Goal: Task Accomplishment & Management: Manage account settings

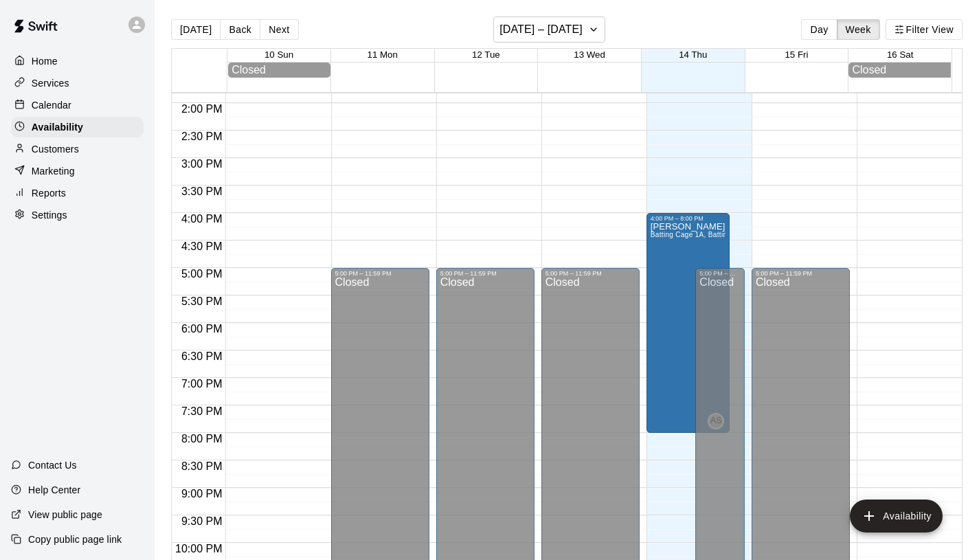
scroll to position [759, 0]
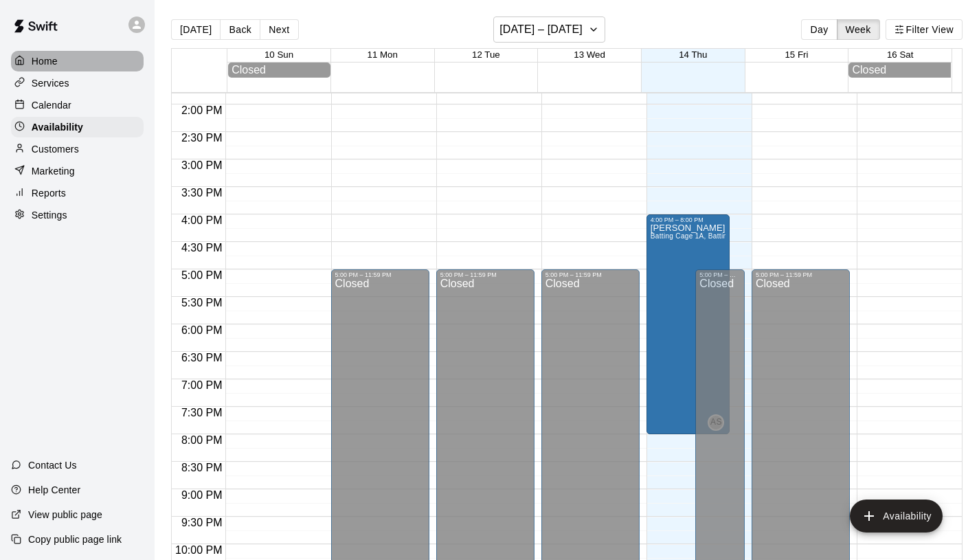
click at [62, 63] on div "Home" at bounding box center [77, 61] width 133 height 21
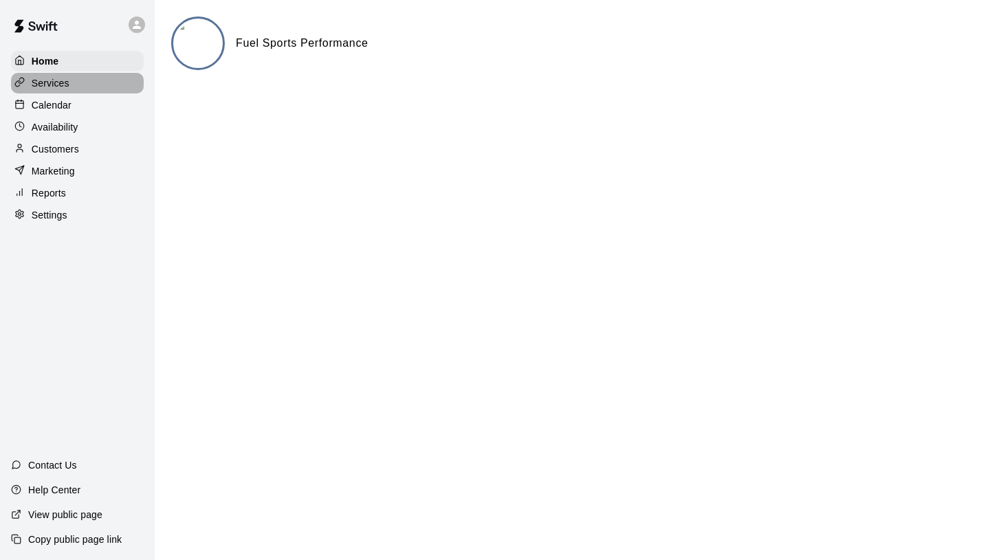
click at [72, 91] on div "Services" at bounding box center [77, 83] width 133 height 21
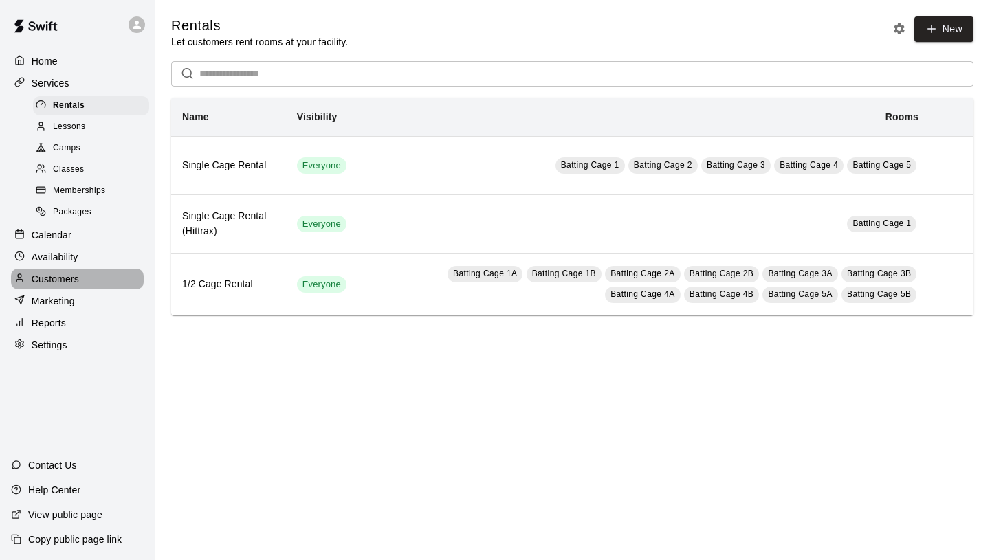
click at [70, 278] on p "Customers" at bounding box center [55, 279] width 47 height 14
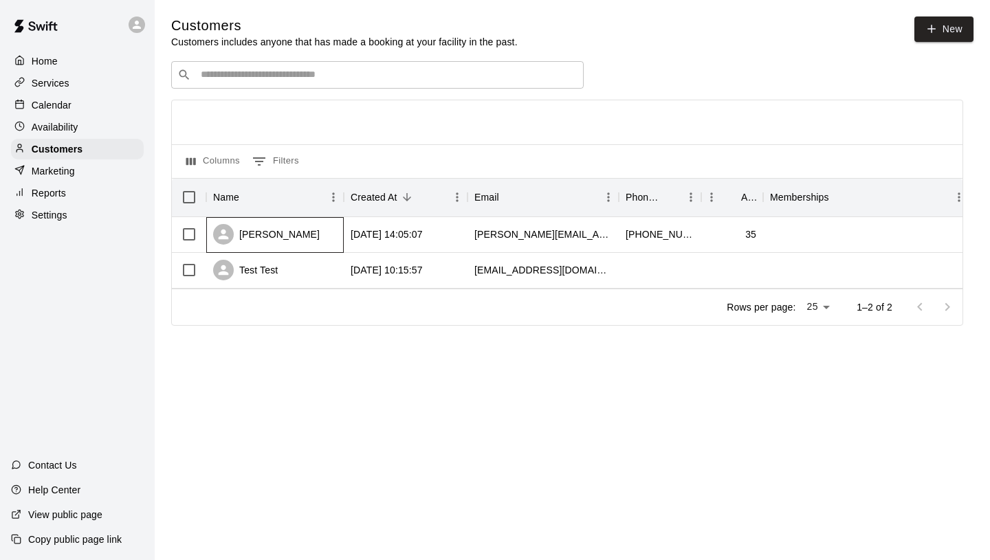
click at [275, 235] on div "[PERSON_NAME]" at bounding box center [266, 234] width 107 height 21
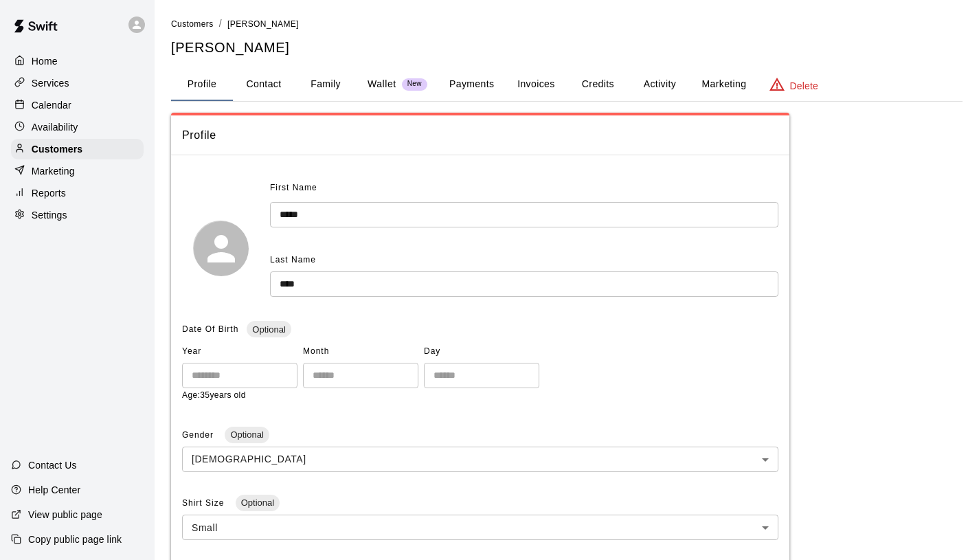
click at [282, 88] on button "Contact" at bounding box center [264, 84] width 62 height 33
select select "**"
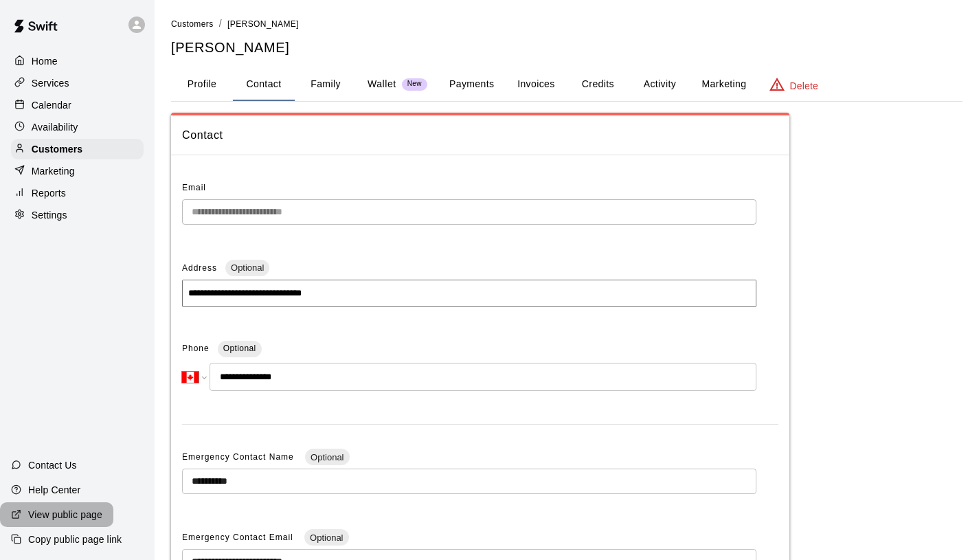
click at [71, 511] on p "View public page" at bounding box center [65, 515] width 74 height 14
click at [78, 151] on p "Customers" at bounding box center [57, 149] width 51 height 14
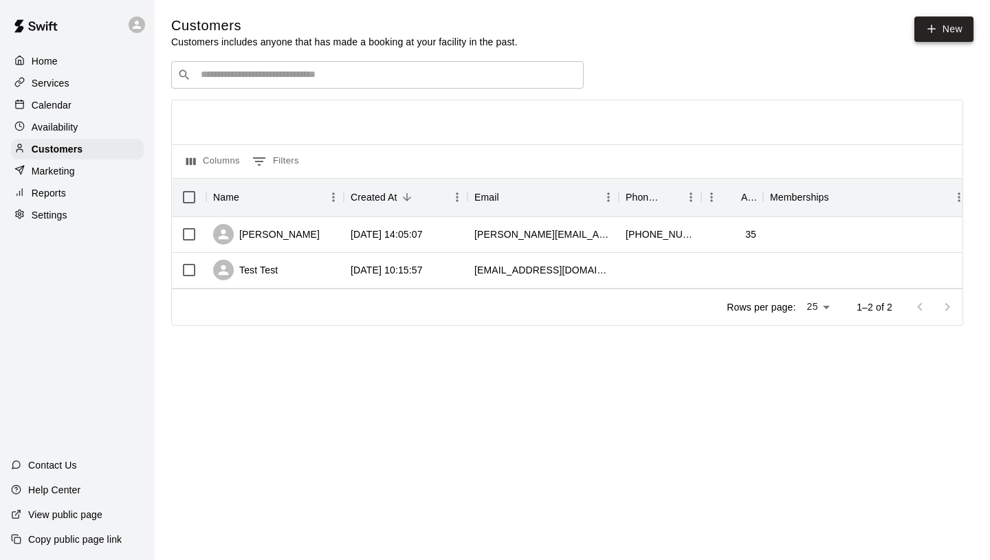
click at [947, 34] on link "New" at bounding box center [943, 28] width 59 height 25
select select "**"
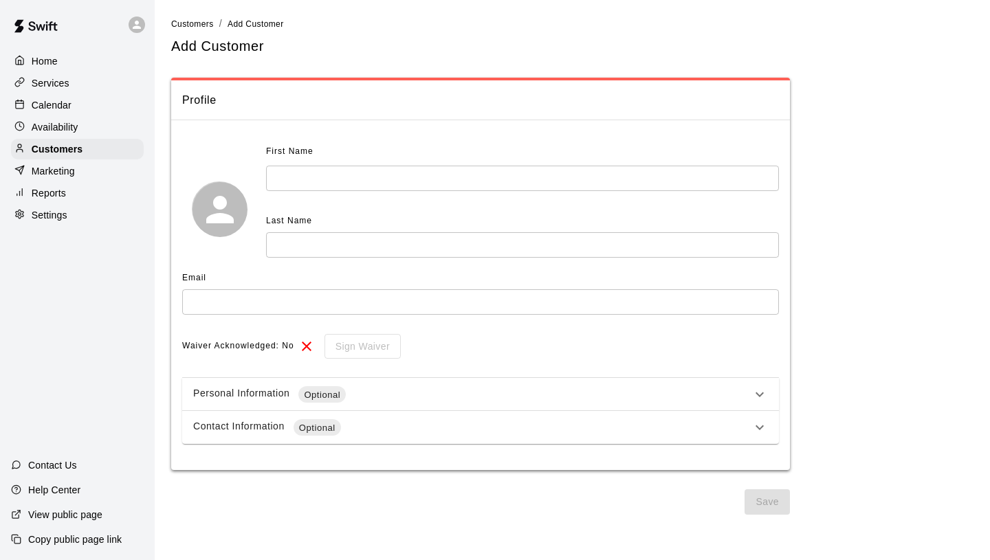
click at [537, 177] on input "text" at bounding box center [522, 178] width 513 height 25
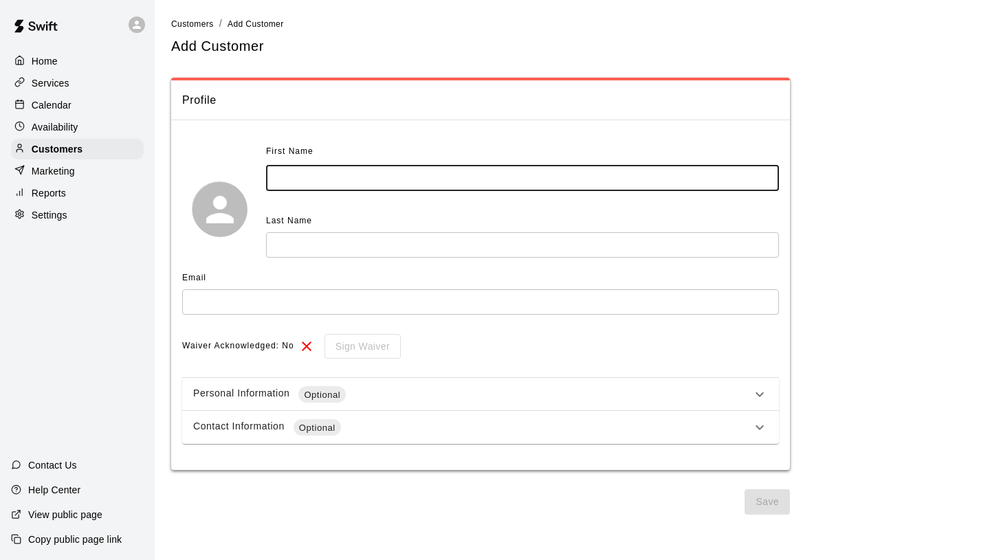
type input "*"
type input "*****"
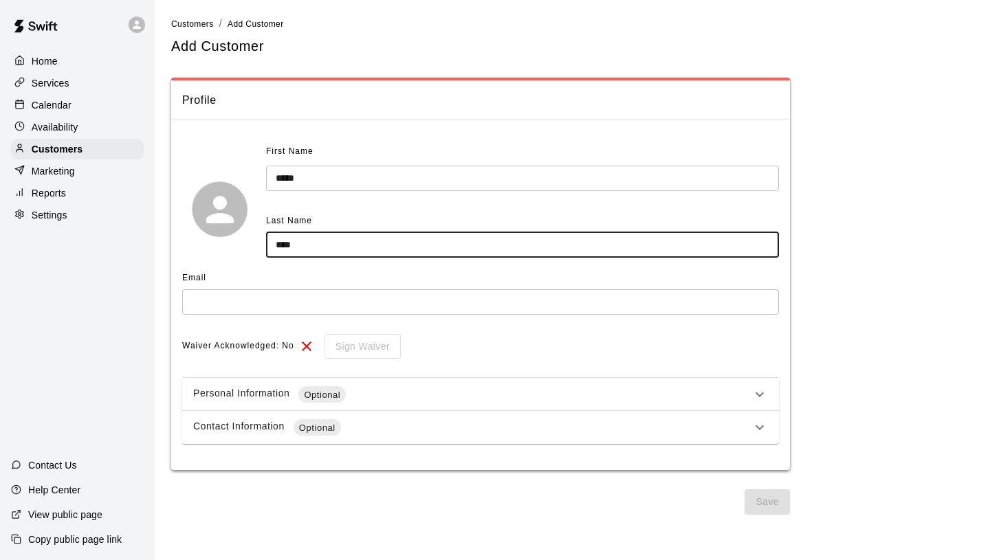
type input "****"
click at [555, 309] on input "text" at bounding box center [480, 301] width 597 height 25
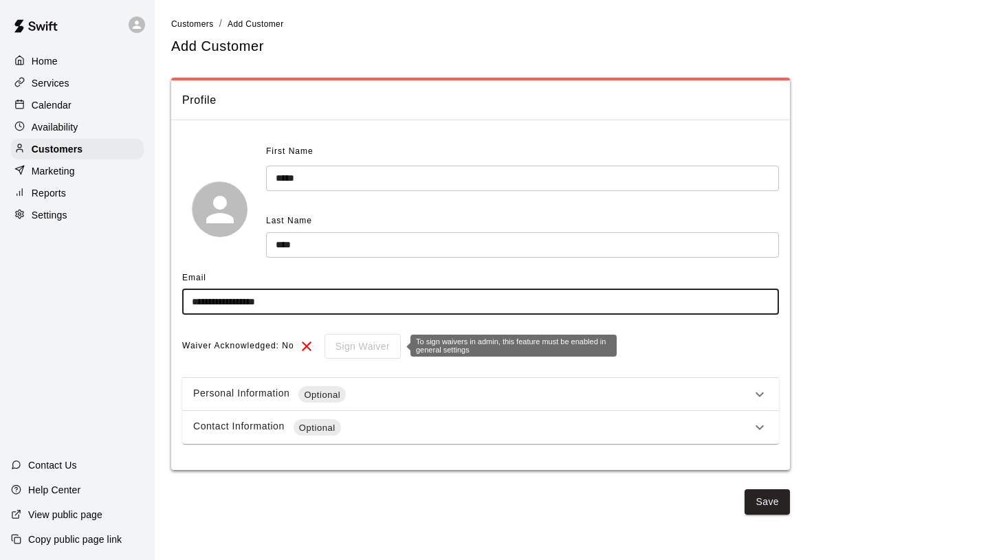
type input "**********"
click at [376, 354] on div "Sign Waiver" at bounding box center [358, 346] width 86 height 25
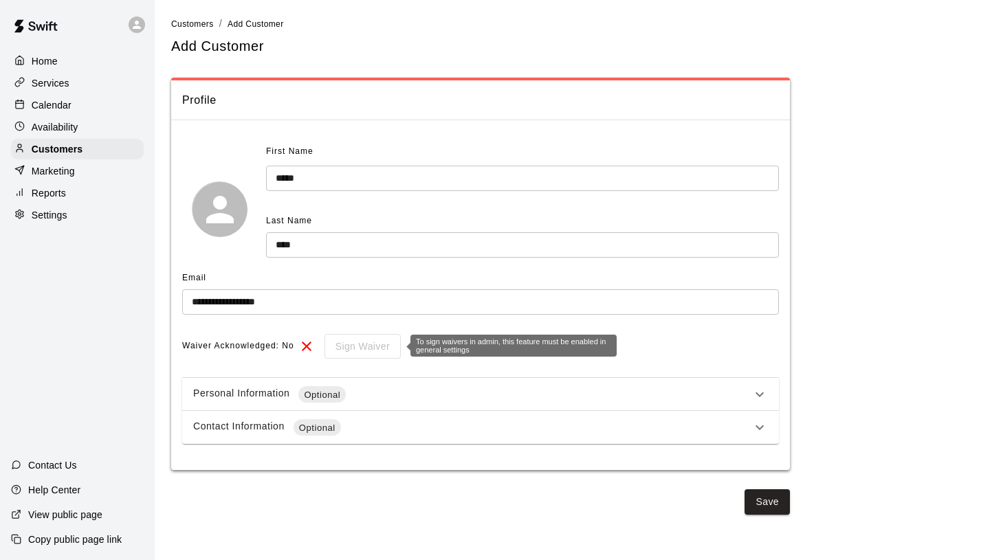
click at [342, 351] on div "Sign Waiver" at bounding box center [358, 346] width 86 height 25
click at [419, 401] on div "Personal Information Optional" at bounding box center [472, 394] width 558 height 16
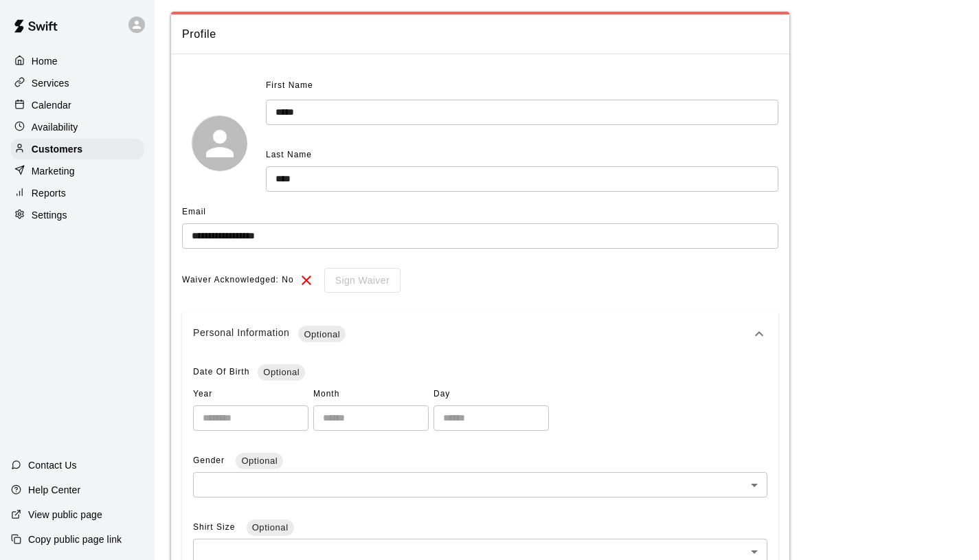
scroll to position [146, 0]
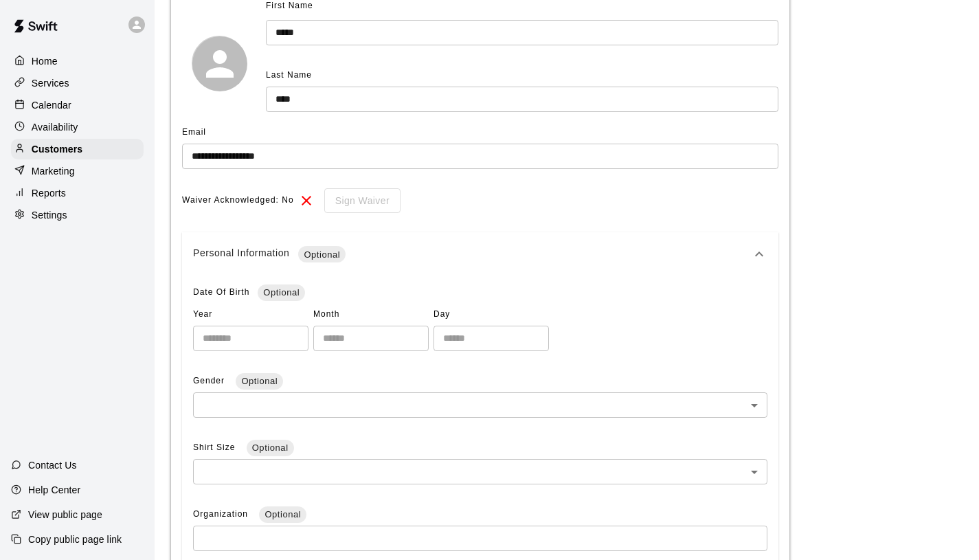
click at [258, 344] on input "number" at bounding box center [250, 338] width 115 height 25
type input "*"
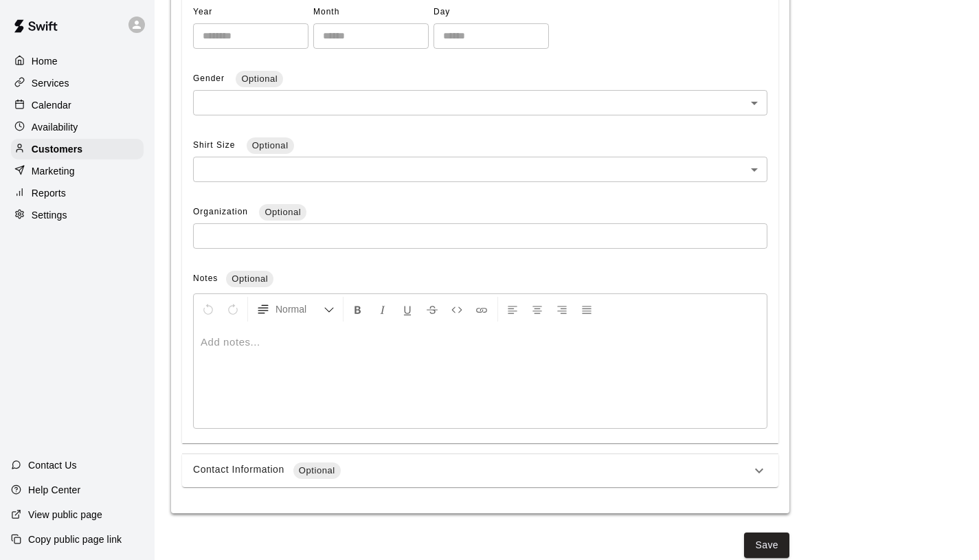
scroll to position [457, 0]
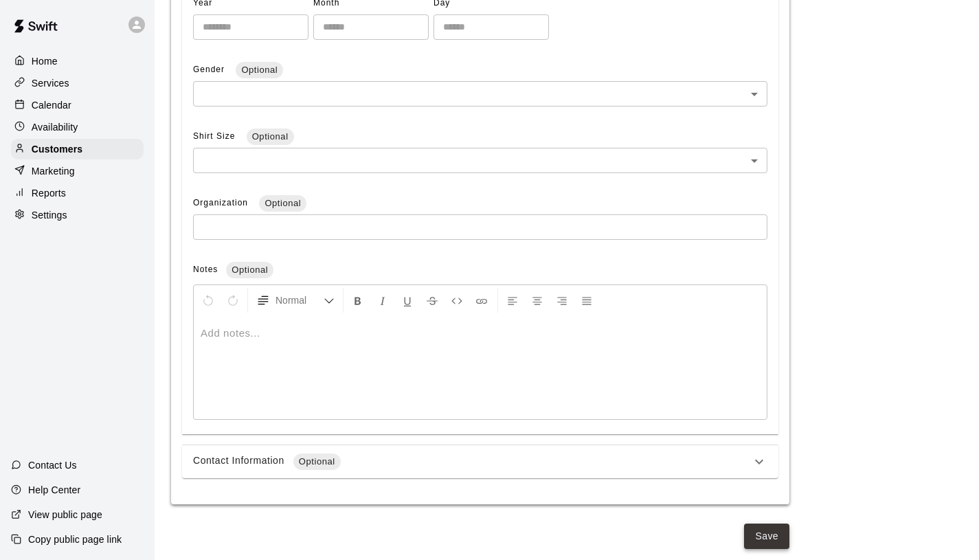
click at [775, 531] on button "Save" at bounding box center [766, 536] width 45 height 25
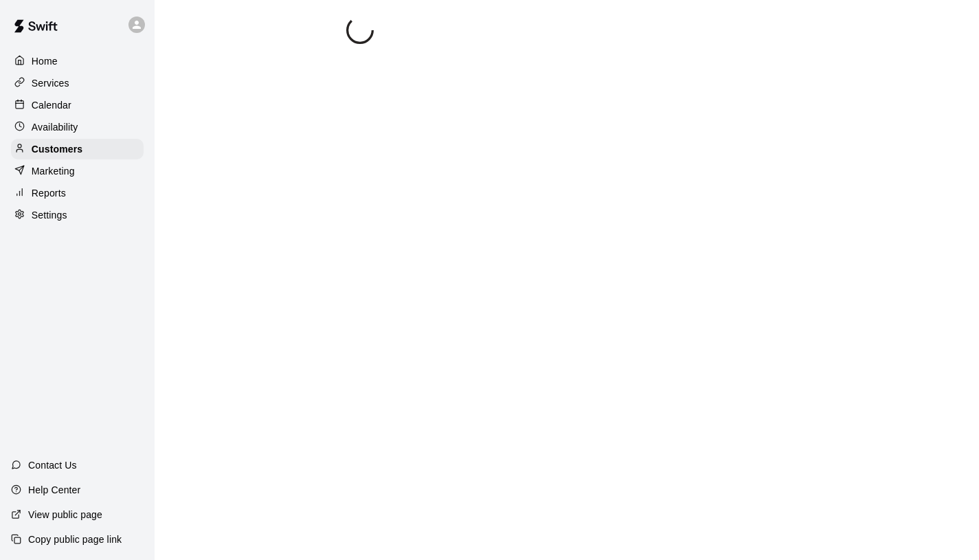
scroll to position [0, 0]
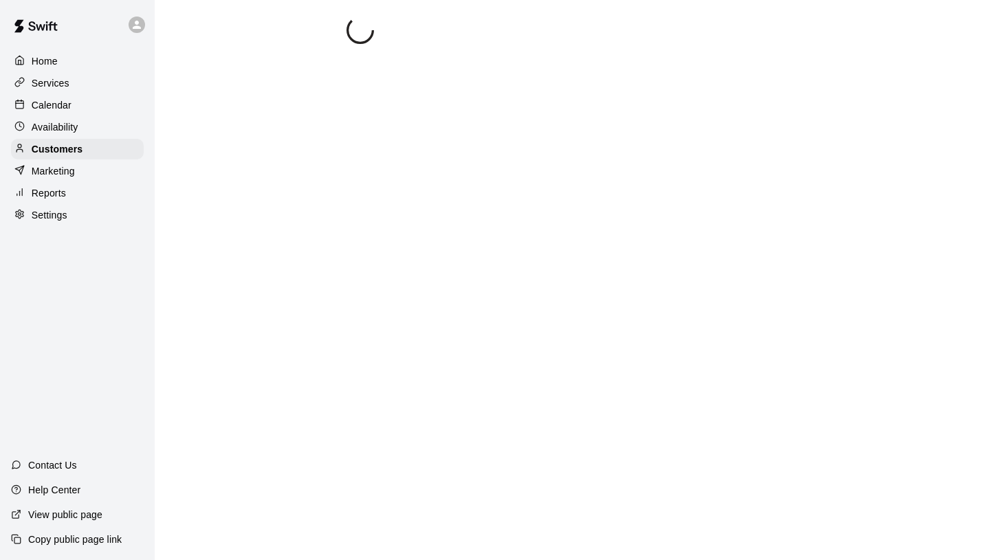
select select "**"
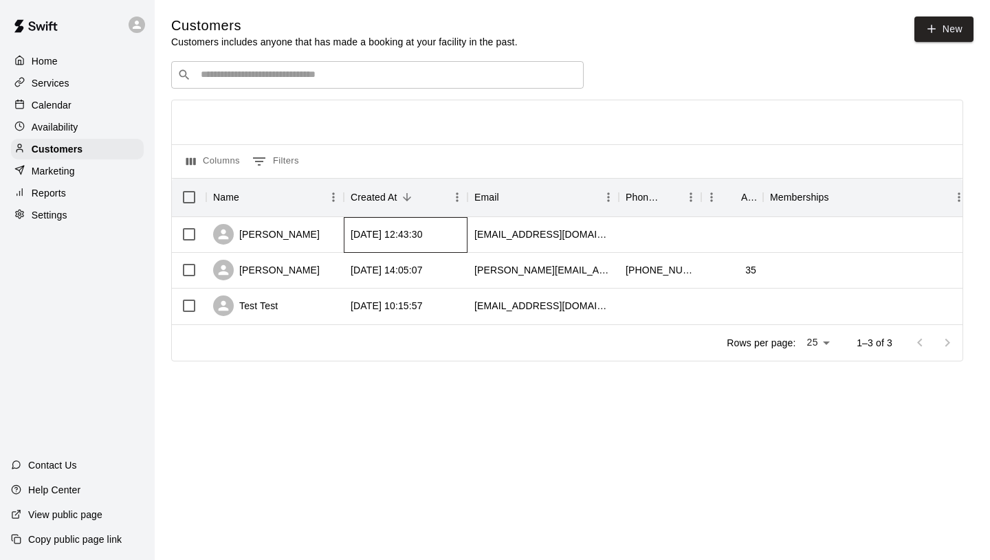
click at [406, 234] on div "[DATE] 12:43:30" at bounding box center [387, 234] width 72 height 14
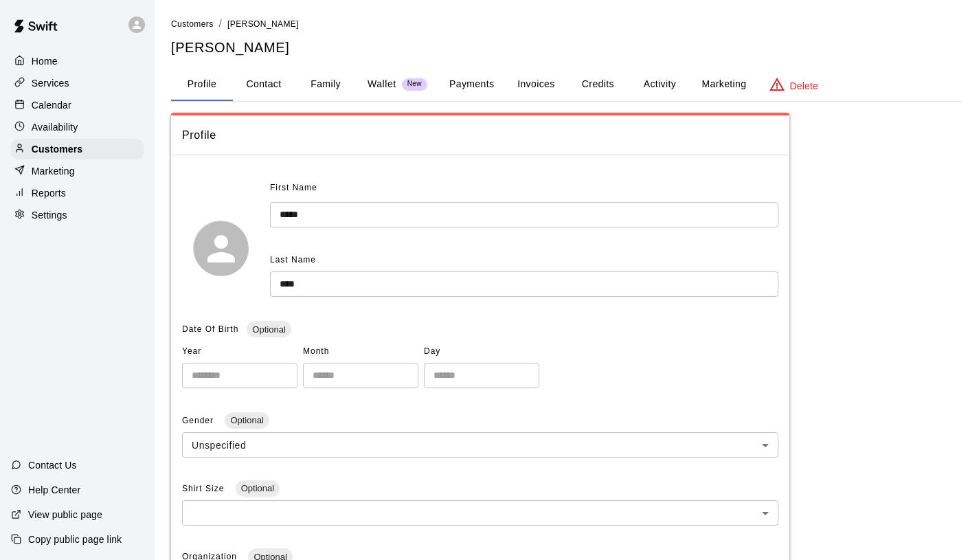
click at [588, 84] on button "Credits" at bounding box center [598, 84] width 62 height 33
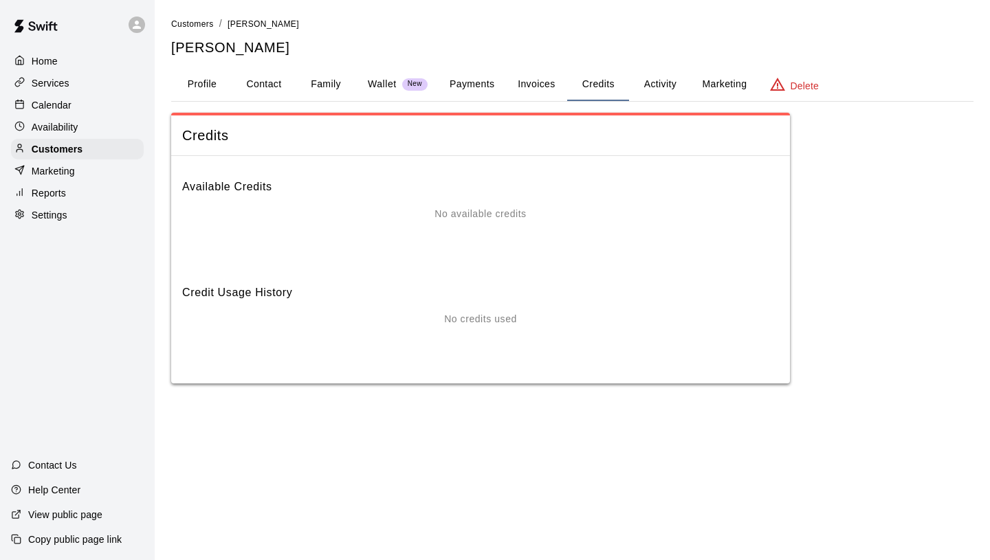
click at [456, 217] on p "No available credits" at bounding box center [479, 214] width 91 height 14
click at [524, 87] on button "Invoices" at bounding box center [536, 84] width 62 height 33
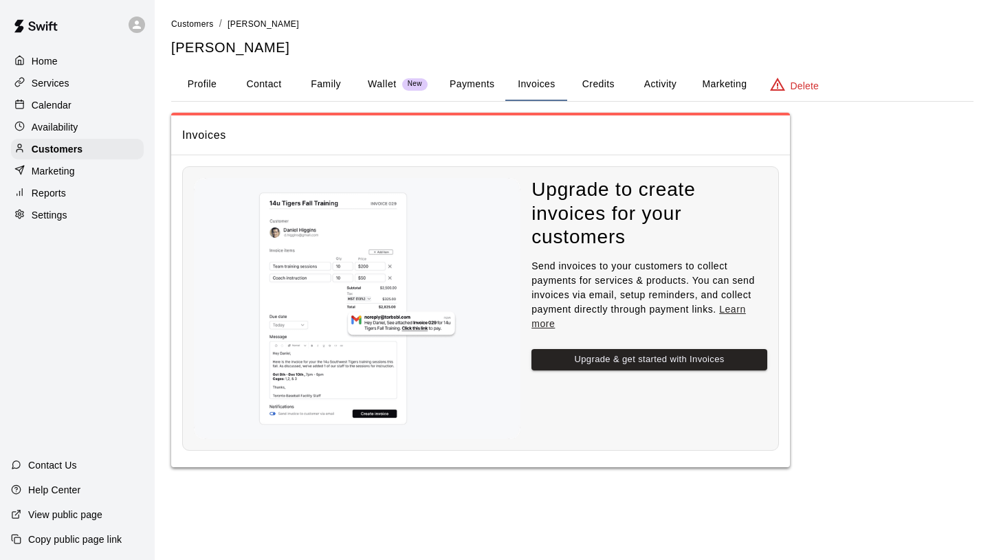
click at [438, 85] on button "Payments" at bounding box center [471, 84] width 67 height 33
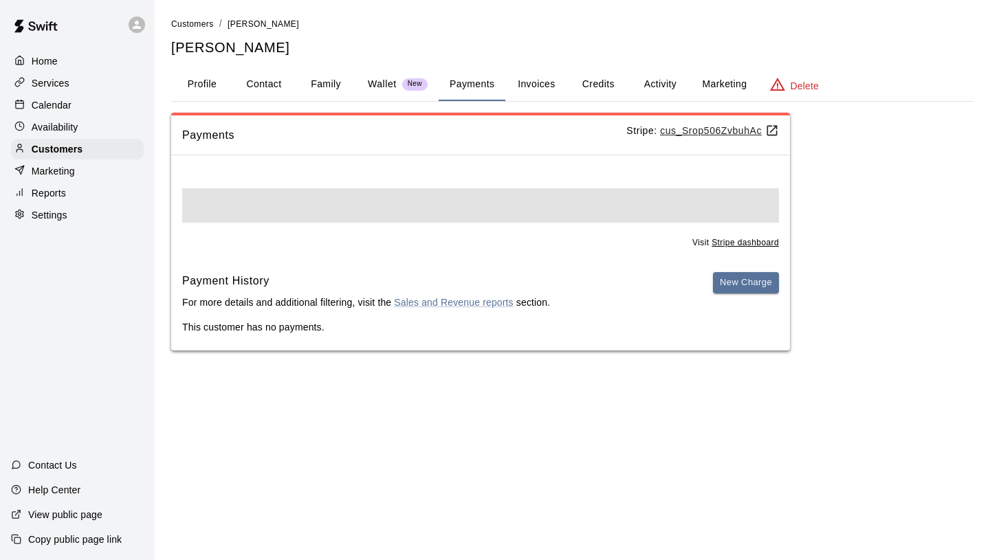
click at [380, 82] on p "Wallet" at bounding box center [382, 84] width 29 height 14
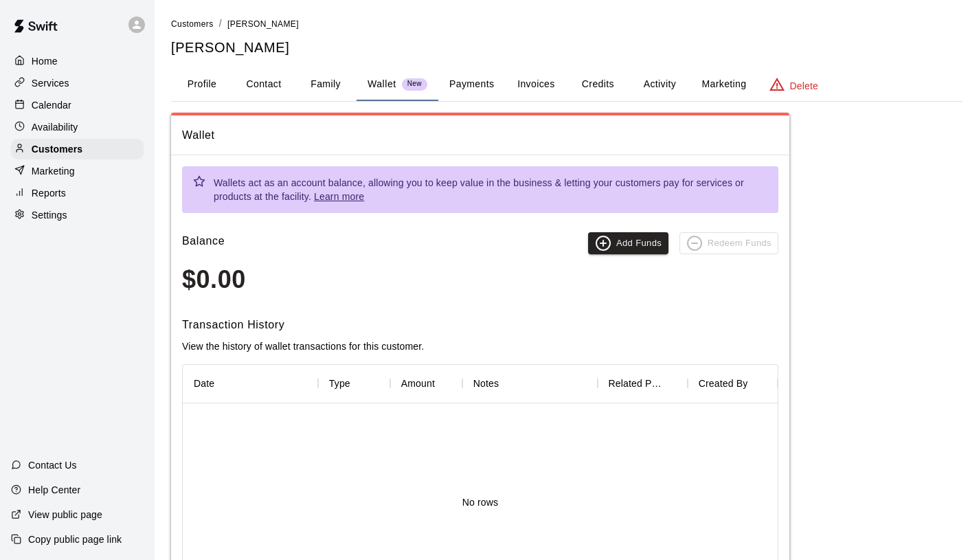
click at [332, 89] on button "Family" at bounding box center [326, 84] width 62 height 33
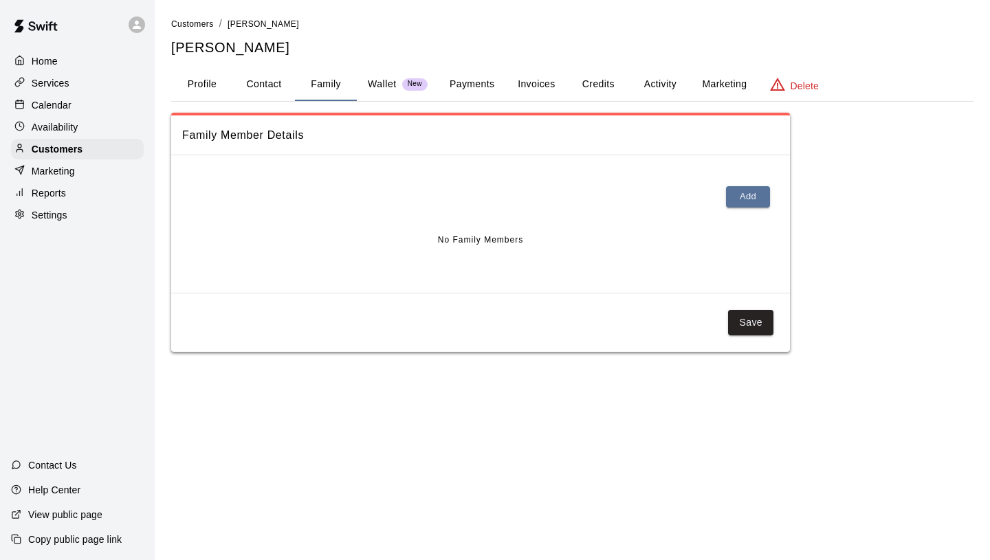
click at [269, 93] on button "Contact" at bounding box center [264, 84] width 62 height 33
select select "**"
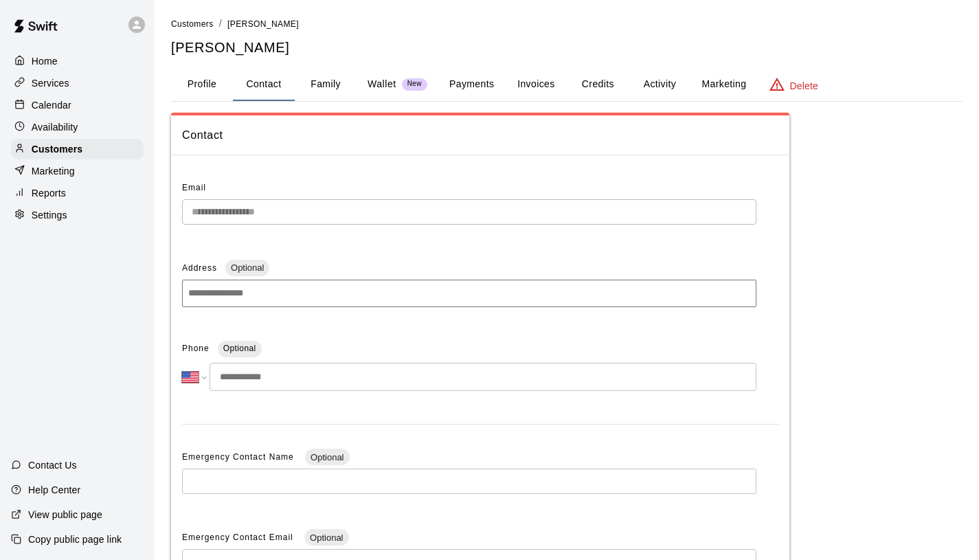
click at [619, 85] on button "Credits" at bounding box center [598, 84] width 62 height 33
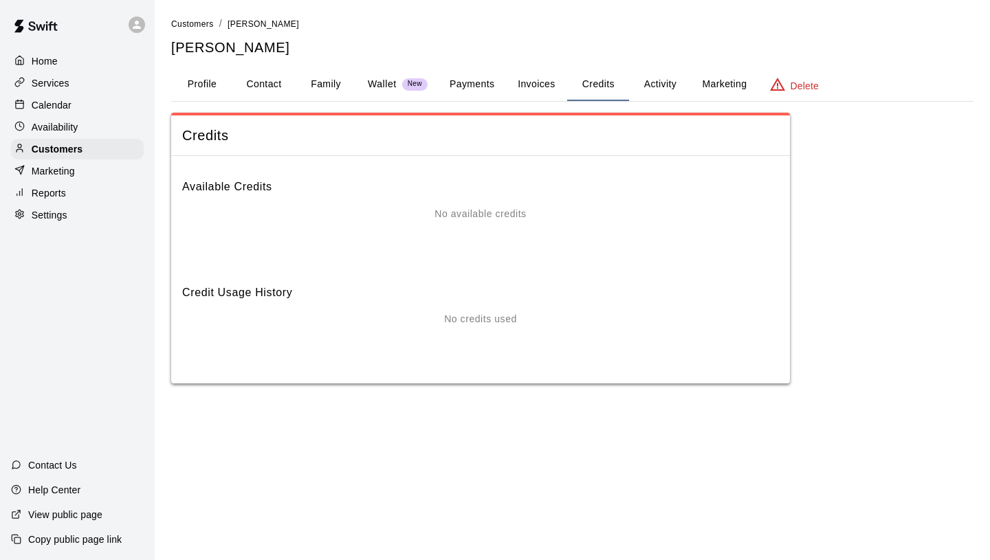
click at [487, 84] on button "Payments" at bounding box center [471, 84] width 67 height 33
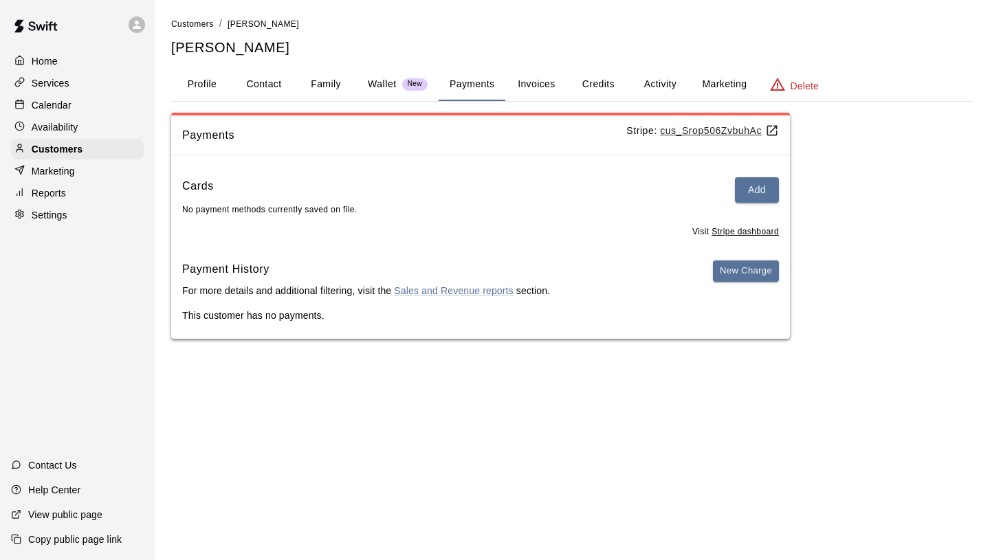
click at [404, 85] on span "New" at bounding box center [414, 84] width 25 height 9
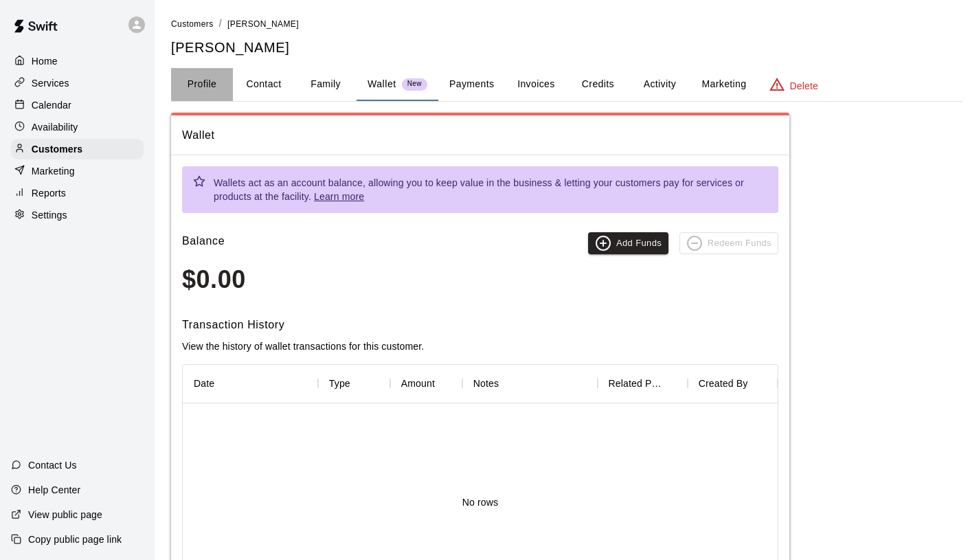
click at [207, 83] on button "Profile" at bounding box center [202, 84] width 62 height 33
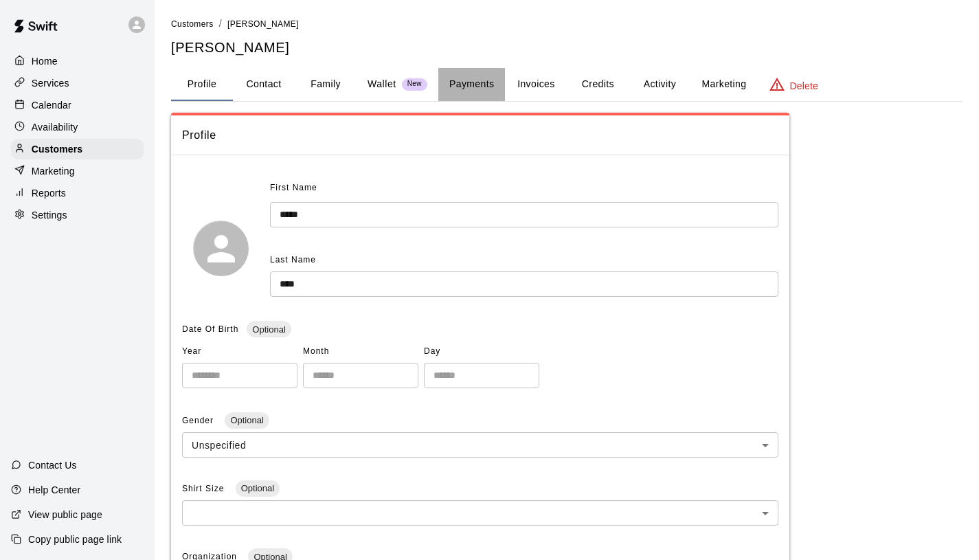
click at [447, 86] on button "Payments" at bounding box center [471, 84] width 67 height 33
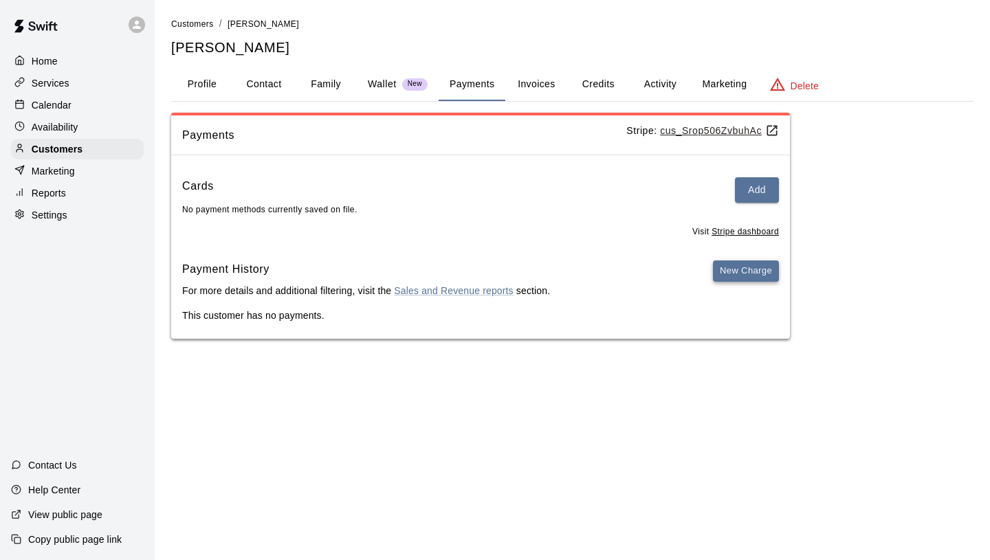
click at [755, 263] on button "New Charge" at bounding box center [746, 270] width 66 height 21
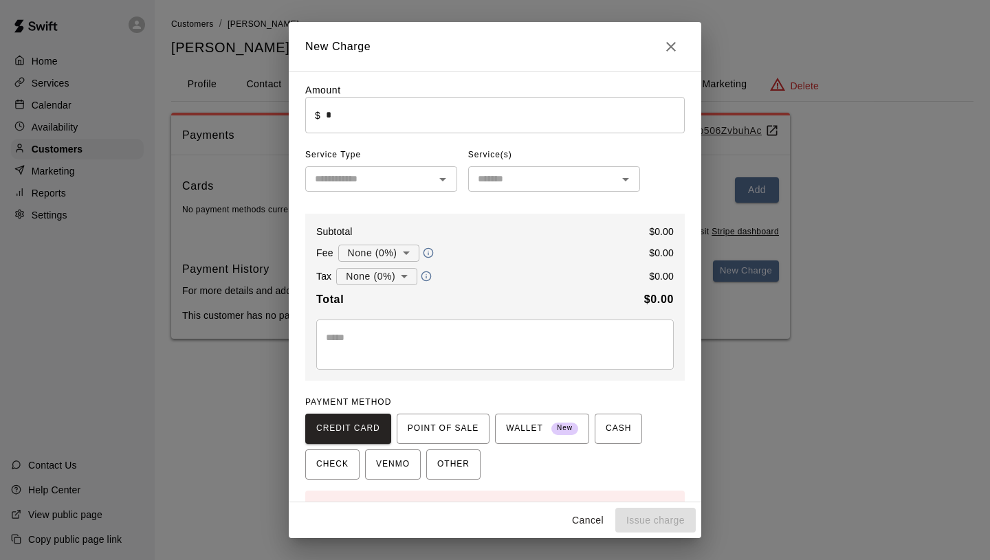
click at [556, 170] on input "text" at bounding box center [542, 178] width 141 height 17
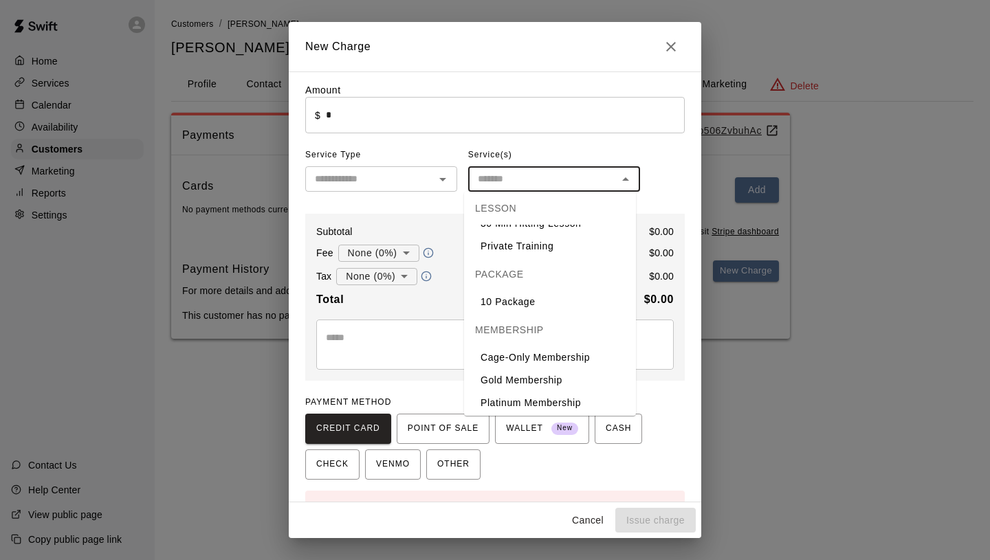
scroll to position [191, 0]
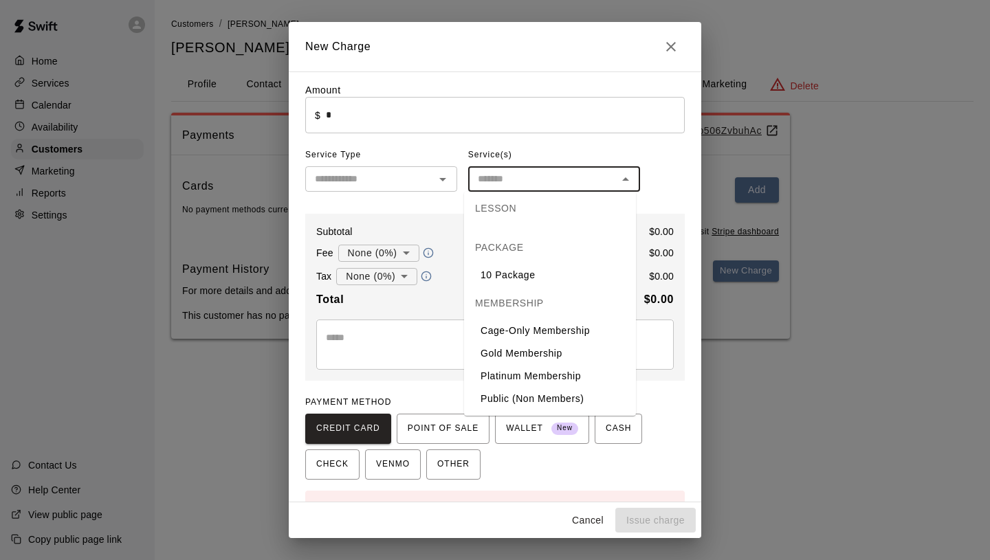
click at [555, 372] on li "Platinum Membership" at bounding box center [550, 376] width 172 height 23
type input "**********"
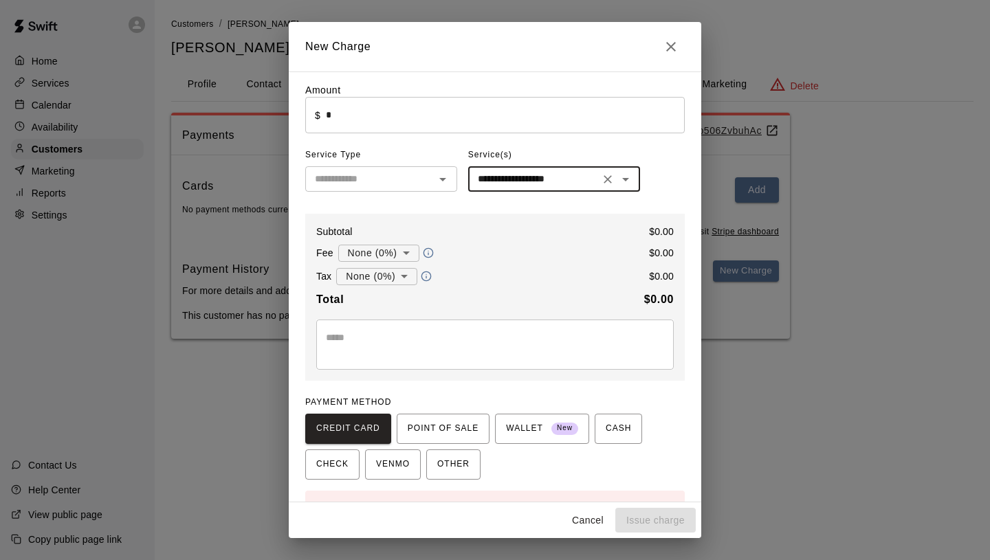
click at [420, 190] on div "​" at bounding box center [381, 178] width 152 height 25
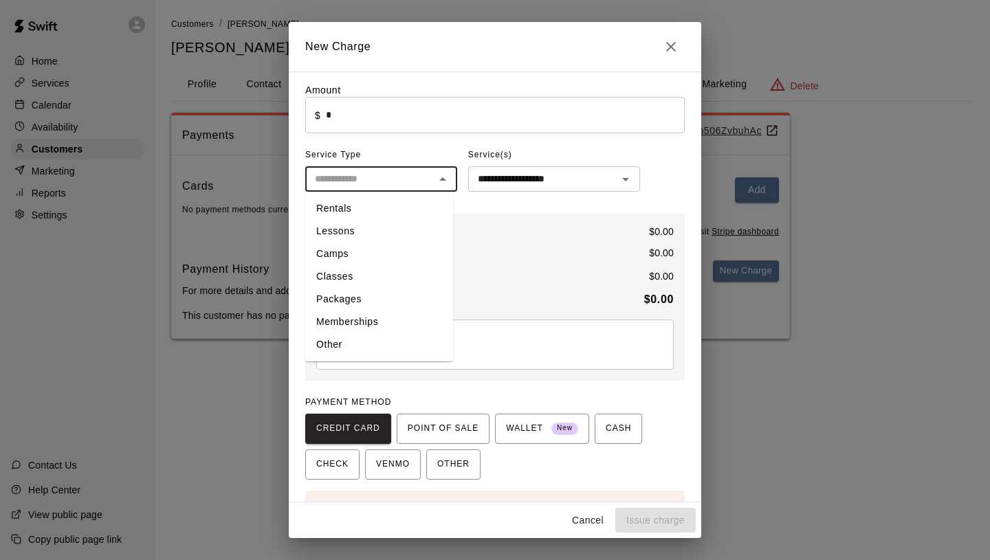
click at [381, 319] on li "Memberships" at bounding box center [379, 322] width 148 height 23
type input "**********"
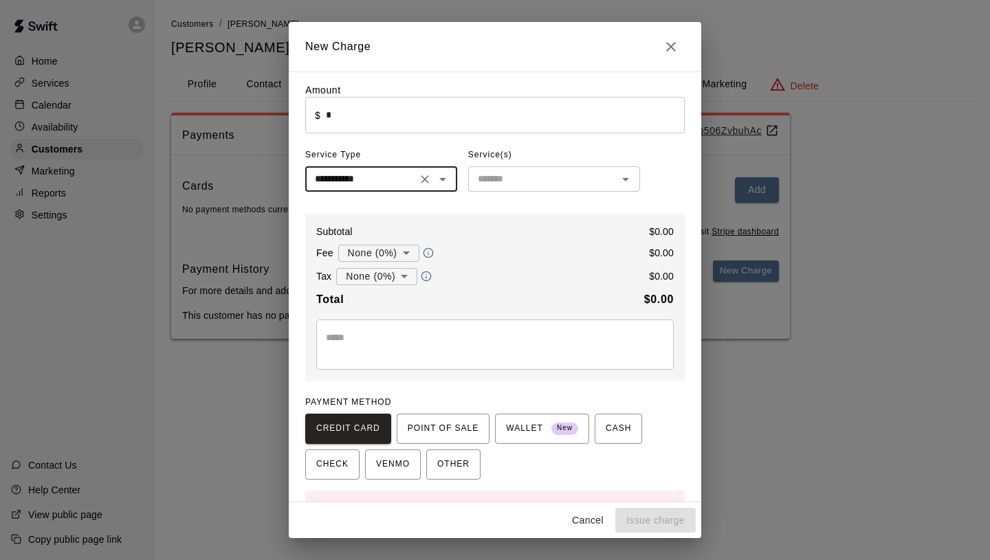
scroll to position [49, 0]
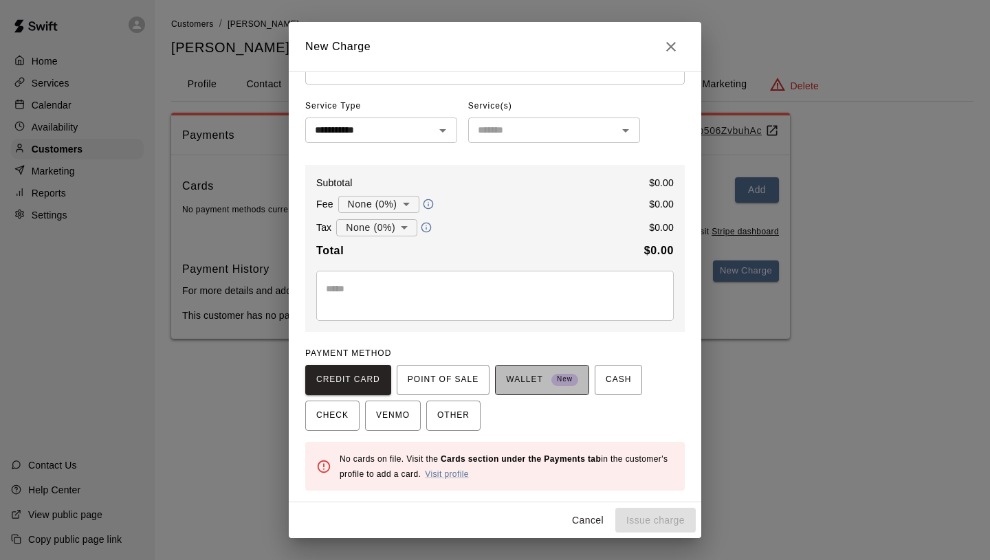
click at [537, 379] on span "WALLET New" at bounding box center [542, 380] width 72 height 22
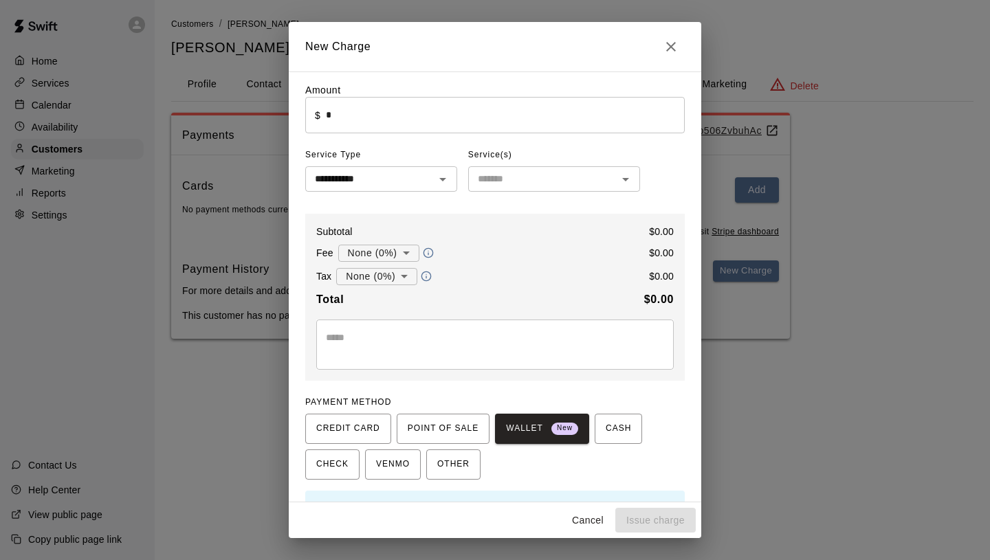
scroll to position [34, 0]
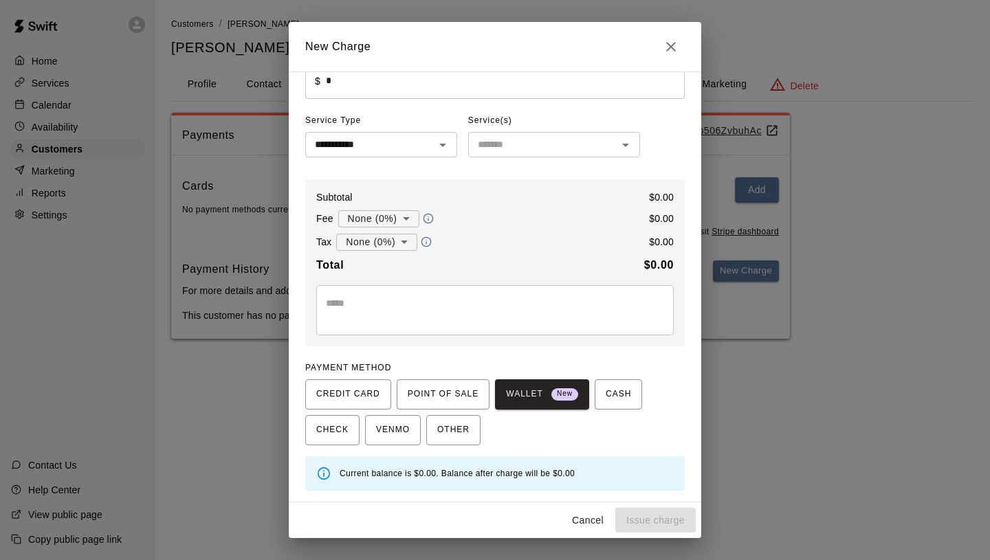
click at [484, 289] on div "* ​" at bounding box center [494, 310] width 357 height 50
click at [655, 527] on div "Cancel Issue charge" at bounding box center [495, 520] width 412 height 36
click at [511, 78] on input "*" at bounding box center [505, 81] width 359 height 36
click at [528, 135] on div "​" at bounding box center [554, 144] width 172 height 25
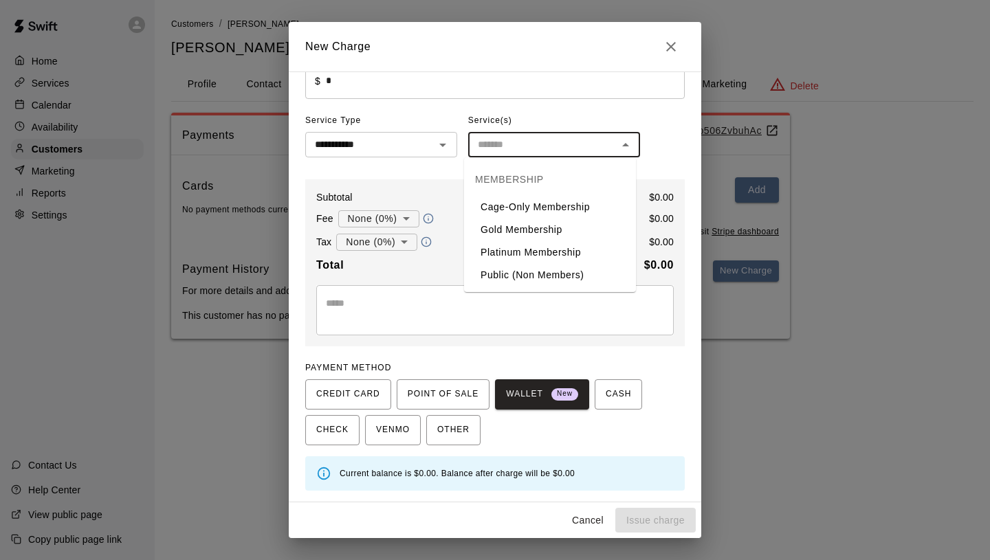
click at [534, 241] on li "Platinum Membership" at bounding box center [550, 252] width 172 height 23
type input "**********"
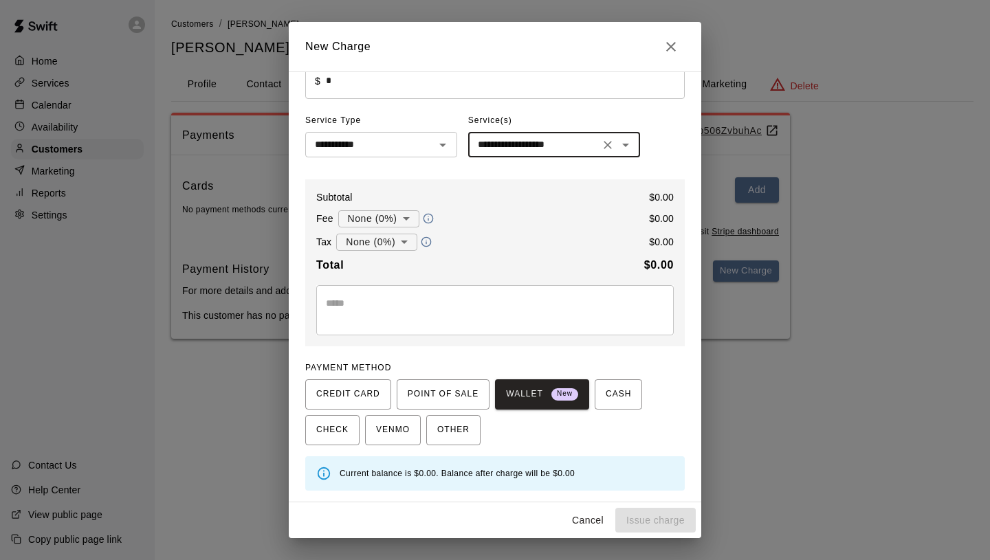
click at [508, 311] on textarea at bounding box center [495, 309] width 338 height 27
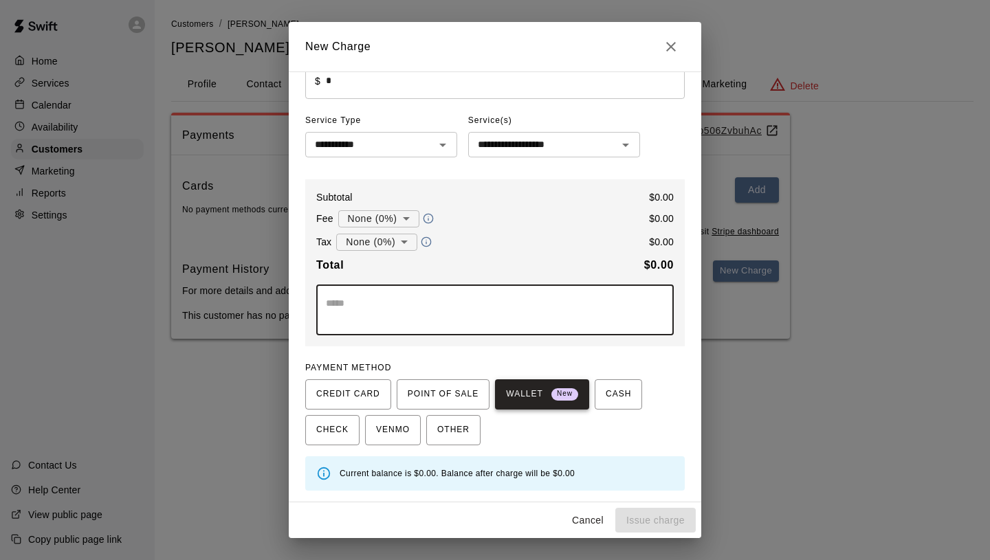
click at [520, 395] on span "WALLET New" at bounding box center [542, 395] width 72 height 22
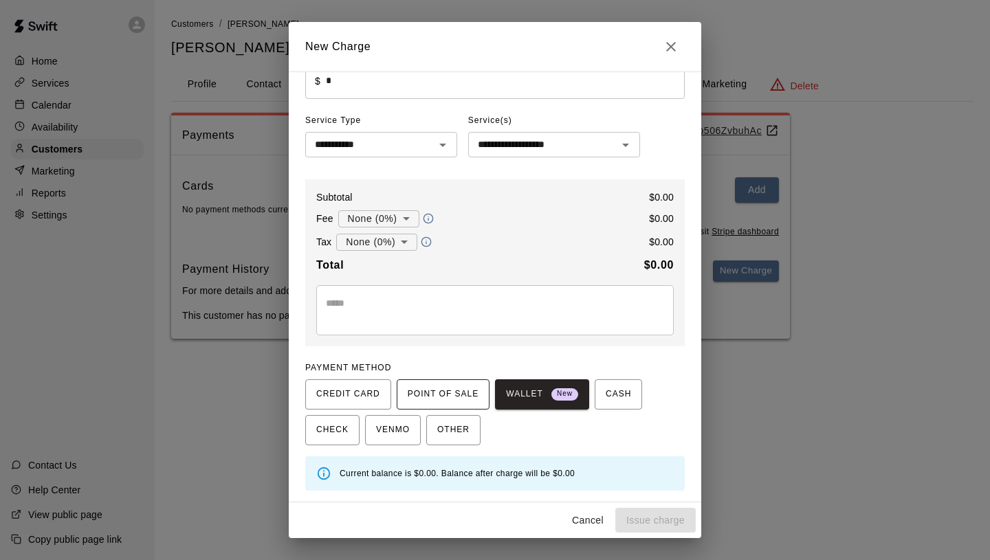
click at [453, 395] on span "POINT OF SALE" at bounding box center [443, 395] width 71 height 22
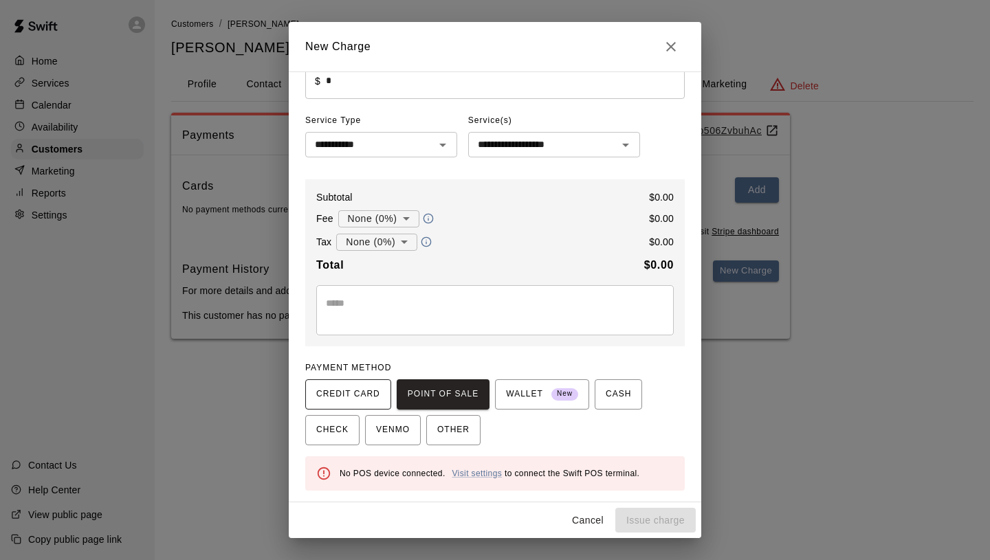
click at [365, 392] on span "CREDIT CARD" at bounding box center [348, 395] width 64 height 22
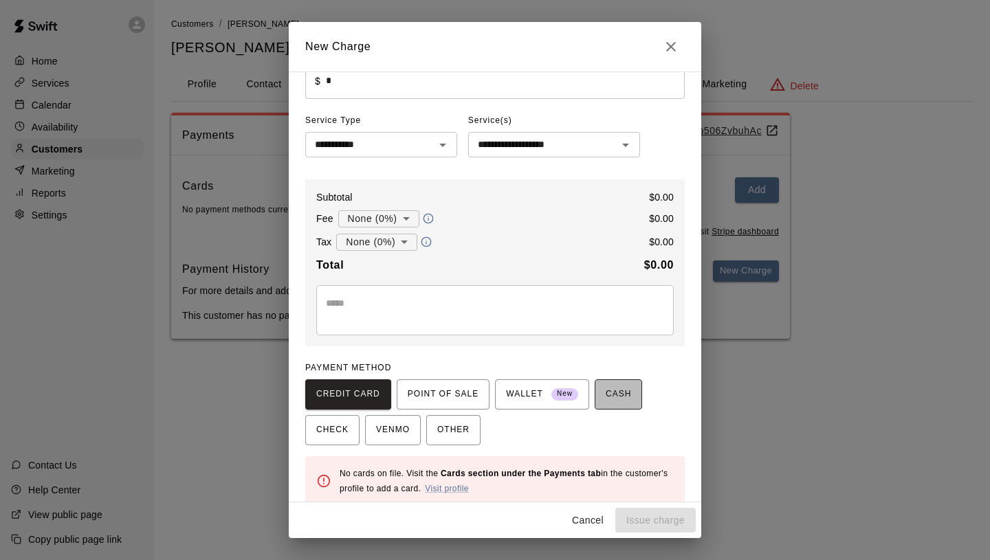
click at [609, 394] on span "CASH" at bounding box center [618, 395] width 25 height 22
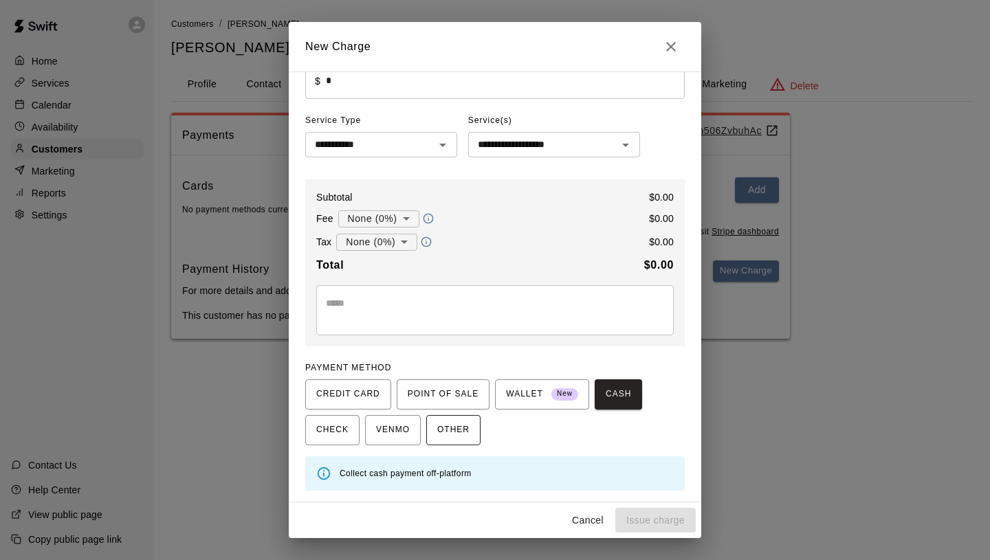
click at [460, 439] on span "OTHER" at bounding box center [453, 430] width 32 height 22
click at [376, 431] on span "VENMO" at bounding box center [393, 430] width 34 height 22
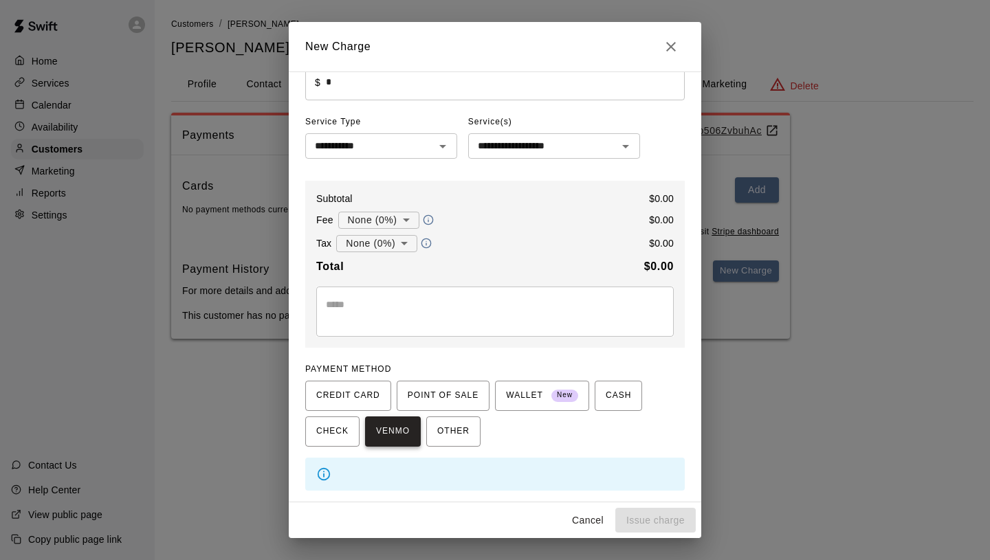
scroll to position [33, 0]
click at [337, 416] on button "CHECK" at bounding box center [332, 431] width 54 height 30
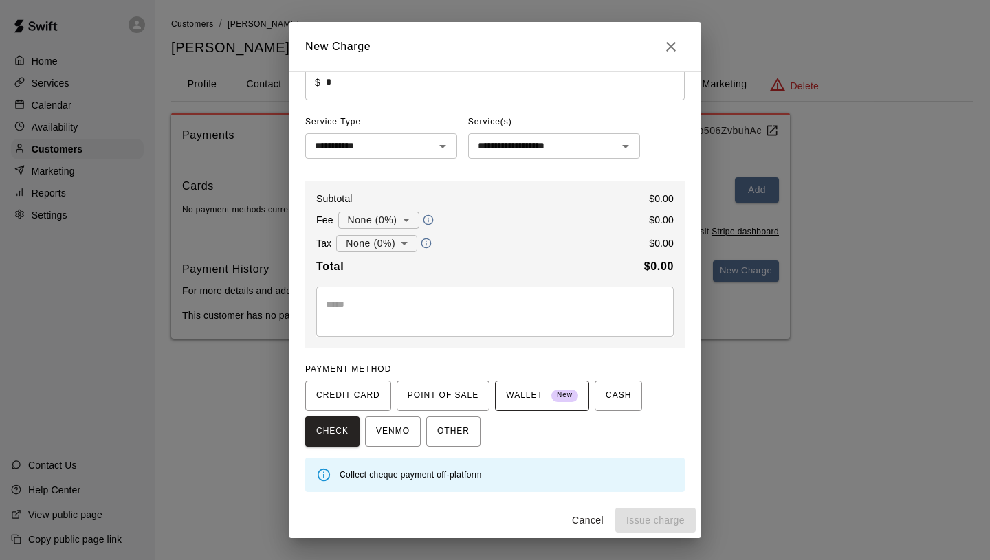
click at [518, 392] on span "WALLET New" at bounding box center [542, 396] width 72 height 22
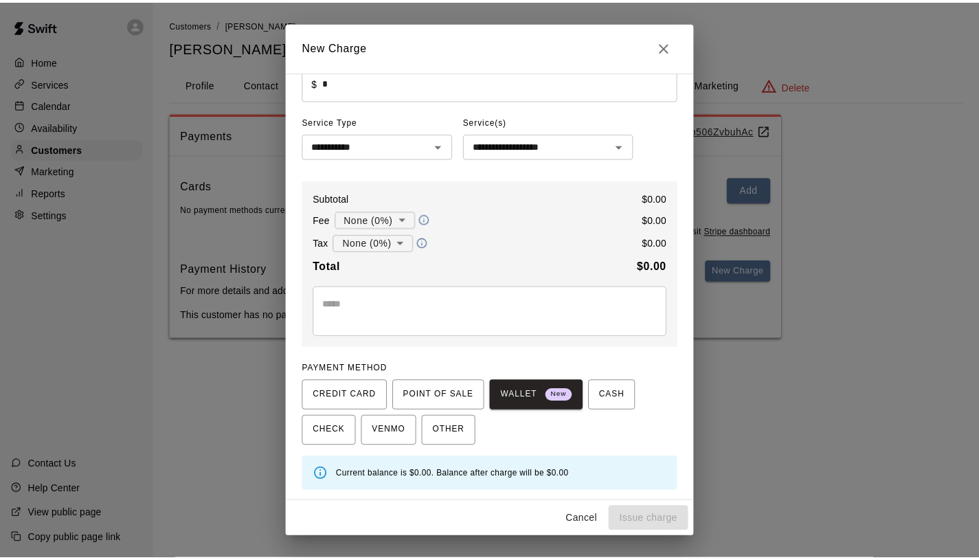
scroll to position [0, 0]
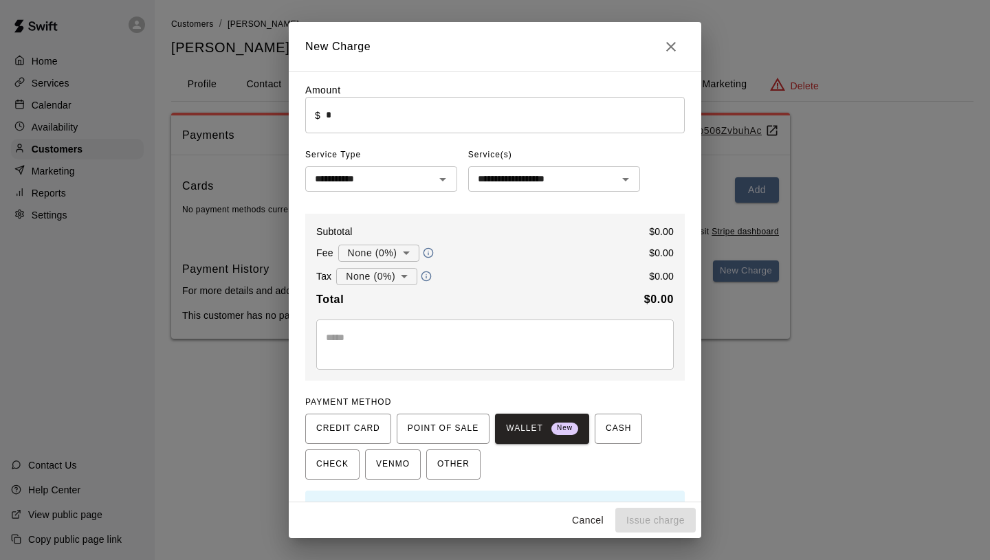
click at [406, 257] on body "**********" at bounding box center [495, 183] width 990 height 366
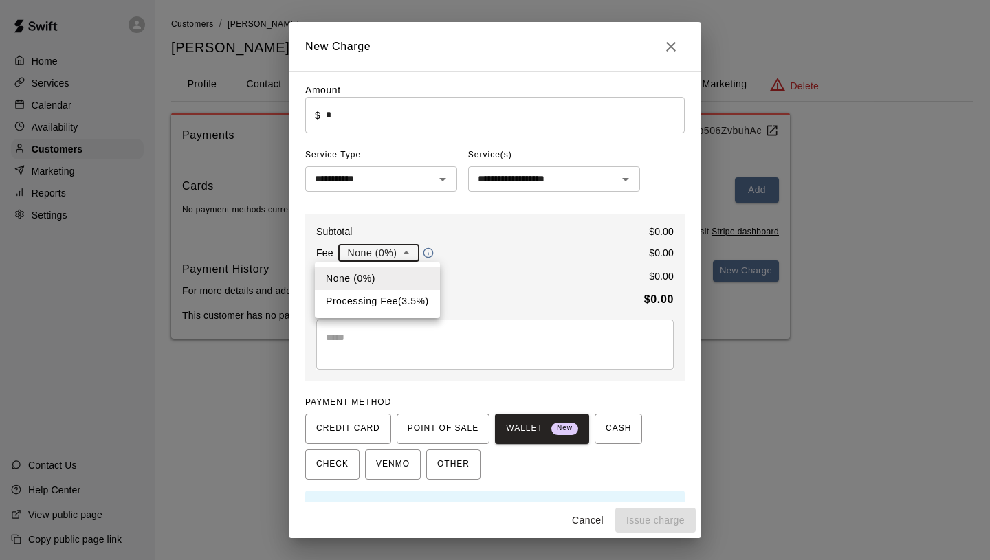
click at [404, 258] on div at bounding box center [495, 280] width 990 height 560
click at [422, 344] on textarea at bounding box center [495, 344] width 338 height 27
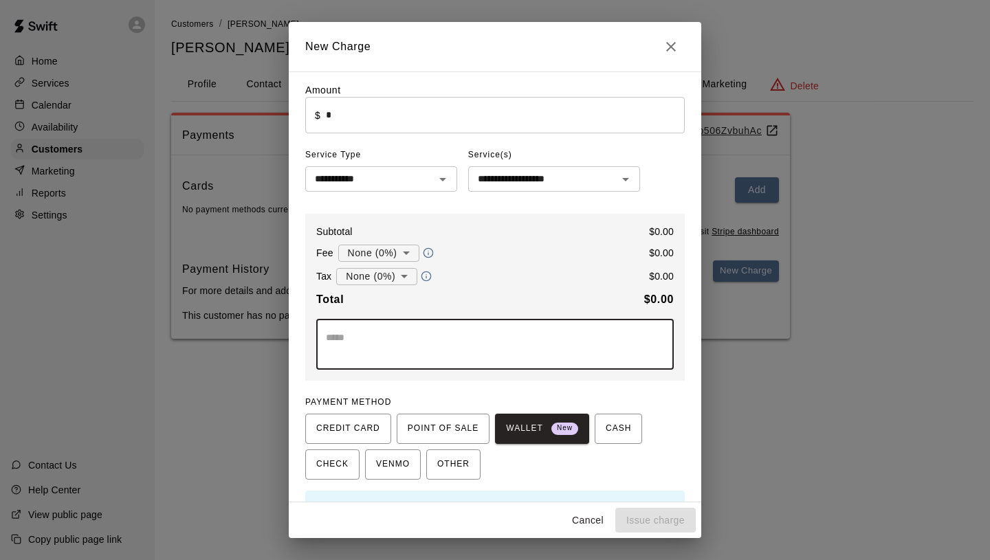
click at [419, 116] on input "*" at bounding box center [505, 115] width 359 height 36
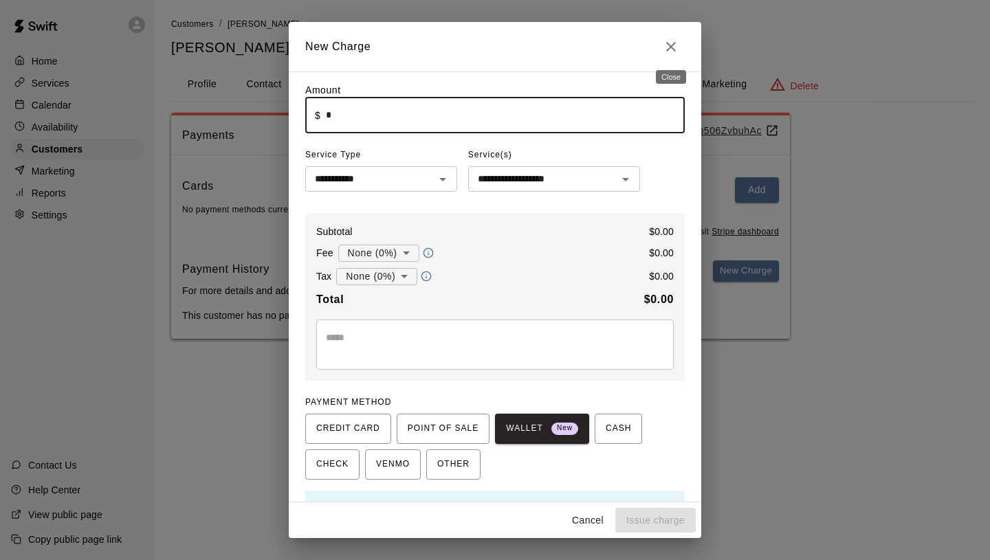
click at [667, 43] on icon "Close" at bounding box center [671, 47] width 10 height 10
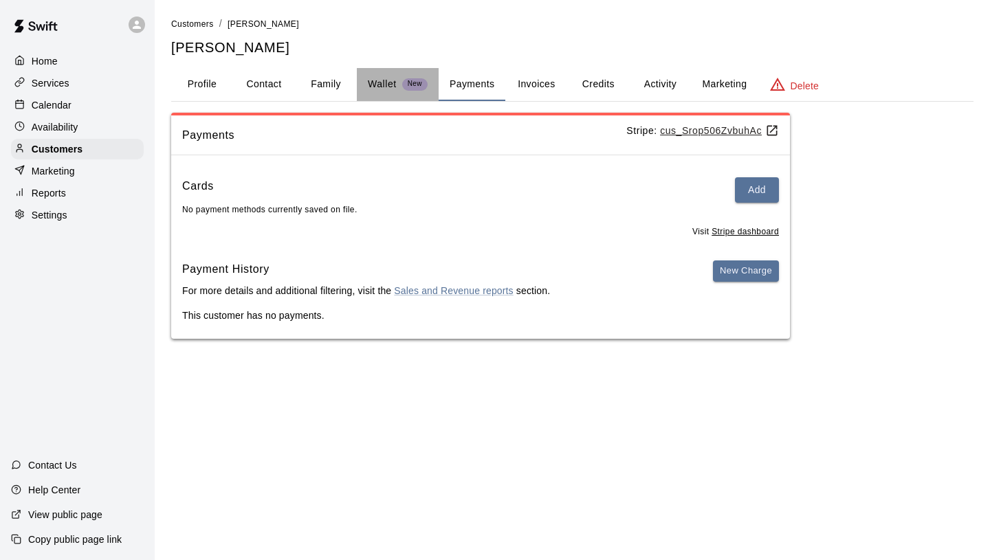
click at [386, 85] on p "Wallet" at bounding box center [382, 84] width 29 height 14
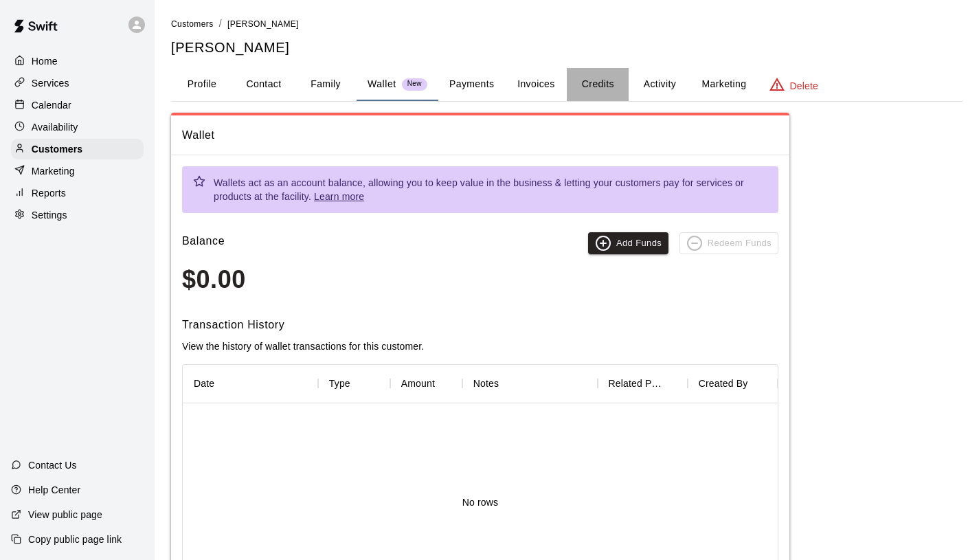
click at [587, 92] on button "Credits" at bounding box center [598, 84] width 62 height 33
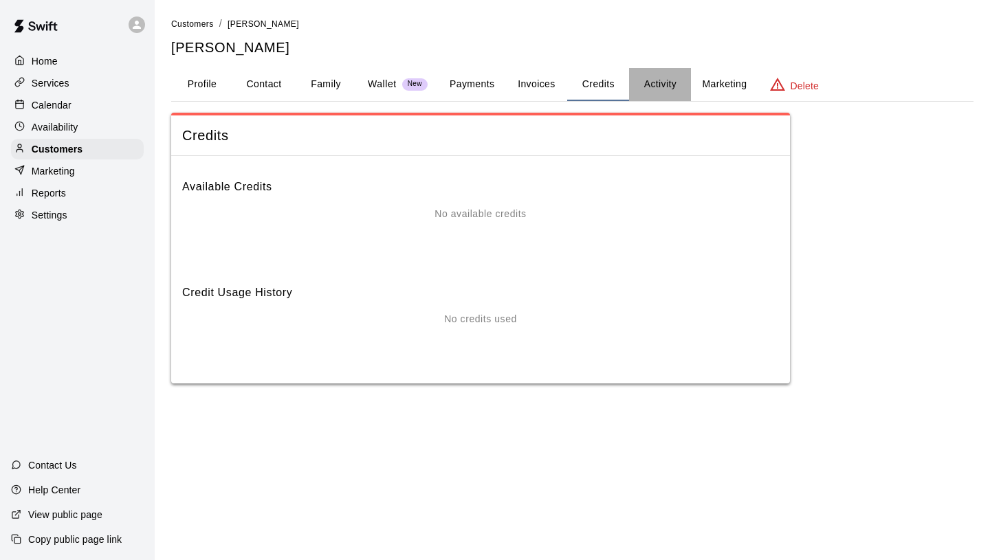
click at [669, 88] on button "Activity" at bounding box center [660, 84] width 62 height 33
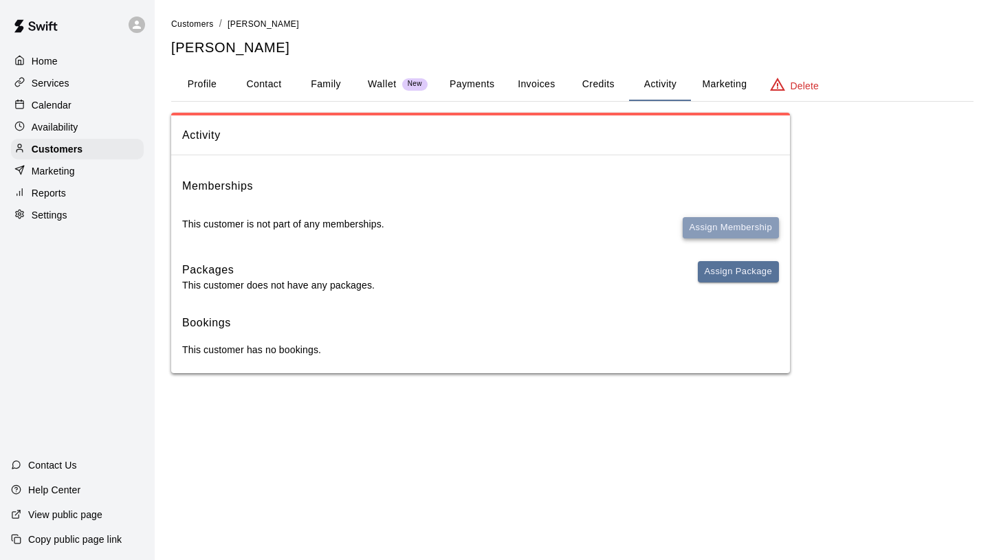
click at [695, 227] on button "Assign Membership" at bounding box center [730, 227] width 96 height 21
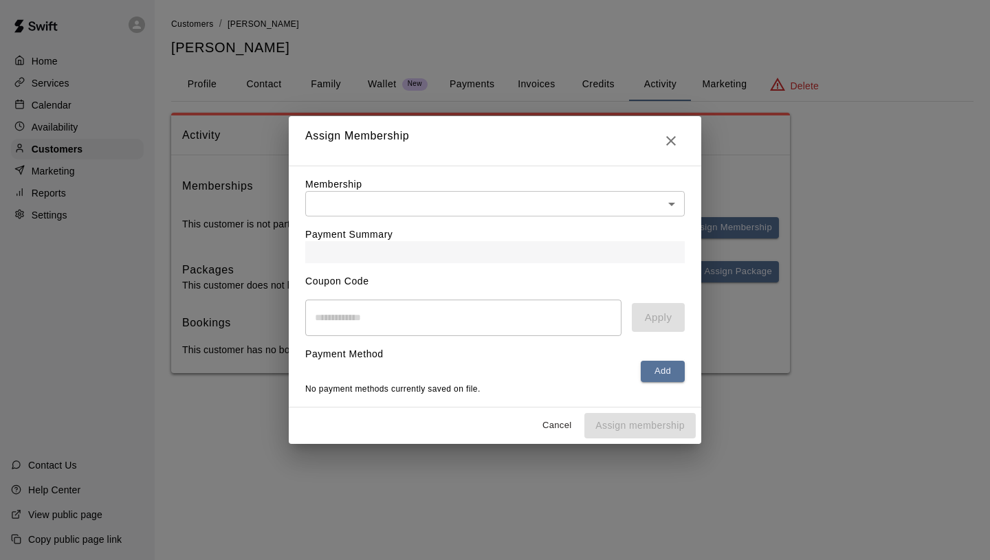
click at [647, 206] on body "Home Services Calendar Availability Customers Marketing Reports Settings Contac…" at bounding box center [495, 200] width 990 height 401
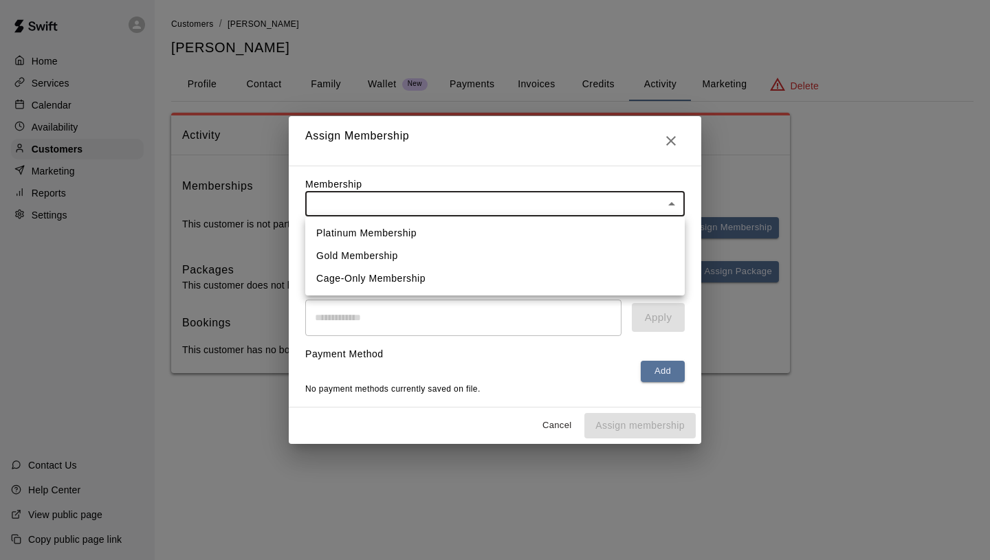
click at [625, 232] on li "Platinum Membership" at bounding box center [494, 233] width 379 height 23
type input "**********"
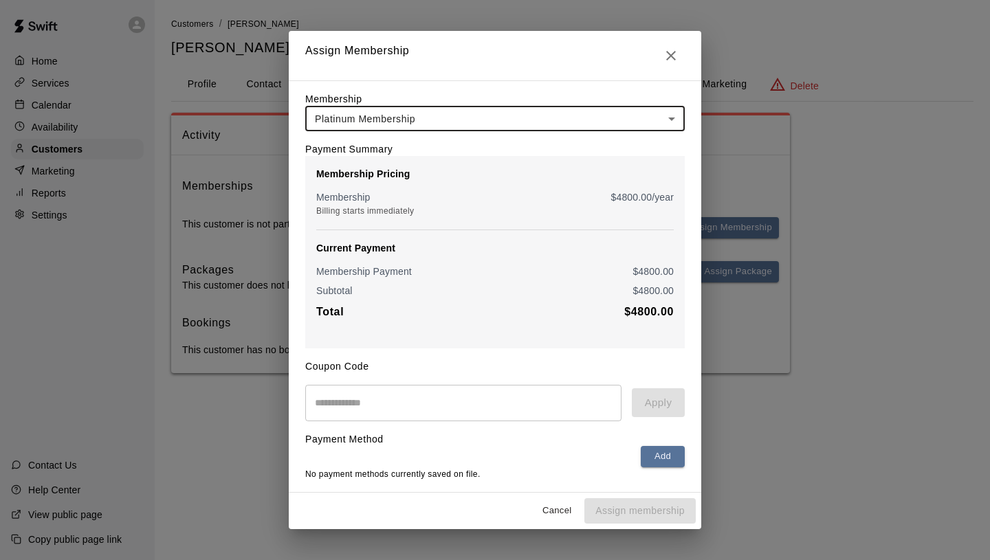
click at [554, 396] on input "text" at bounding box center [463, 403] width 316 height 36
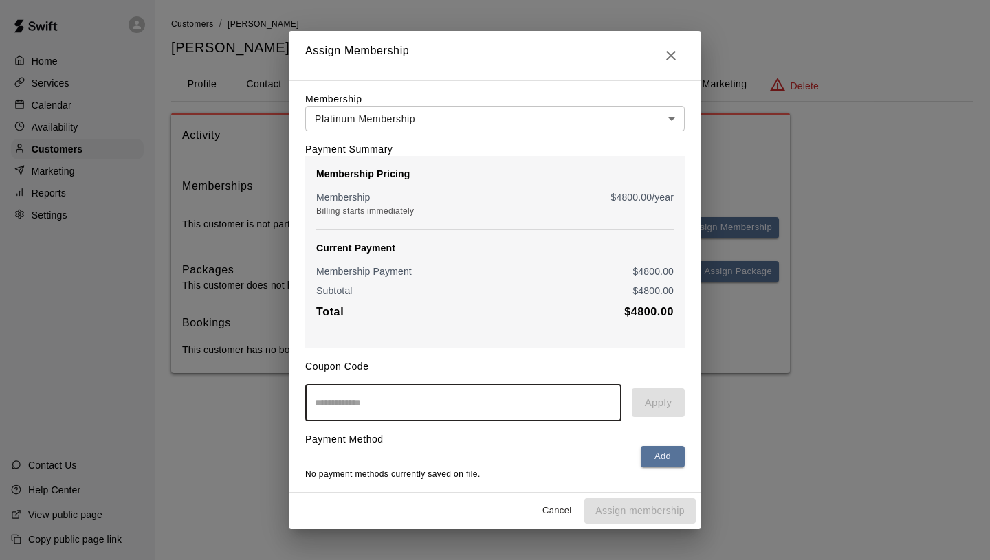
type input "*"
click at [661, 452] on button "Add" at bounding box center [663, 456] width 44 height 21
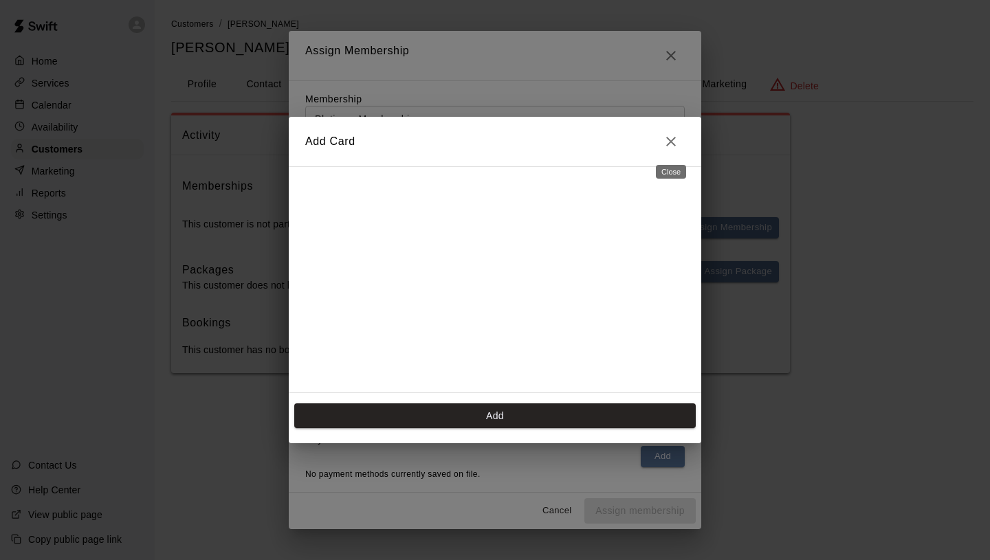
click at [670, 147] on icon "Close" at bounding box center [671, 141] width 16 height 16
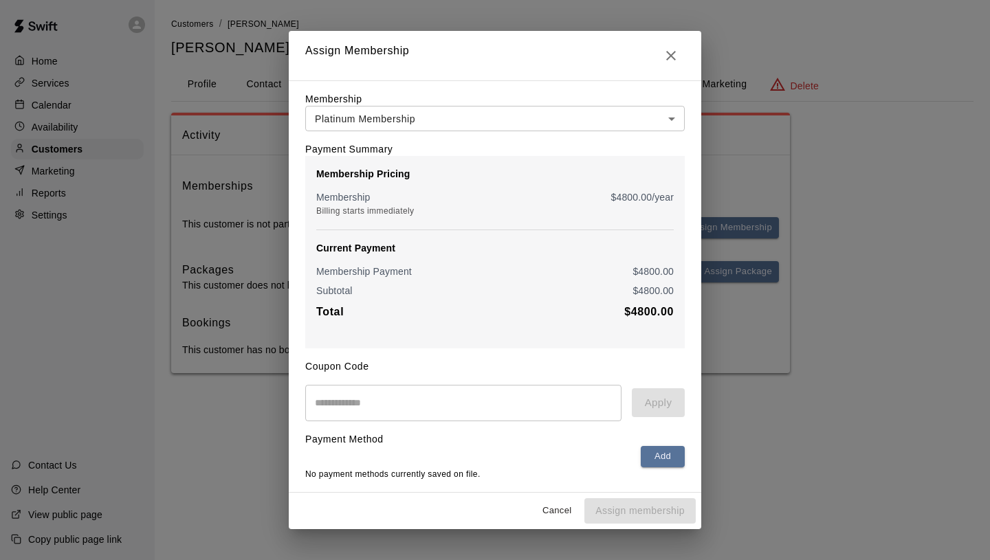
click at [503, 398] on input "text" at bounding box center [463, 403] width 316 height 36
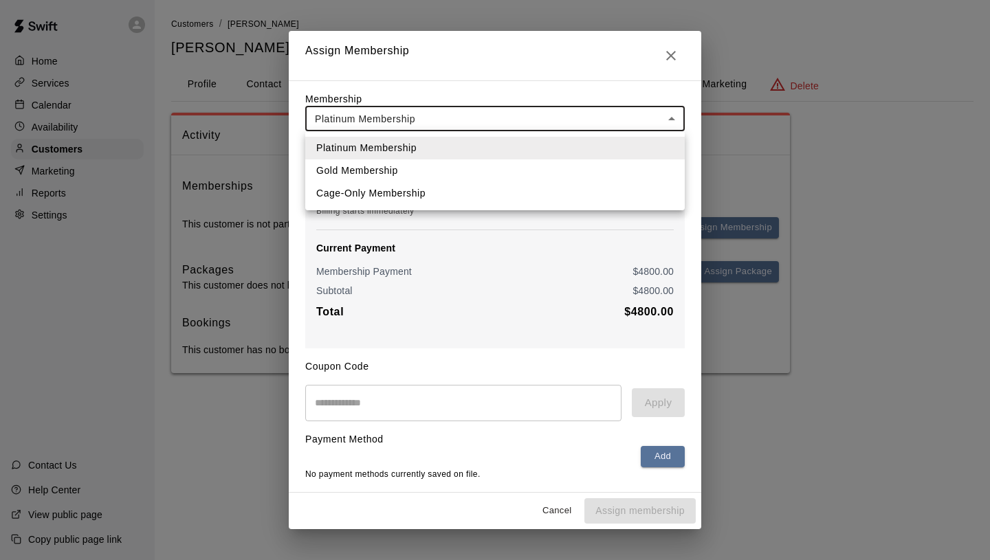
click at [548, 113] on body "**********" at bounding box center [495, 200] width 990 height 401
click at [548, 113] on div at bounding box center [495, 280] width 990 height 560
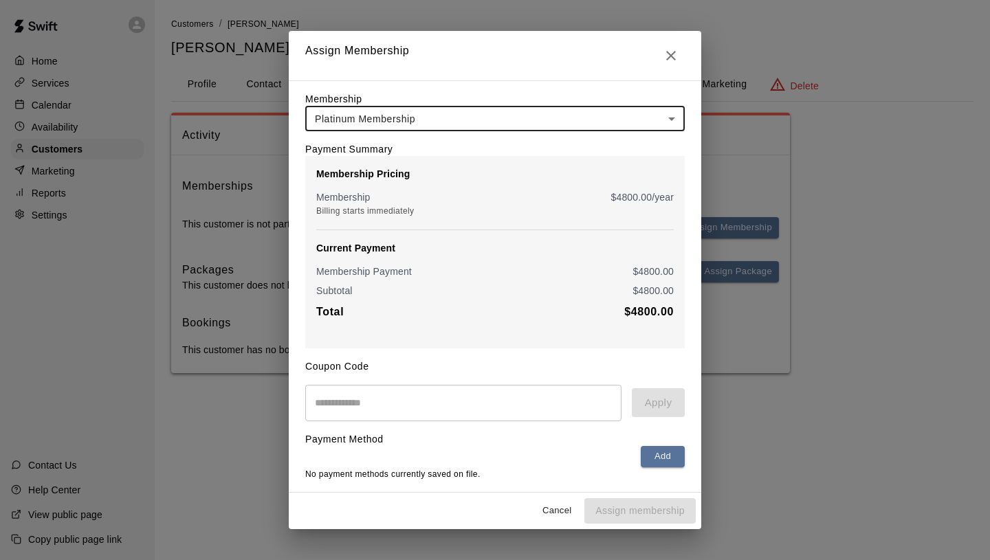
click at [561, 506] on button "Cancel" at bounding box center [557, 510] width 44 height 21
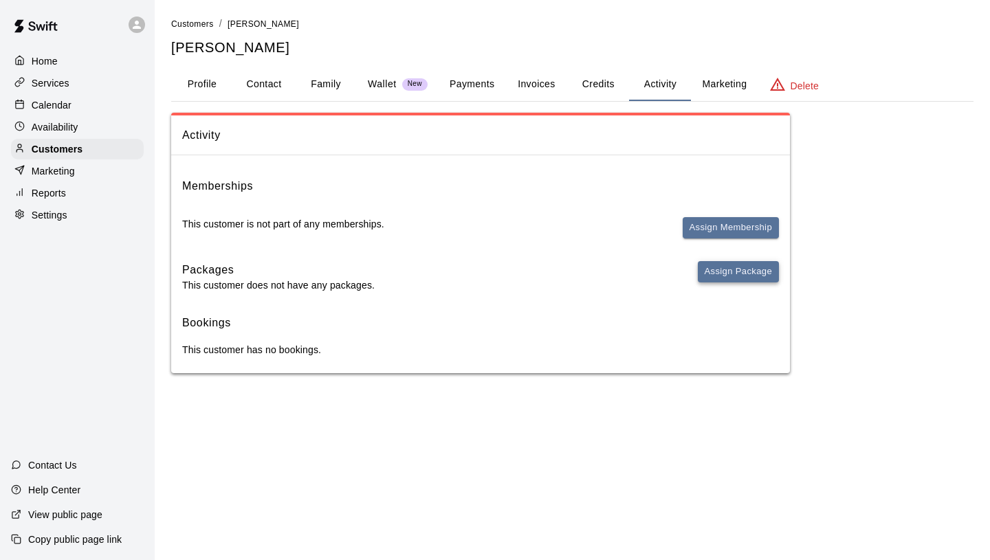
click at [742, 269] on button "Assign Package" at bounding box center [738, 271] width 81 height 21
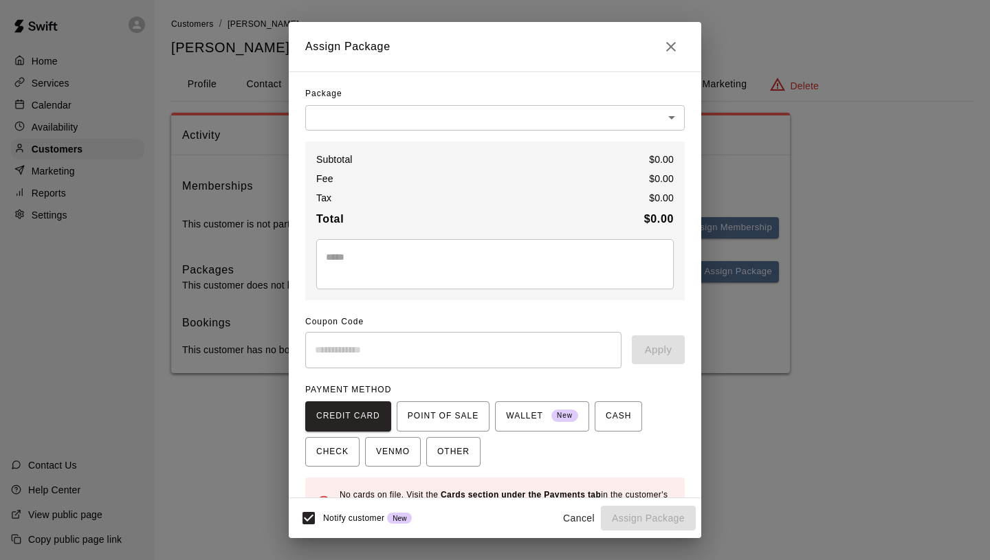
click at [471, 122] on body "Home Services Calendar Availability Customers Marketing Reports Settings Contac…" at bounding box center [495, 200] width 990 height 401
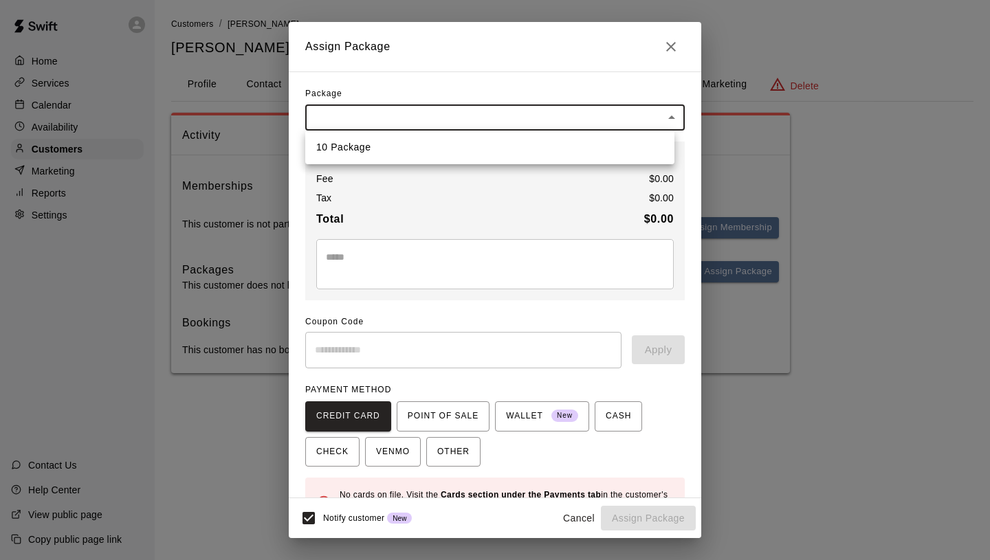
click at [463, 143] on li "10 Package" at bounding box center [489, 147] width 369 height 23
type input "**********"
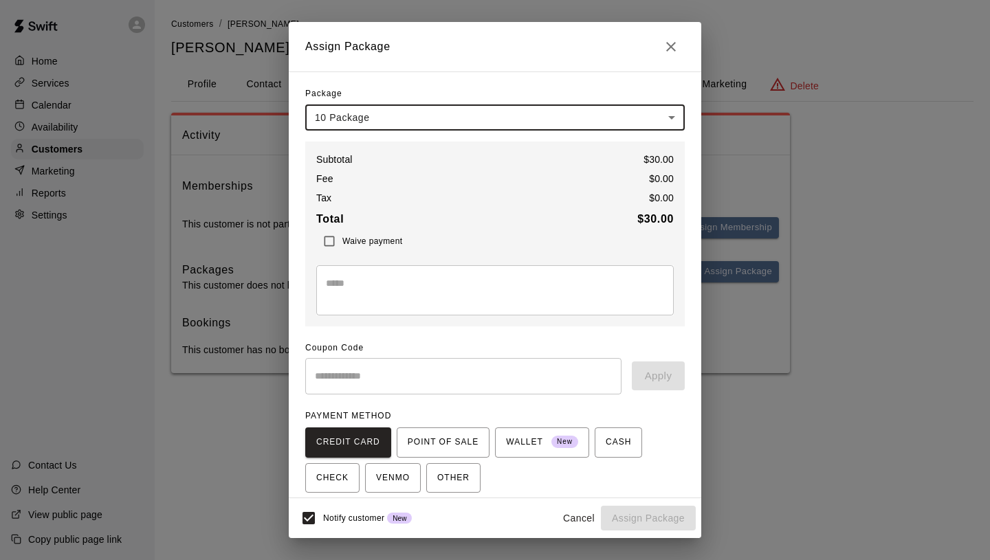
click at [379, 243] on span "Waive payment" at bounding box center [372, 241] width 60 height 10
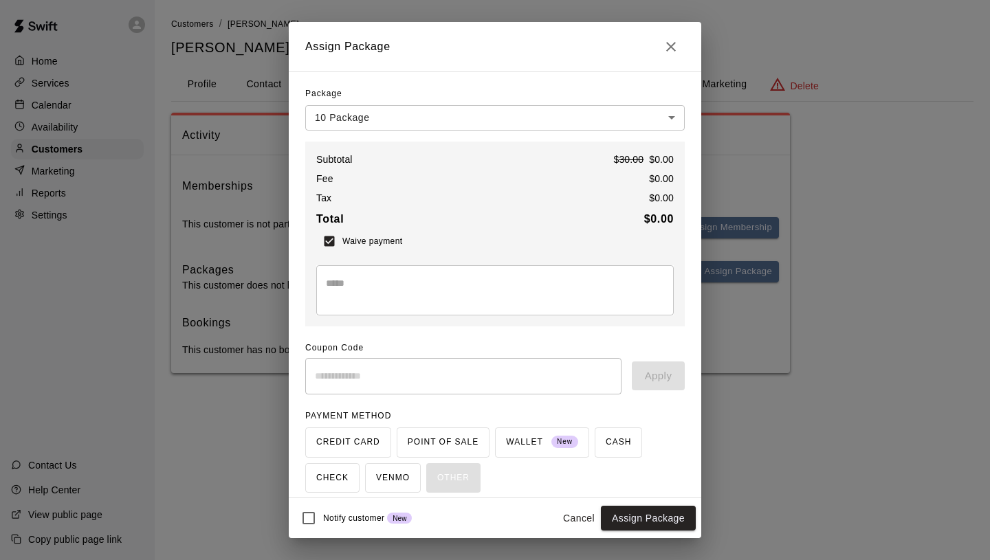
click at [573, 518] on button "Cancel" at bounding box center [579, 518] width 44 height 25
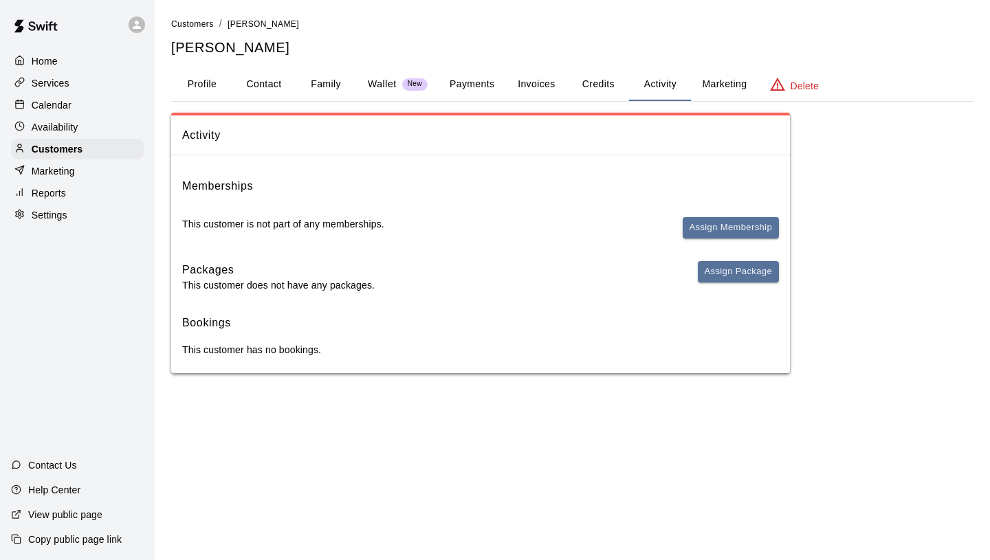
click at [76, 86] on div "Services" at bounding box center [77, 83] width 133 height 21
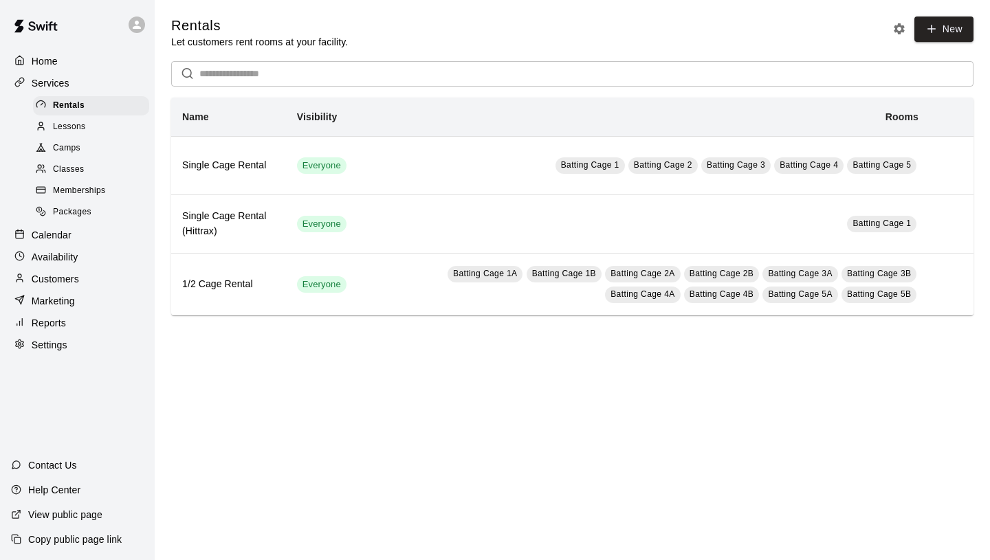
click at [92, 212] on div "Packages" at bounding box center [91, 212] width 116 height 19
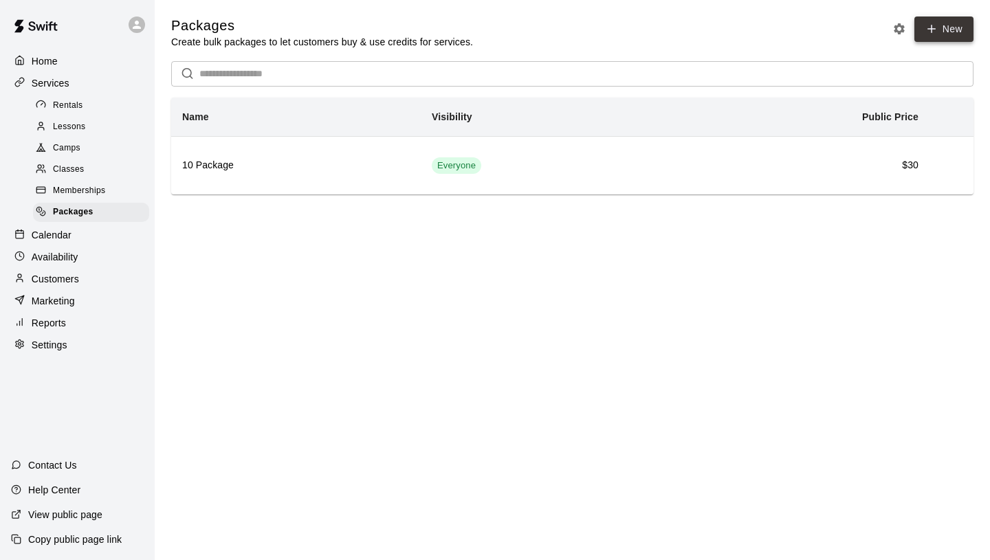
click at [957, 33] on link "New" at bounding box center [943, 28] width 59 height 25
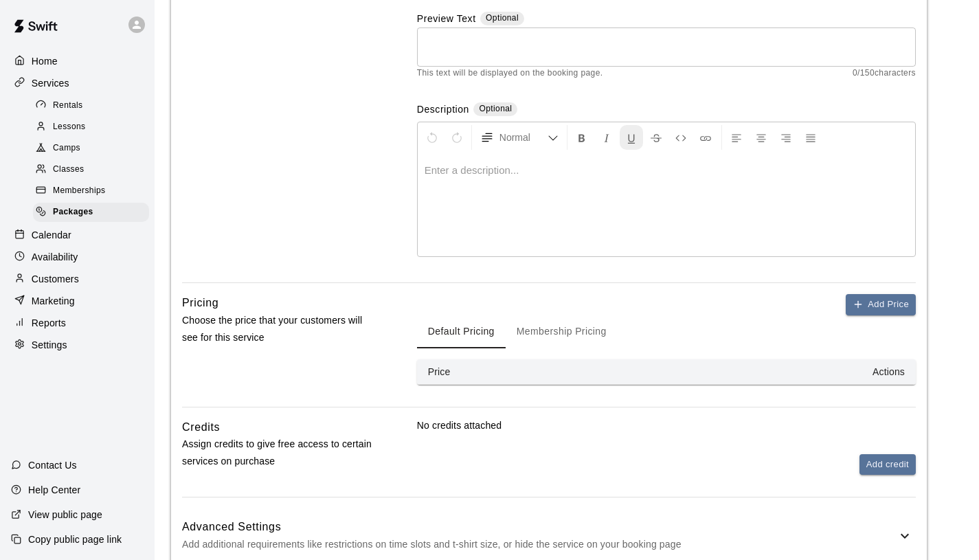
scroll to position [249, 0]
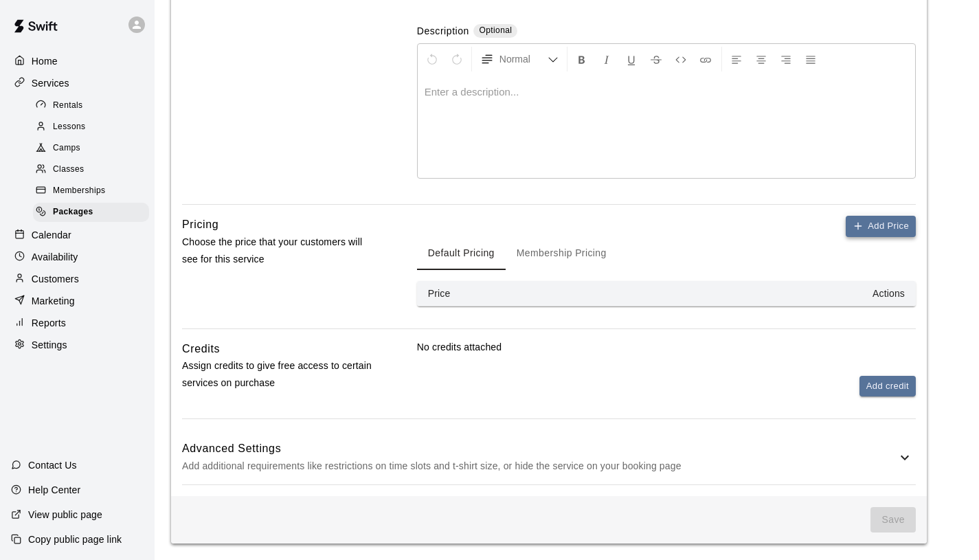
type input "********"
click at [872, 234] on button "Add Price" at bounding box center [881, 226] width 70 height 21
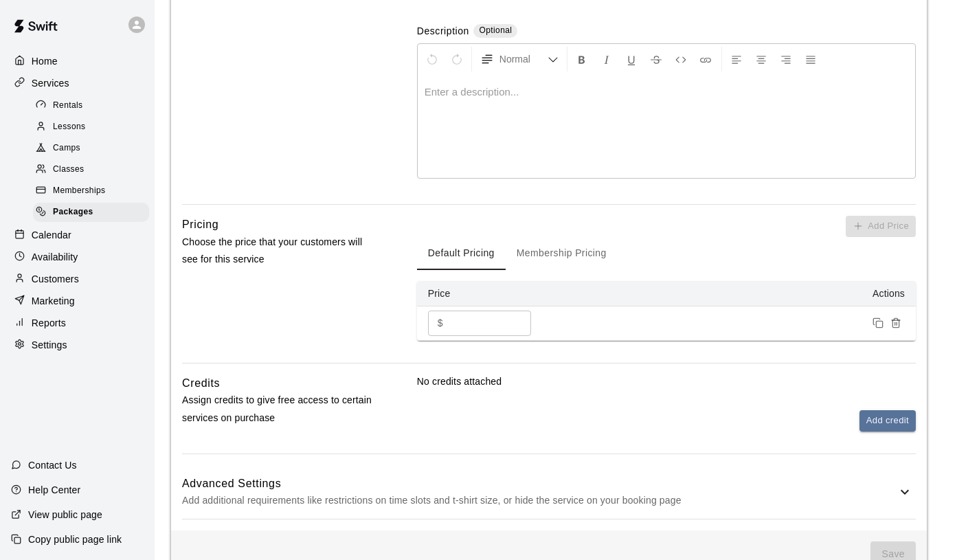
click at [863, 439] on div "No credits attached Add credit" at bounding box center [666, 414] width 499 height 79
click at [887, 428] on button "Add credit" at bounding box center [888, 420] width 56 height 21
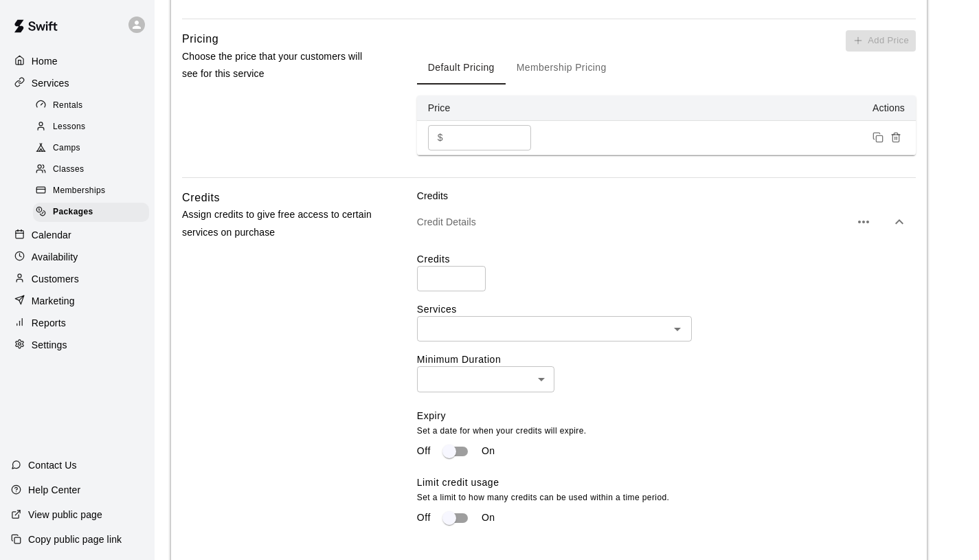
scroll to position [482, 0]
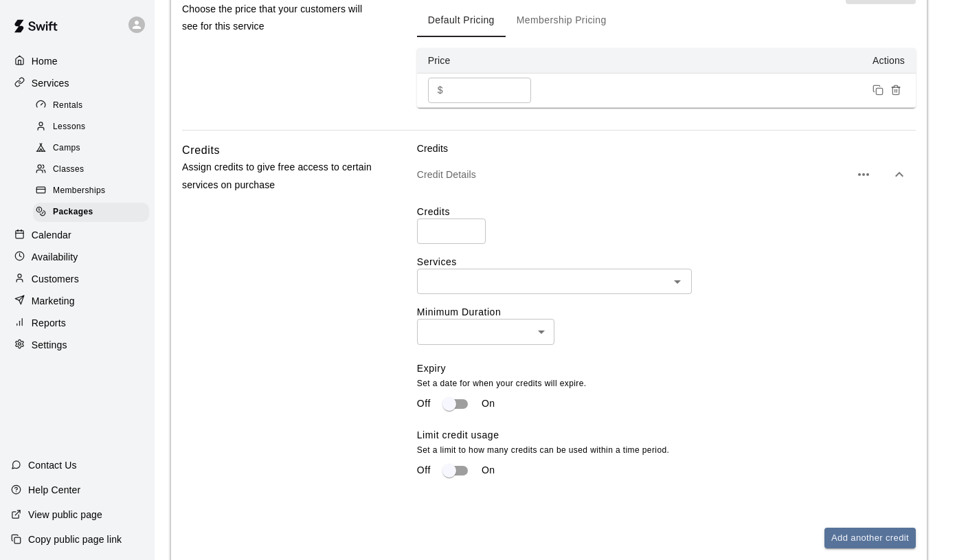
click at [864, 180] on icon "button" at bounding box center [864, 174] width 16 height 16
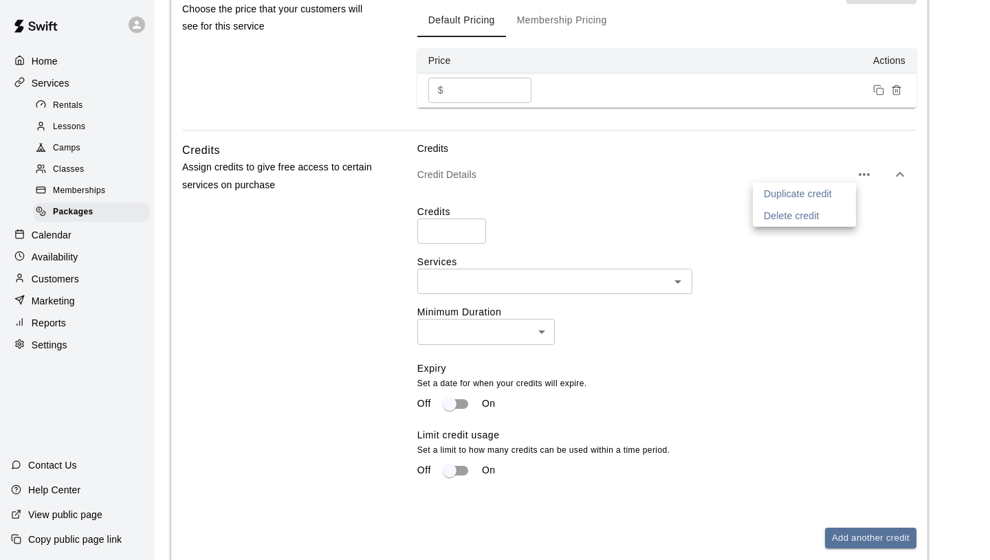
click at [797, 277] on div at bounding box center [495, 280] width 990 height 560
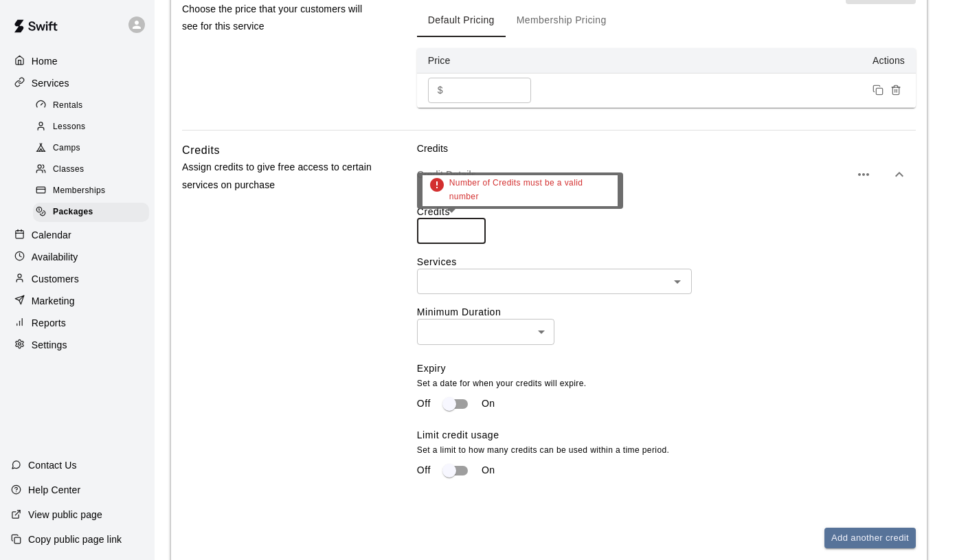
click at [440, 232] on input "number" at bounding box center [451, 231] width 69 height 25
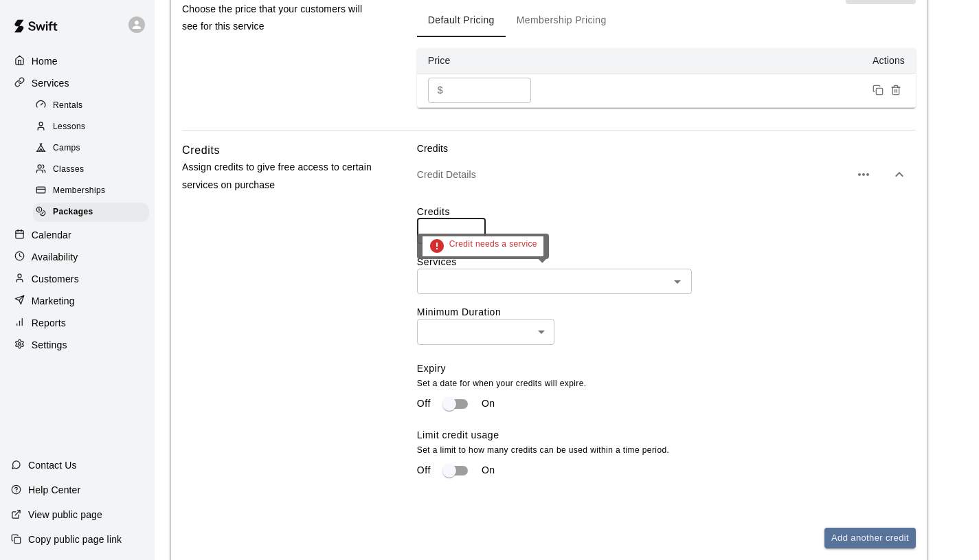
type input "****"
click at [507, 287] on input "text" at bounding box center [543, 281] width 244 height 17
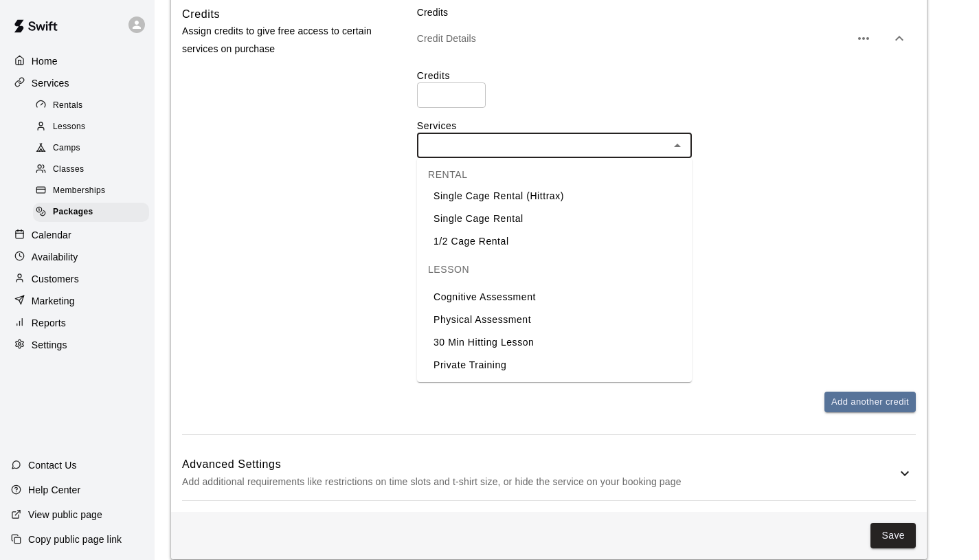
scroll to position [0, 0]
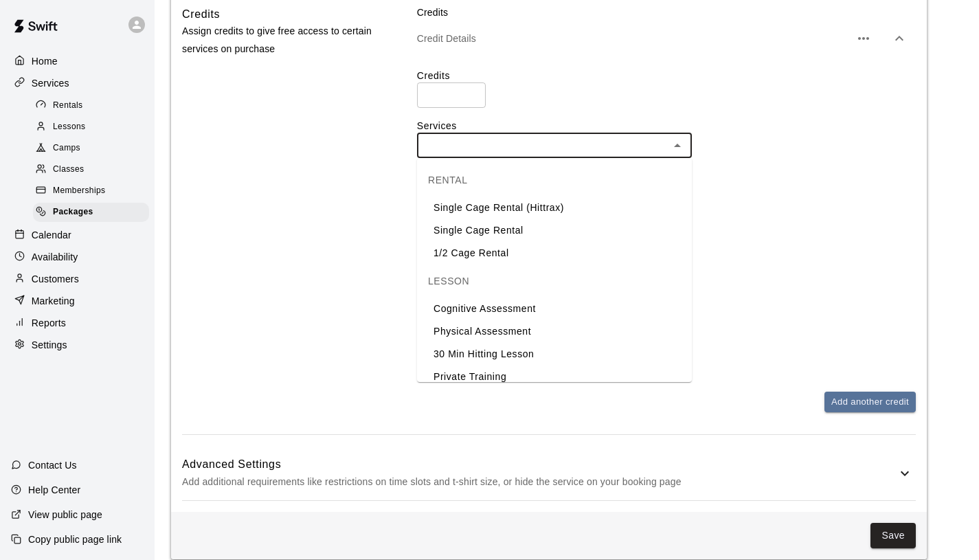
click at [526, 247] on li "1/2 Cage Rental" at bounding box center [554, 253] width 275 height 23
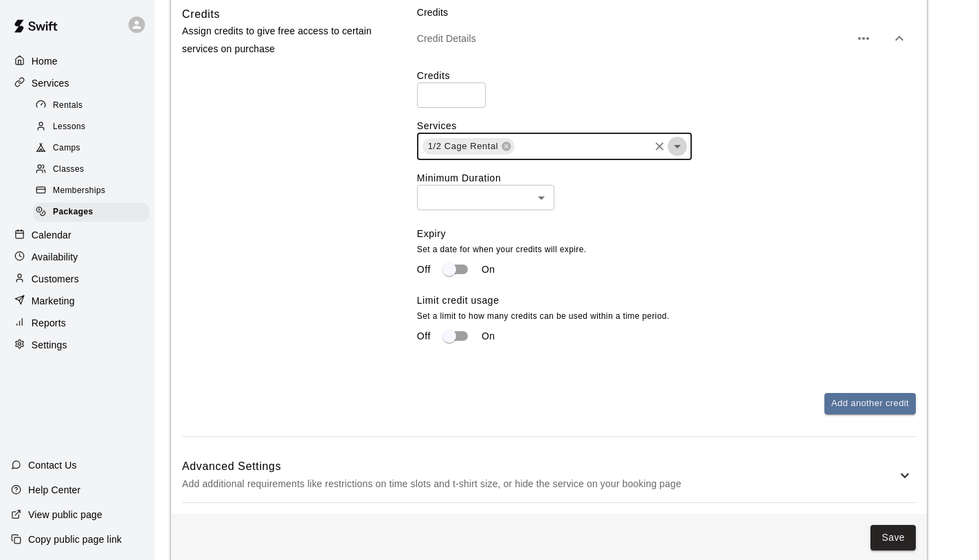
click at [672, 150] on icon "Open" at bounding box center [677, 146] width 16 height 16
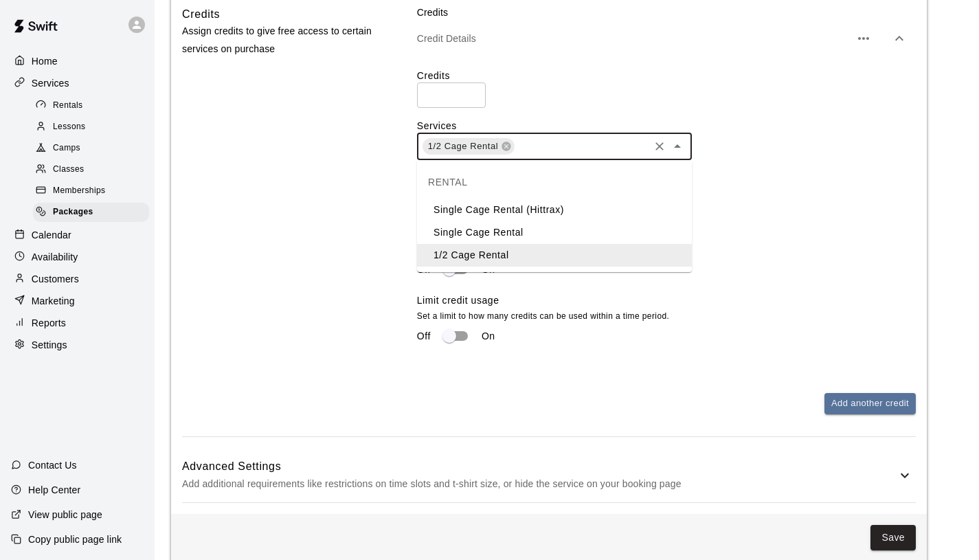
click at [868, 164] on div "Credits **** ​ Services 1/2 Cage Rental ​ Minimum Duration ​ ​ Expiry Set a dat…" at bounding box center [666, 215] width 499 height 292
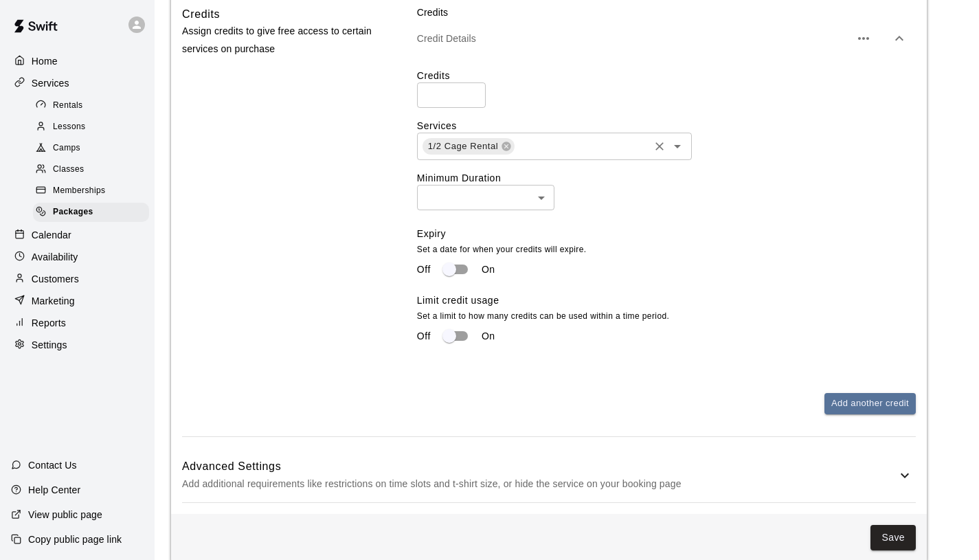
click at [681, 149] on icon "Open" at bounding box center [677, 146] width 16 height 16
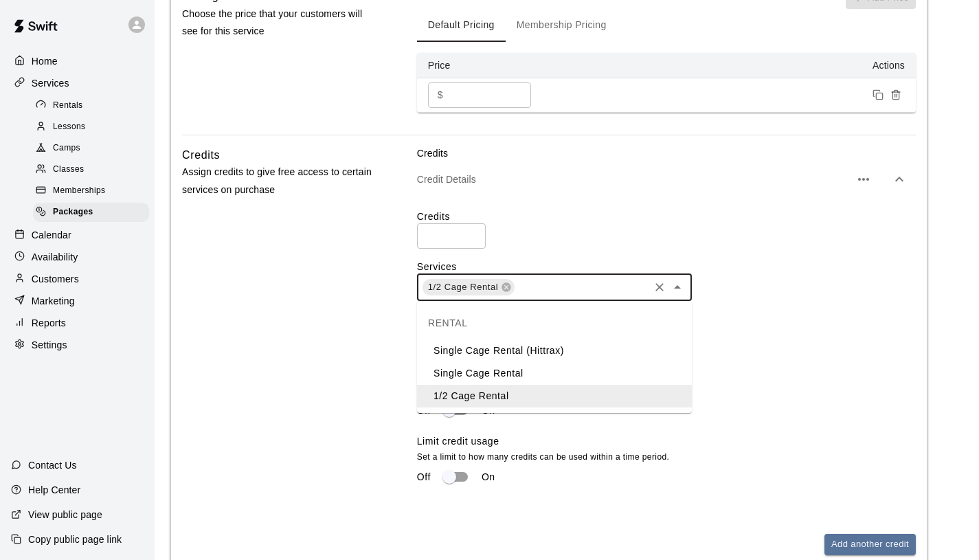
scroll to position [461, 0]
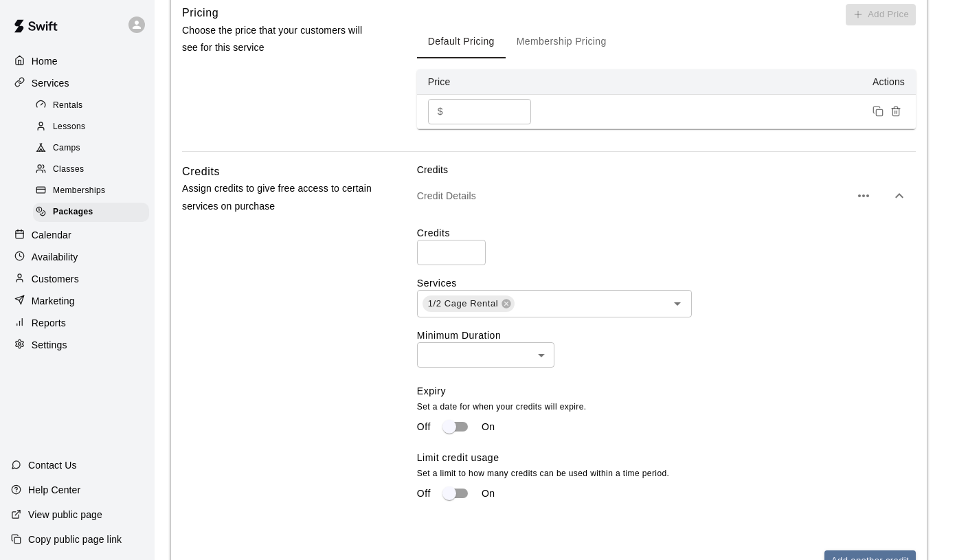
click at [766, 268] on div "Credits **** ​ Services 1/2 Cage Rental ​ Minimum Duration ​ ​ Expiry Set a dat…" at bounding box center [666, 372] width 499 height 292
click at [676, 303] on icon "Open" at bounding box center [677, 303] width 7 height 3
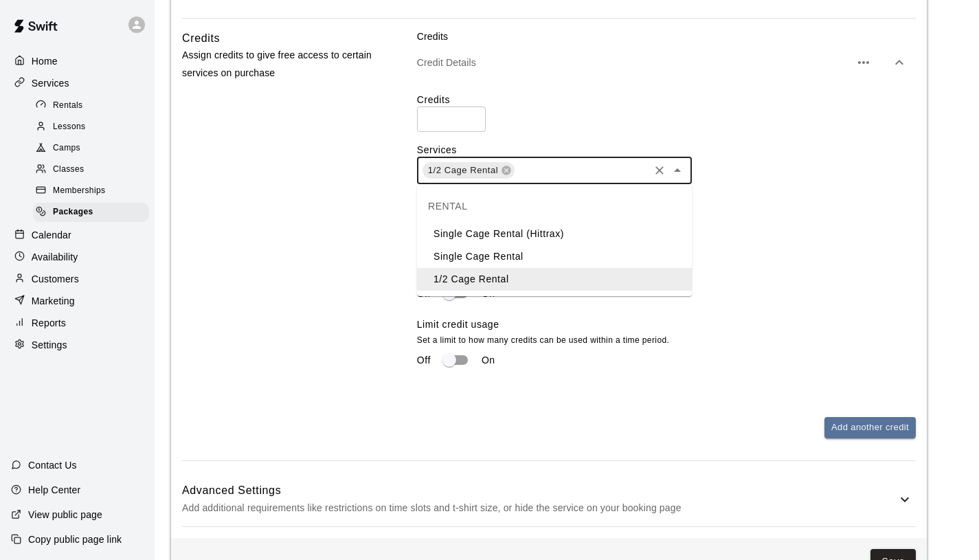
scroll to position [592, 0]
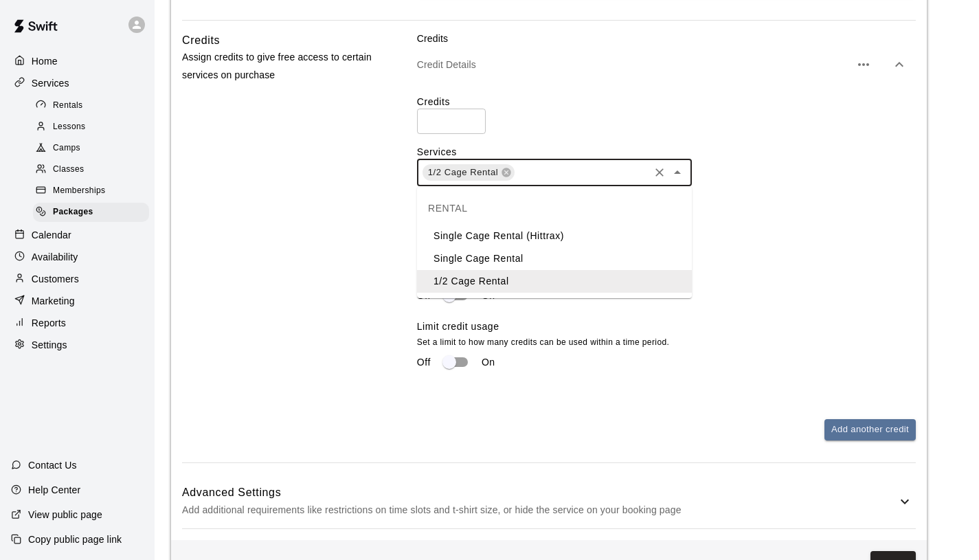
click at [849, 267] on div "Expiry Set a date for when your credits will expire. Off On" at bounding box center [661, 286] width 488 height 67
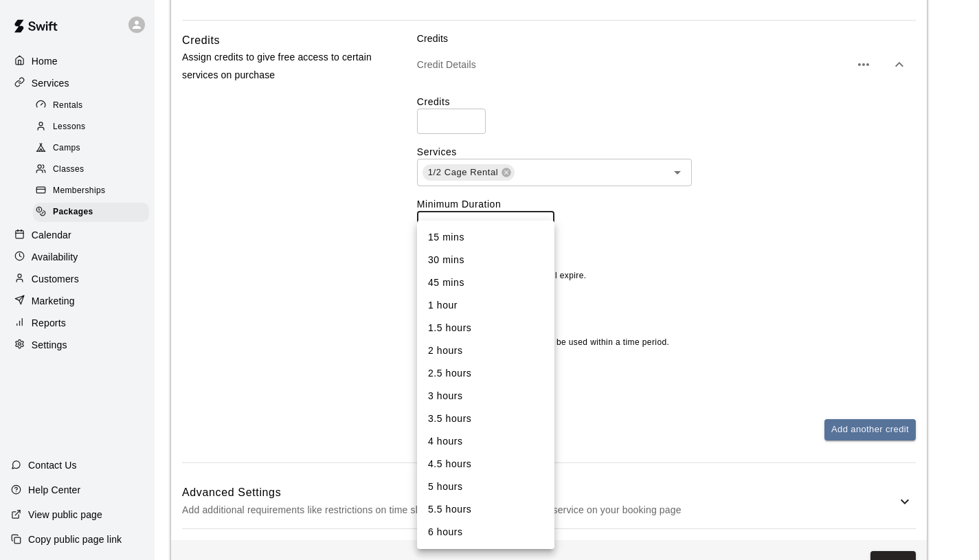
click at [552, 231] on body "Home Services Rentals Lessons Camps Classes Memberships Packages Calendar Avail…" at bounding box center [489, 6] width 979 height 1197
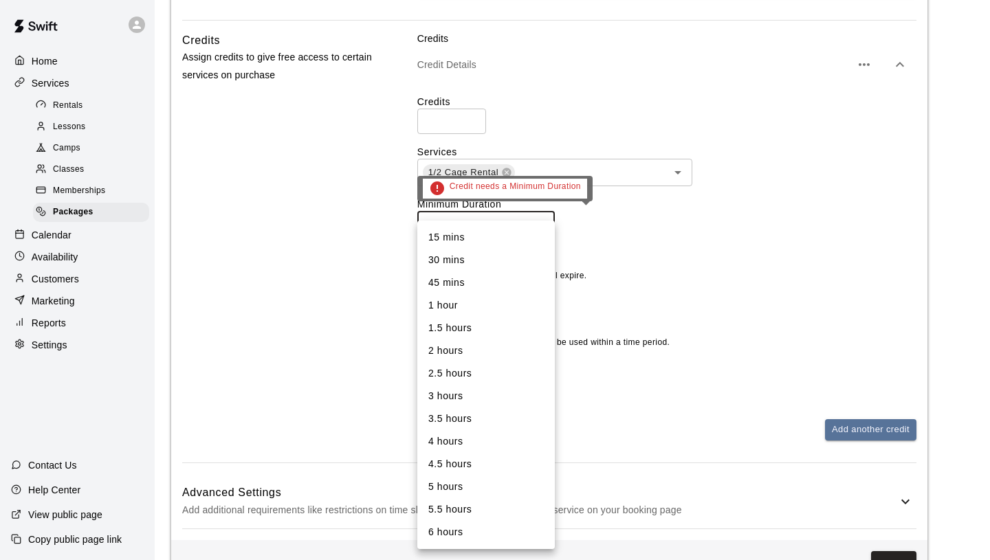
click at [634, 256] on div at bounding box center [495, 280] width 990 height 560
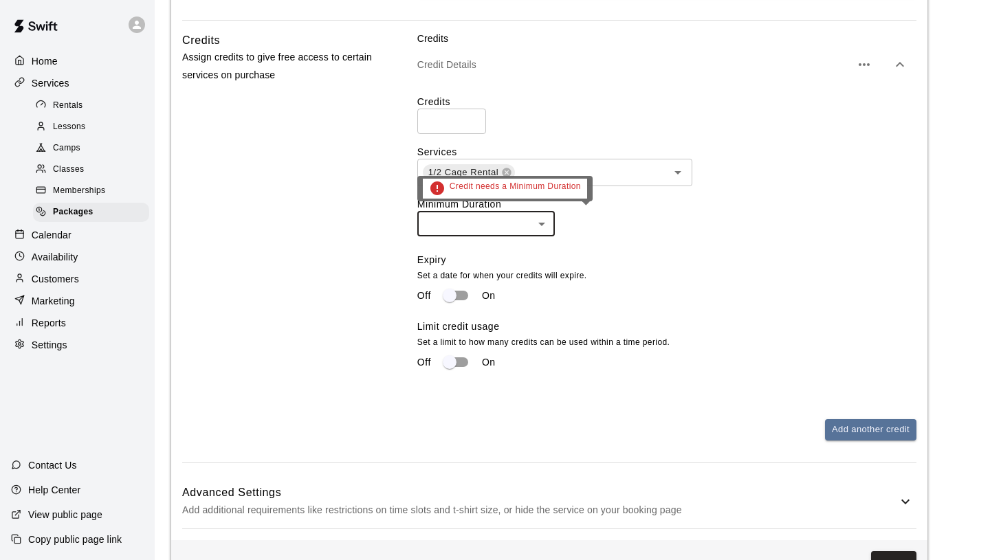
click at [535, 227] on body "Home Services Rentals Lessons Camps Classes Memberships Packages Calendar Avail…" at bounding box center [495, 6] width 990 height 1197
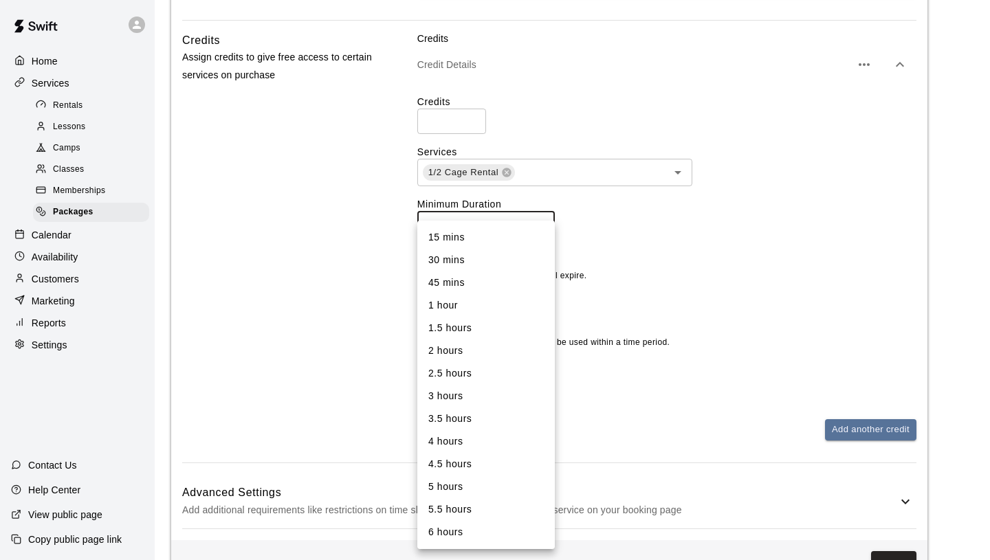
click at [649, 237] on div at bounding box center [495, 280] width 990 height 560
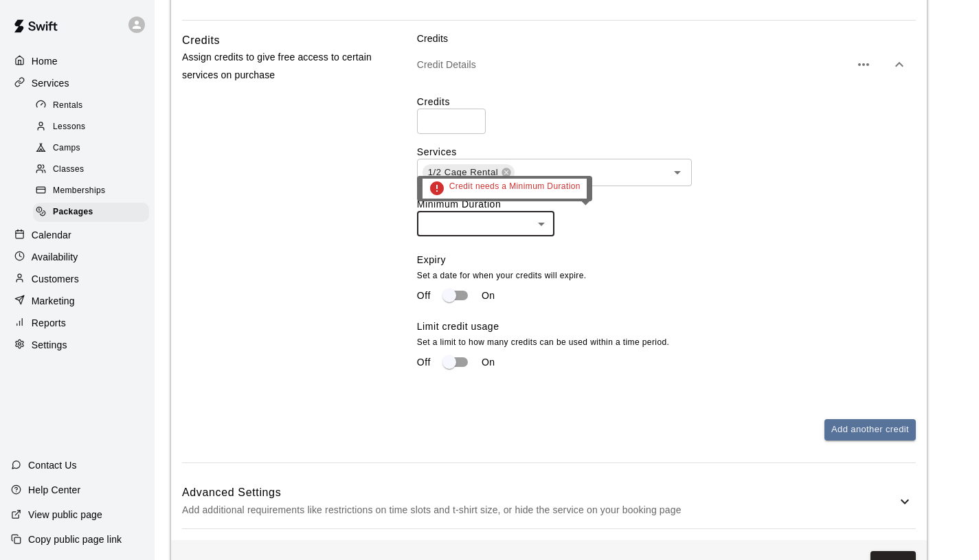
click at [541, 227] on body "Home Services Rentals Lessons Camps Classes Memberships Packages Calendar Avail…" at bounding box center [489, 6] width 979 height 1197
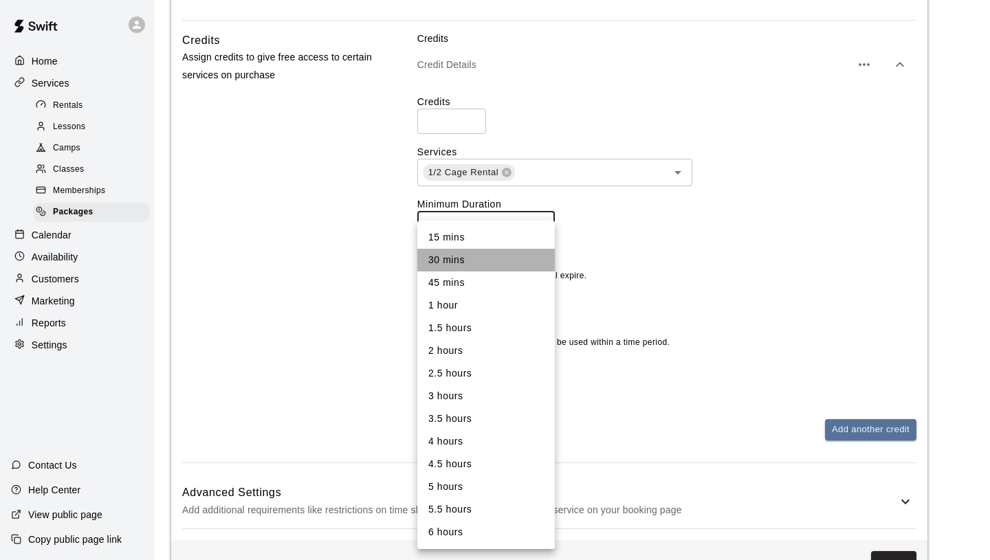
click at [497, 266] on li "30 mins" at bounding box center [485, 260] width 137 height 23
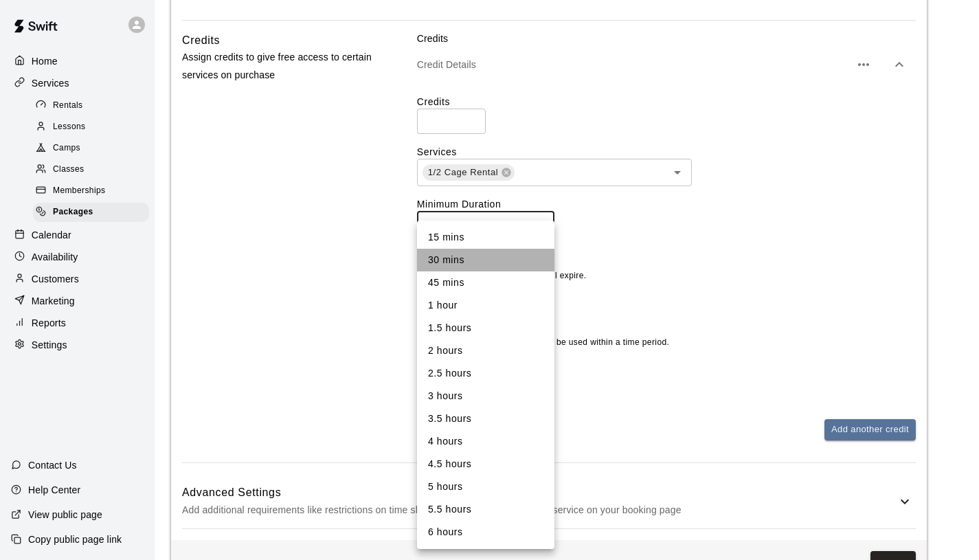
type input "**"
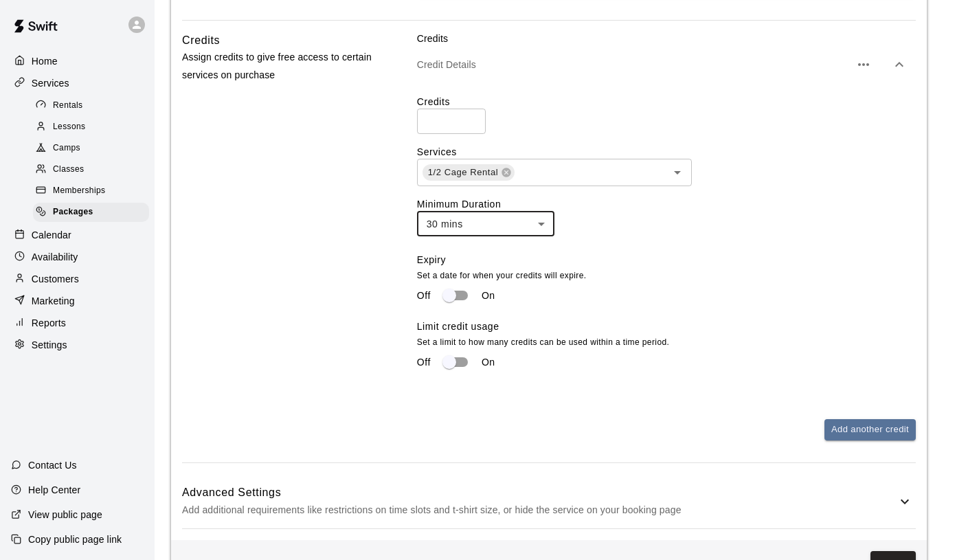
scroll to position [636, 0]
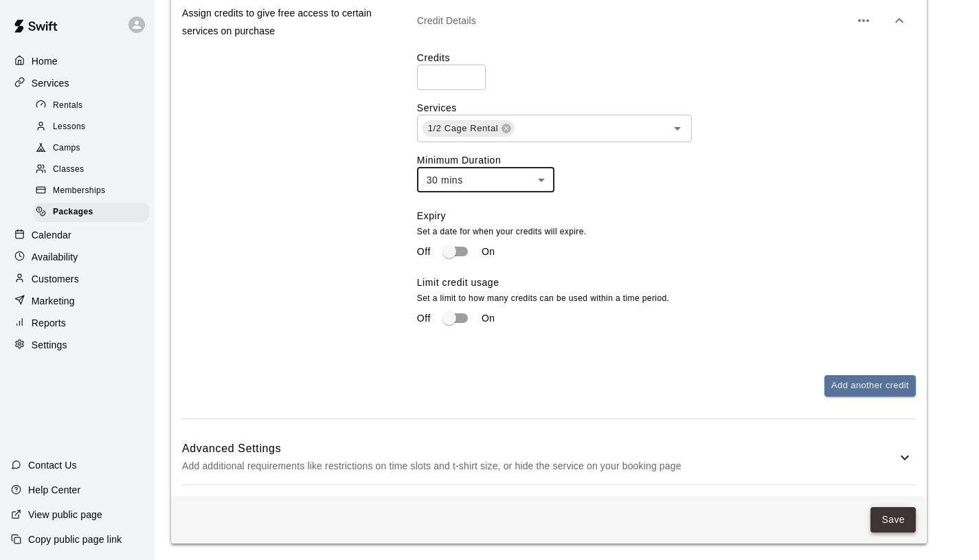
click at [908, 518] on button "Save" at bounding box center [893, 519] width 45 height 25
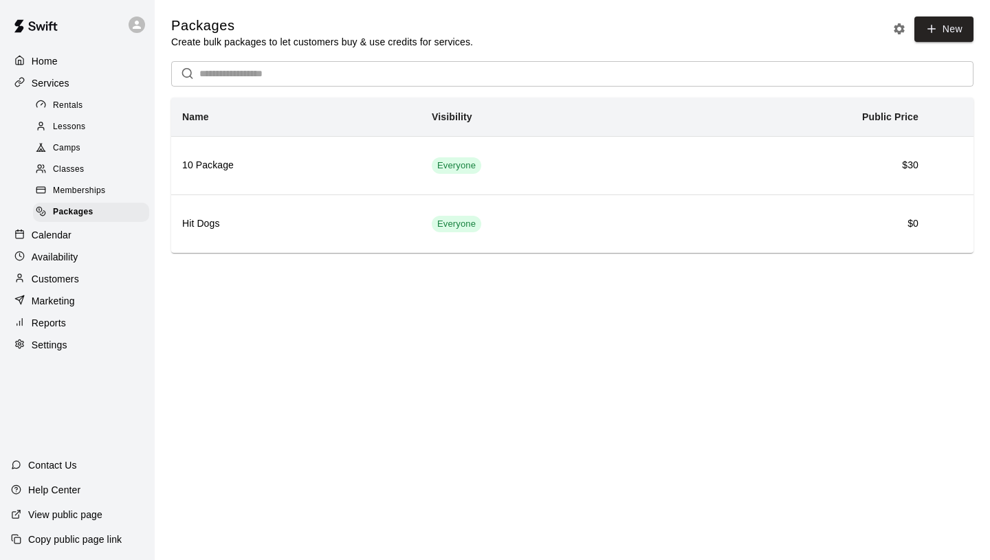
click at [55, 277] on p "Customers" at bounding box center [55, 279] width 47 height 14
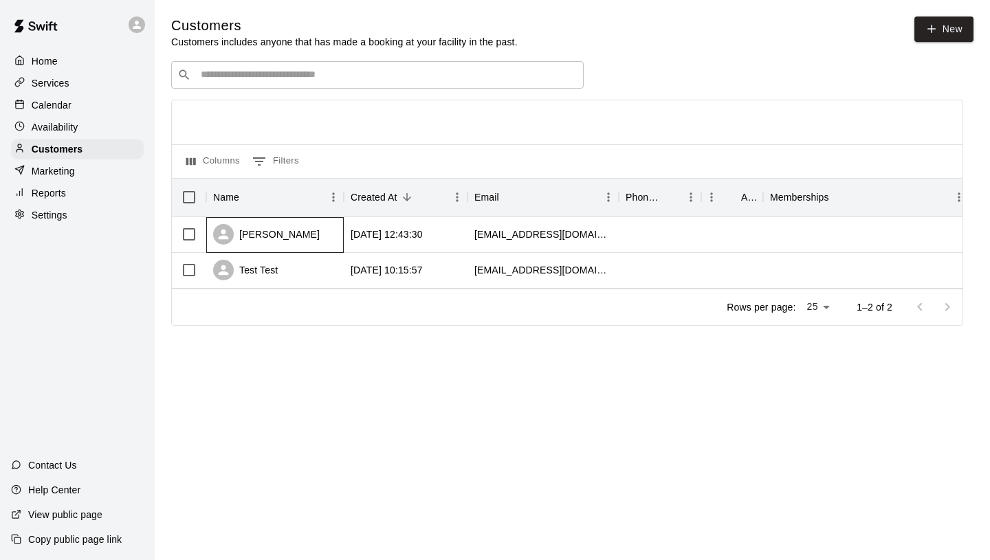
click at [289, 234] on div "[PERSON_NAME]" at bounding box center [266, 234] width 107 height 21
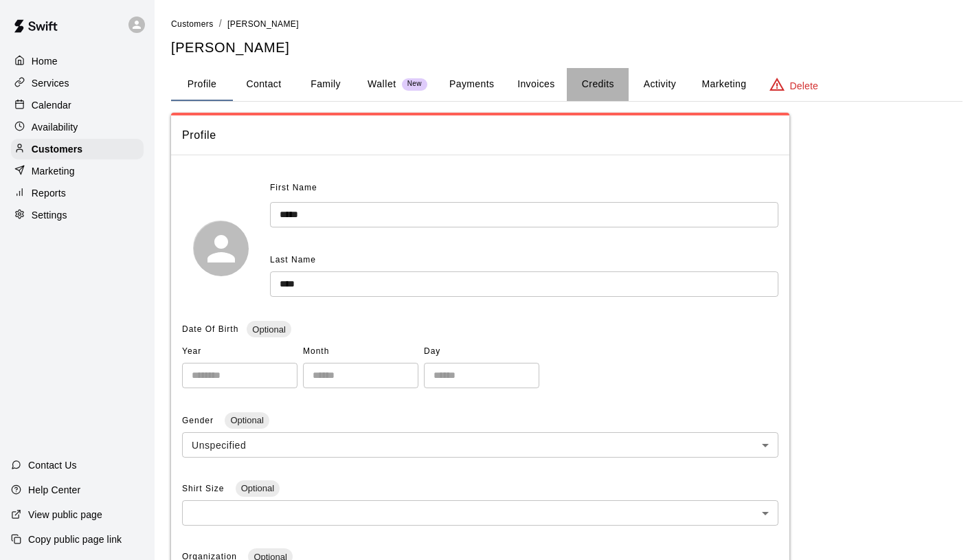
click at [592, 76] on button "Credits" at bounding box center [598, 84] width 62 height 33
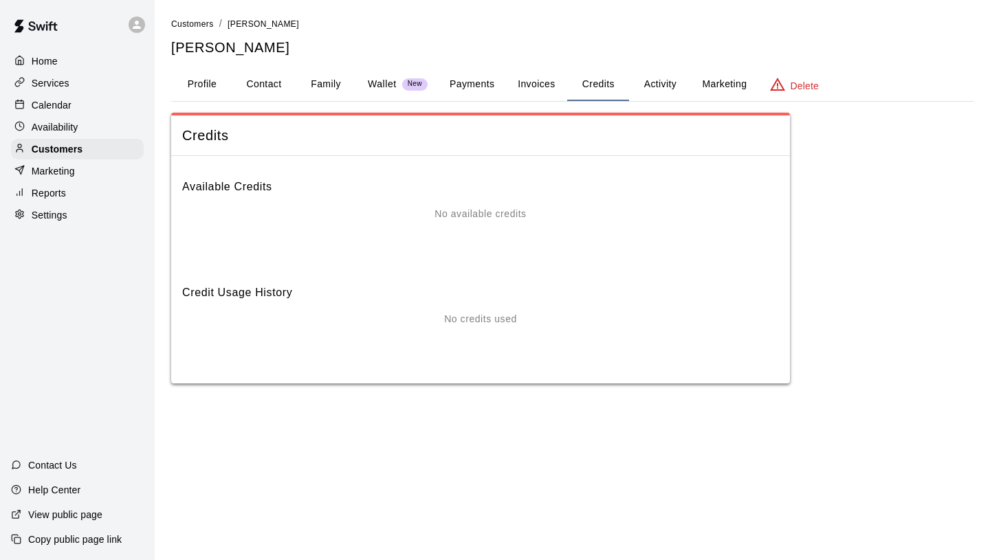
click at [670, 91] on button "Activity" at bounding box center [660, 84] width 62 height 33
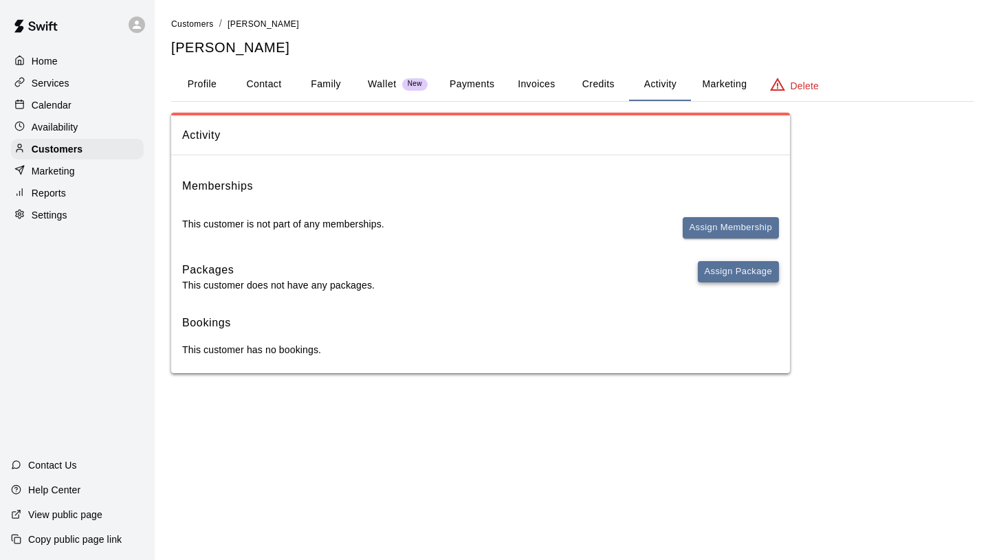
click at [724, 280] on button "Assign Package" at bounding box center [738, 271] width 81 height 21
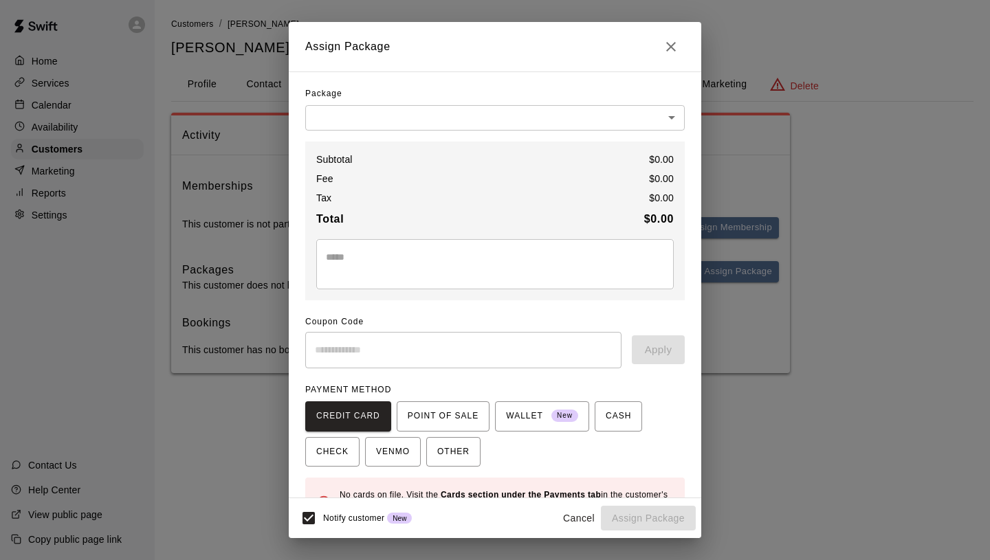
click at [580, 117] on body "Home Services Calendar Availability Customers Marketing Reports Settings Contac…" at bounding box center [495, 200] width 990 height 401
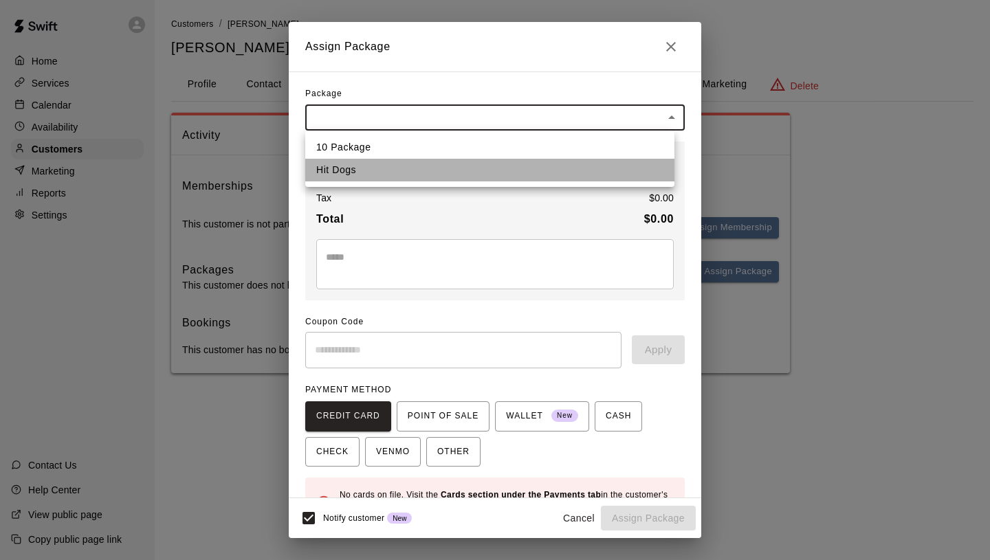
click at [558, 174] on li "Hit Dogs" at bounding box center [489, 170] width 369 height 23
type input "**********"
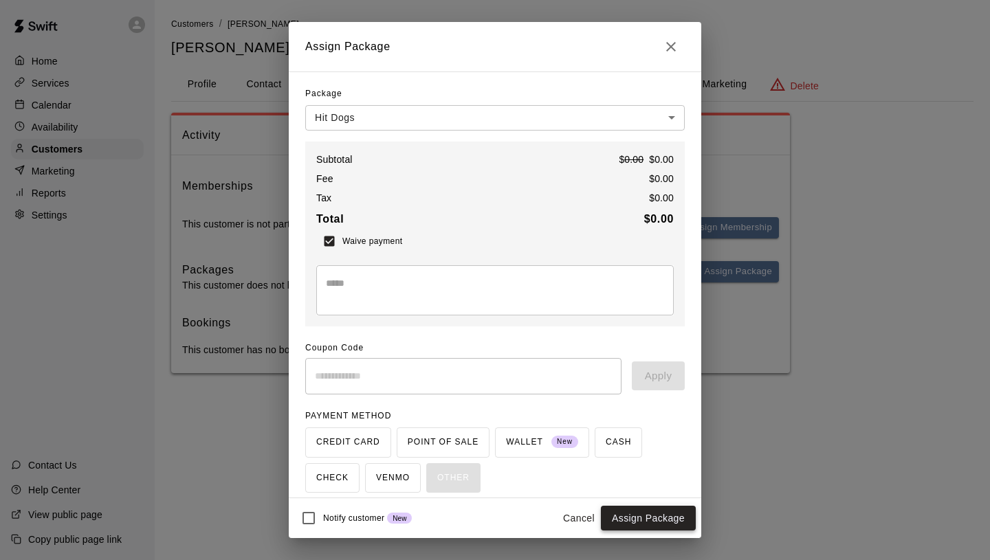
click at [632, 516] on button "Assign Package" at bounding box center [648, 518] width 95 height 25
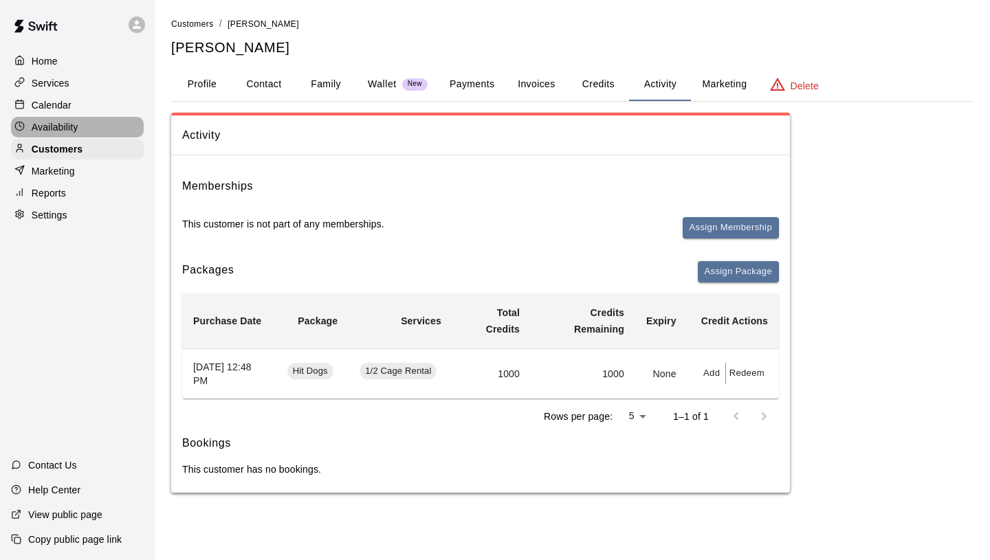
click at [72, 135] on div "Availability" at bounding box center [77, 127] width 133 height 21
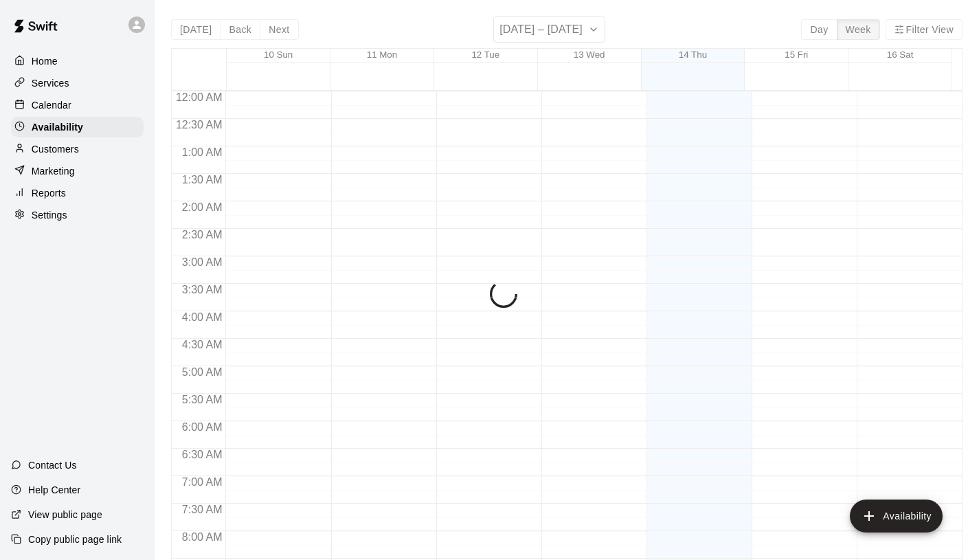
click at [70, 110] on p "Calendar" at bounding box center [52, 105] width 40 height 14
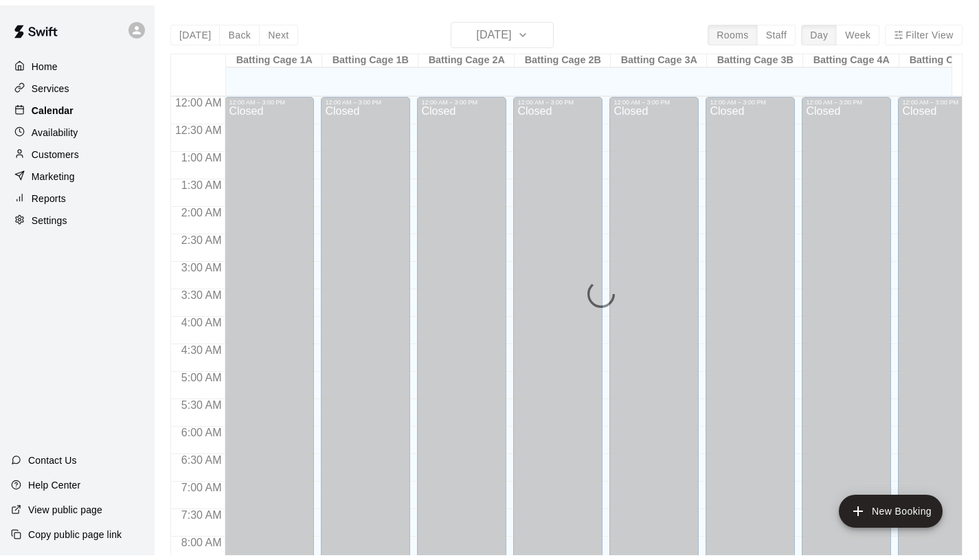
scroll to position [705, 0]
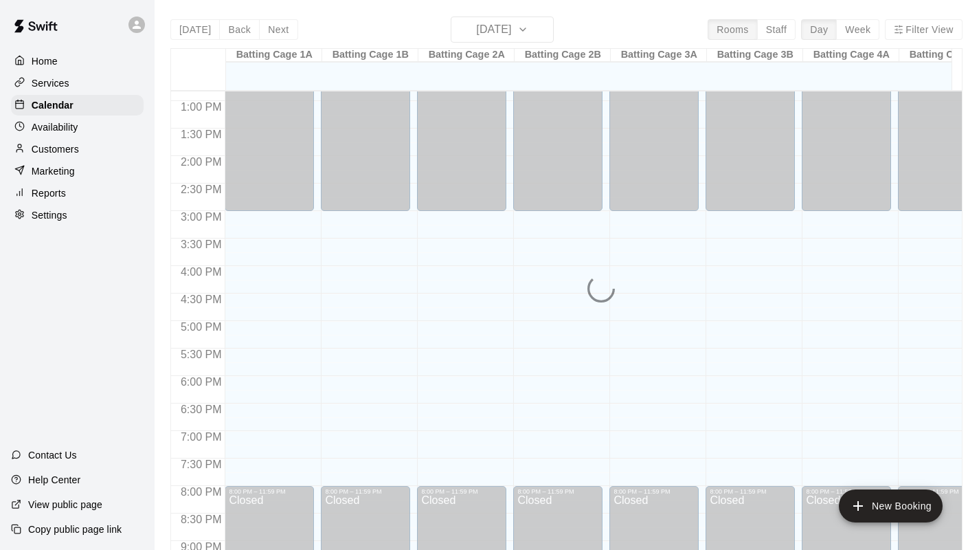
click at [73, 85] on div "Services" at bounding box center [77, 83] width 133 height 21
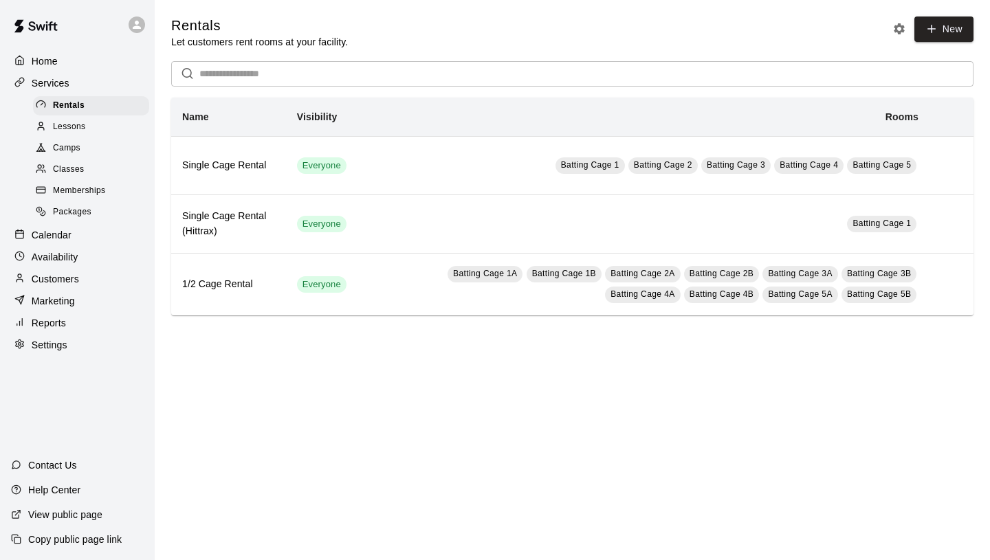
click at [88, 193] on span "Memberships" at bounding box center [79, 191] width 52 height 14
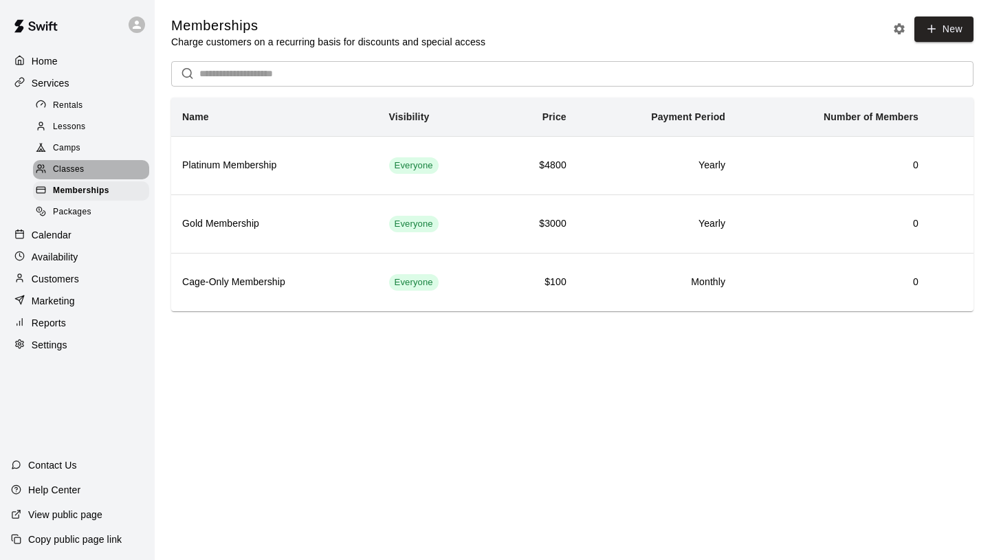
click at [85, 173] on div "Classes" at bounding box center [91, 169] width 116 height 19
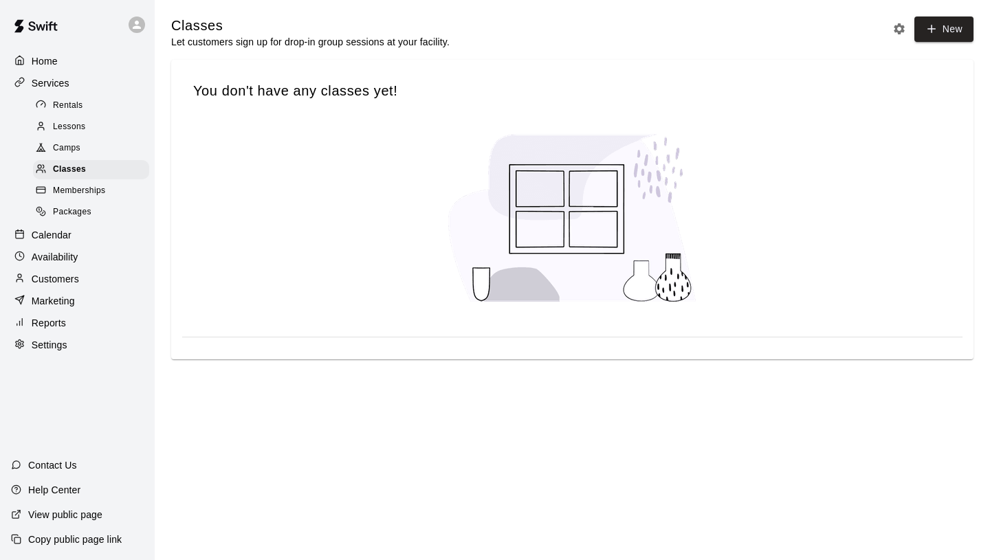
click at [83, 127] on span "Lessons" at bounding box center [69, 127] width 33 height 14
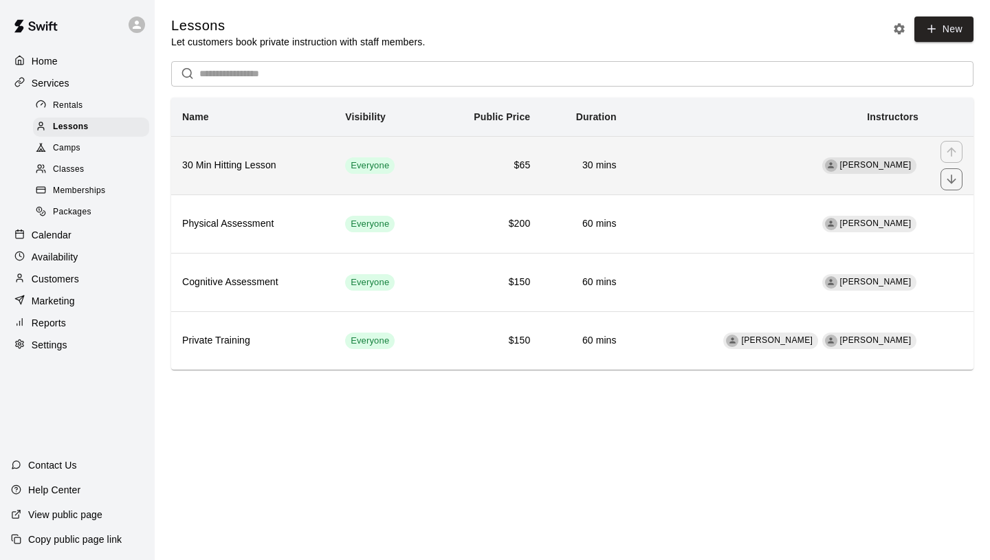
click at [423, 175] on td "Everyone" at bounding box center [383, 165] width 99 height 58
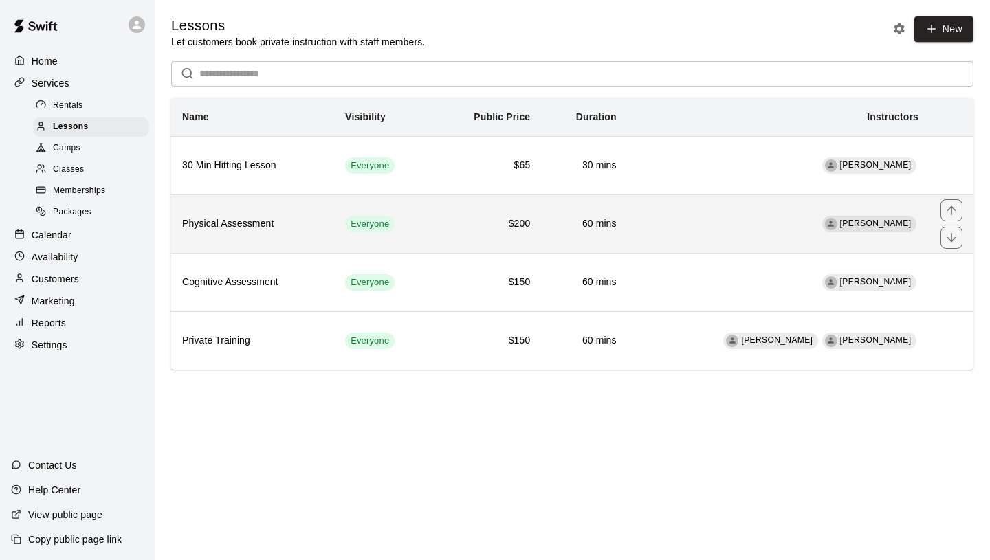
click at [297, 222] on h6 "Physical Assessment" at bounding box center [252, 223] width 141 height 15
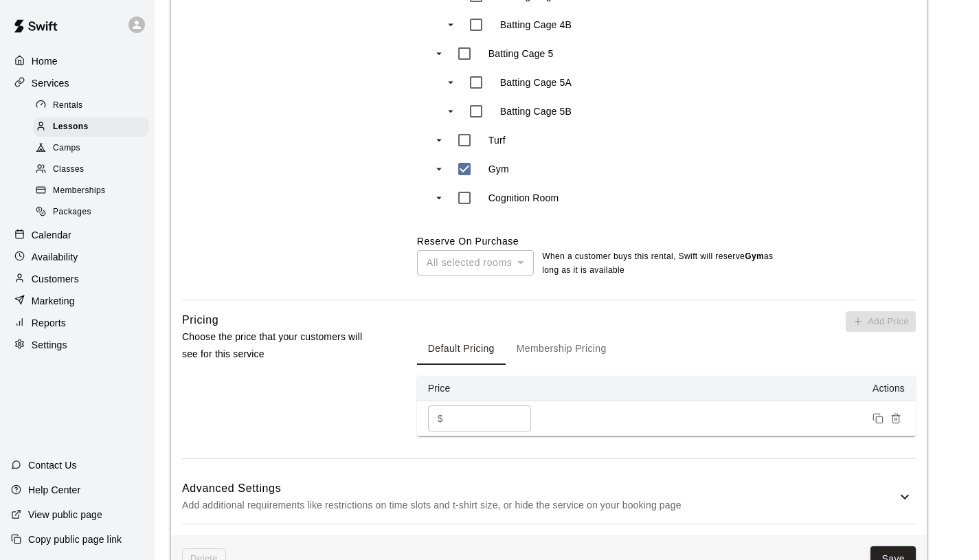
scroll to position [960, 0]
click at [468, 271] on div "All selected rooms" at bounding box center [475, 263] width 117 height 25
click at [468, 267] on div "All selected rooms" at bounding box center [475, 263] width 117 height 25
click at [514, 258] on div "All selected rooms" at bounding box center [475, 263] width 117 height 25
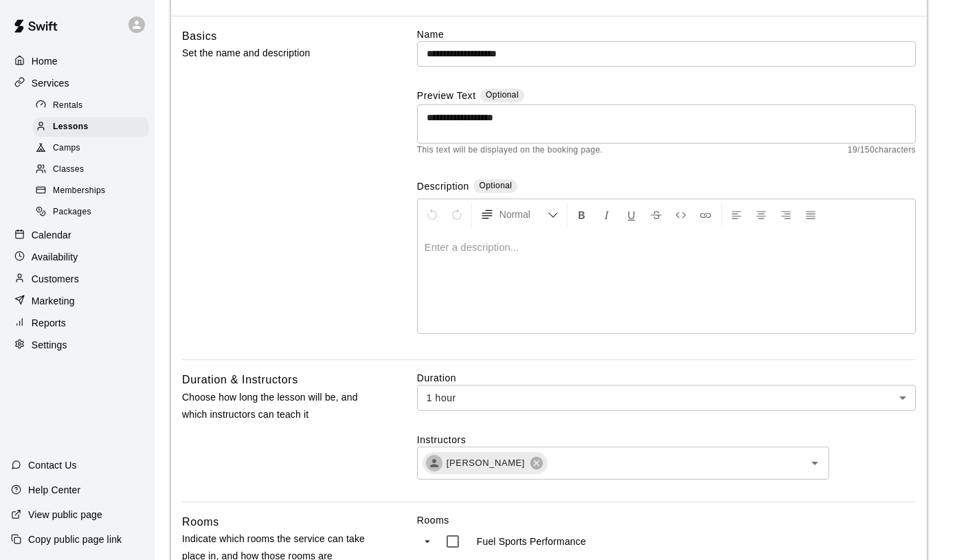
scroll to position [0, 0]
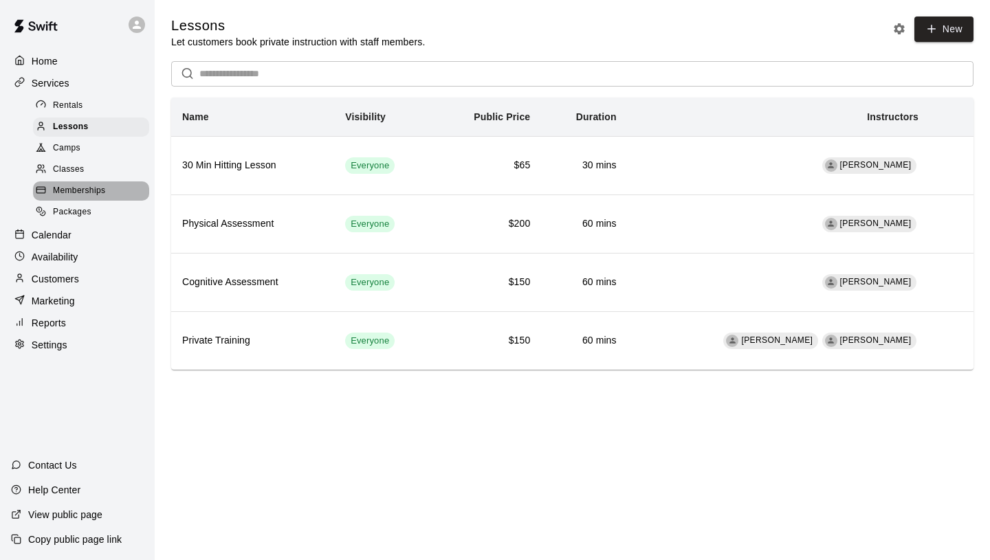
click at [71, 188] on span "Memberships" at bounding box center [79, 191] width 52 height 14
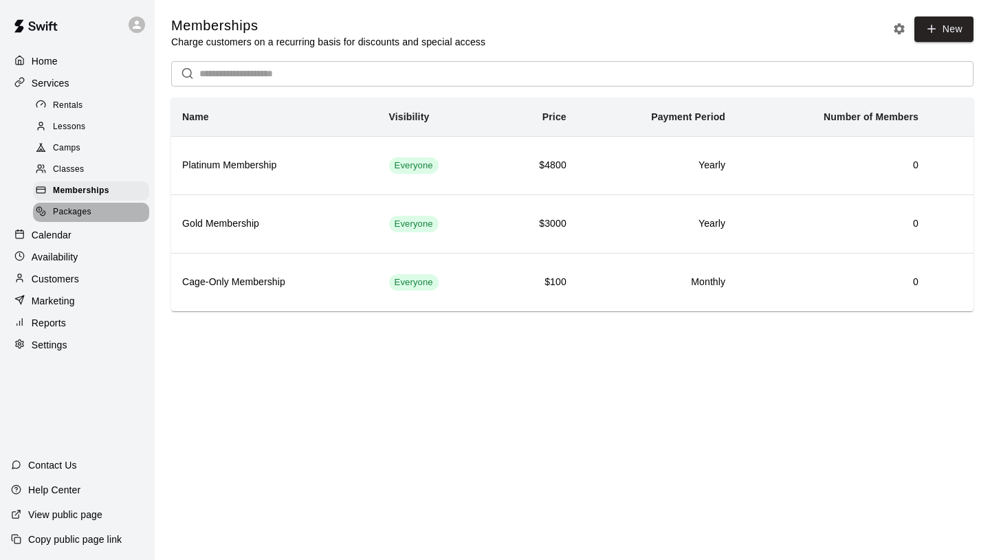
click at [83, 208] on span "Packages" at bounding box center [72, 213] width 38 height 14
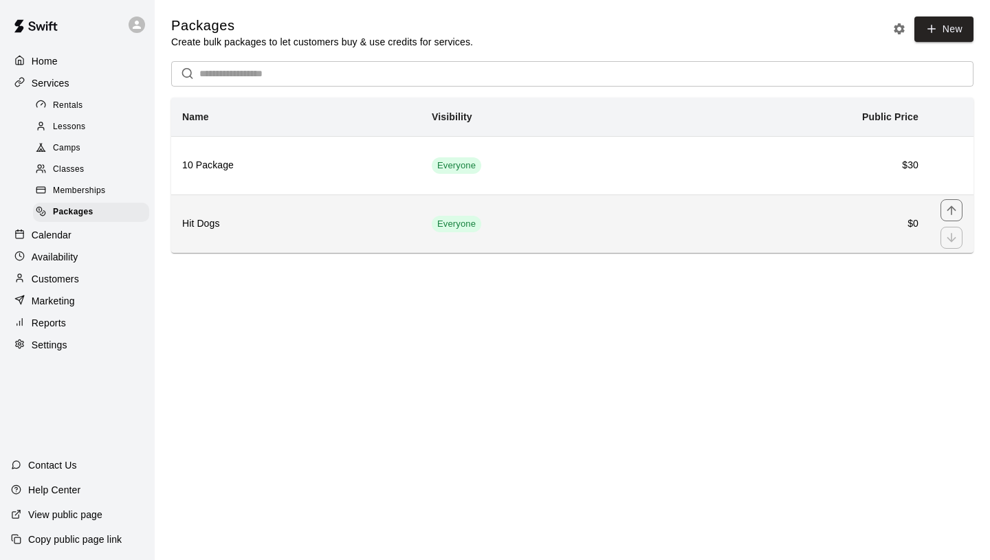
click at [345, 228] on h6 "Hit Dogs" at bounding box center [295, 223] width 227 height 15
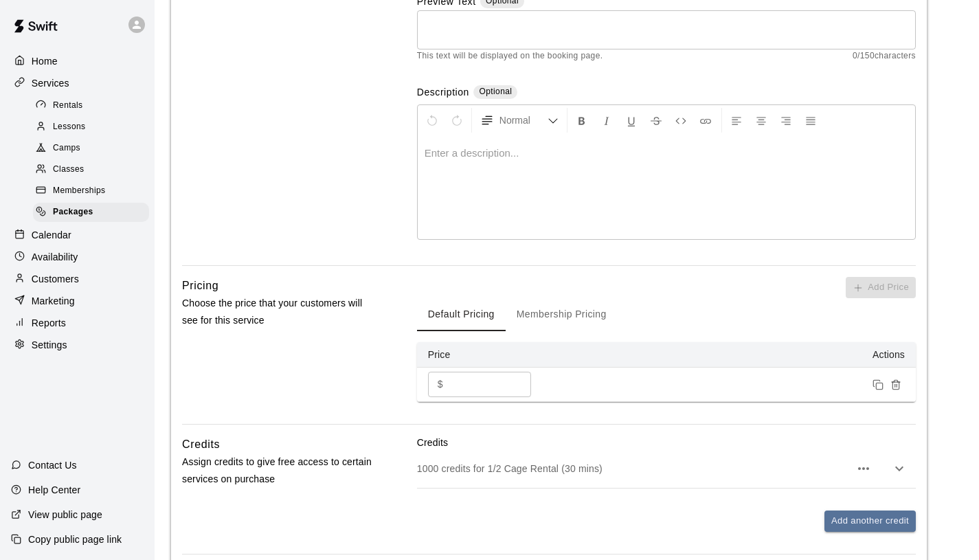
scroll to position [241, 0]
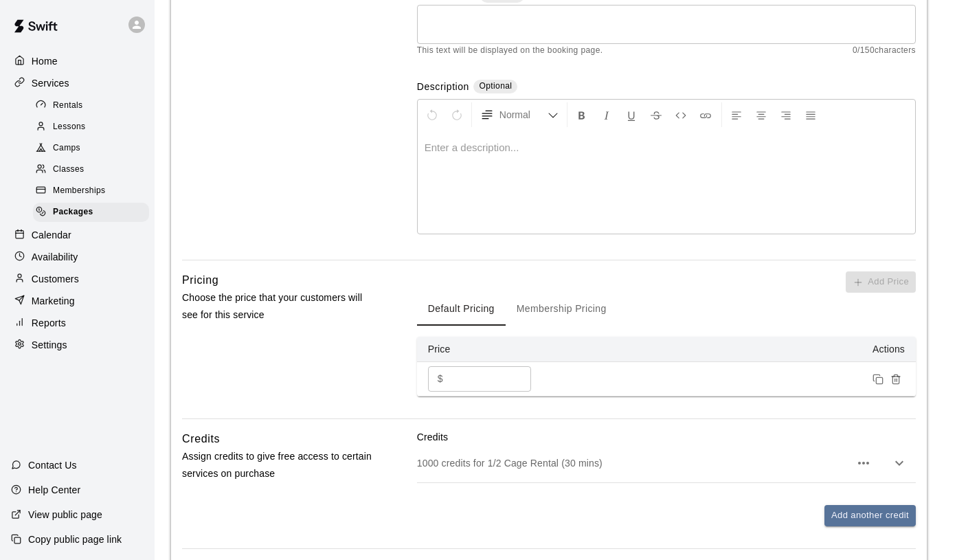
click at [553, 307] on button "Membership Pricing" at bounding box center [562, 309] width 112 height 33
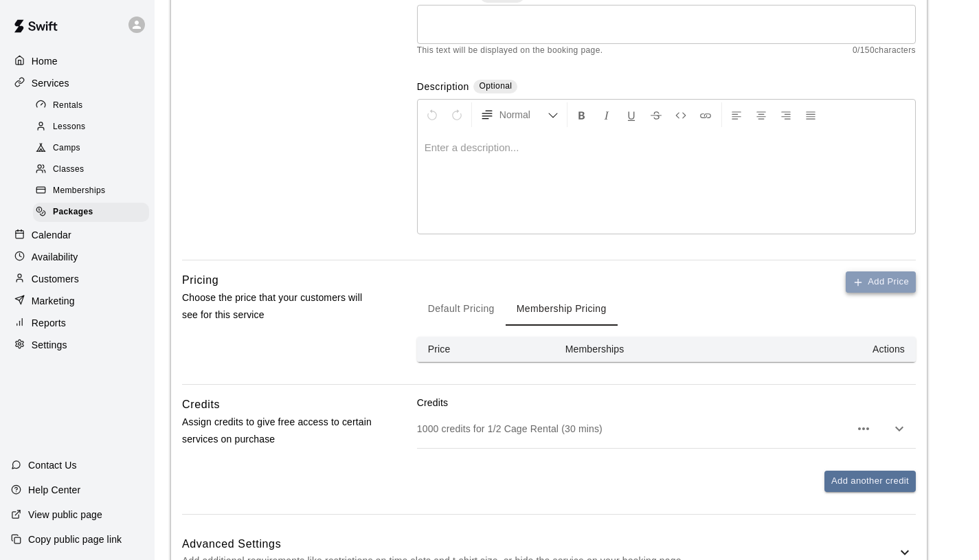
click at [876, 283] on button "Add Price" at bounding box center [881, 281] width 70 height 21
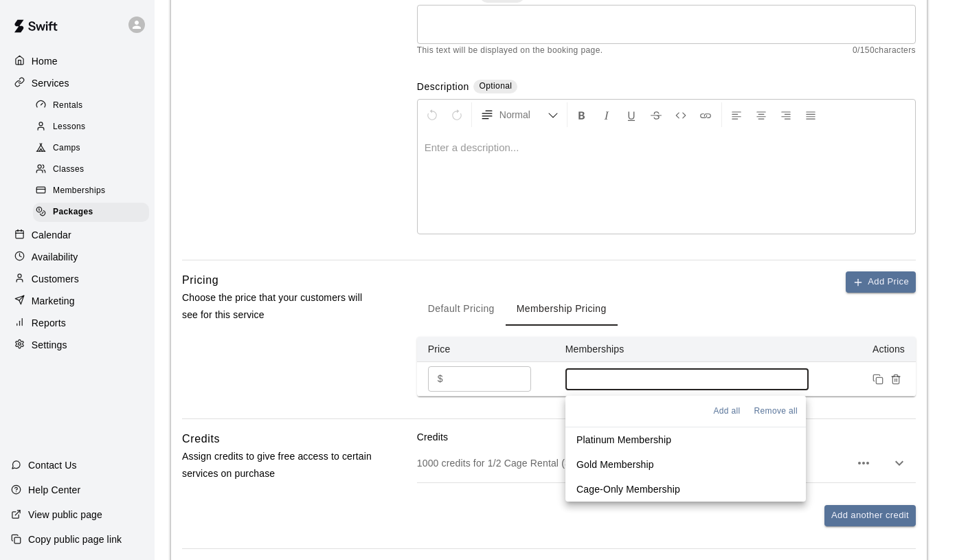
click at [640, 376] on input at bounding box center [688, 379] width 230 height 11
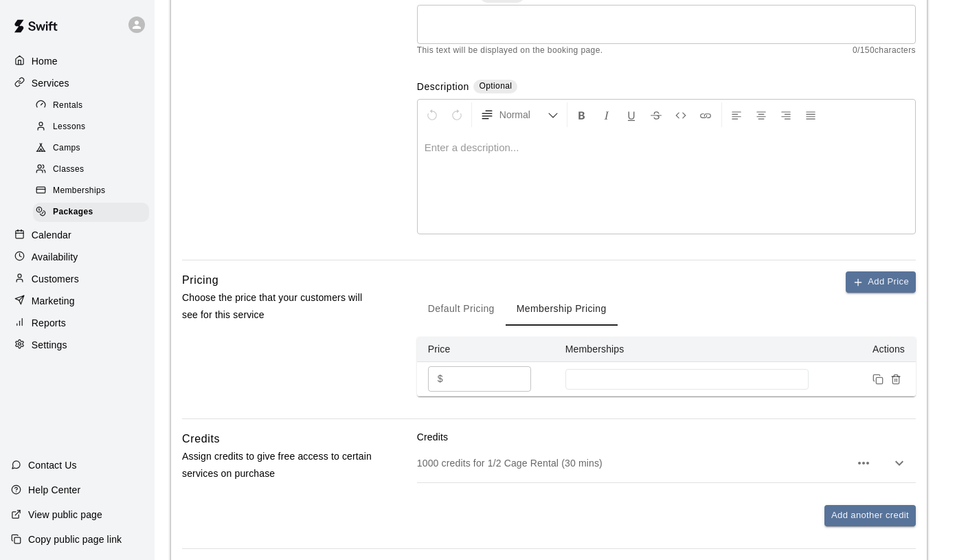
click at [347, 360] on div "Pricing Choose the price that your customers will see for this service" at bounding box center [277, 344] width 191 height 147
click at [467, 298] on button "Default Pricing" at bounding box center [461, 309] width 89 height 33
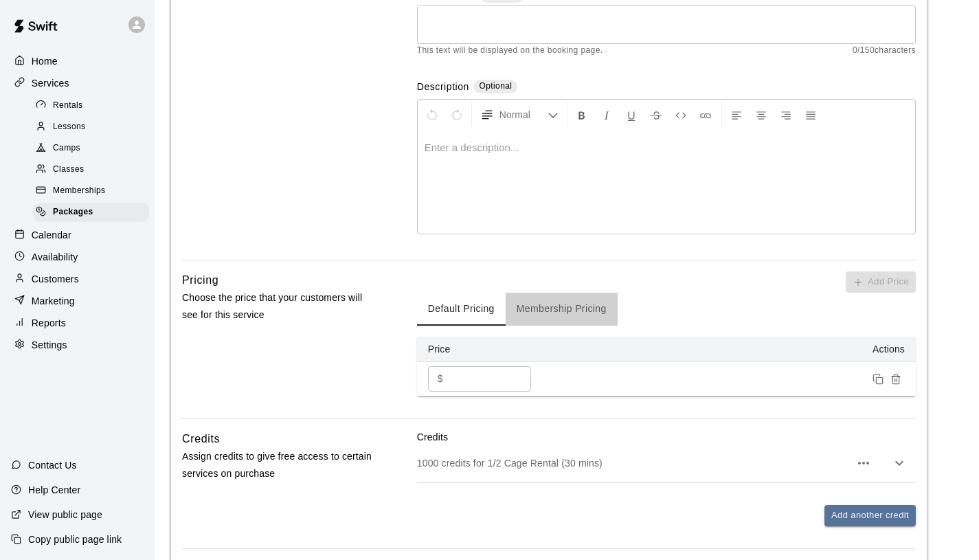
click at [560, 310] on button "Membership Pricing" at bounding box center [562, 309] width 112 height 33
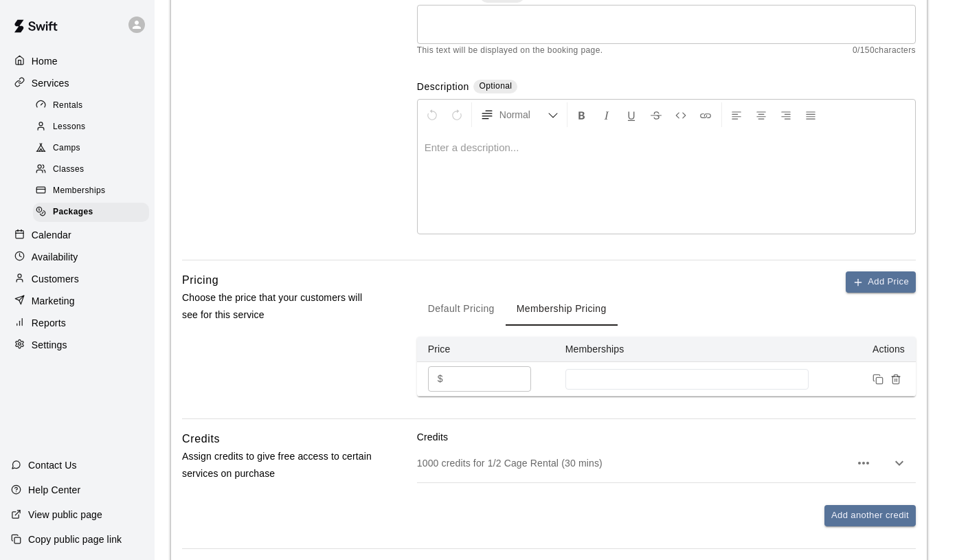
click at [77, 194] on span "Memberships" at bounding box center [79, 191] width 52 height 14
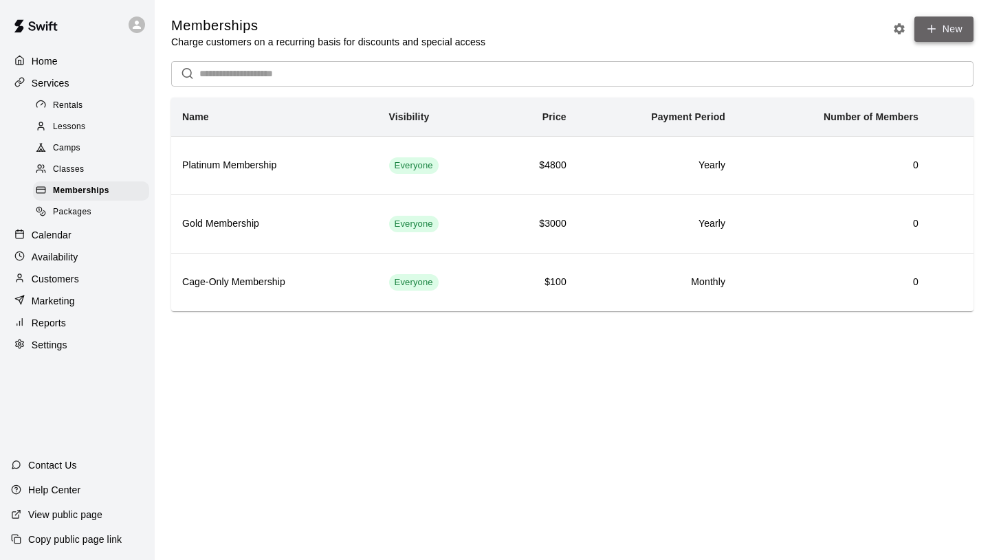
click at [937, 27] on link "New" at bounding box center [943, 28] width 59 height 25
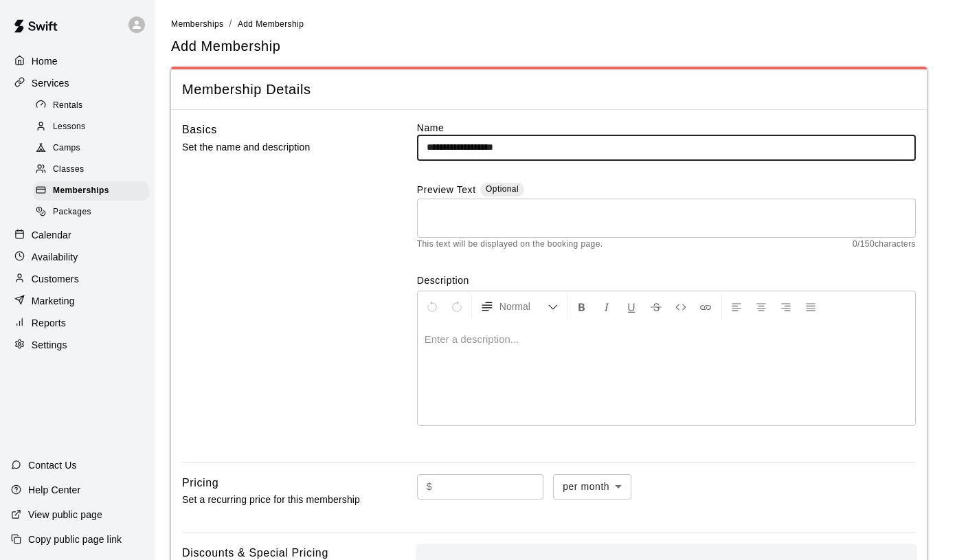
type input "**********"
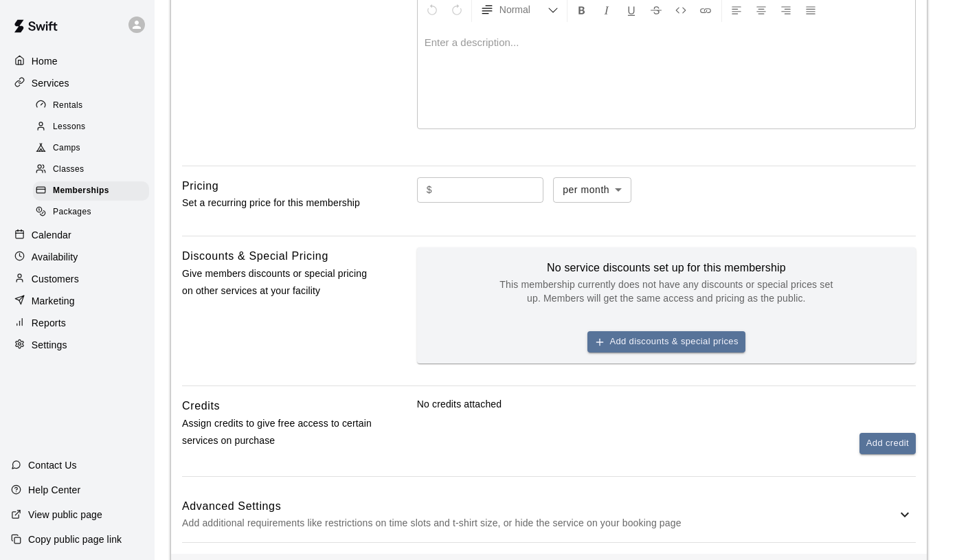
scroll to position [304, 0]
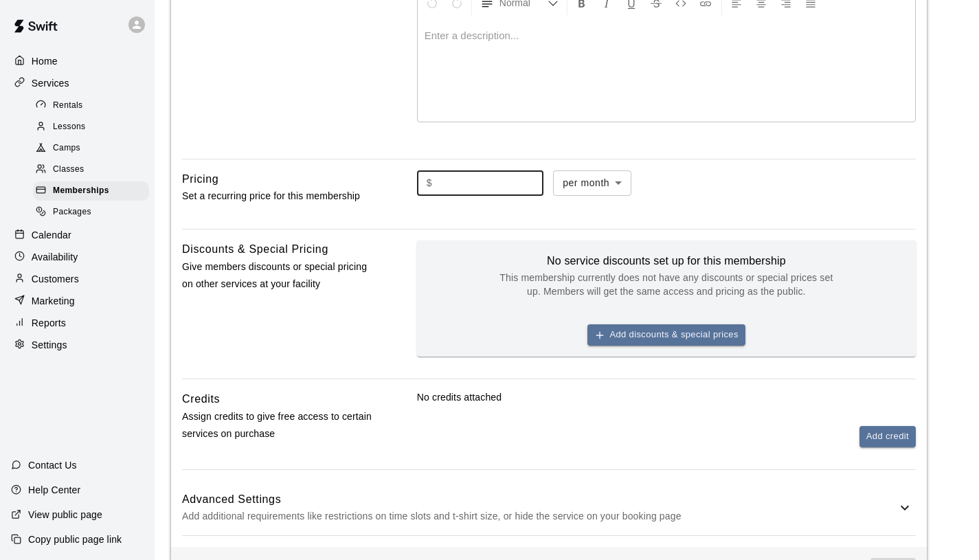
click at [526, 192] on input "text" at bounding box center [491, 182] width 106 height 25
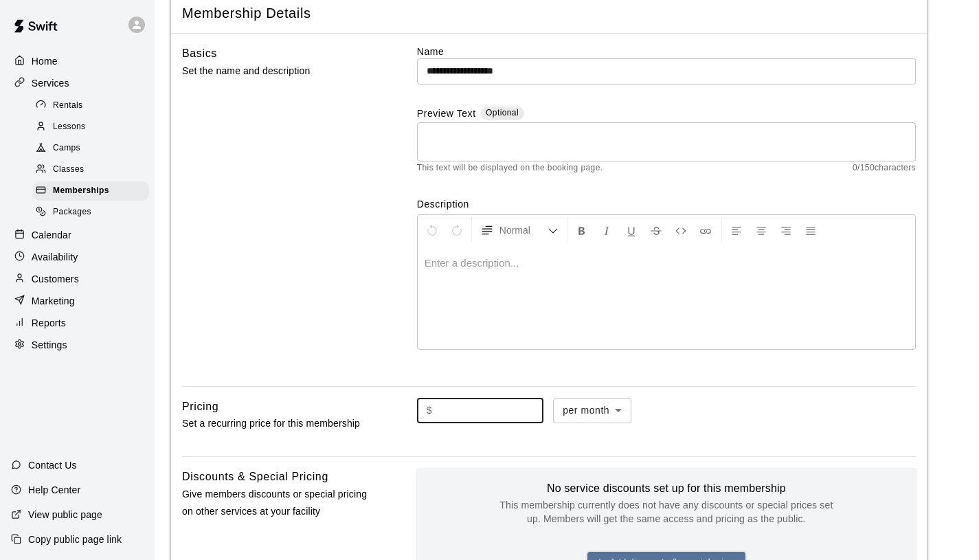
scroll to position [76, 0]
type input "*"
click at [621, 412] on body "**********" at bounding box center [489, 386] width 979 height 925
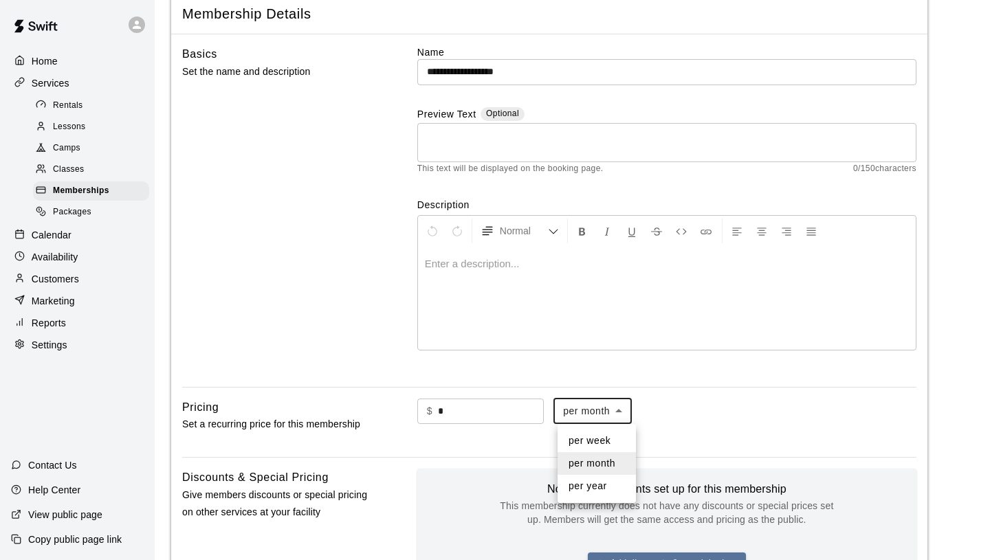
click at [659, 423] on div at bounding box center [495, 280] width 990 height 560
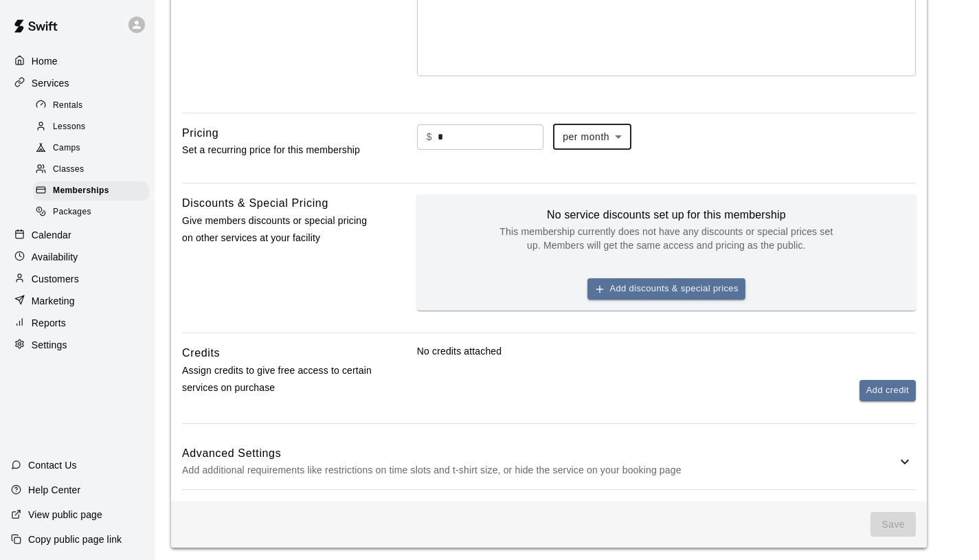
scroll to position [359, 0]
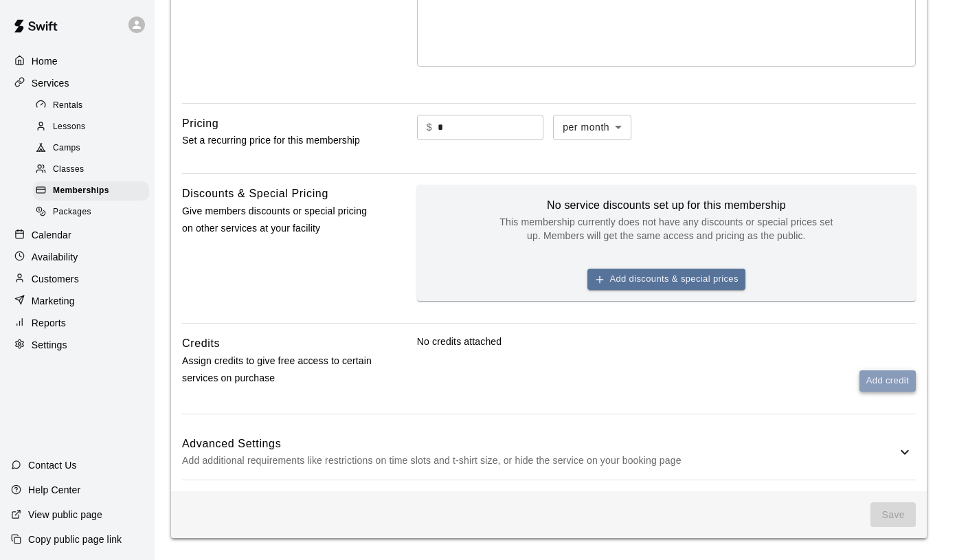
click at [874, 382] on button "Add credit" at bounding box center [888, 380] width 56 height 21
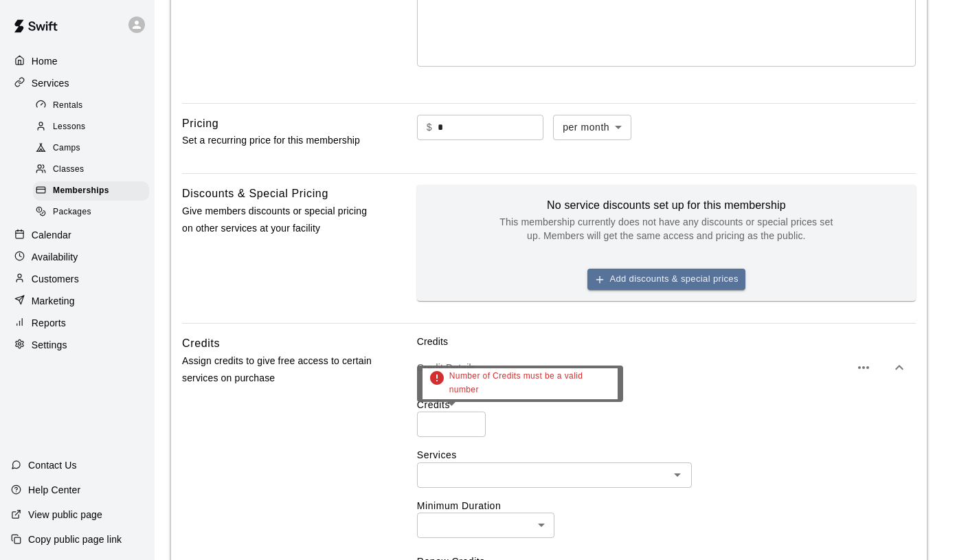
click at [447, 422] on input "number" at bounding box center [451, 424] width 69 height 25
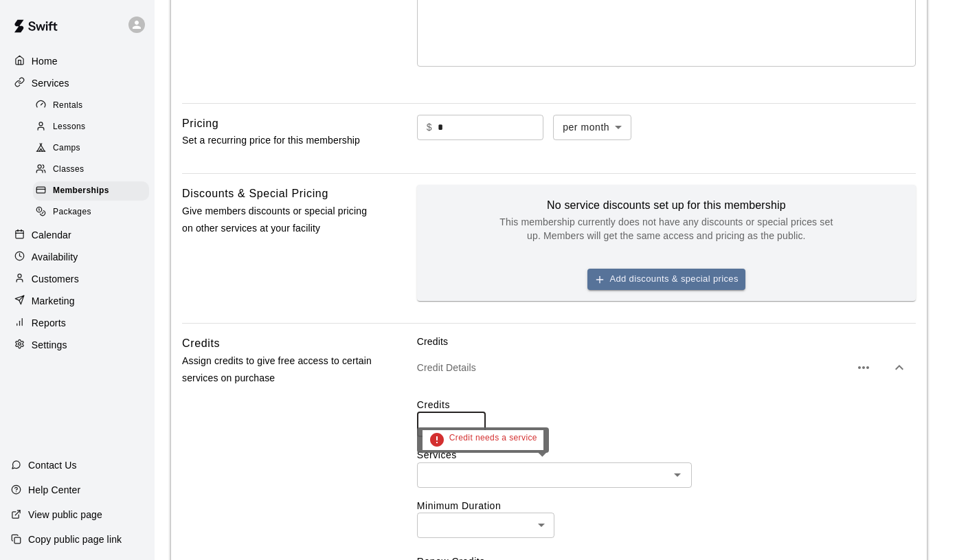
type input "****"
click at [463, 482] on input "text" at bounding box center [543, 475] width 244 height 17
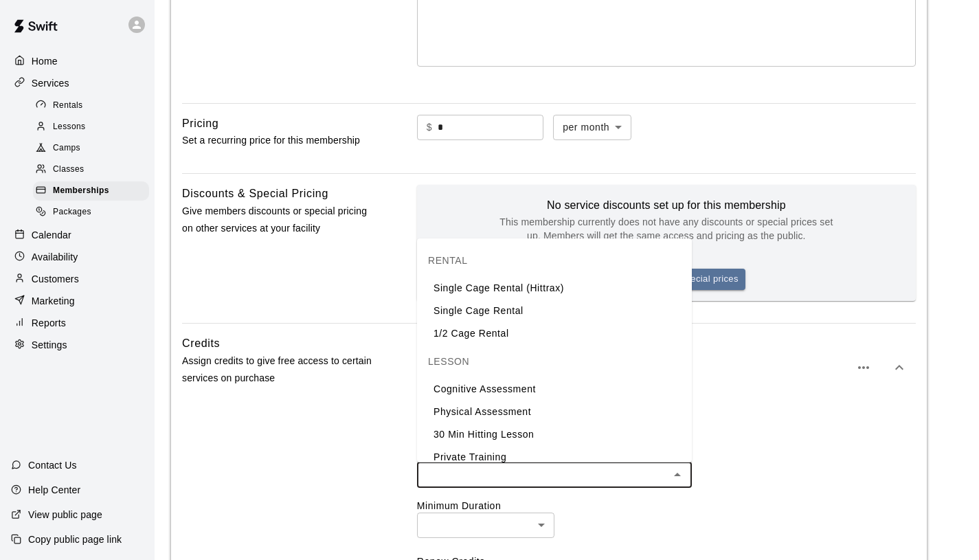
click at [544, 332] on li "1/2 Cage Rental" at bounding box center [554, 333] width 275 height 23
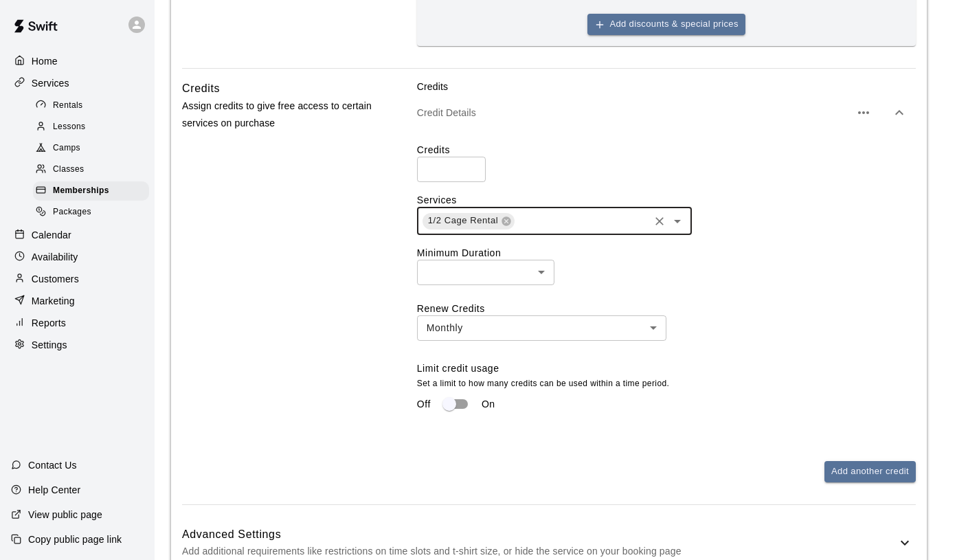
scroll to position [645, 0]
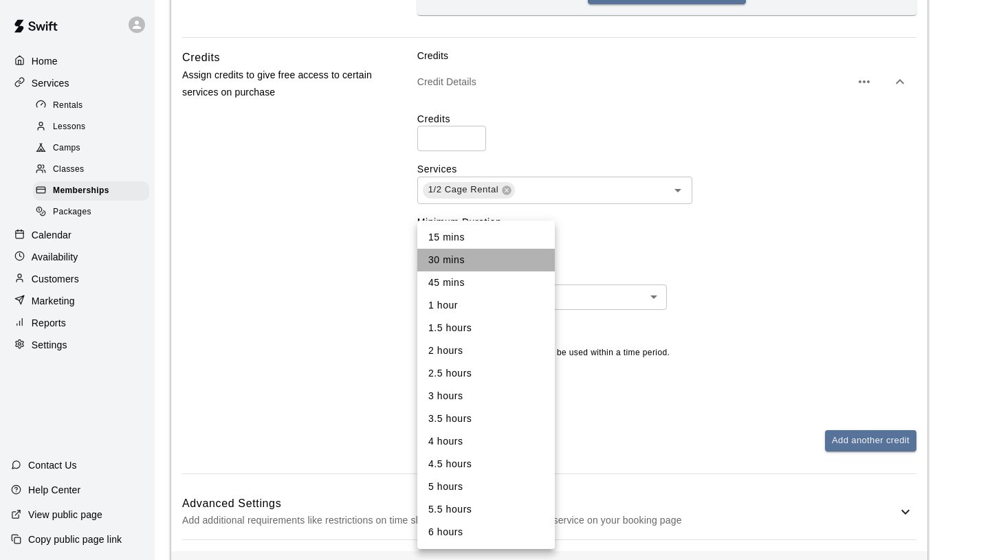
click at [533, 256] on li "30 mins" at bounding box center [485, 260] width 137 height 23
type input "**"
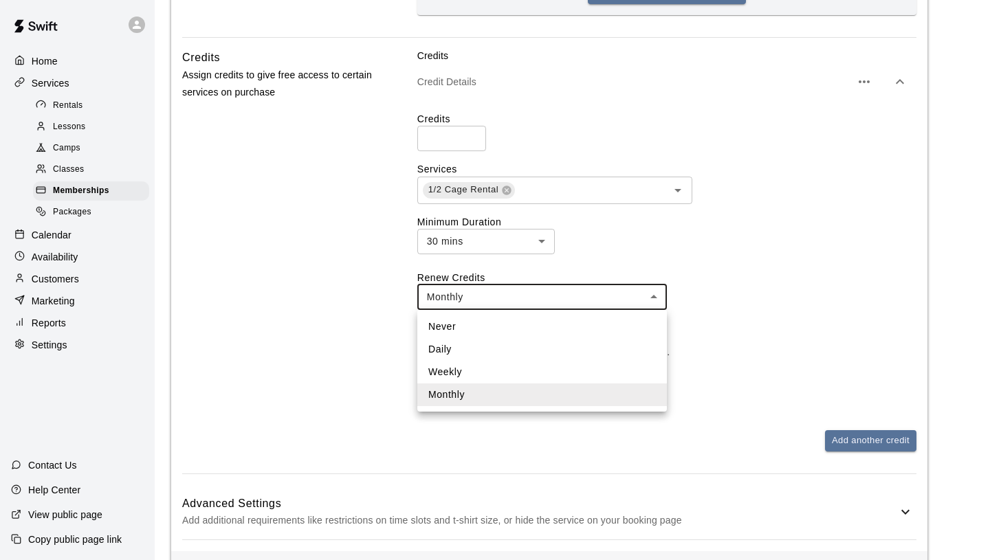
click at [762, 252] on div at bounding box center [495, 280] width 990 height 560
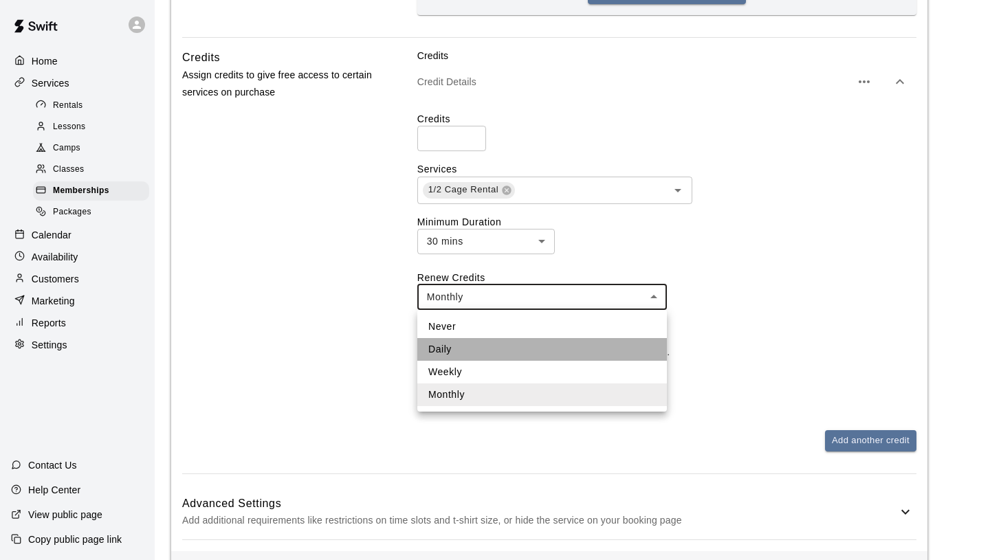
click at [509, 348] on li "Daily" at bounding box center [541, 349] width 249 height 23
type input "*****"
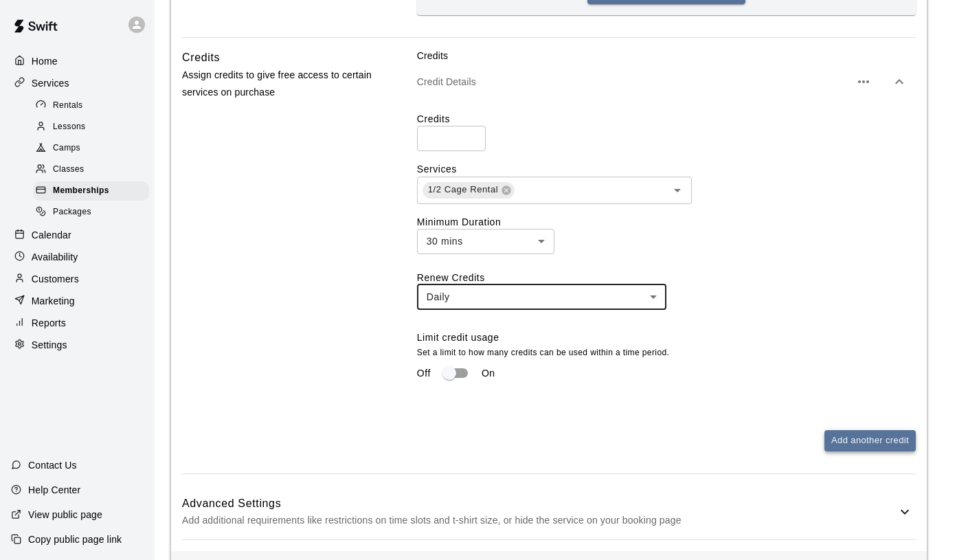
scroll to position [711, 0]
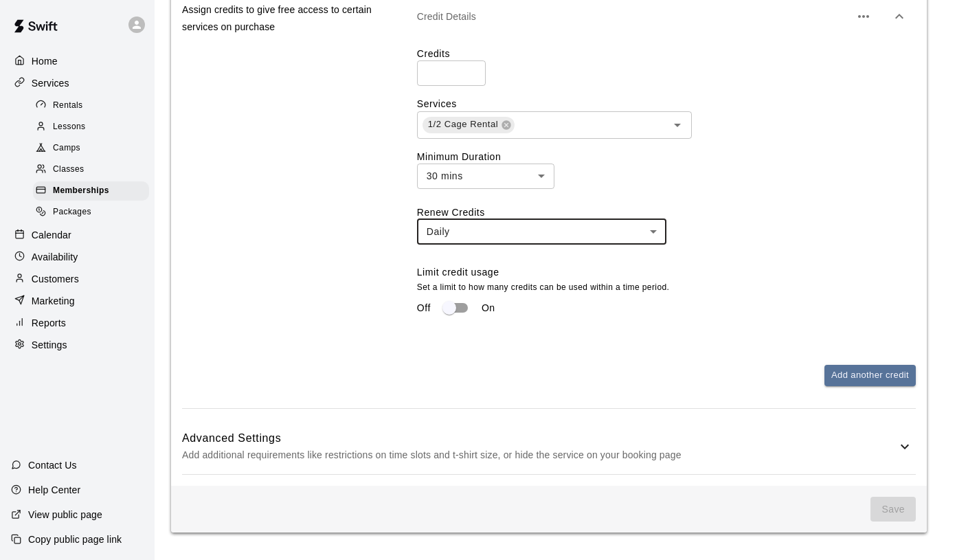
click at [768, 456] on p "Add additional requirements like restrictions on time slots and t-shirt size, o…" at bounding box center [539, 455] width 715 height 17
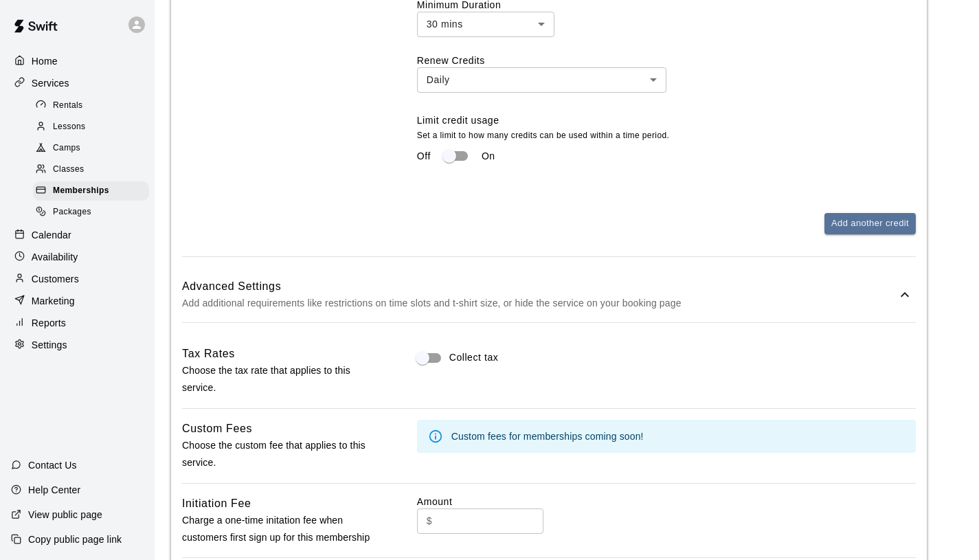
scroll to position [867, 0]
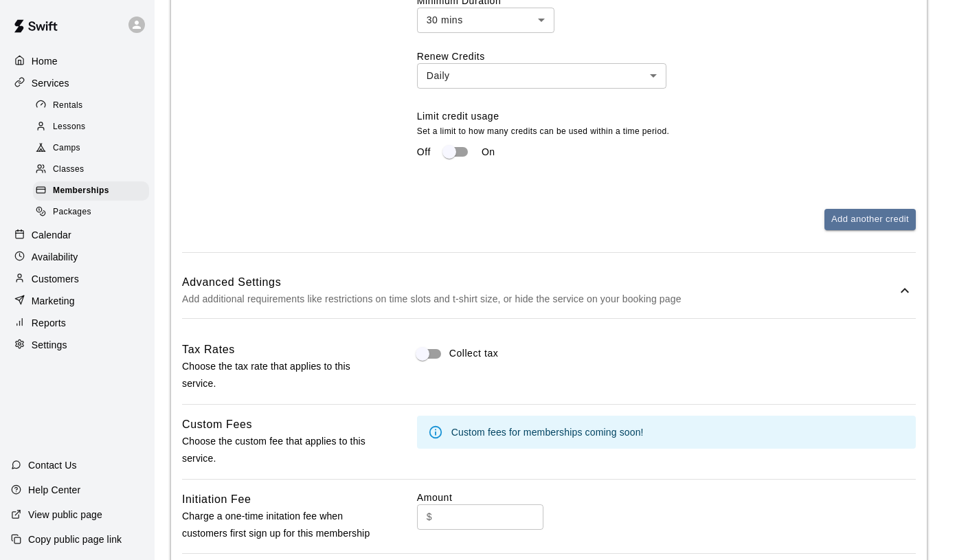
click at [908, 291] on icon at bounding box center [905, 290] width 8 height 5
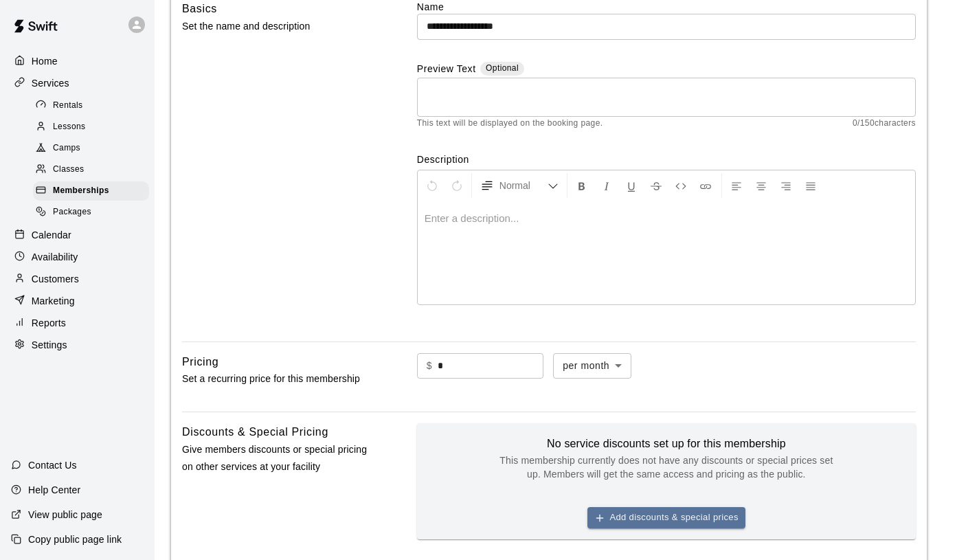
scroll to position [0, 0]
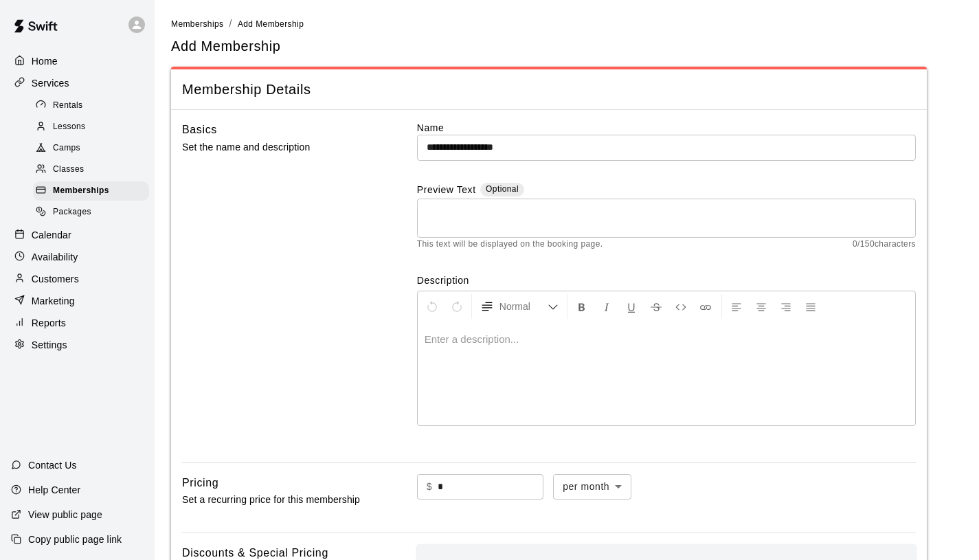
click at [632, 387] on div at bounding box center [667, 373] width 498 height 103
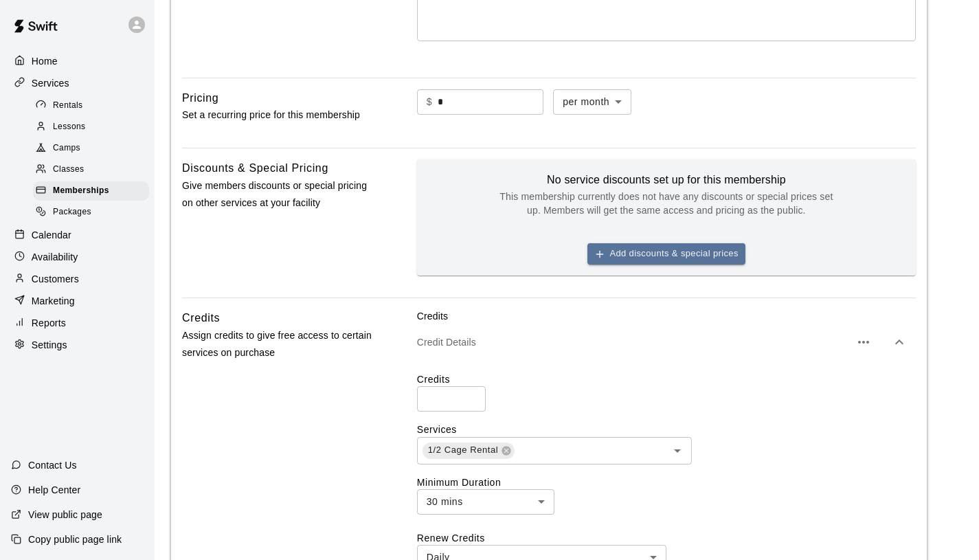
scroll to position [388, 0]
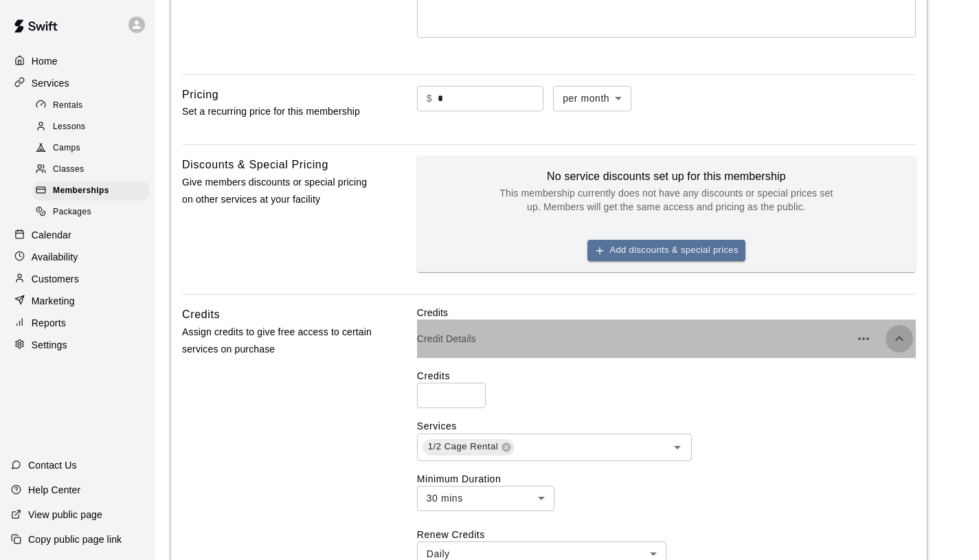
click at [900, 339] on icon "button" at bounding box center [899, 339] width 16 height 16
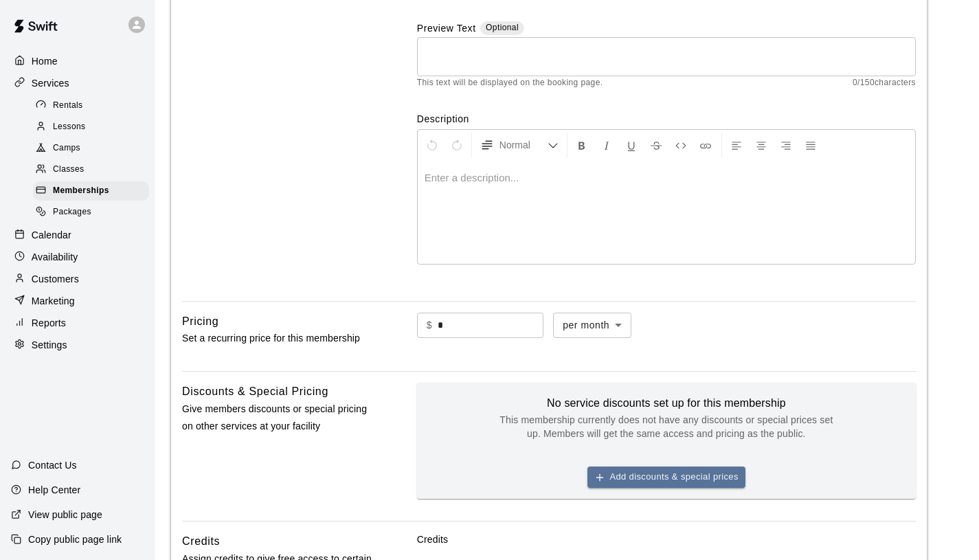
scroll to position [0, 0]
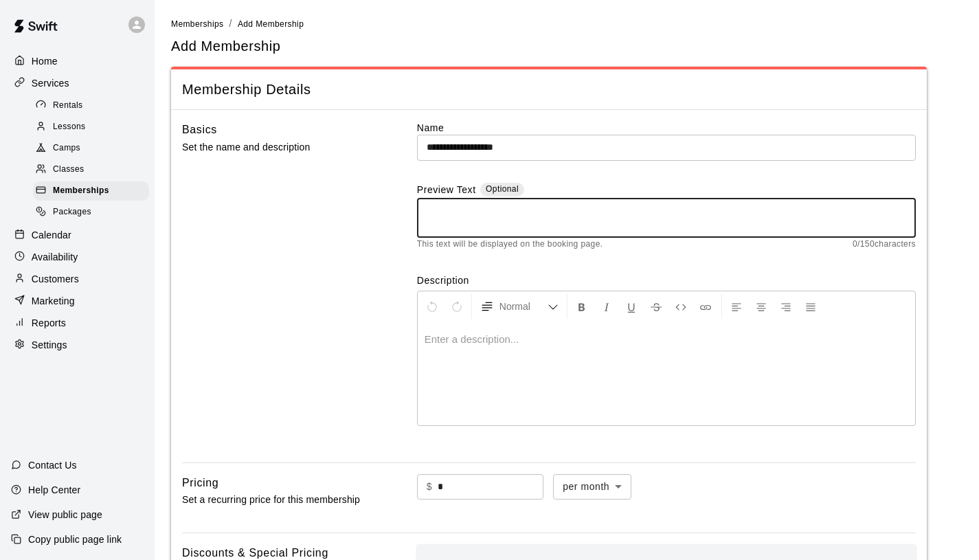
click at [518, 224] on textarea at bounding box center [667, 217] width 480 height 27
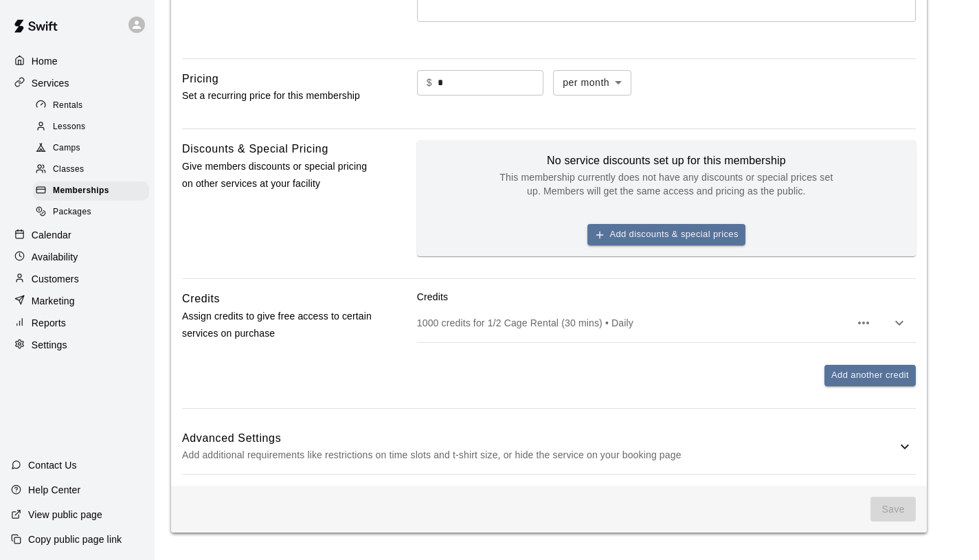
type textarea "**********"
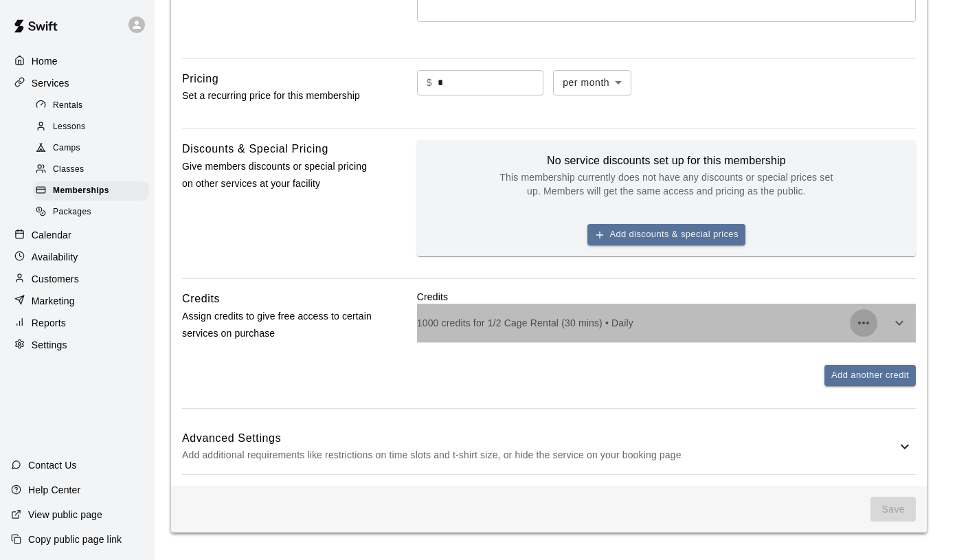
click at [869, 318] on icon "button" at bounding box center [864, 323] width 16 height 16
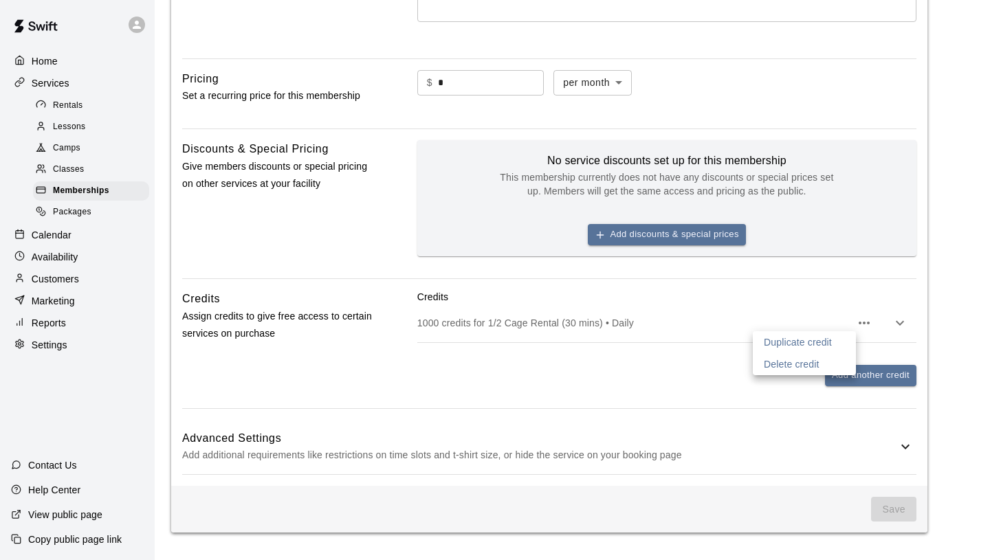
click at [805, 264] on div at bounding box center [495, 280] width 990 height 560
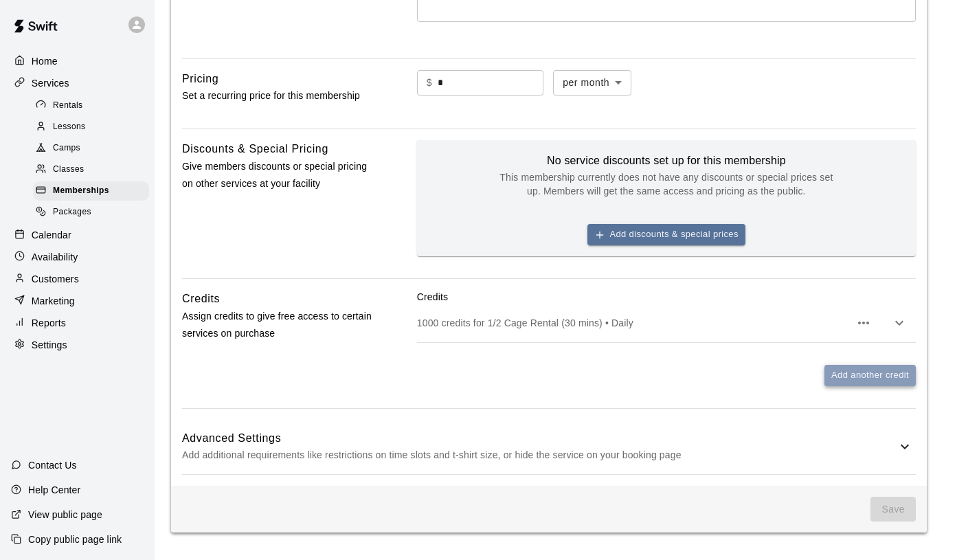
click at [873, 379] on button "Add another credit" at bounding box center [870, 375] width 91 height 21
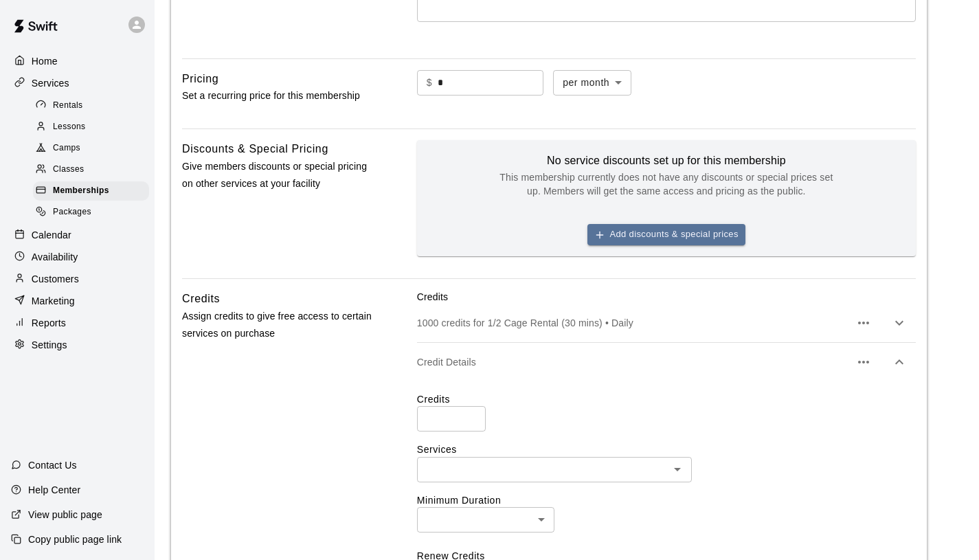
click at [860, 362] on icon "button" at bounding box center [863, 362] width 11 height 3
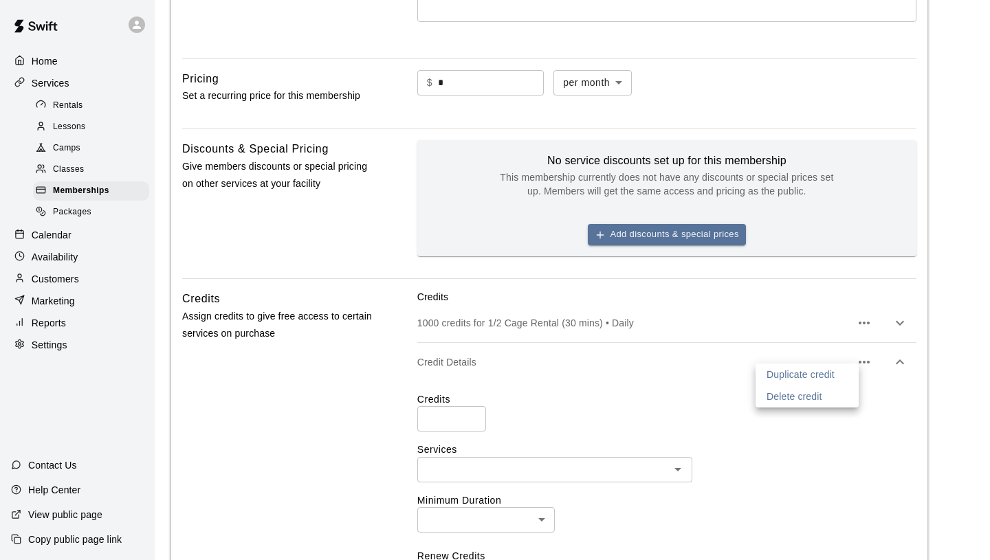
click at [825, 397] on li "Delete credit" at bounding box center [806, 397] width 103 height 22
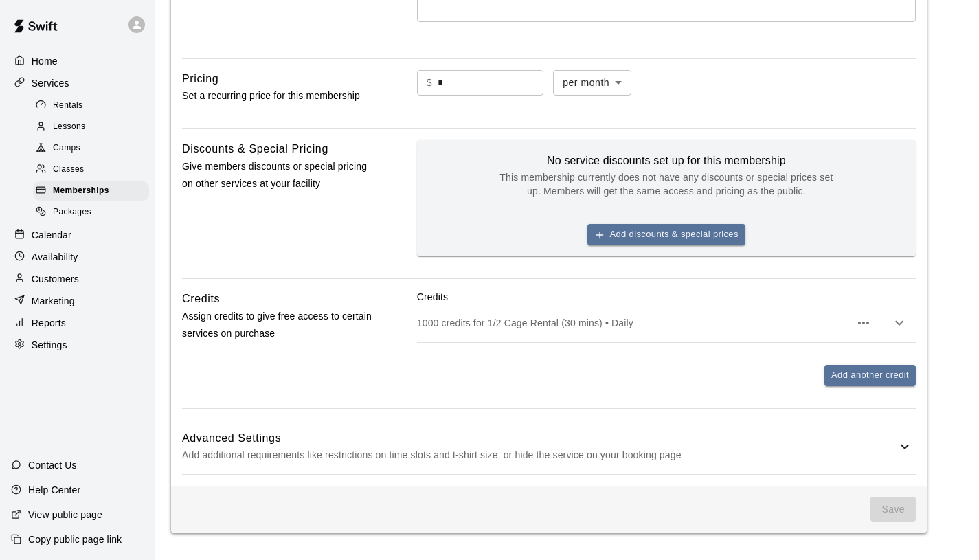
click at [900, 322] on icon "button" at bounding box center [899, 323] width 16 height 16
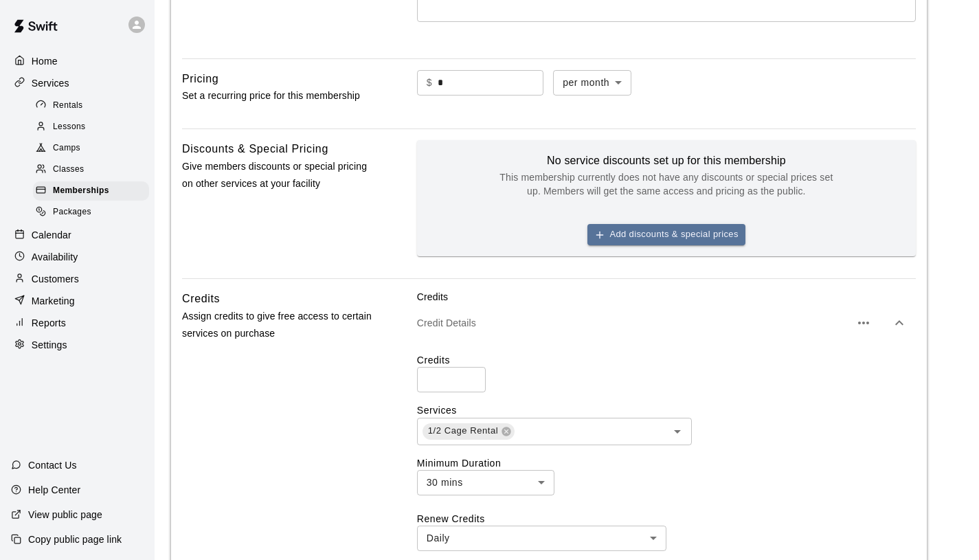
click at [900, 324] on icon "button" at bounding box center [899, 323] width 16 height 16
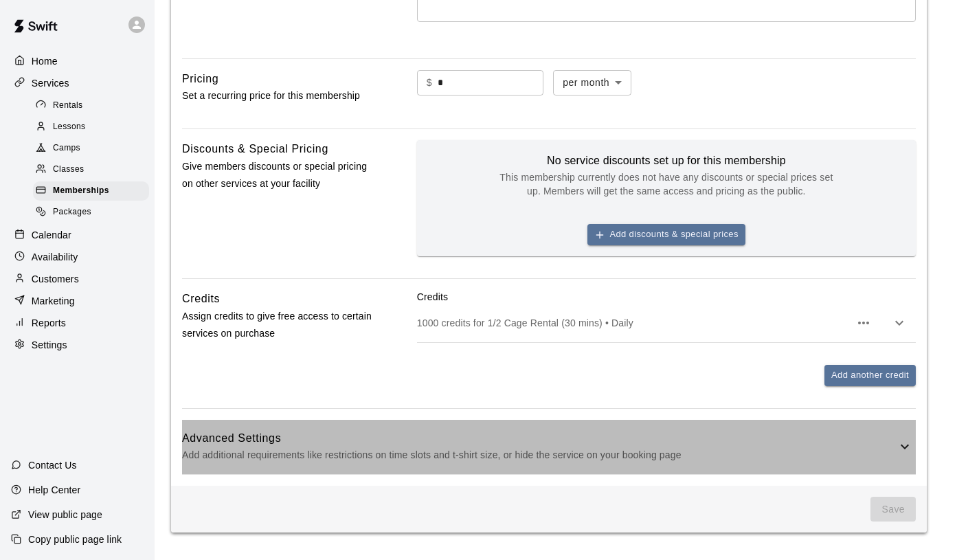
click at [864, 443] on h6 "Advanced Settings" at bounding box center [539, 439] width 715 height 18
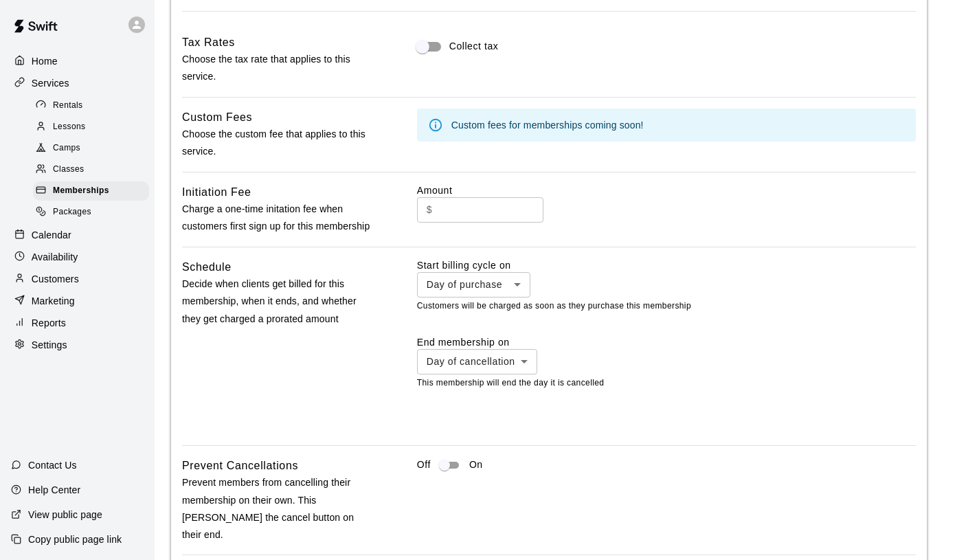
scroll to position [891, 0]
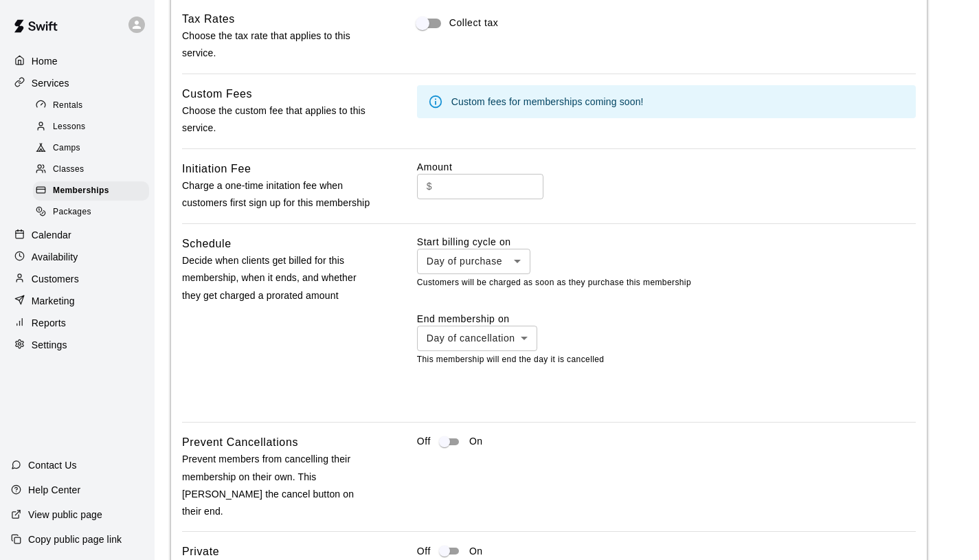
click at [512, 178] on input "text" at bounding box center [491, 186] width 106 height 25
type input "*"
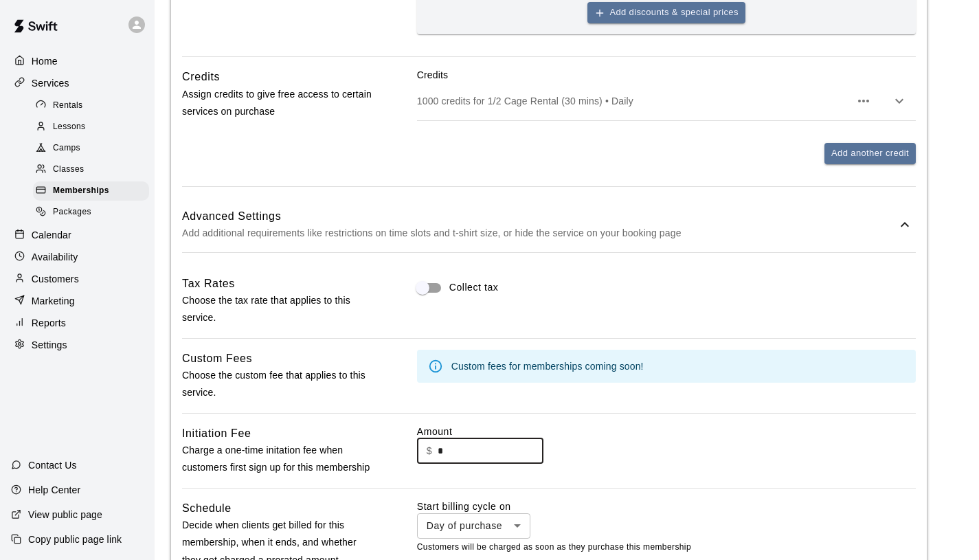
scroll to position [625, 0]
click at [749, 402] on div "**********" at bounding box center [549, 569] width 734 height 586
click at [730, 456] on div "$ * ​" at bounding box center [666, 451] width 499 height 25
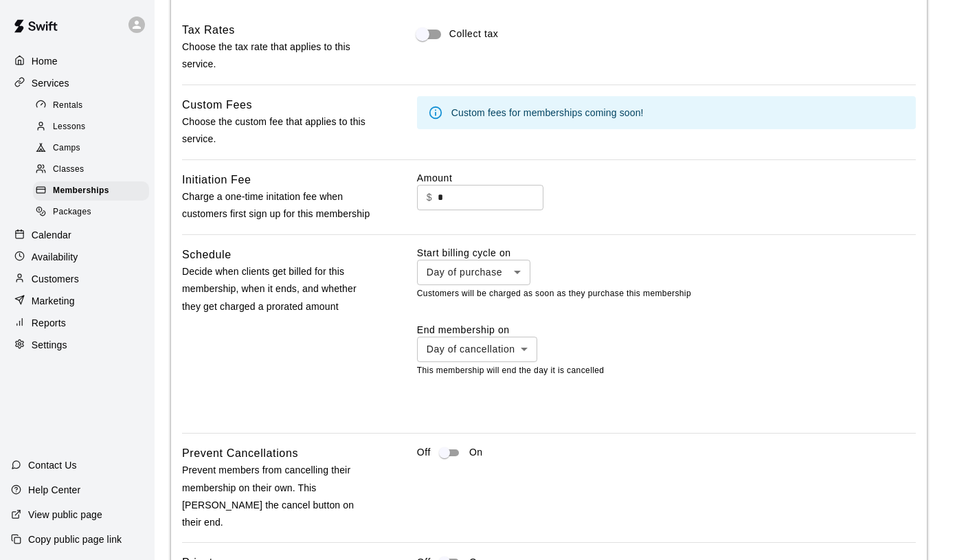
scroll to position [1017, 0]
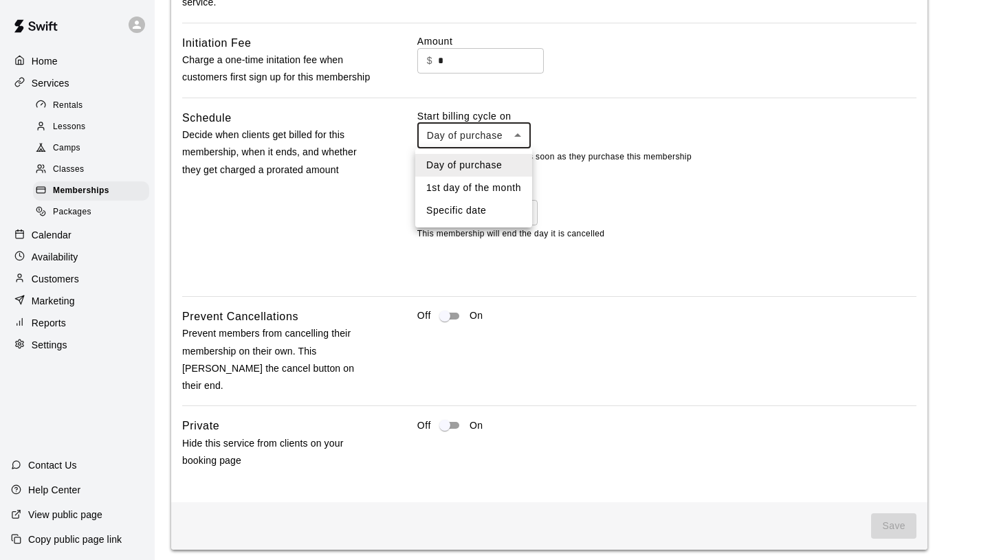
click at [510, 142] on div at bounding box center [495, 280] width 990 height 560
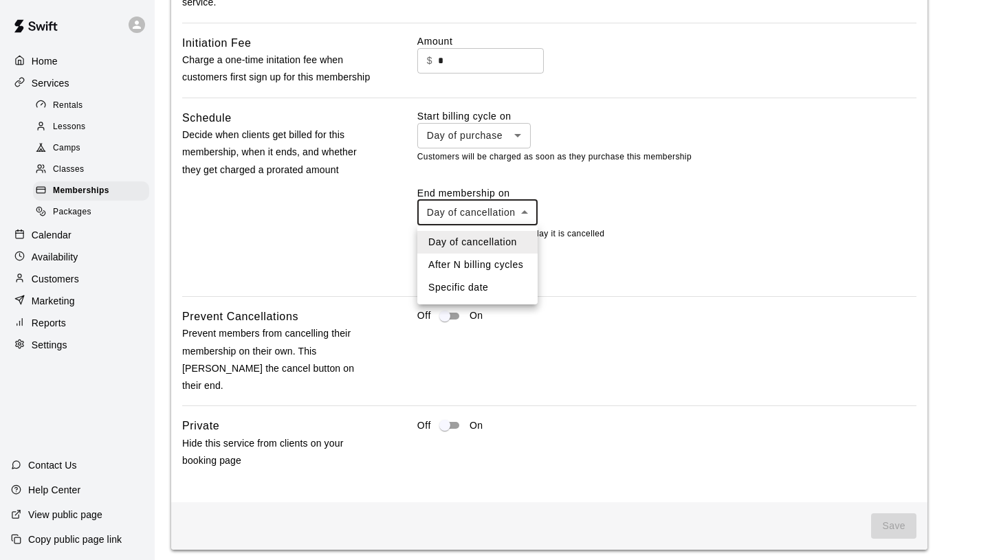
click at [525, 216] on div at bounding box center [495, 280] width 990 height 560
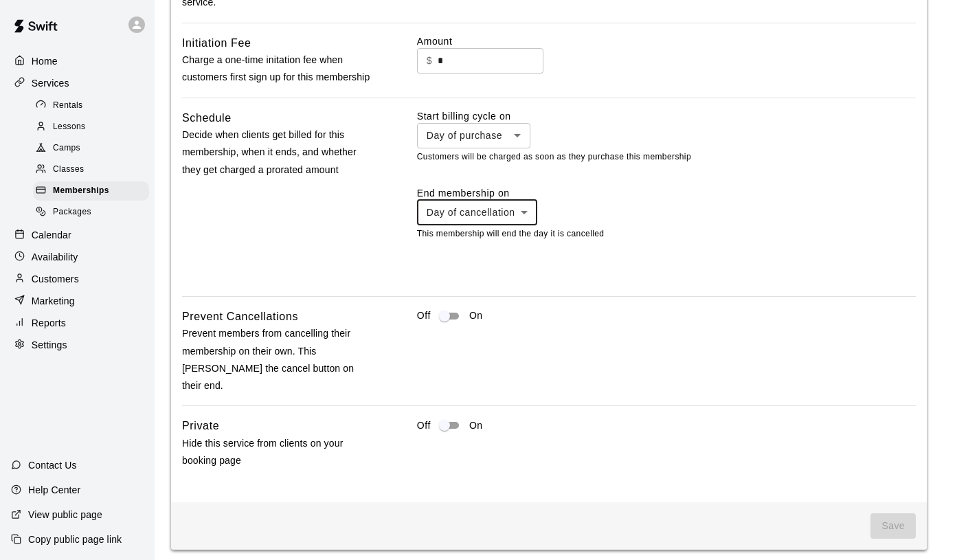
click at [579, 325] on div "Off On" at bounding box center [666, 321] width 499 height 27
click at [883, 513] on span "Save" at bounding box center [893, 525] width 45 height 25
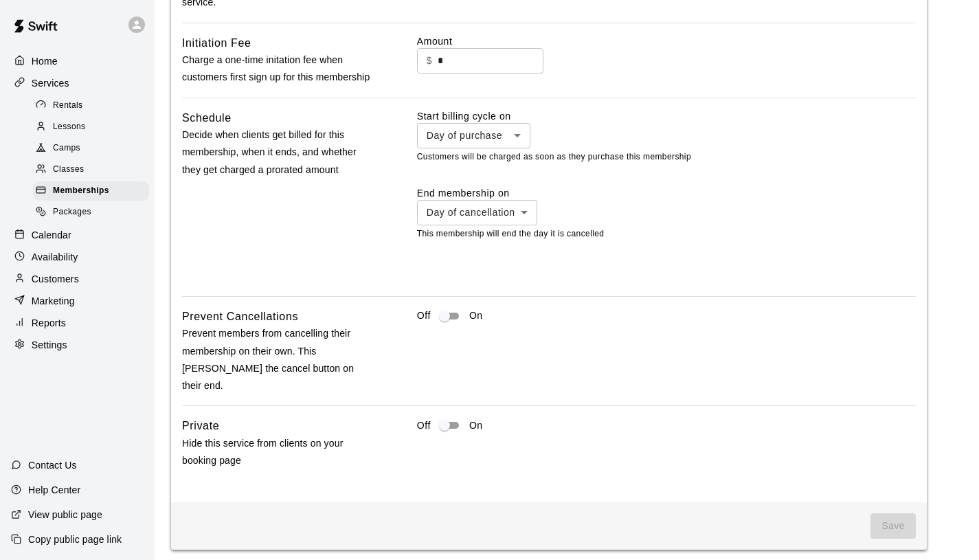
click at [769, 249] on div "**********" at bounding box center [666, 197] width 499 height 176
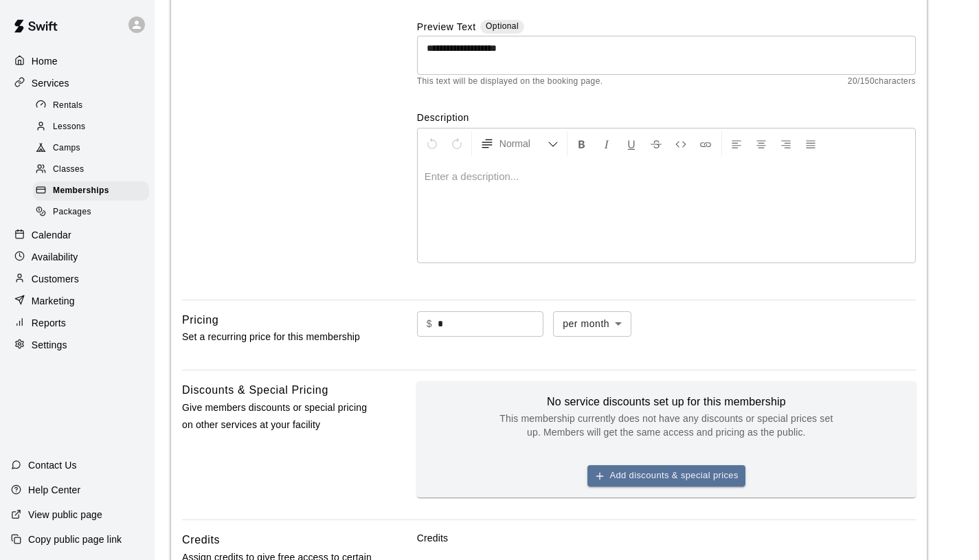
scroll to position [182, 0]
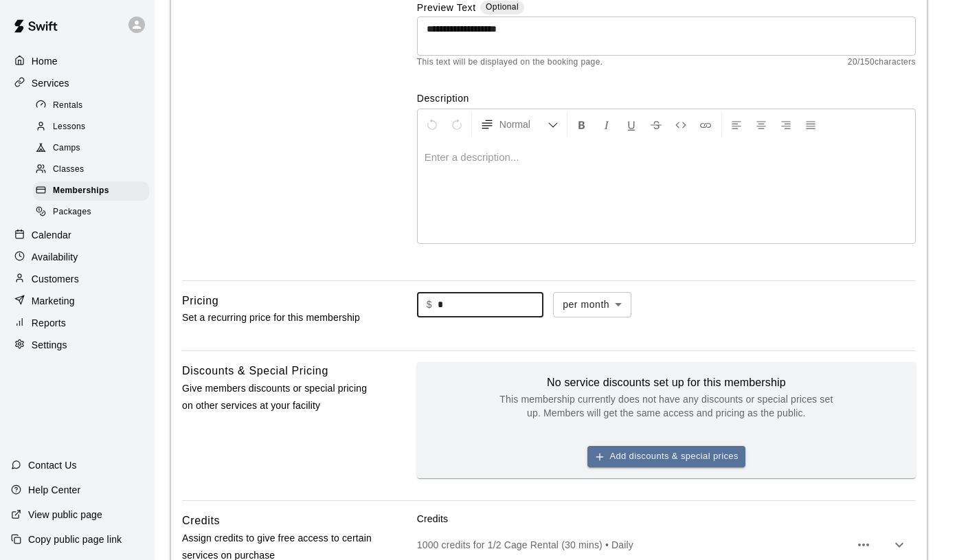
click at [515, 316] on input "*" at bounding box center [491, 304] width 106 height 25
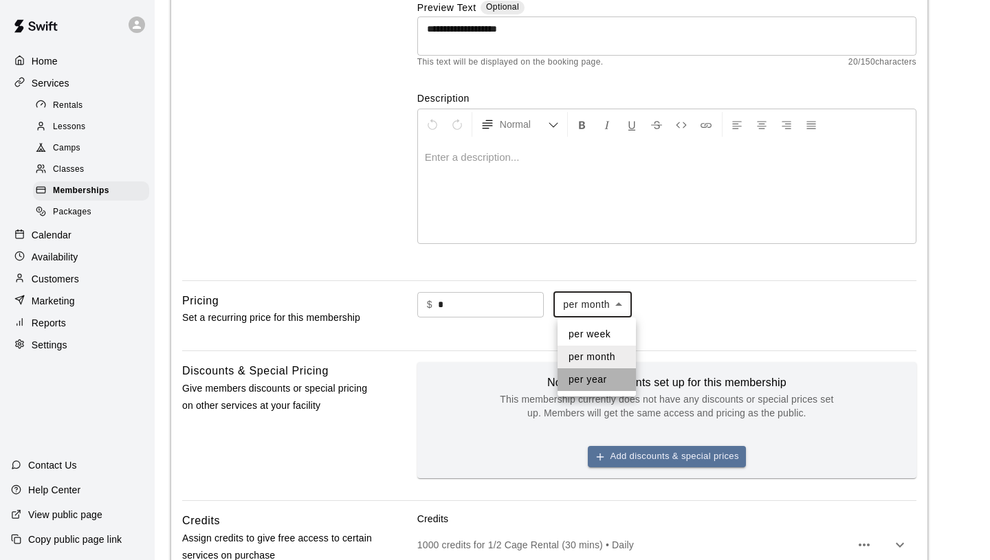
click at [601, 384] on li "per year" at bounding box center [596, 379] width 78 height 23
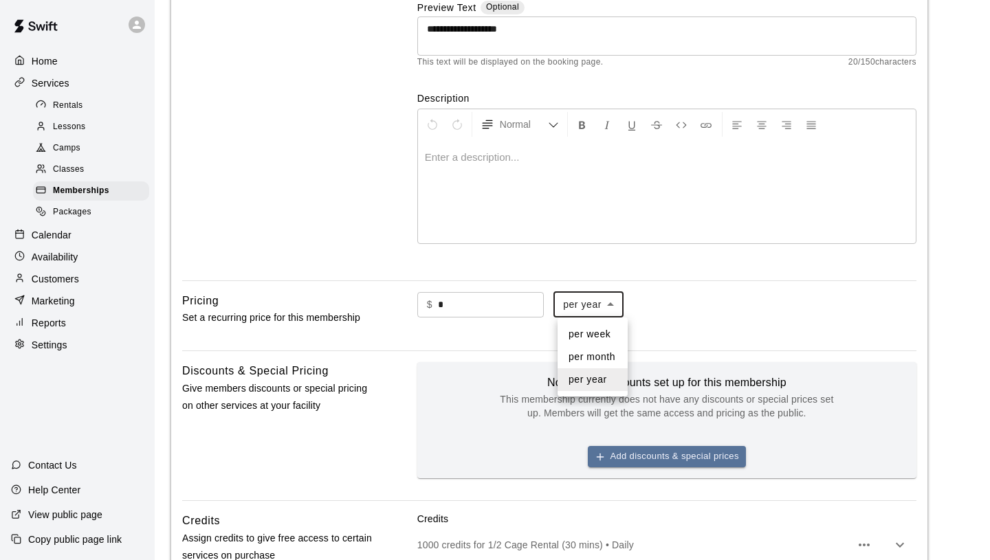
click at [607, 359] on li "per month" at bounding box center [592, 357] width 70 height 23
type input "*******"
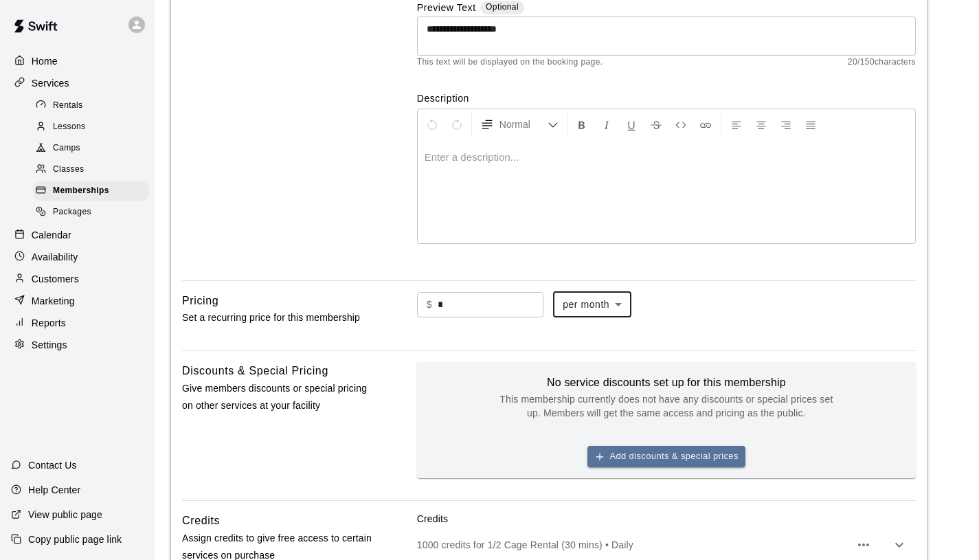
click at [487, 301] on input "*" at bounding box center [491, 304] width 106 height 25
type input "****"
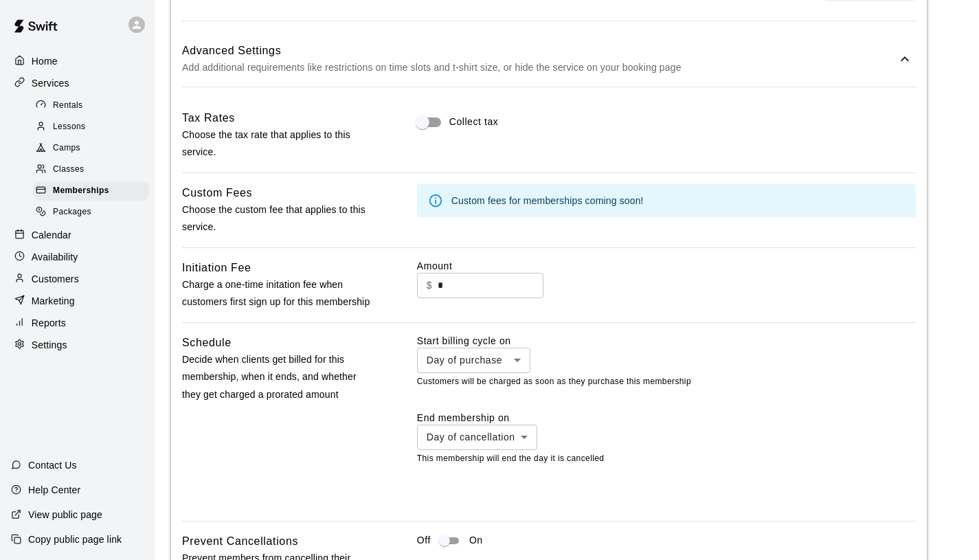
scroll to position [790, 0]
click at [527, 287] on input "*" at bounding box center [491, 286] width 106 height 25
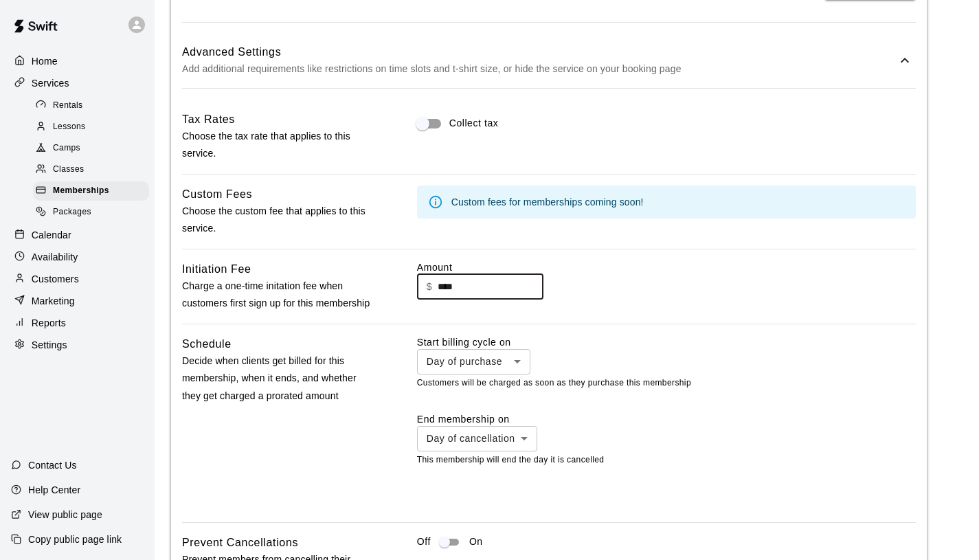
type input "****"
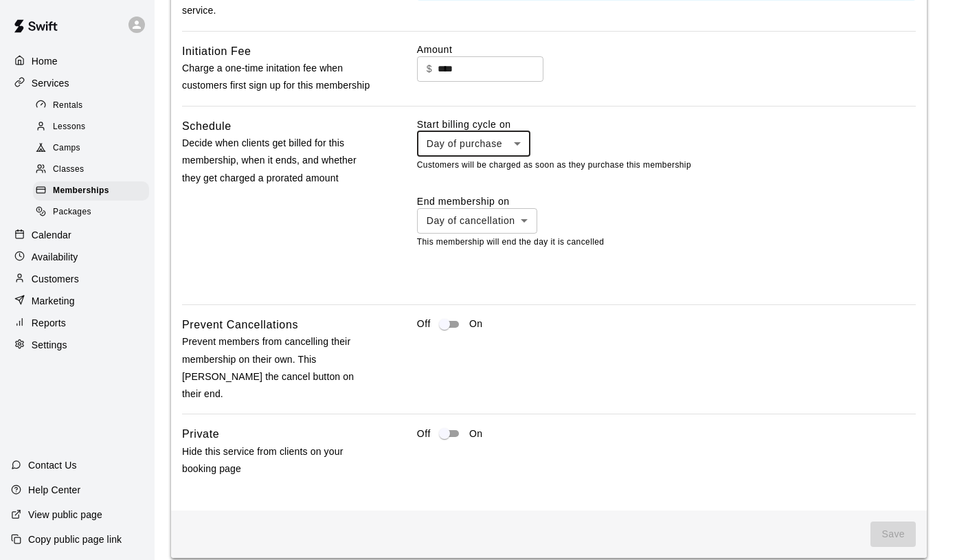
scroll to position [1017, 0]
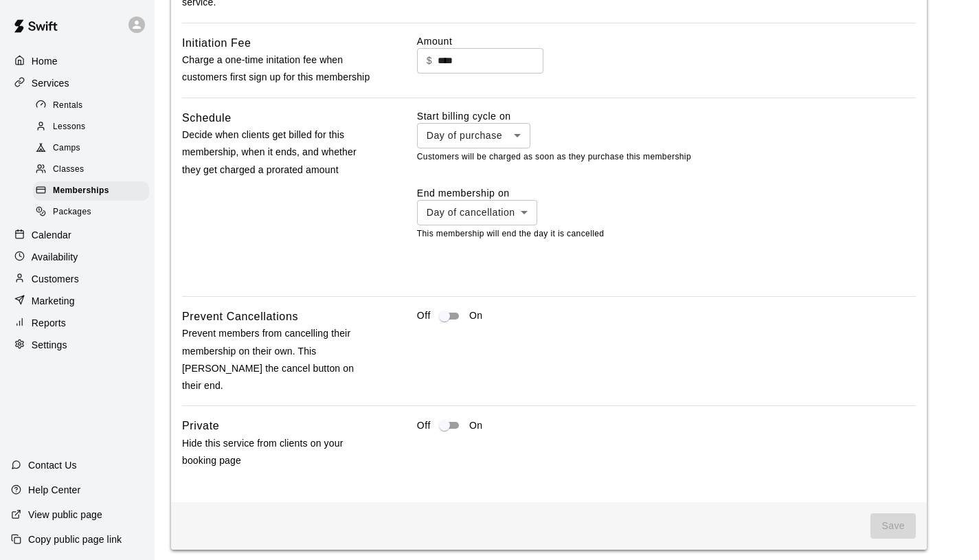
click at [686, 318] on div "Off On" at bounding box center [666, 316] width 499 height 16
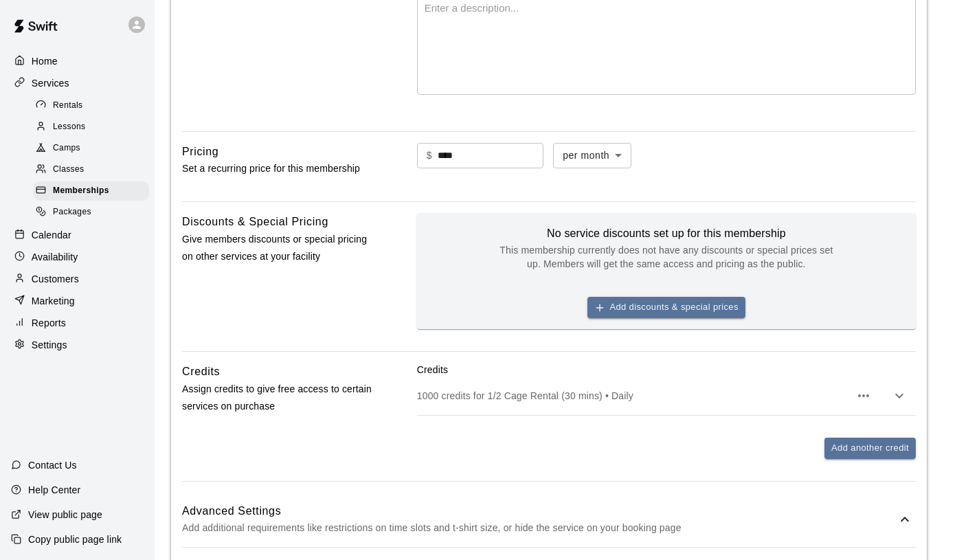
scroll to position [323, 0]
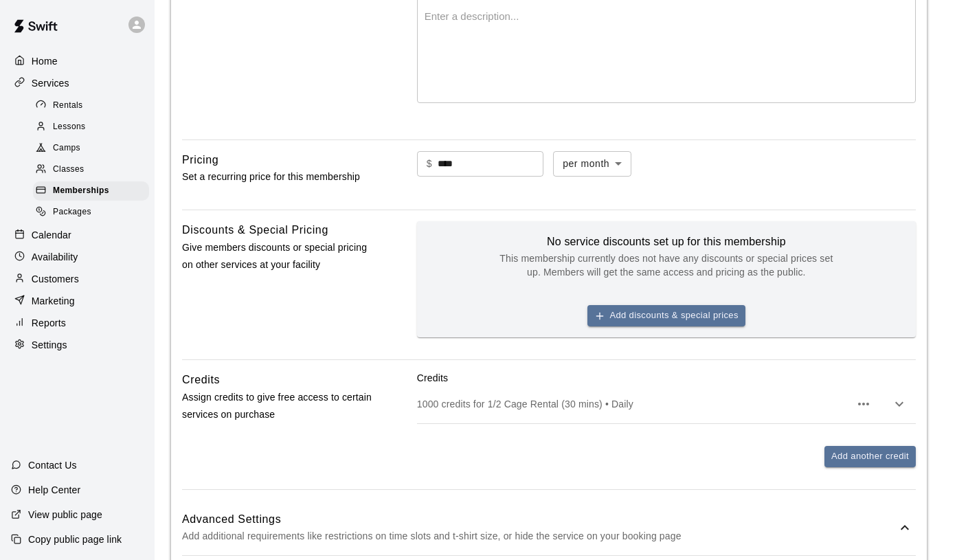
click at [862, 412] on icon "button" at bounding box center [864, 404] width 16 height 16
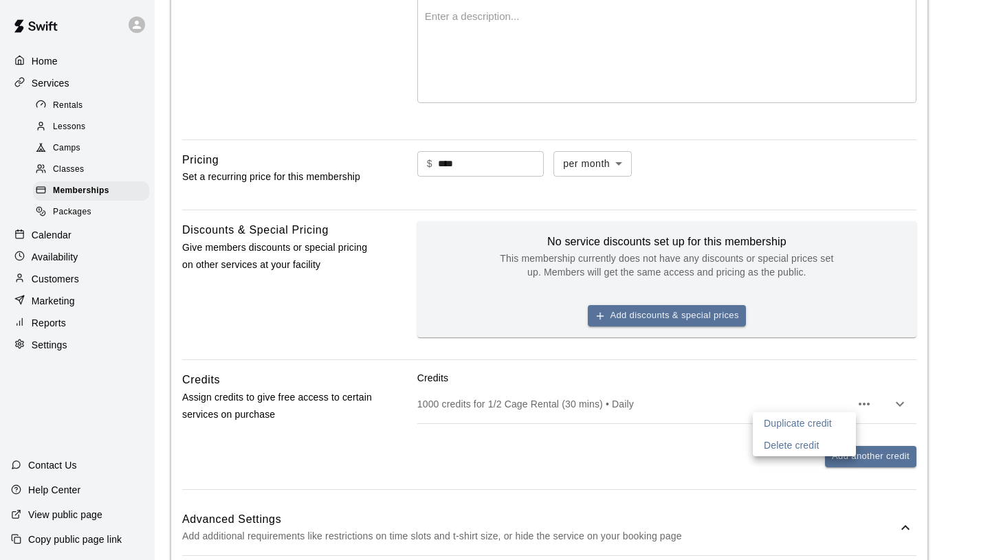
click at [979, 414] on html "**********" at bounding box center [495, 474] width 990 height 1594
click at [906, 406] on div at bounding box center [495, 280] width 990 height 560
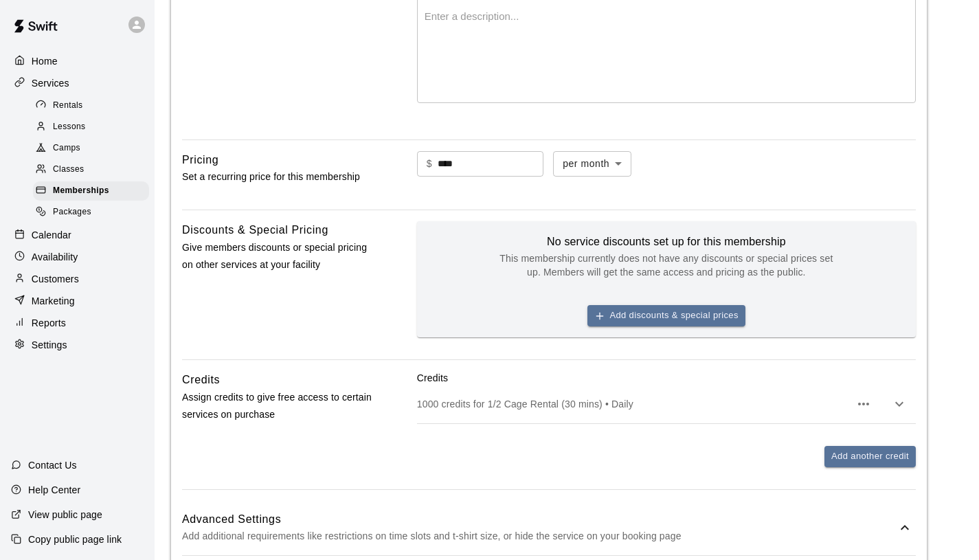
click at [902, 407] on icon "button" at bounding box center [899, 404] width 16 height 16
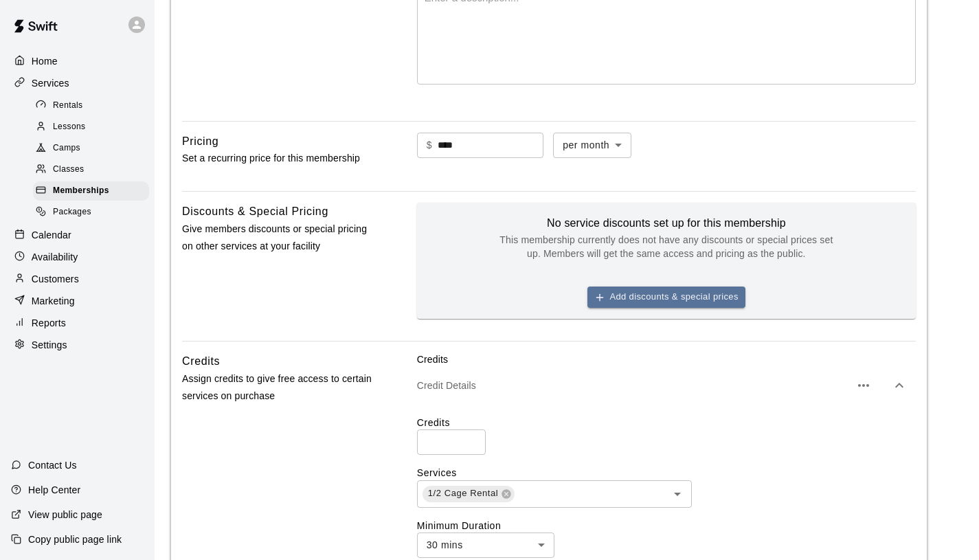
scroll to position [327, 0]
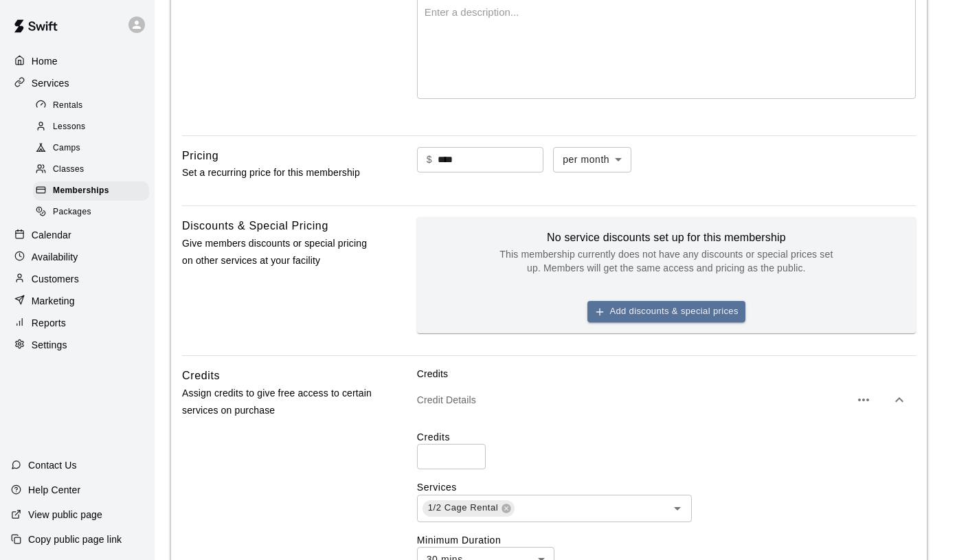
click at [902, 407] on icon "button" at bounding box center [899, 400] width 16 height 16
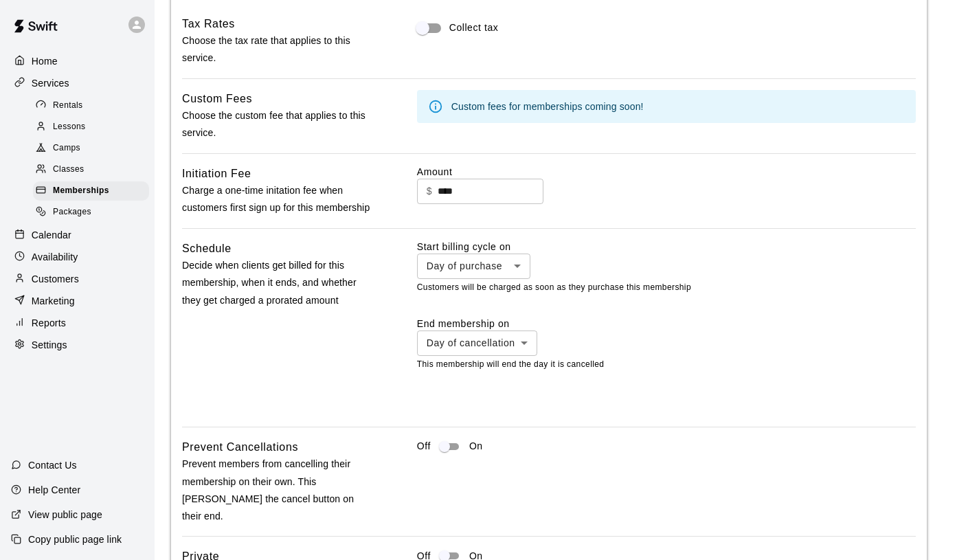
scroll to position [1017, 0]
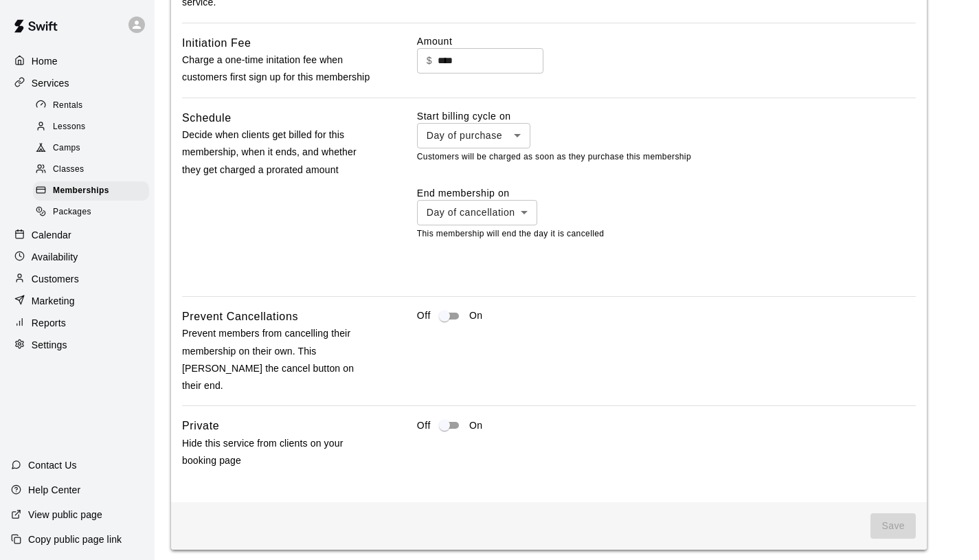
click at [895, 513] on span "Save" at bounding box center [893, 525] width 45 height 25
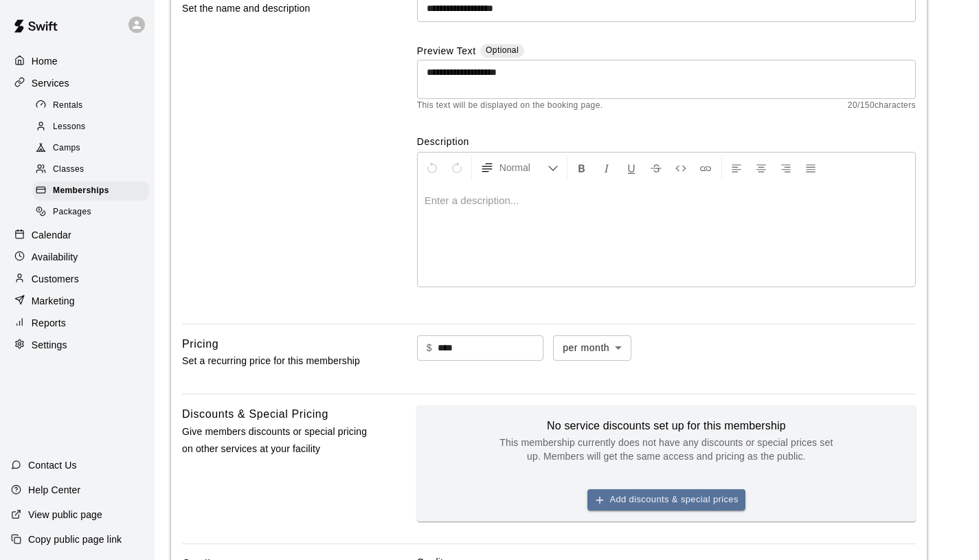
scroll to position [0, 0]
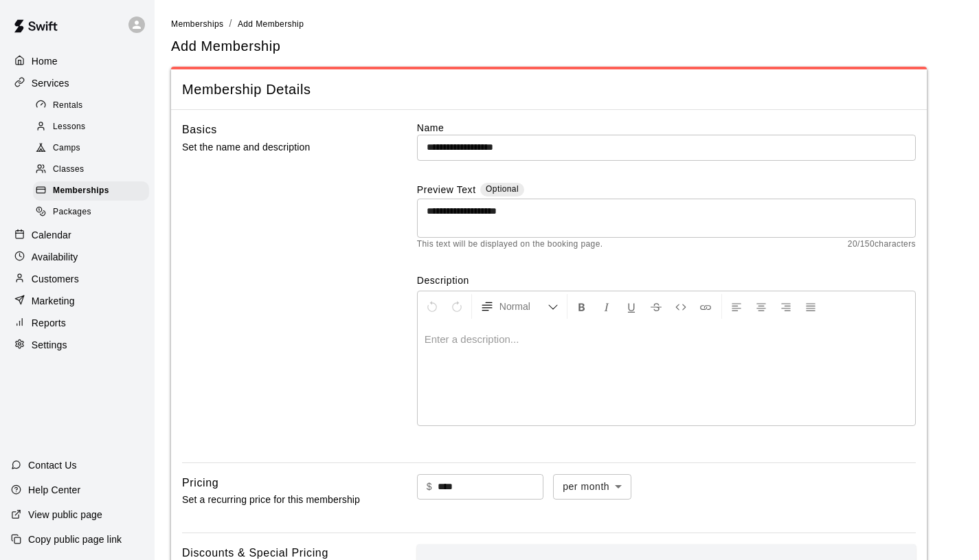
click at [776, 377] on div at bounding box center [667, 373] width 498 height 103
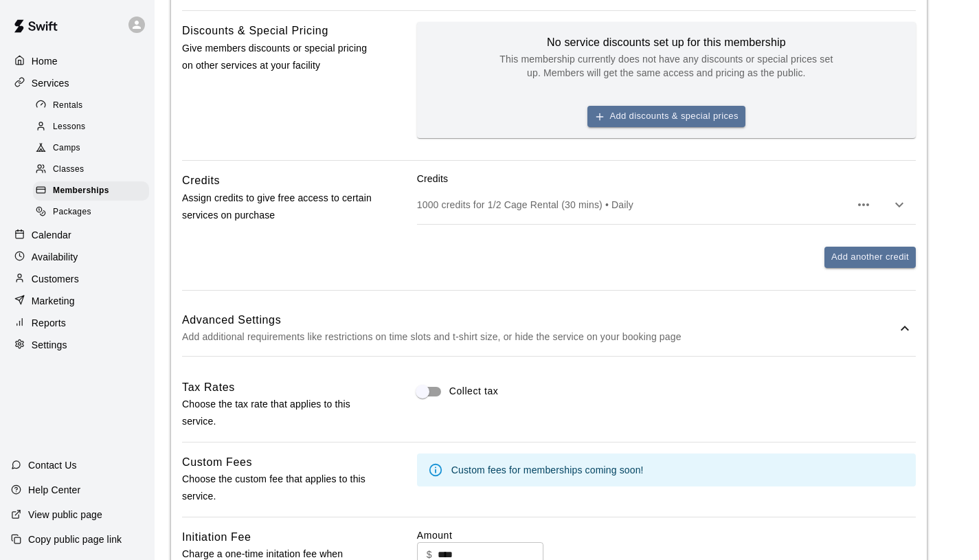
scroll to position [1017, 0]
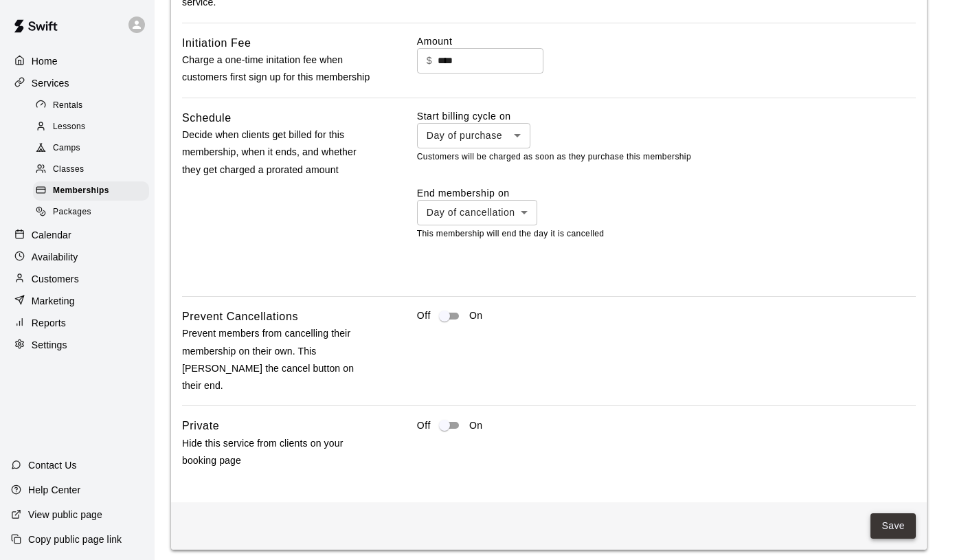
click at [903, 513] on button "Save" at bounding box center [893, 525] width 45 height 25
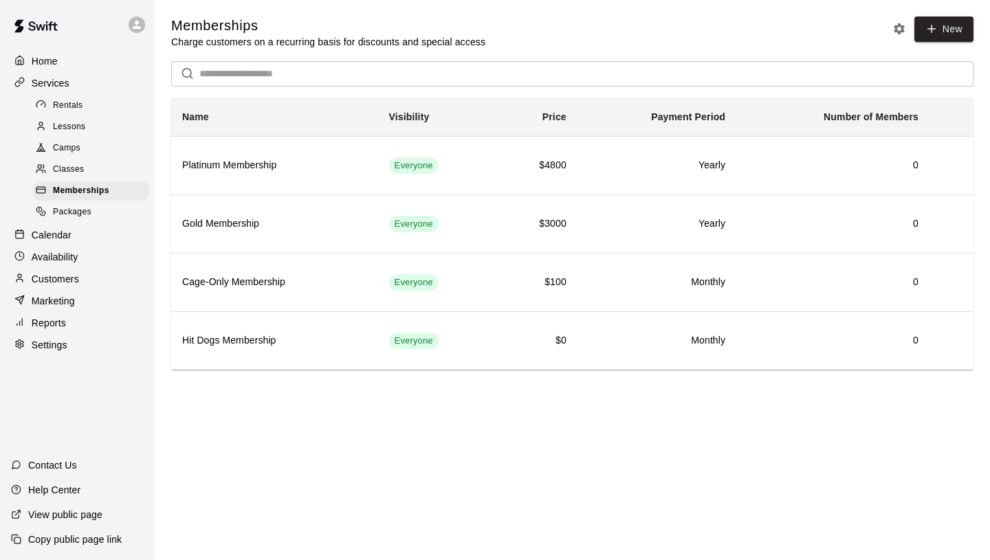
click at [79, 278] on div "Customers" at bounding box center [77, 279] width 133 height 21
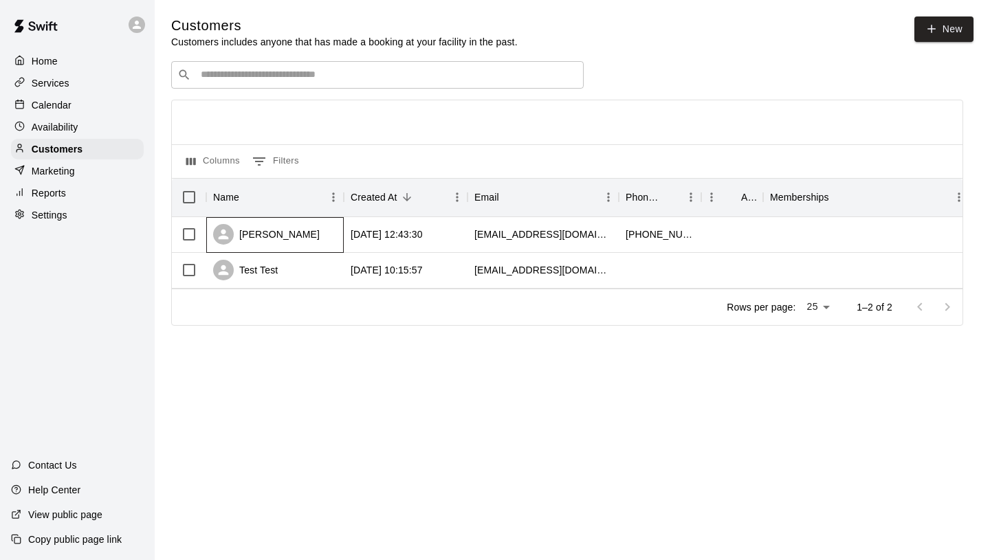
click at [337, 237] on div "[PERSON_NAME]" at bounding box center [274, 235] width 137 height 36
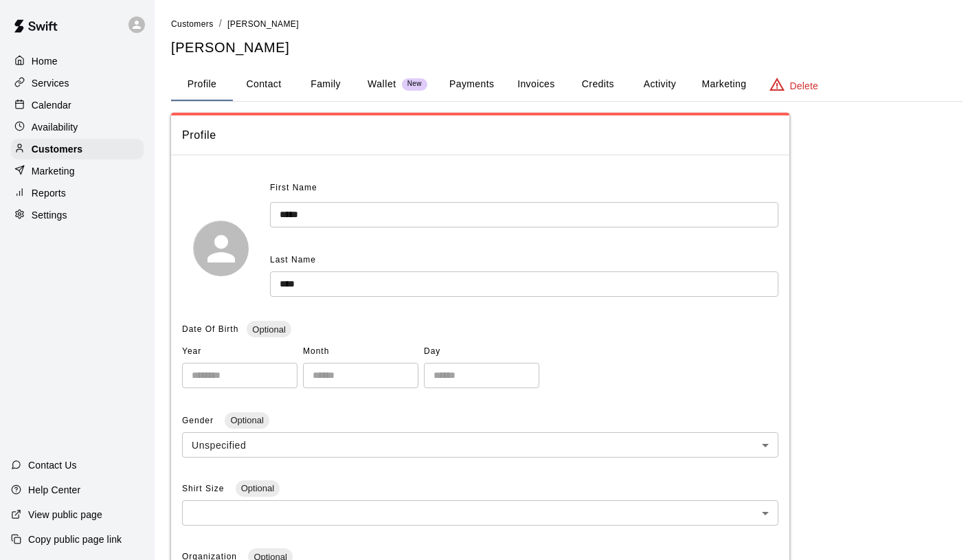
click at [546, 77] on button "Invoices" at bounding box center [536, 84] width 62 height 33
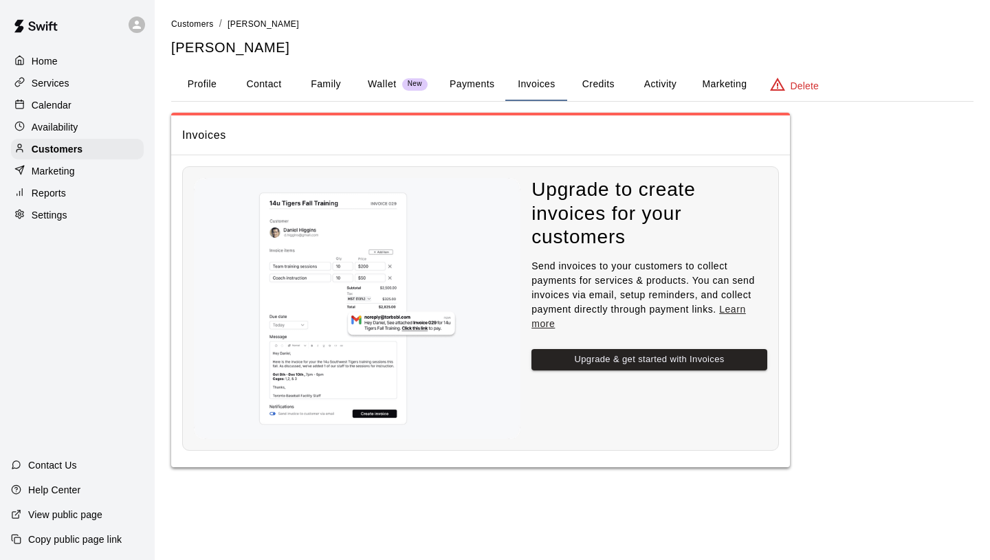
click at [592, 84] on button "Credits" at bounding box center [598, 84] width 62 height 33
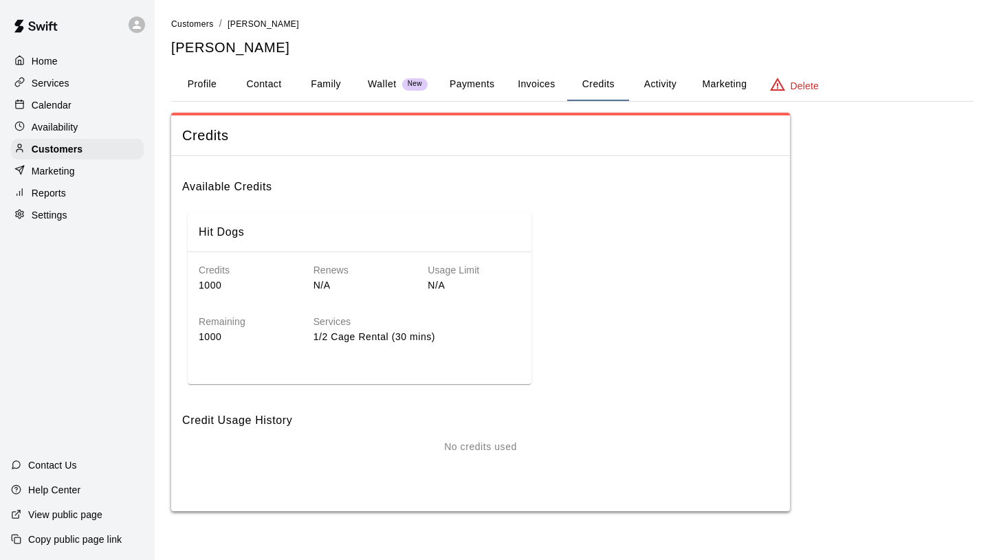
click at [478, 80] on button "Payments" at bounding box center [471, 84] width 67 height 33
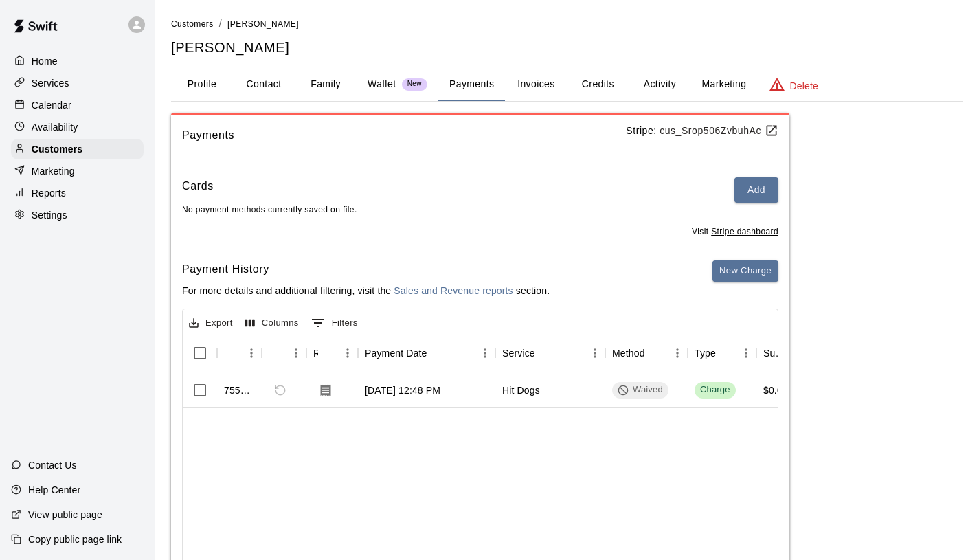
scroll to position [89, 0]
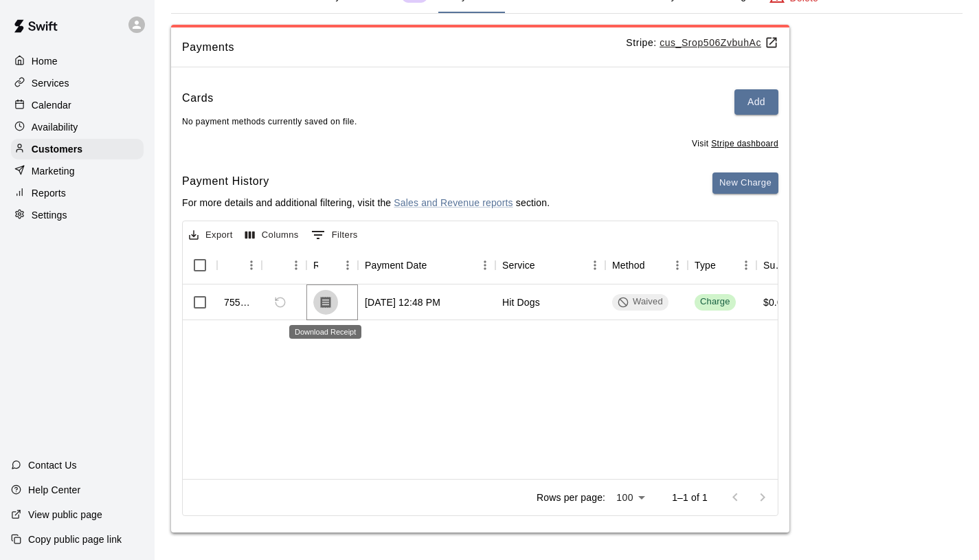
click at [329, 296] on icon "Download Receipt" at bounding box center [326, 303] width 14 height 14
click at [60, 83] on p "Services" at bounding box center [51, 83] width 38 height 14
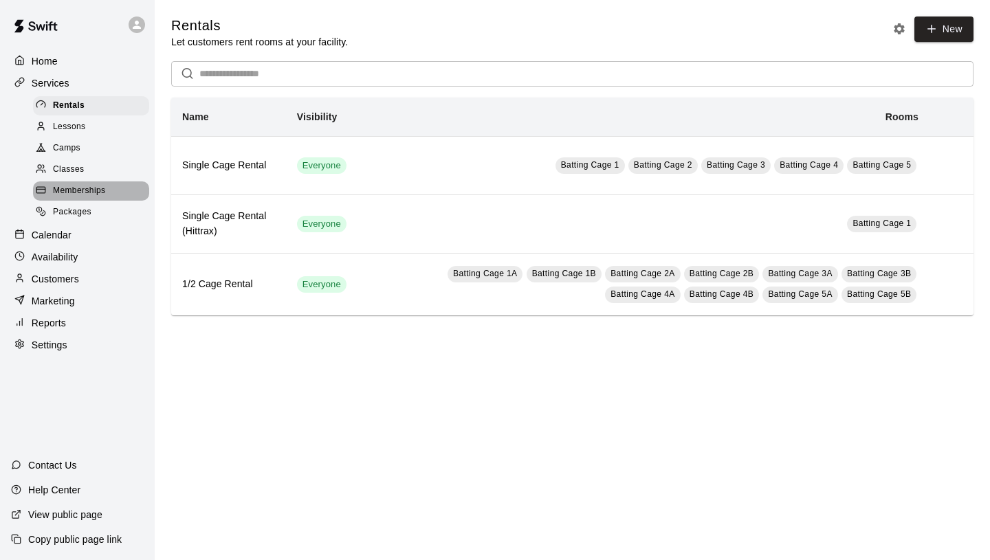
click at [91, 190] on span "Memberships" at bounding box center [79, 191] width 52 height 14
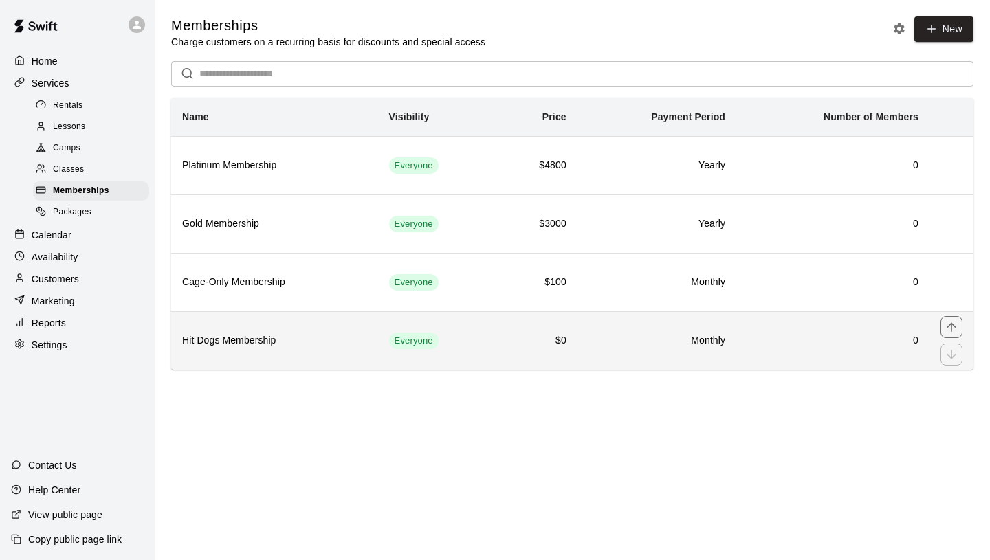
click at [293, 343] on h6 "Hit Dogs Membership" at bounding box center [274, 340] width 185 height 15
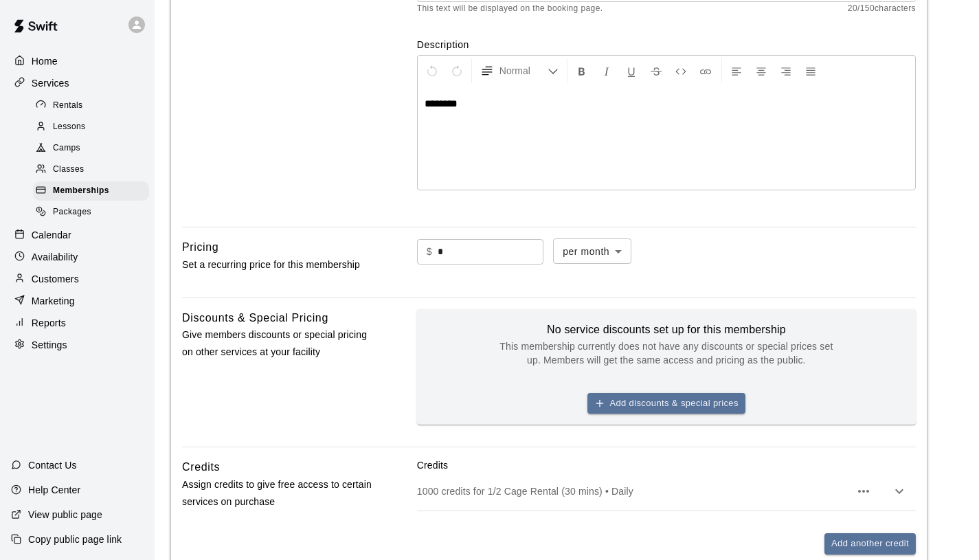
scroll to position [479, 0]
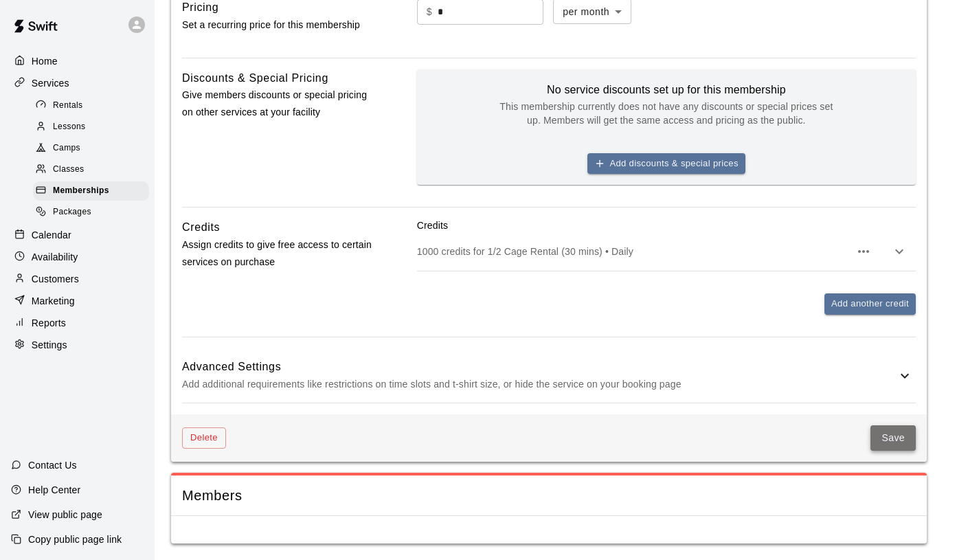
click at [892, 425] on button "Save" at bounding box center [893, 437] width 45 height 25
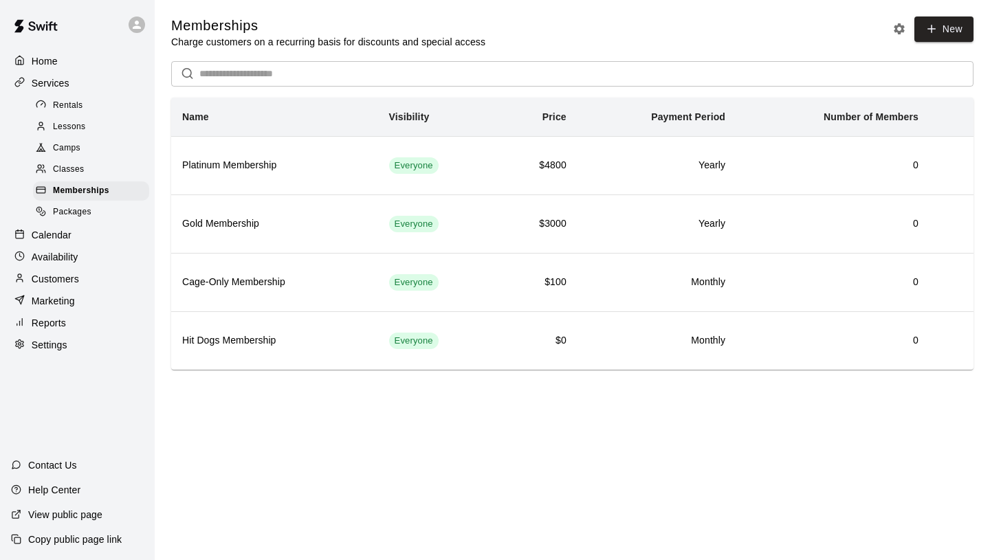
click at [74, 276] on p "Customers" at bounding box center [55, 279] width 47 height 14
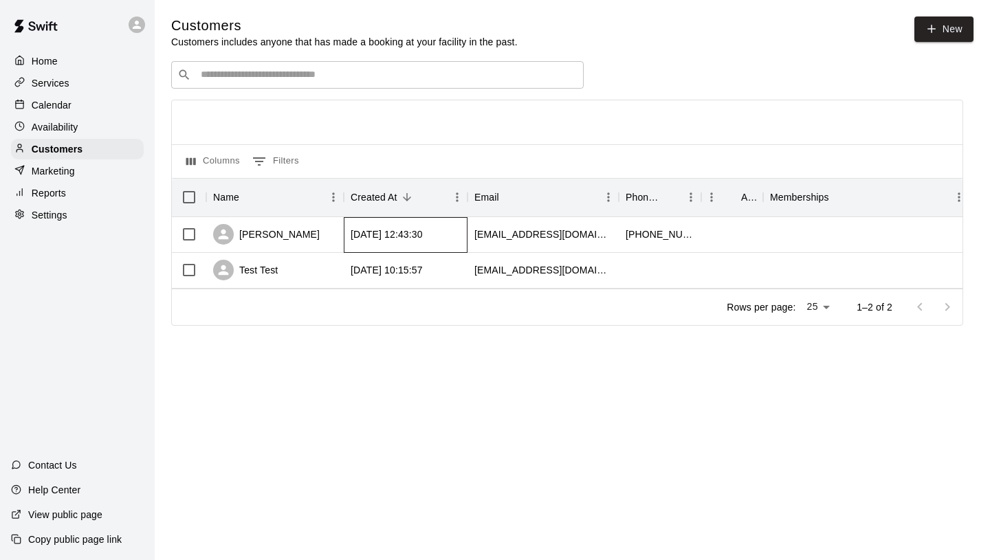
click at [395, 238] on div "[DATE] 12:43:30" at bounding box center [387, 234] width 72 height 14
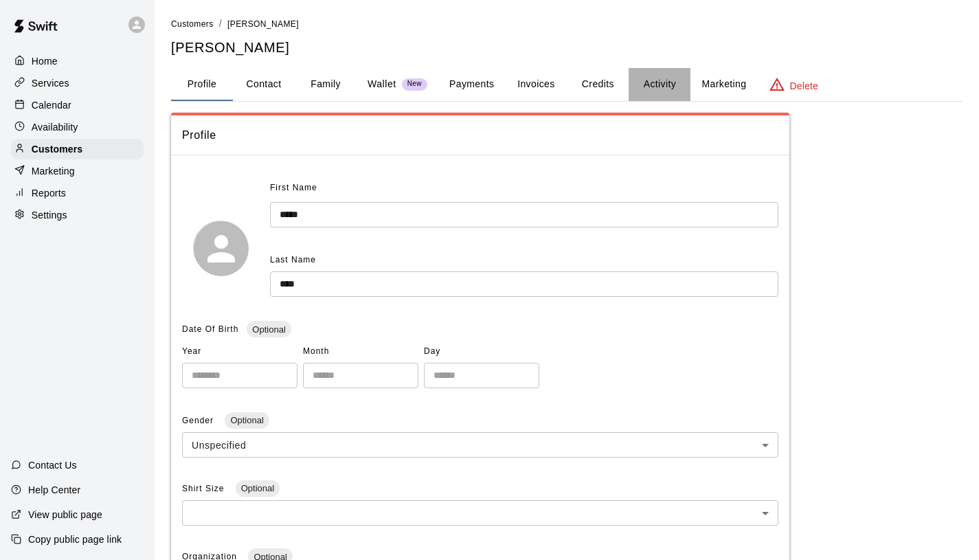
click at [654, 89] on button "Activity" at bounding box center [660, 84] width 62 height 33
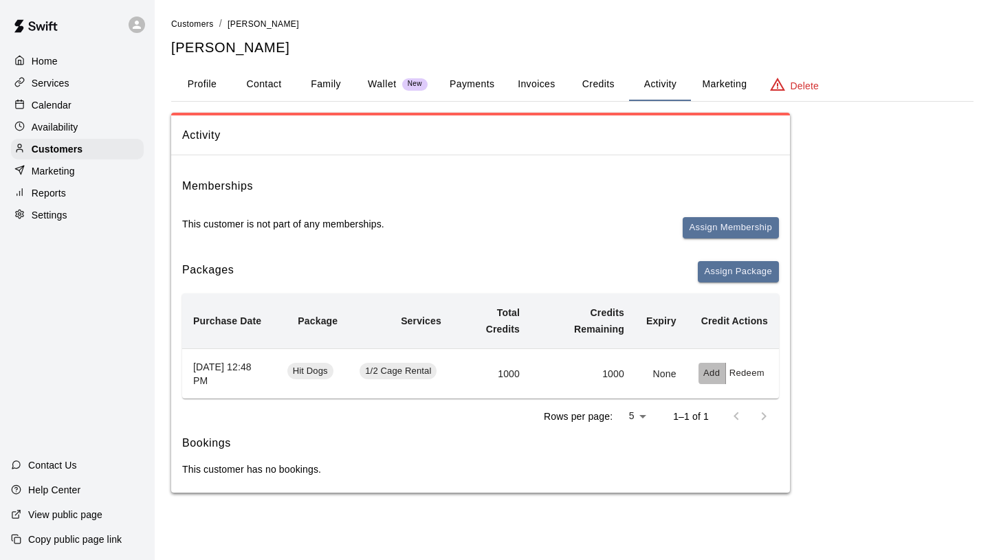
click at [714, 375] on button "Add" at bounding box center [711, 373] width 27 height 21
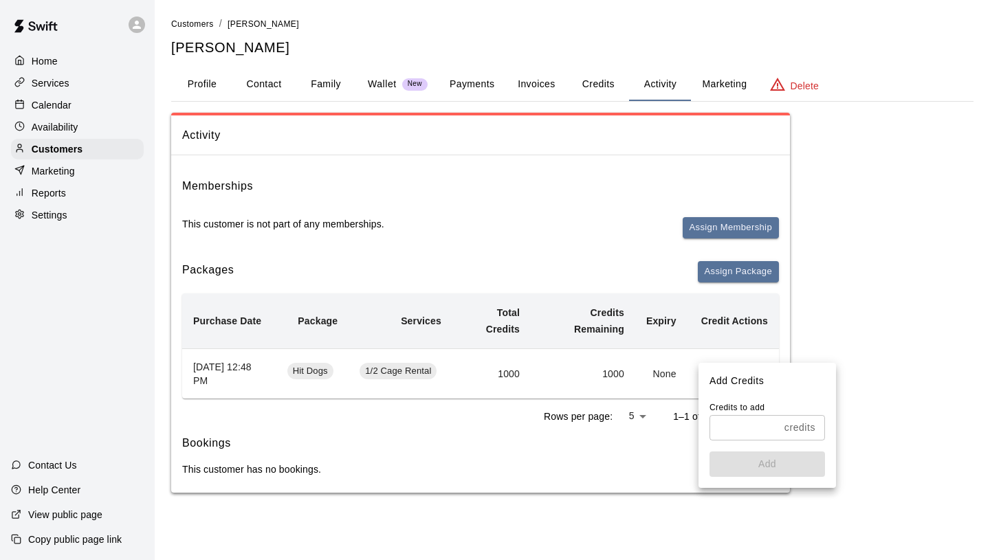
click at [848, 375] on div at bounding box center [495, 280] width 990 height 560
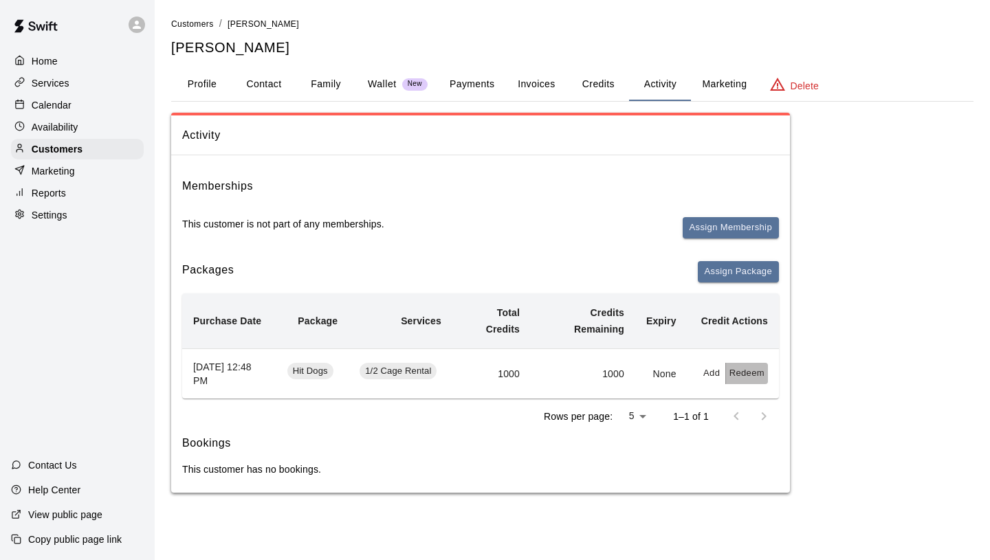
click at [751, 373] on button "Redeem" at bounding box center [747, 373] width 42 height 21
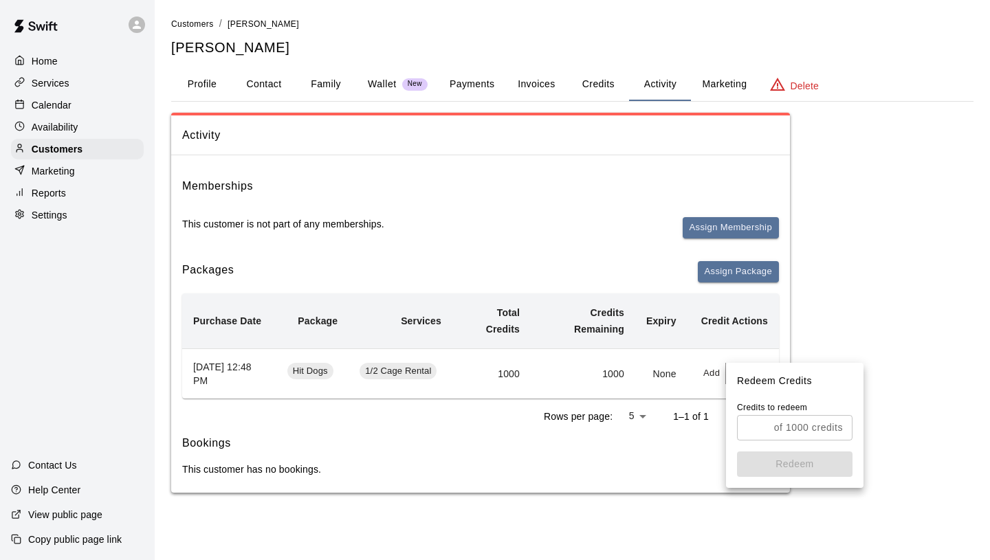
click at [880, 351] on div at bounding box center [495, 280] width 990 height 560
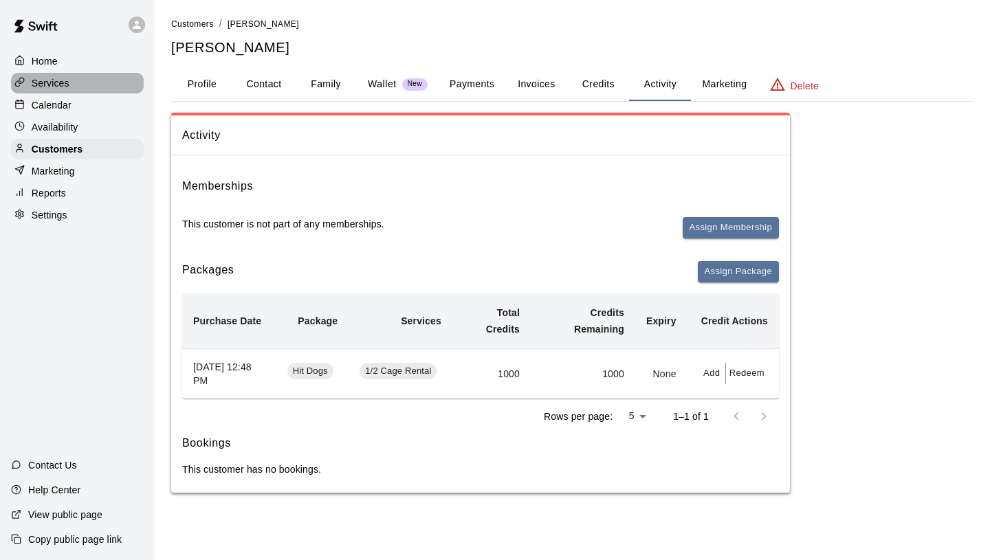
click at [69, 84] on div "Services" at bounding box center [77, 83] width 133 height 21
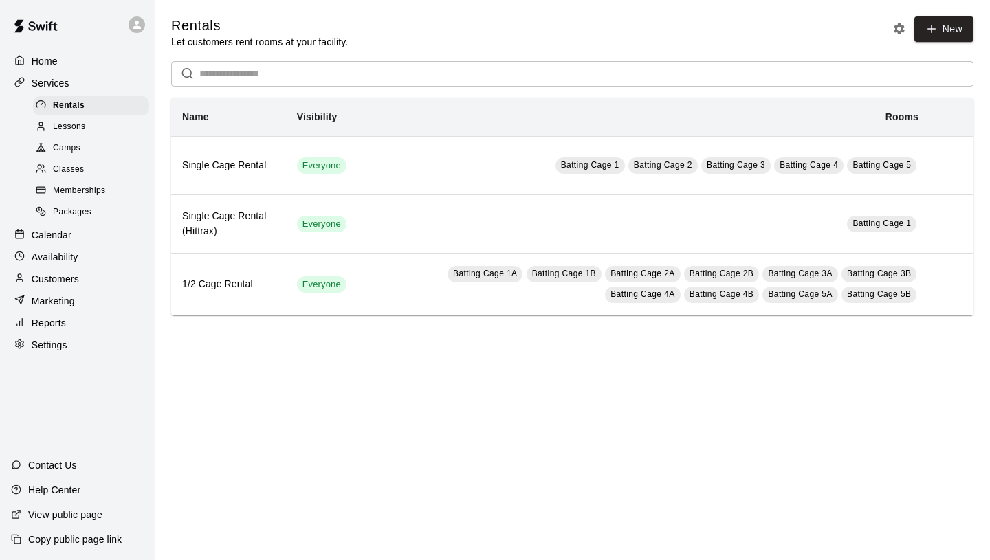
click at [80, 219] on span "Packages" at bounding box center [72, 213] width 38 height 14
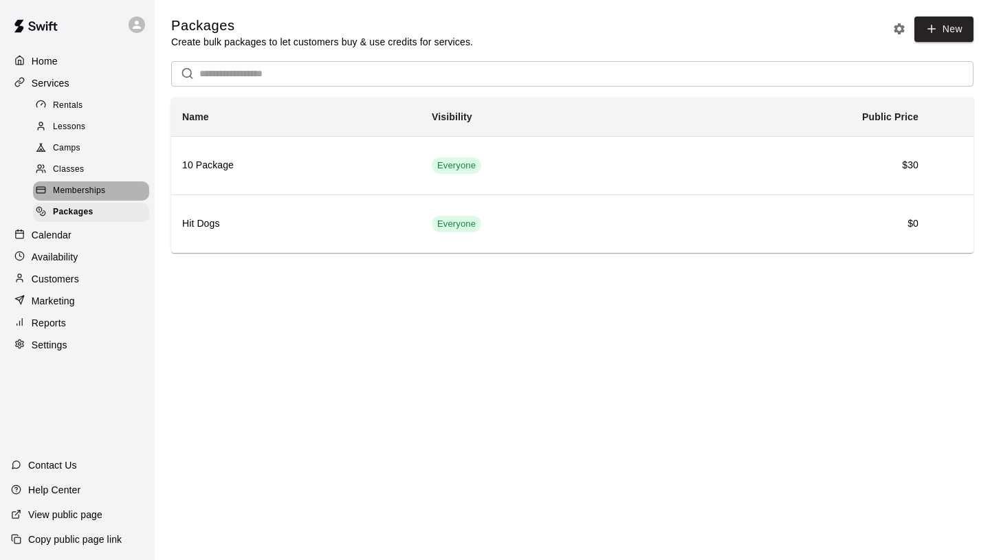
click at [90, 191] on span "Memberships" at bounding box center [79, 191] width 52 height 14
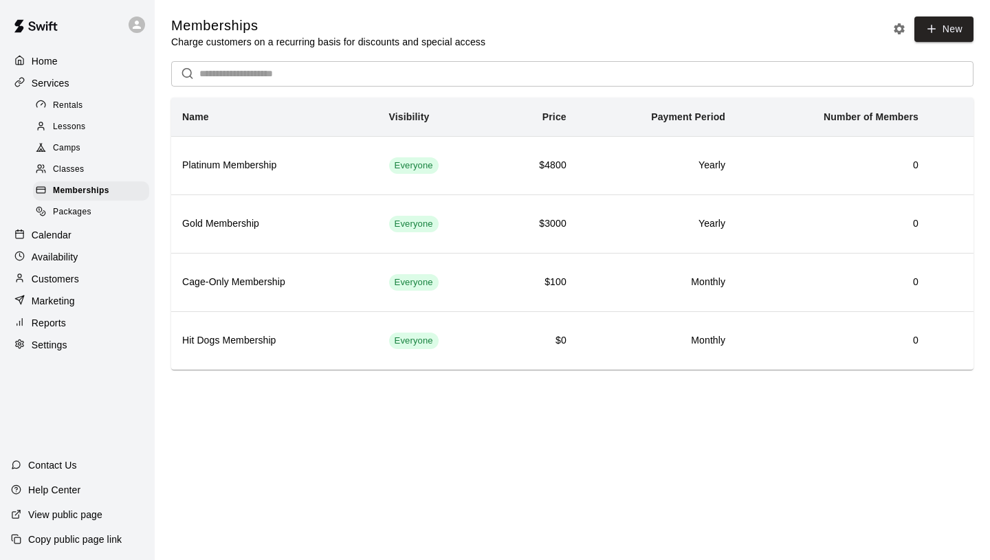
click at [65, 287] on div "Customers" at bounding box center [77, 279] width 133 height 21
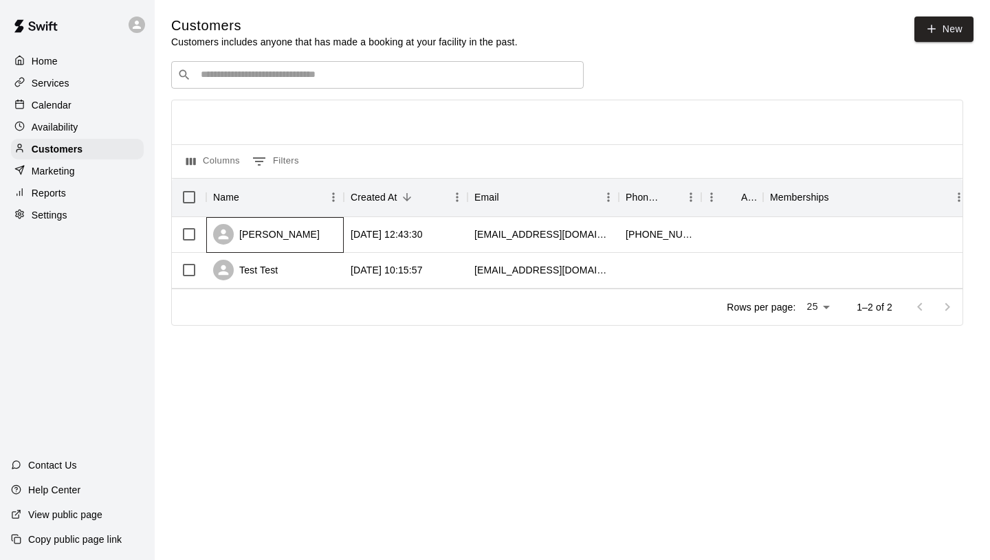
click at [302, 230] on div "[PERSON_NAME]" at bounding box center [274, 235] width 137 height 36
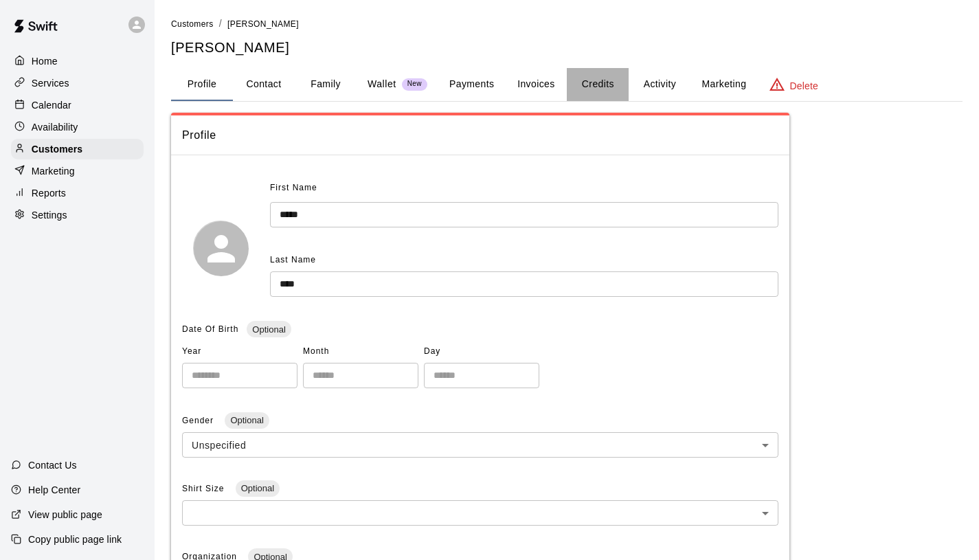
click at [610, 86] on button "Credits" at bounding box center [598, 84] width 62 height 33
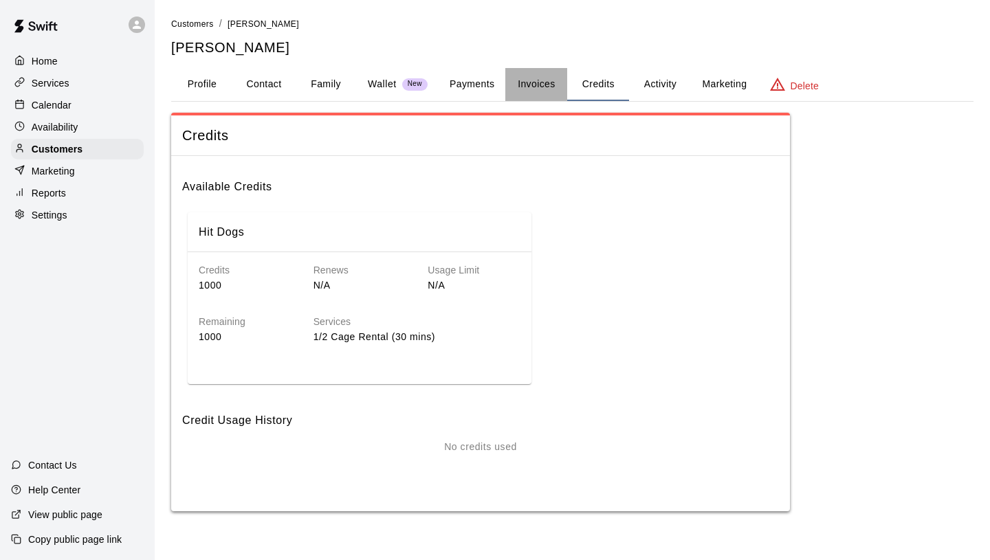
click at [544, 89] on button "Invoices" at bounding box center [536, 84] width 62 height 33
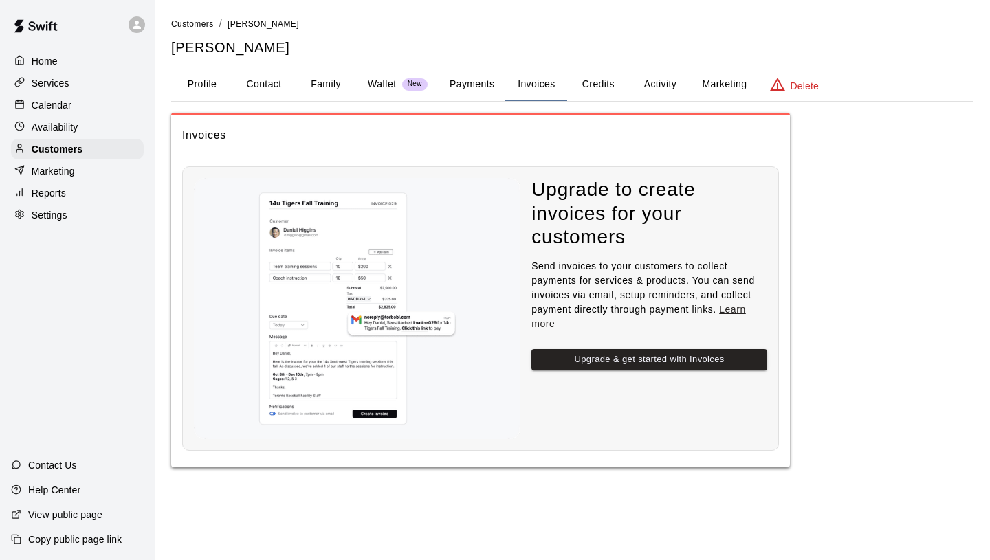
click at [480, 87] on button "Payments" at bounding box center [471, 84] width 67 height 33
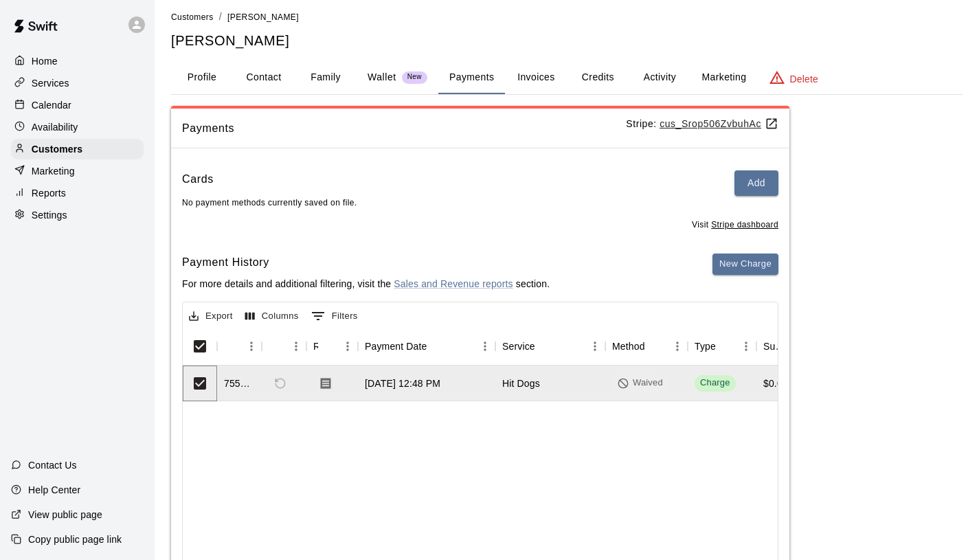
scroll to position [5, 0]
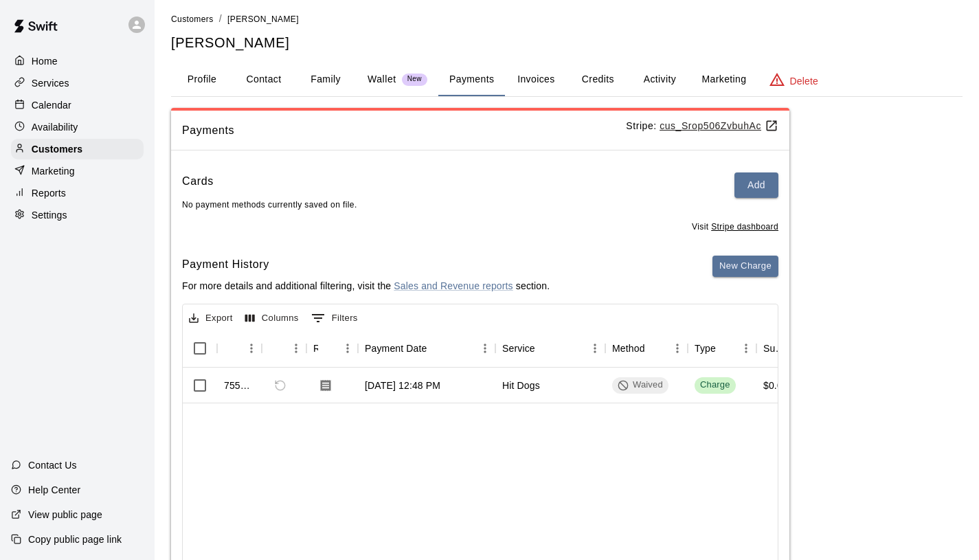
click at [380, 85] on p "Wallet" at bounding box center [382, 79] width 29 height 14
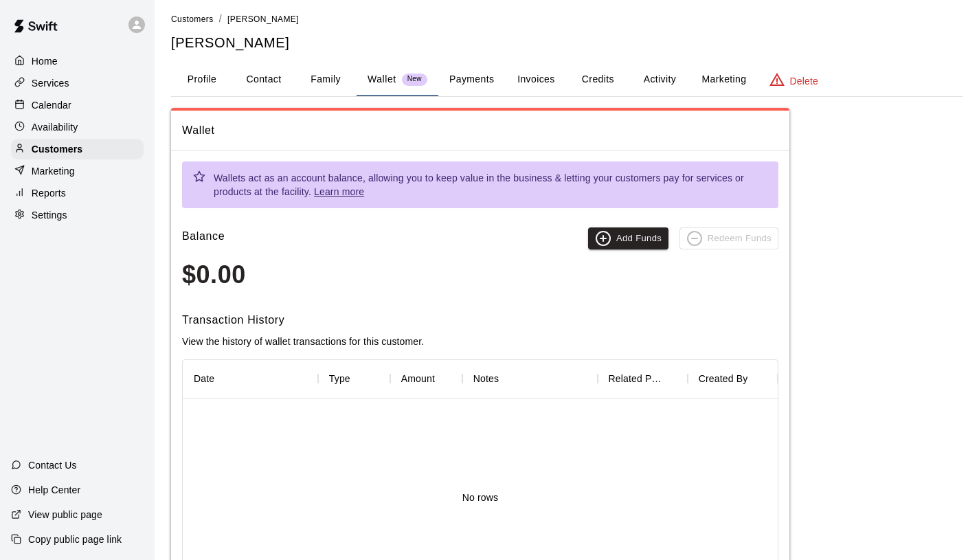
click at [337, 84] on button "Family" at bounding box center [326, 79] width 62 height 33
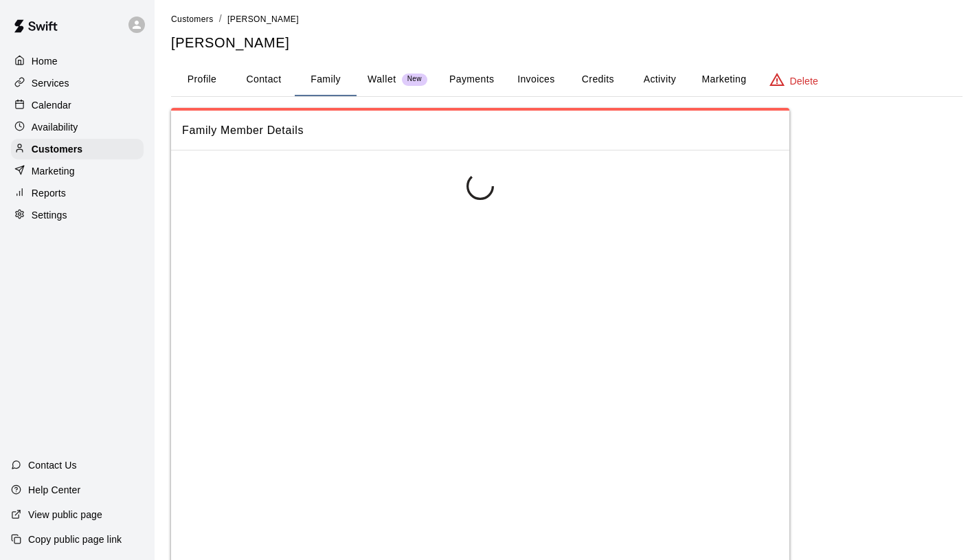
scroll to position [0, 0]
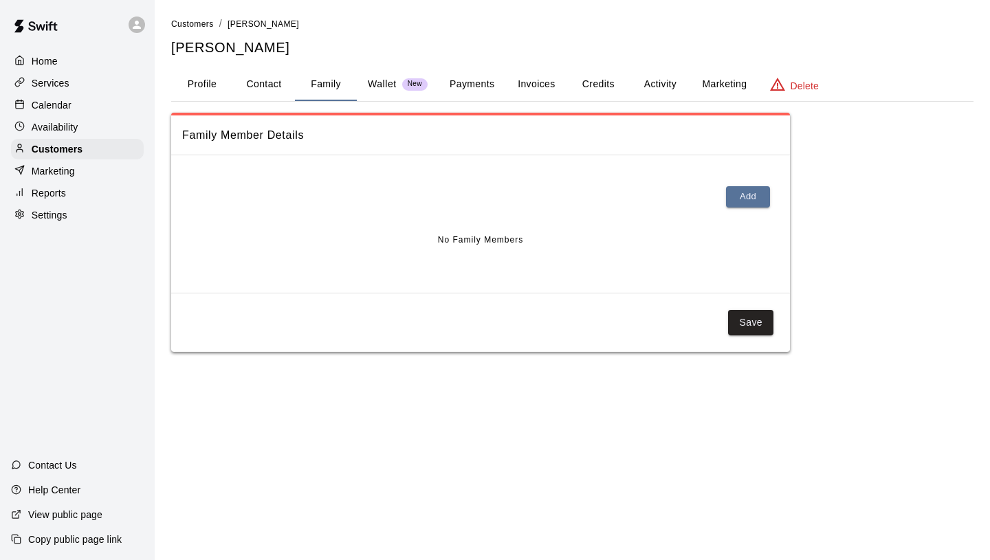
click at [271, 89] on button "Contact" at bounding box center [264, 84] width 62 height 33
select select "**"
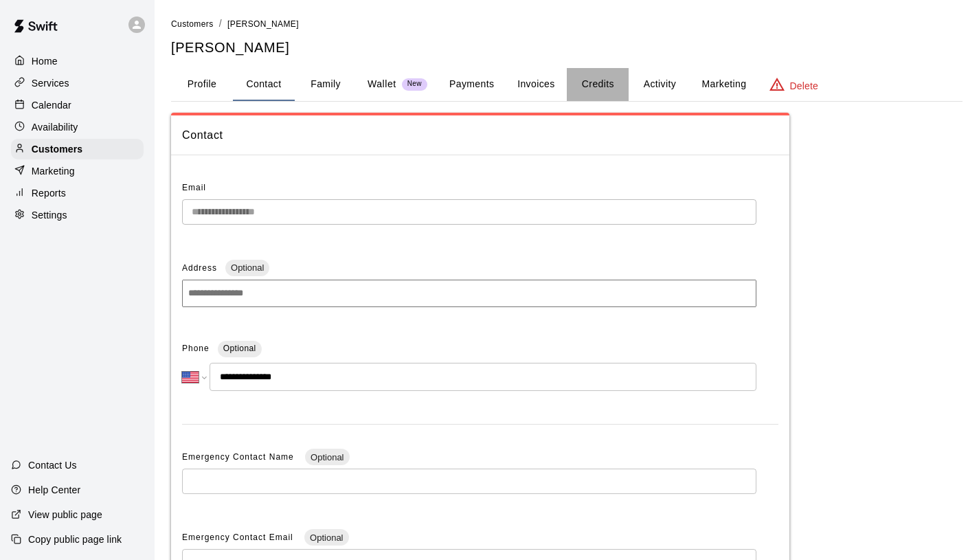
click at [621, 88] on button "Credits" at bounding box center [598, 84] width 62 height 33
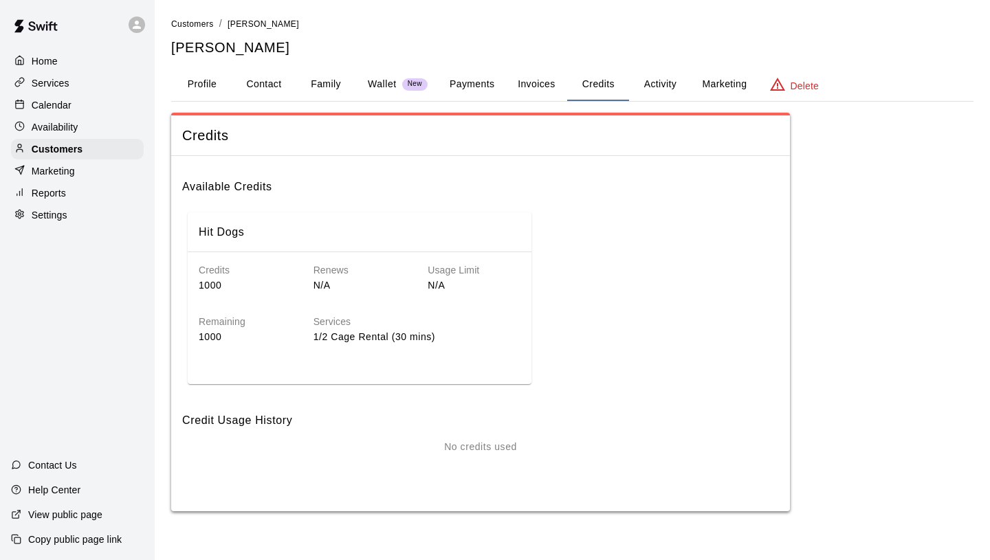
click at [572, 81] on button "Credits" at bounding box center [598, 84] width 62 height 33
click at [544, 81] on button "Invoices" at bounding box center [536, 84] width 62 height 33
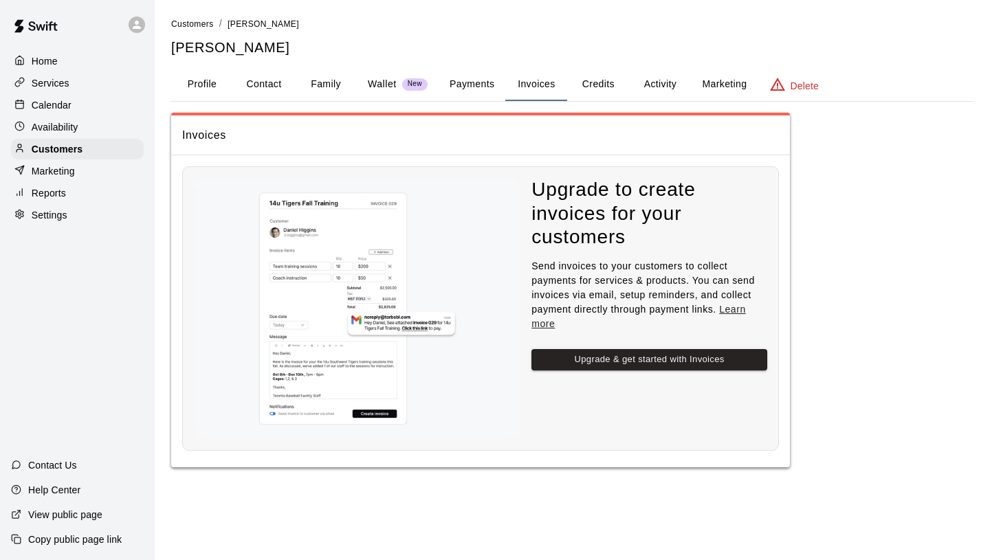
click at [665, 86] on button "Activity" at bounding box center [660, 84] width 62 height 33
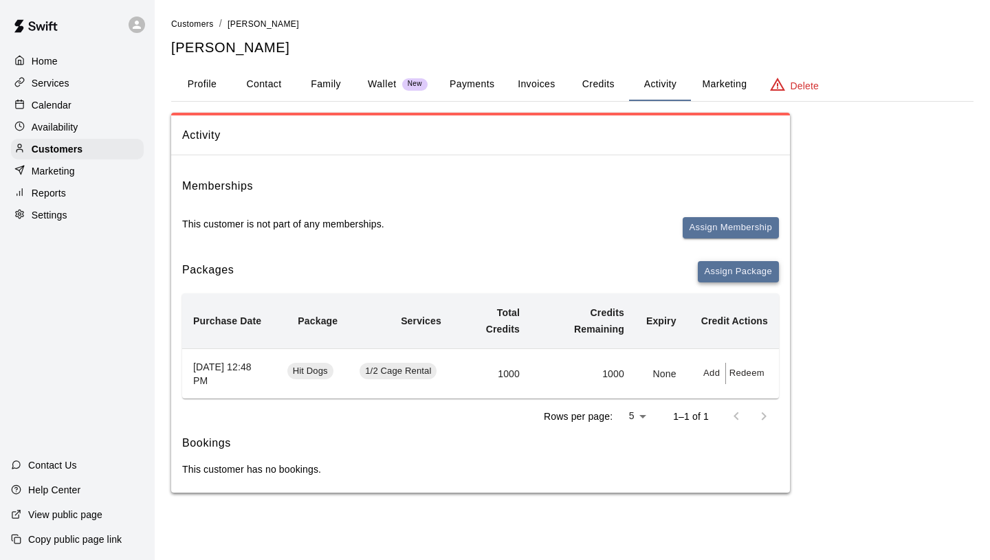
click at [709, 273] on button "Assign Package" at bounding box center [738, 271] width 81 height 21
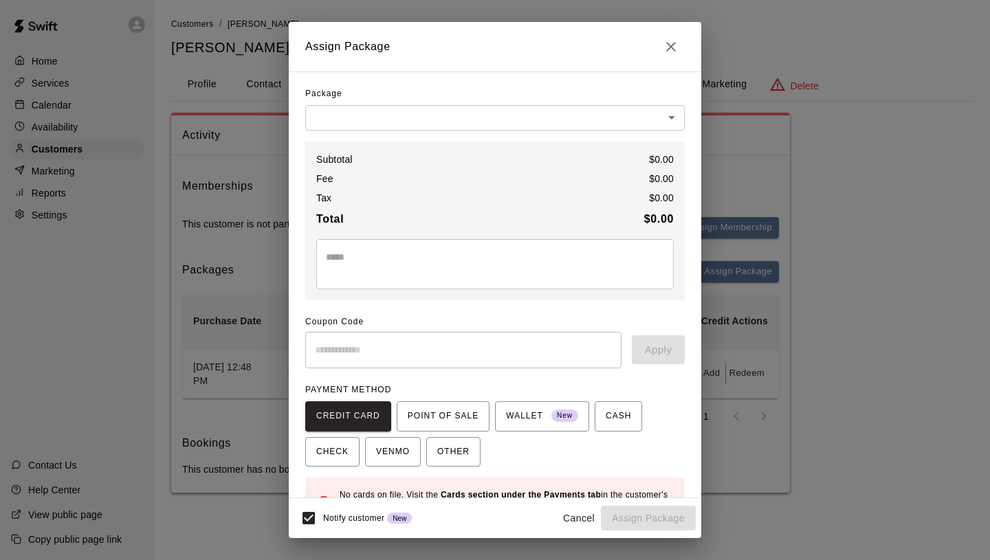
scroll to position [41, 0]
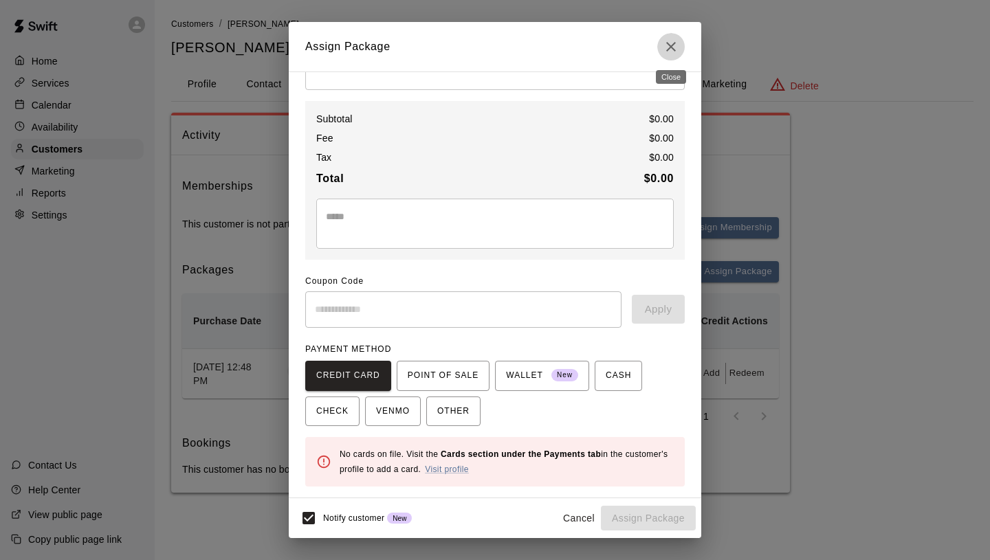
click at [670, 58] on button "Close" at bounding box center [670, 46] width 27 height 27
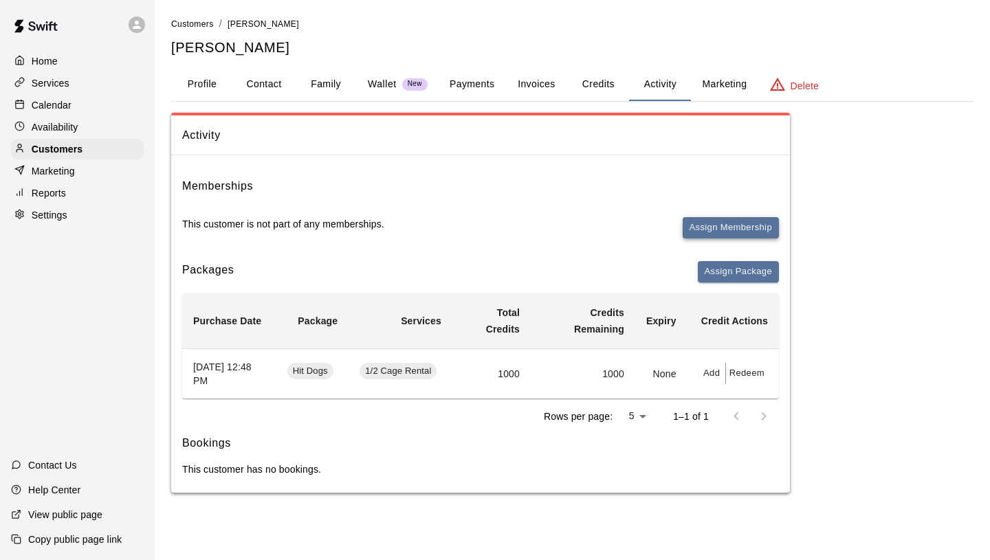
click at [713, 228] on button "Assign Membership" at bounding box center [730, 227] width 96 height 21
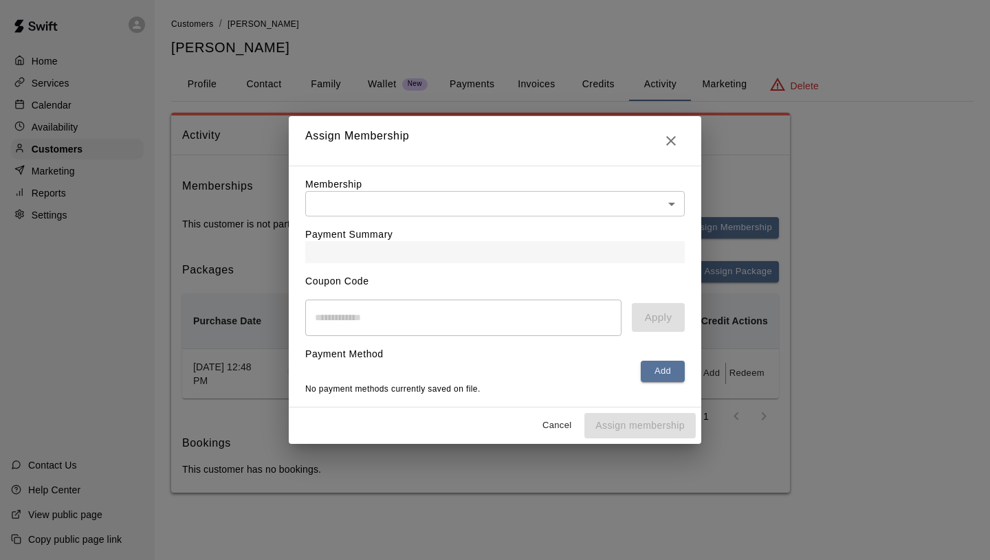
click at [547, 198] on body "Home Services Calendar Availability Customers Marketing Reports Settings Contac…" at bounding box center [495, 260] width 990 height 520
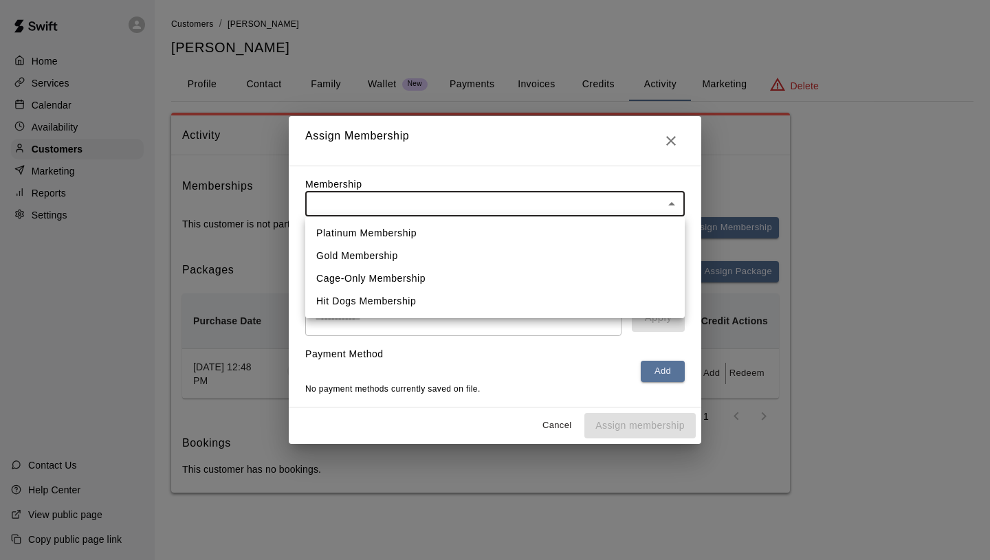
click at [488, 315] on ul "Platinum Membership Gold Membership Cage-Only Membership Hit Dogs Membership" at bounding box center [494, 267] width 379 height 102
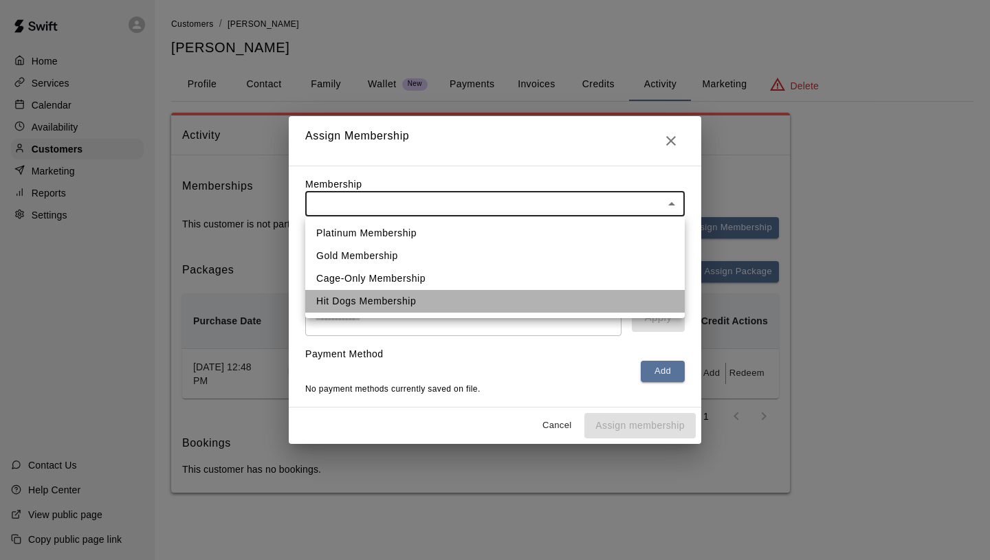
click at [491, 308] on li "Hit Dogs Membership" at bounding box center [494, 301] width 379 height 23
type input "**********"
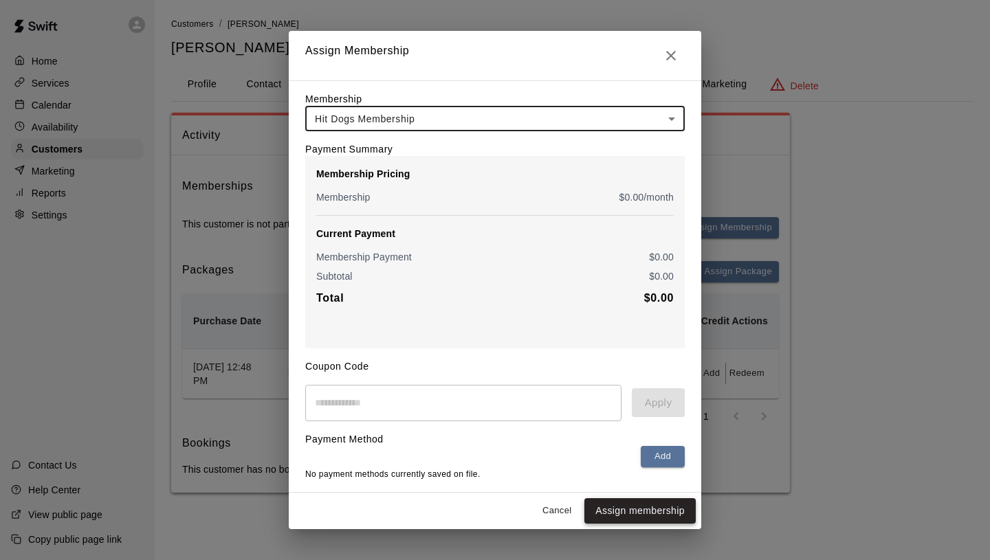
click at [640, 515] on button "Assign membership" at bounding box center [639, 510] width 111 height 25
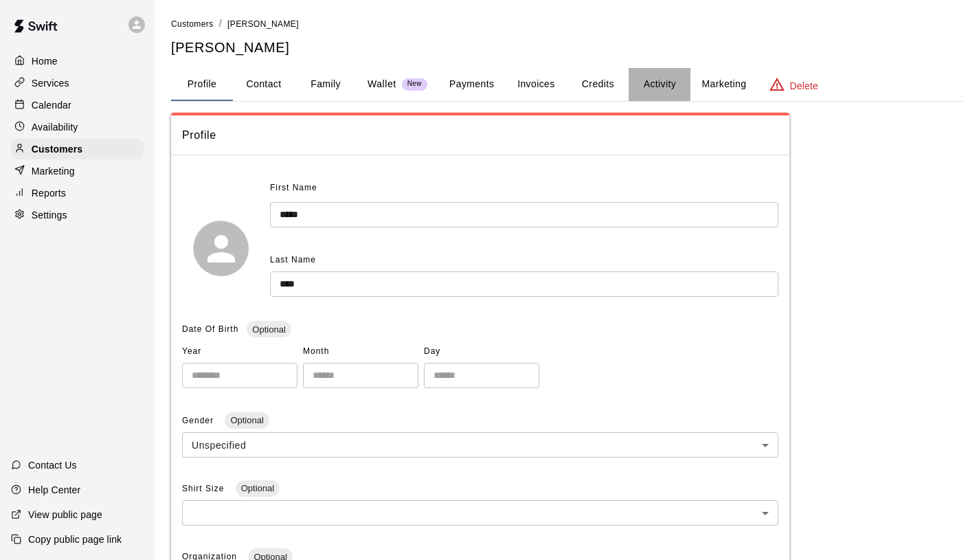
click at [660, 87] on button "Activity" at bounding box center [660, 84] width 62 height 33
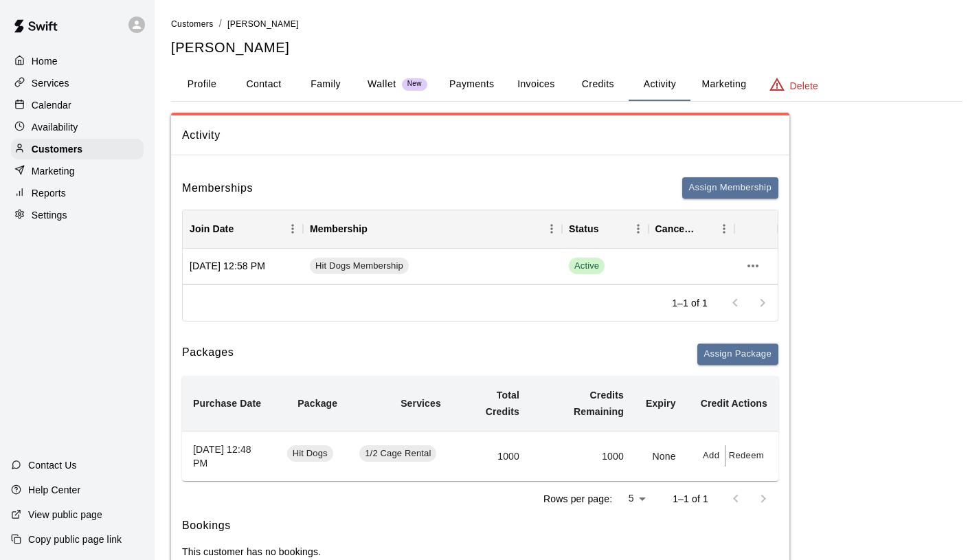
scroll to position [43, 0]
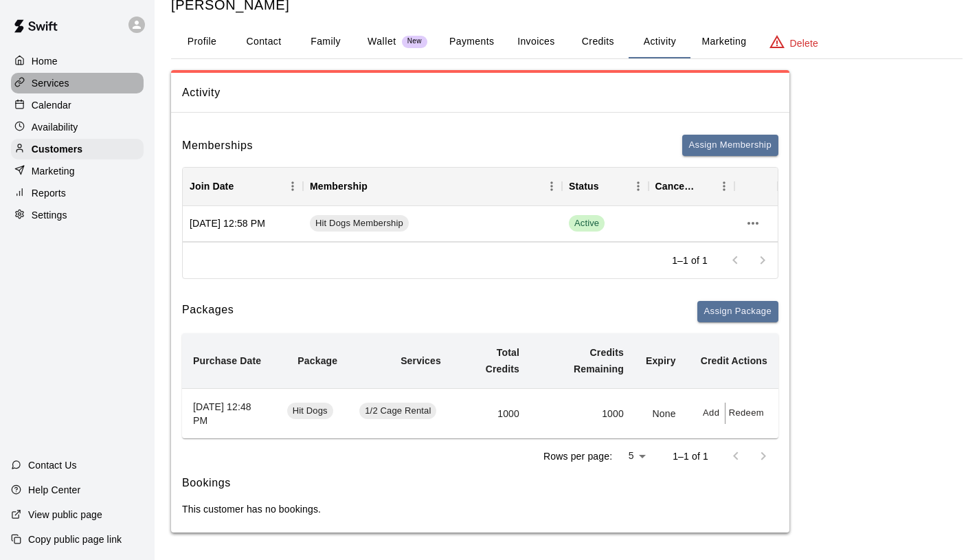
click at [72, 91] on div "Services" at bounding box center [77, 83] width 133 height 21
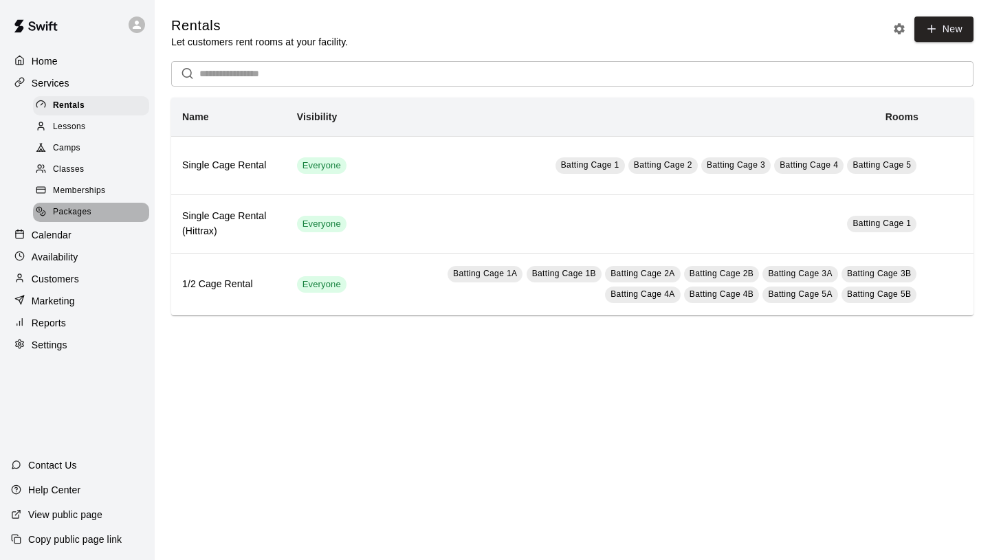
click at [103, 211] on div "Packages" at bounding box center [91, 212] width 116 height 19
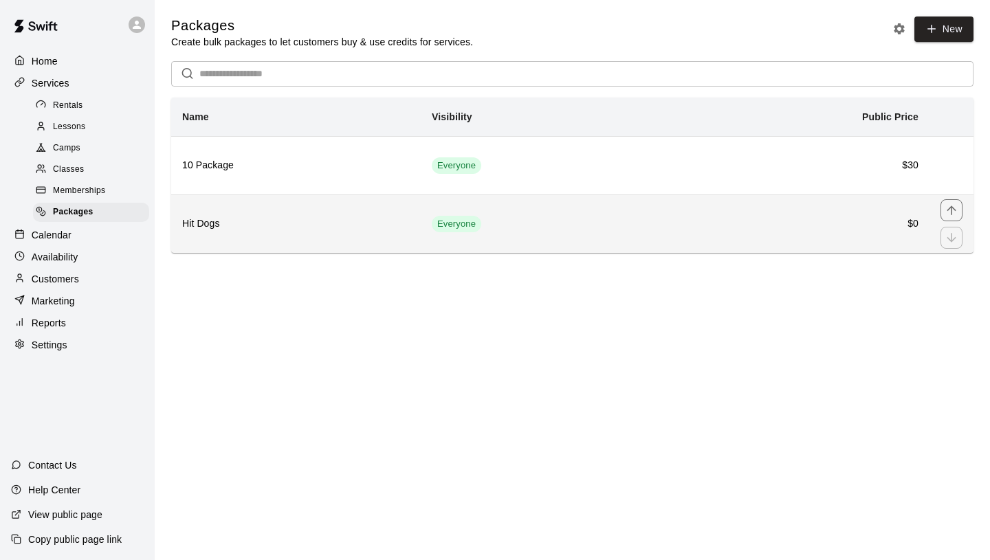
click at [267, 234] on th "Hit Dogs" at bounding box center [295, 224] width 249 height 58
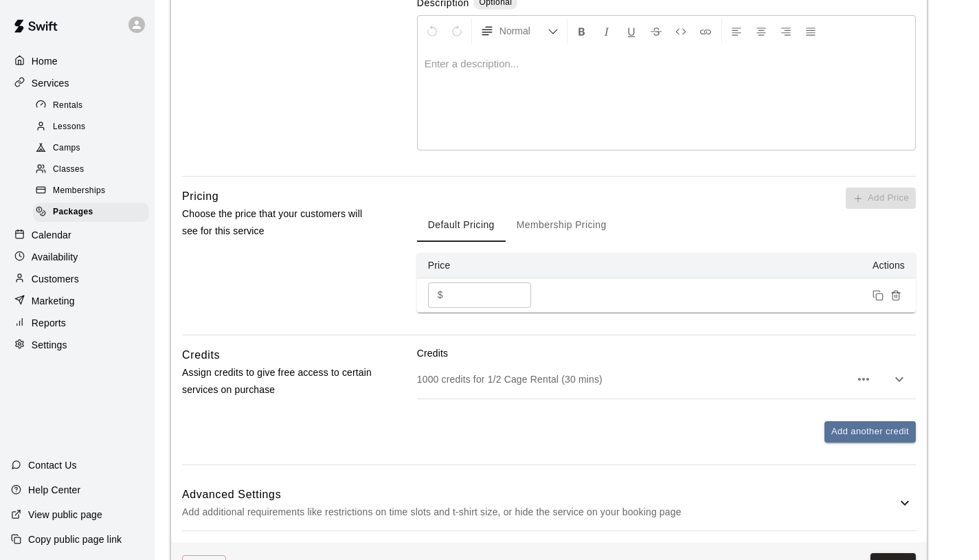
scroll to position [370, 0]
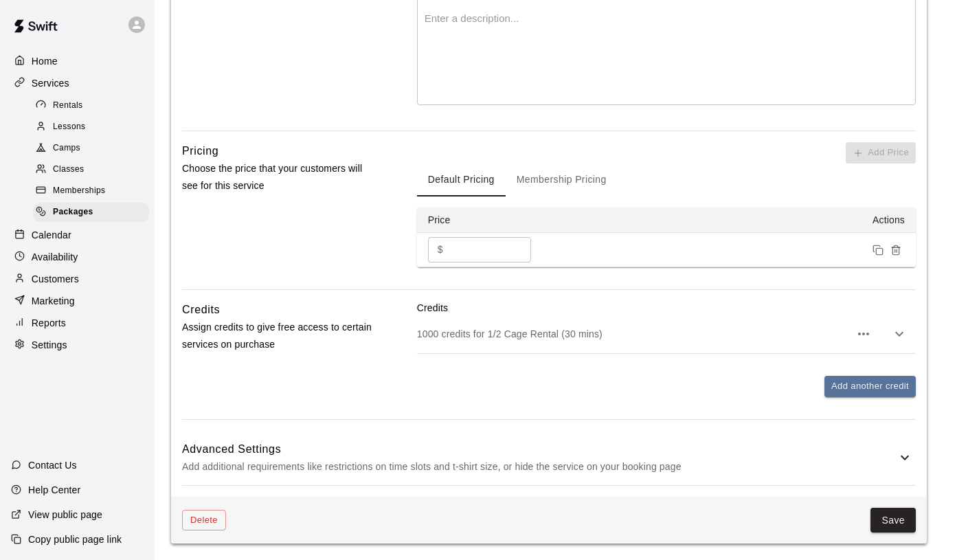
click at [100, 184] on span "Memberships" at bounding box center [79, 191] width 52 height 14
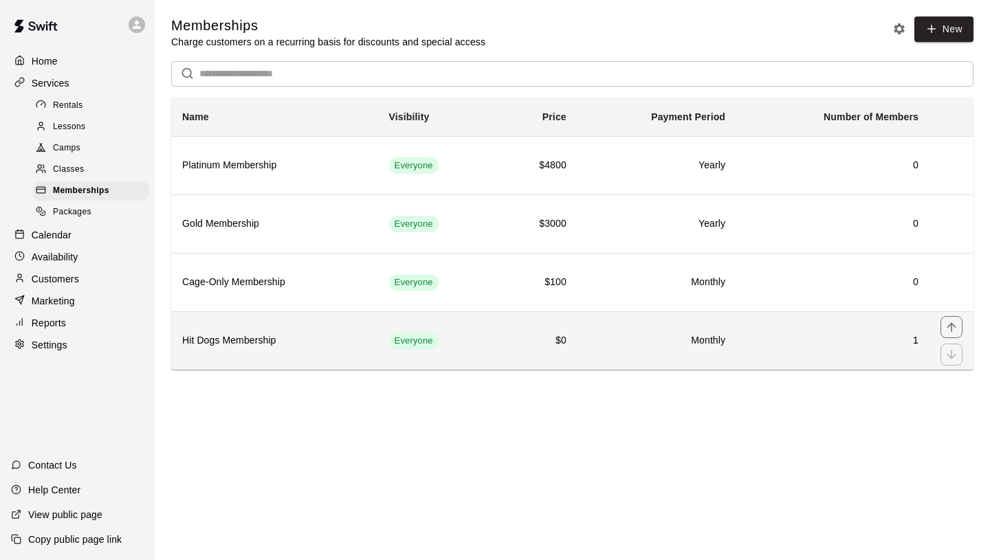
click at [304, 345] on h6 "Hit Dogs Membership" at bounding box center [274, 340] width 185 height 15
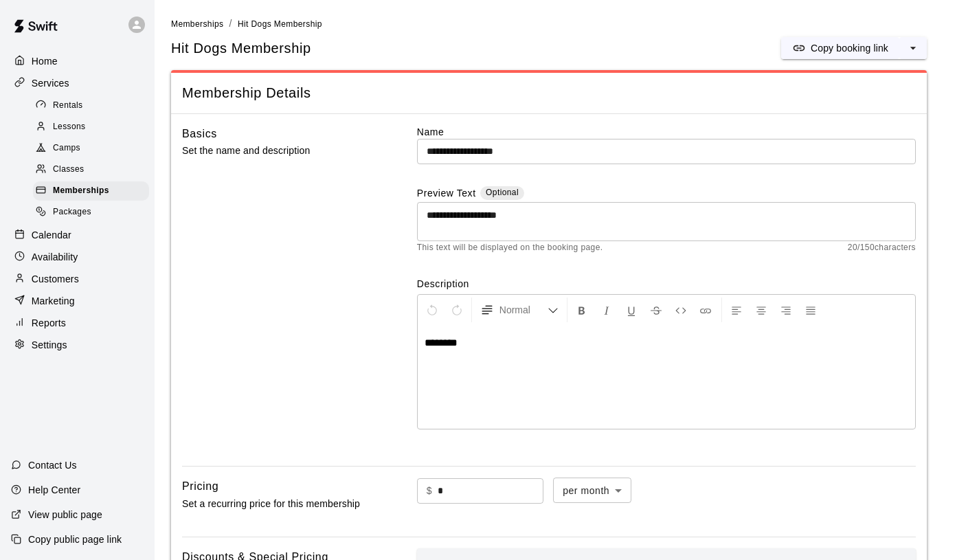
click at [94, 217] on div "Packages" at bounding box center [91, 212] width 116 height 19
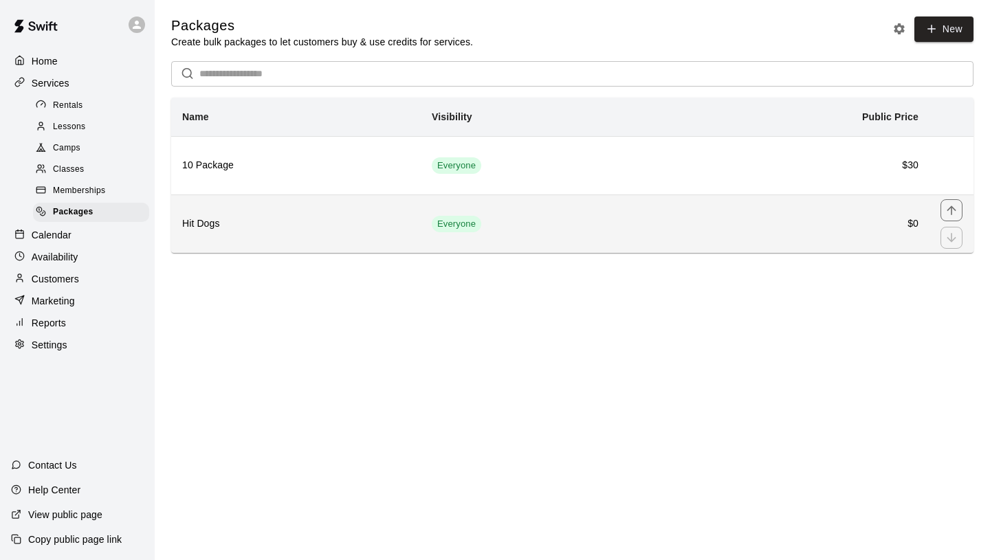
click at [298, 225] on h6 "Hit Dogs" at bounding box center [295, 223] width 227 height 15
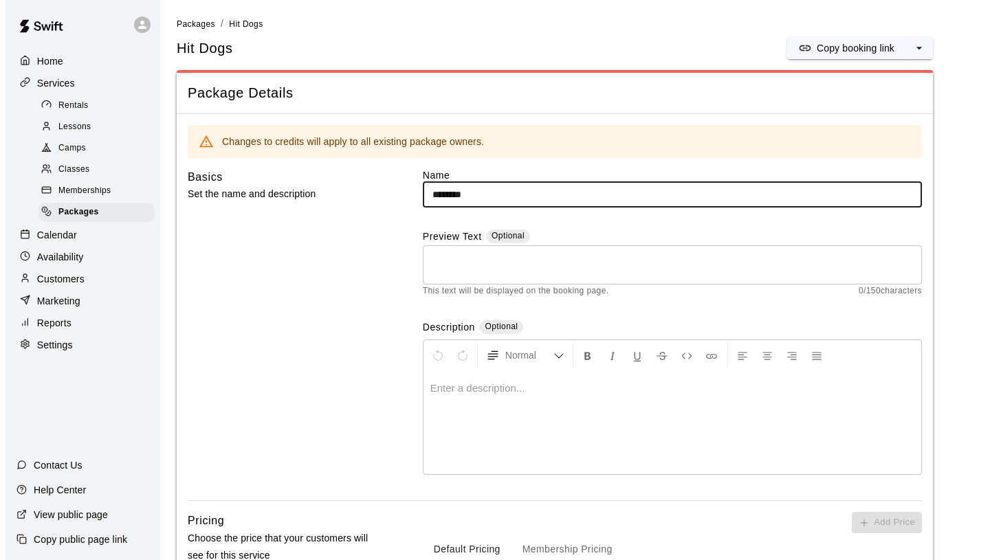
scroll to position [370, 0]
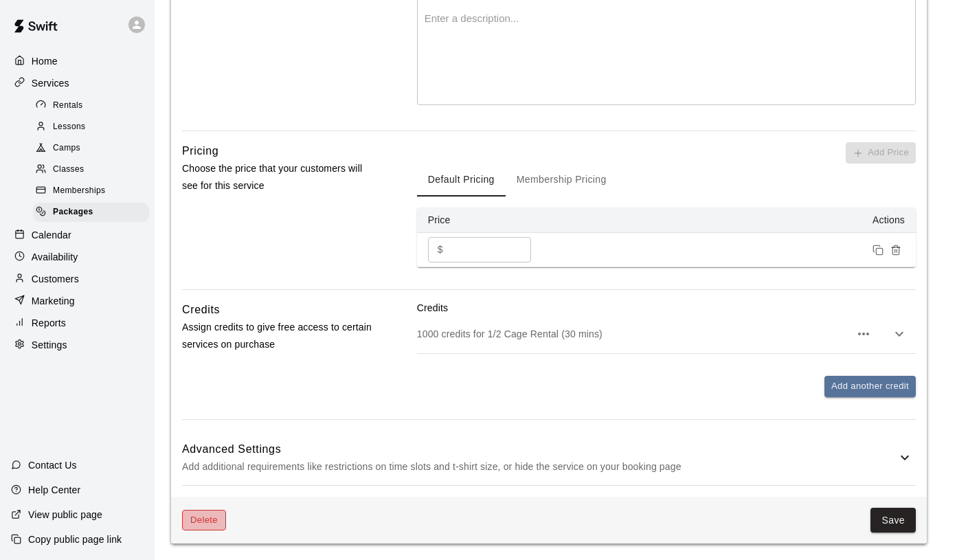
click at [213, 520] on button "Delete" at bounding box center [204, 520] width 44 height 21
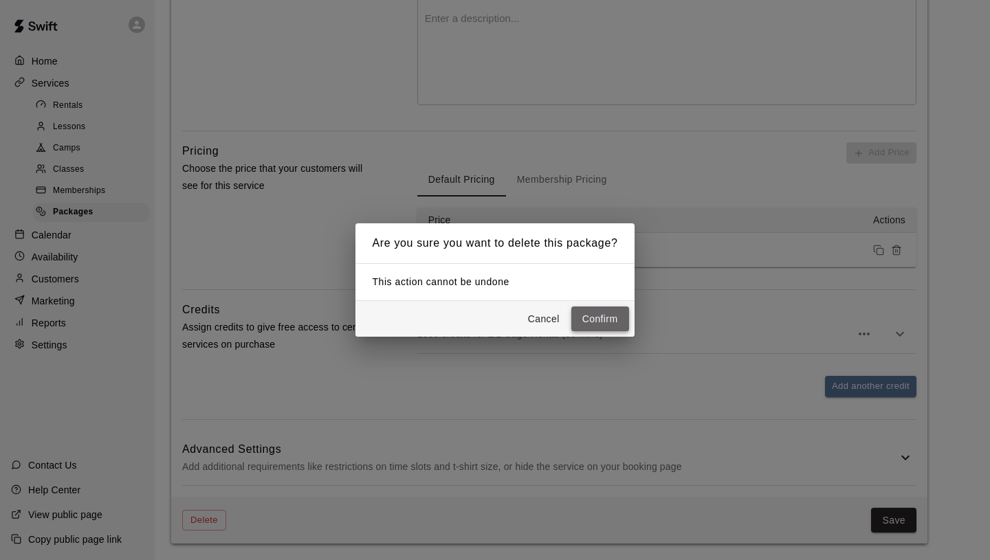
click at [602, 320] on button "Confirm" at bounding box center [600, 319] width 58 height 25
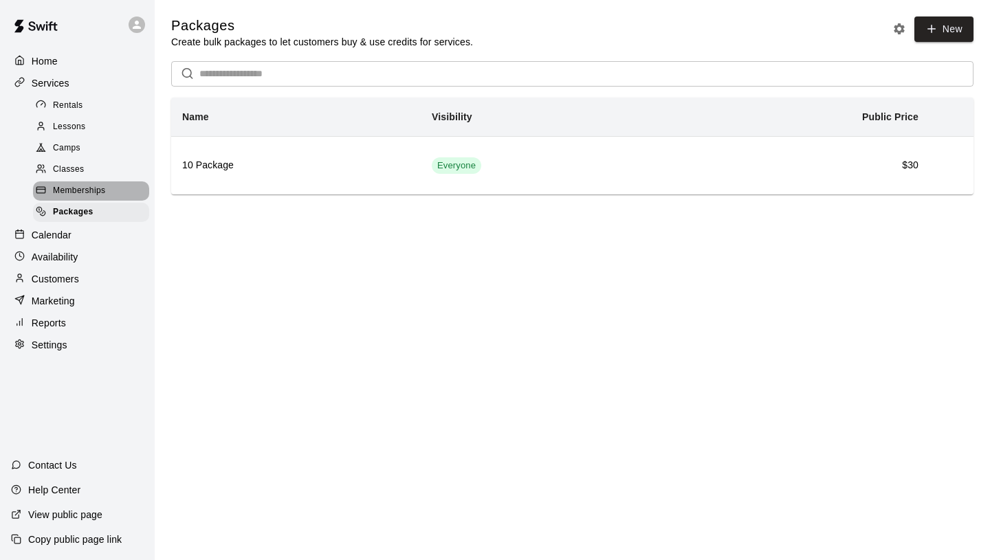
click at [96, 195] on span "Memberships" at bounding box center [79, 191] width 52 height 14
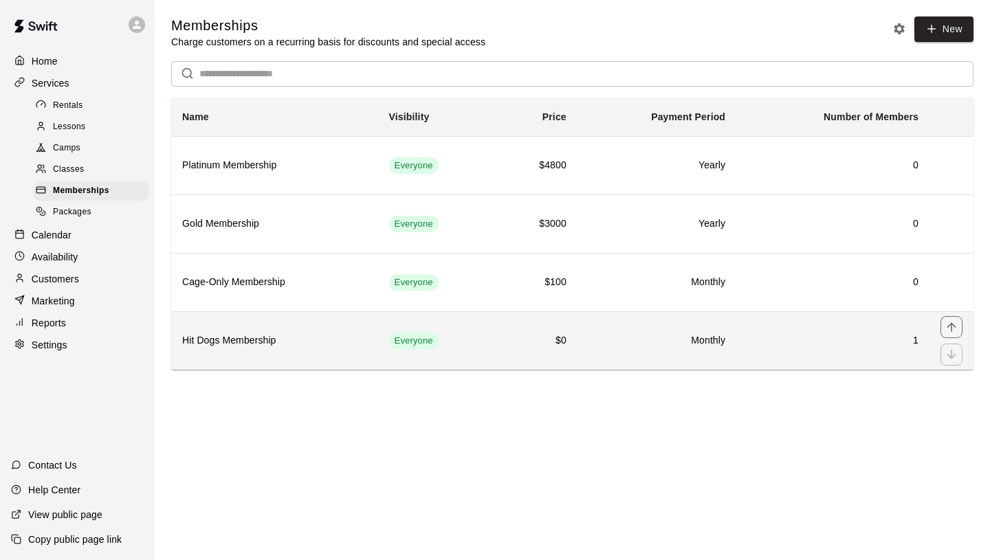
click at [320, 347] on h6 "Hit Dogs Membership" at bounding box center [274, 340] width 185 height 15
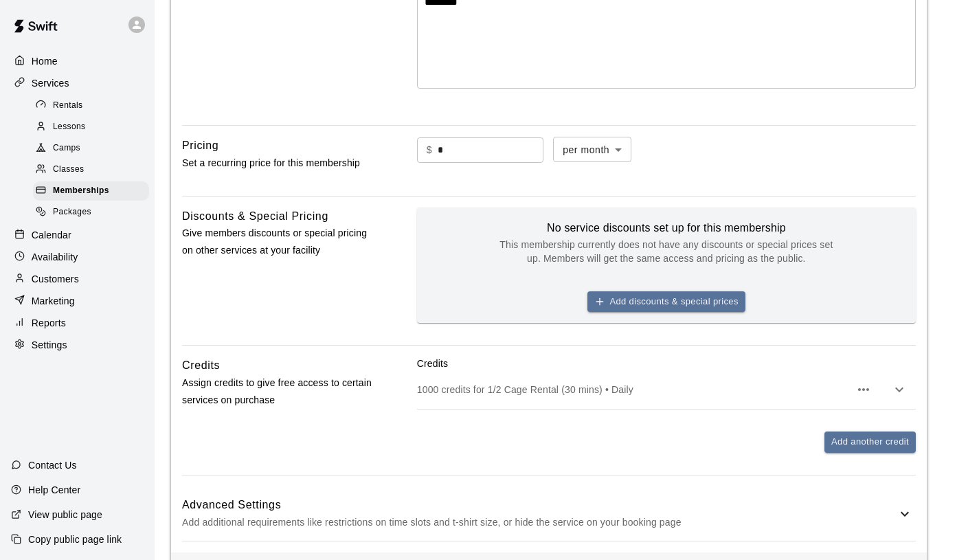
scroll to position [342, 0]
click at [858, 391] on icon "button" at bounding box center [864, 388] width 16 height 16
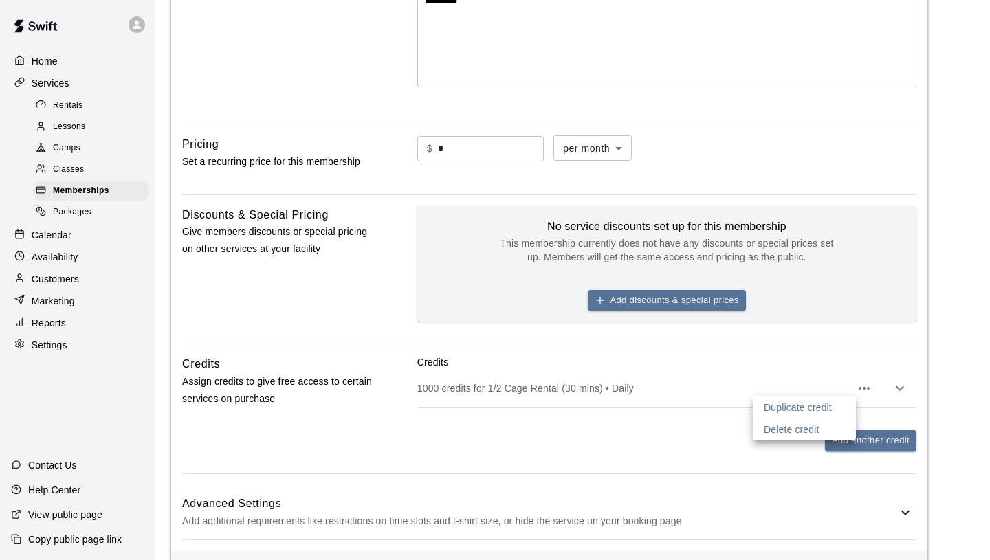
click at [746, 389] on div at bounding box center [495, 280] width 990 height 560
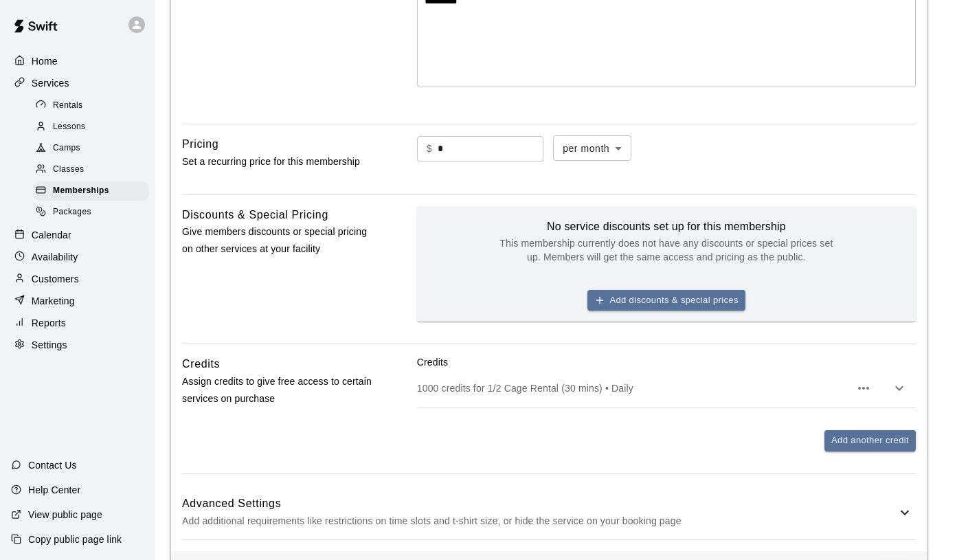
click at [899, 389] on icon "button" at bounding box center [899, 388] width 16 height 16
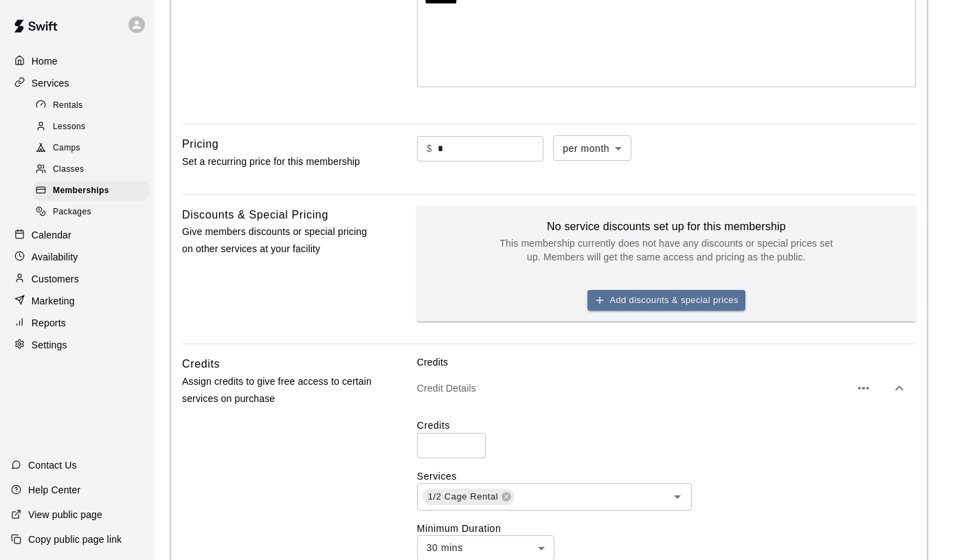
scroll to position [476, 0]
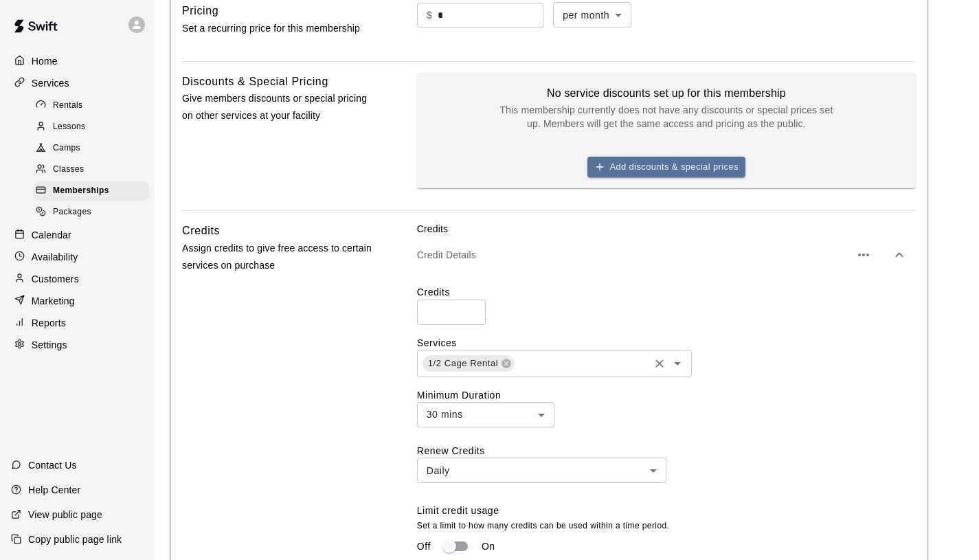
click at [676, 364] on icon "Open" at bounding box center [677, 363] width 7 height 3
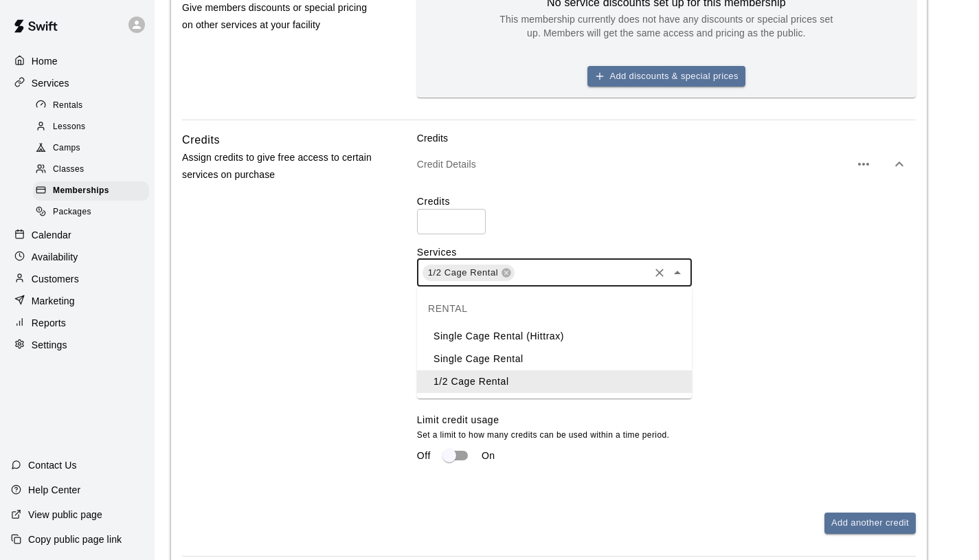
scroll to position [568, 0]
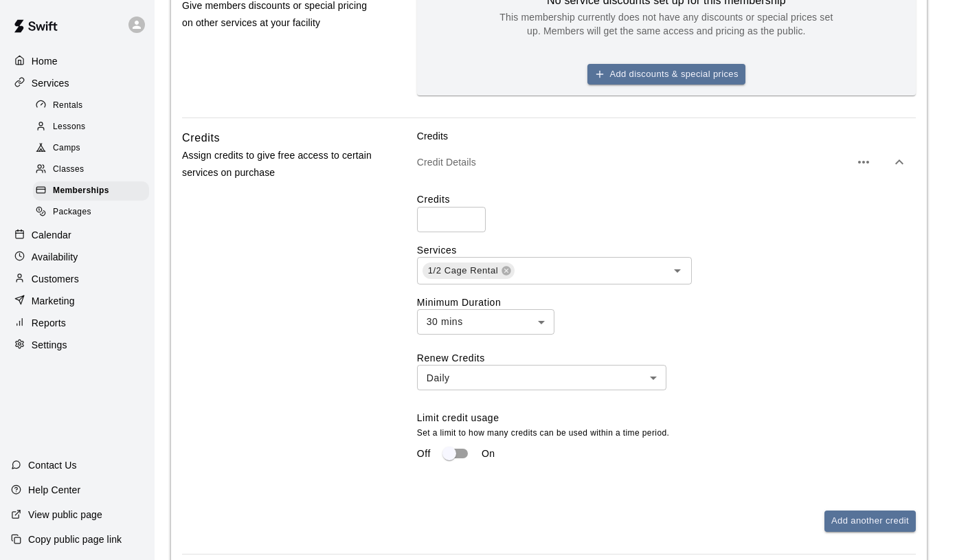
click at [745, 308] on label "Minimum Duration" at bounding box center [666, 303] width 499 height 14
click at [677, 273] on icon "Open" at bounding box center [677, 271] width 16 height 16
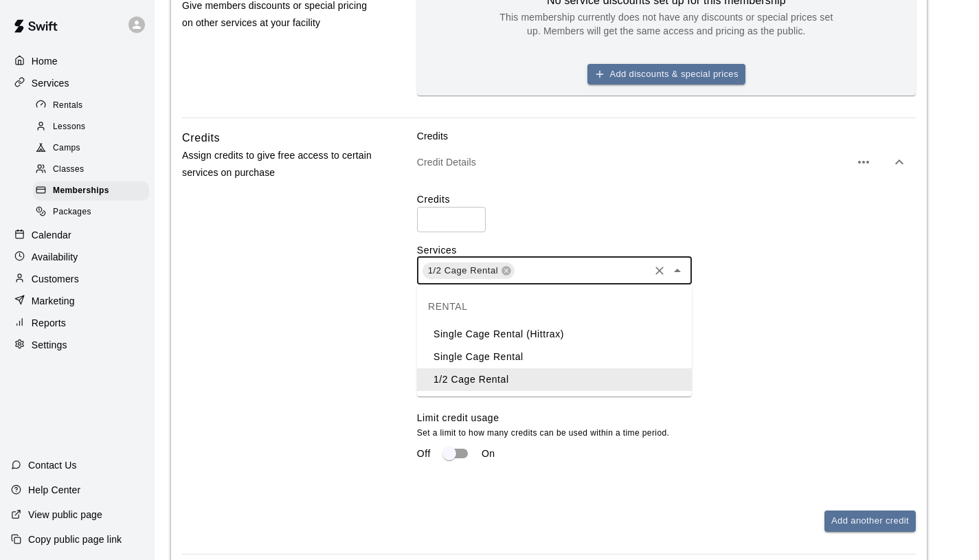
click at [811, 215] on div "Credits **** ​" at bounding box center [666, 211] width 499 height 39
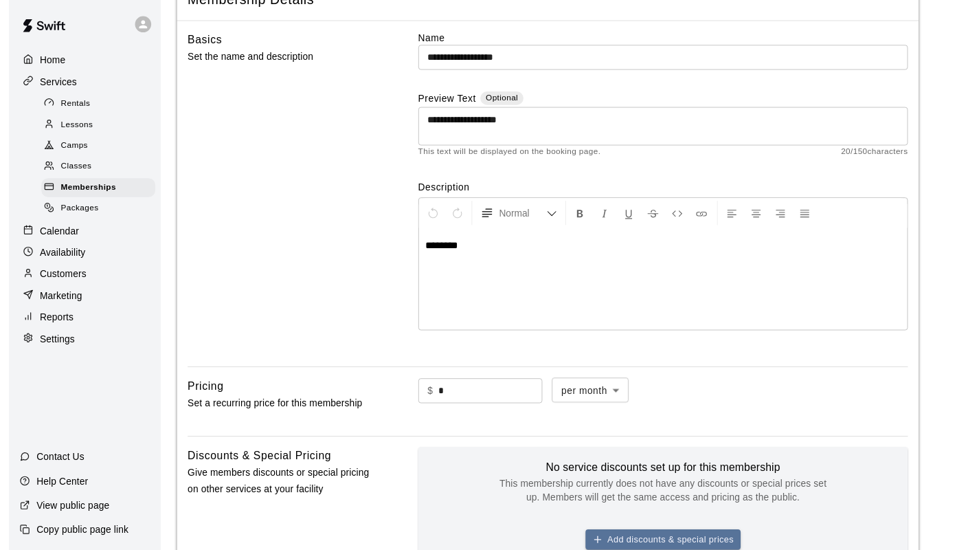
scroll to position [0, 0]
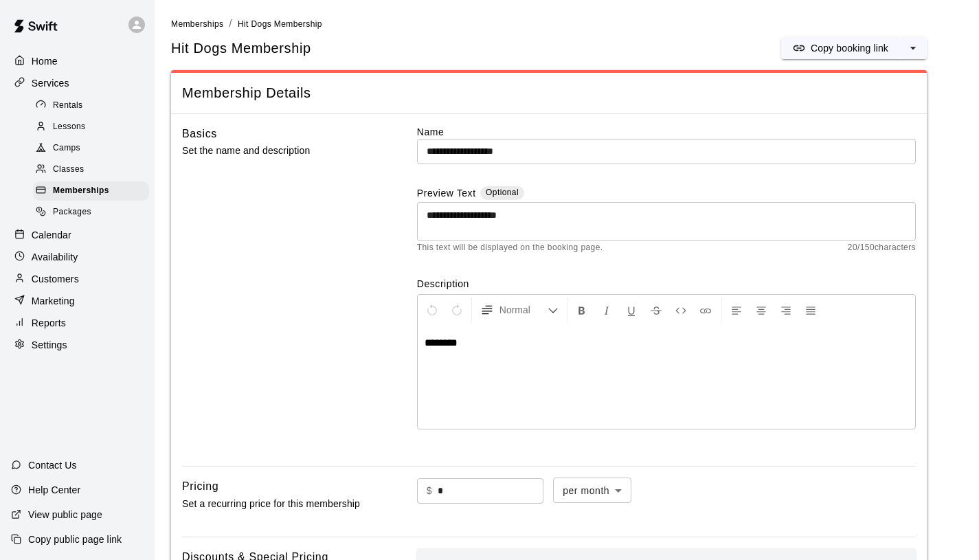
click at [71, 235] on div "Calendar" at bounding box center [77, 235] width 133 height 21
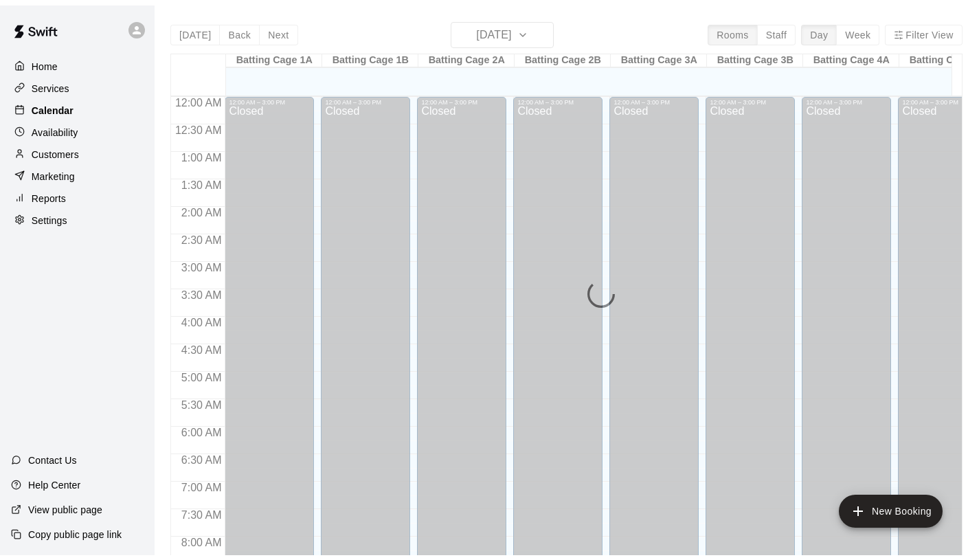
scroll to position [717, 0]
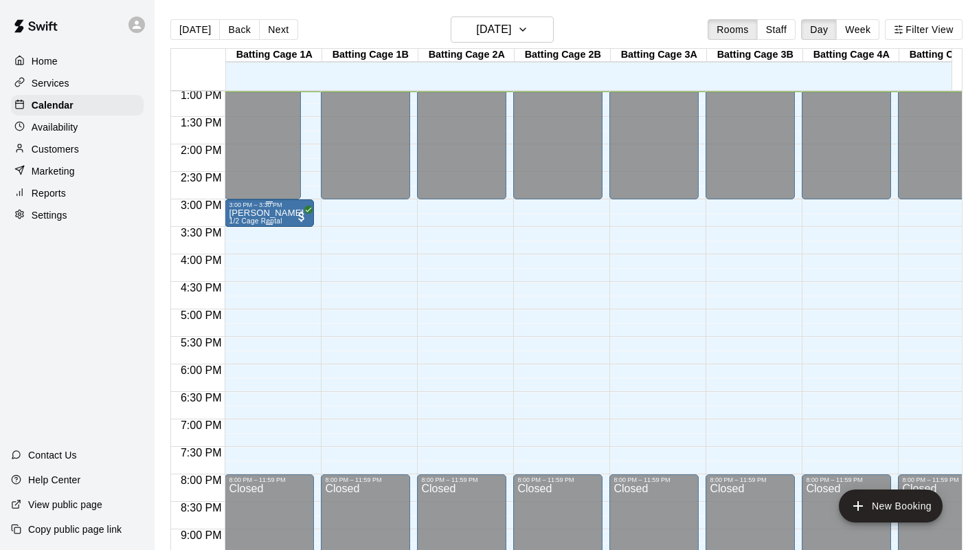
click at [253, 206] on div "3:00 PM – 3:30 PM" at bounding box center [269, 204] width 81 height 7
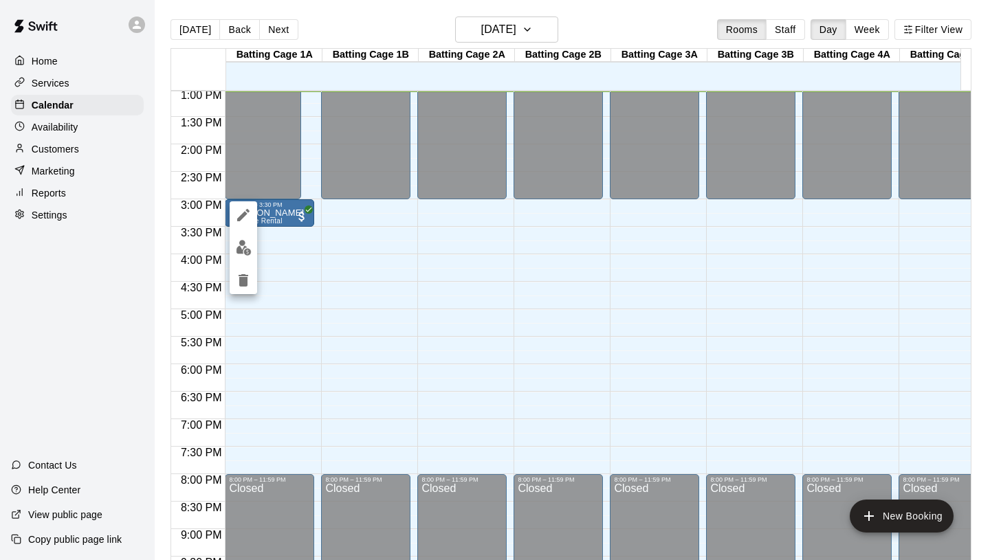
click at [287, 276] on div at bounding box center [495, 280] width 990 height 560
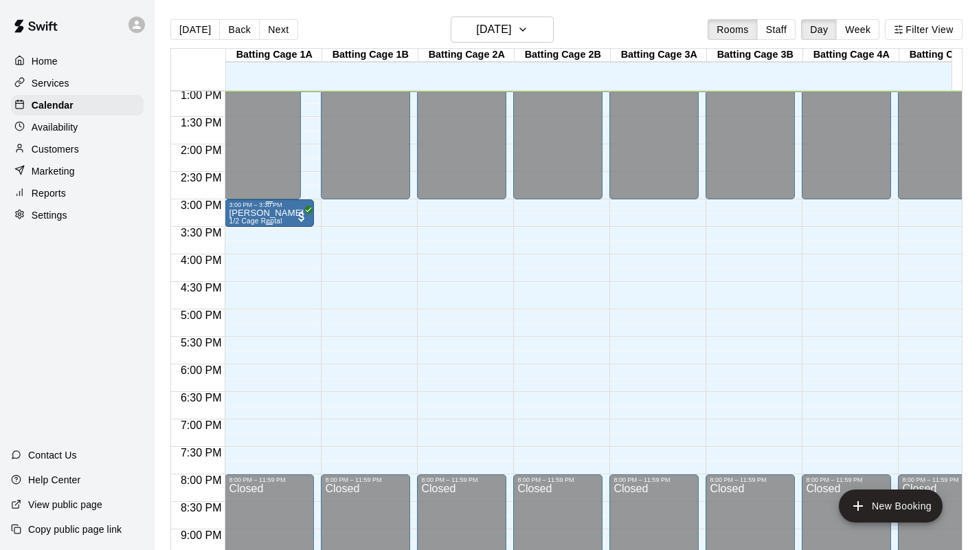
click at [275, 213] on p "[PERSON_NAME]" at bounding box center [266, 213] width 75 height 0
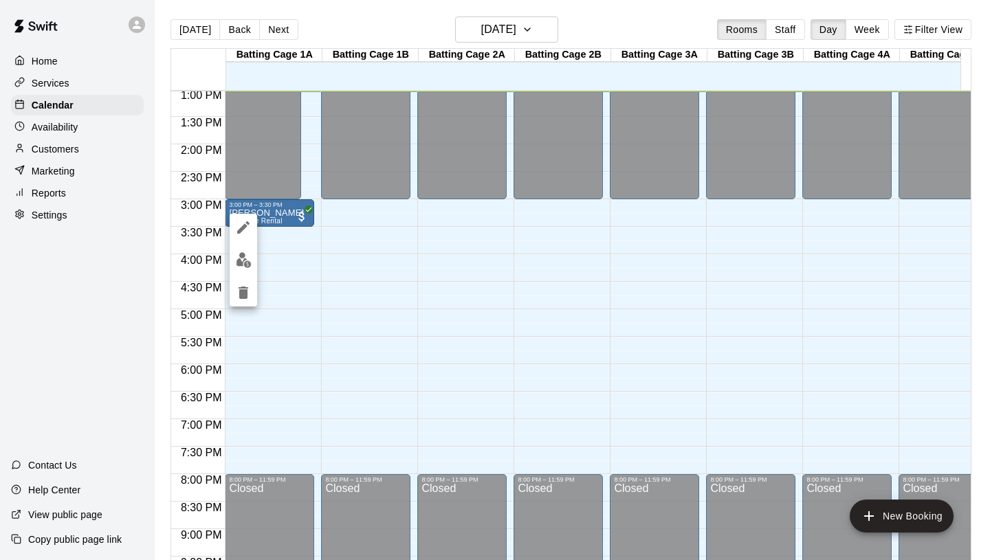
click at [331, 261] on div at bounding box center [495, 280] width 990 height 560
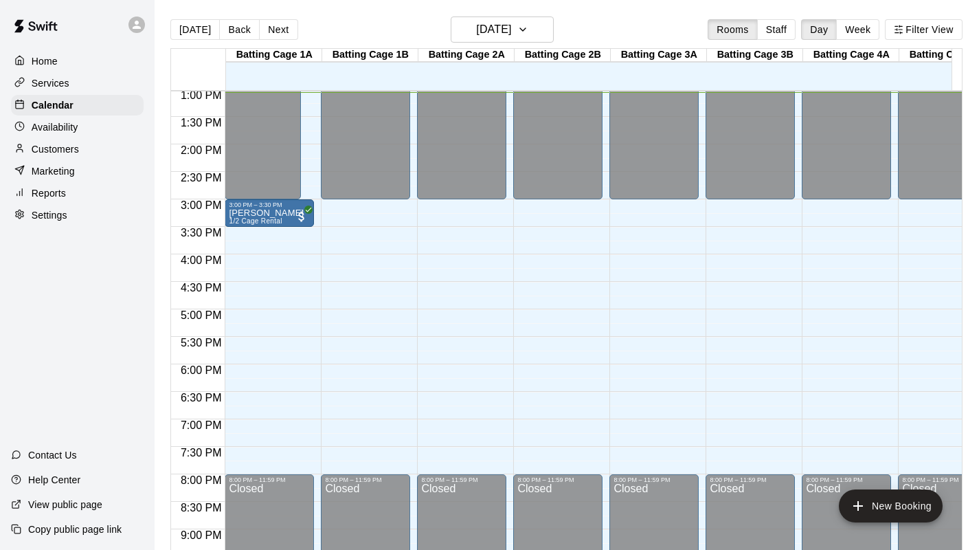
click at [74, 88] on div "Services" at bounding box center [77, 83] width 133 height 21
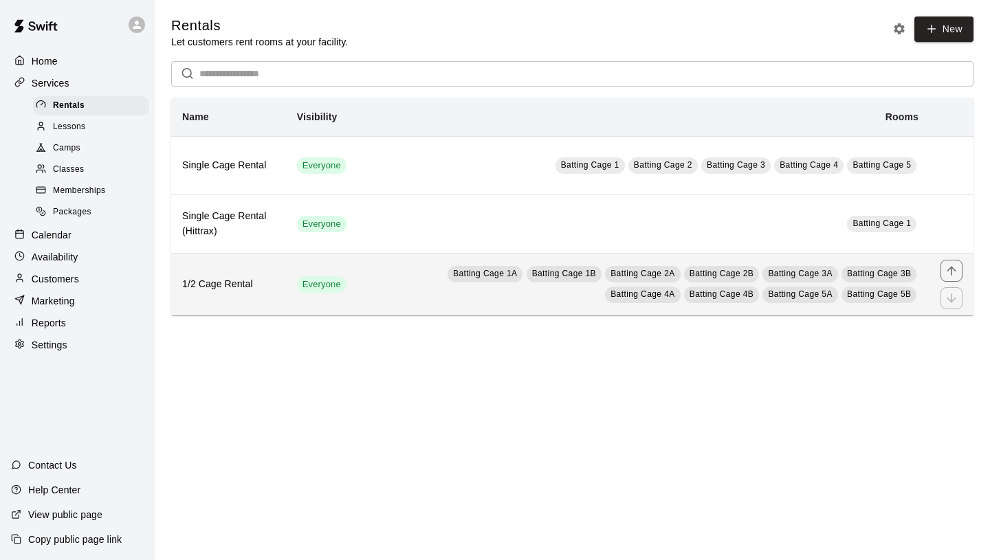
click at [375, 278] on td "Batting Cage 1A Batting Cage 1B Batting Cage 2A Batting Cage 2B Batting Cage 3A…" at bounding box center [643, 284] width 572 height 63
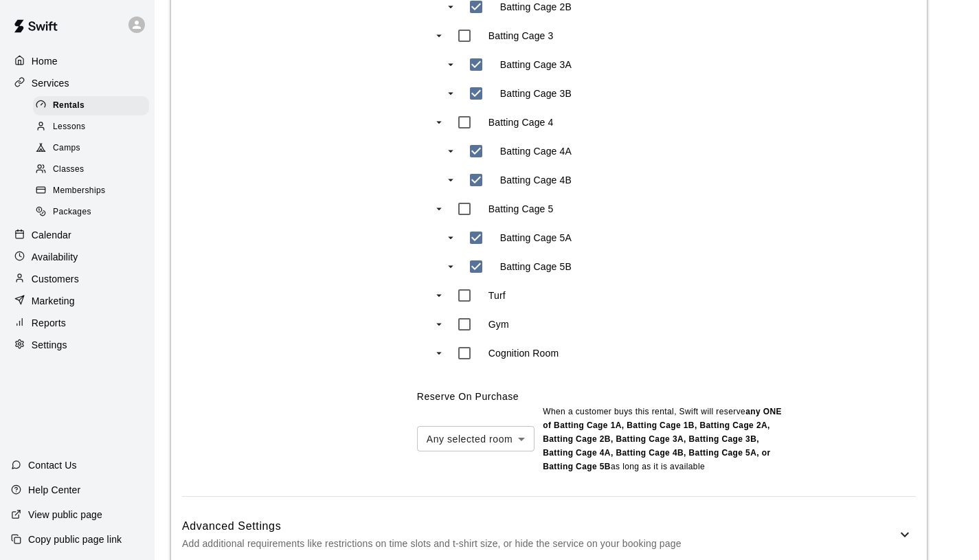
scroll to position [899, 0]
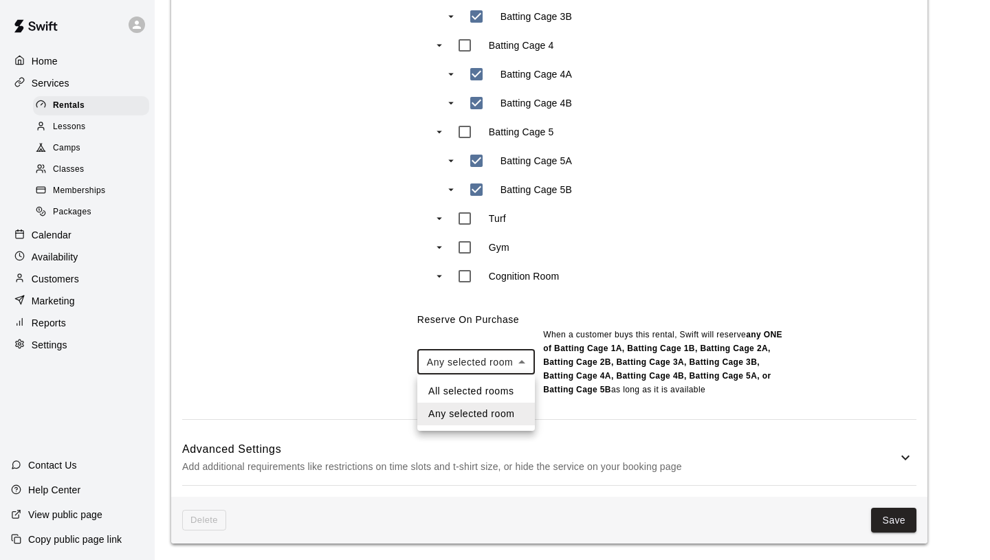
click at [498, 416] on li "Any selected room" at bounding box center [476, 414] width 118 height 23
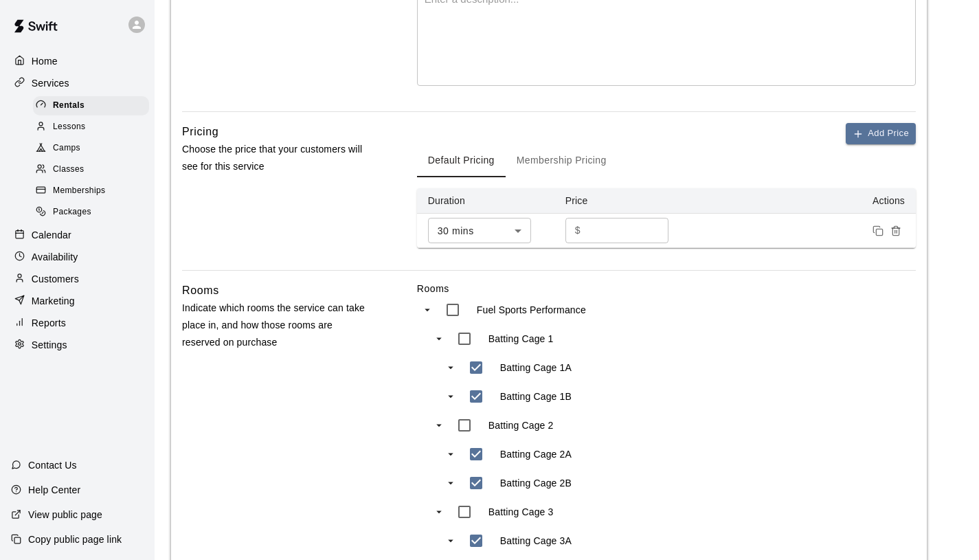
scroll to position [344, 0]
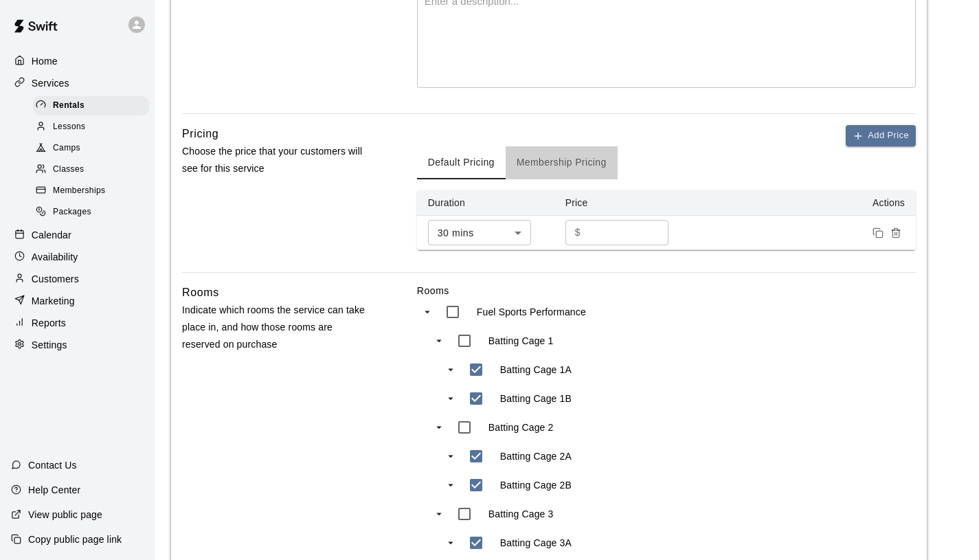
click at [585, 169] on button "Membership Pricing" at bounding box center [562, 162] width 112 height 33
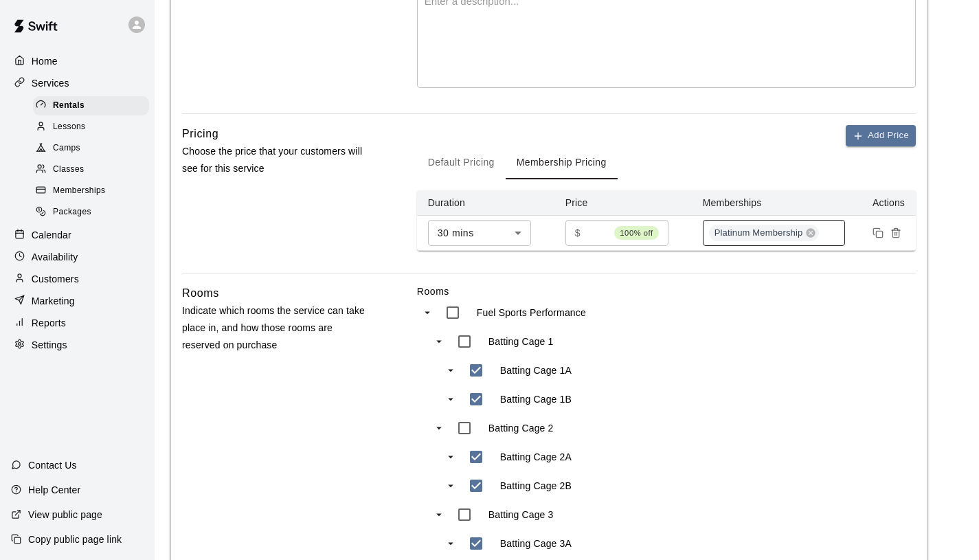
click at [836, 234] on div "Platinum Membership" at bounding box center [774, 233] width 143 height 26
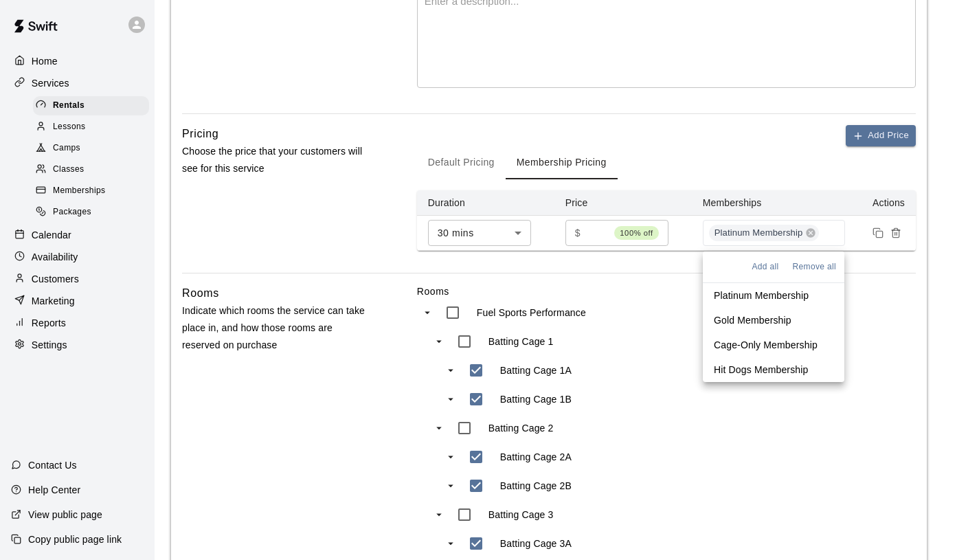
click at [802, 369] on p "Hit Dogs Membership" at bounding box center [761, 370] width 94 height 14
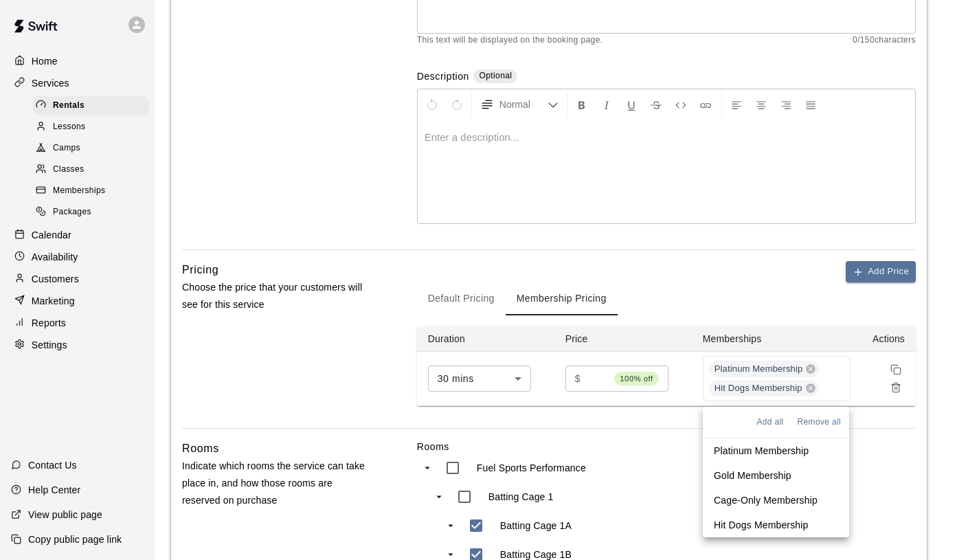
scroll to position [267, 0]
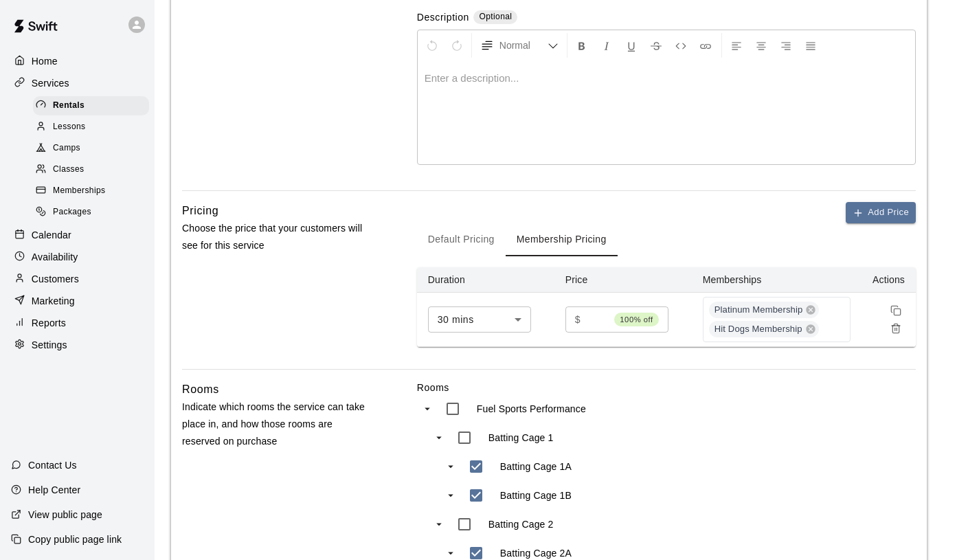
click at [632, 167] on div "Description Optional Normal Enter a description..." at bounding box center [666, 89] width 499 height 158
click at [454, 244] on button "Default Pricing" at bounding box center [461, 239] width 89 height 33
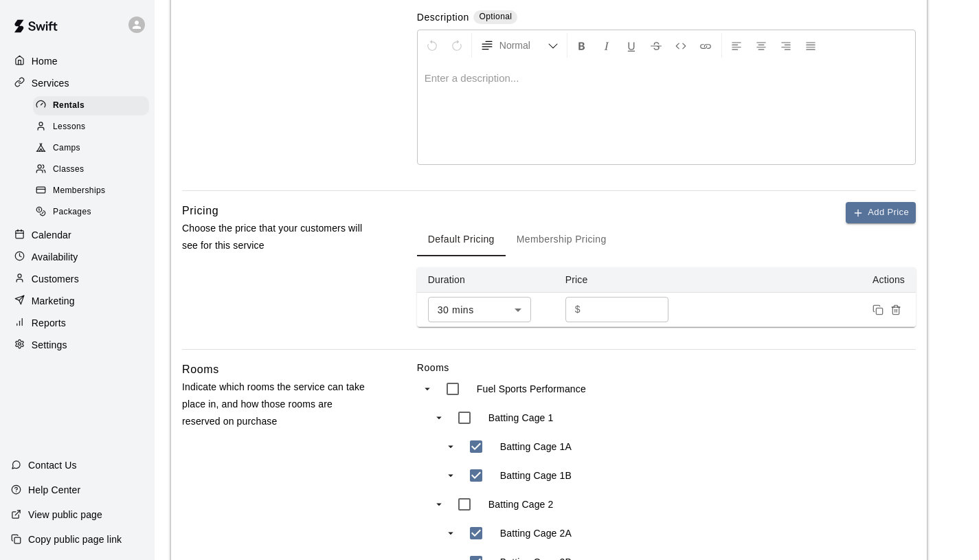
click at [558, 240] on button "Membership Pricing" at bounding box center [562, 239] width 112 height 33
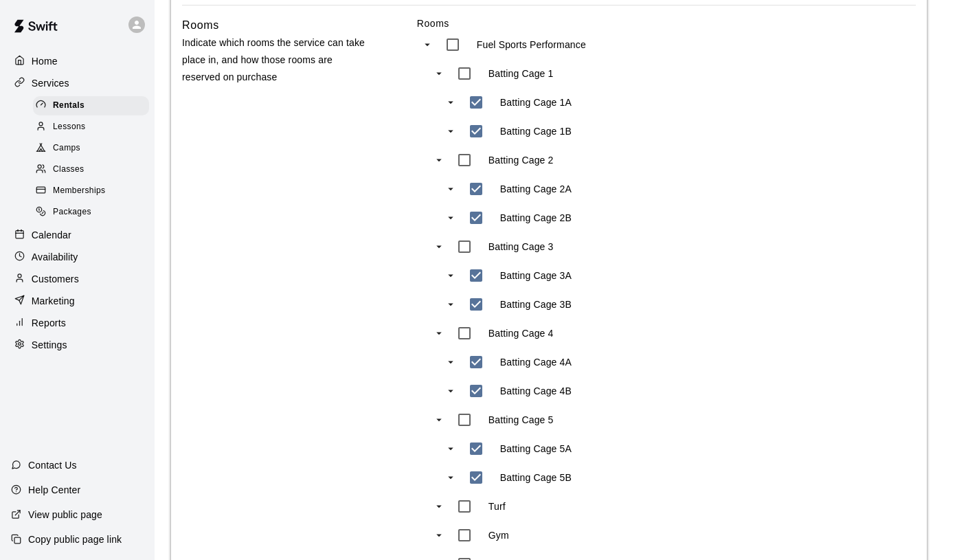
scroll to position [632, 0]
click at [99, 106] on div "Rentals" at bounding box center [91, 105] width 116 height 19
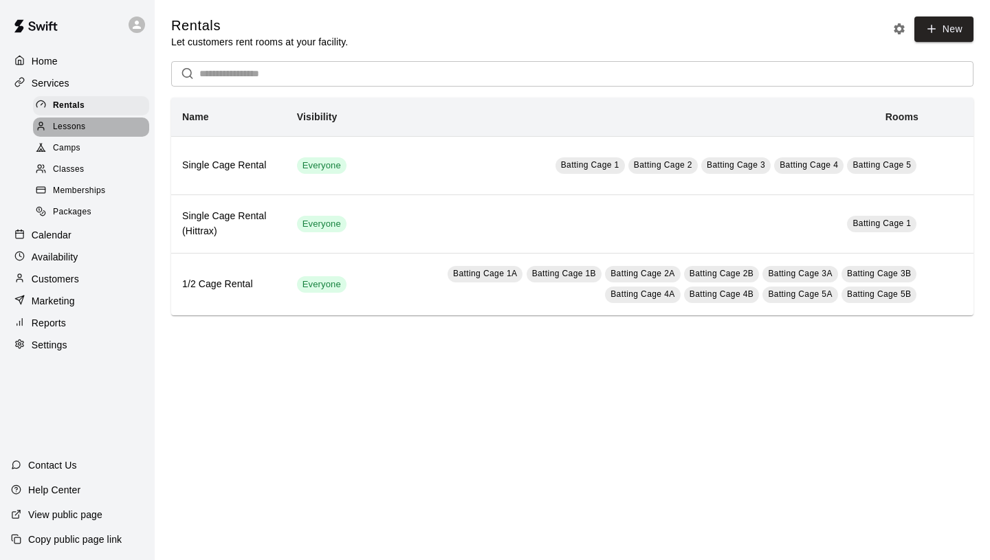
click at [89, 129] on div "Lessons" at bounding box center [91, 127] width 116 height 19
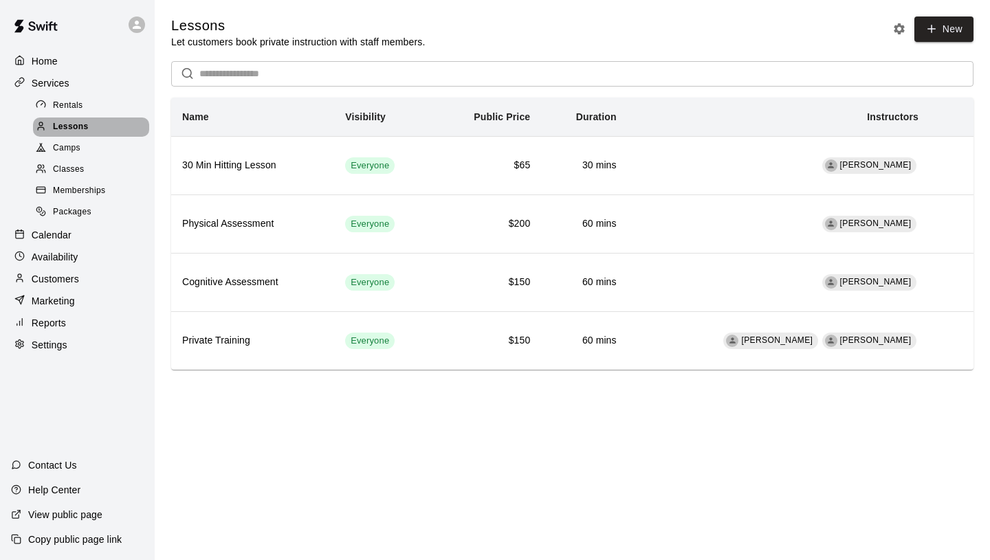
click at [93, 118] on div "Lessons" at bounding box center [91, 127] width 116 height 19
click at [93, 107] on div "Rentals" at bounding box center [91, 105] width 116 height 19
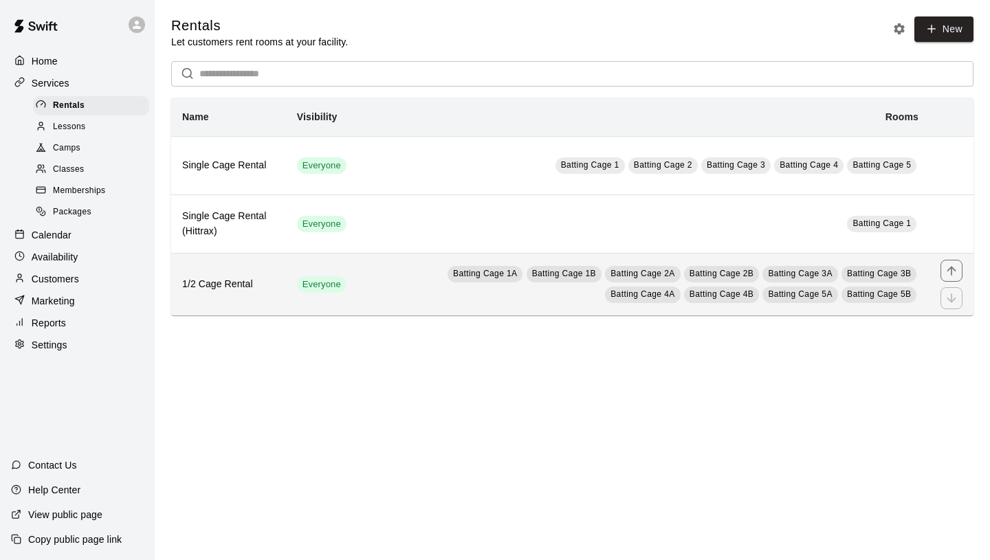
click at [357, 273] on td "Batting Cage 1A Batting Cage 1B Batting Cage 2A Batting Cage 2B Batting Cage 3A…" at bounding box center [643, 284] width 572 height 63
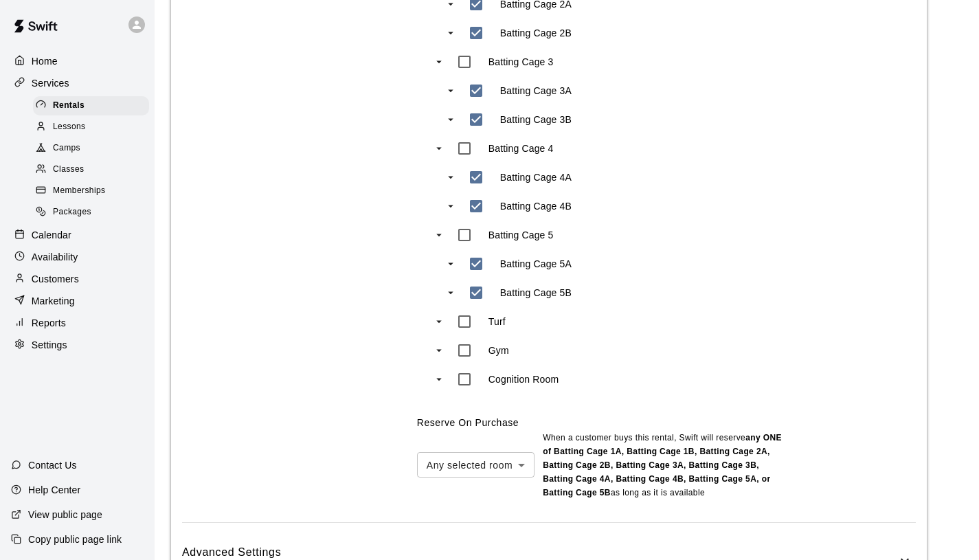
scroll to position [899, 0]
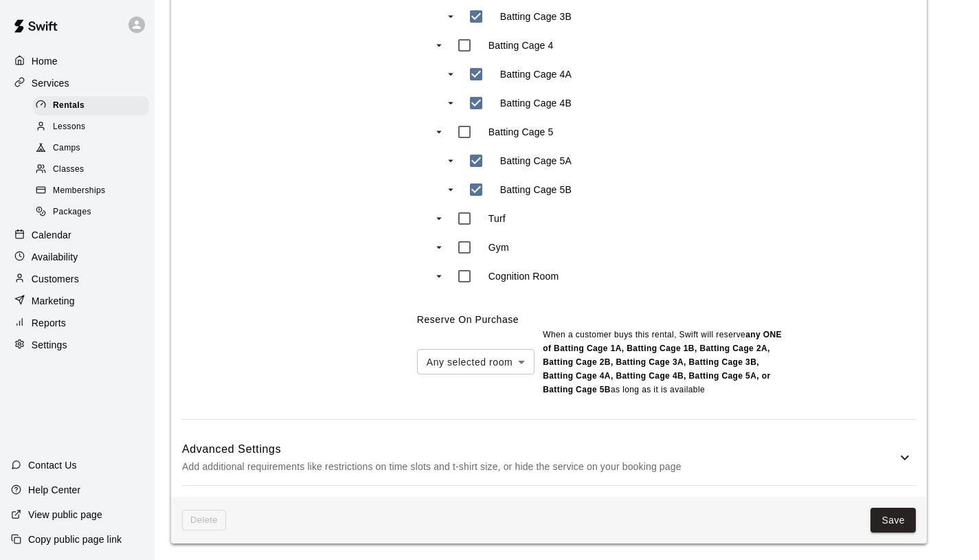
click at [654, 460] on p "Add additional requirements like restrictions on time slots and t-shirt size, o…" at bounding box center [539, 466] width 715 height 17
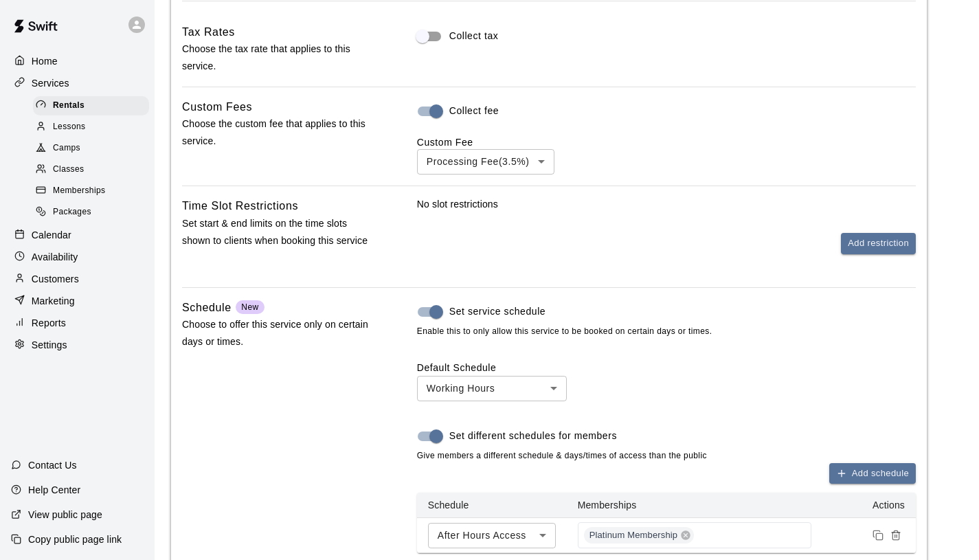
scroll to position [1442, 0]
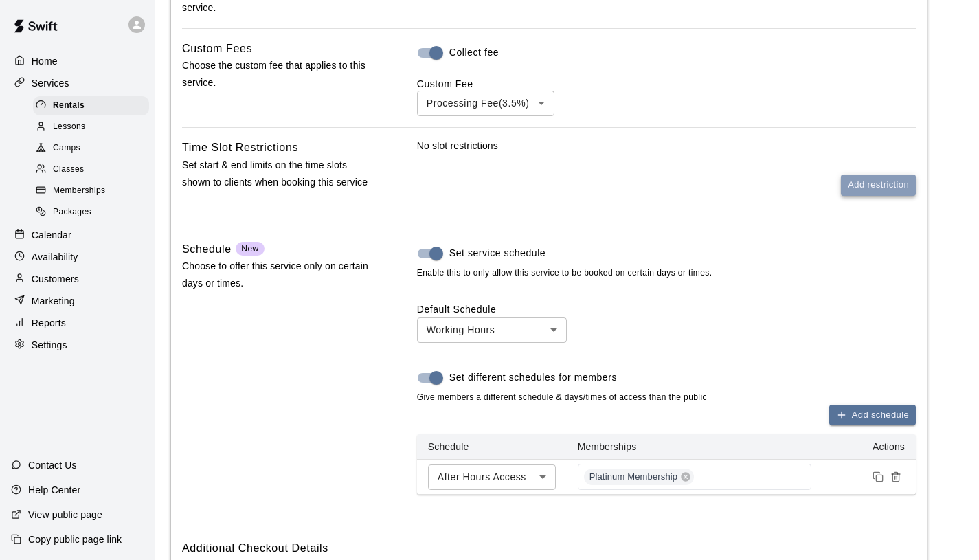
click at [869, 187] on button "Add restriction" at bounding box center [878, 185] width 75 height 21
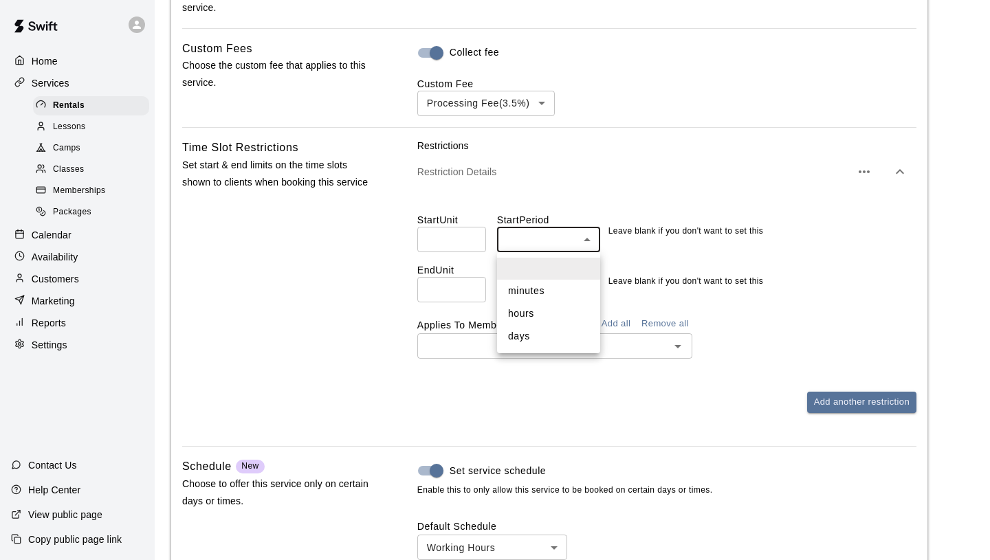
click at [726, 246] on div at bounding box center [495, 280] width 990 height 560
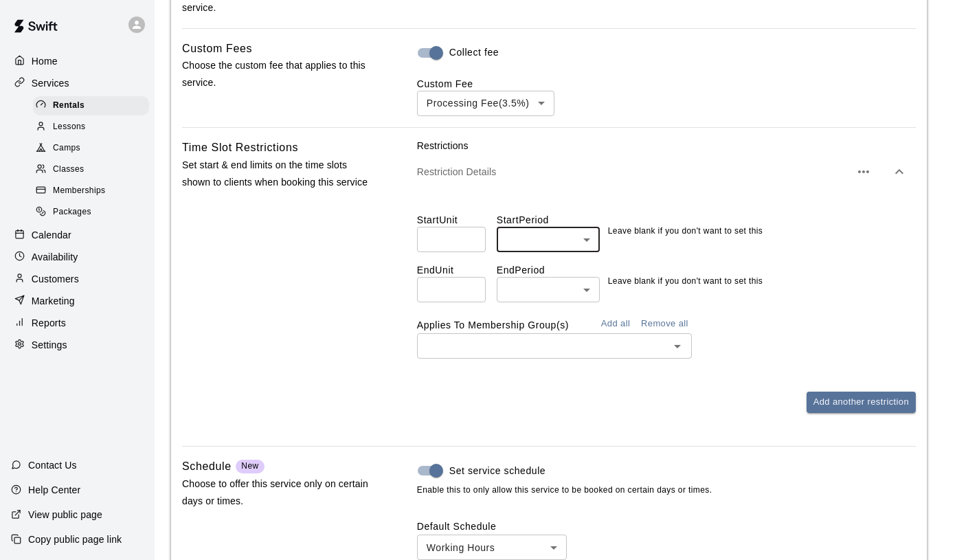
click at [652, 366] on div "Start Unit ​ Start Period ​ ​ Leave blank if you don't want to set this End Uni…" at bounding box center [666, 280] width 499 height 179
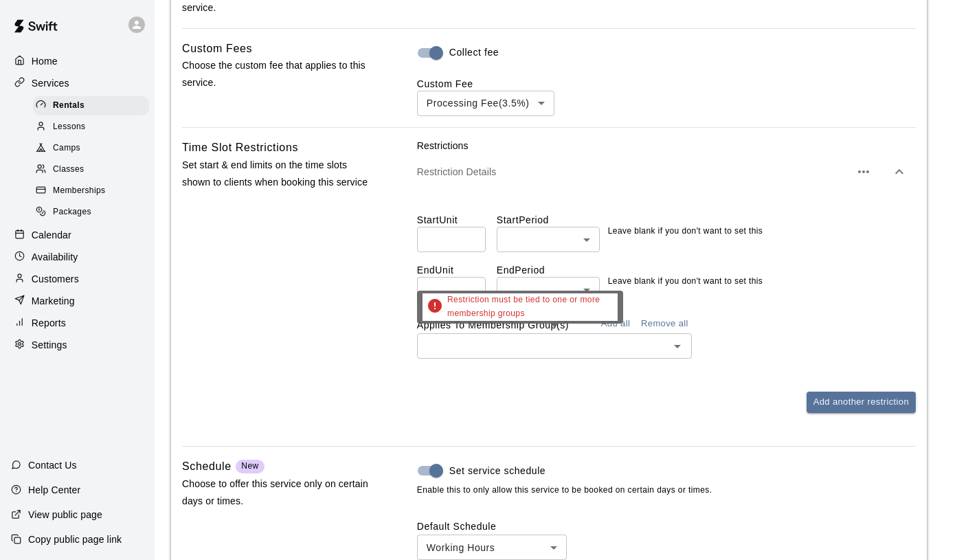
click at [663, 356] on div "​" at bounding box center [554, 345] width 275 height 25
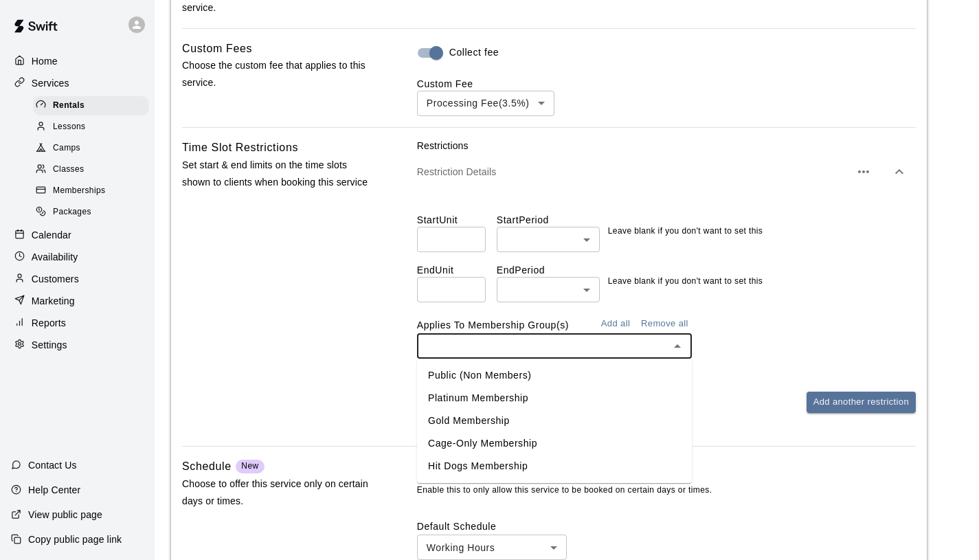
click at [808, 363] on div "Start Unit ​ Start Period ​ ​ Leave blank if you don't want to set this End Uni…" at bounding box center [666, 280] width 499 height 179
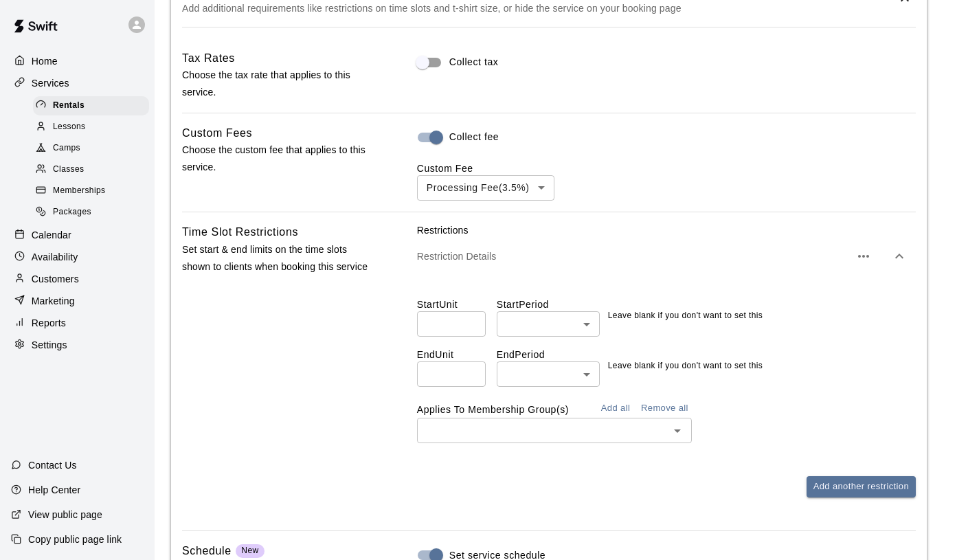
scroll to position [1394, 0]
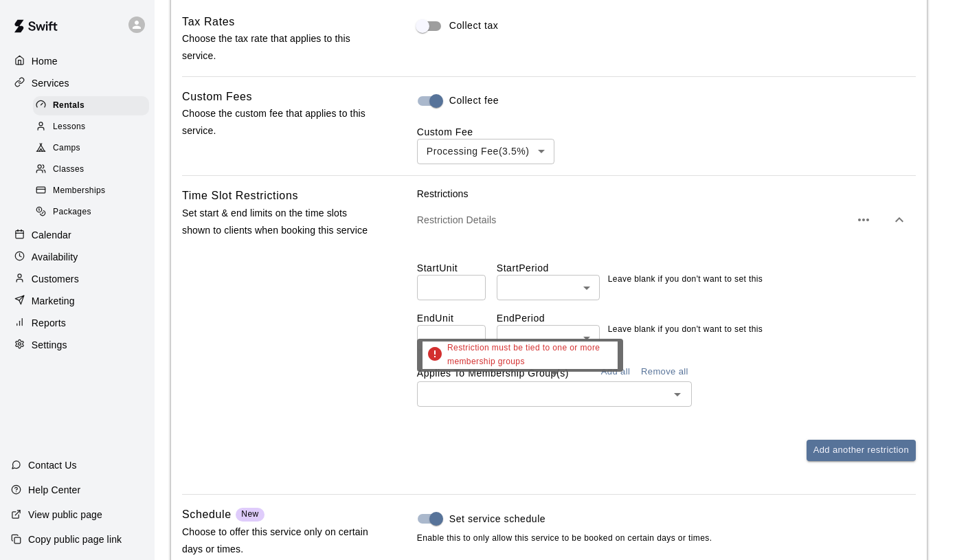
click at [681, 393] on icon "Open" at bounding box center [677, 394] width 16 height 16
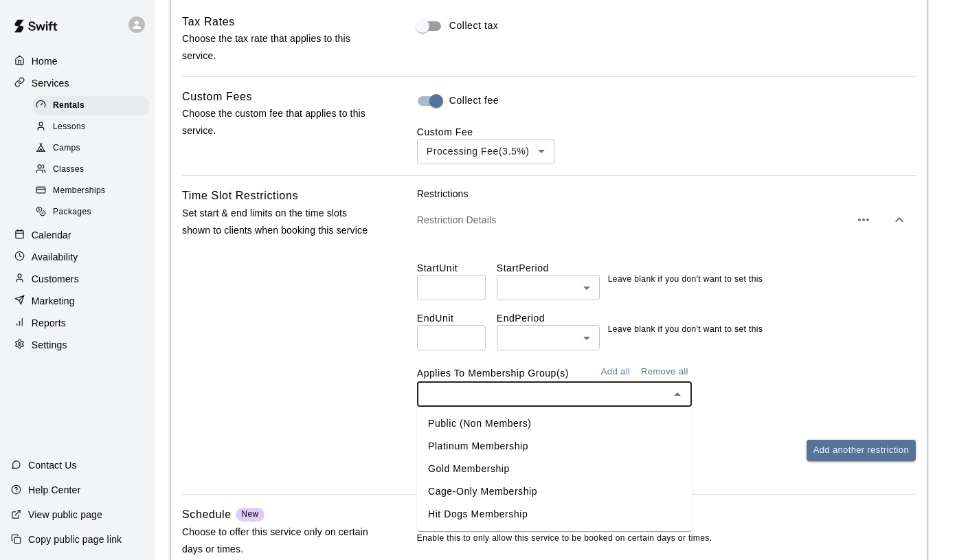
click at [619, 509] on li "Hit Dogs Membership" at bounding box center [554, 514] width 275 height 23
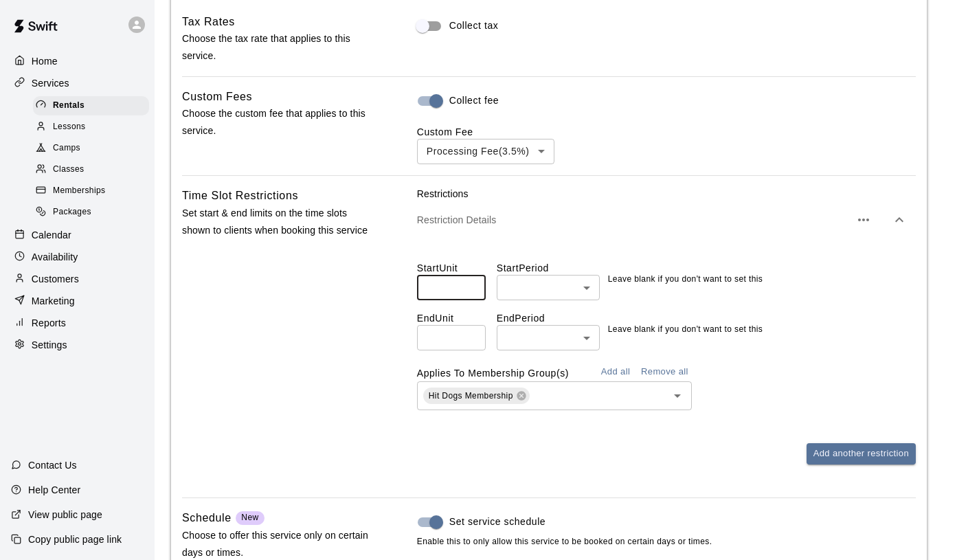
click at [480, 291] on input "number" at bounding box center [451, 287] width 69 height 25
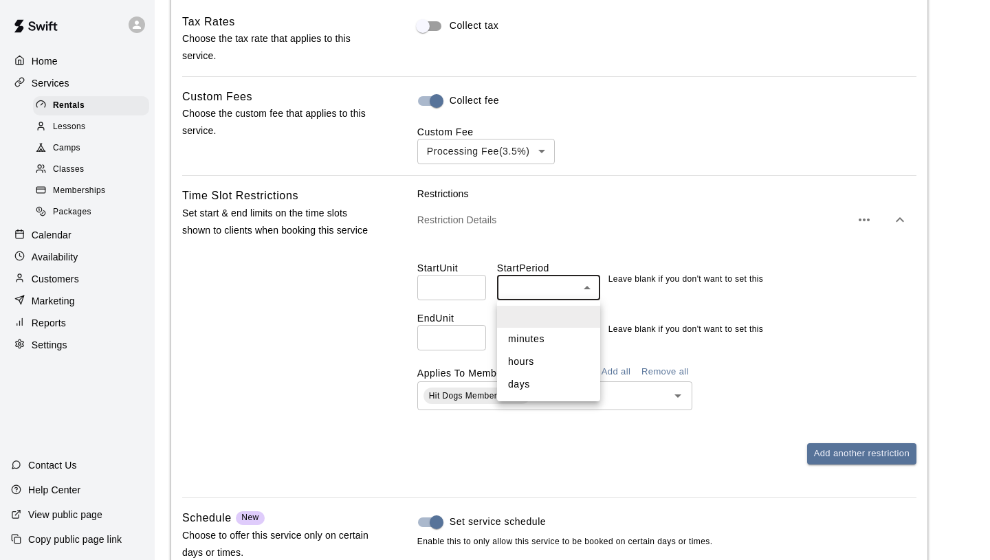
click at [612, 245] on div at bounding box center [495, 280] width 990 height 560
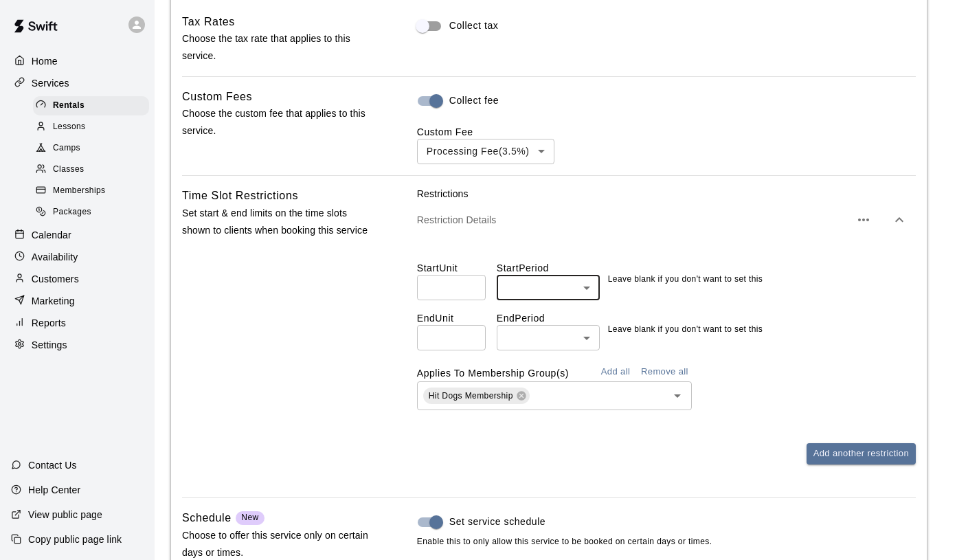
click at [472, 284] on input "*" at bounding box center [451, 287] width 69 height 25
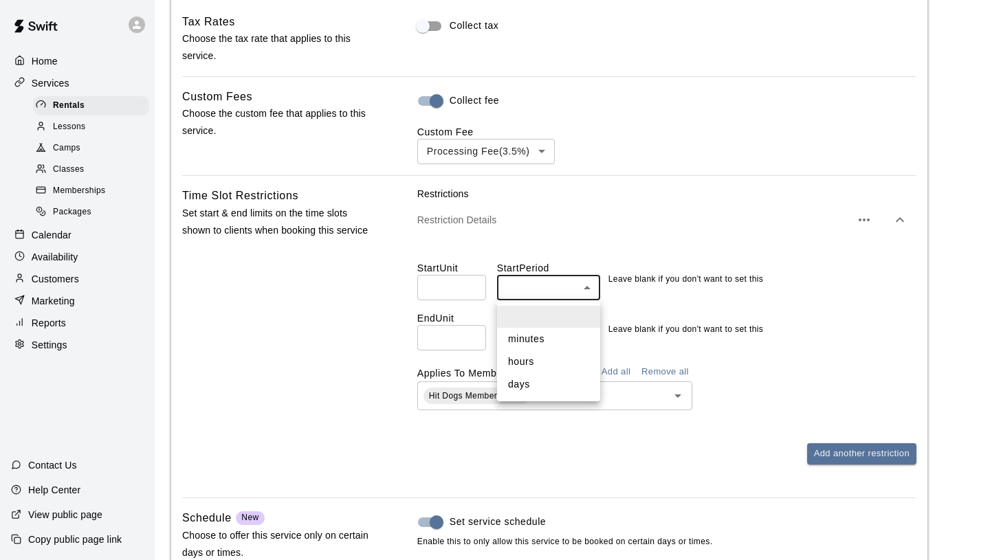
click at [525, 249] on div at bounding box center [495, 280] width 990 height 560
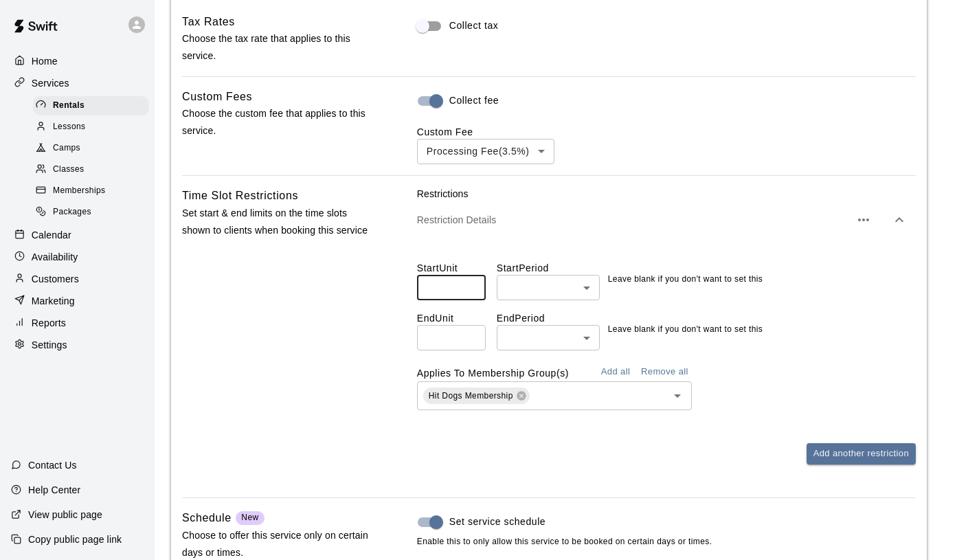
click at [463, 278] on input "*" at bounding box center [451, 287] width 69 height 25
click at [460, 282] on input "*" at bounding box center [451, 287] width 69 height 25
click at [873, 219] on button "button" at bounding box center [863, 219] width 27 height 27
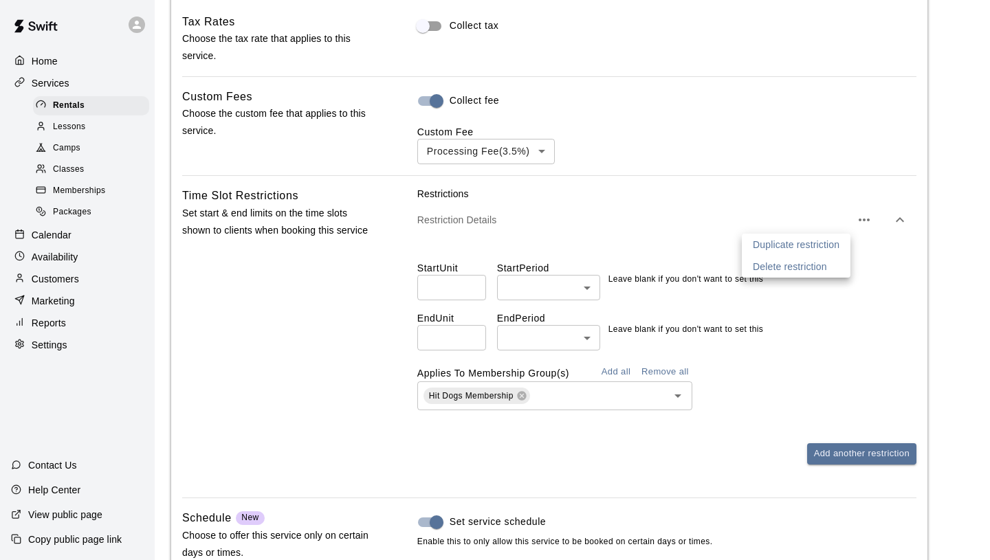
click at [882, 343] on div at bounding box center [495, 280] width 990 height 560
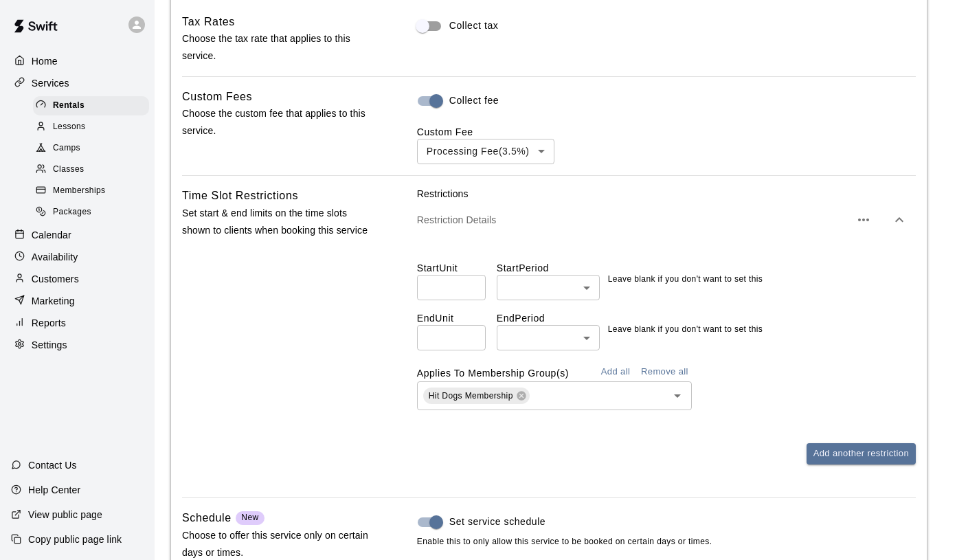
click at [466, 292] on input "*" at bounding box center [451, 287] width 69 height 25
type input "*"
click at [76, 497] on div "Help Center" at bounding box center [45, 490] width 91 height 25
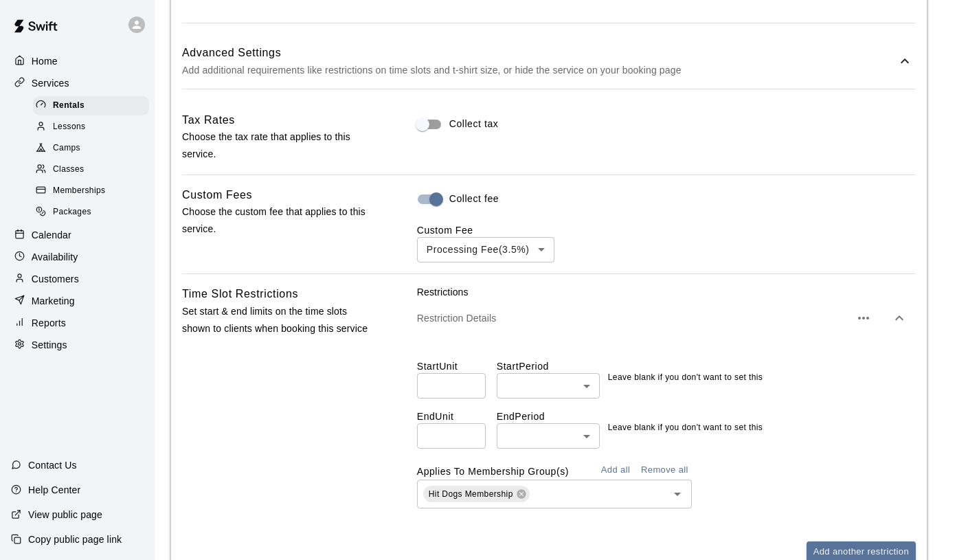
scroll to position [1421, 0]
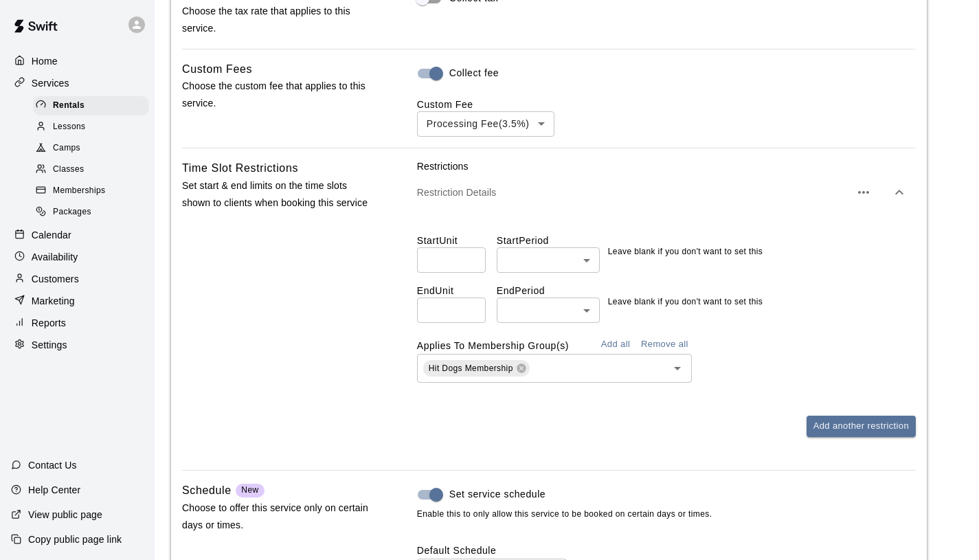
click at [465, 304] on input "number" at bounding box center [451, 310] width 69 height 25
type input "*"
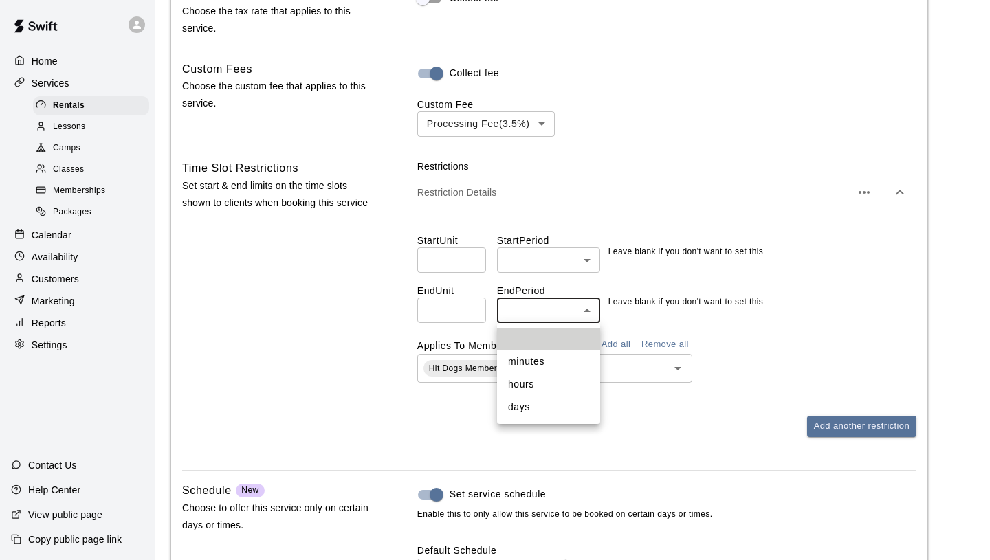
click at [550, 406] on li "days" at bounding box center [548, 407] width 103 height 23
type input "****"
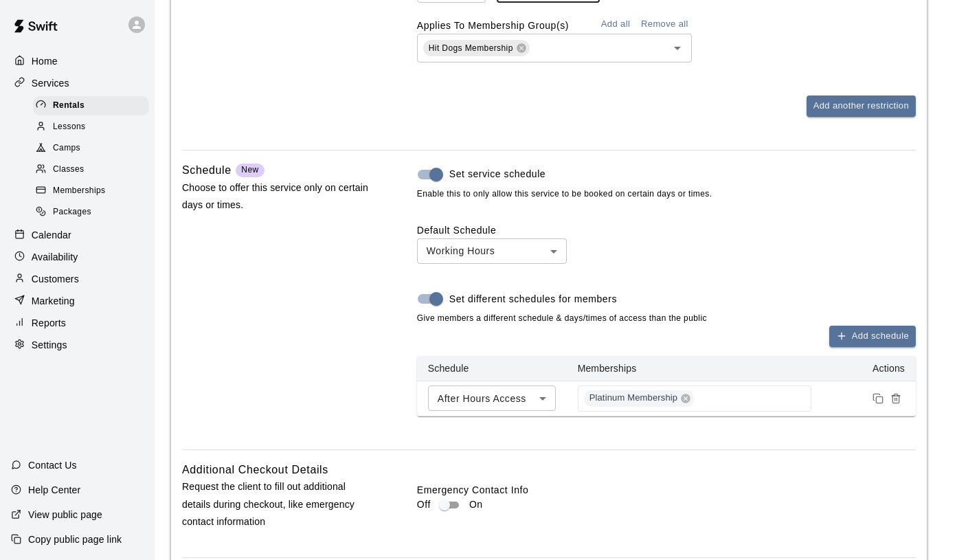
scroll to position [1899, 0]
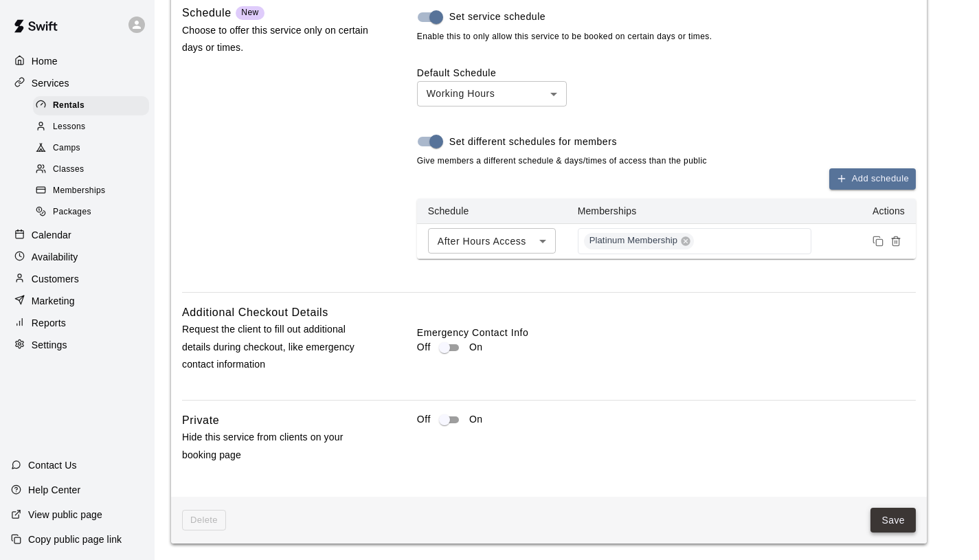
click at [896, 529] on button "Save" at bounding box center [893, 520] width 45 height 25
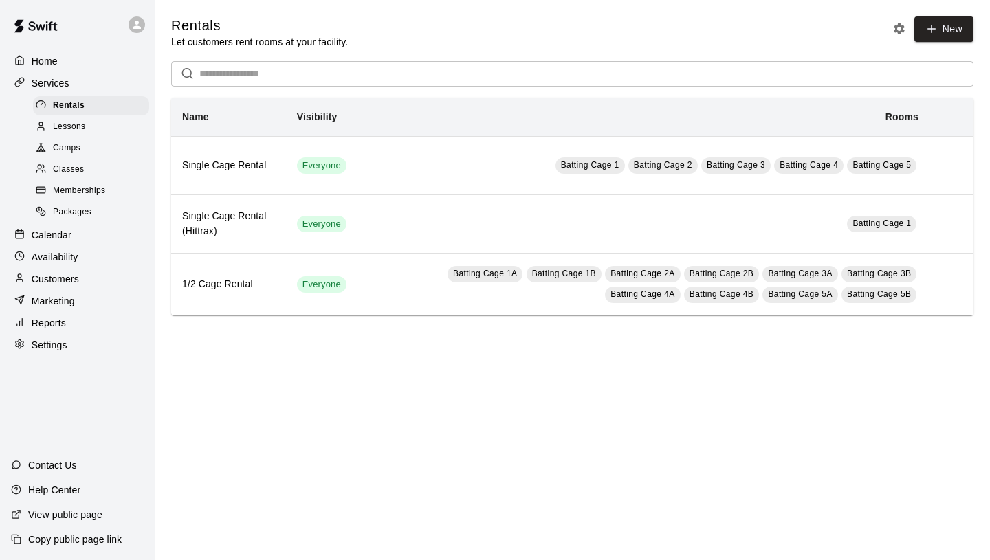
click at [78, 192] on span "Memberships" at bounding box center [79, 191] width 52 height 14
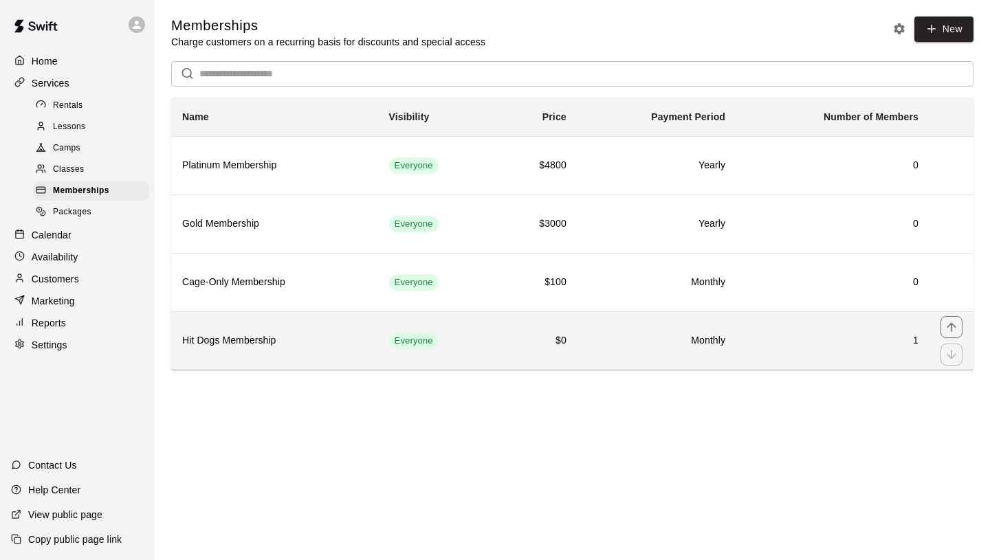
click at [293, 348] on th "Hit Dogs Membership" at bounding box center [274, 340] width 207 height 58
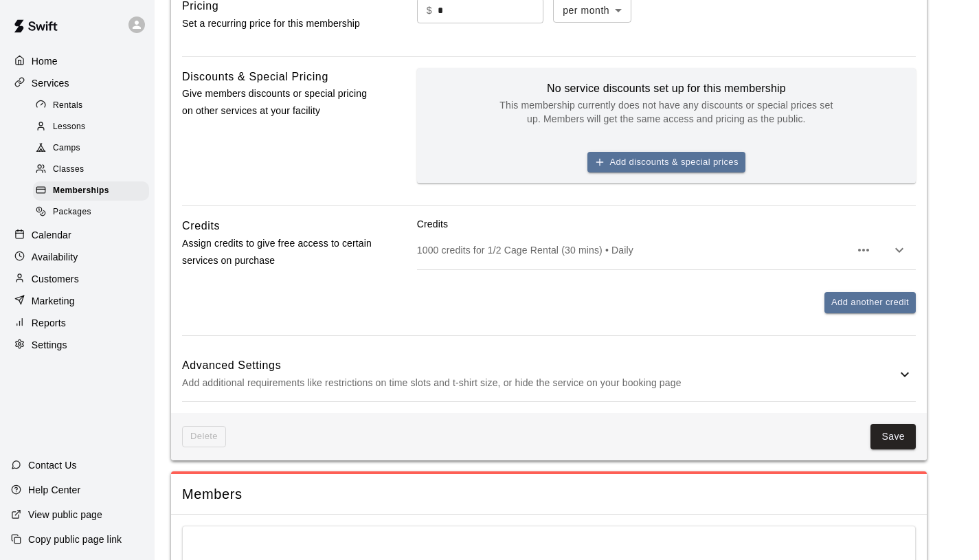
scroll to position [474, 0]
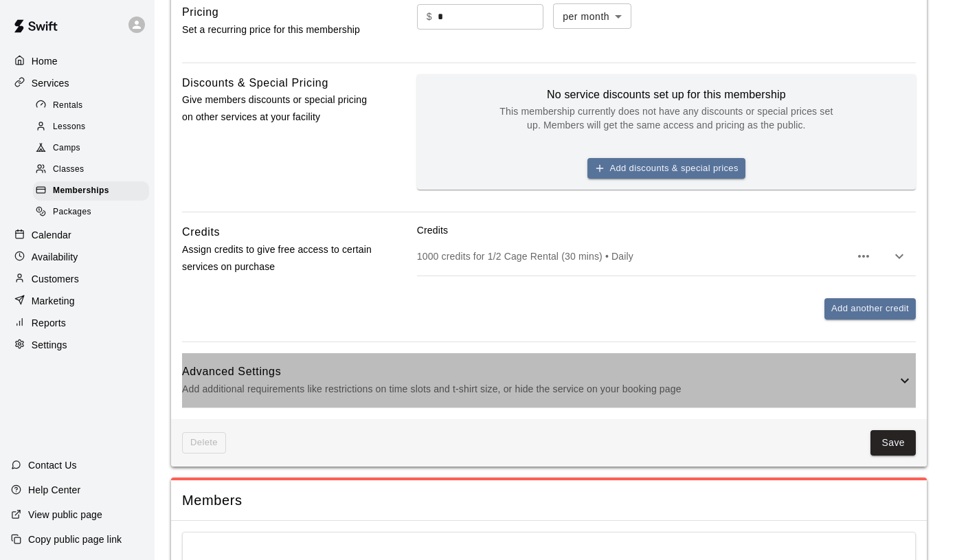
click at [358, 358] on div "Advanced Settings Add additional requirements like restrictions on time slots a…" at bounding box center [549, 380] width 734 height 54
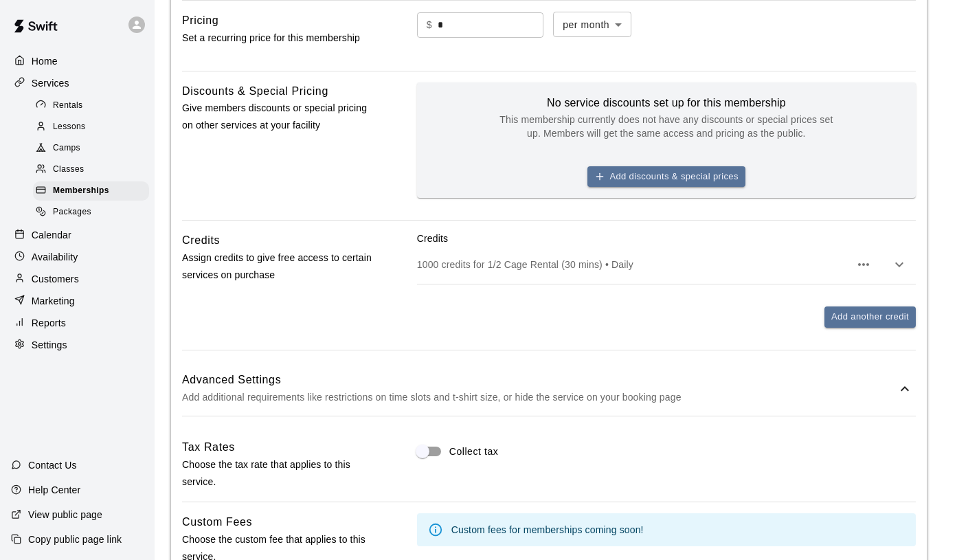
scroll to position [462, 0]
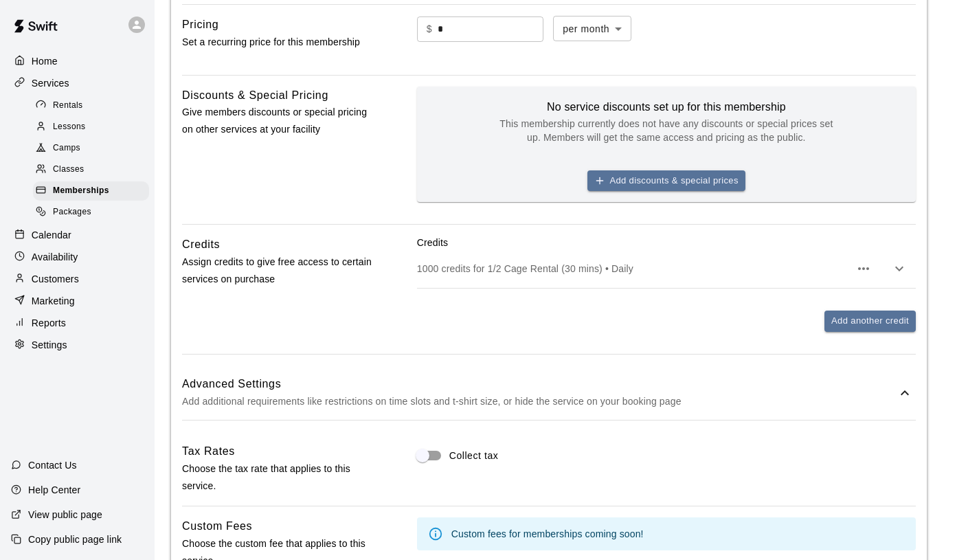
click at [904, 266] on icon "button" at bounding box center [899, 268] width 16 height 16
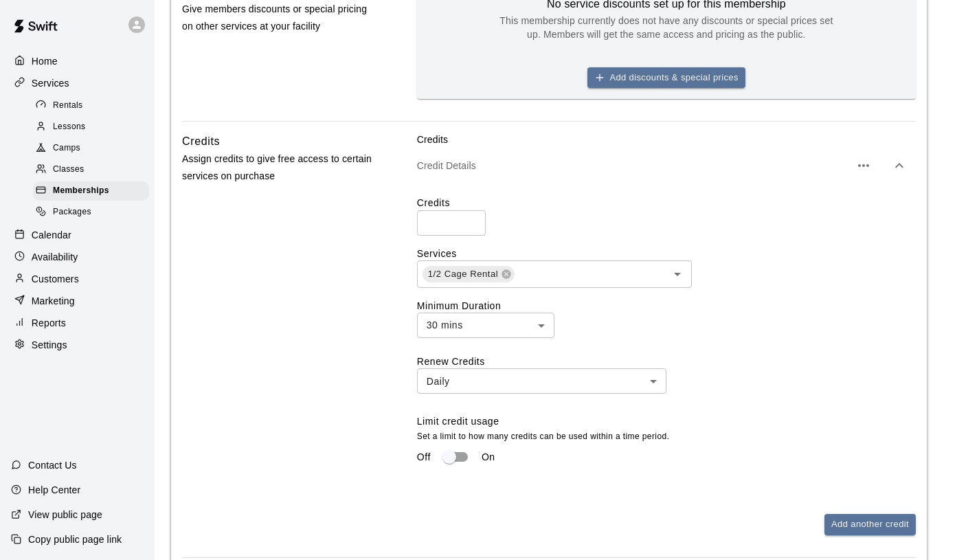
scroll to position [564, 0]
click at [676, 277] on icon "Open" at bounding box center [677, 275] width 16 height 16
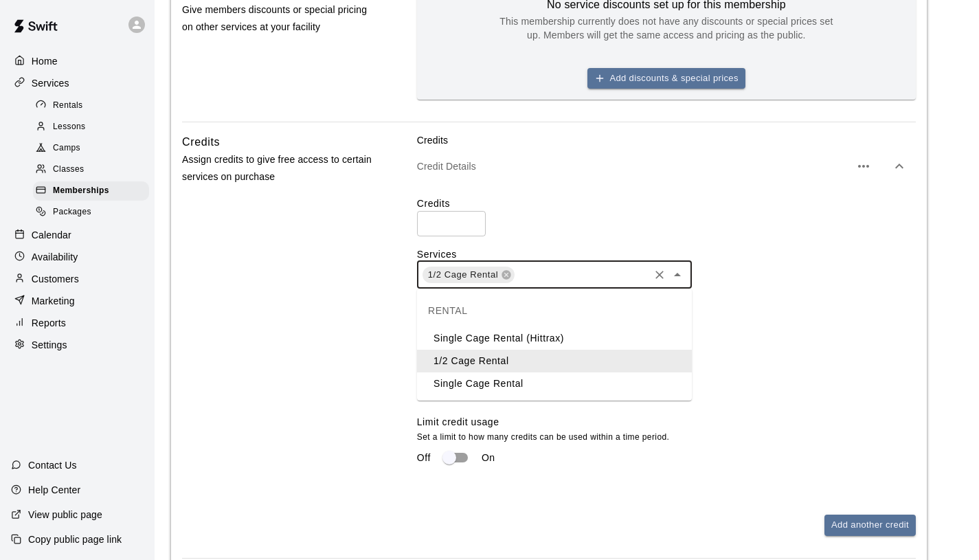
click at [757, 266] on div "1/2 Cage Rental ​" at bounding box center [666, 274] width 499 height 27
click at [86, 110] on div "Rentals" at bounding box center [91, 105] width 116 height 19
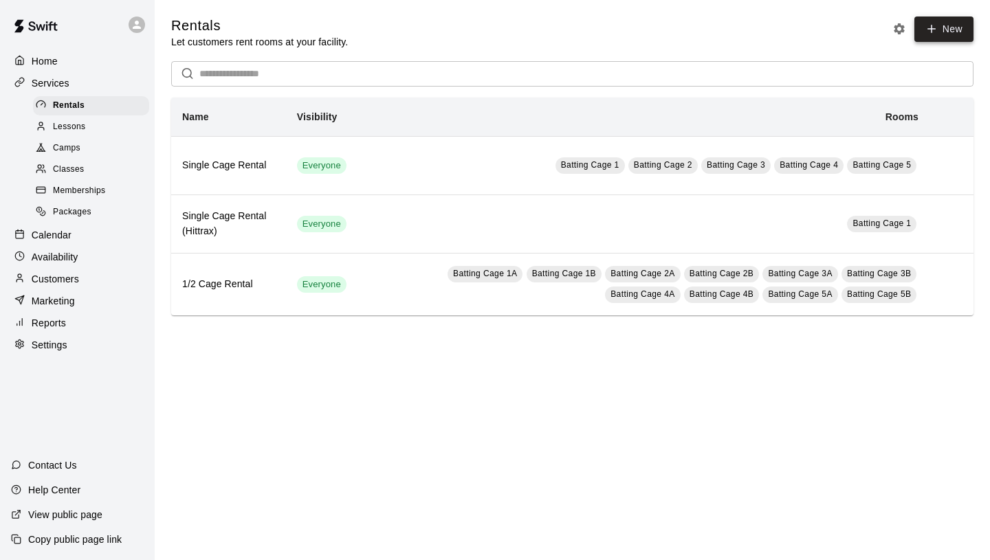
click at [955, 41] on span "New" at bounding box center [931, 32] width 85 height 32
click at [935, 34] on icon at bounding box center [931, 29] width 12 height 12
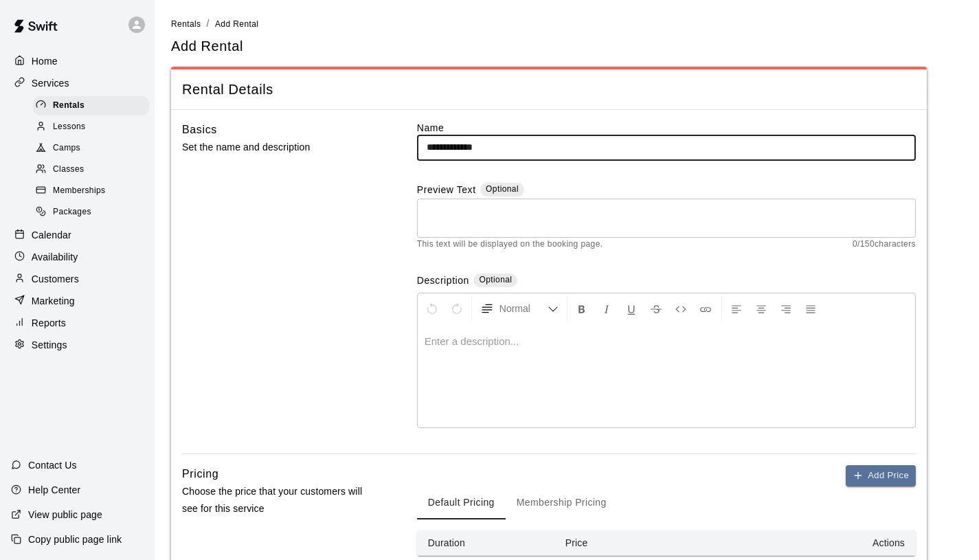
type input "**********"
click at [722, 231] on textarea at bounding box center [667, 217] width 480 height 27
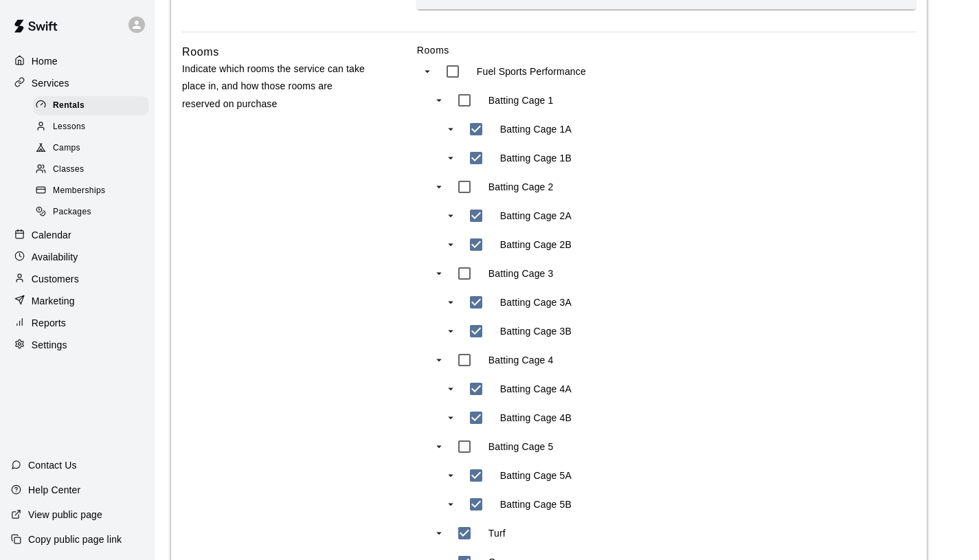
scroll to position [545, 0]
type textarea "**********"
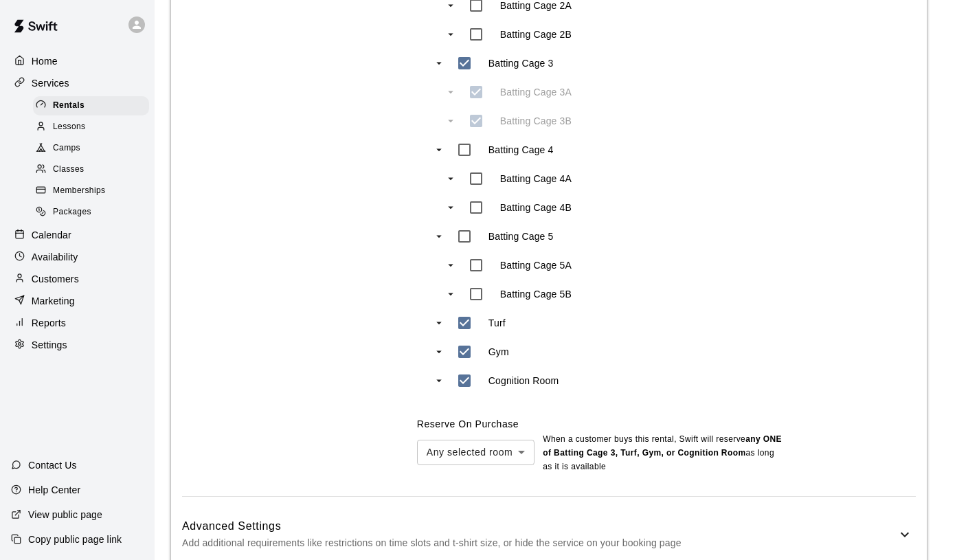
scroll to position [764, 0]
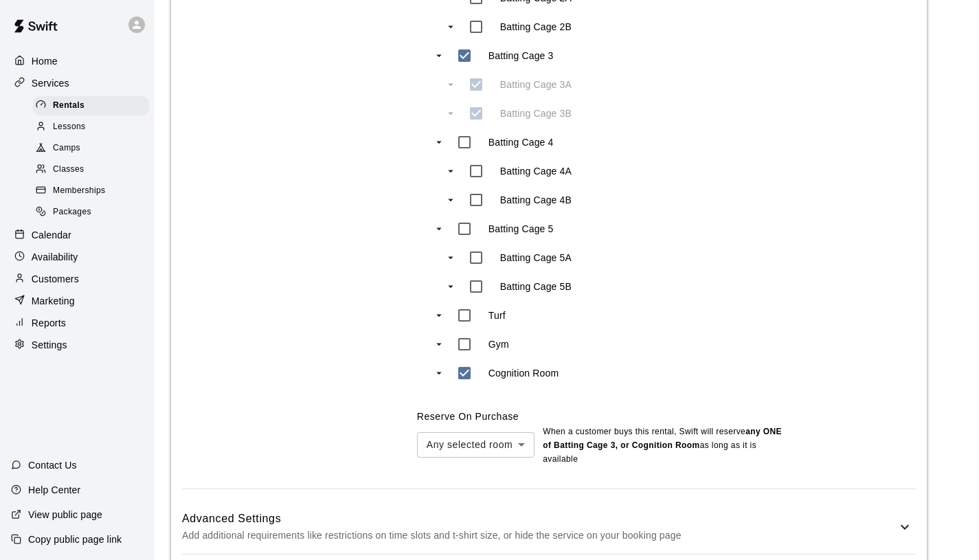
type input "***"
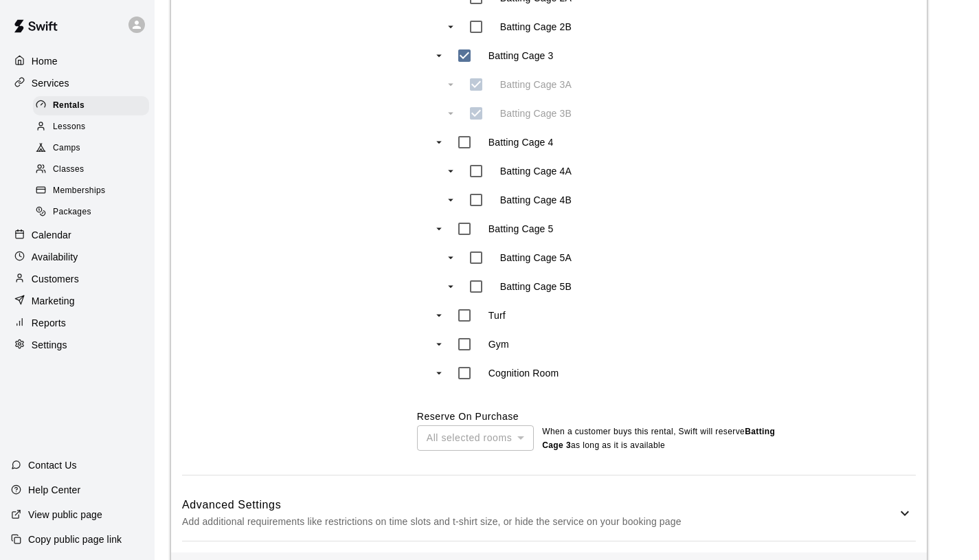
click at [520, 436] on div "All selected rooms" at bounding box center [475, 437] width 117 height 25
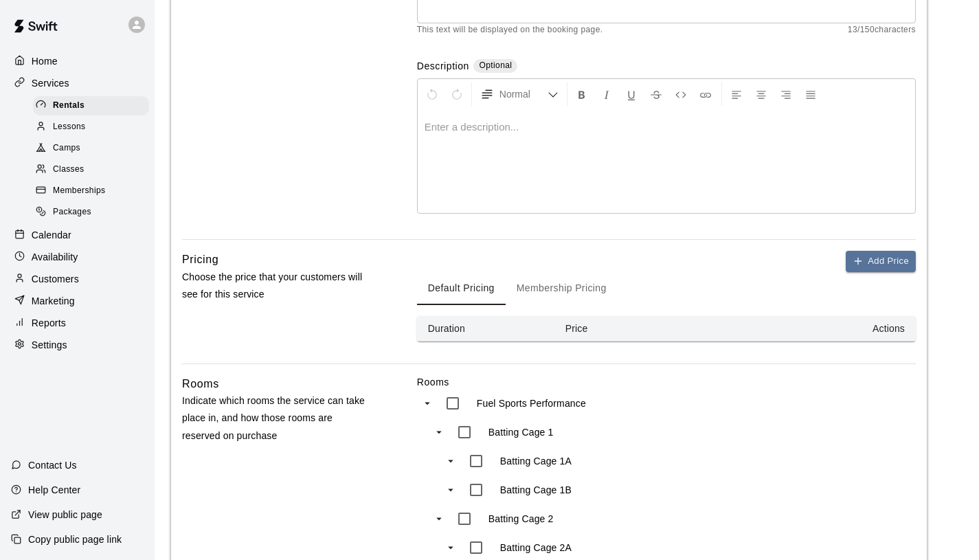
scroll to position [215, 0]
click at [875, 264] on button "Add Price" at bounding box center [881, 260] width 70 height 21
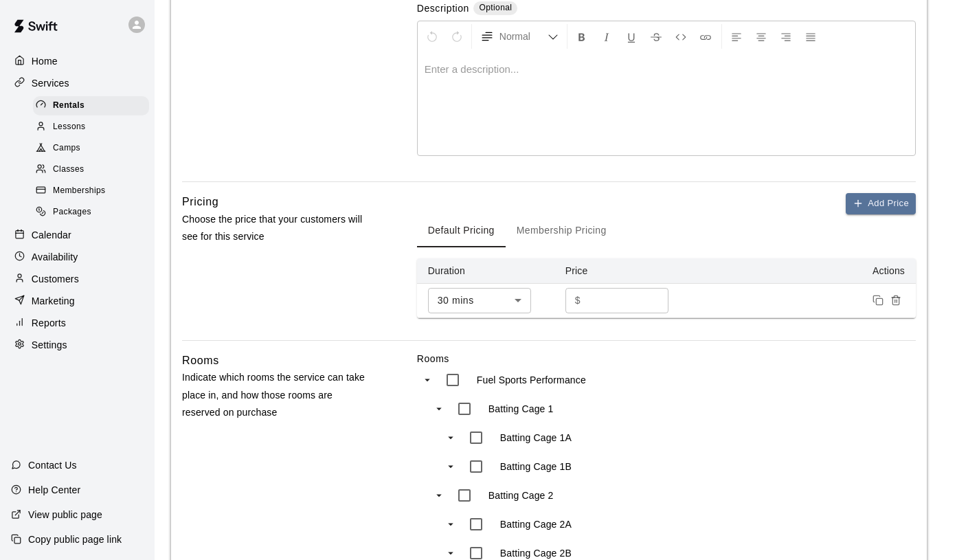
scroll to position [228, 0]
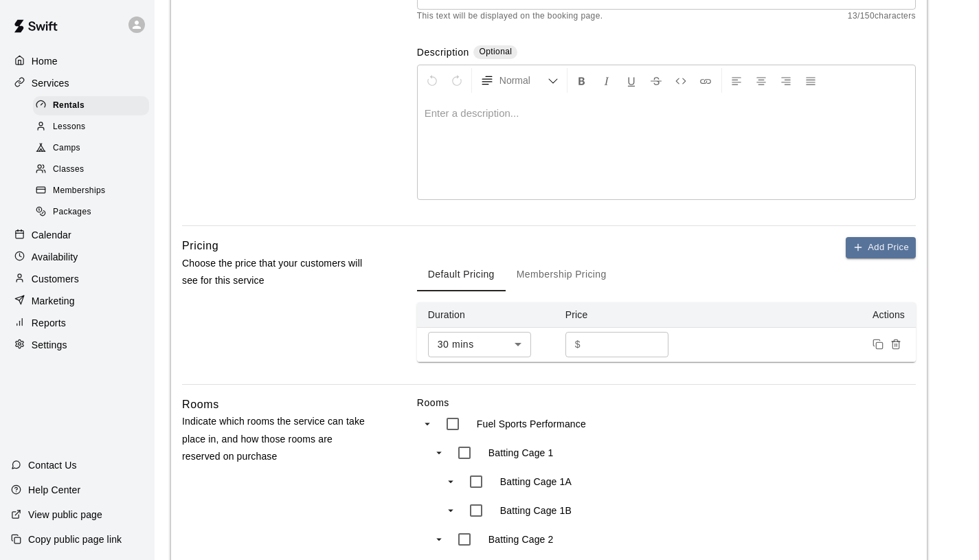
click at [573, 282] on button "Membership Pricing" at bounding box center [562, 274] width 112 height 33
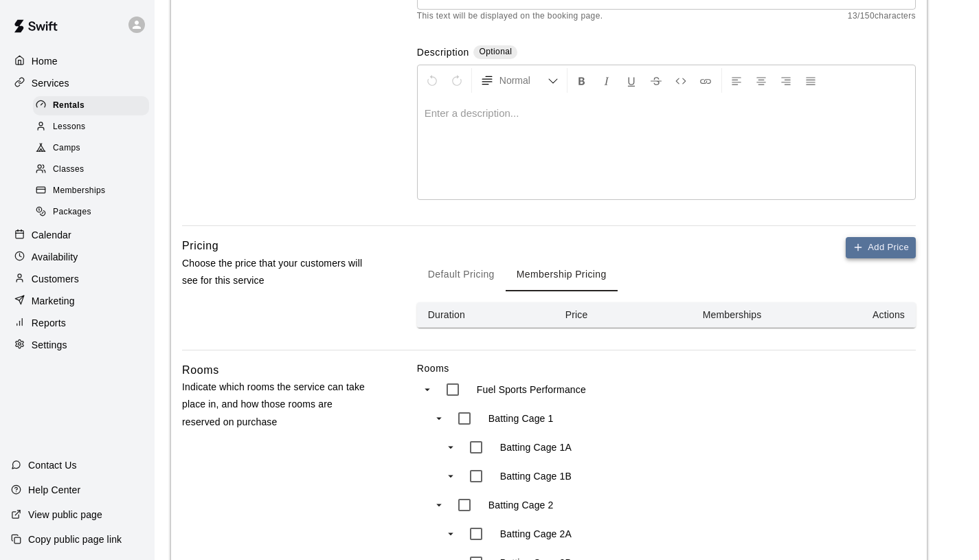
click at [862, 252] on icon "button" at bounding box center [858, 247] width 11 height 11
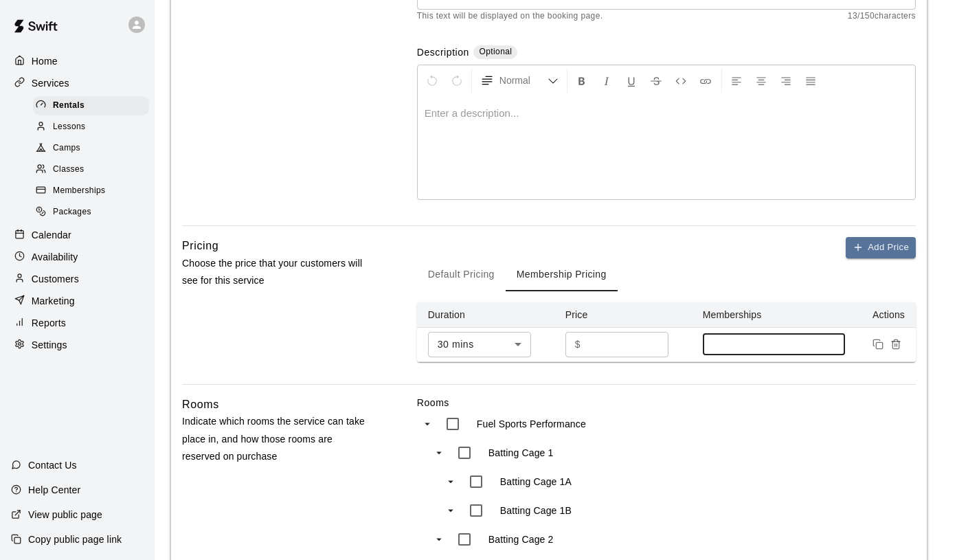
click at [740, 341] on input at bounding box center [774, 344] width 129 height 11
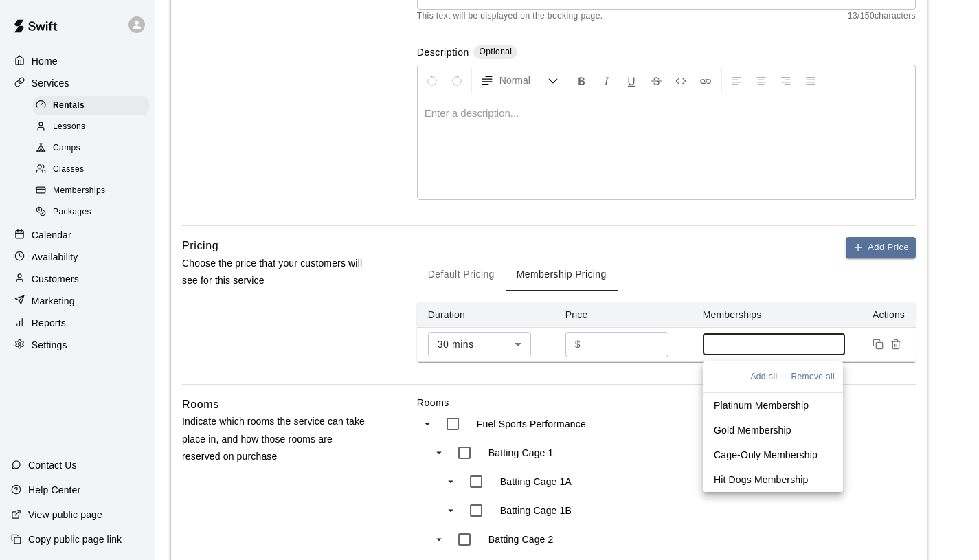
click at [748, 476] on p "Hit Dogs Membership" at bounding box center [761, 480] width 94 height 14
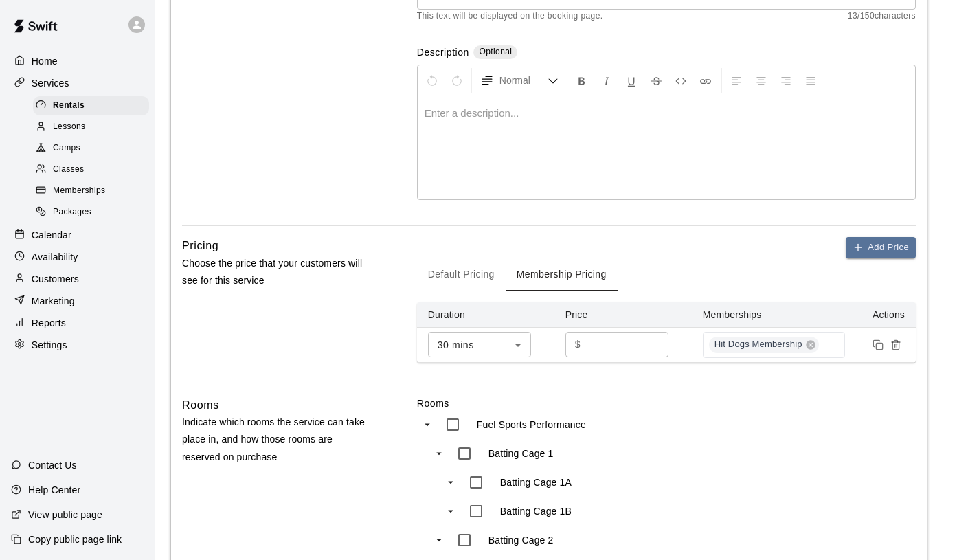
click at [645, 373] on div "Add Price Default Pricing Membership Pricing Duration Price Memberships Actions…" at bounding box center [666, 311] width 499 height 148
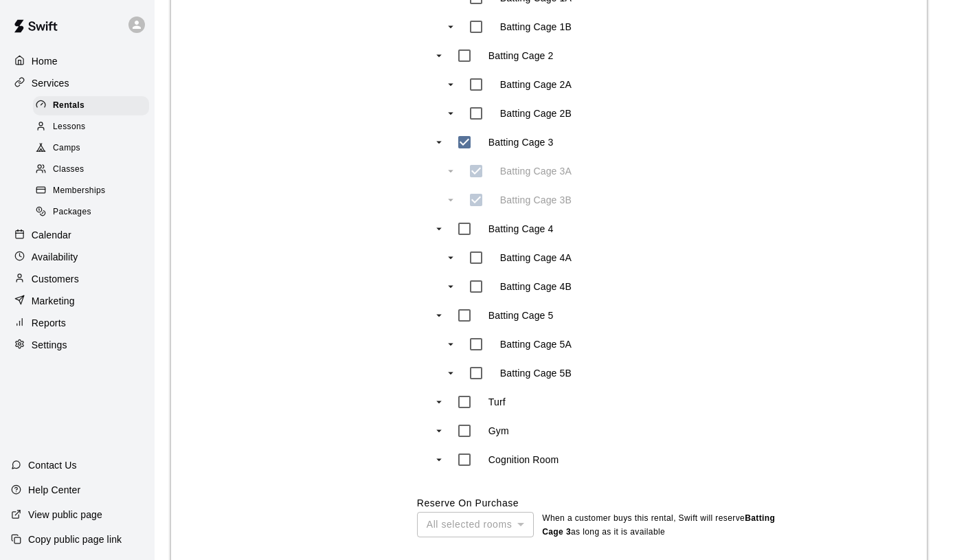
scroll to position [855, 0]
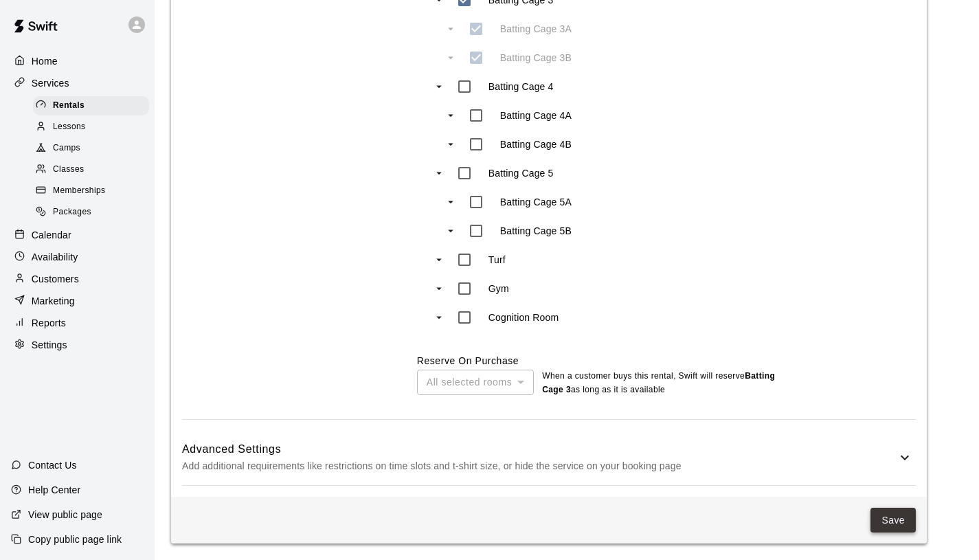
click at [891, 520] on button "Save" at bounding box center [893, 520] width 45 height 25
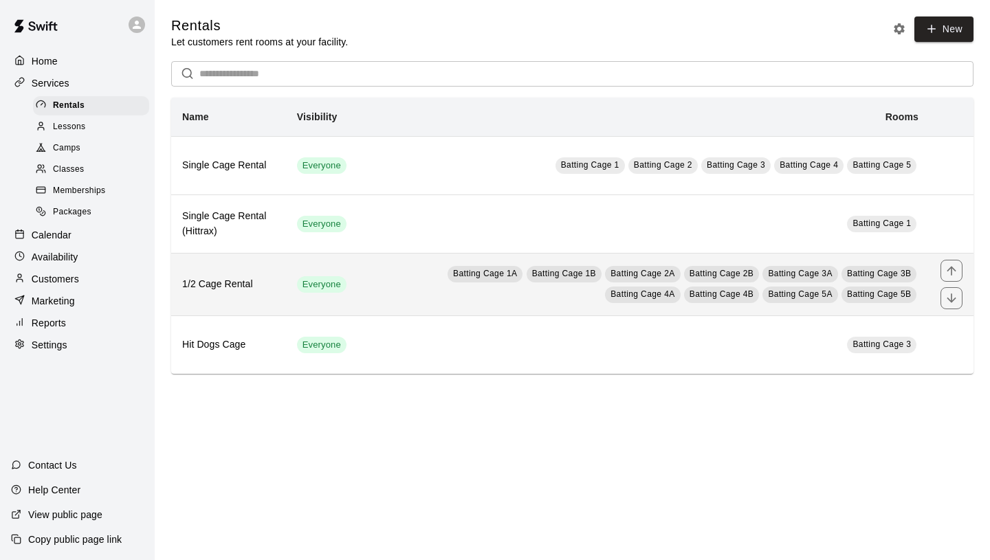
click at [531, 307] on td "Batting Cage 1A Batting Cage 1B Batting Cage 2A Batting Cage 2B Batting Cage 3A…" at bounding box center [643, 284] width 572 height 63
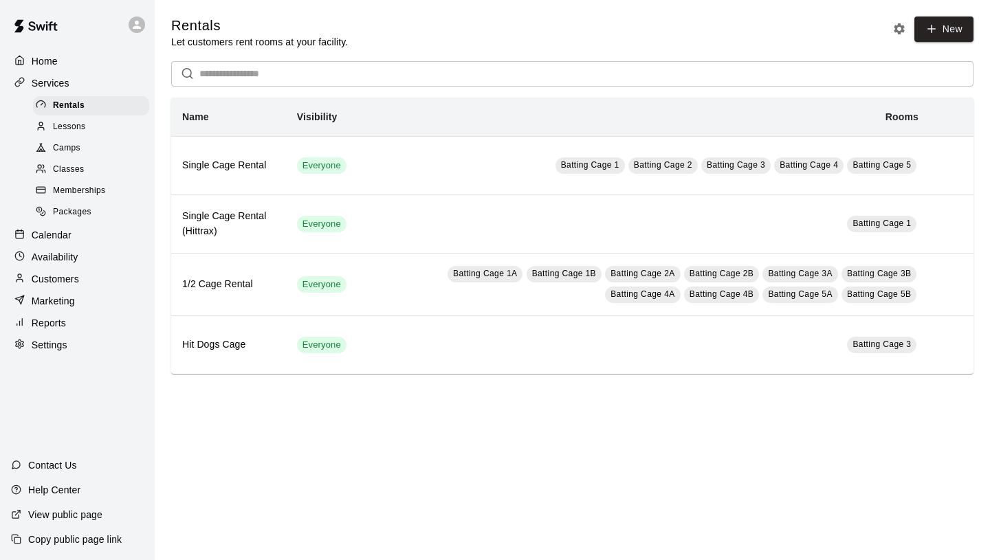
click at [73, 124] on span "Lessons" at bounding box center [69, 127] width 33 height 14
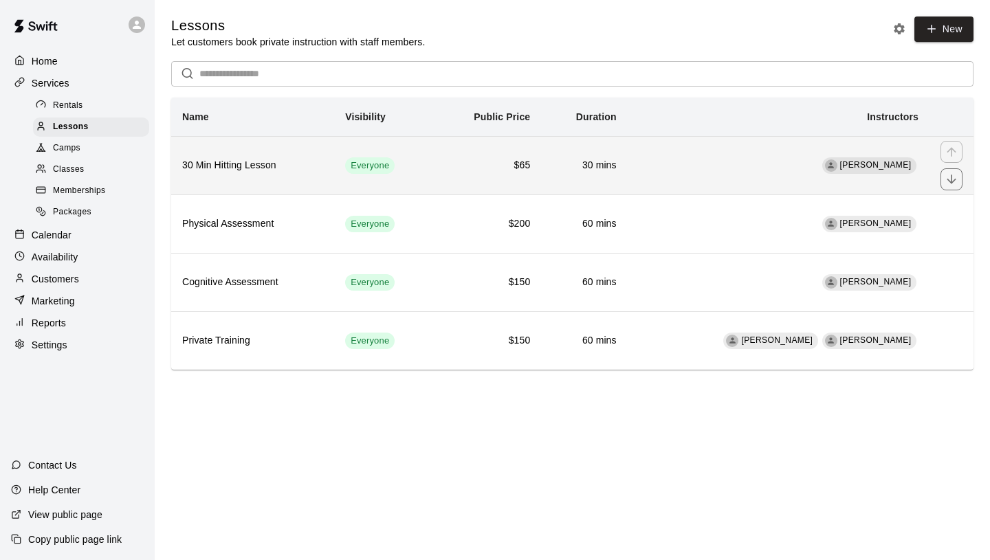
click at [320, 167] on h6 "30 Min Hitting Lesson" at bounding box center [252, 165] width 141 height 15
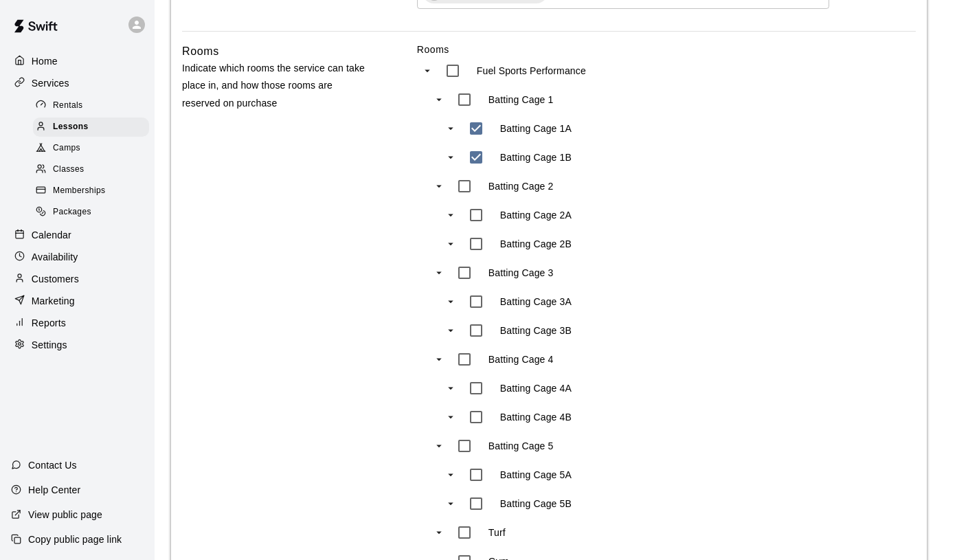
scroll to position [539, 0]
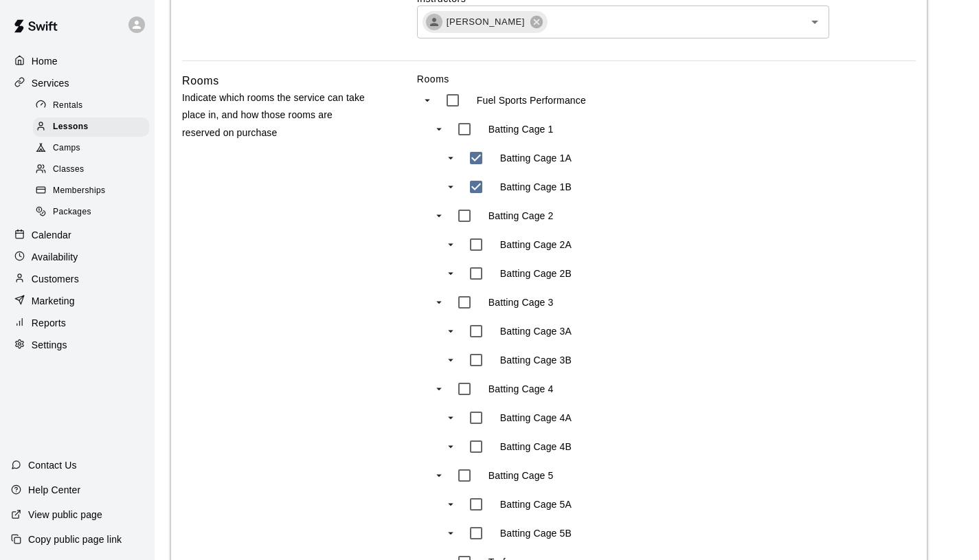
type input "***"
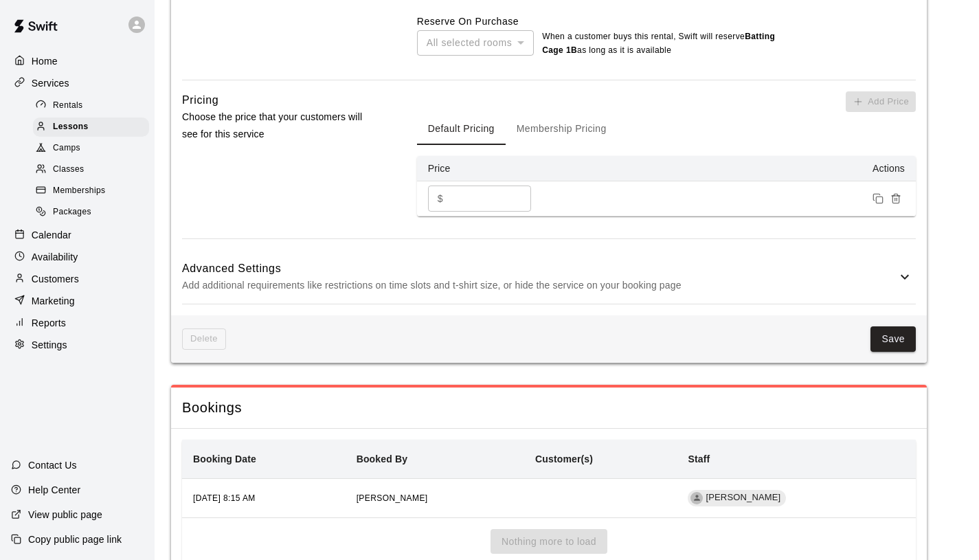
scroll to position [1239, 0]
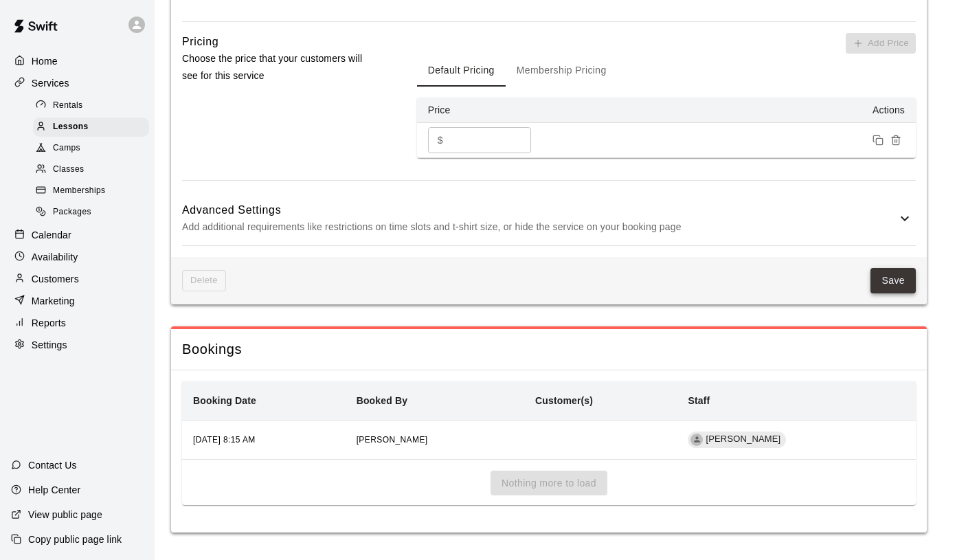
click at [901, 291] on button "Save" at bounding box center [893, 280] width 45 height 25
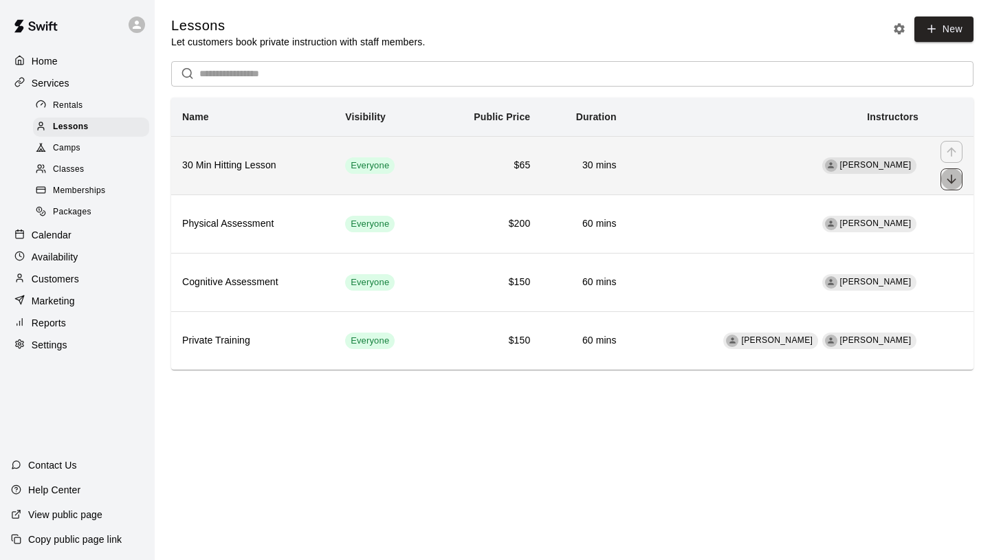
click at [951, 181] on icon "move item down" at bounding box center [950, 179] width 9 height 9
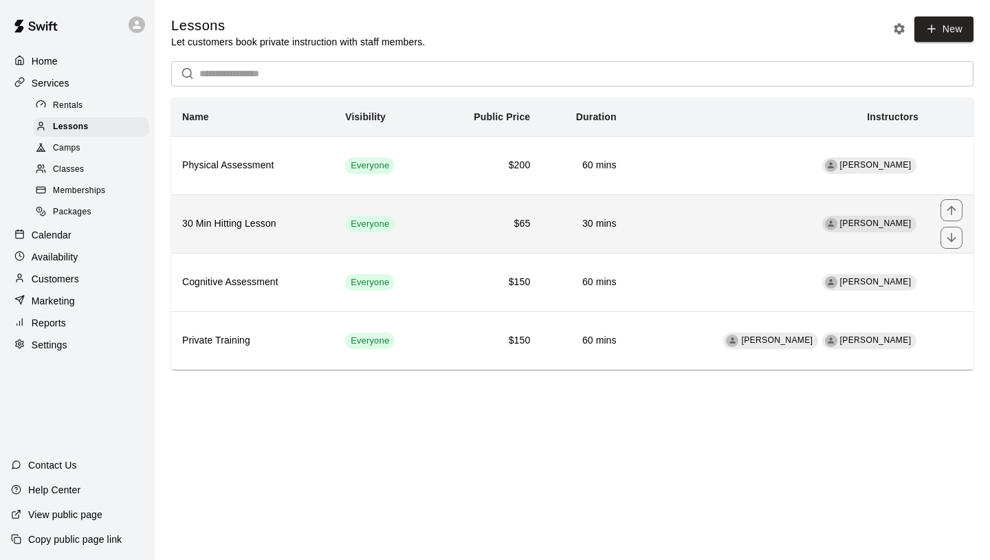
click at [758, 224] on td "[PERSON_NAME]" at bounding box center [778, 224] width 302 height 58
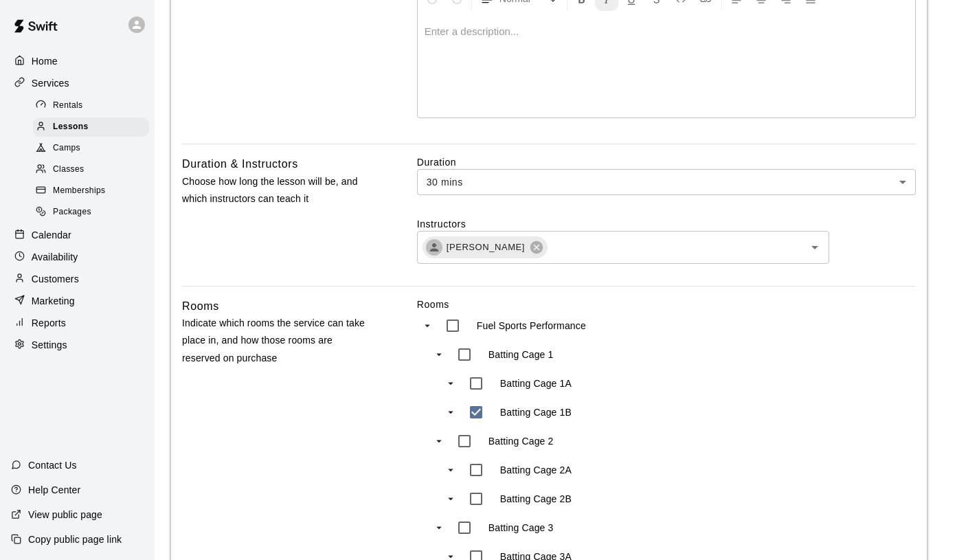
scroll to position [342, 0]
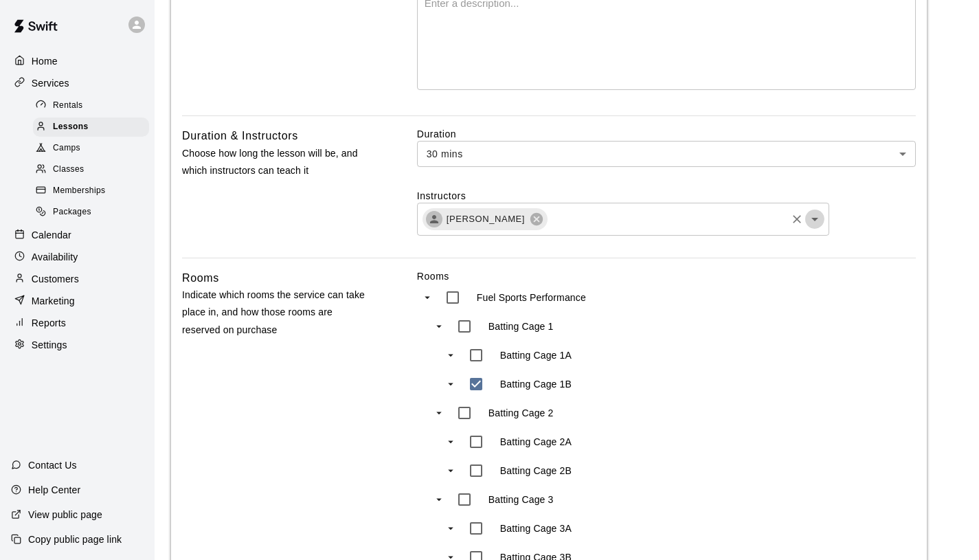
click at [814, 219] on icon "Open" at bounding box center [815, 219] width 7 height 3
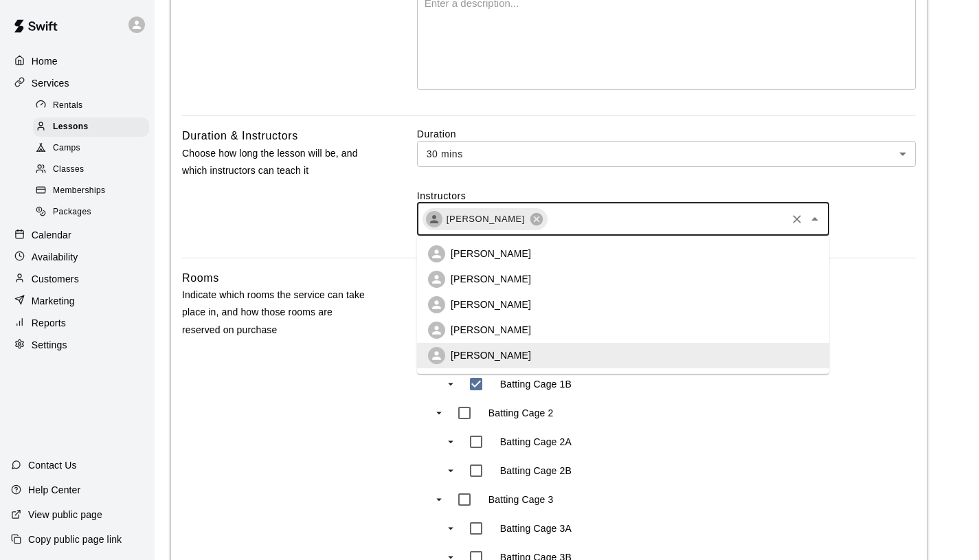
click at [742, 296] on li "Aaron Reesh" at bounding box center [623, 304] width 412 height 25
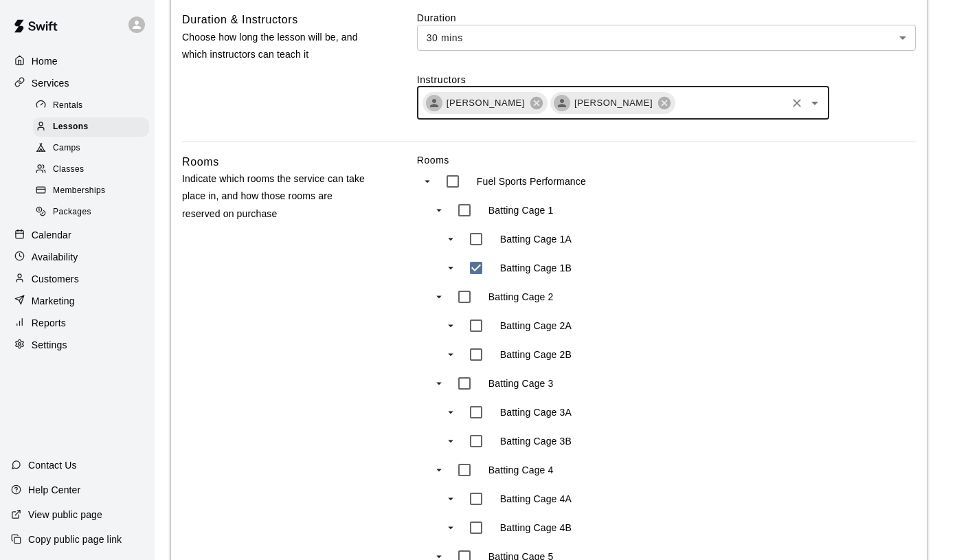
scroll to position [459, 0]
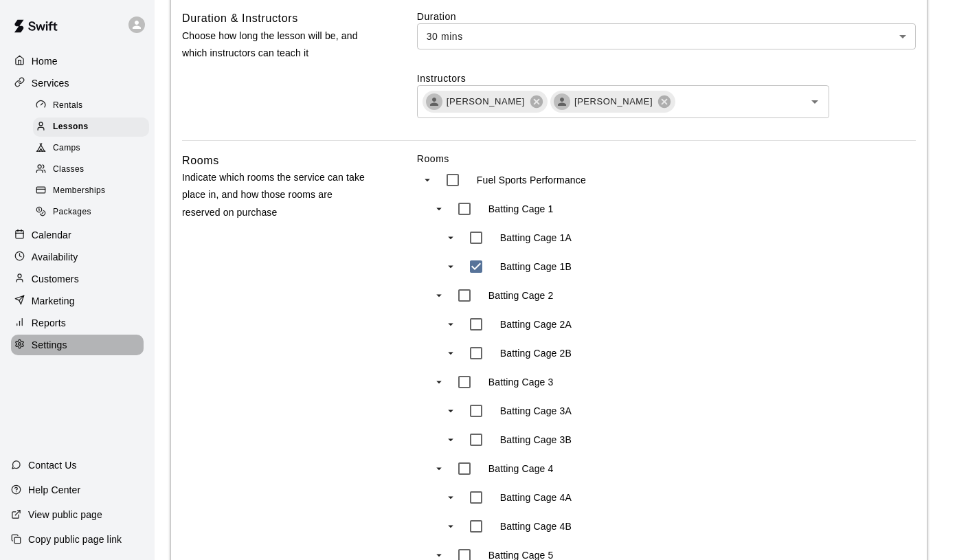
click at [63, 340] on p "Settings" at bounding box center [50, 345] width 36 height 14
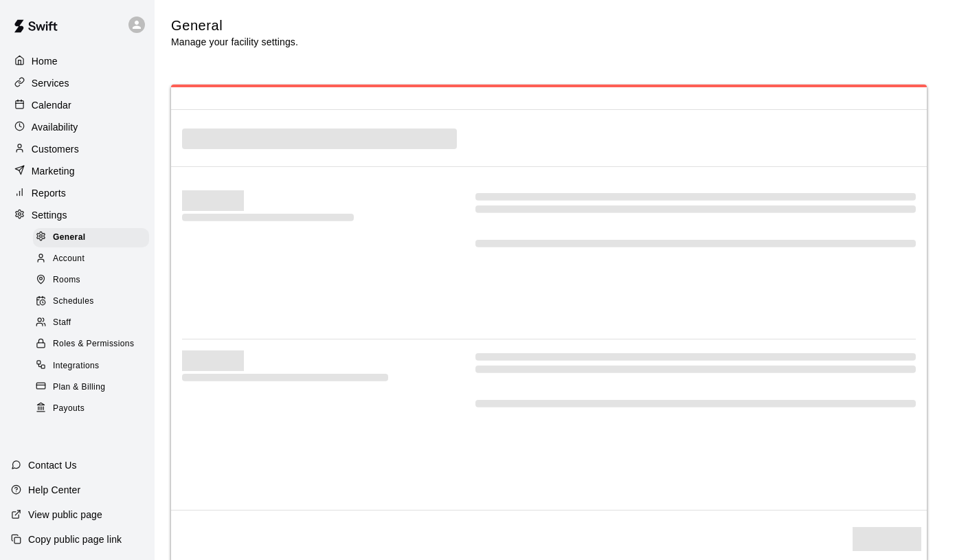
select select "**"
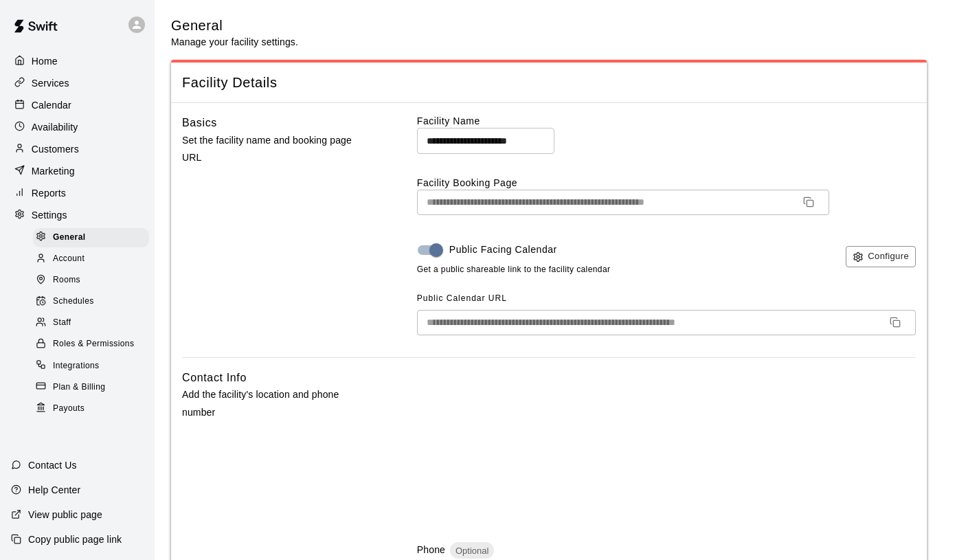
click at [71, 323] on div "Staff" at bounding box center [91, 322] width 116 height 19
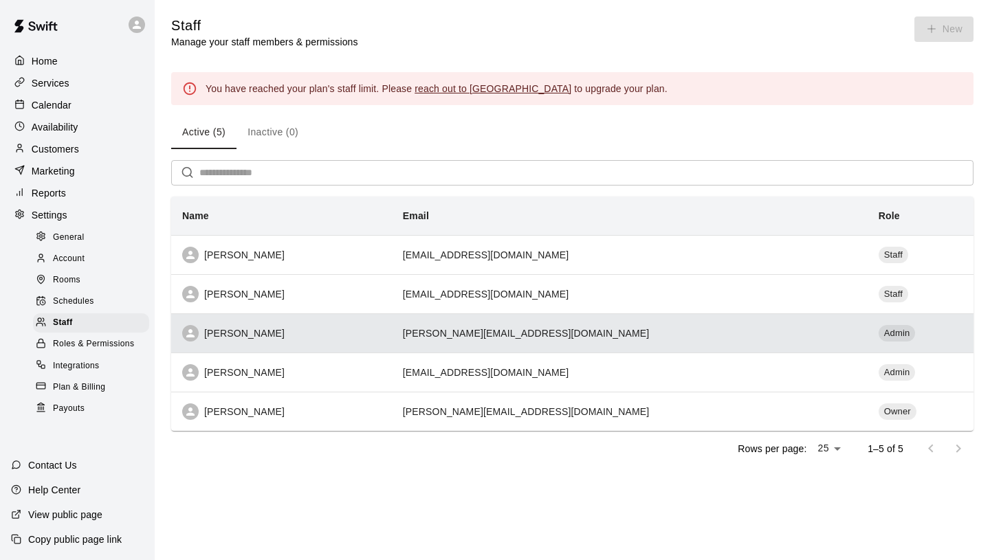
click at [329, 329] on div "Aaron Reesh" at bounding box center [281, 333] width 199 height 16
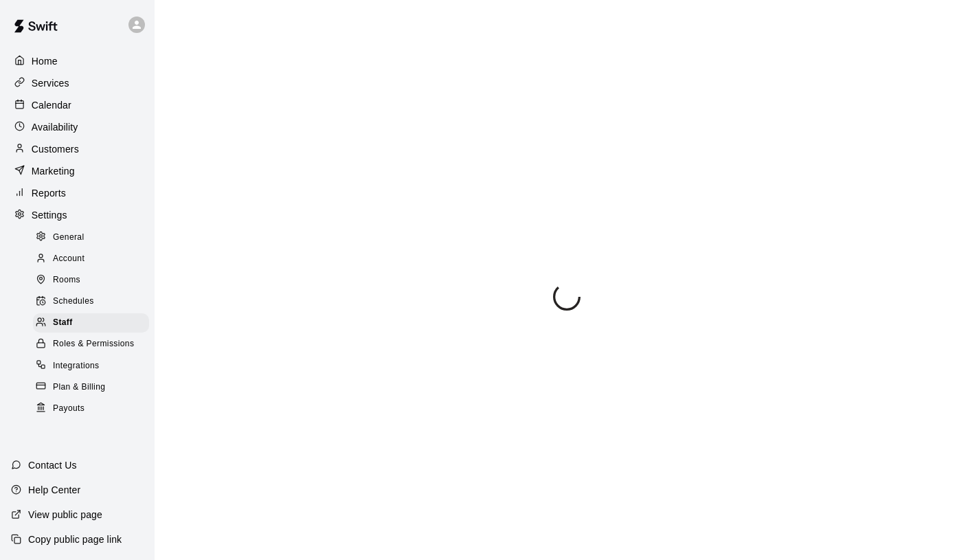
select select "**"
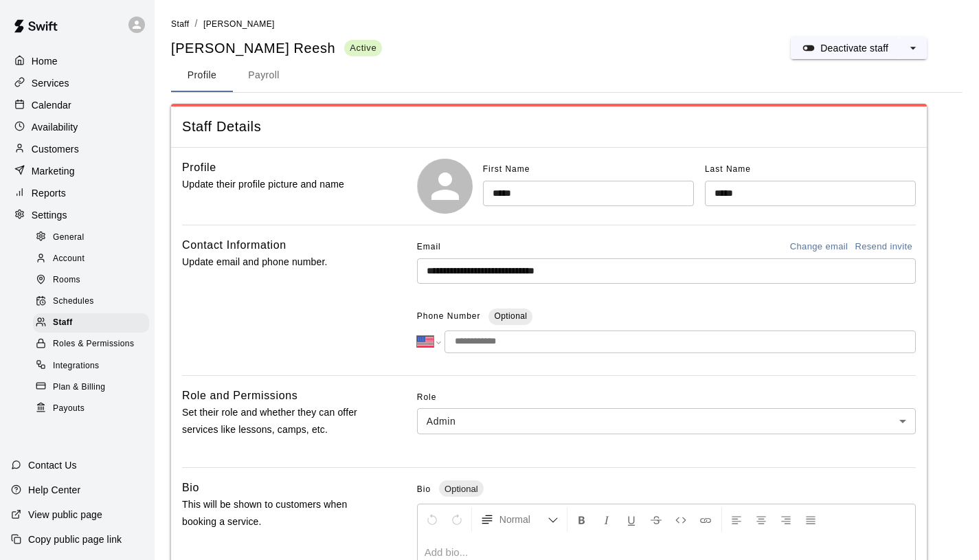
click at [78, 122] on div "Availability" at bounding box center [77, 127] width 133 height 21
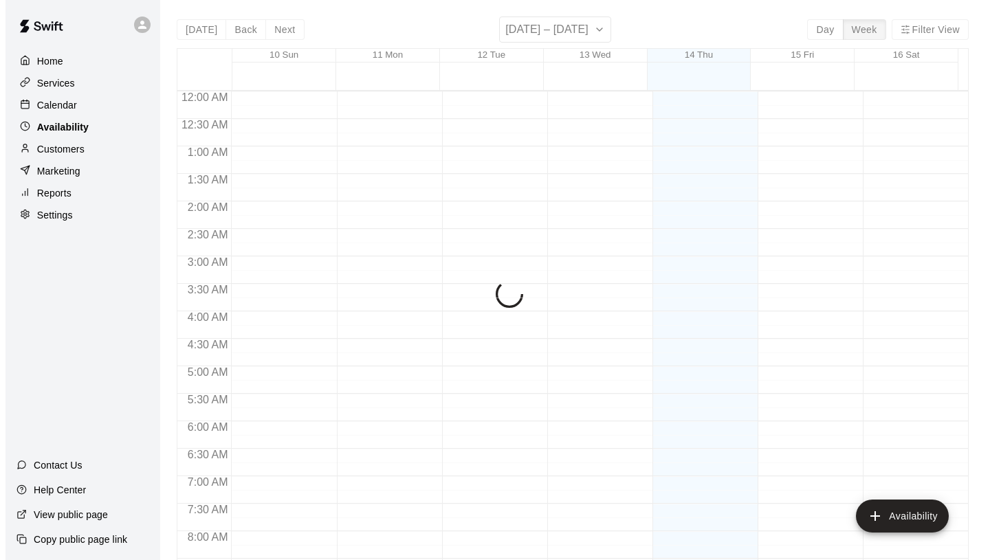
scroll to position [735, 0]
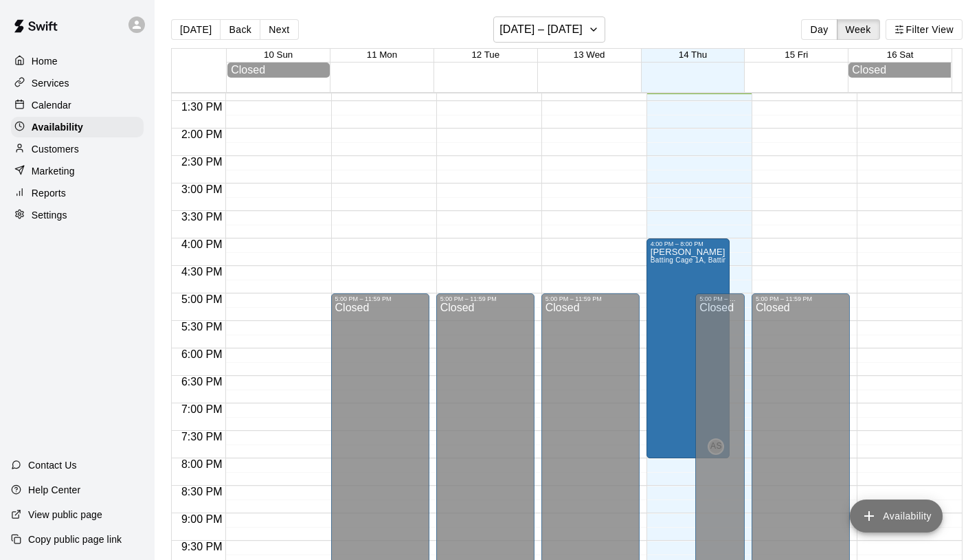
click at [900, 520] on button "Availability" at bounding box center [896, 516] width 93 height 33
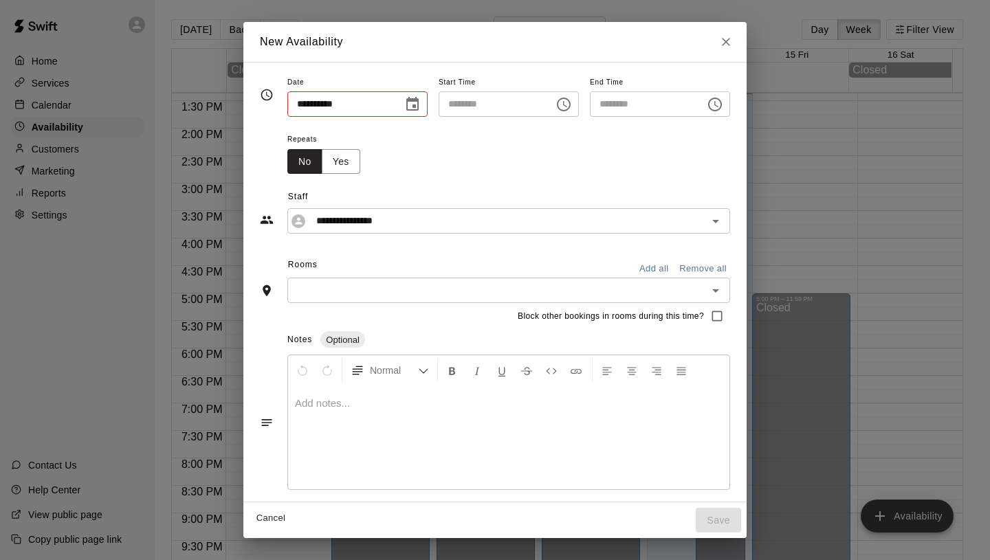
type input "**********"
type input "********"
click at [437, 232] on div "**********" at bounding box center [508, 220] width 443 height 25
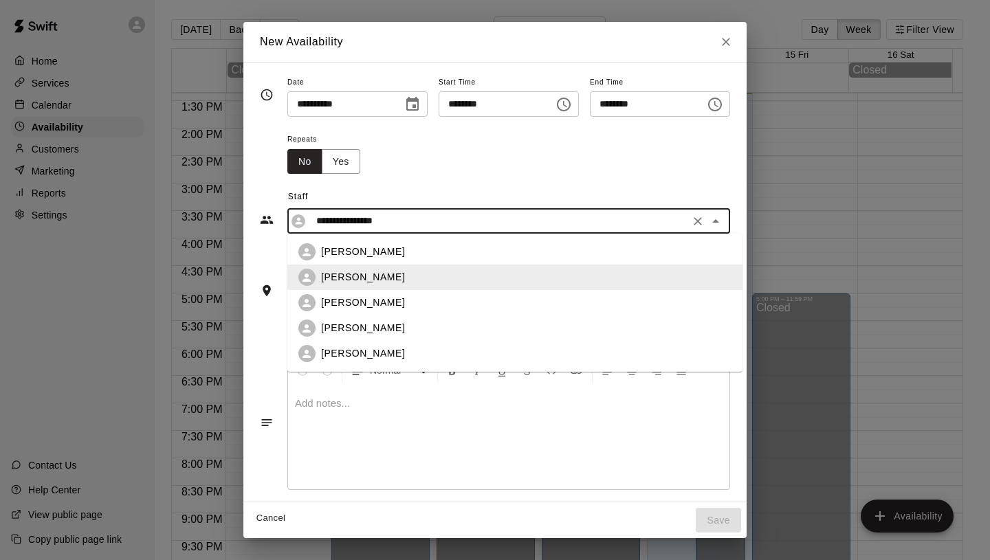
click at [400, 256] on div "Aaron Reesh" at bounding box center [526, 252] width 410 height 14
type input "**********"
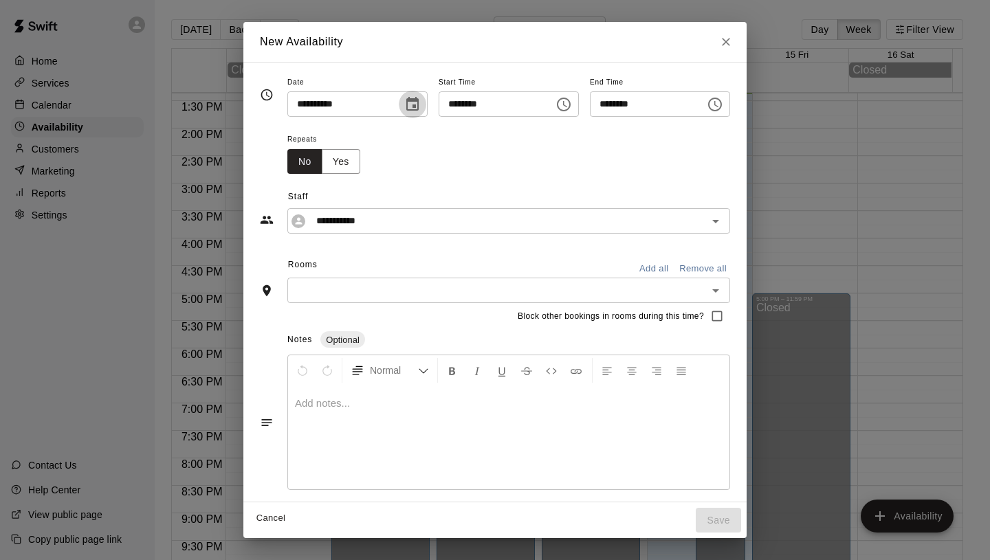
click at [404, 107] on icon "Choose date, selected date is Aug 14, 2025" at bounding box center [412, 104] width 16 height 16
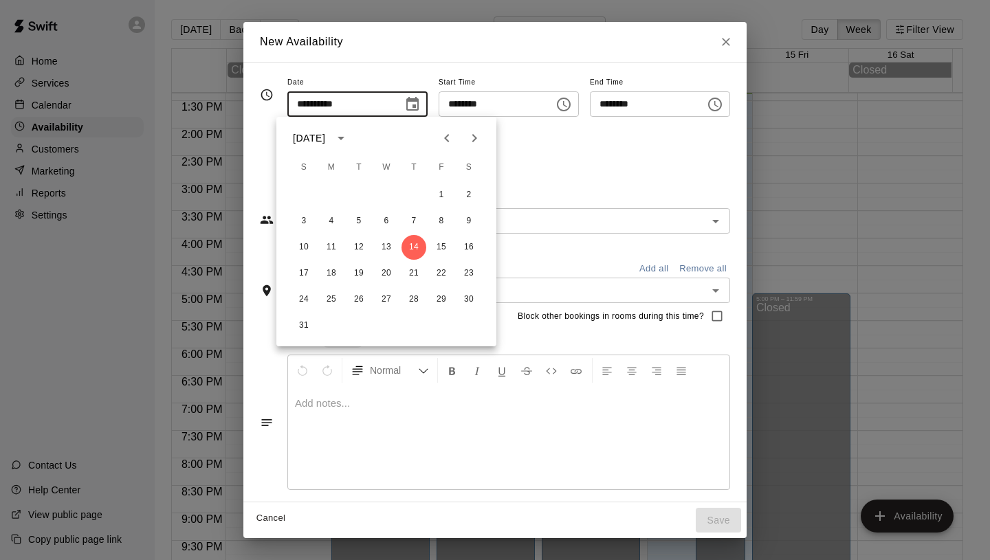
click at [404, 107] on icon "Choose date, selected date is Aug 14, 2025" at bounding box center [412, 104] width 16 height 16
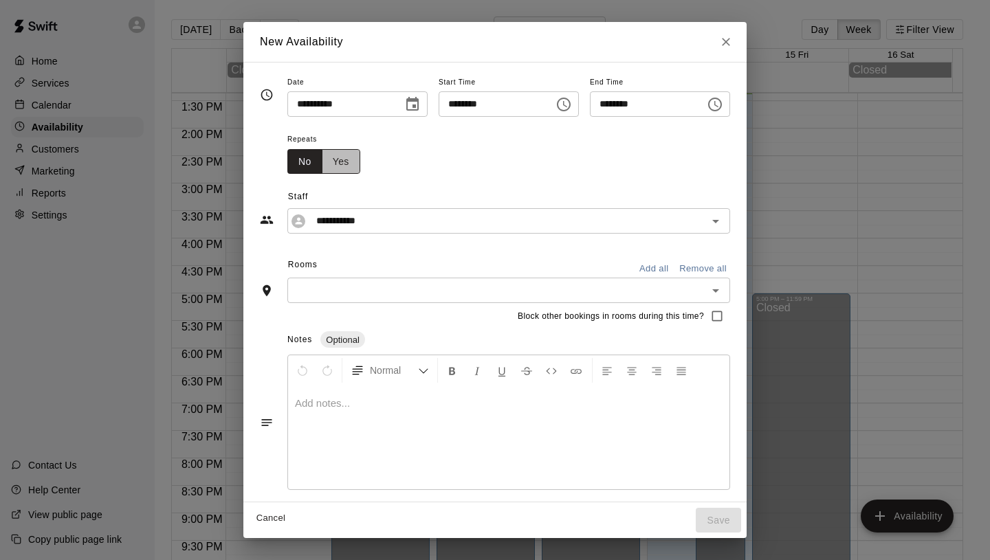
click at [331, 171] on button "Yes" at bounding box center [341, 161] width 38 height 25
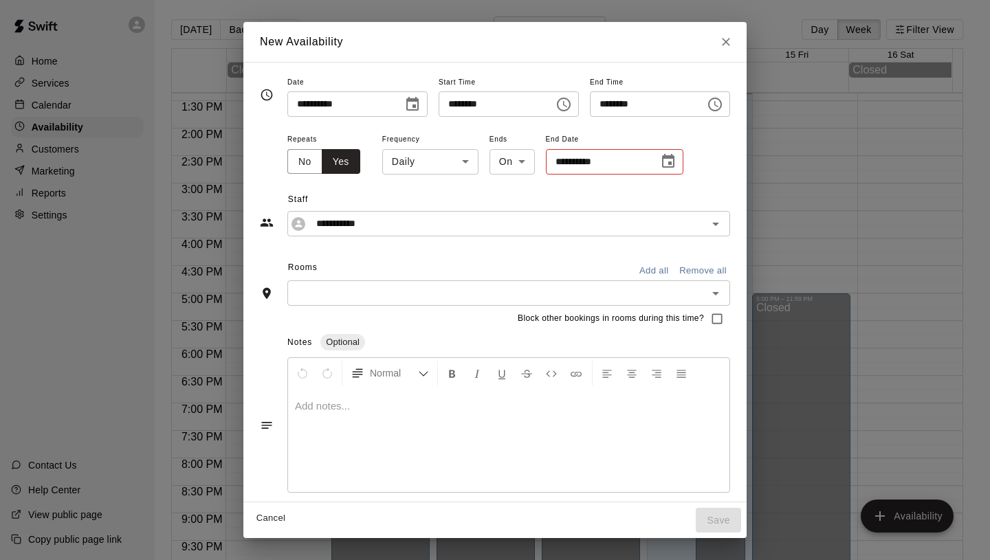
click at [427, 161] on body "Home Services Calendar Availability Customers Marketing Reports Settings Contac…" at bounding box center [495, 291] width 990 height 582
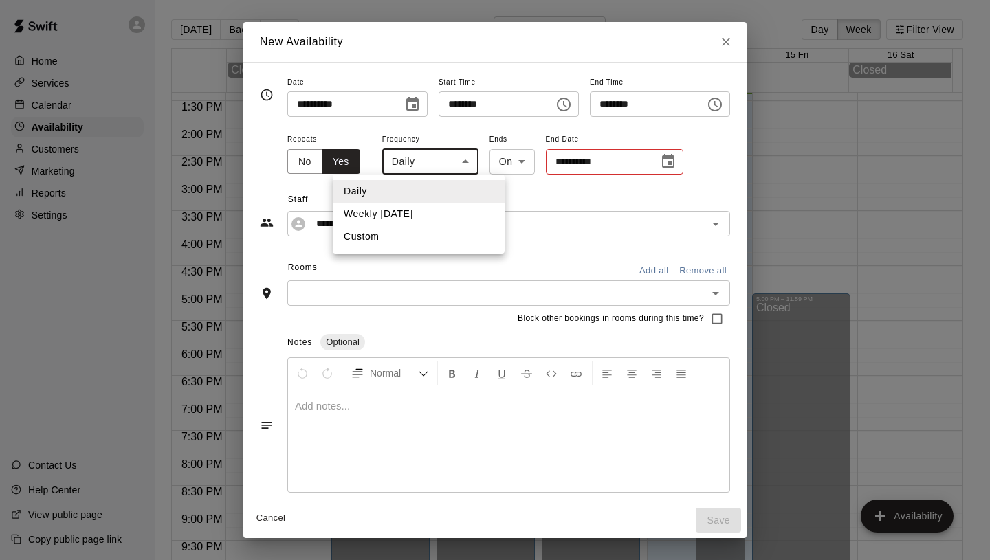
click at [438, 162] on div at bounding box center [495, 280] width 990 height 560
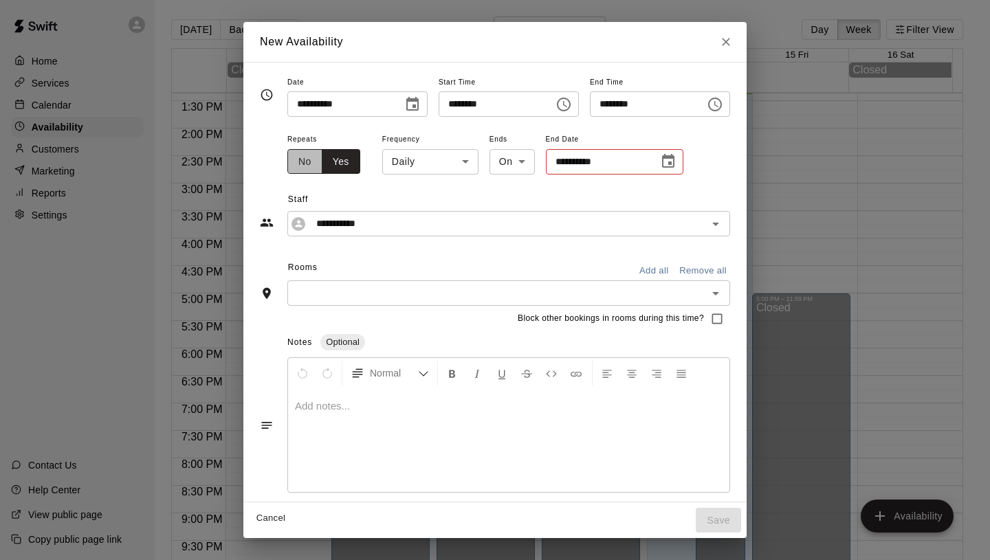
click at [292, 159] on button "No" at bounding box center [304, 161] width 35 height 25
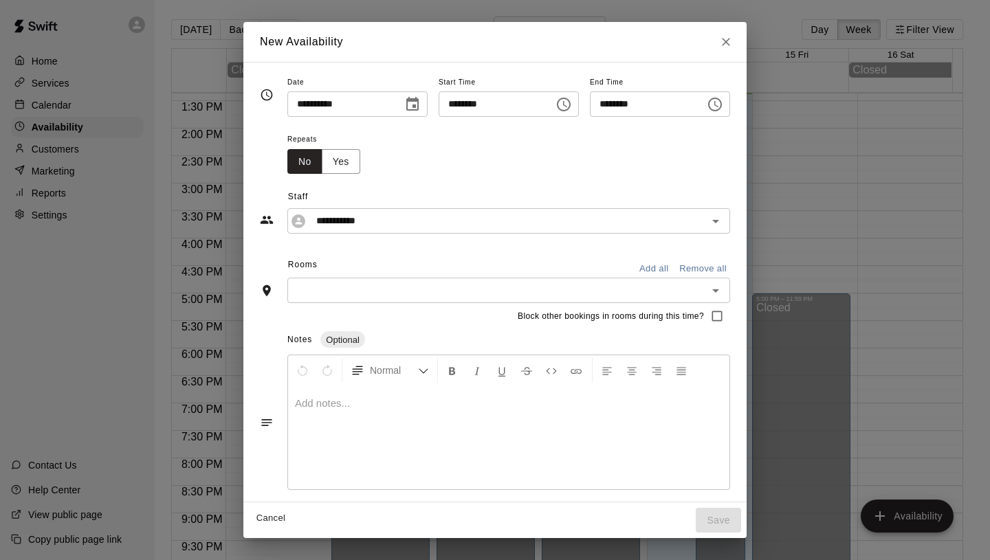
scroll to position [3, 0]
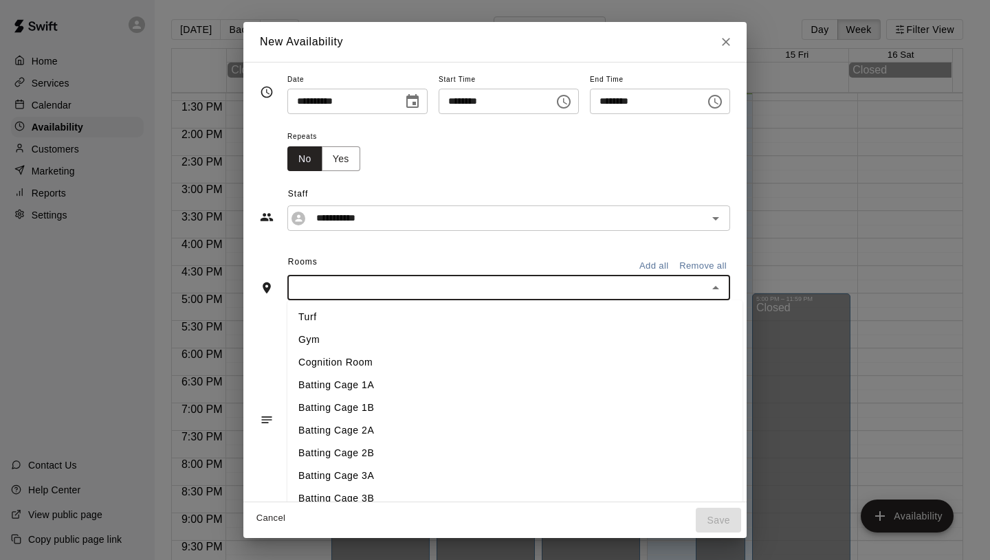
click at [462, 284] on input "text" at bounding box center [497, 287] width 412 height 17
click at [733, 45] on icon "Close" at bounding box center [726, 42] width 14 height 14
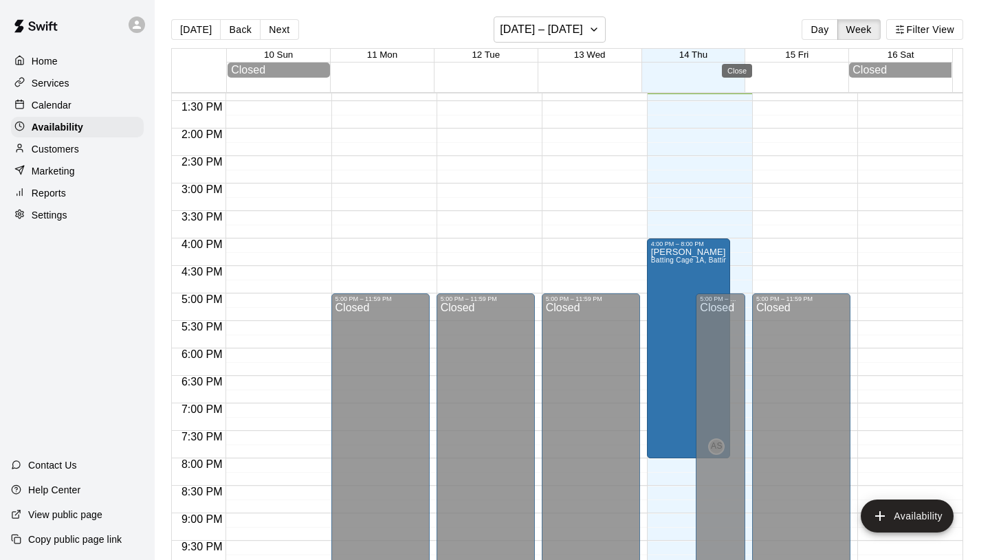
type input "**********"
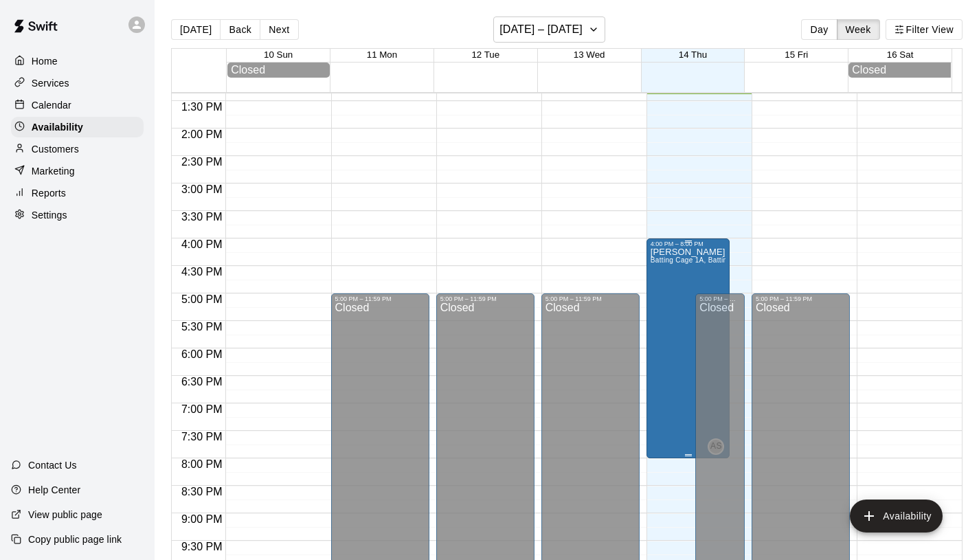
click at [666, 278] on div "Adam Sobocienski Batting Cage 1A, Batting Cage 1B, Batting Cage 2A, Batting Cag…" at bounding box center [689, 527] width 76 height 560
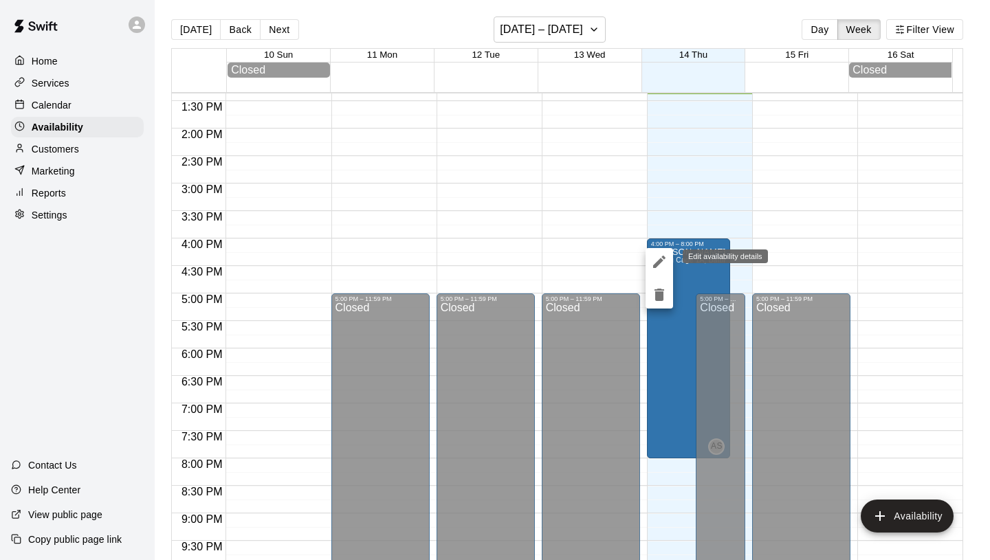
click at [658, 263] on icon "edit" at bounding box center [659, 262] width 12 height 12
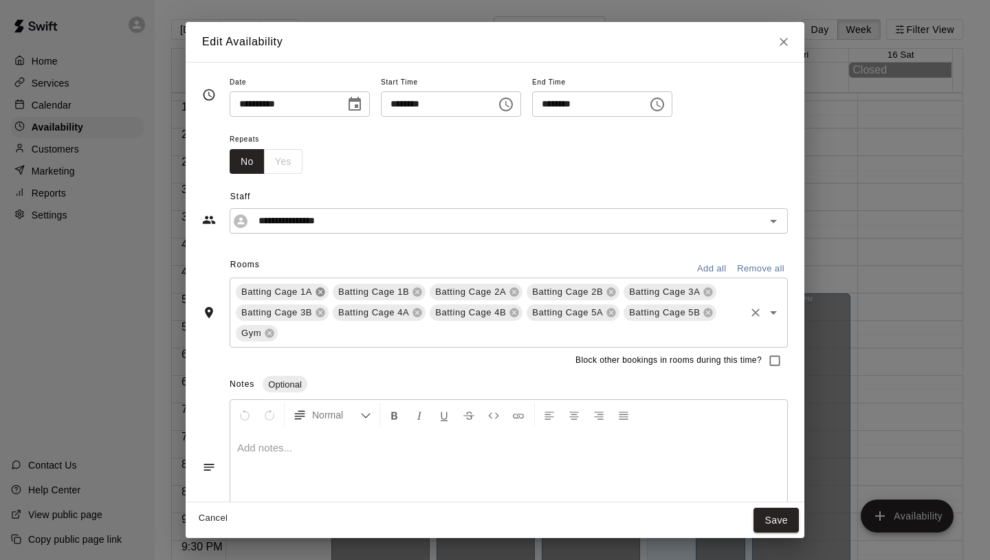
click at [320, 293] on icon at bounding box center [320, 292] width 11 height 11
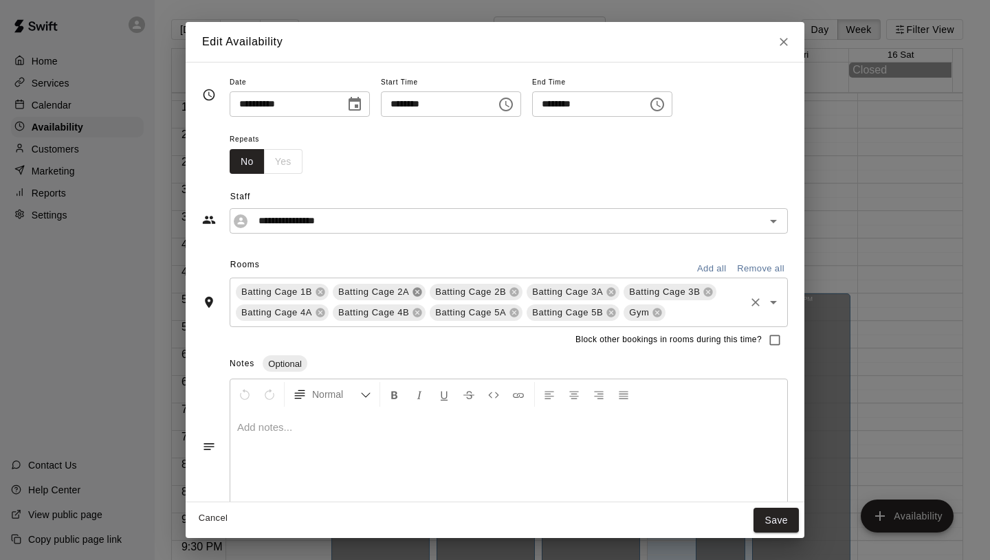
click at [416, 293] on icon at bounding box center [417, 292] width 11 height 11
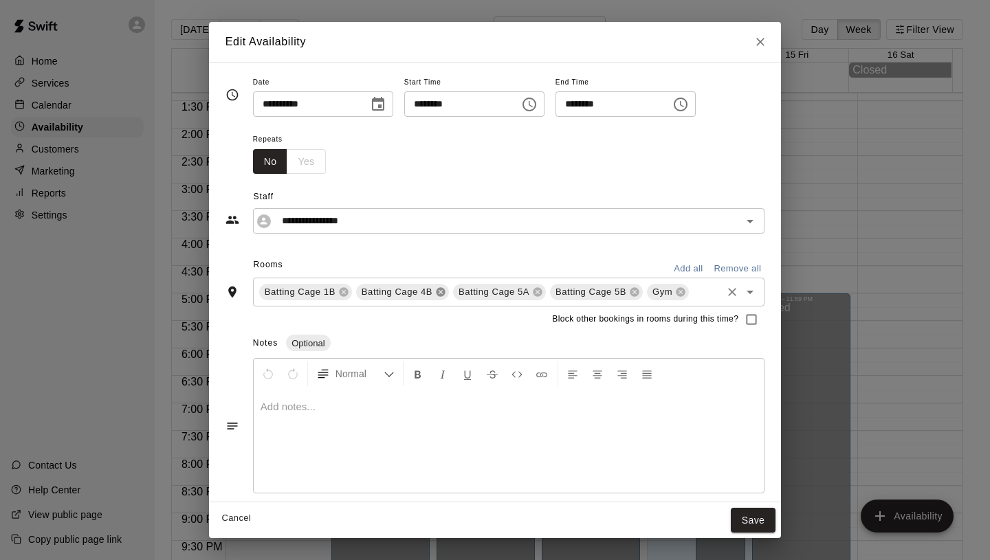
click at [435, 293] on icon at bounding box center [440, 292] width 11 height 11
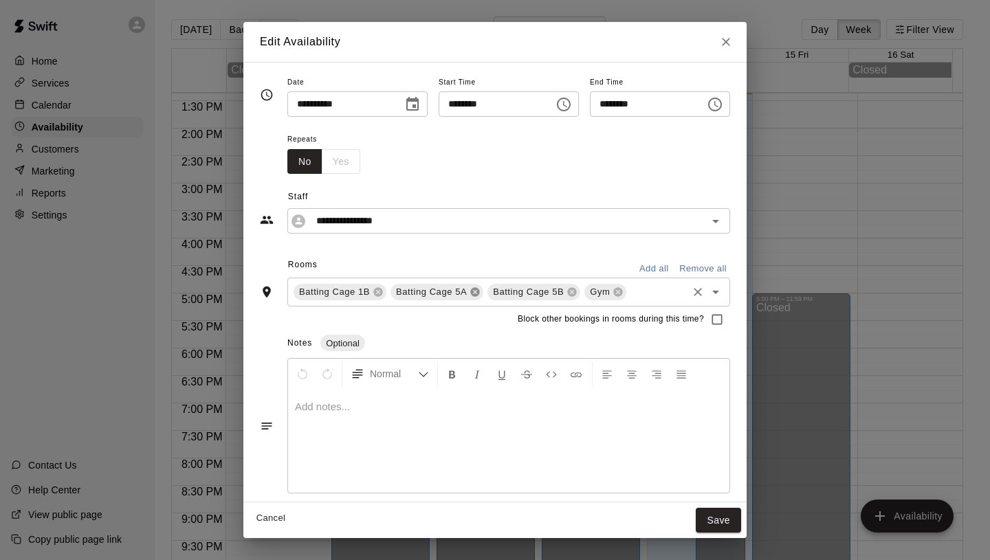
click at [470, 292] on icon at bounding box center [474, 292] width 9 height 9
click at [470, 291] on icon at bounding box center [474, 292] width 9 height 9
click at [419, 293] on icon at bounding box center [424, 292] width 11 height 11
click at [729, 515] on button "Save" at bounding box center [718, 520] width 45 height 25
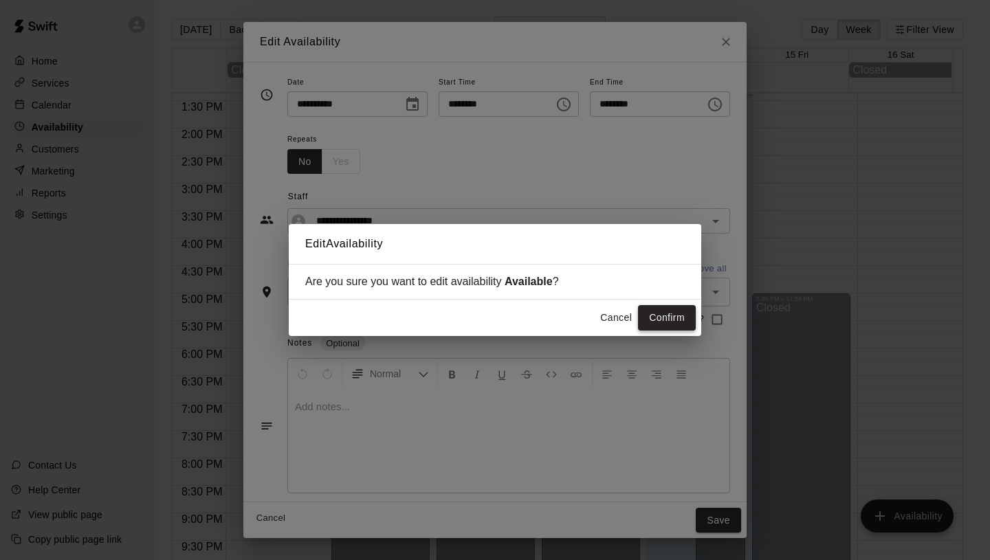
click at [674, 321] on button "Confirm" at bounding box center [667, 317] width 58 height 25
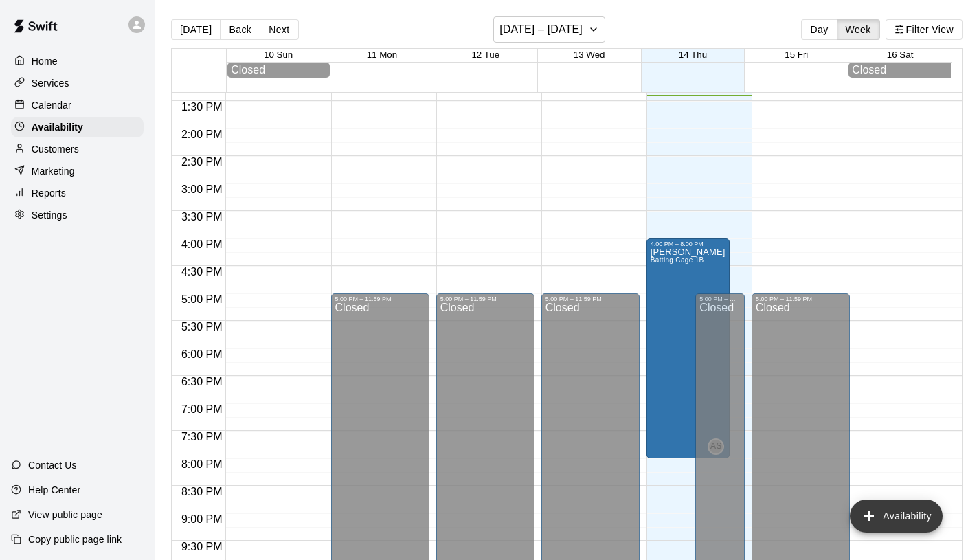
click at [904, 525] on button "Availability" at bounding box center [896, 516] width 93 height 33
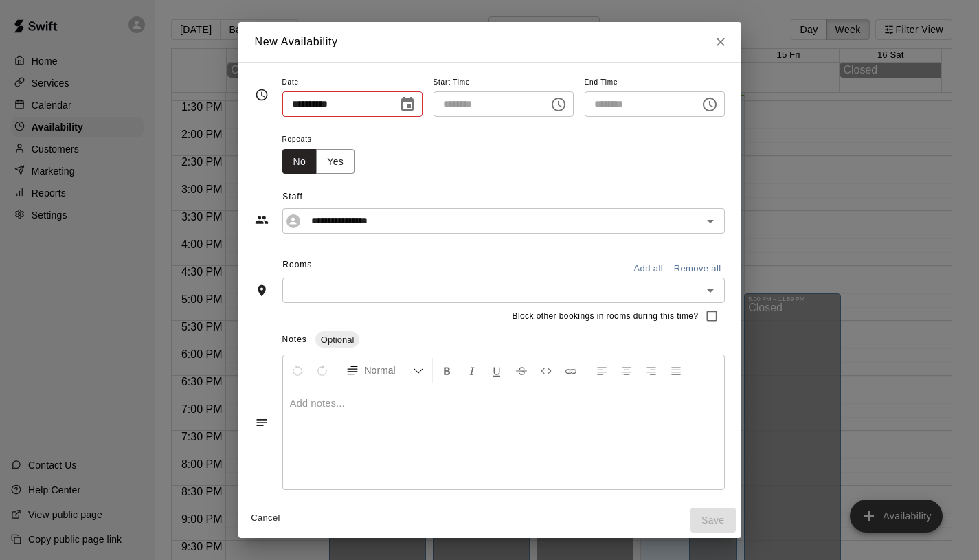
type input "**********"
type input "********"
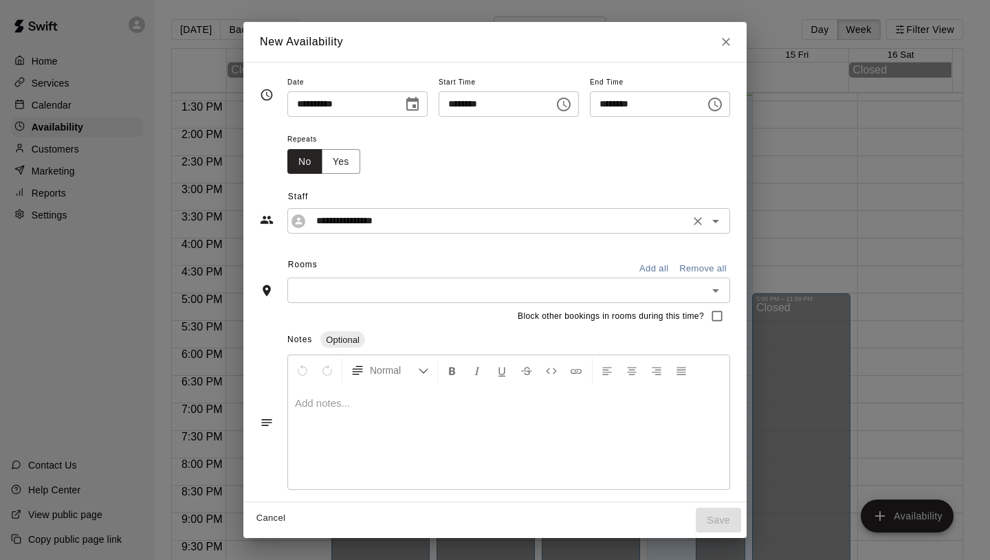
click at [406, 228] on input "**********" at bounding box center [498, 220] width 375 height 17
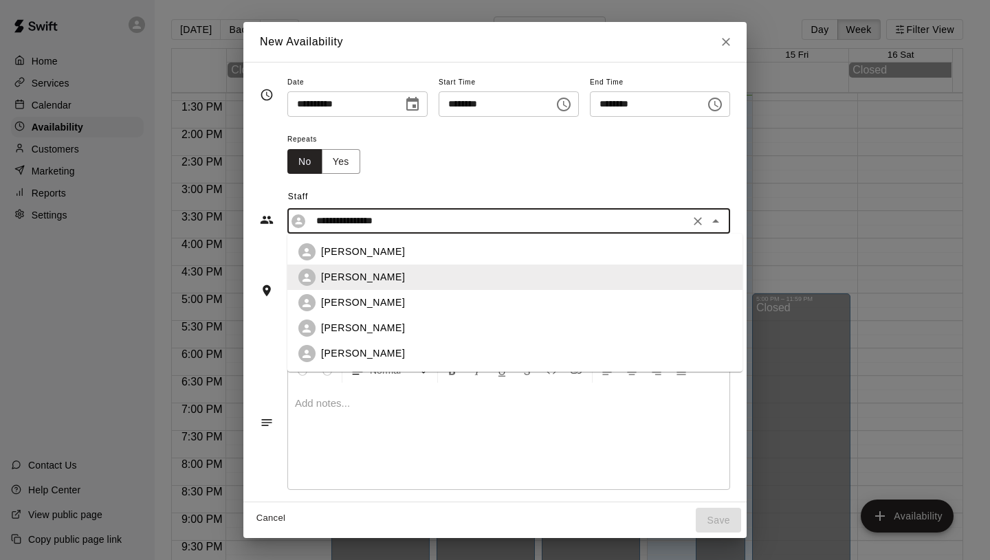
click at [391, 252] on div "Aaron Reesh" at bounding box center [526, 252] width 410 height 14
type input "**********"
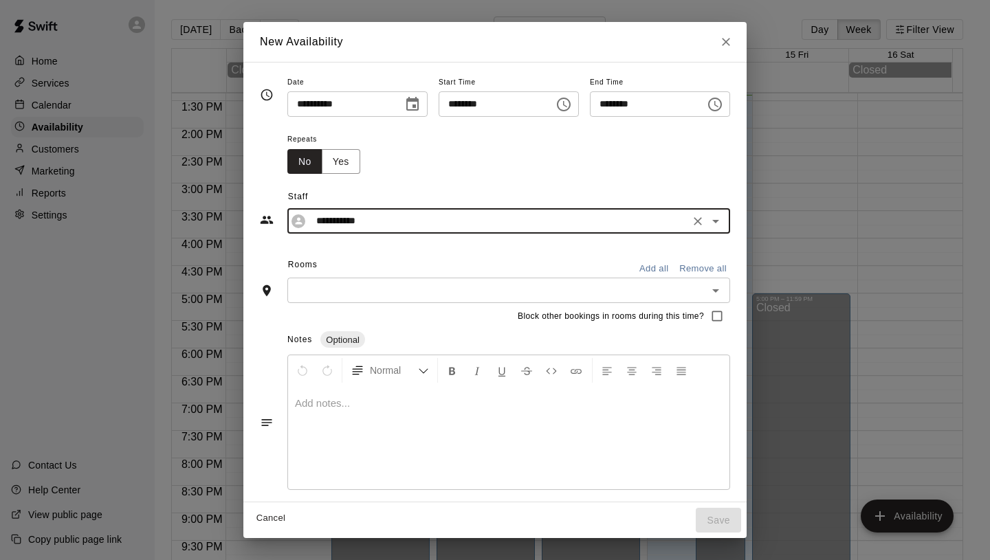
click at [511, 105] on input "********" at bounding box center [491, 103] width 106 height 25
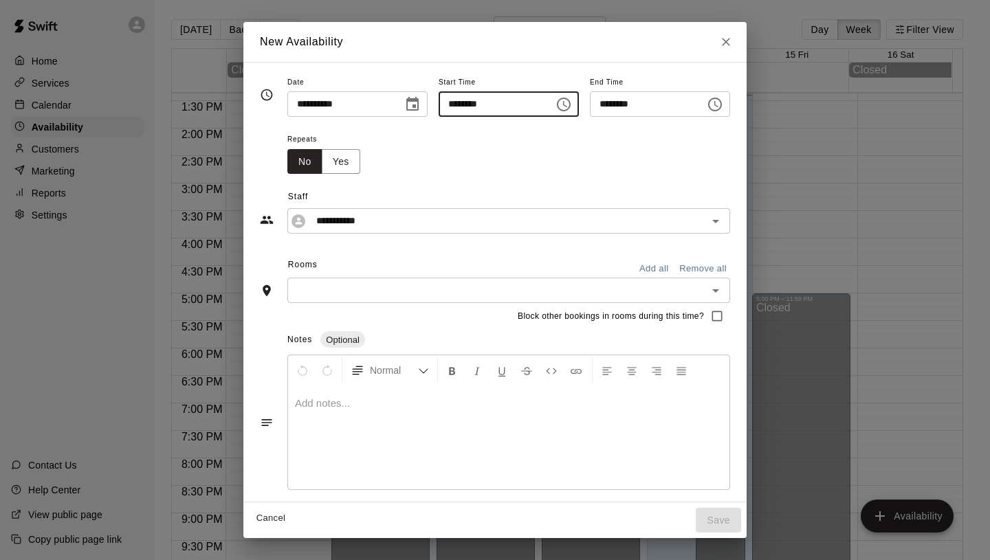
click at [558, 106] on icon "Choose time, selected time is 1:00 PM" at bounding box center [563, 104] width 16 height 16
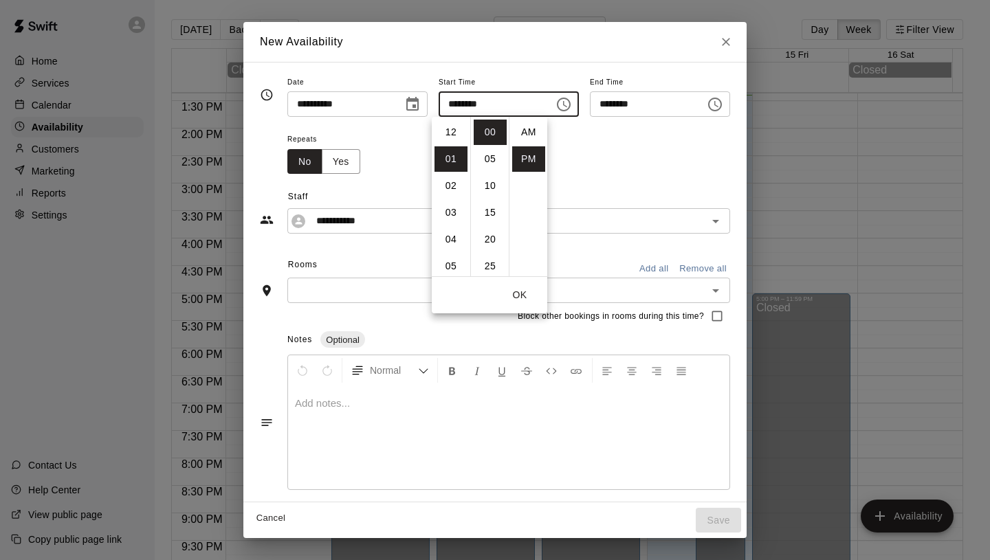
scroll to position [25, 0]
click at [456, 207] on li "04" at bounding box center [450, 212] width 33 height 25
type input "********"
click at [675, 109] on input "********" at bounding box center [643, 103] width 106 height 25
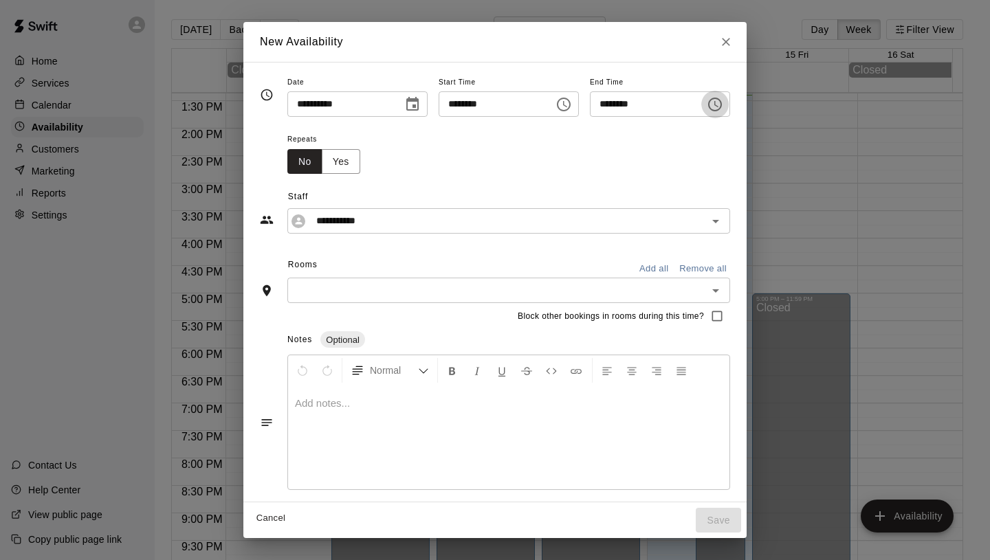
click at [720, 104] on icon "Choose time, selected time is 4:30 PM" at bounding box center [715, 104] width 16 height 16
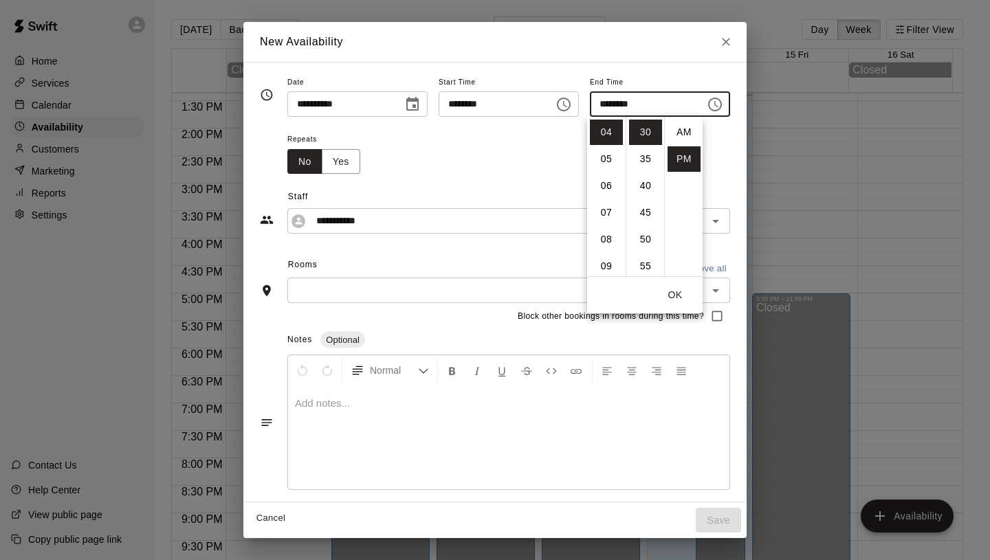
scroll to position [25, 0]
click at [612, 244] on li "08" at bounding box center [606, 239] width 33 height 25
click at [649, 134] on li "00" at bounding box center [645, 132] width 33 height 25
type input "********"
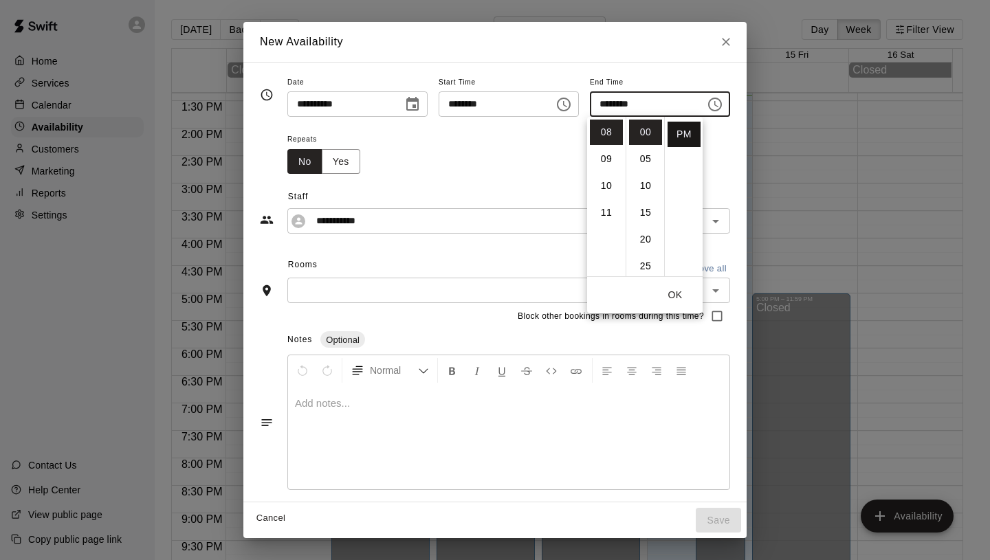
click at [685, 129] on li "PM" at bounding box center [683, 134] width 33 height 25
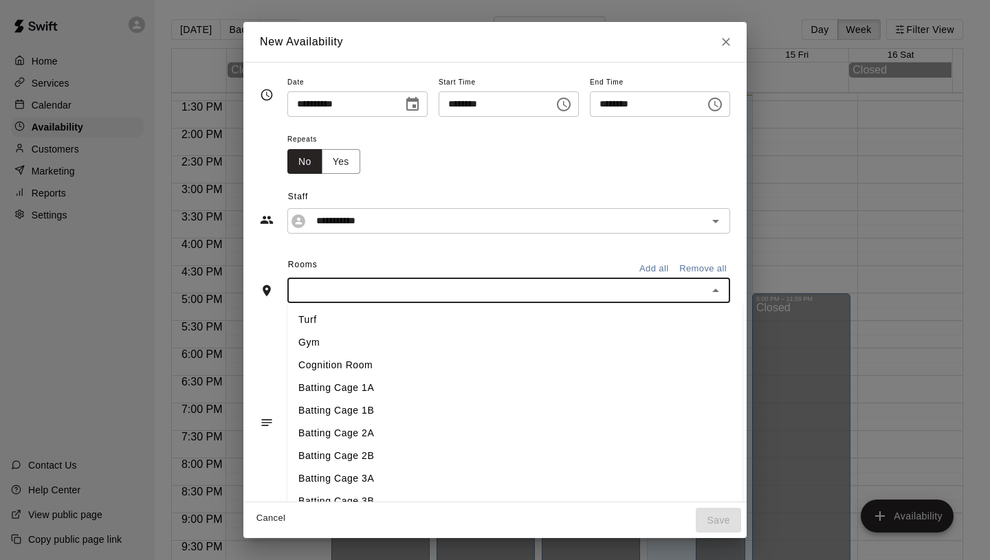
click at [537, 289] on input "text" at bounding box center [497, 290] width 412 height 17
click at [405, 384] on li "Batting Cage 1A" at bounding box center [514, 388] width 455 height 23
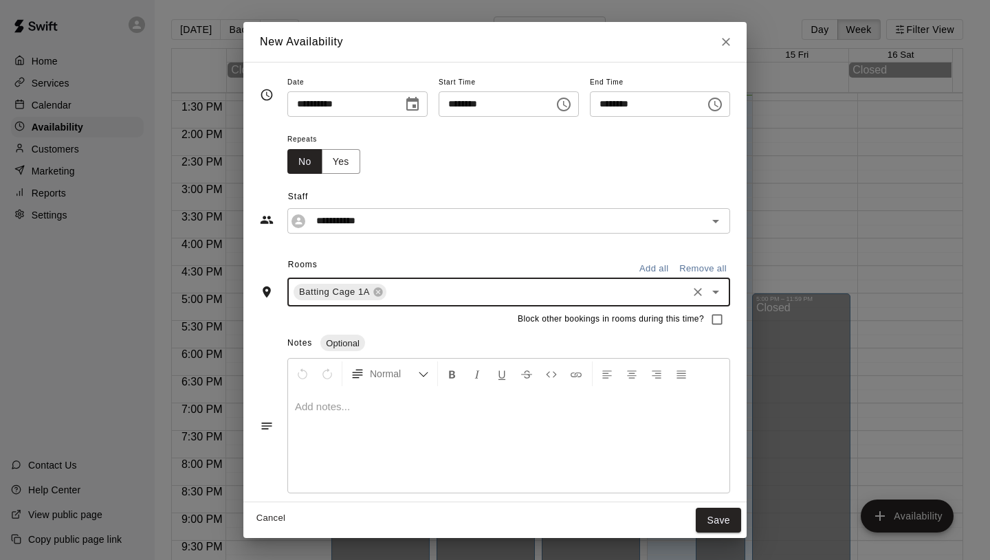
click at [656, 276] on button "Add all" at bounding box center [654, 268] width 44 height 21
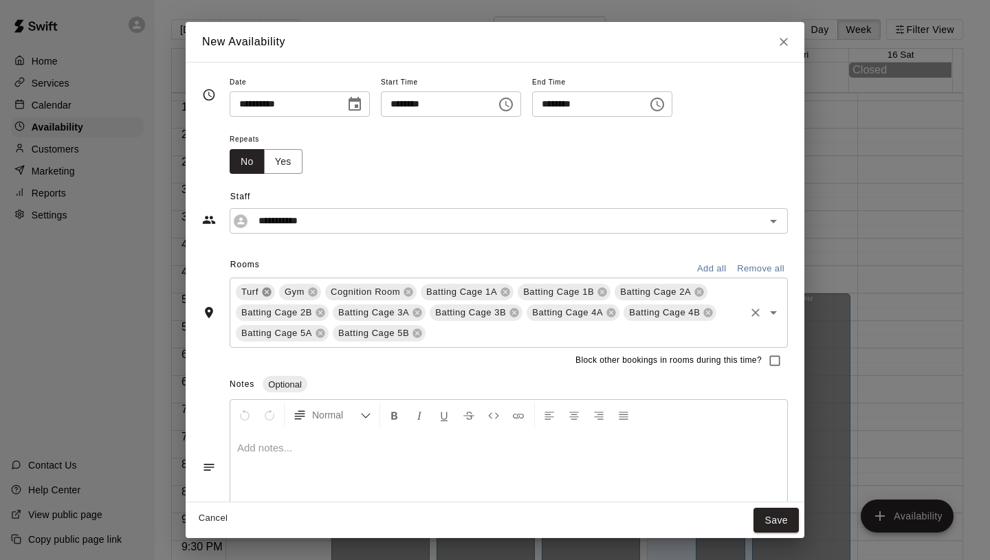
click at [265, 294] on icon at bounding box center [266, 292] width 9 height 9
click at [265, 294] on icon at bounding box center [269, 292] width 9 height 9
click at [320, 293] on icon at bounding box center [318, 292] width 11 height 11
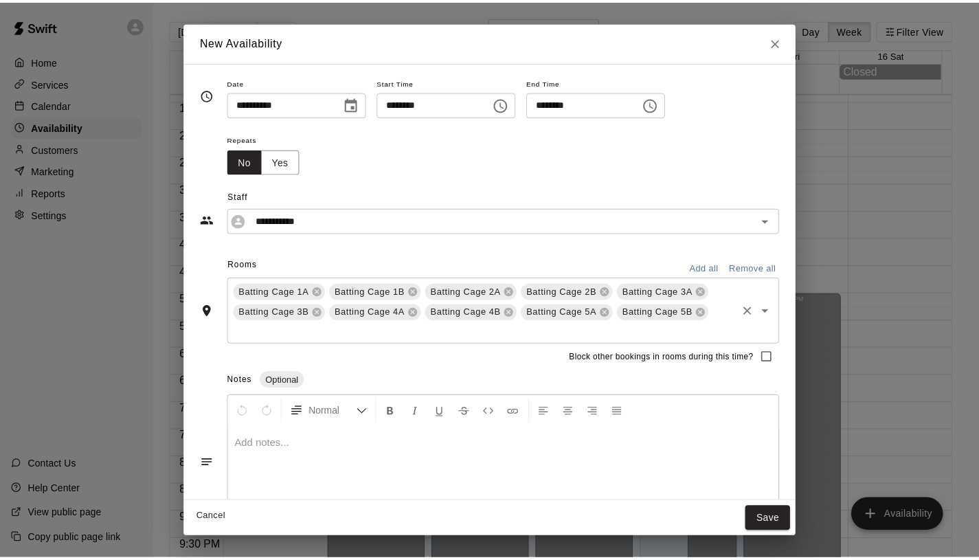
scroll to position [44, 0]
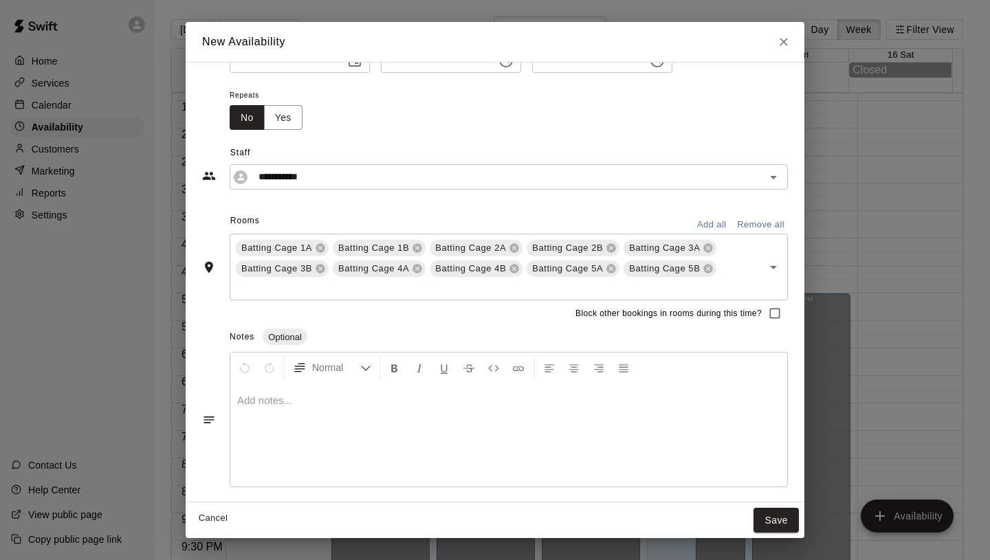
click at [700, 224] on button "Add all" at bounding box center [711, 224] width 44 height 21
click at [309, 249] on icon at bounding box center [312, 248] width 9 height 9
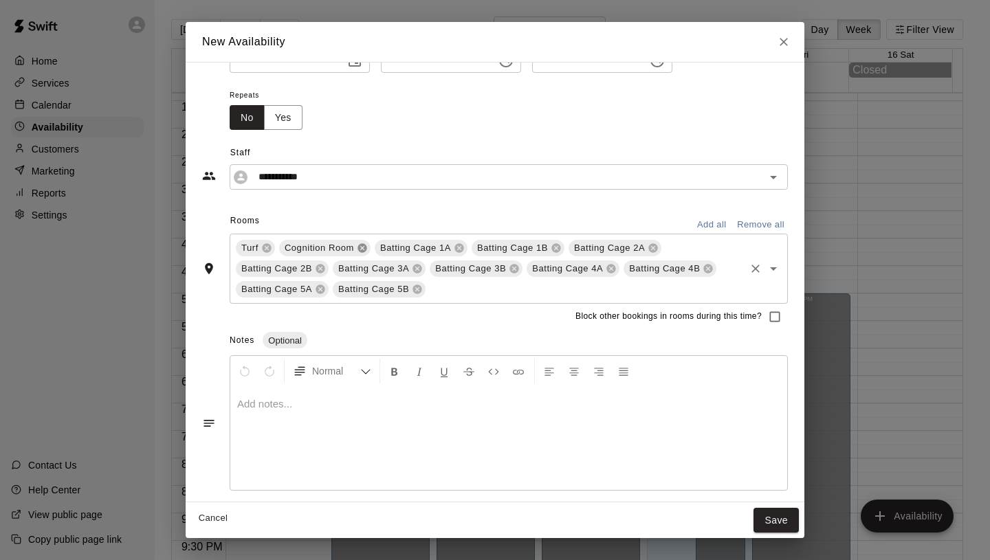
click at [362, 251] on icon at bounding box center [361, 248] width 9 height 9
click at [776, 515] on button "Save" at bounding box center [775, 520] width 45 height 25
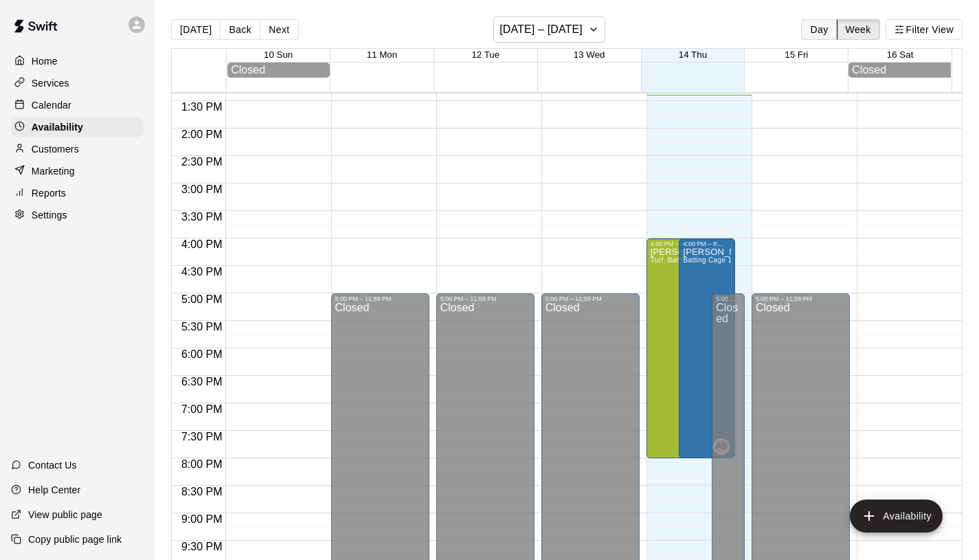
click at [831, 30] on button "Day" at bounding box center [819, 29] width 36 height 21
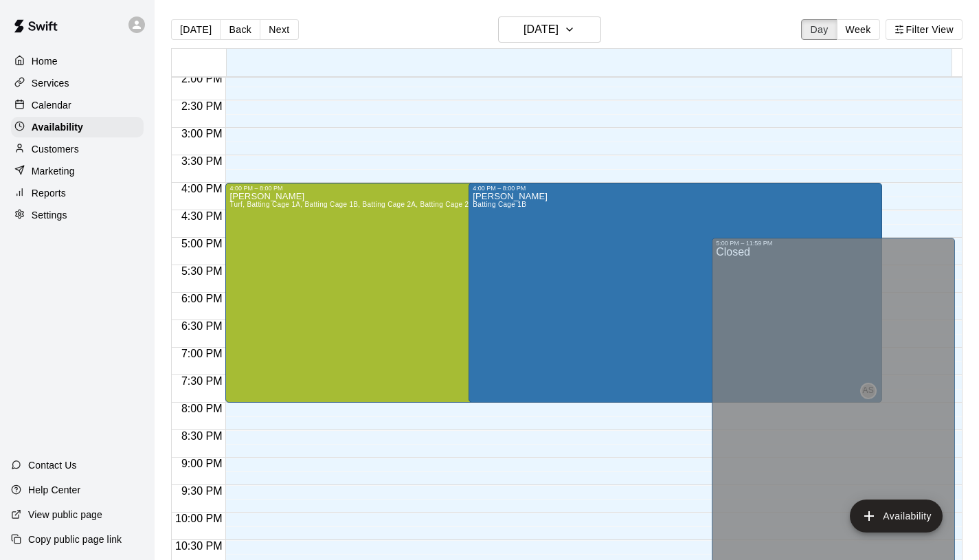
scroll to position [780, 0]
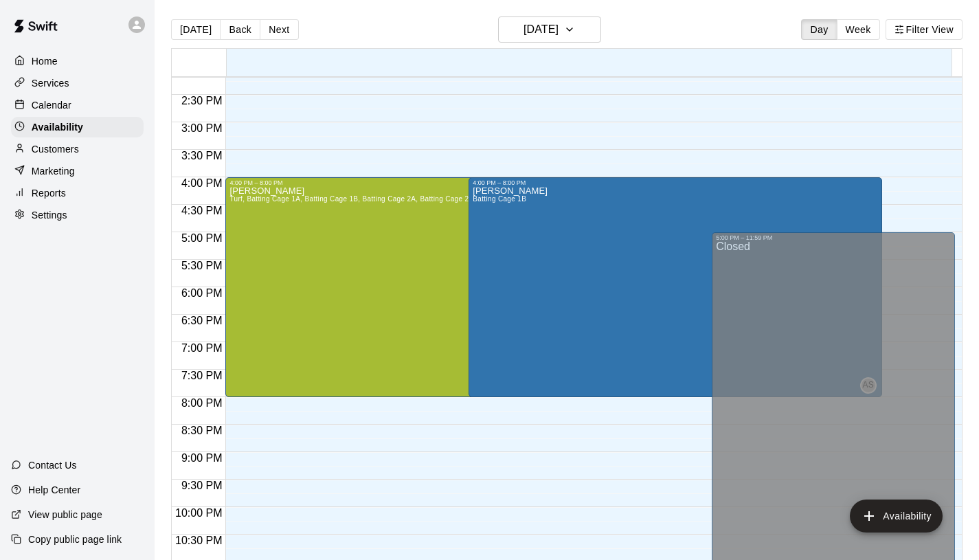
click at [64, 77] on p "Services" at bounding box center [51, 83] width 38 height 14
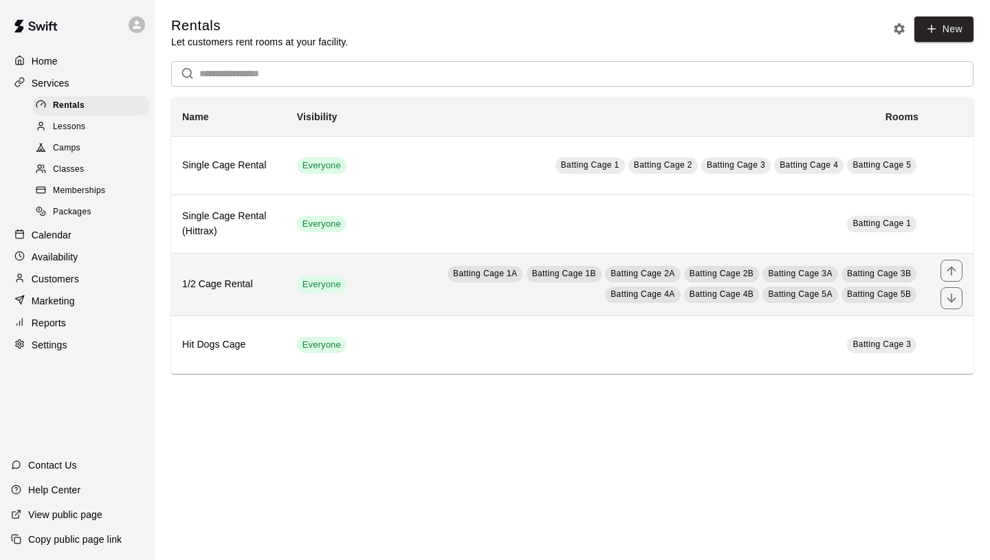
click at [376, 297] on td "Batting Cage 1A Batting Cage 1B Batting Cage 2A Batting Cage 2B Batting Cage 3A…" at bounding box center [643, 284] width 572 height 63
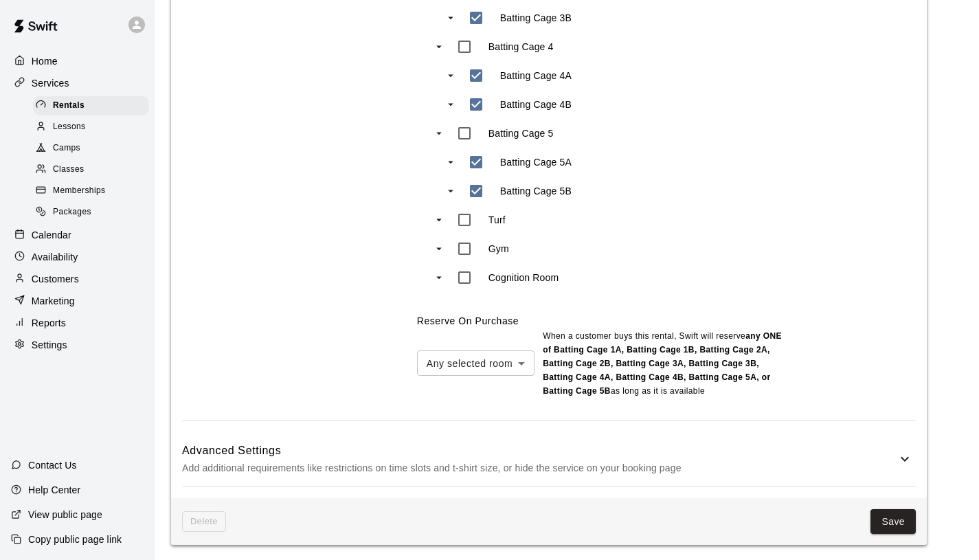
scroll to position [899, 0]
click at [899, 515] on button "Save" at bounding box center [893, 520] width 45 height 25
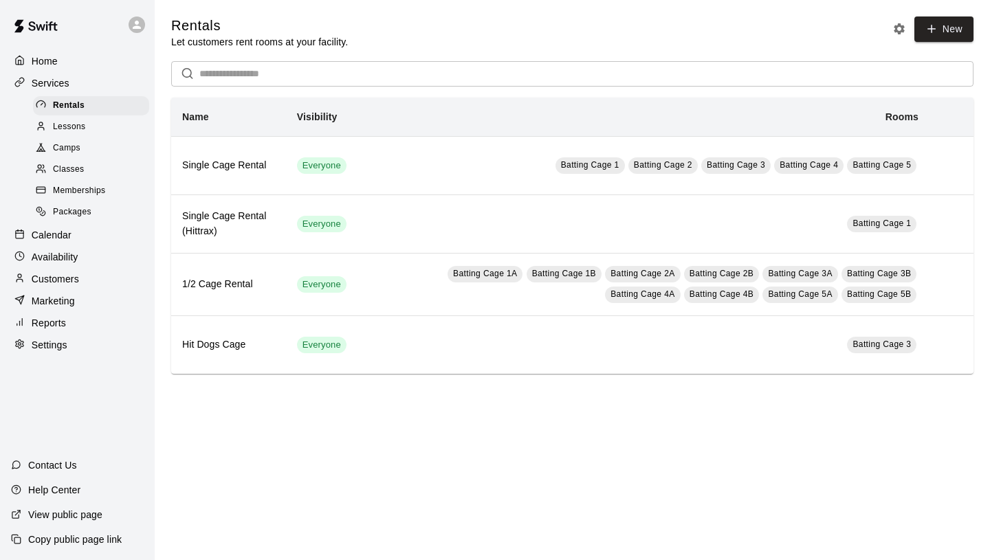
click at [75, 128] on span "Lessons" at bounding box center [69, 127] width 33 height 14
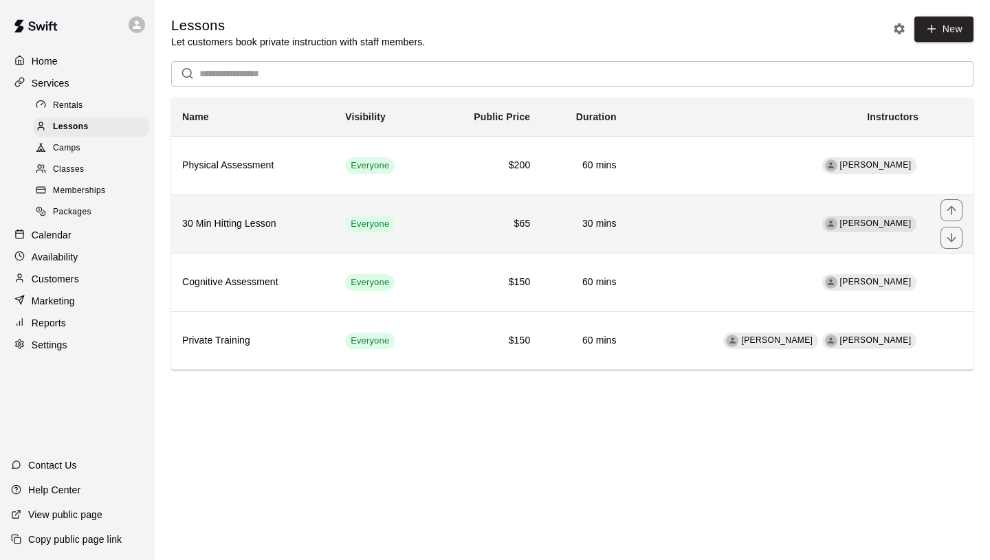
click at [291, 223] on h6 "30 Min Hitting Lesson" at bounding box center [252, 223] width 141 height 15
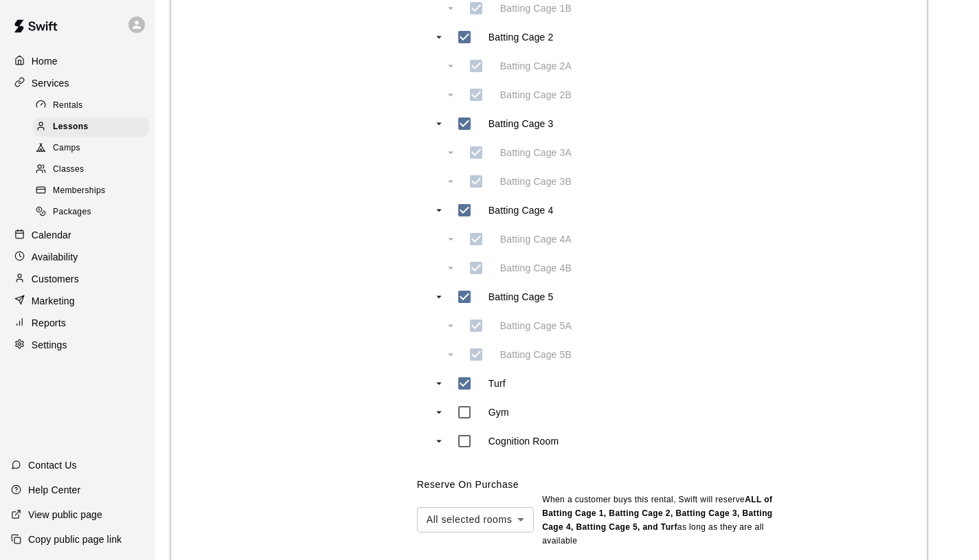
scroll to position [754, 0]
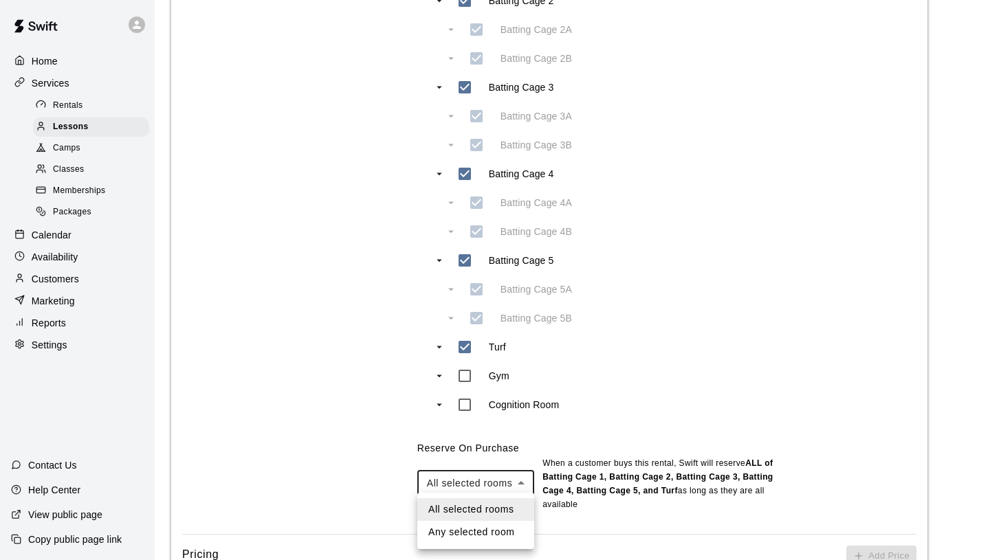
click at [518, 476] on body "**********" at bounding box center [495, 159] width 990 height 1827
click at [504, 531] on li "Any selected room" at bounding box center [475, 532] width 117 height 23
type input "***"
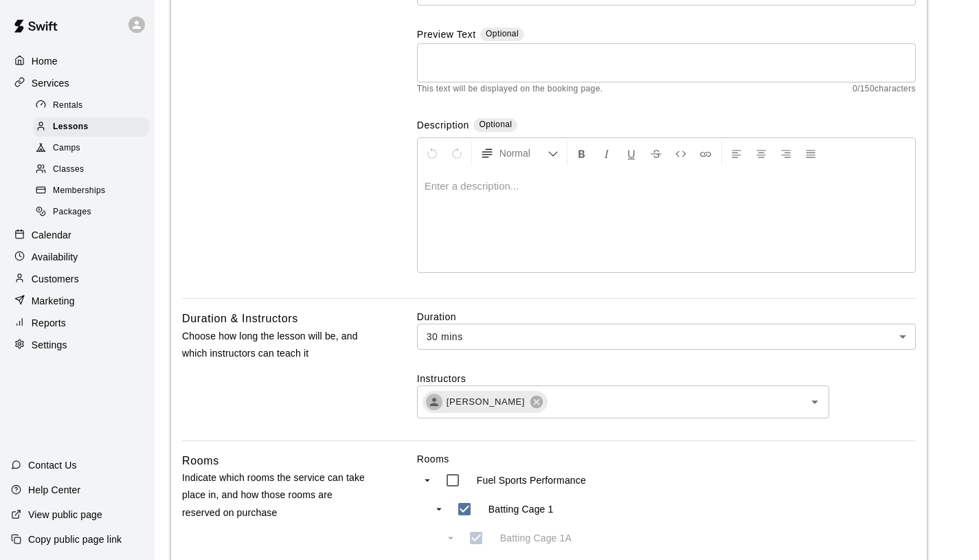
scroll to position [158, 0]
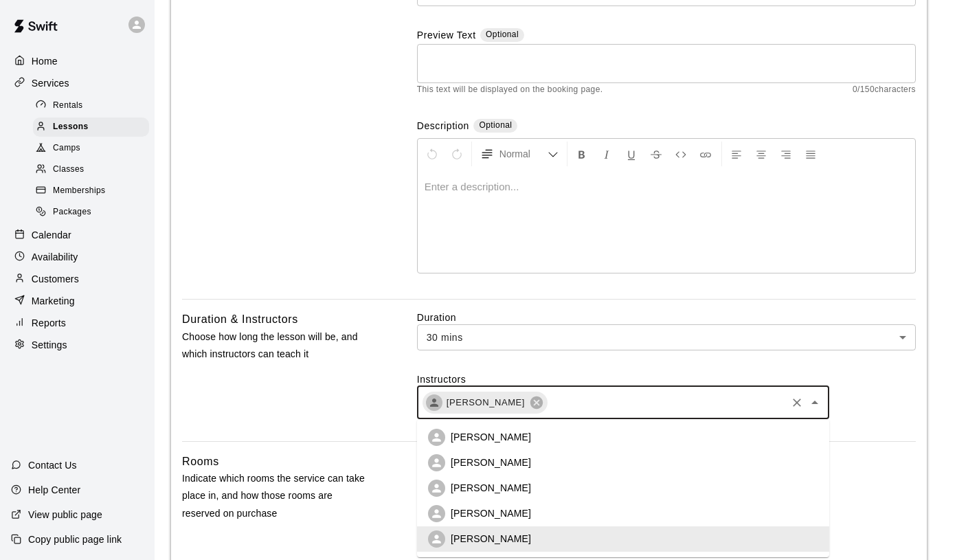
click at [642, 410] on input "text" at bounding box center [667, 402] width 236 height 17
click at [562, 484] on li "Aaron Reesh" at bounding box center [623, 488] width 412 height 25
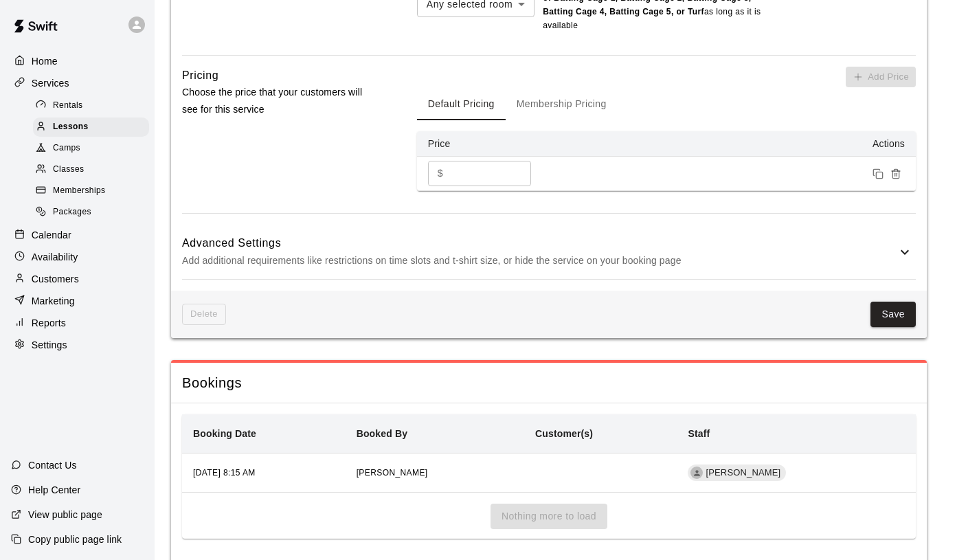
scroll to position [1267, 0]
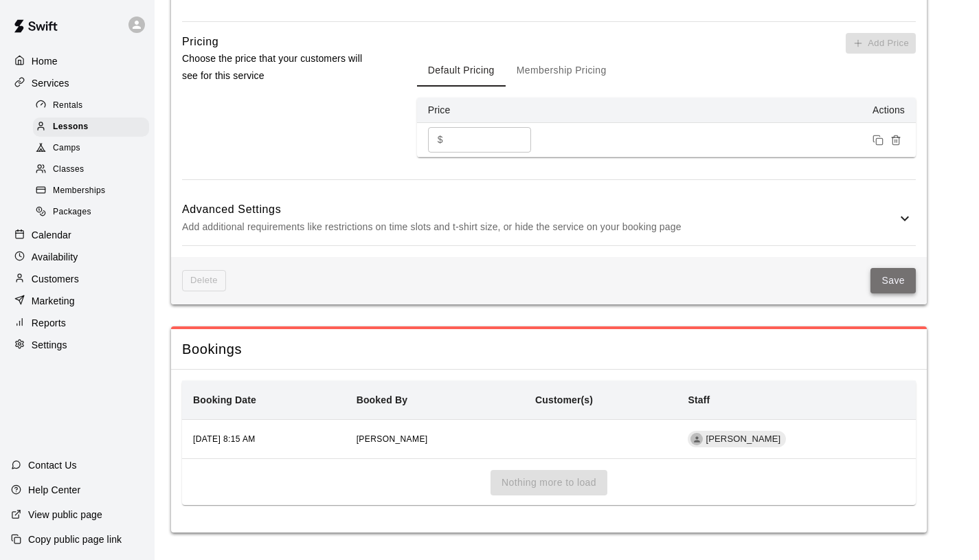
click at [897, 289] on button "Save" at bounding box center [893, 280] width 45 height 25
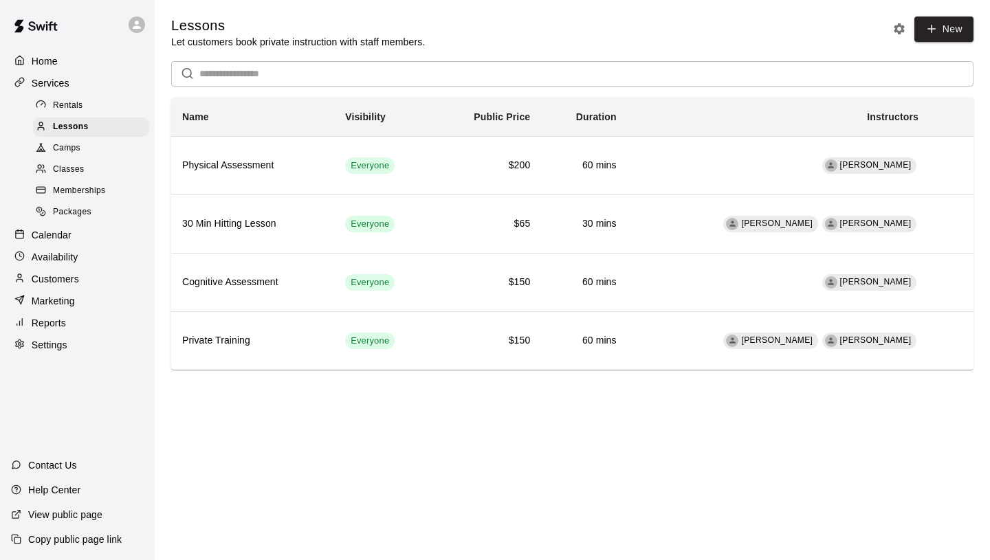
click at [55, 232] on p "Calendar" at bounding box center [52, 235] width 40 height 14
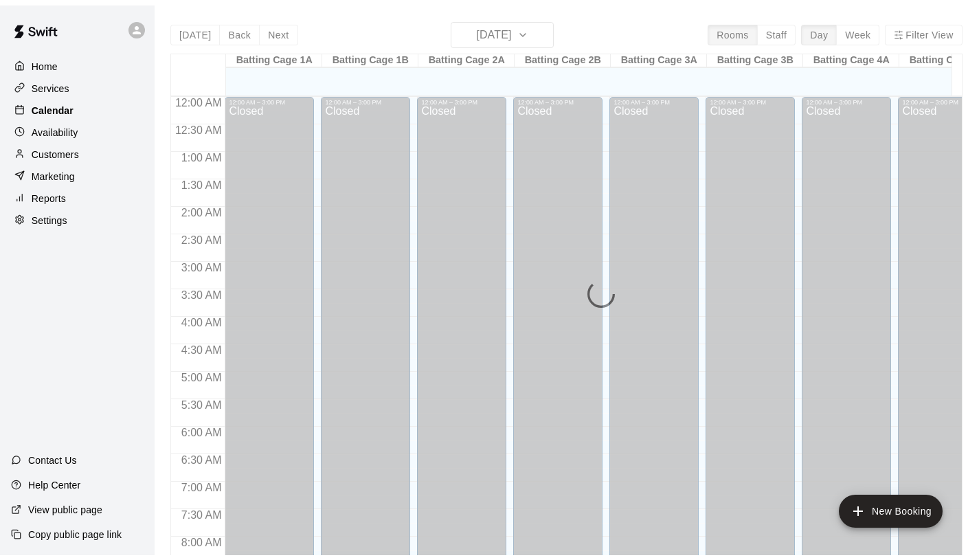
scroll to position [737, 0]
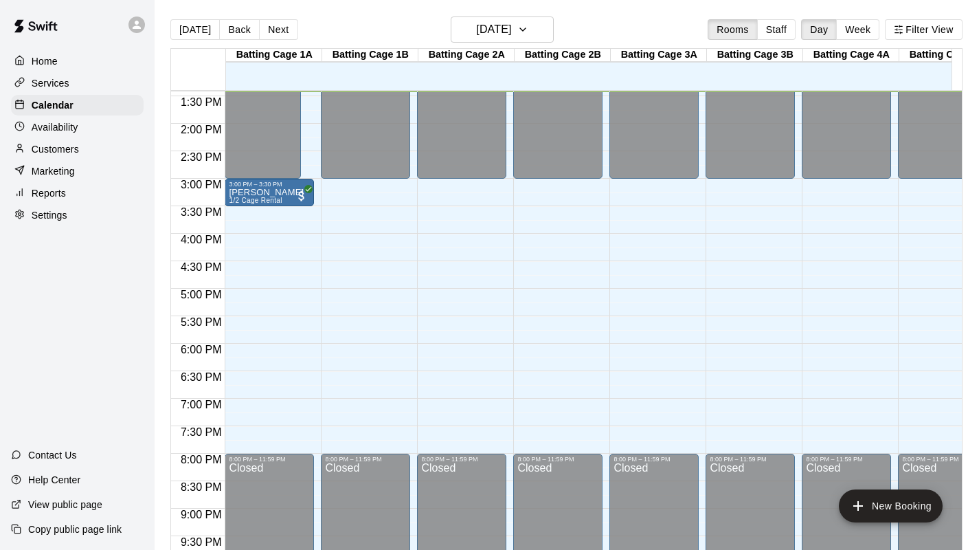
click at [80, 127] on div "Availability" at bounding box center [77, 127] width 133 height 21
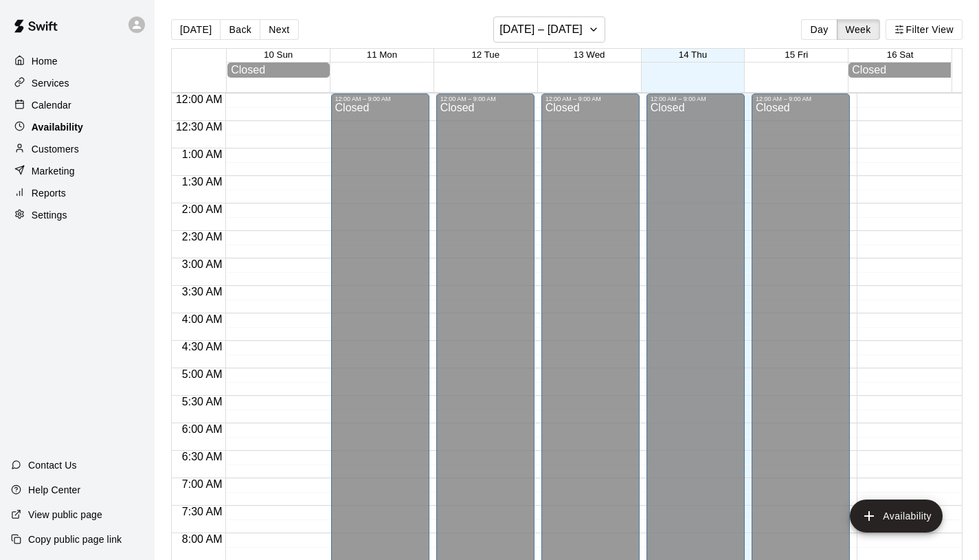
scroll to position [738, 0]
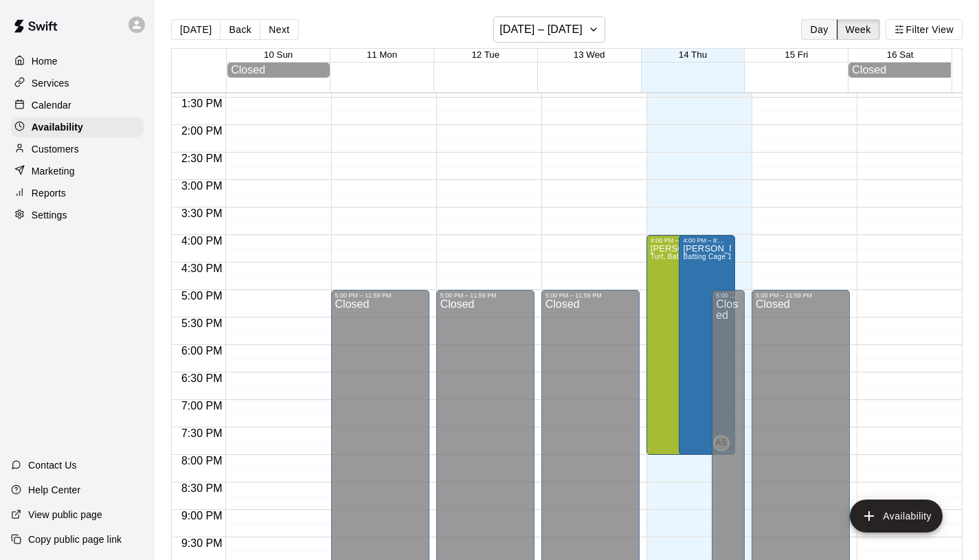
click at [825, 27] on button "Day" at bounding box center [819, 29] width 36 height 21
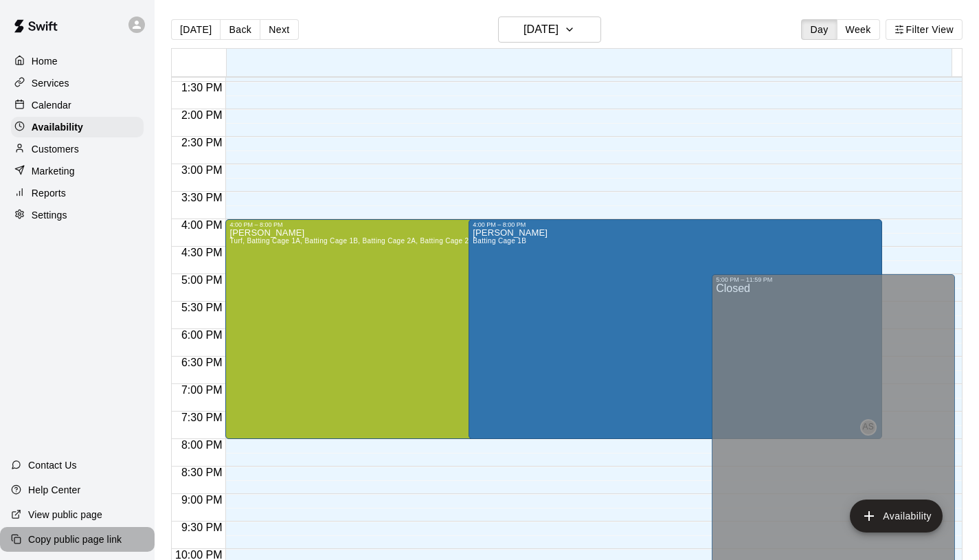
click at [91, 544] on p "Copy public page link" at bounding box center [74, 540] width 93 height 14
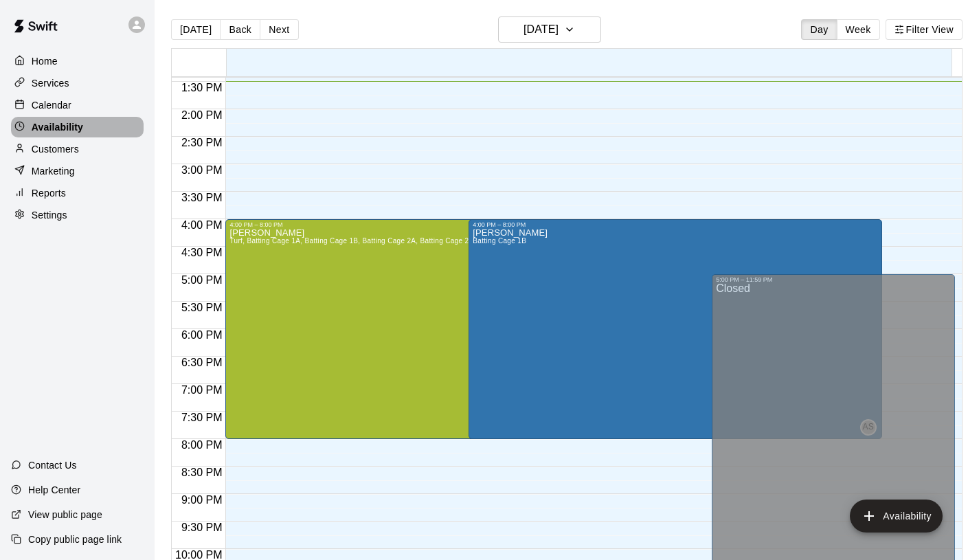
click at [120, 126] on div "Availability" at bounding box center [77, 127] width 133 height 21
click at [532, 288] on div "Adam Sobocienski Batting Cage 1B" at bounding box center [510, 508] width 75 height 560
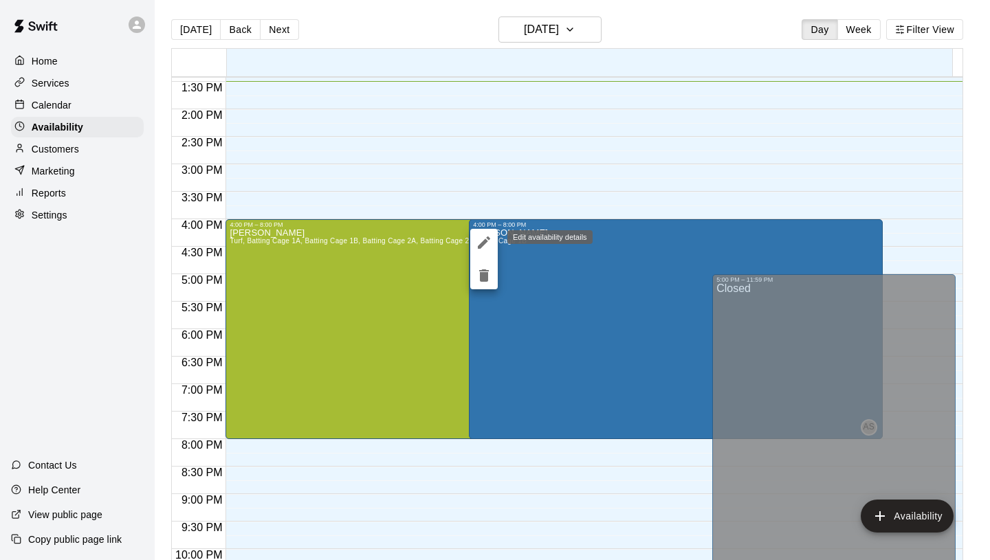
click at [482, 245] on icon "edit" at bounding box center [484, 242] width 12 height 12
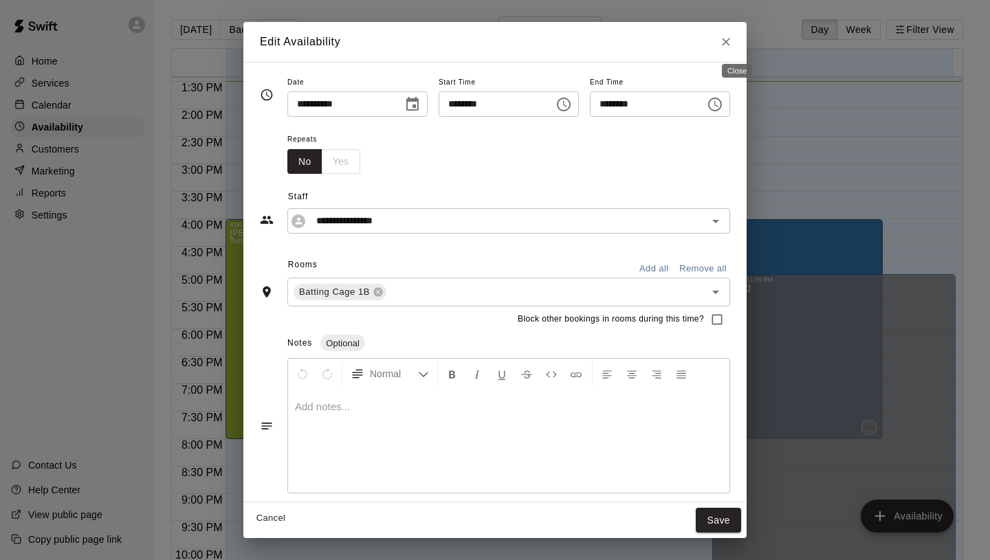
click at [733, 46] on icon "Close" at bounding box center [726, 42] width 14 height 14
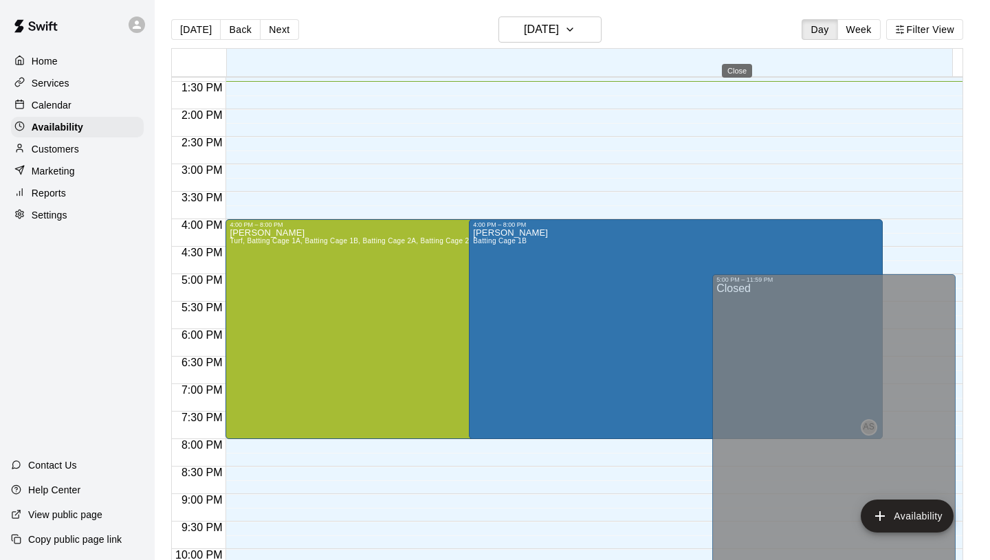
type input "**********"
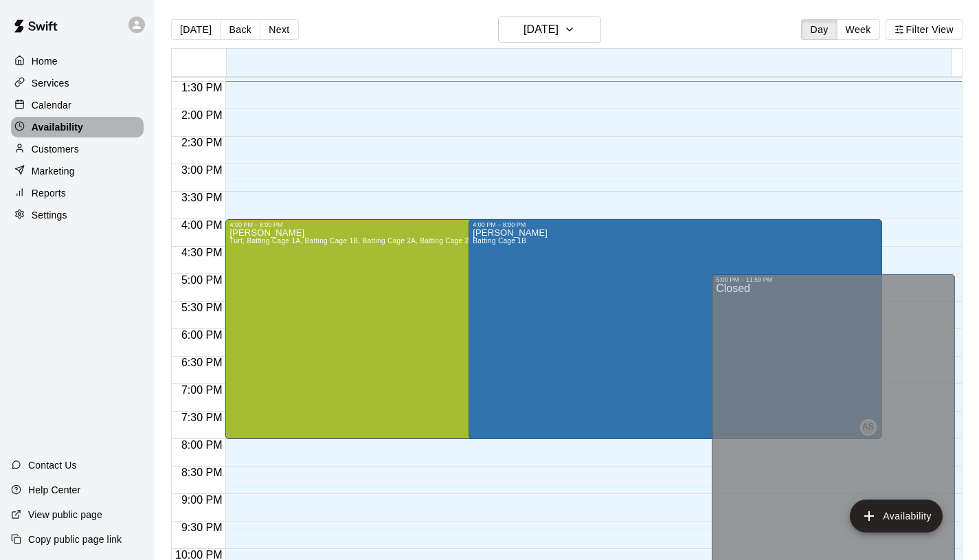
click at [89, 127] on div "Availability" at bounding box center [77, 127] width 133 height 21
click at [871, 31] on button "Week" at bounding box center [858, 29] width 43 height 21
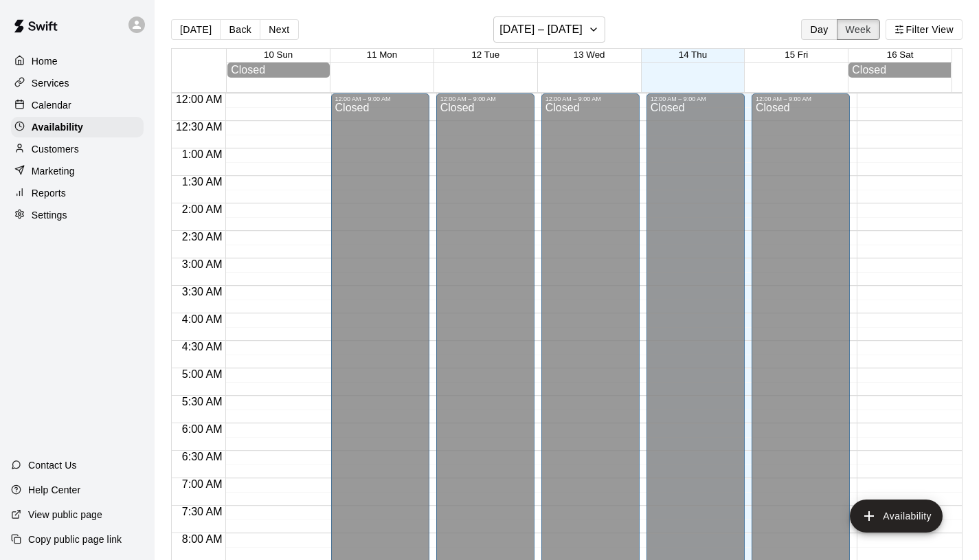
scroll to position [742, 0]
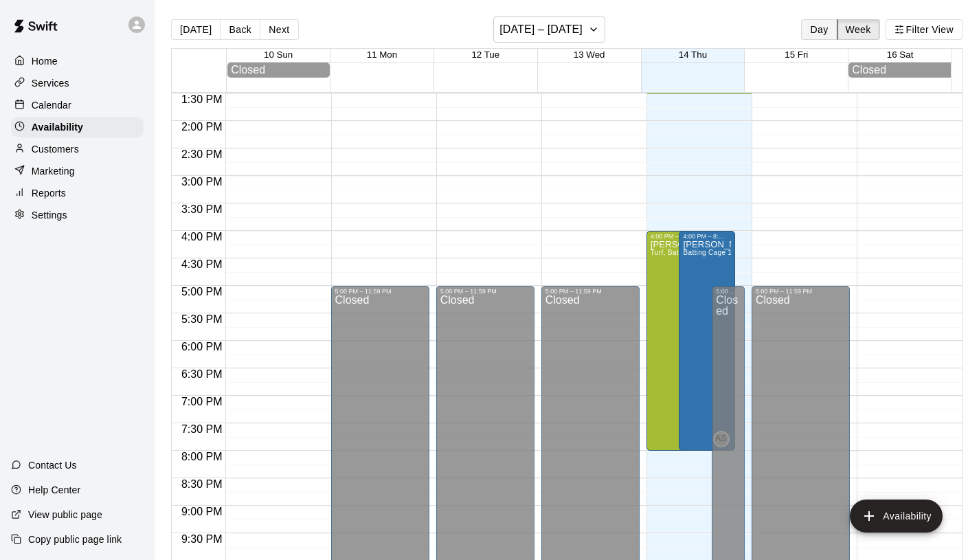
click at [819, 32] on button "Day" at bounding box center [819, 29] width 36 height 21
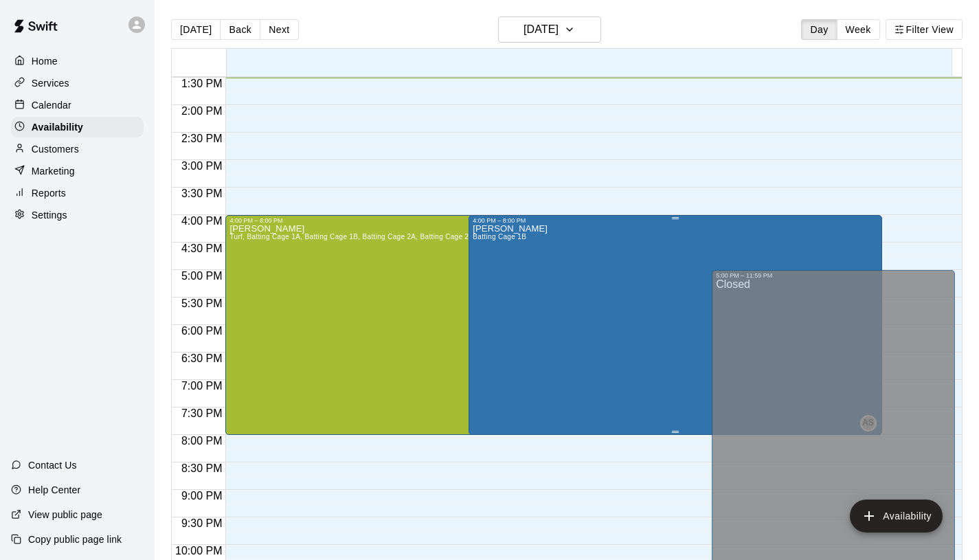
click at [535, 305] on div "Adam Sobocienski Batting Cage 1B" at bounding box center [510, 504] width 75 height 560
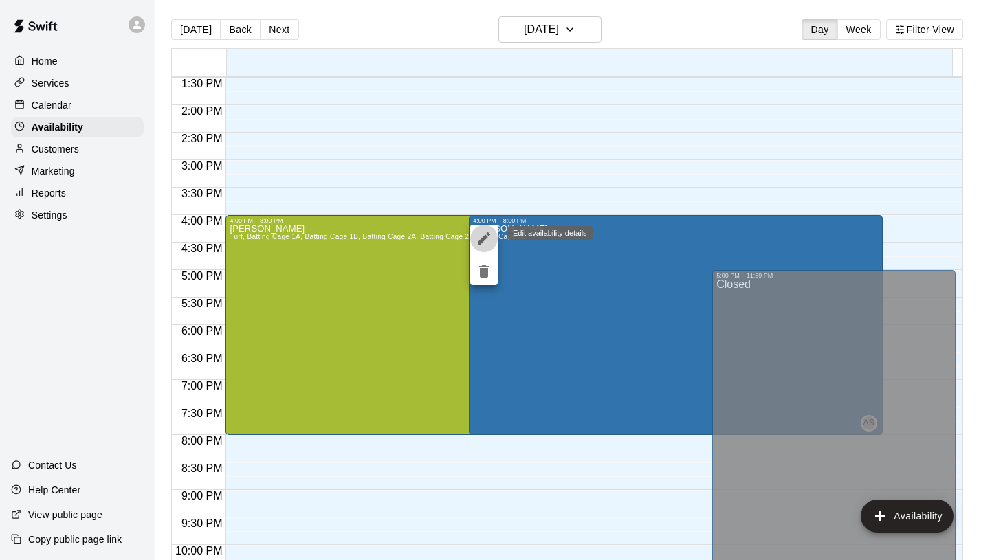
click at [487, 243] on icon "edit" at bounding box center [484, 238] width 16 height 16
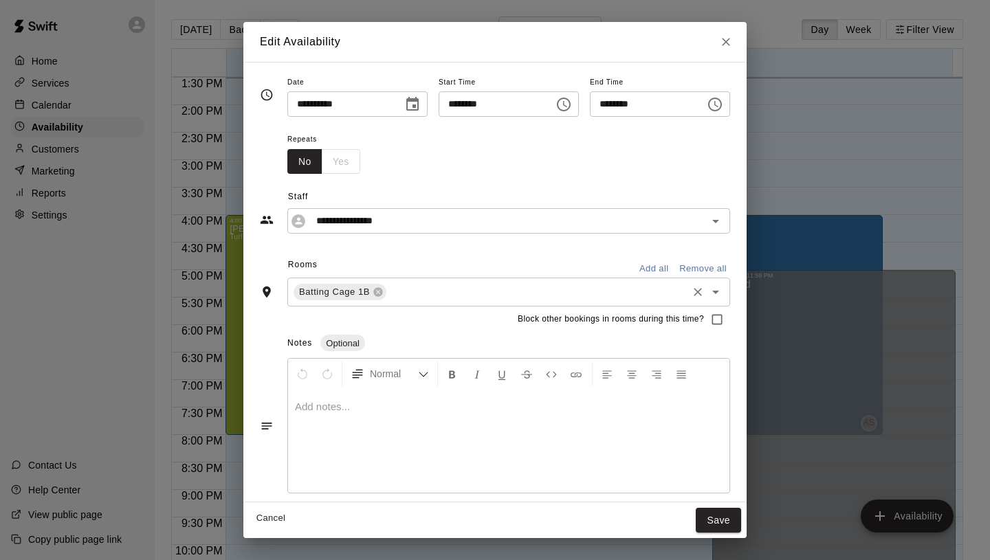
scroll to position [6, 0]
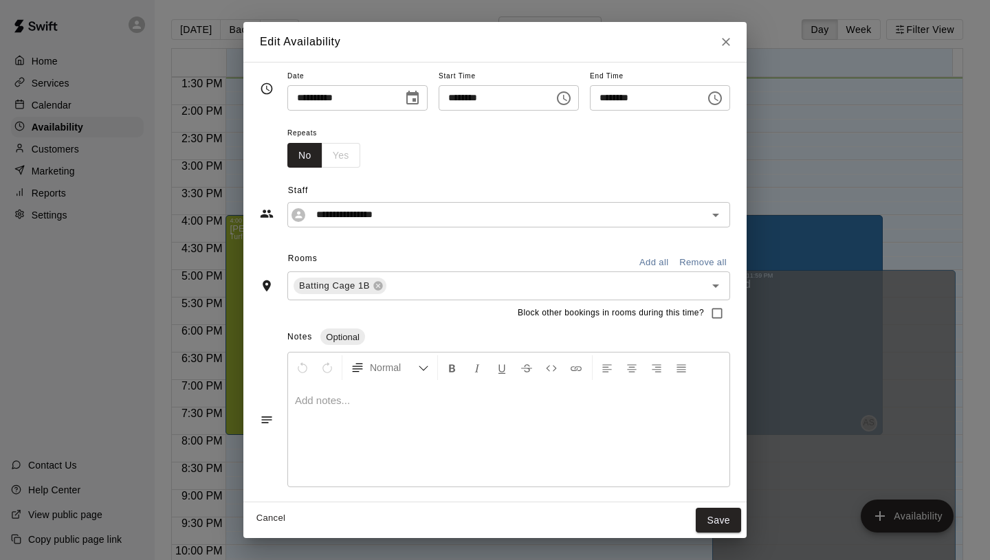
click at [341, 165] on div "No Yes" at bounding box center [323, 155] width 73 height 25
click at [336, 162] on div "No Yes" at bounding box center [323, 155] width 73 height 25
click at [321, 155] on div "No Yes" at bounding box center [323, 155] width 73 height 25
click at [313, 156] on div "No Yes" at bounding box center [323, 155] width 73 height 25
click at [404, 106] on icon "Choose date, selected date is Aug 14, 2025" at bounding box center [412, 98] width 16 height 16
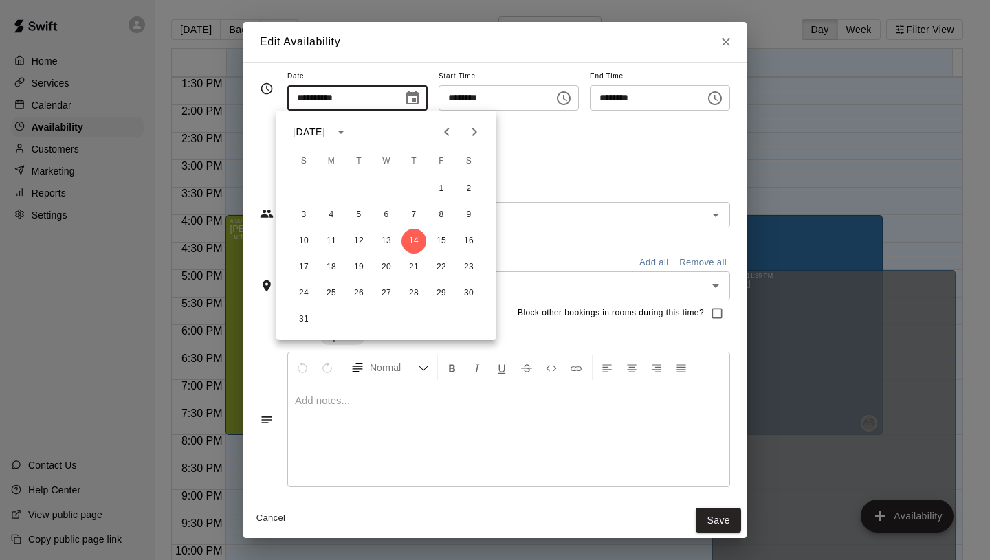
click at [404, 106] on icon "Choose date, selected date is Aug 14, 2025" at bounding box center [412, 98] width 16 height 16
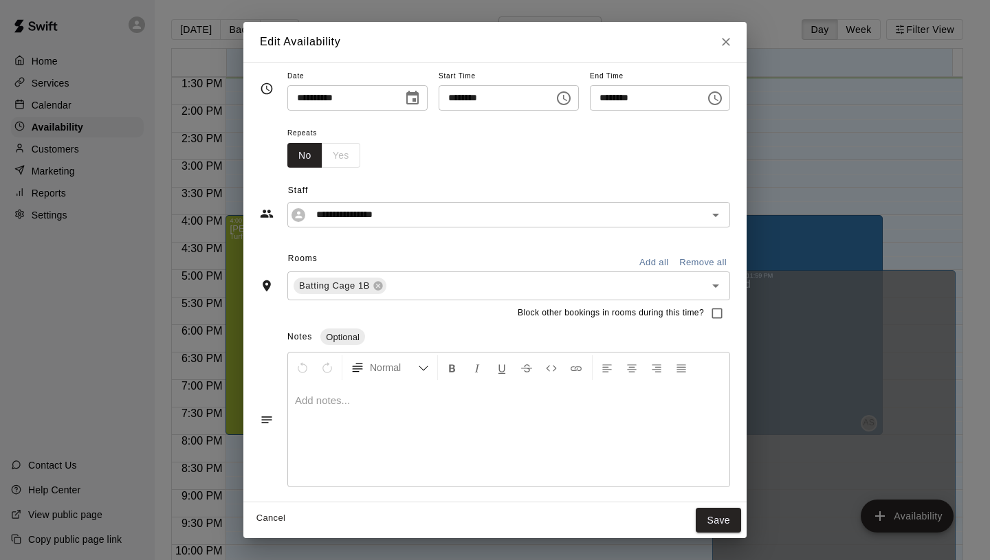
click at [313, 160] on div "No Yes" at bounding box center [323, 155] width 73 height 25
click at [296, 156] on button "No" at bounding box center [304, 155] width 35 height 25
click at [326, 158] on div "No Yes" at bounding box center [323, 155] width 73 height 25
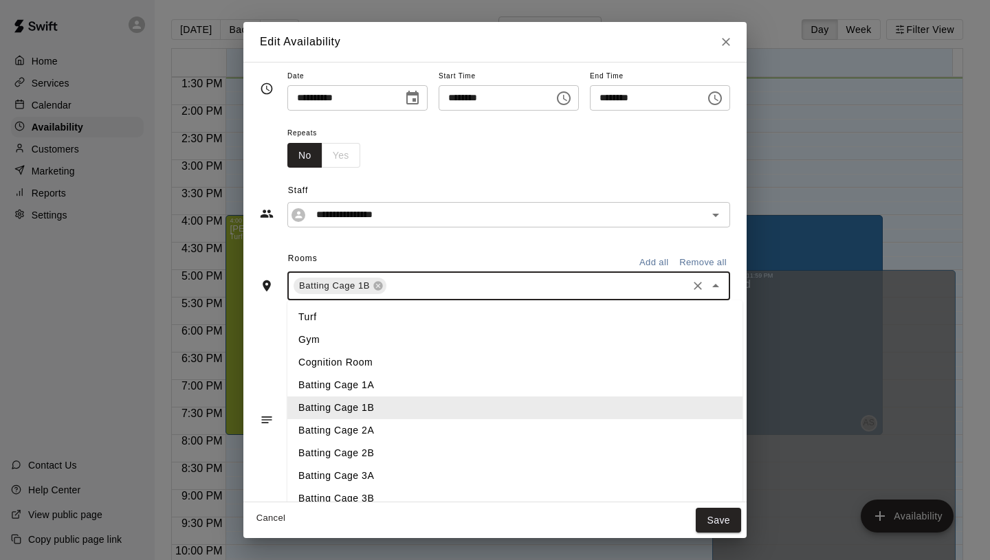
click at [529, 280] on input "text" at bounding box center [536, 286] width 297 height 17
click at [485, 224] on div "**********" at bounding box center [508, 214] width 443 height 25
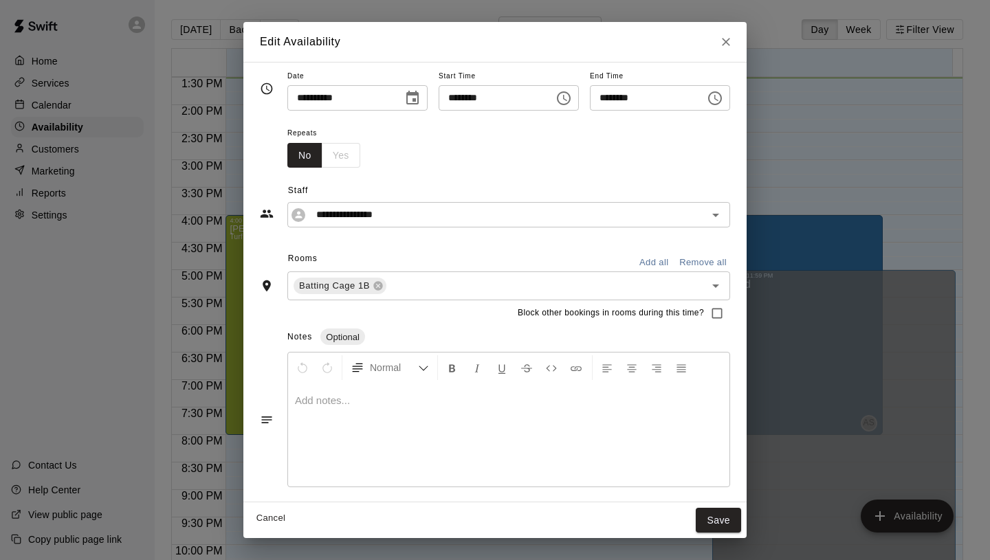
click at [381, 174] on div "**********" at bounding box center [495, 198] width 470 height 60
click at [328, 161] on div "No Yes" at bounding box center [323, 155] width 73 height 25
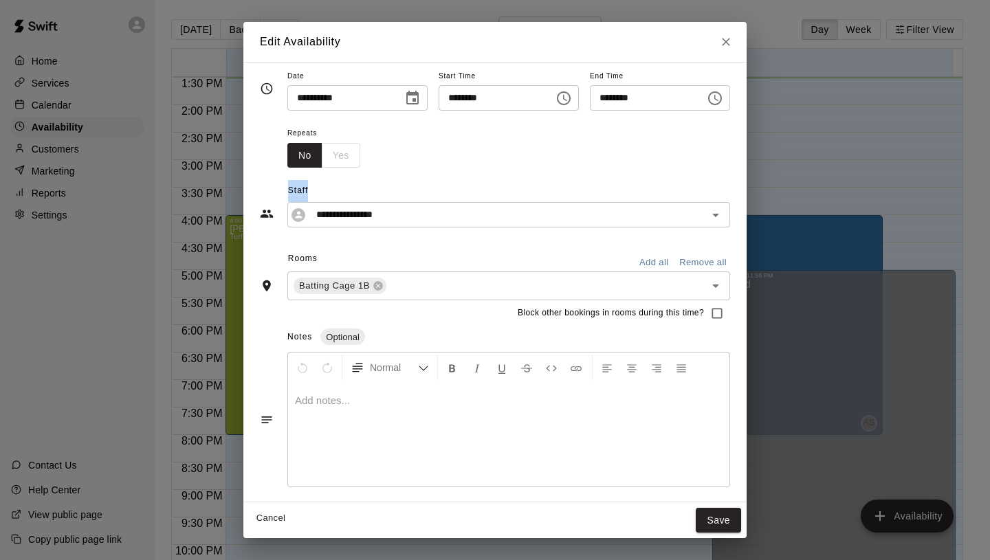
click at [328, 161] on div "No Yes" at bounding box center [323, 155] width 73 height 25
click at [307, 157] on button "No" at bounding box center [304, 155] width 35 height 25
click at [339, 158] on div "No Yes" at bounding box center [323, 155] width 73 height 25
click at [463, 146] on div "Repeats No Yes" at bounding box center [508, 145] width 443 height 43
click at [731, 45] on icon "Close" at bounding box center [726, 42] width 14 height 14
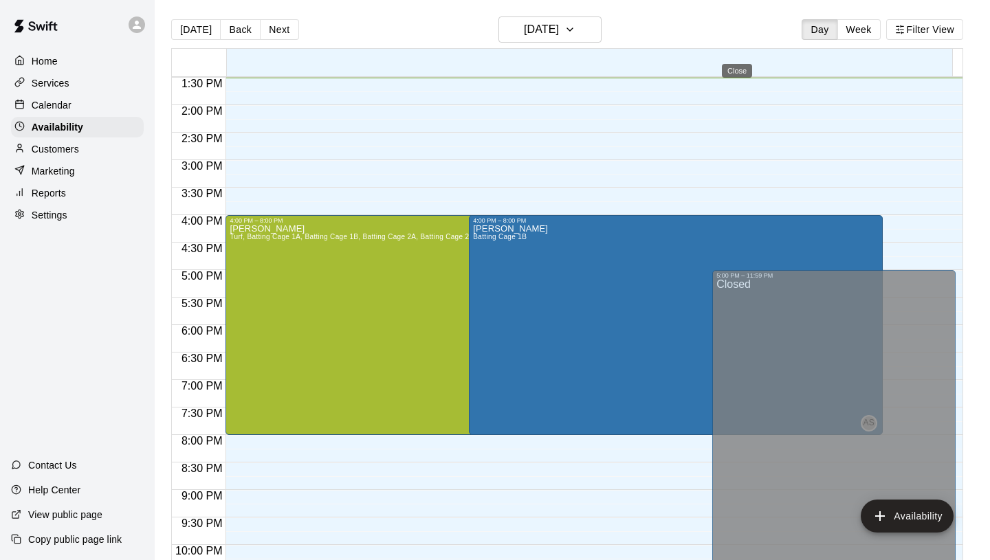
type input "**********"
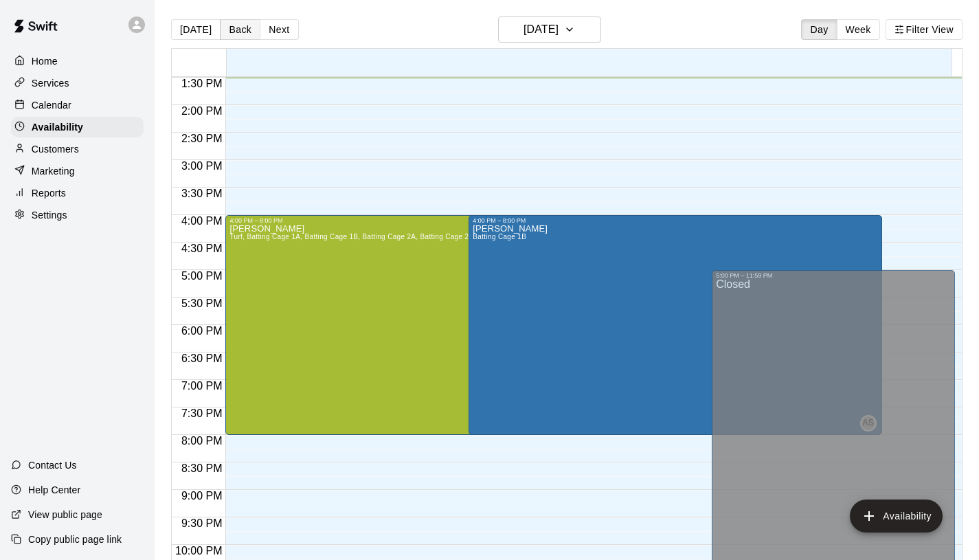
click at [224, 32] on button "Back" at bounding box center [240, 29] width 41 height 21
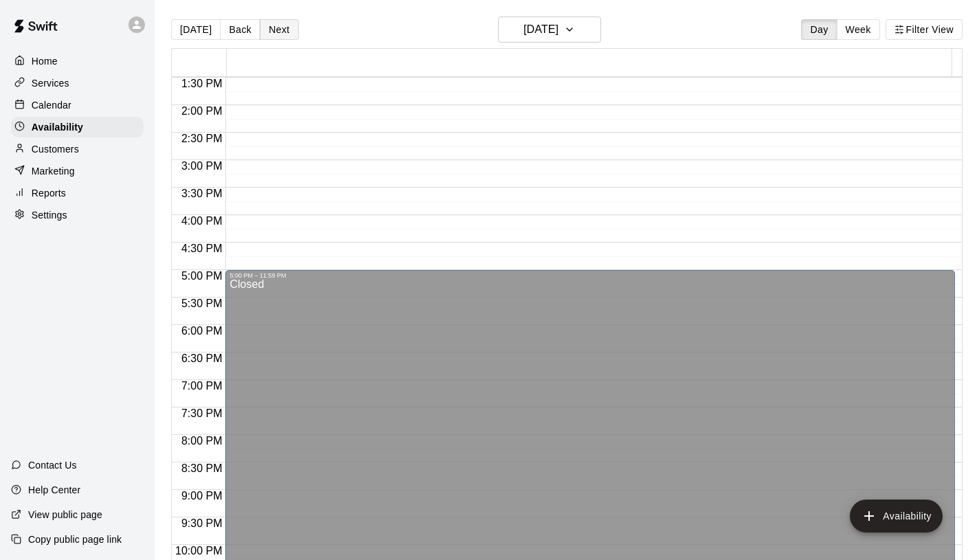
click at [277, 30] on button "Next" at bounding box center [279, 29] width 38 height 21
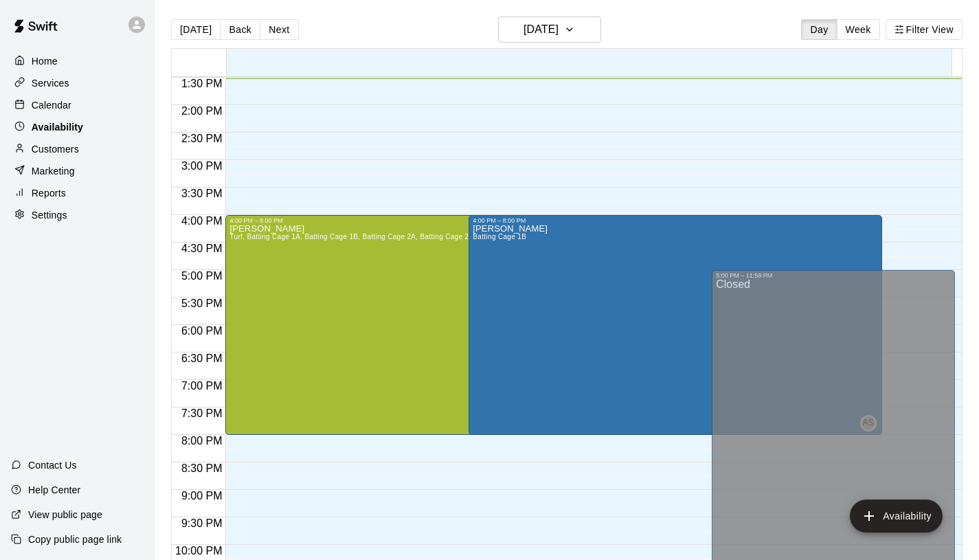
click at [81, 126] on p "Availability" at bounding box center [58, 127] width 52 height 14
click at [886, 510] on button "Availability" at bounding box center [896, 516] width 93 height 33
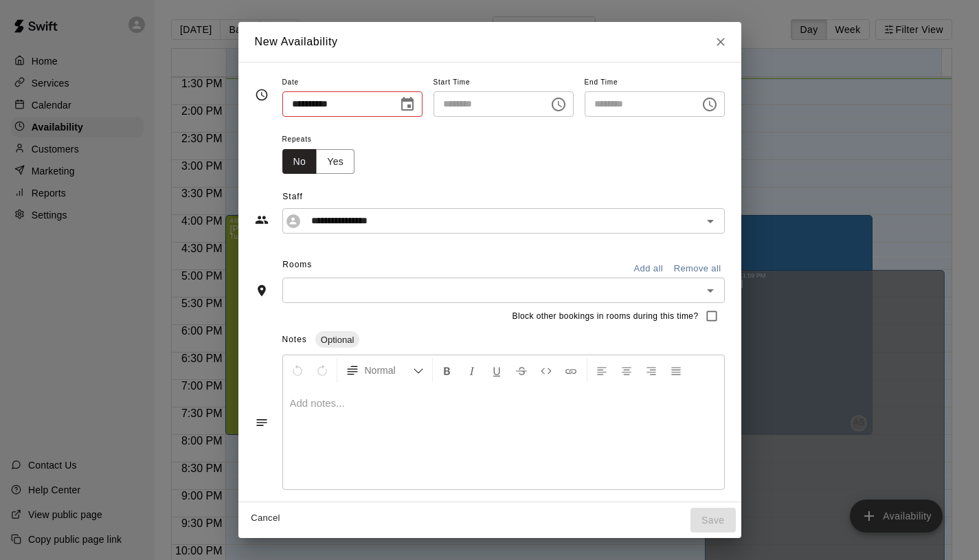
type input "**********"
type input "********"
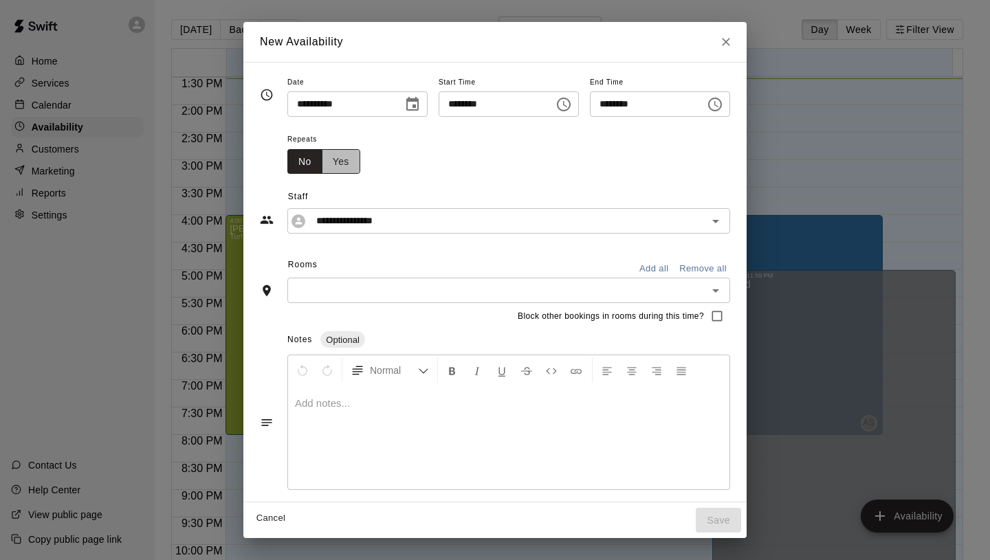
click at [335, 159] on button "Yes" at bounding box center [341, 161] width 38 height 25
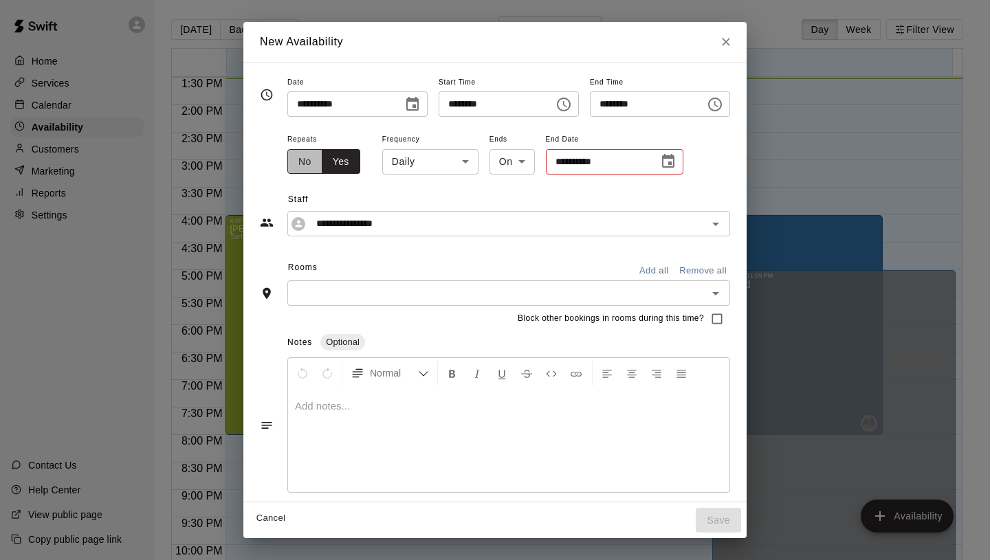
click at [293, 160] on button "No" at bounding box center [304, 161] width 35 height 25
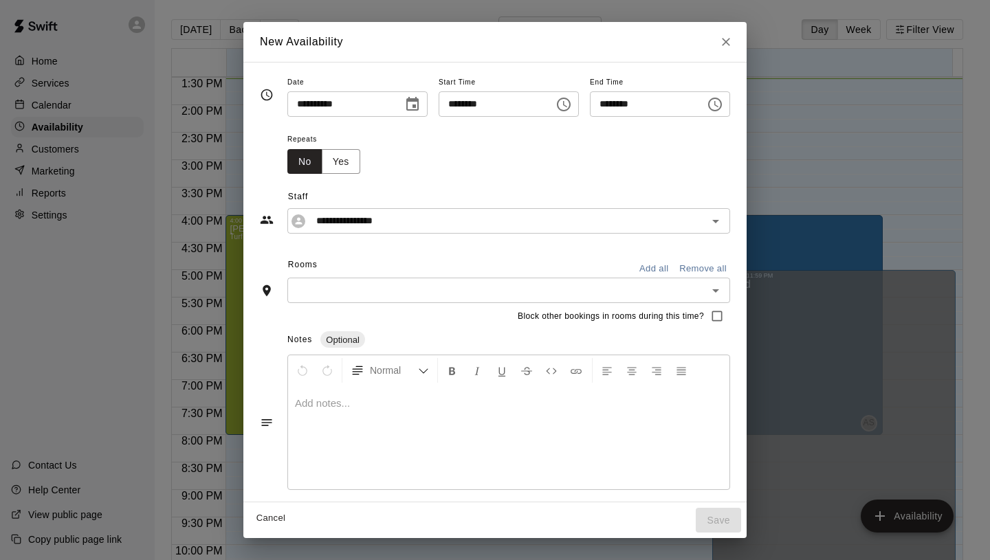
scroll to position [3, 0]
click at [614, 283] on input "text" at bounding box center [497, 287] width 412 height 17
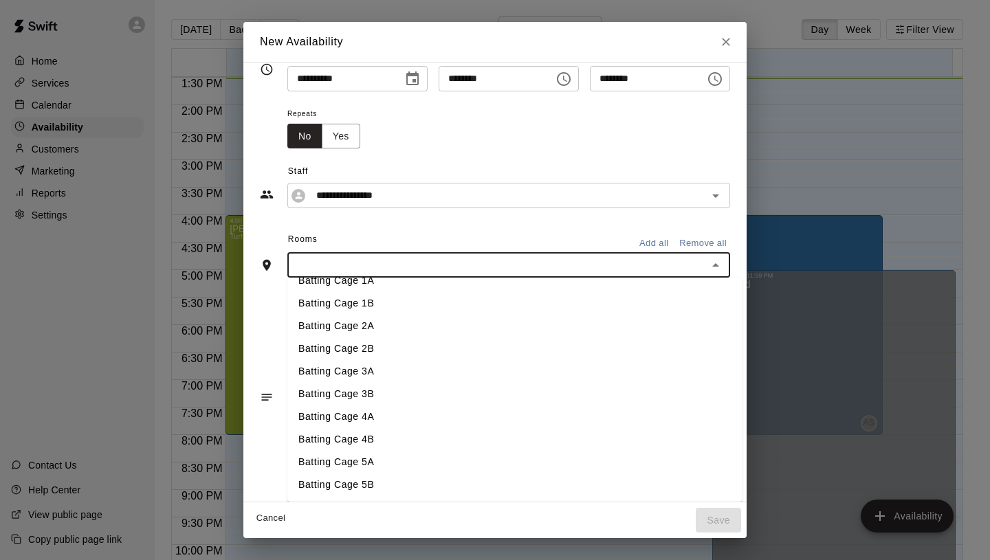
scroll to position [0, 0]
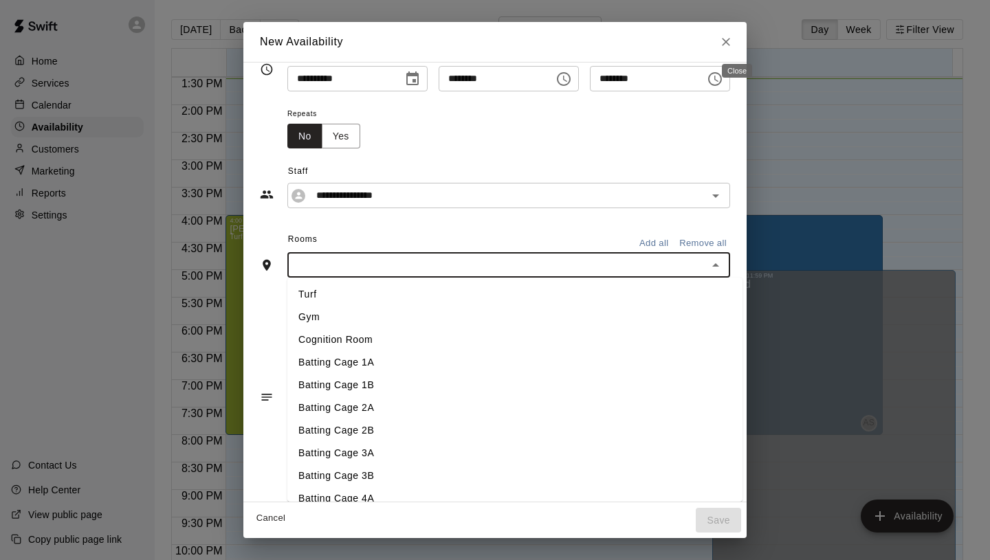
click at [733, 44] on icon "Close" at bounding box center [726, 42] width 14 height 14
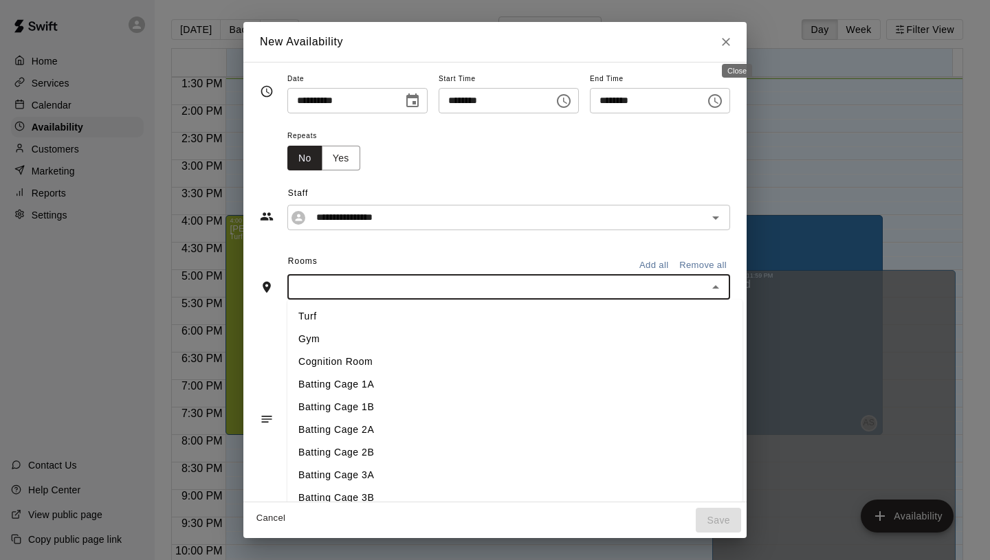
type input "**********"
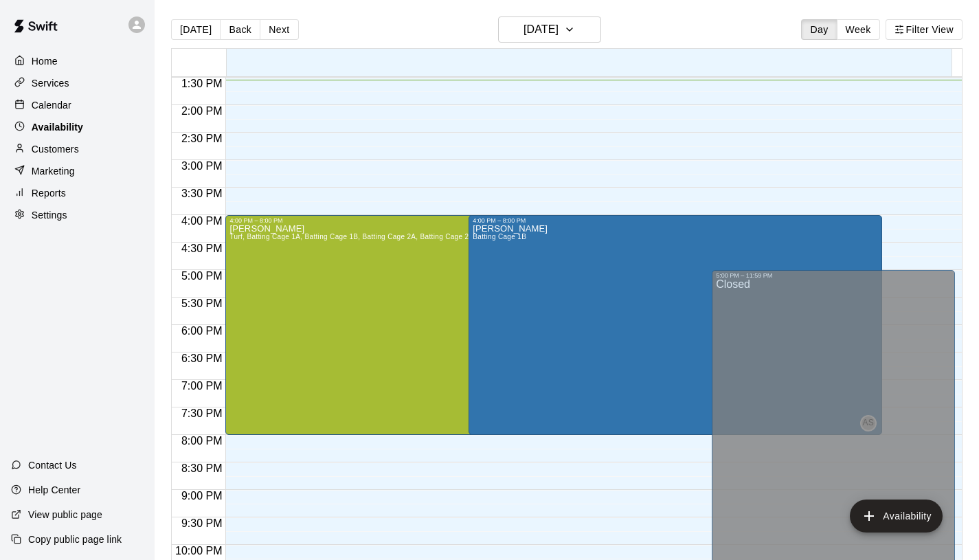
click at [110, 131] on div "Availability" at bounding box center [77, 127] width 133 height 21
click at [521, 269] on div "Adam Sobocienski Batting Cage 1B" at bounding box center [510, 504] width 75 height 560
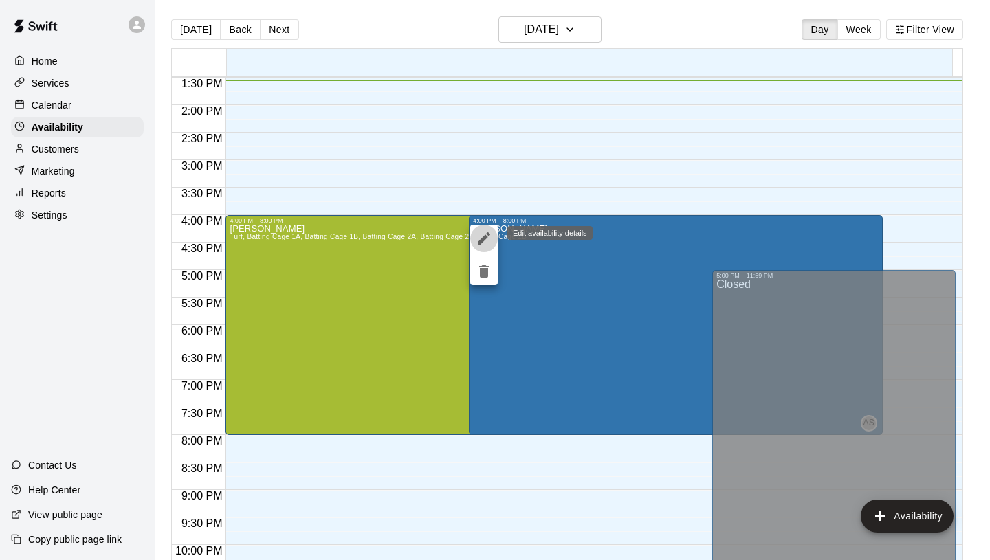
click at [483, 239] on icon "edit" at bounding box center [484, 238] width 12 height 12
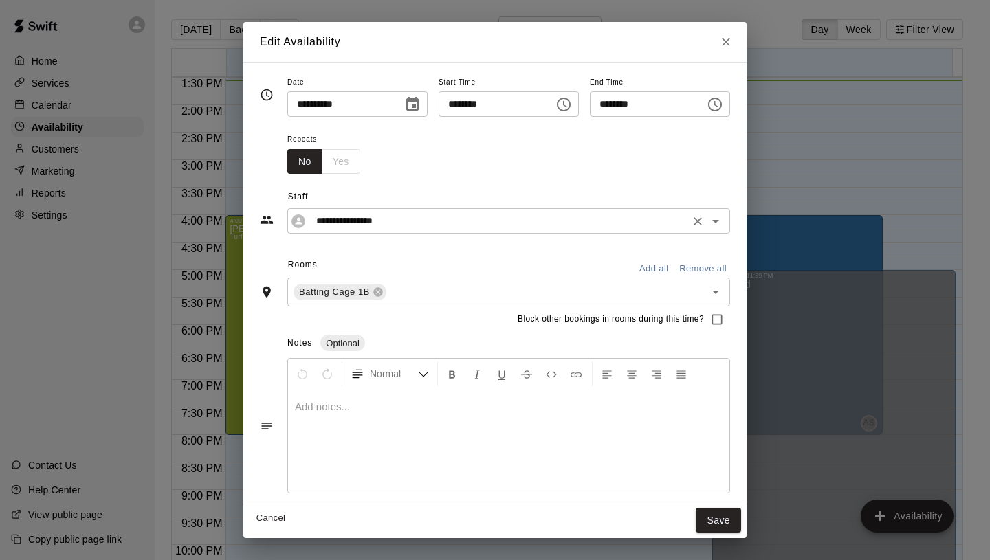
scroll to position [5, 0]
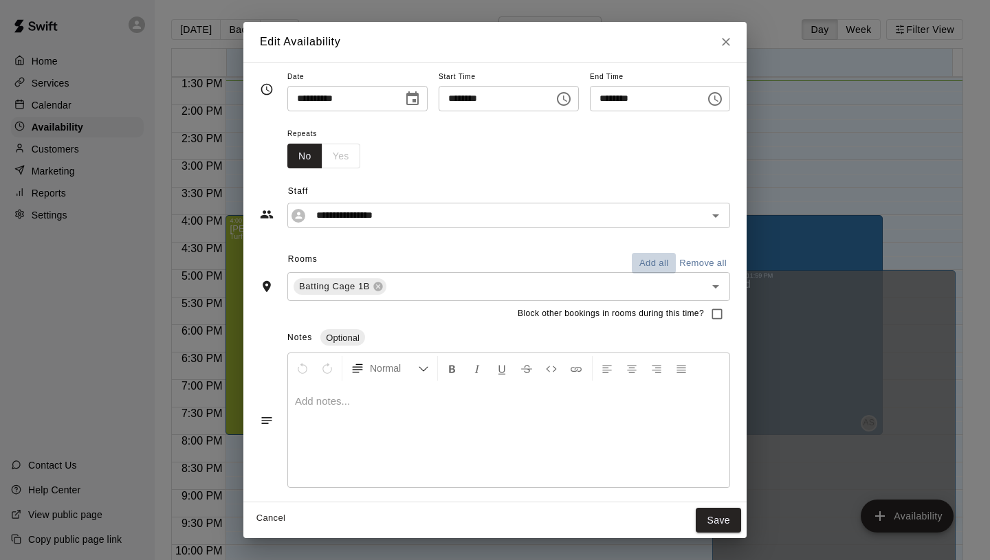
click at [656, 266] on button "Add all" at bounding box center [654, 263] width 44 height 21
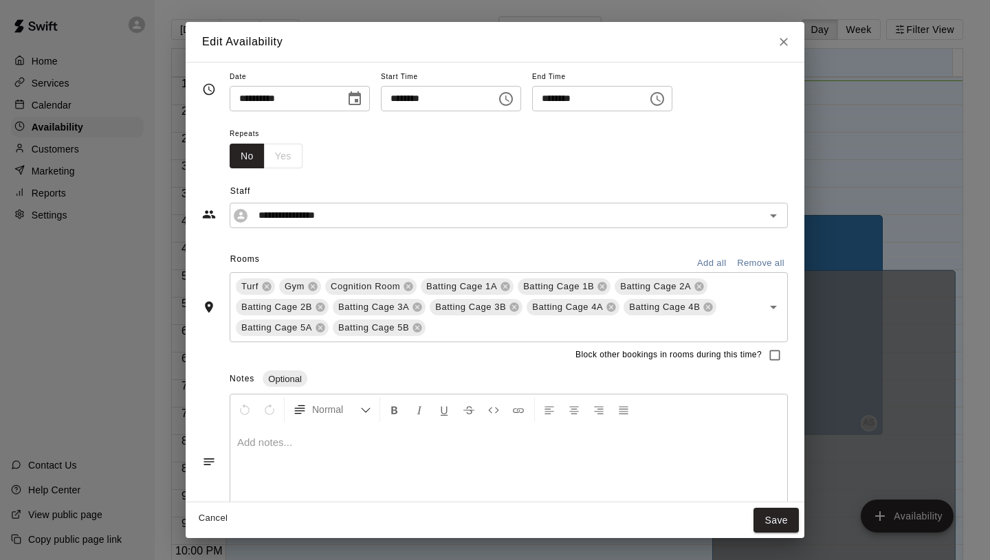
scroll to position [47, 0]
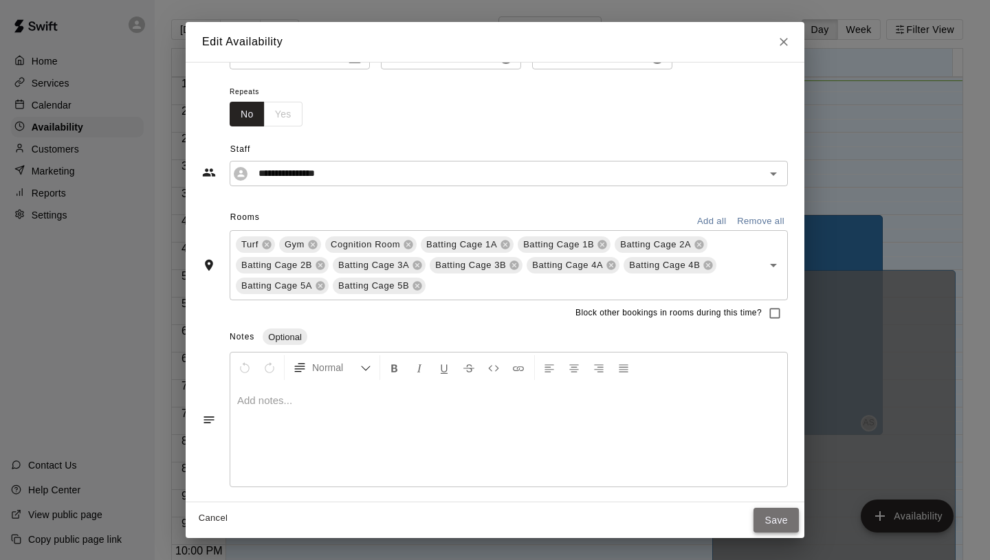
click at [772, 527] on button "Save" at bounding box center [775, 520] width 45 height 25
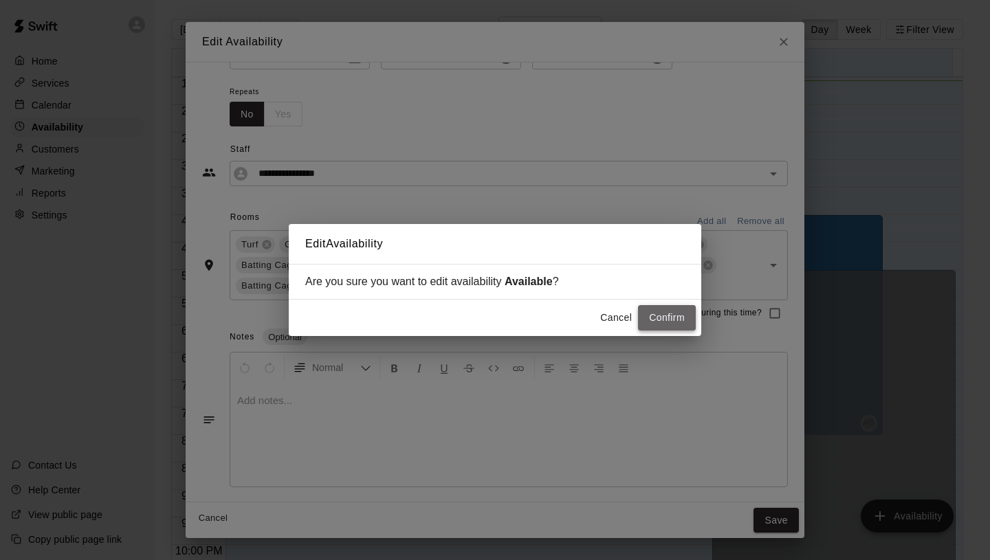
click at [667, 324] on button "Confirm" at bounding box center [667, 317] width 58 height 25
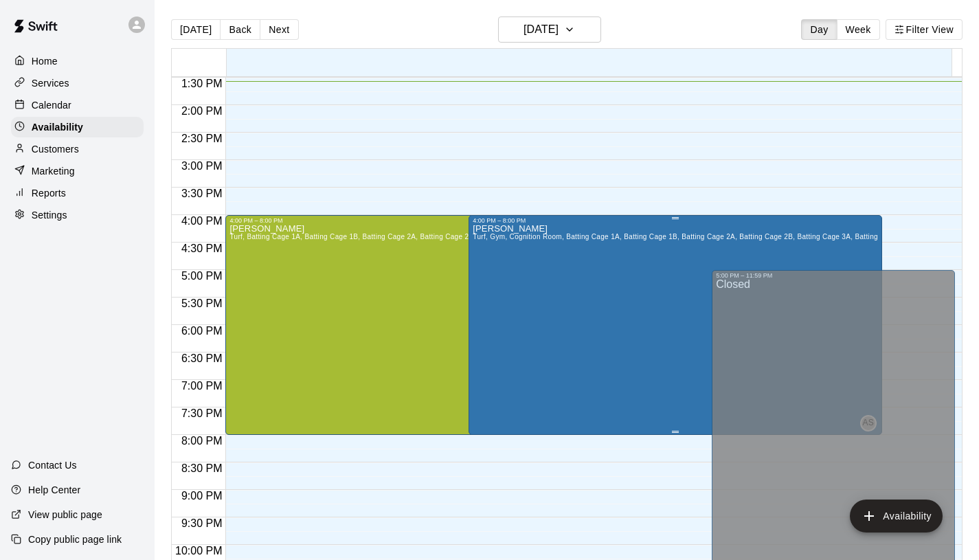
click at [504, 337] on div "Adam Sobocienski Turf, Gym, Cognition Room, Batting Cage 1A, Batting Cage 1B, B…" at bounding box center [676, 504] width 406 height 560
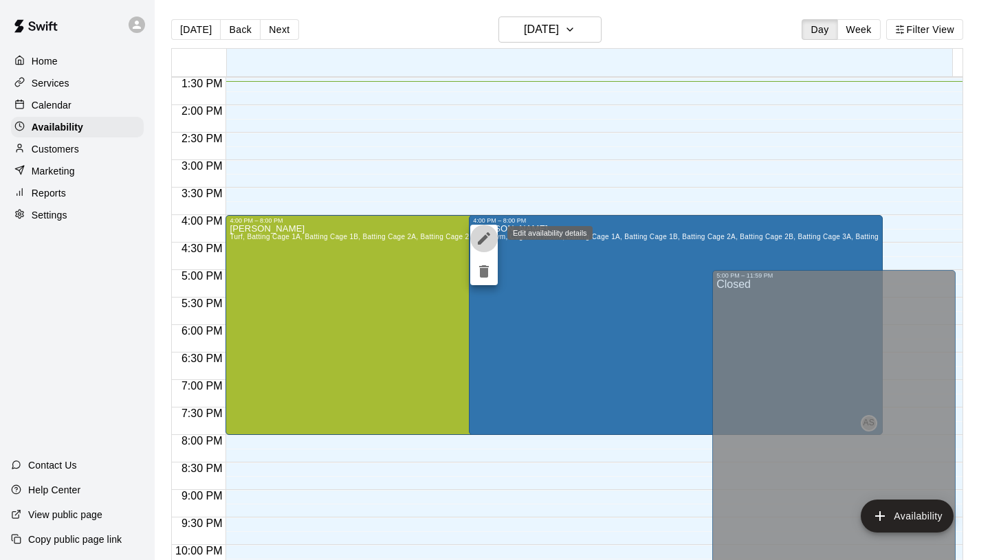
click at [485, 241] on icon "edit" at bounding box center [484, 238] width 16 height 16
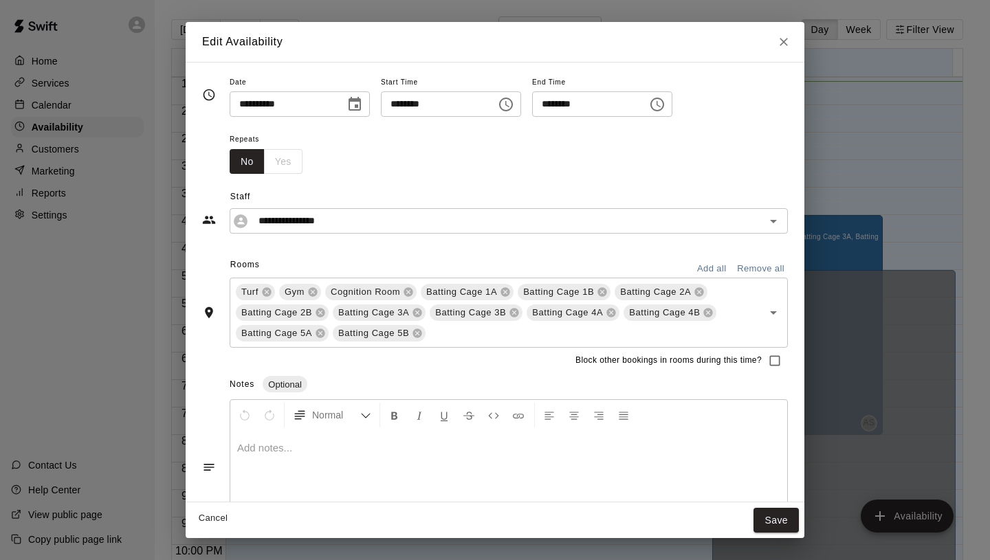
click at [759, 270] on button "Remove all" at bounding box center [760, 268] width 54 height 21
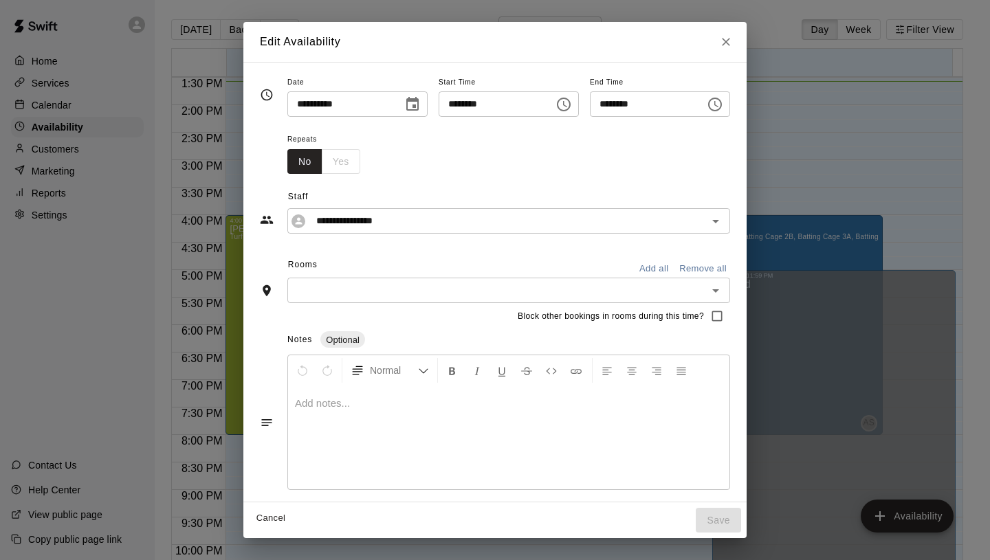
click at [715, 290] on icon "Open" at bounding box center [715, 290] width 7 height 3
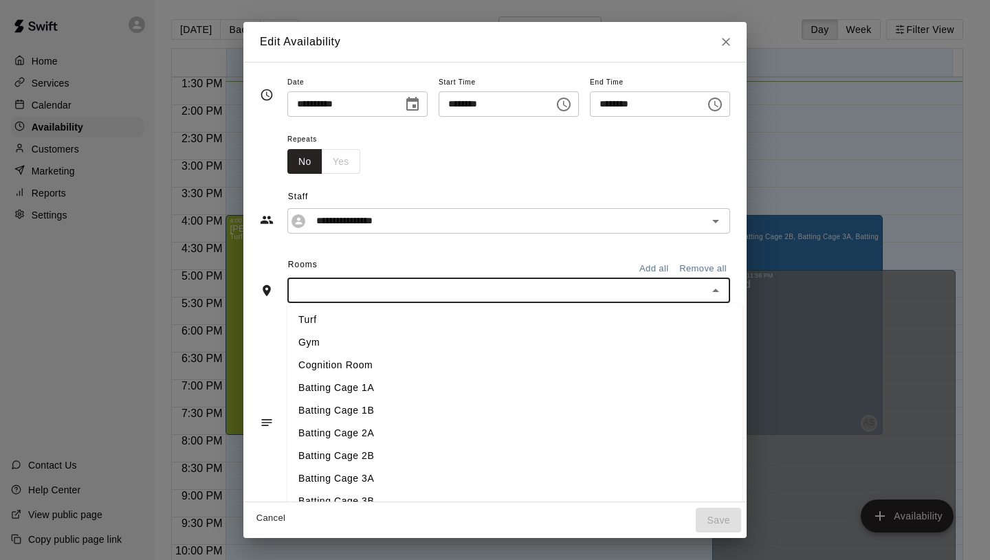
click at [500, 410] on li "Batting Cage 1B" at bounding box center [514, 410] width 455 height 23
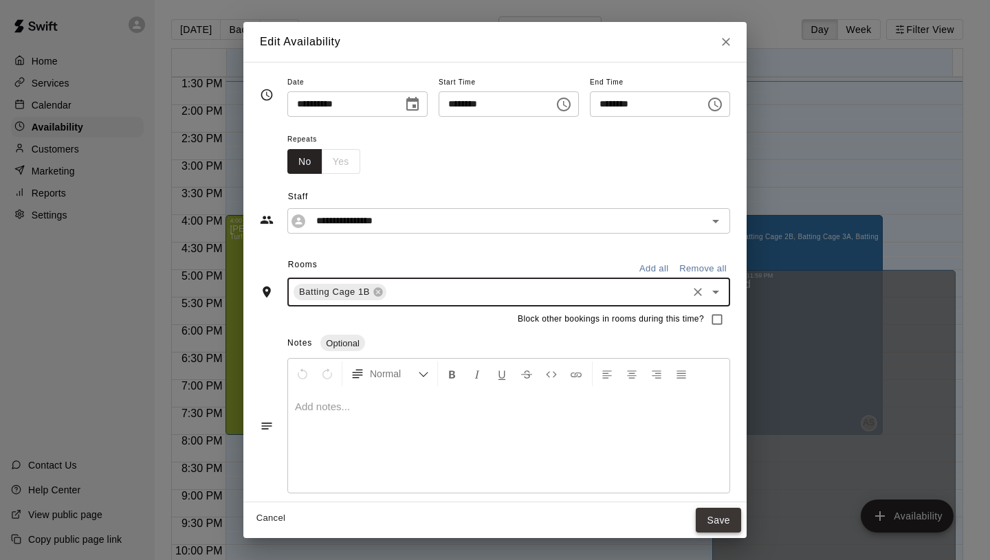
click at [721, 520] on button "Save" at bounding box center [718, 520] width 45 height 25
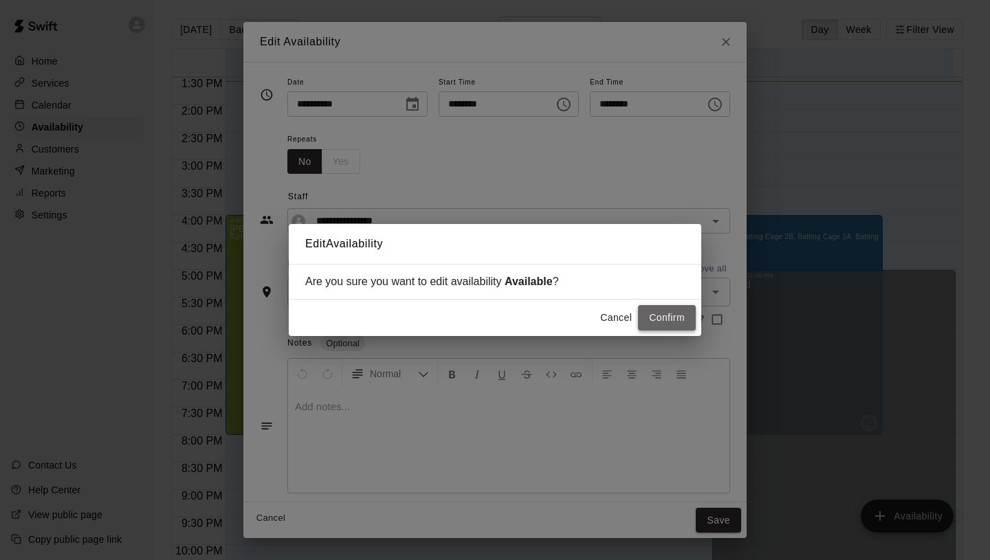
click at [673, 311] on button "Confirm" at bounding box center [667, 317] width 58 height 25
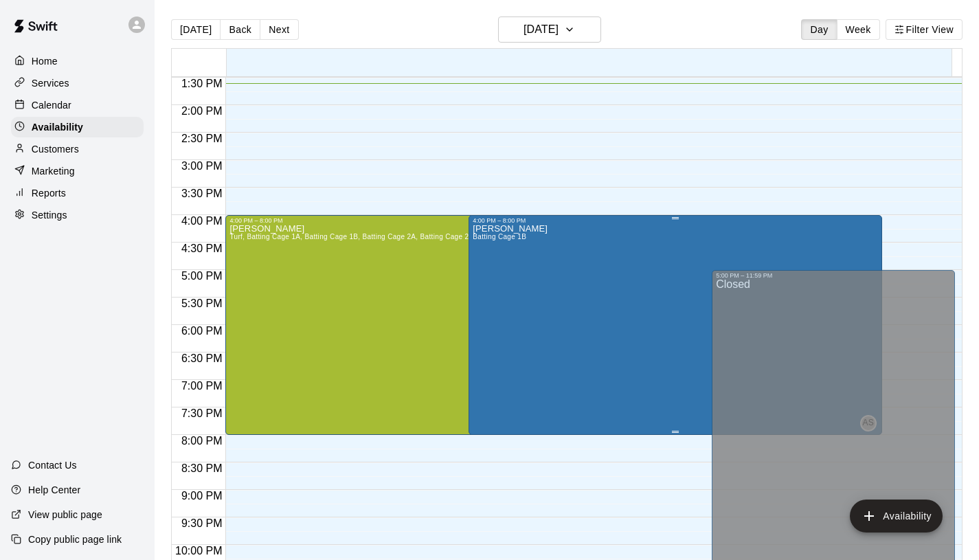
click at [538, 285] on div "Adam Sobocienski Batting Cage 1B" at bounding box center [510, 504] width 75 height 560
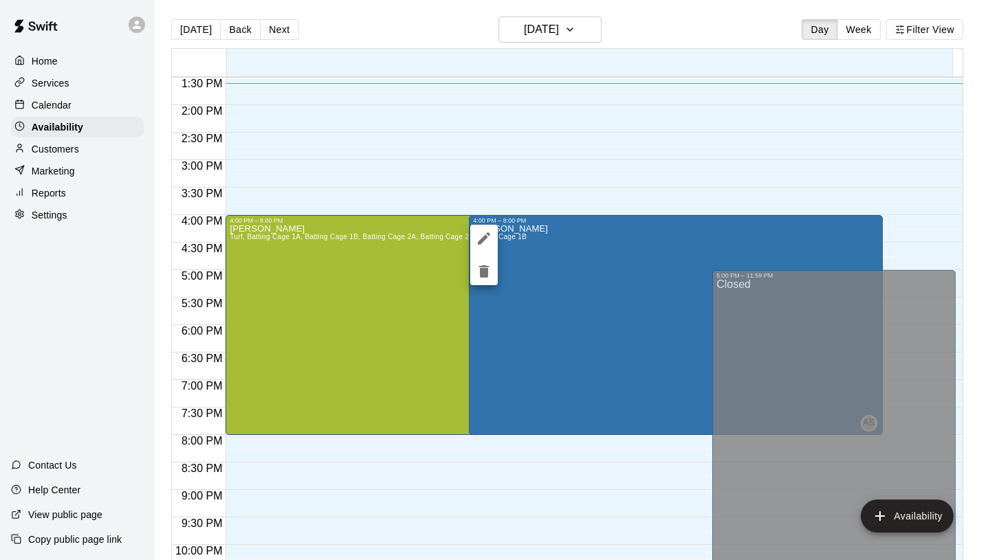
click at [484, 240] on icon "edit" at bounding box center [484, 238] width 12 height 12
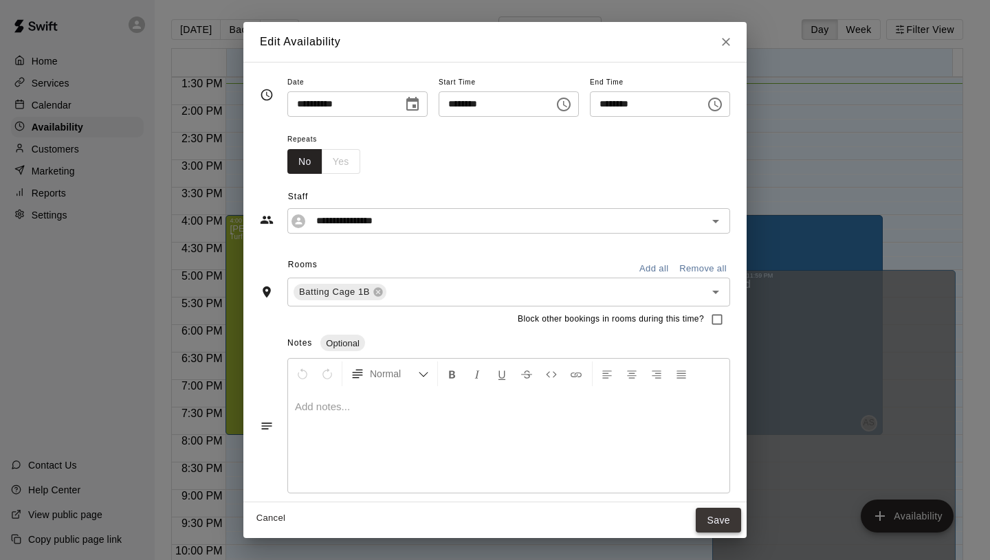
click at [723, 522] on button "Save" at bounding box center [718, 520] width 45 height 25
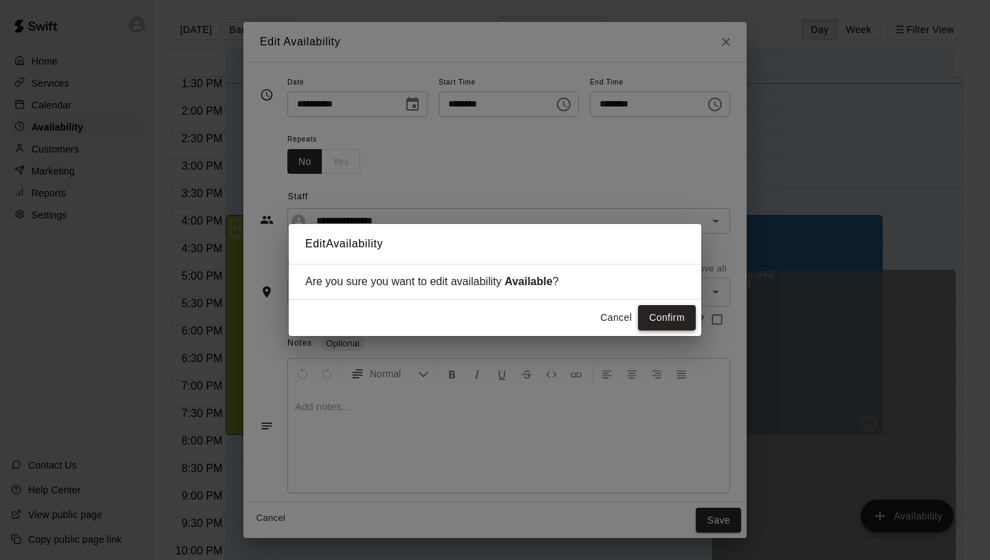
click at [660, 315] on button "Confirm" at bounding box center [667, 317] width 58 height 25
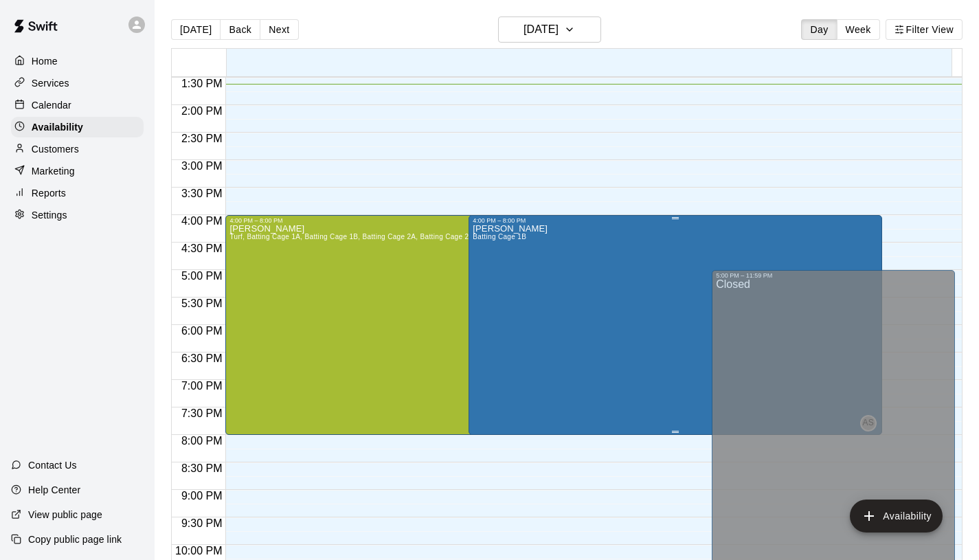
click at [554, 313] on div "Adam Sobocienski Batting Cage 1B AS" at bounding box center [676, 504] width 406 height 560
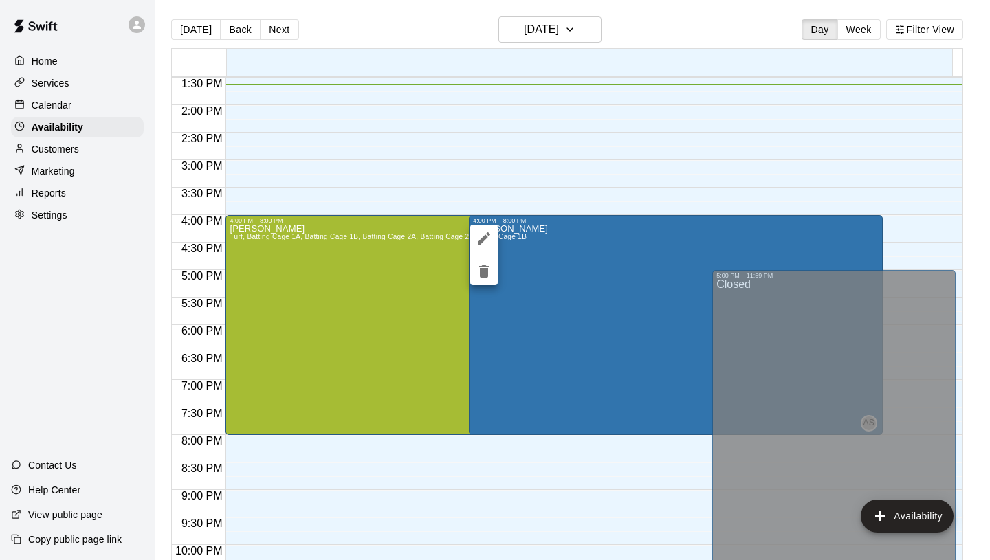
click at [553, 361] on div at bounding box center [495, 280] width 990 height 560
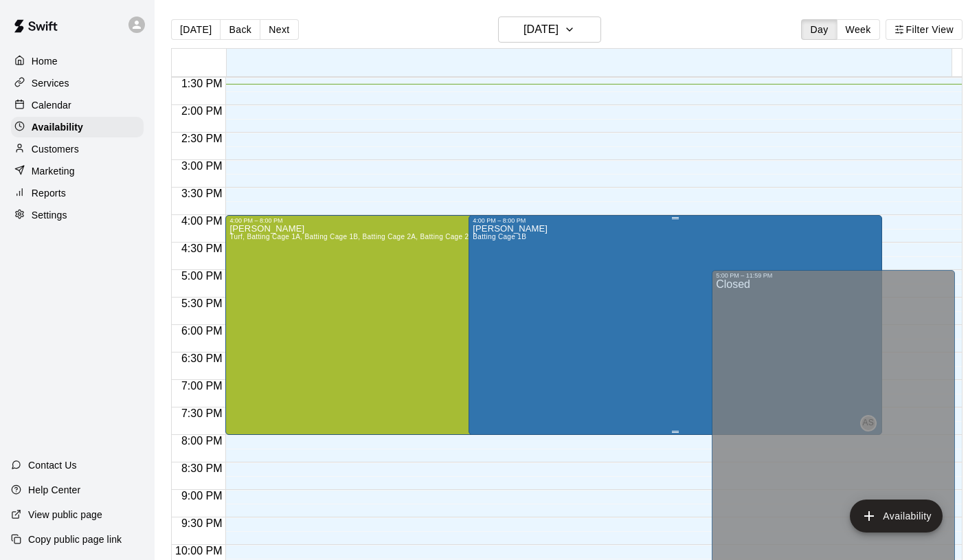
click at [490, 234] on span "Batting Cage 1B" at bounding box center [500, 237] width 54 height 8
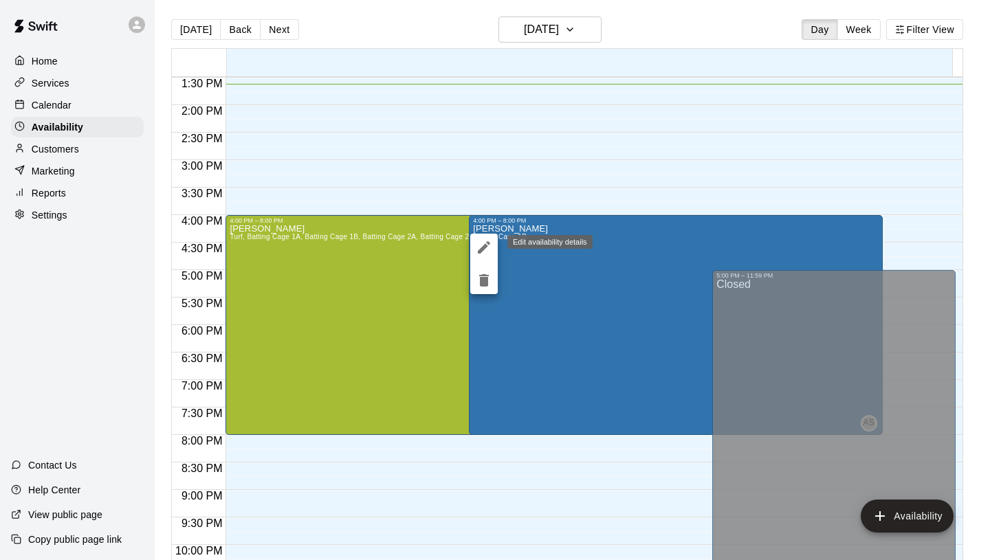
click at [490, 247] on icon "edit" at bounding box center [484, 247] width 16 height 16
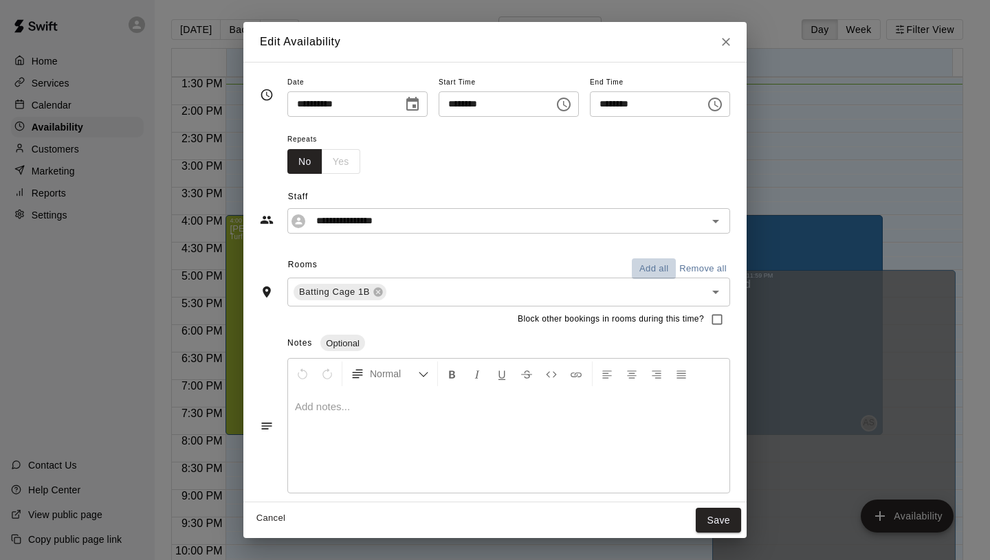
click at [654, 266] on button "Add all" at bounding box center [654, 268] width 44 height 21
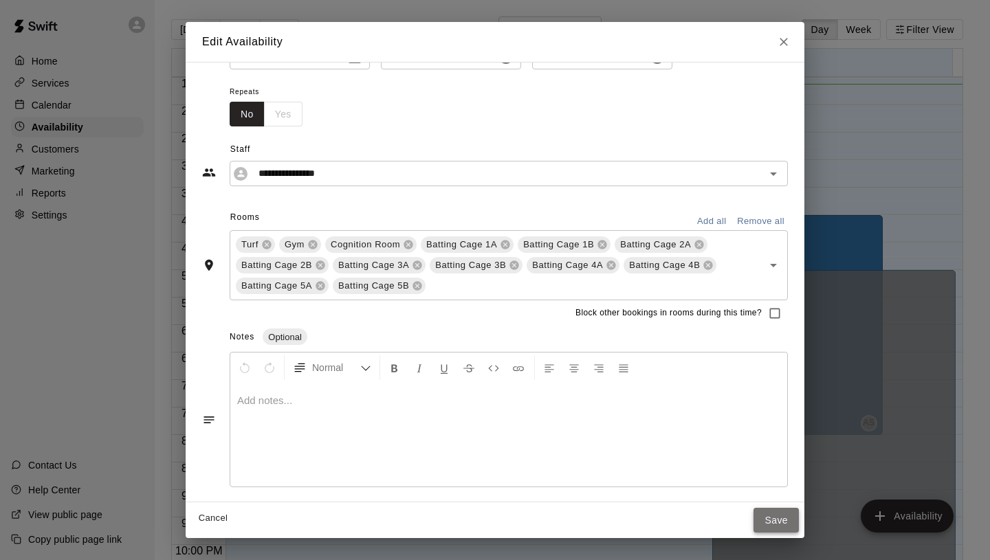
click at [777, 522] on button "Save" at bounding box center [775, 520] width 45 height 25
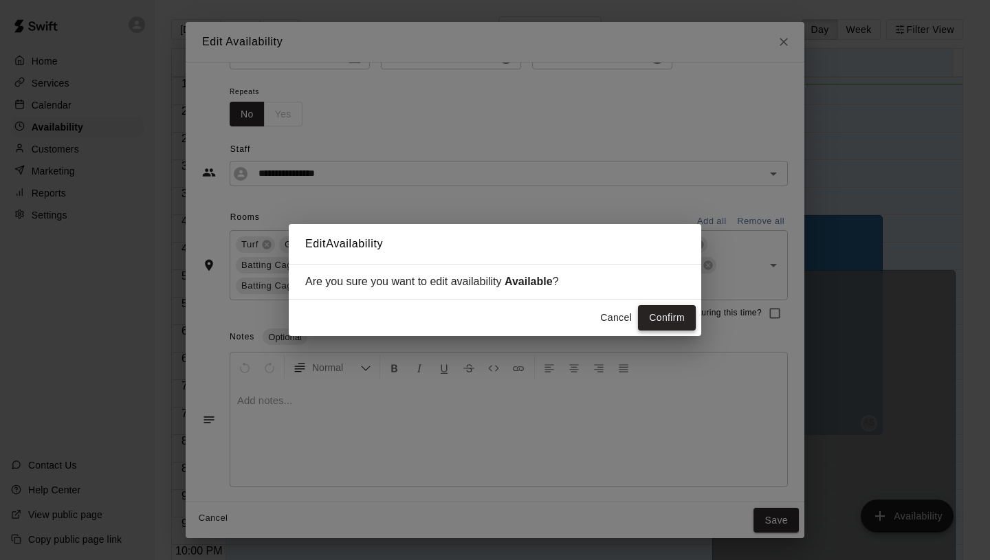
click at [673, 322] on button "Confirm" at bounding box center [667, 317] width 58 height 25
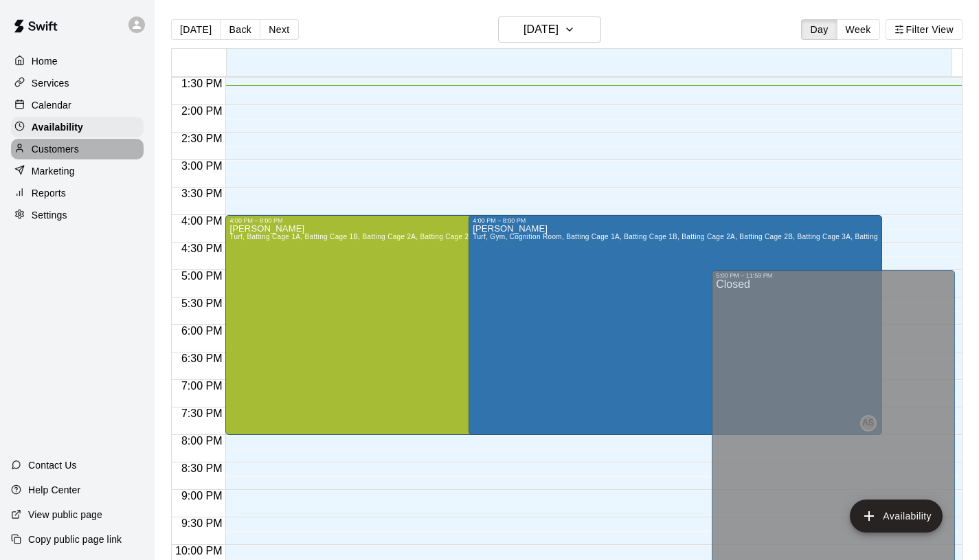
click at [76, 152] on p "Customers" at bounding box center [55, 149] width 47 height 14
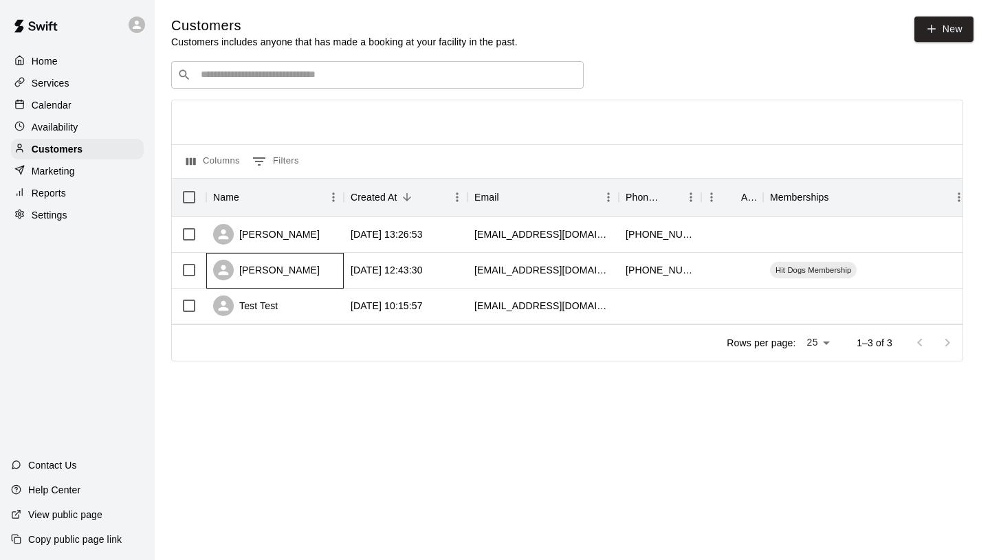
click at [322, 270] on div "[PERSON_NAME]" at bounding box center [274, 271] width 137 height 36
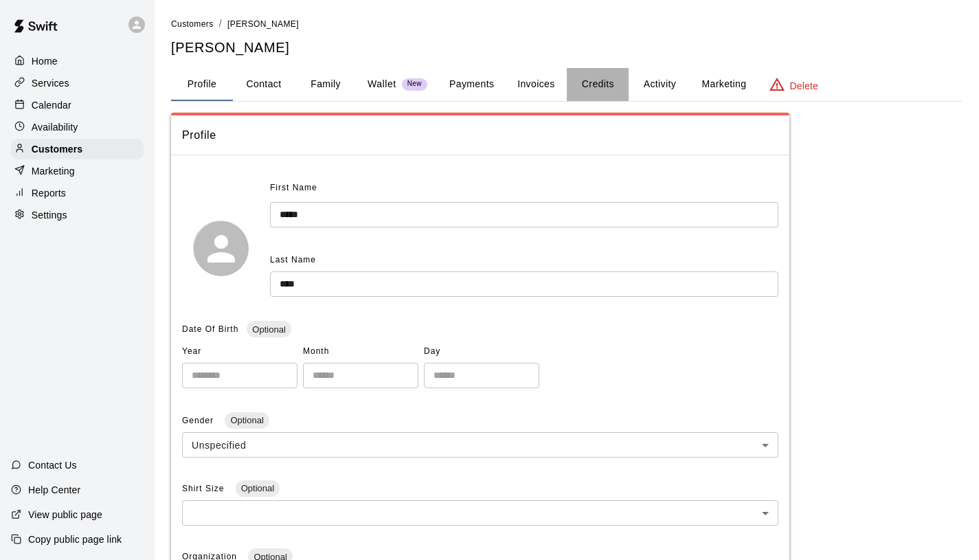
click at [616, 89] on button "Credits" at bounding box center [598, 84] width 62 height 33
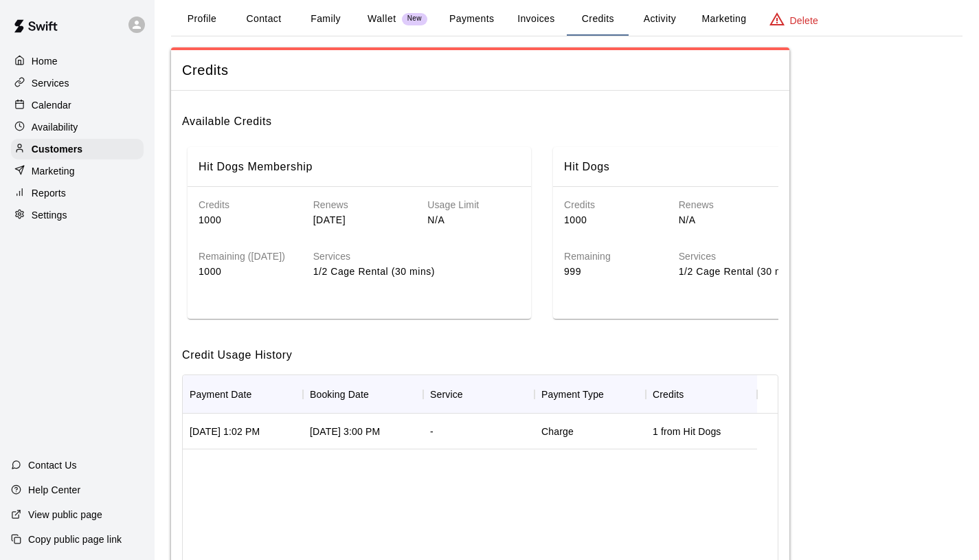
click at [56, 82] on p "Services" at bounding box center [51, 83] width 38 height 14
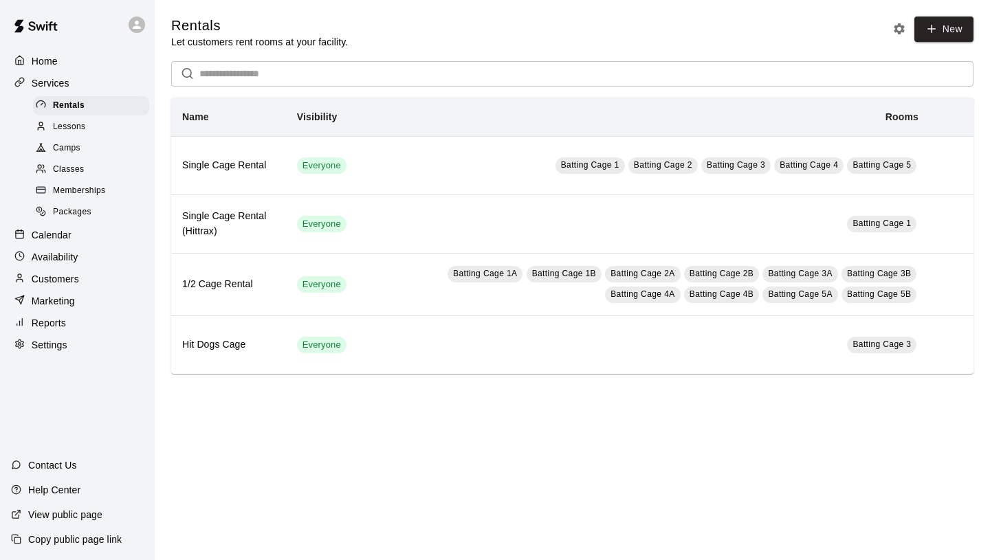
click at [80, 190] on span "Memberships" at bounding box center [79, 191] width 52 height 14
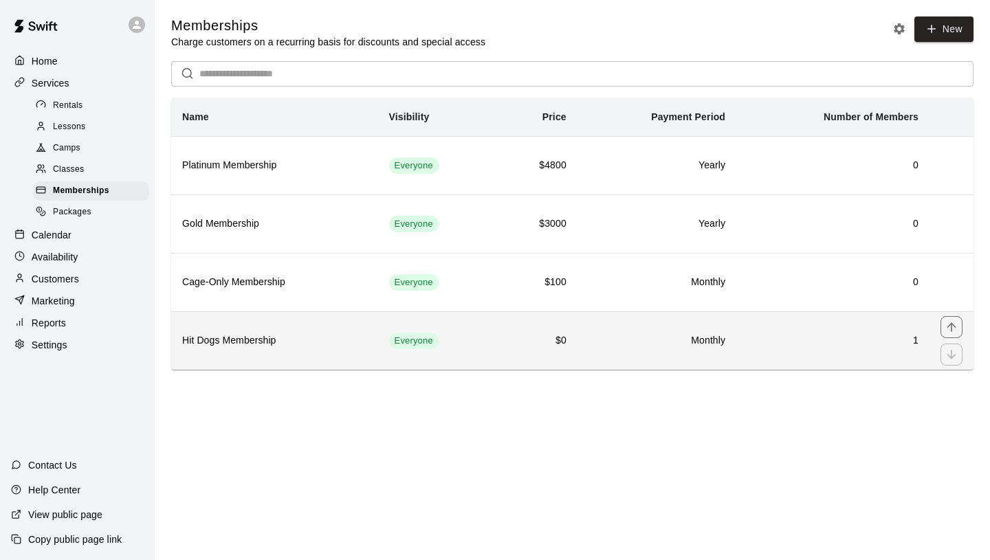
click at [294, 325] on th "Hit Dogs Membership" at bounding box center [274, 340] width 207 height 58
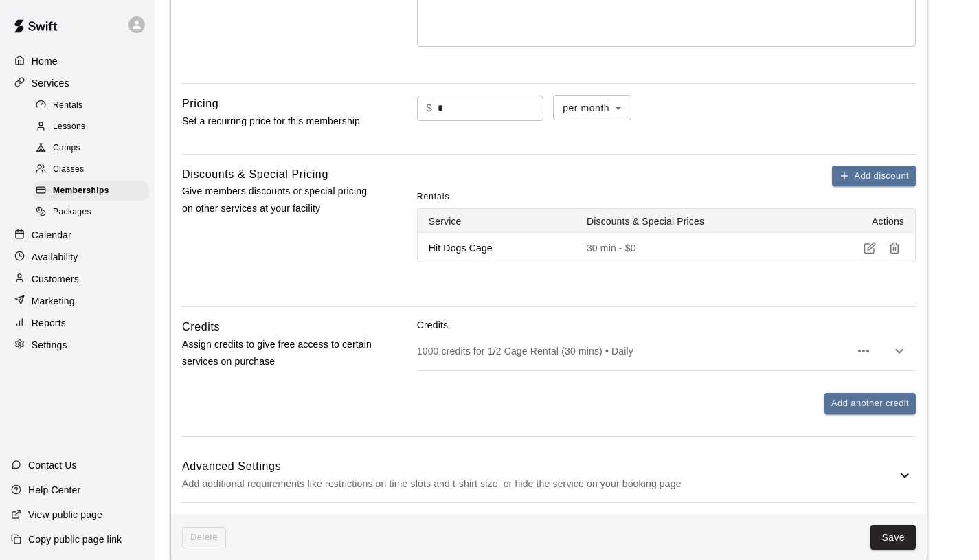
scroll to position [421, 0]
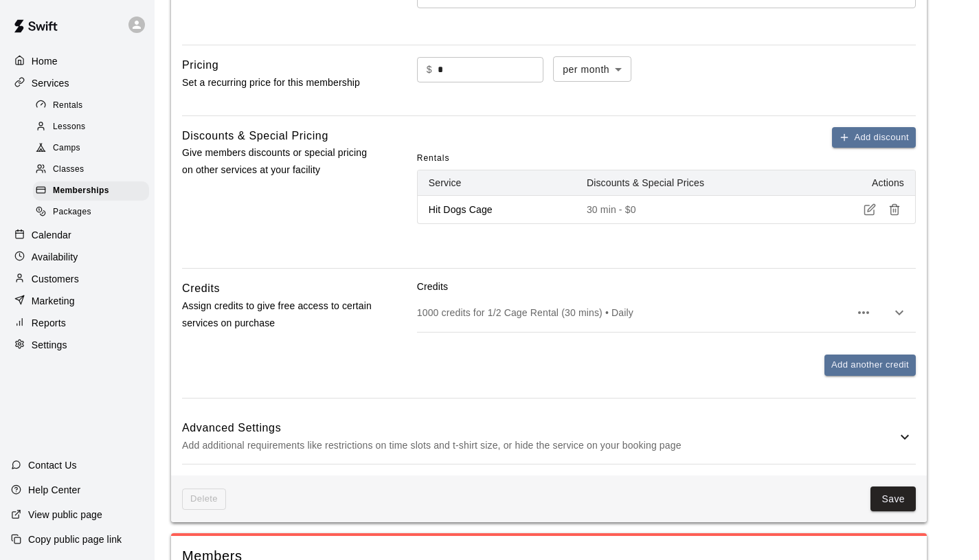
click at [849, 430] on h6 "Advanced Settings" at bounding box center [539, 428] width 715 height 18
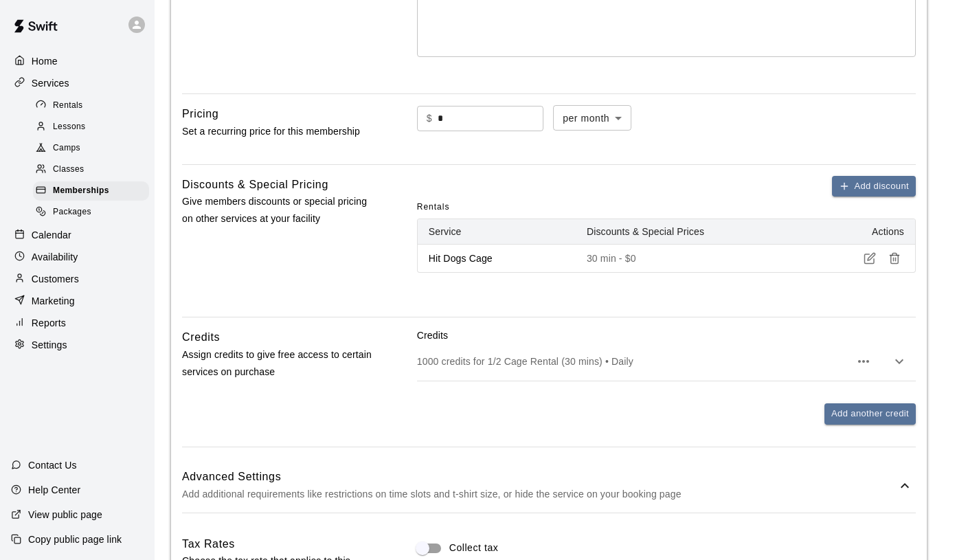
scroll to position [369, 0]
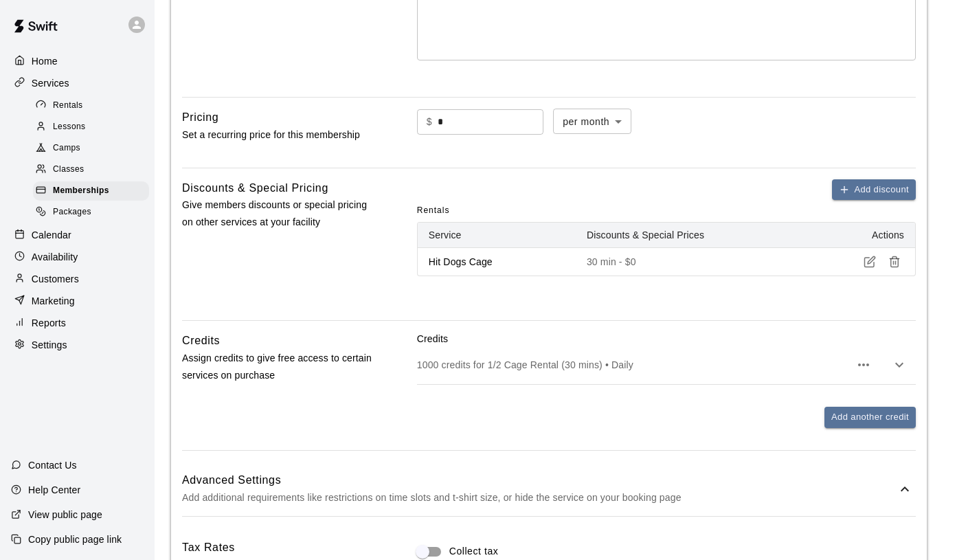
click at [900, 368] on icon "button" at bounding box center [899, 365] width 16 height 16
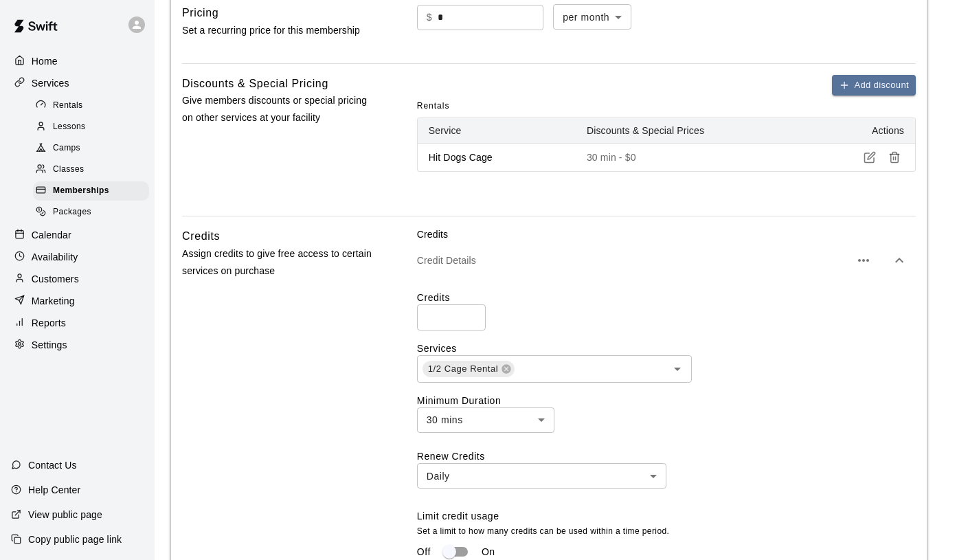
scroll to position [485, 0]
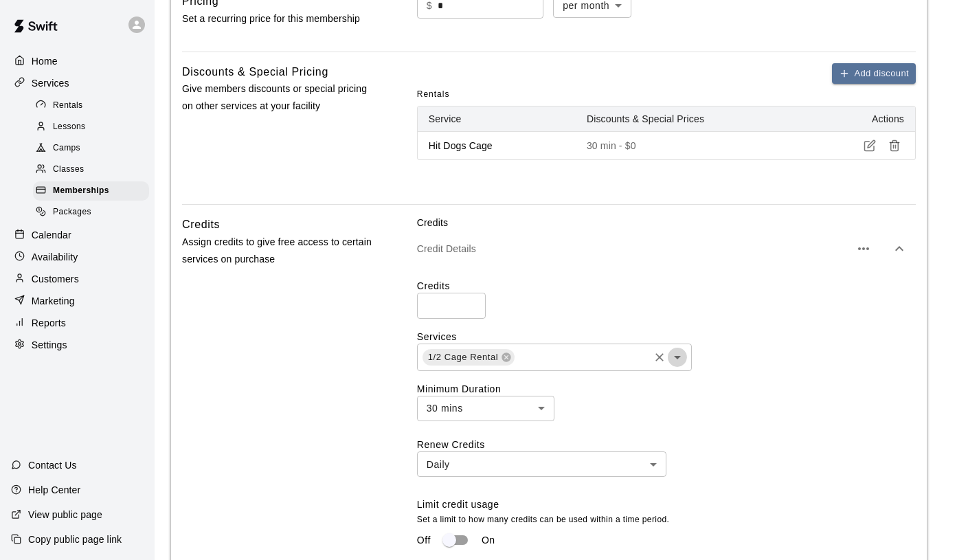
click at [680, 358] on icon "Open" at bounding box center [677, 357] width 16 height 16
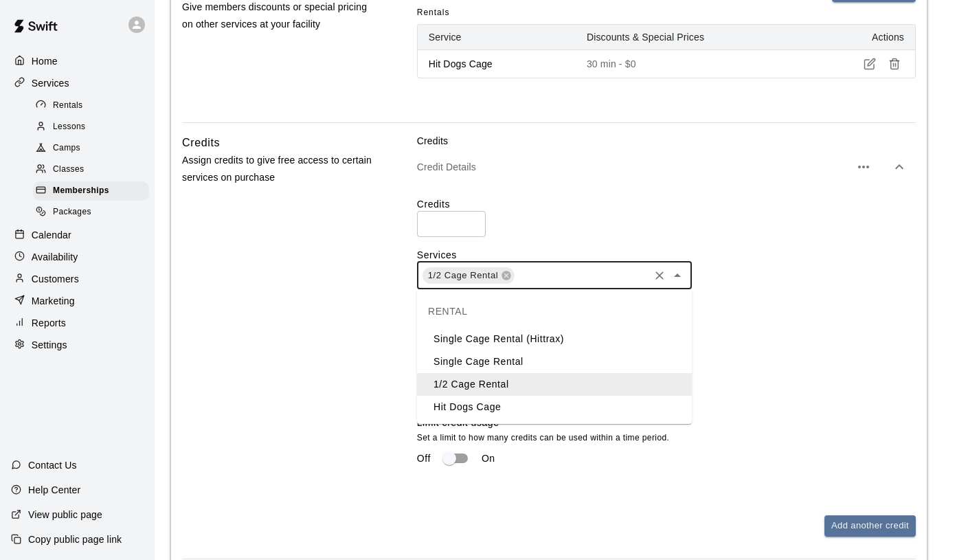
scroll to position [617, 0]
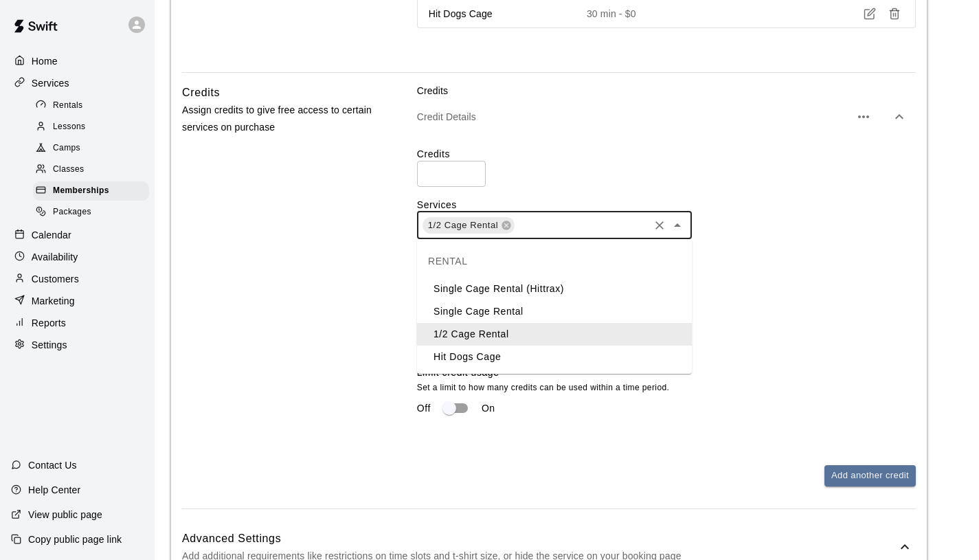
click at [755, 308] on div "Renew Credits Daily ***** ​ Limit credit usage Set a limit to how many credits …" at bounding box center [666, 363] width 499 height 115
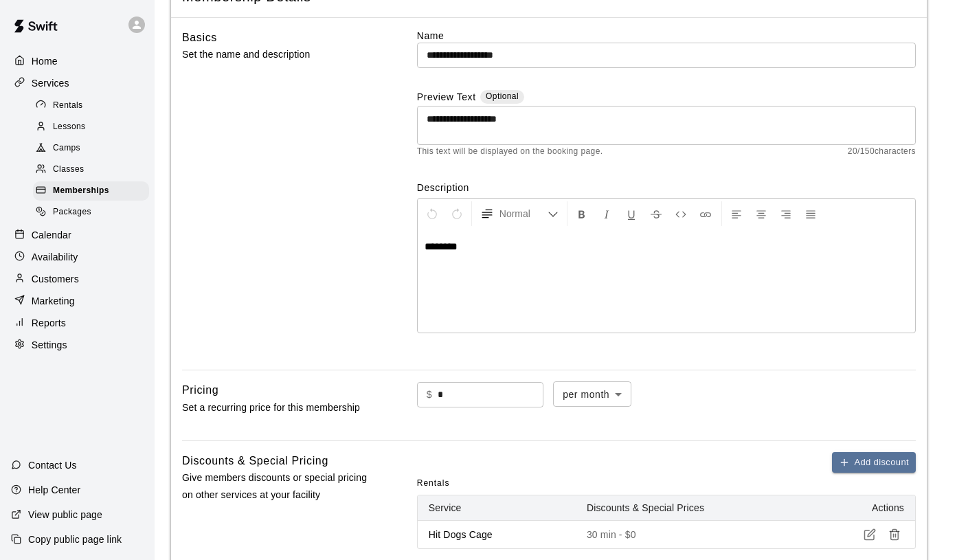
scroll to position [219, 0]
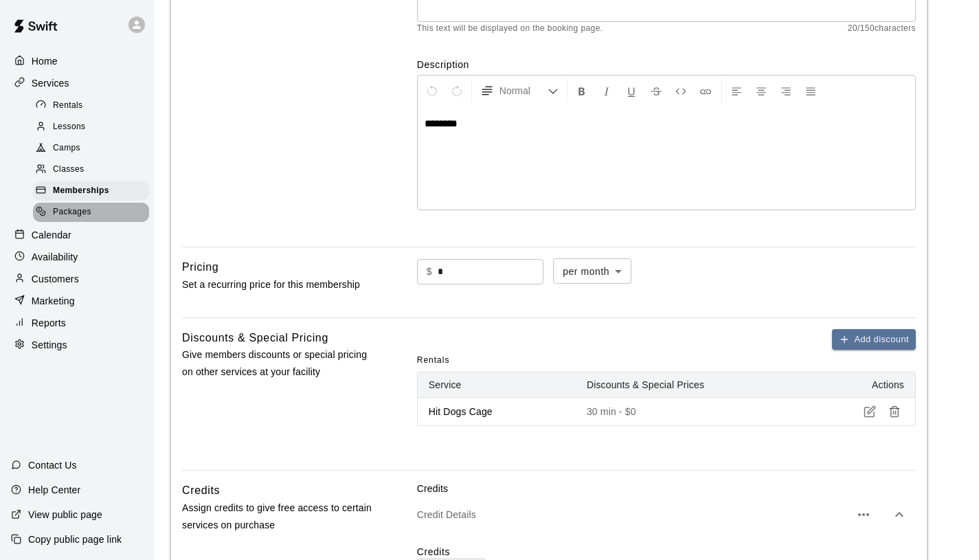
click at [85, 208] on span "Packages" at bounding box center [72, 213] width 38 height 14
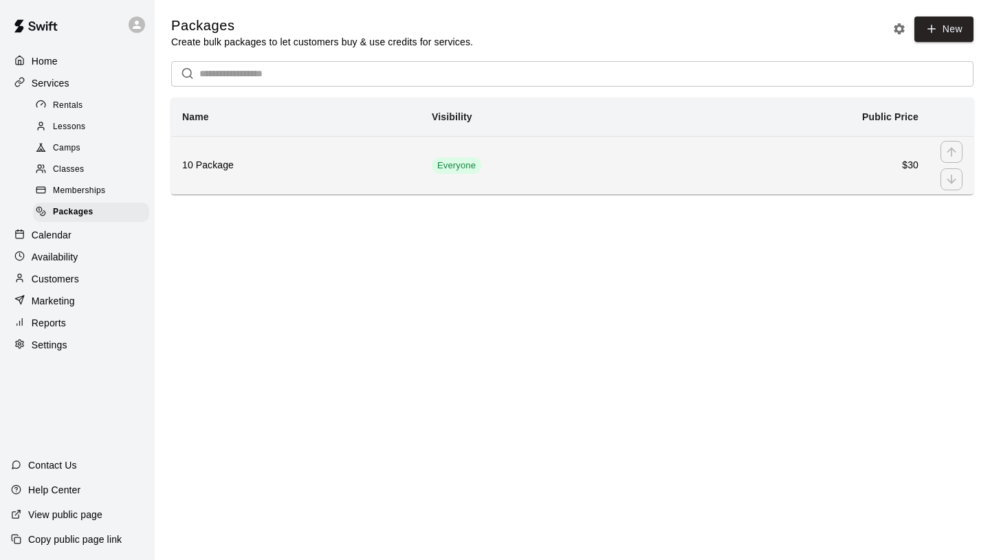
click at [623, 177] on td "Everyone" at bounding box center [542, 165] width 243 height 58
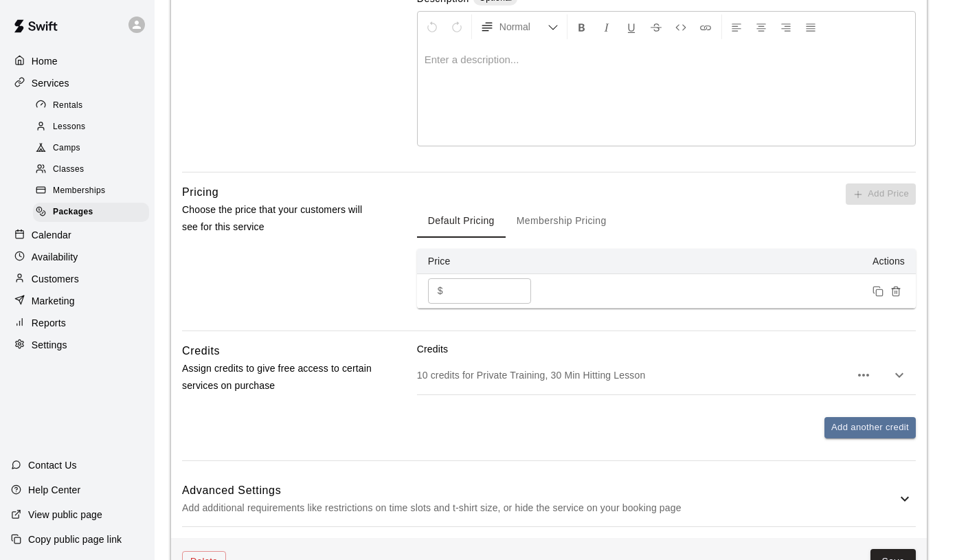
scroll to position [370, 0]
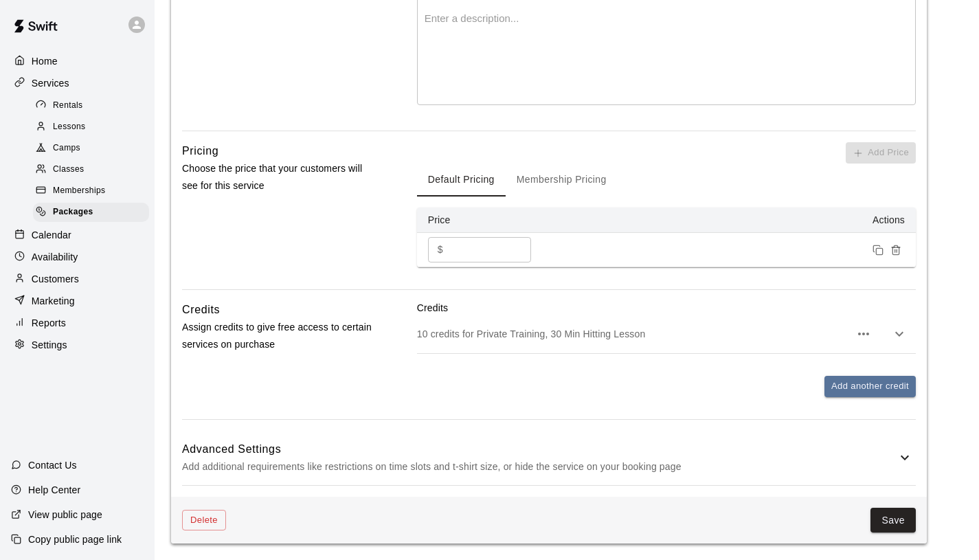
click at [870, 338] on icon "button" at bounding box center [864, 334] width 16 height 16
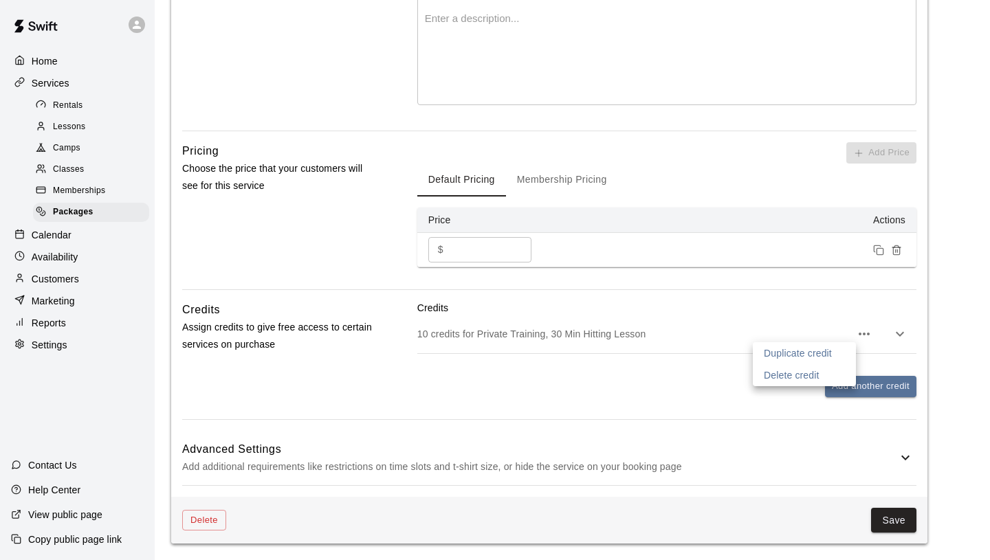
click at [907, 337] on div at bounding box center [495, 280] width 990 height 560
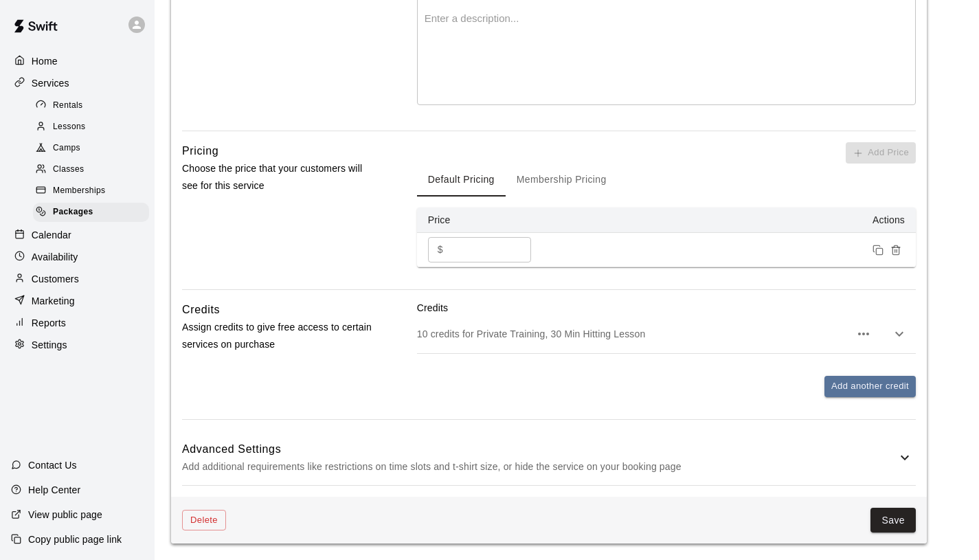
click at [896, 335] on icon "button" at bounding box center [899, 334] width 16 height 16
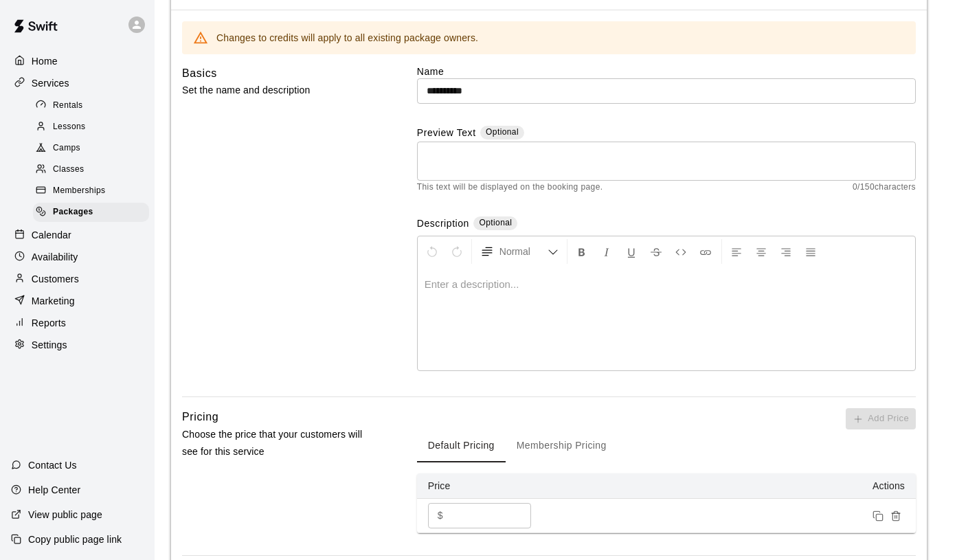
scroll to position [0, 0]
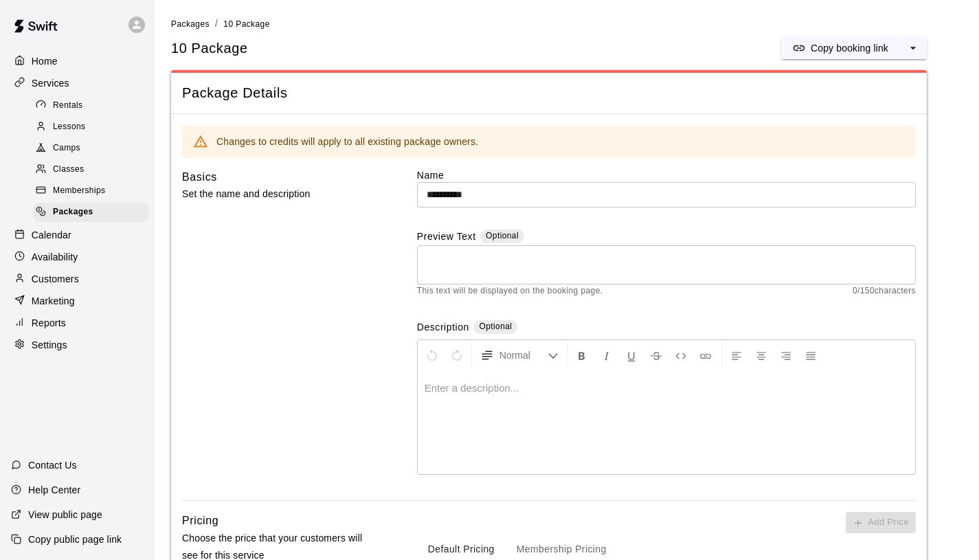
click at [93, 192] on span "Memberships" at bounding box center [79, 191] width 52 height 14
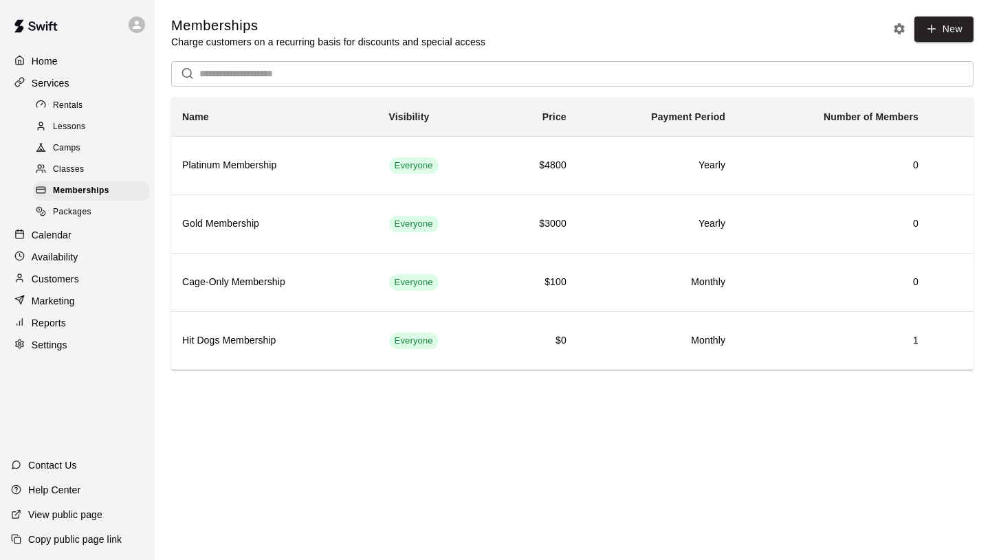
click at [93, 221] on link "Packages" at bounding box center [94, 212] width 122 height 21
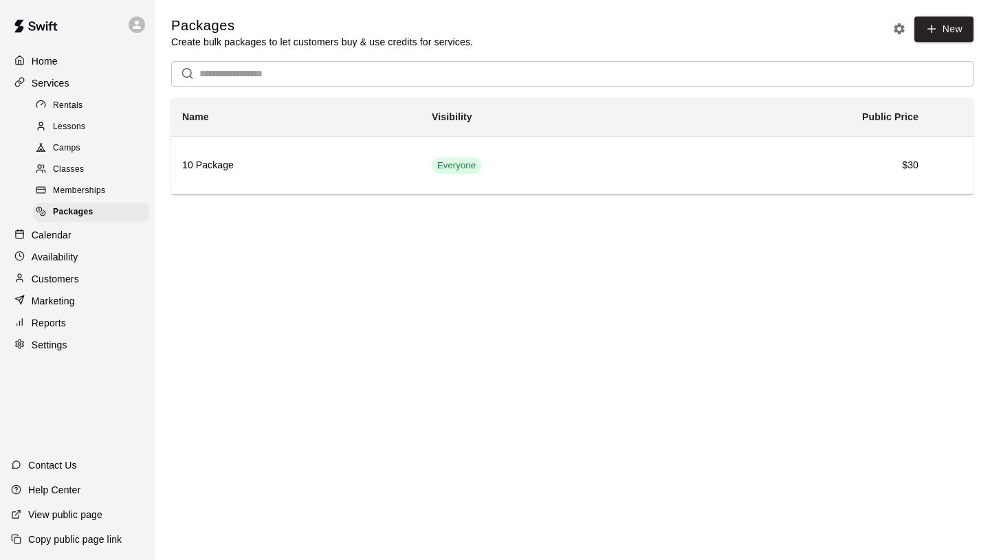
click at [89, 192] on span "Memberships" at bounding box center [79, 191] width 52 height 14
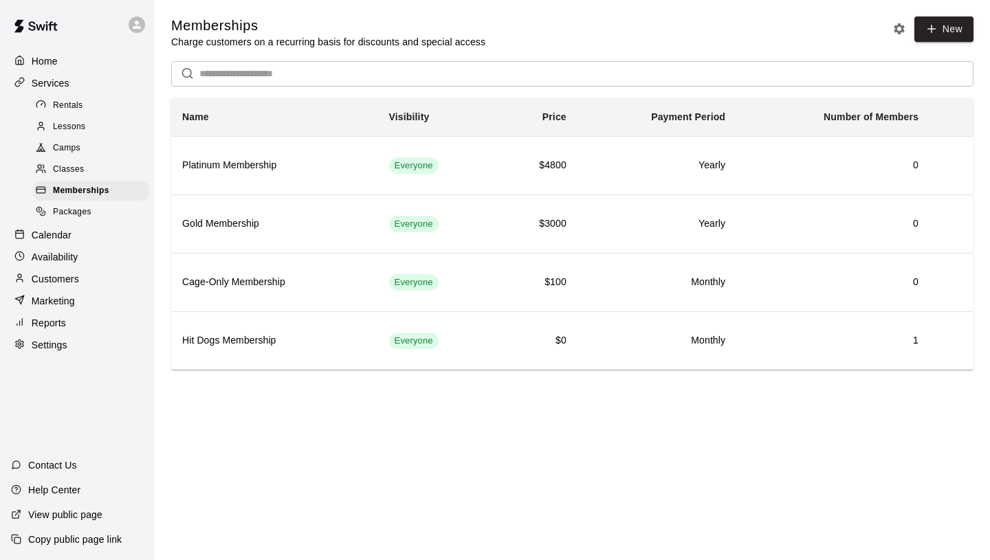
click at [87, 173] on div "Classes" at bounding box center [91, 169] width 116 height 19
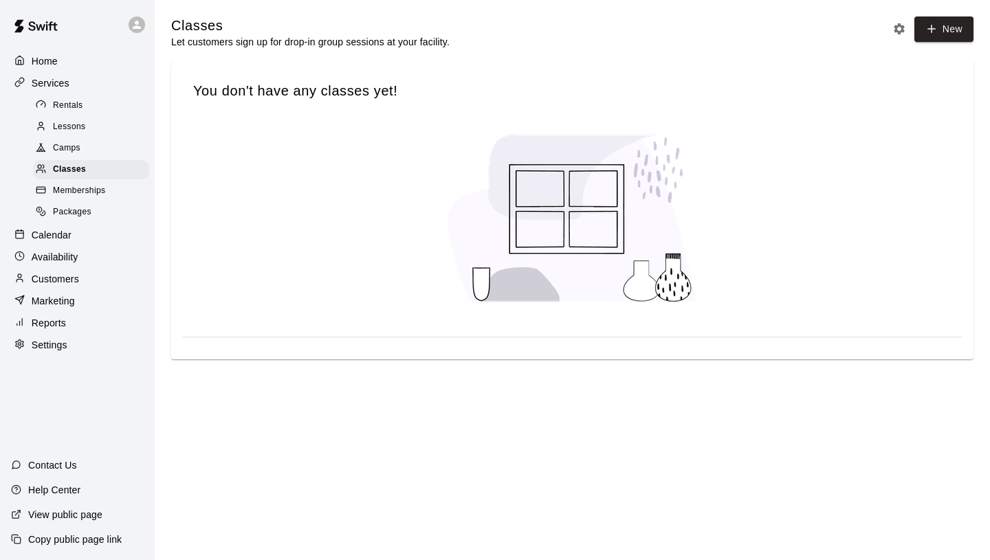
click at [78, 130] on span "Lessons" at bounding box center [69, 127] width 33 height 14
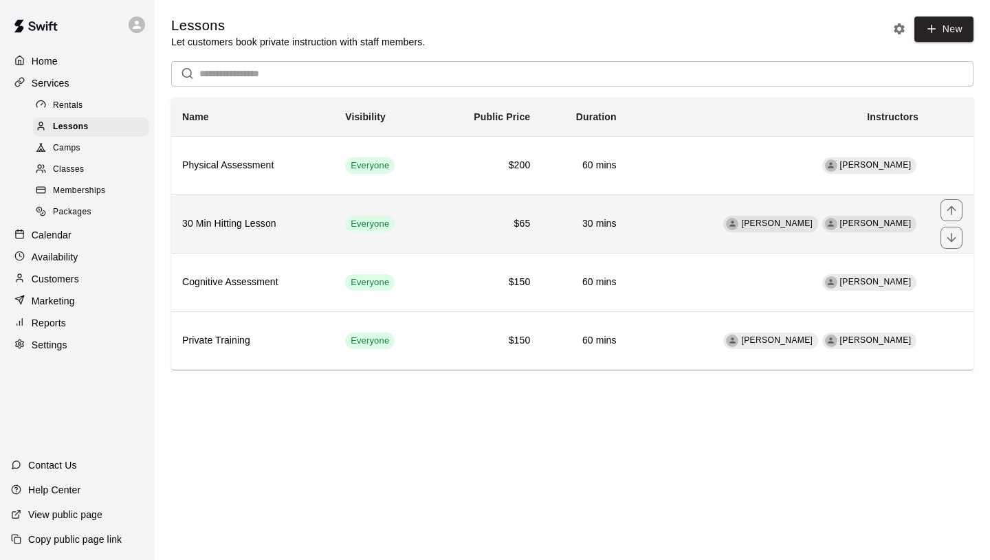
click at [287, 216] on h6 "30 Min Hitting Lesson" at bounding box center [252, 223] width 141 height 15
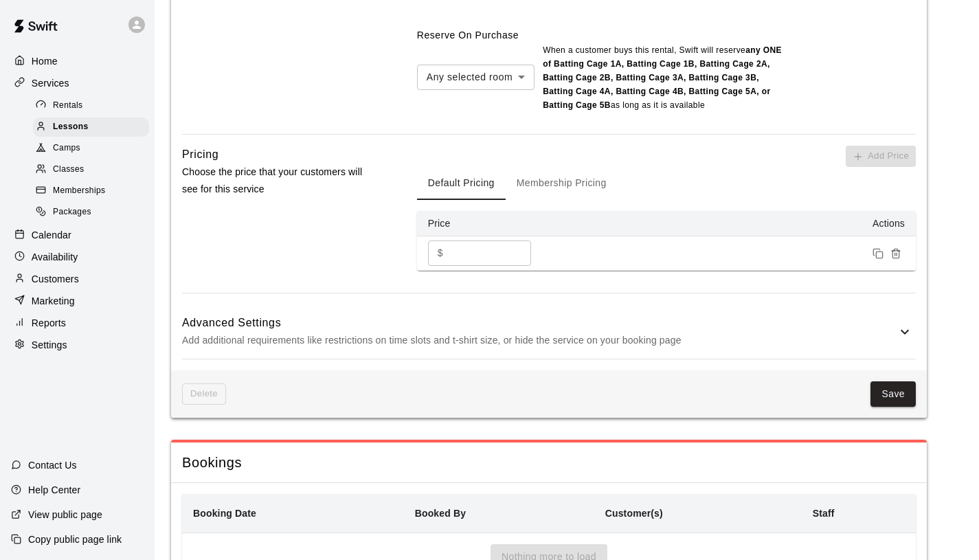
scroll to position [1241, 0]
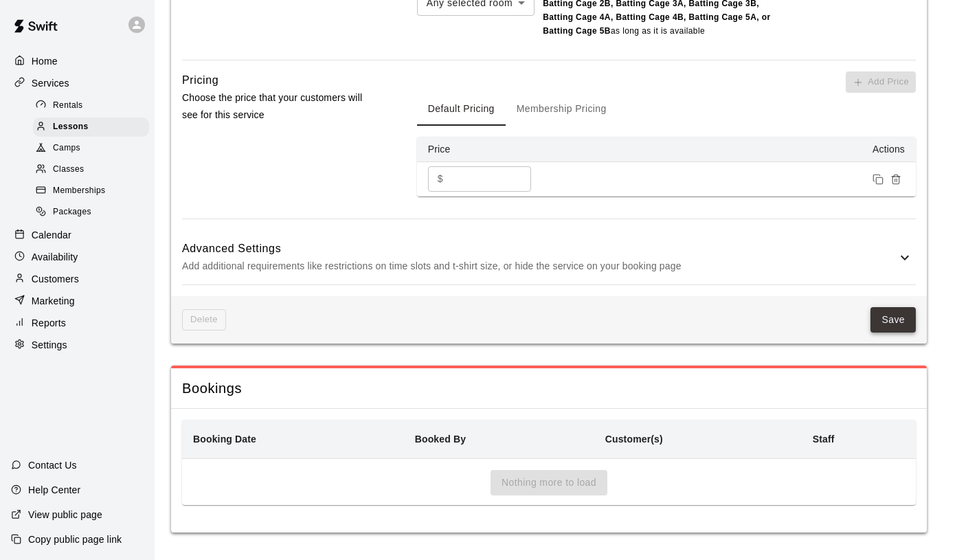
click at [902, 320] on button "Save" at bounding box center [893, 319] width 45 height 25
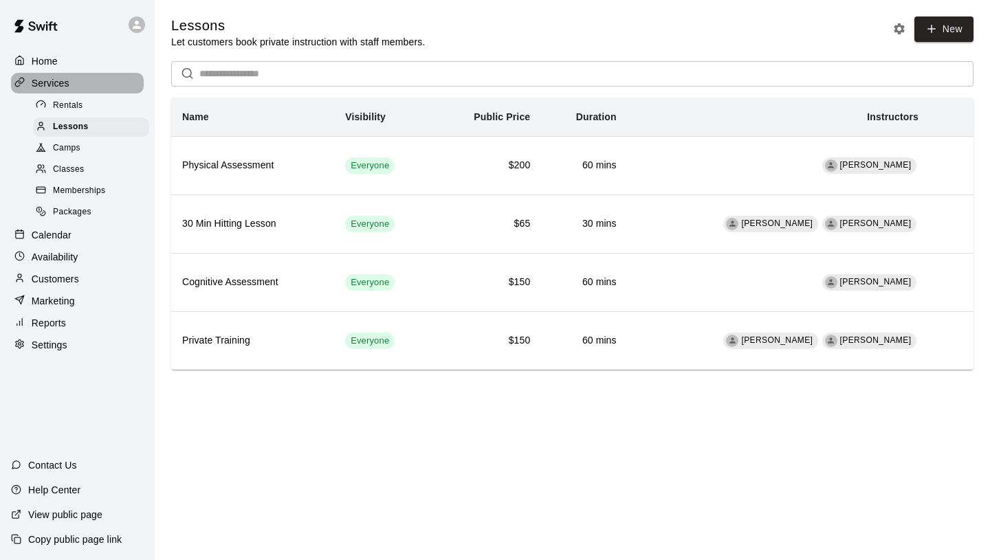
click at [63, 79] on p "Services" at bounding box center [51, 83] width 38 height 14
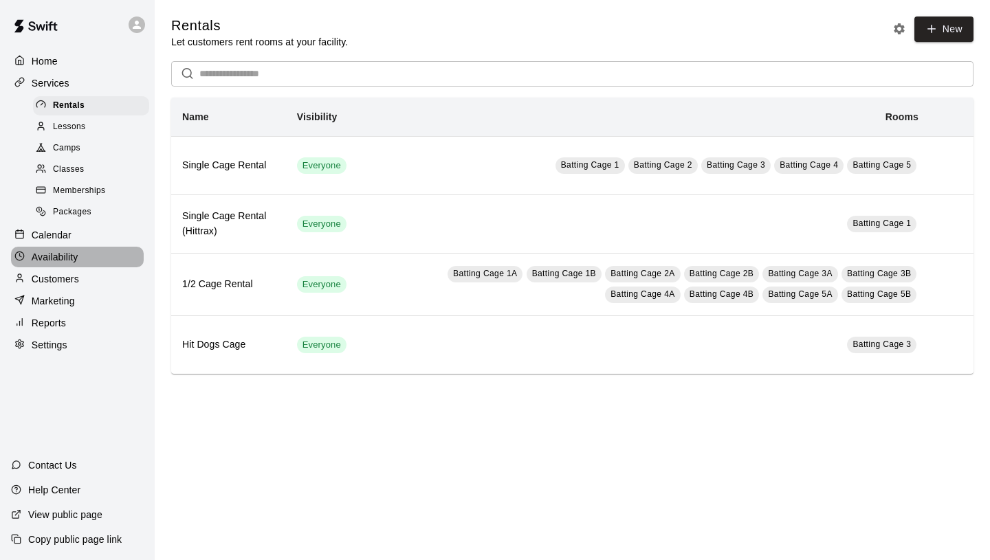
click at [81, 256] on div "Availability" at bounding box center [77, 257] width 133 height 21
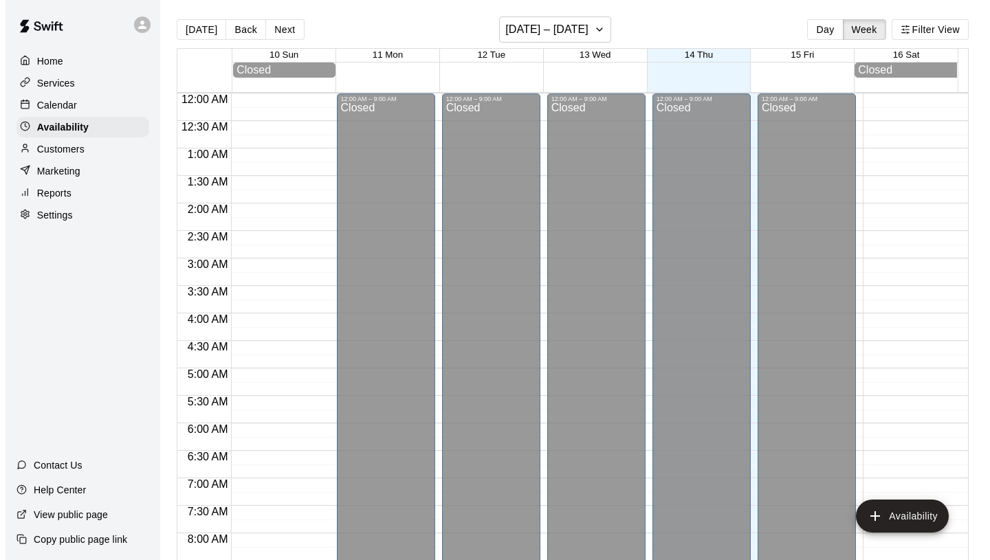
scroll to position [755, 0]
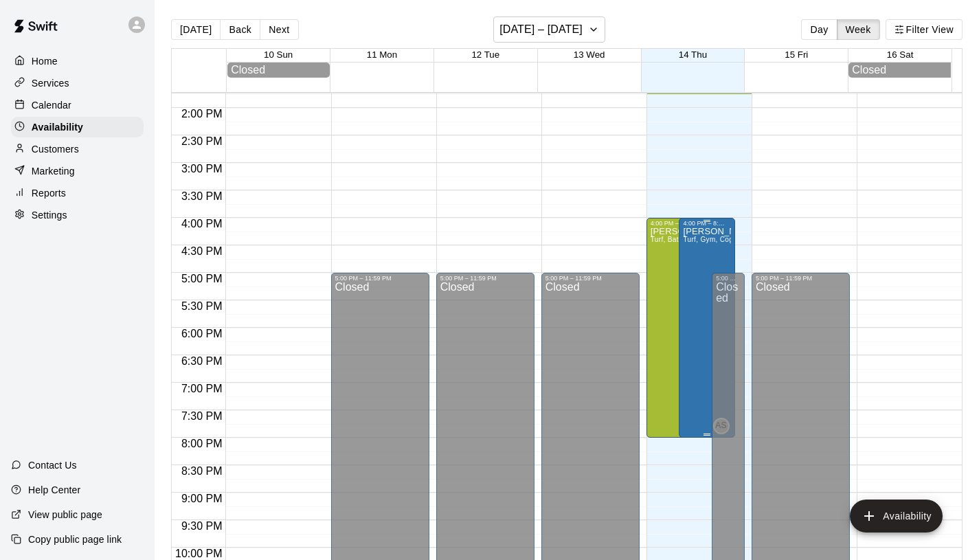
click at [702, 250] on div "Adam Sobocienski Turf, Gym, Cognition Room, Batting Cage 1A, Batting Cage 1B, B…" at bounding box center [706, 507] width 47 height 560
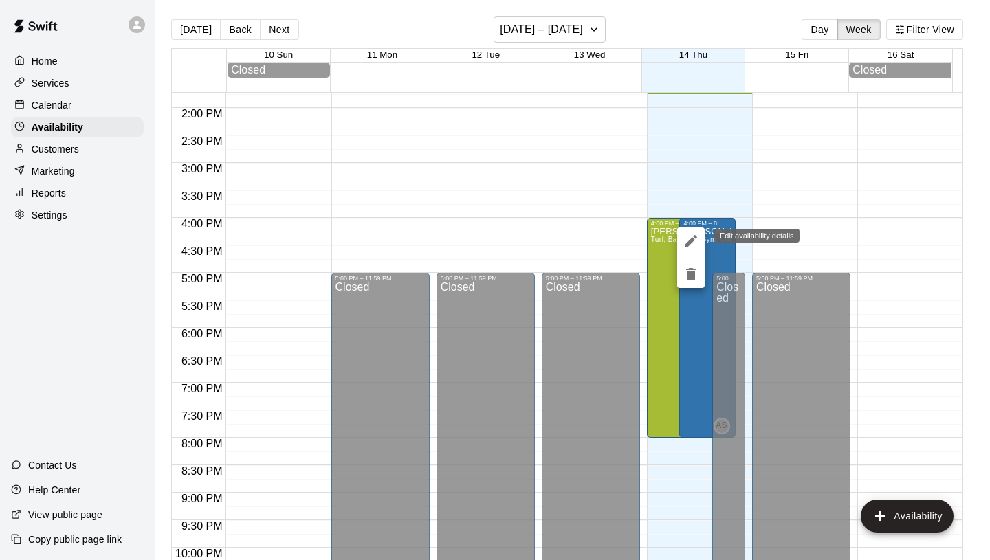
click at [693, 236] on icon "edit" at bounding box center [690, 241] width 16 height 16
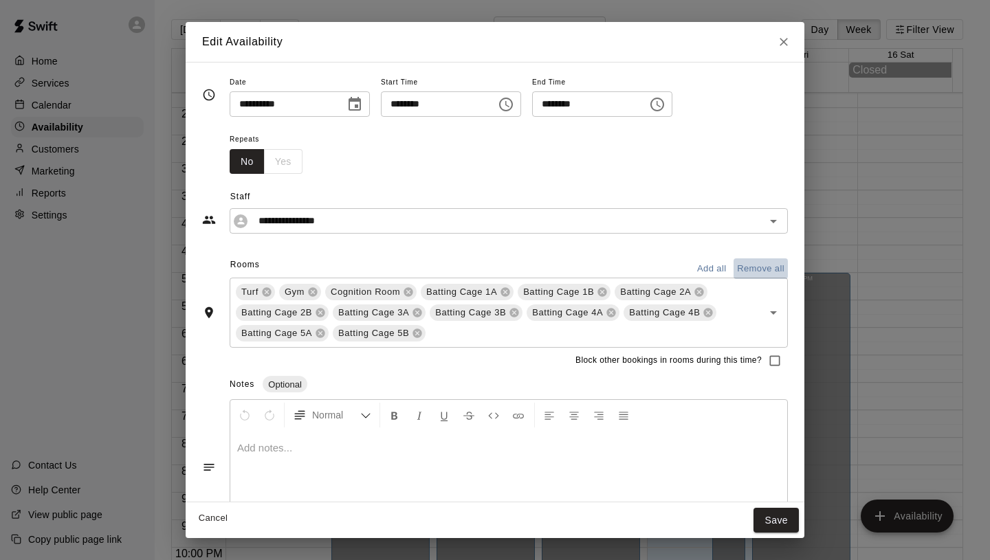
click at [746, 266] on button "Remove all" at bounding box center [760, 268] width 54 height 21
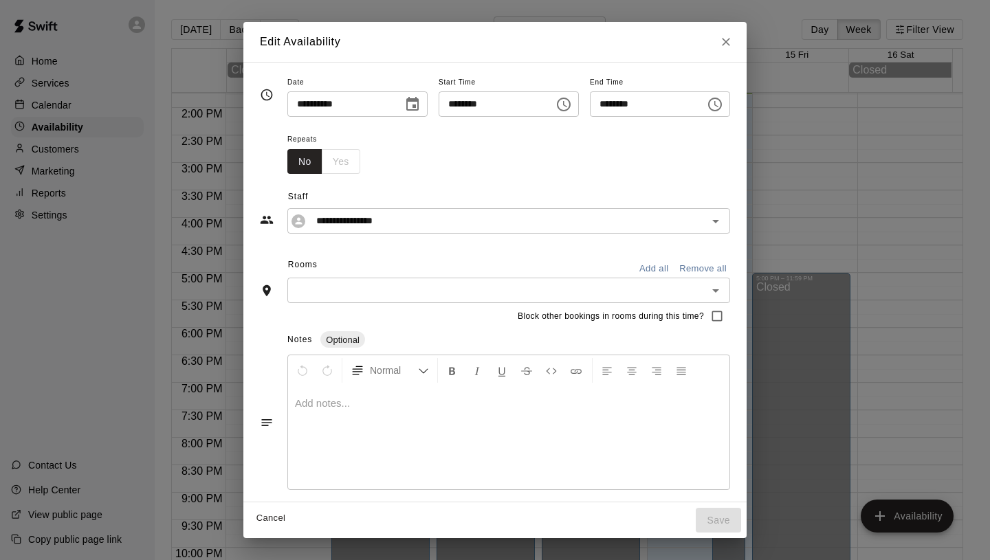
click at [702, 296] on input "text" at bounding box center [497, 290] width 412 height 17
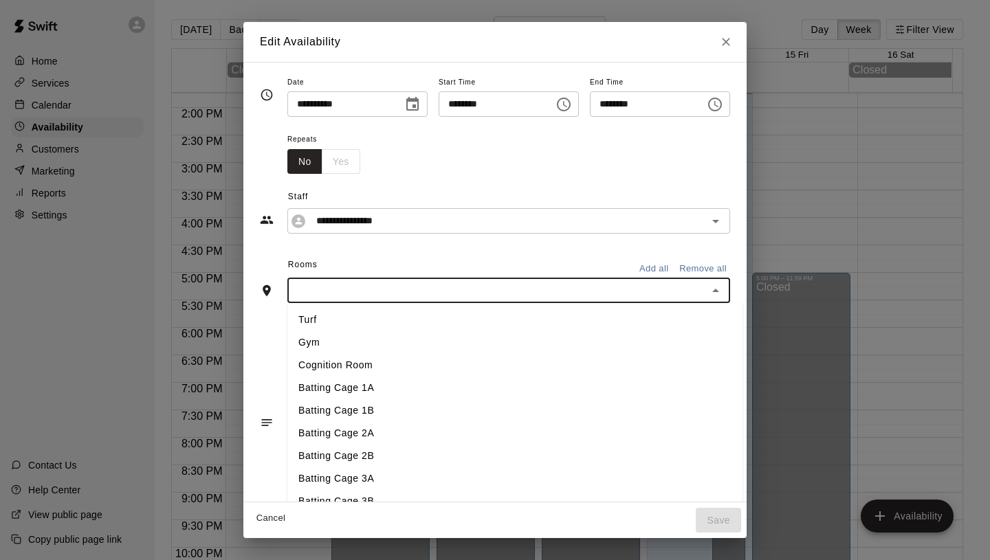
click at [582, 406] on li "Batting Cage 1B" at bounding box center [514, 410] width 455 height 23
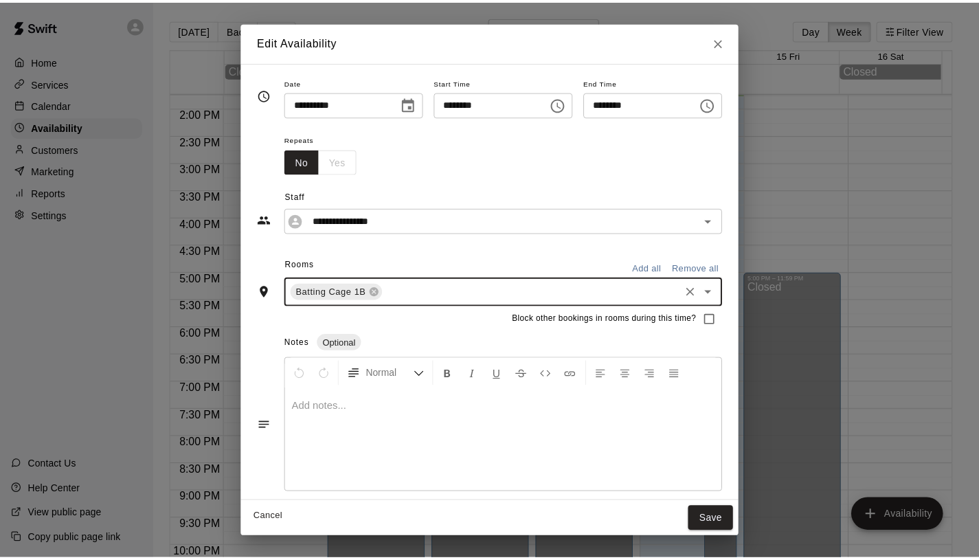
scroll to position [6, 0]
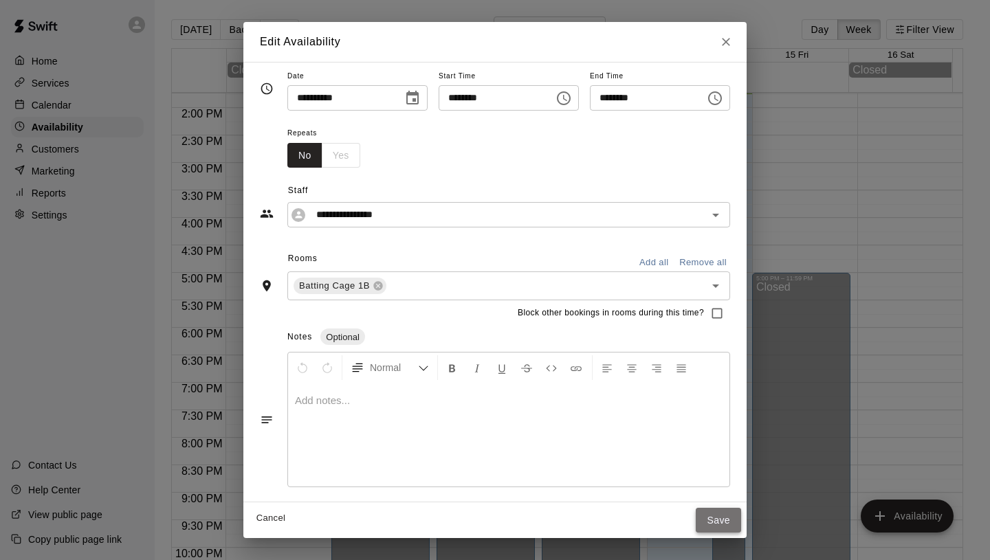
click at [734, 522] on button "Save" at bounding box center [718, 520] width 45 height 25
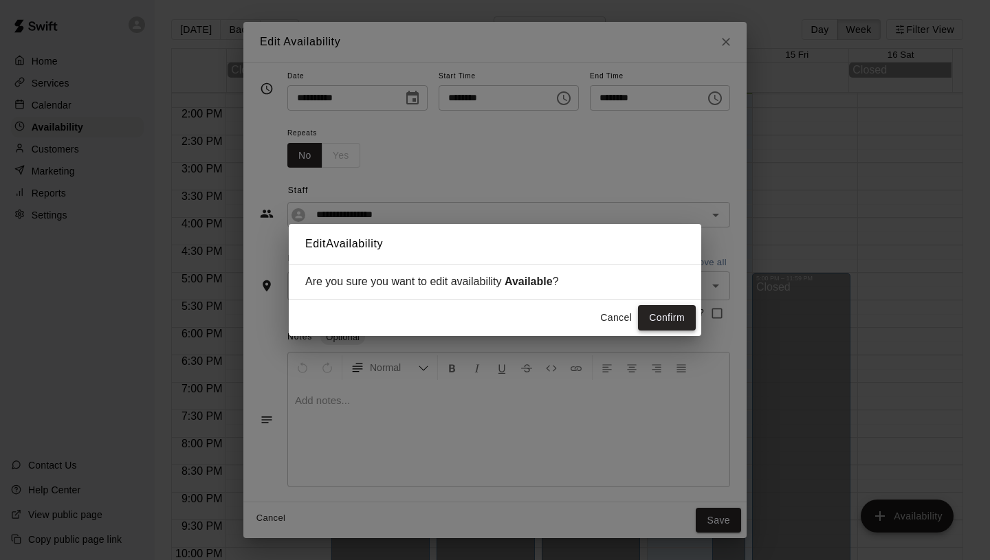
click at [679, 323] on button "Confirm" at bounding box center [667, 317] width 58 height 25
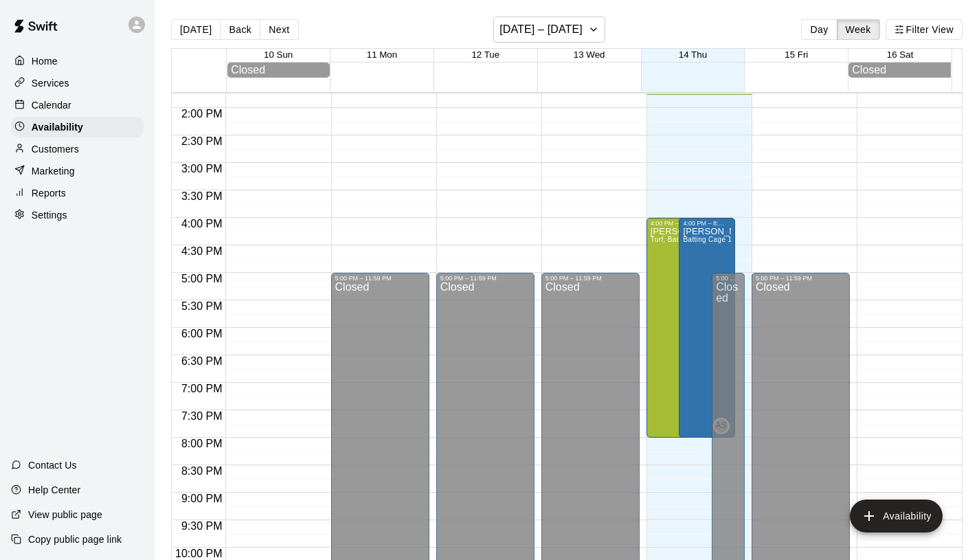
click at [63, 82] on p "Services" at bounding box center [51, 83] width 38 height 14
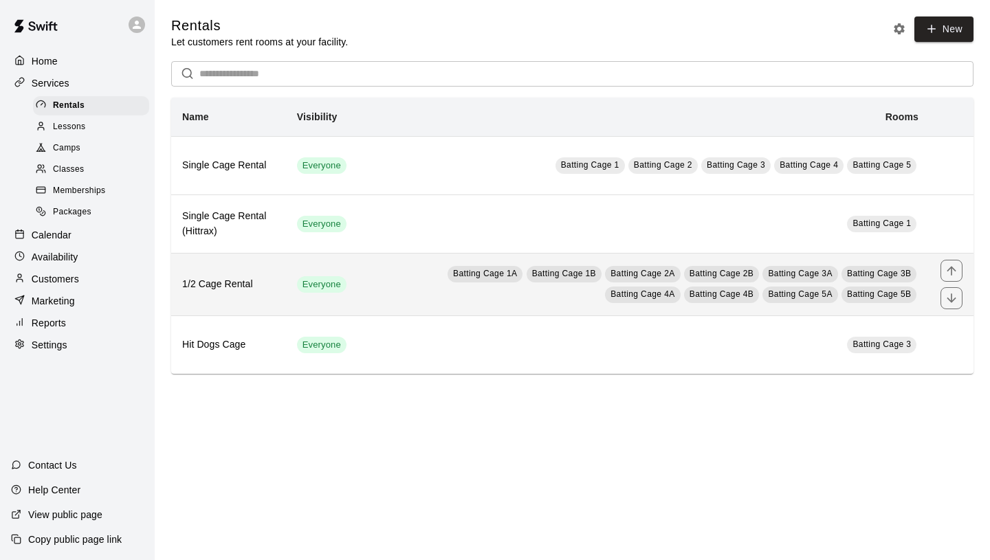
click at [395, 296] on td "Batting Cage 1A Batting Cage 1B Batting Cage 2A Batting Cage 2B Batting Cage 3A…" at bounding box center [643, 284] width 572 height 63
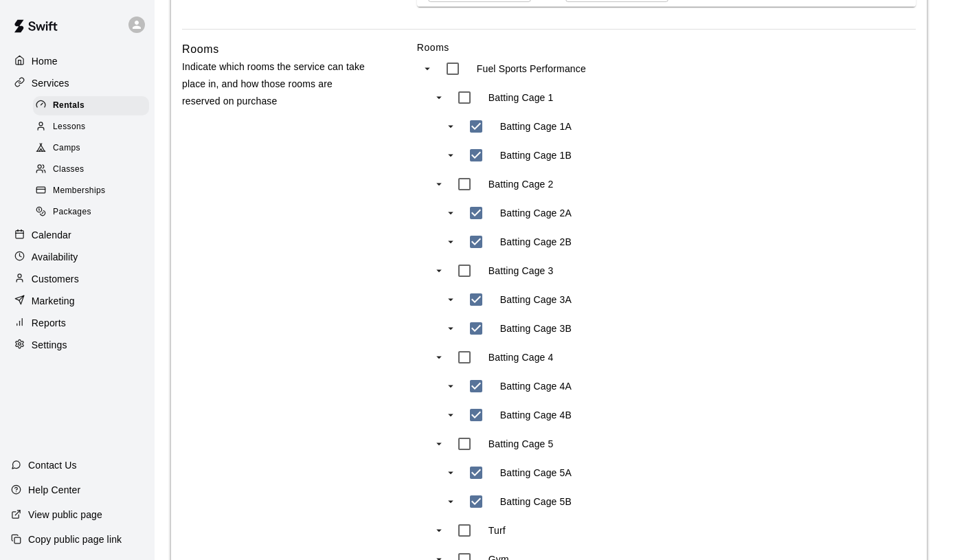
scroll to position [585, 0]
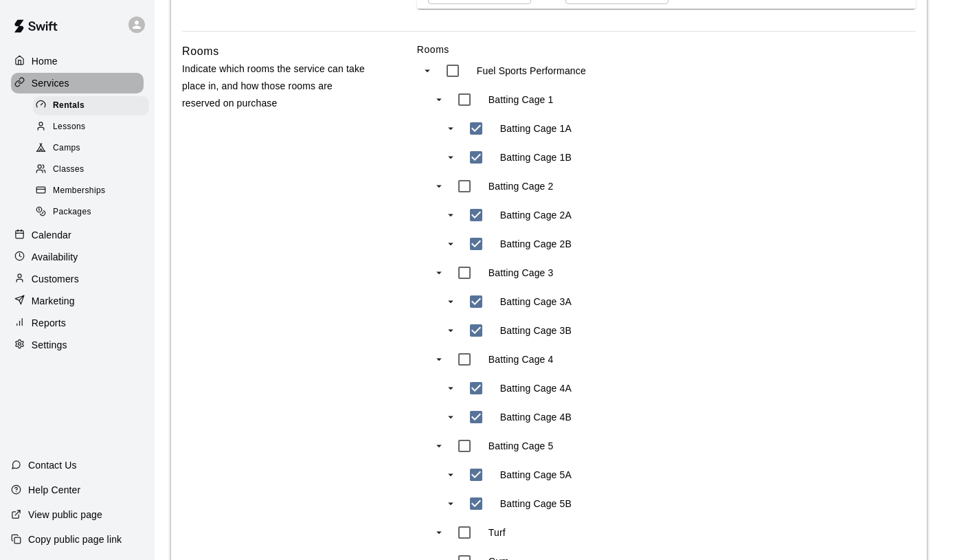
click at [56, 86] on p "Services" at bounding box center [51, 83] width 38 height 14
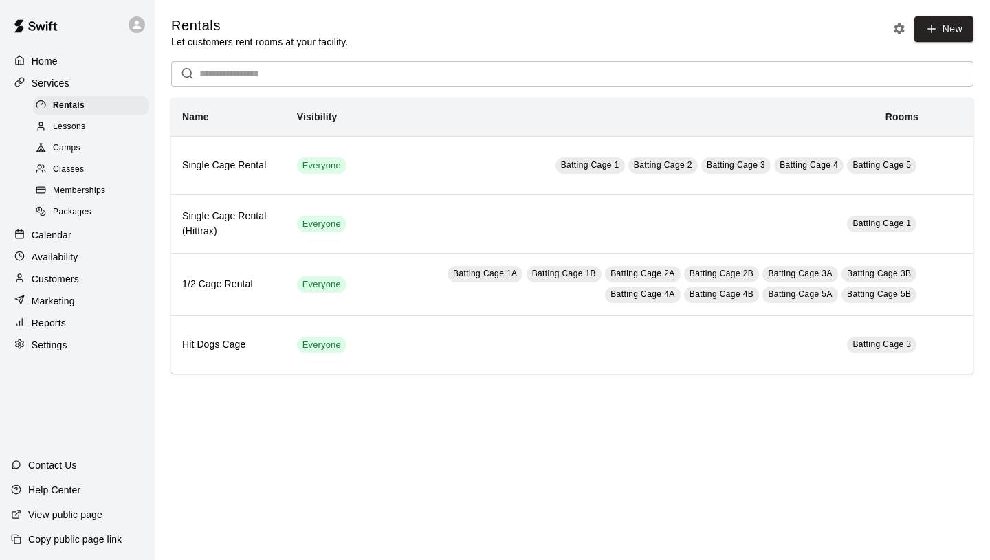
click at [79, 230] on div "Calendar" at bounding box center [77, 235] width 133 height 21
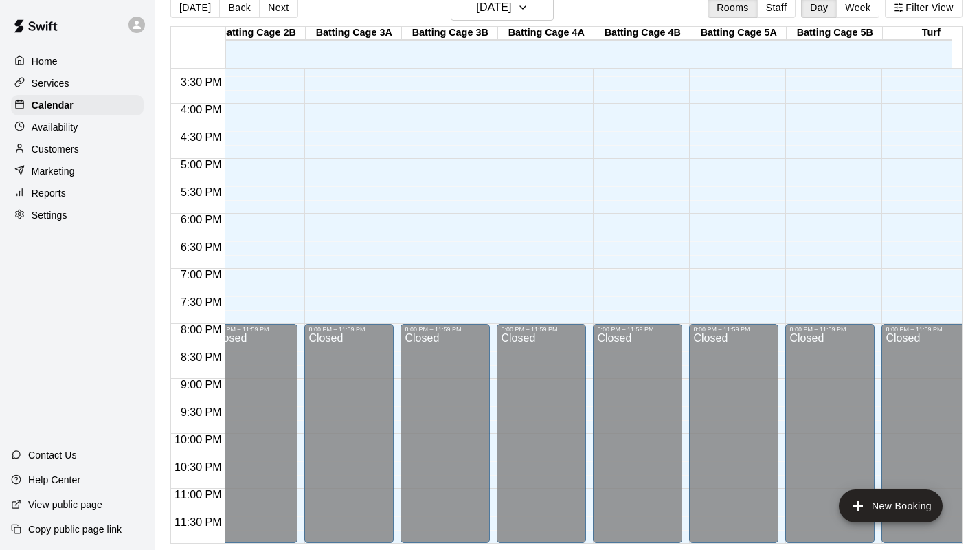
scroll to position [0, 322]
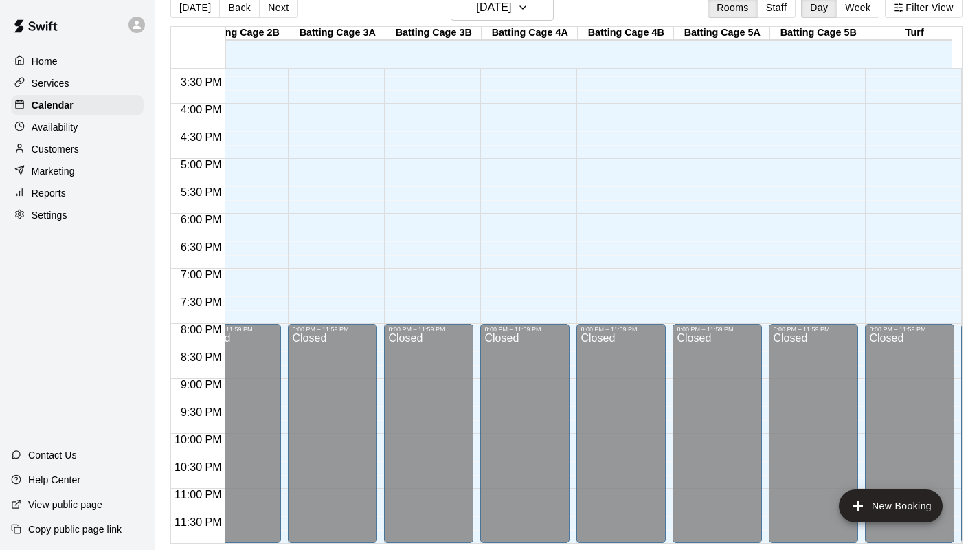
drag, startPoint x: 597, startPoint y: 541, endPoint x: 829, endPoint y: 545, distance: 232.3
click at [829, 545] on main "Today Back Next Thursday Aug 14 Rooms Staff Day Week Filter View Batting Cage 1…" at bounding box center [567, 264] width 825 height 572
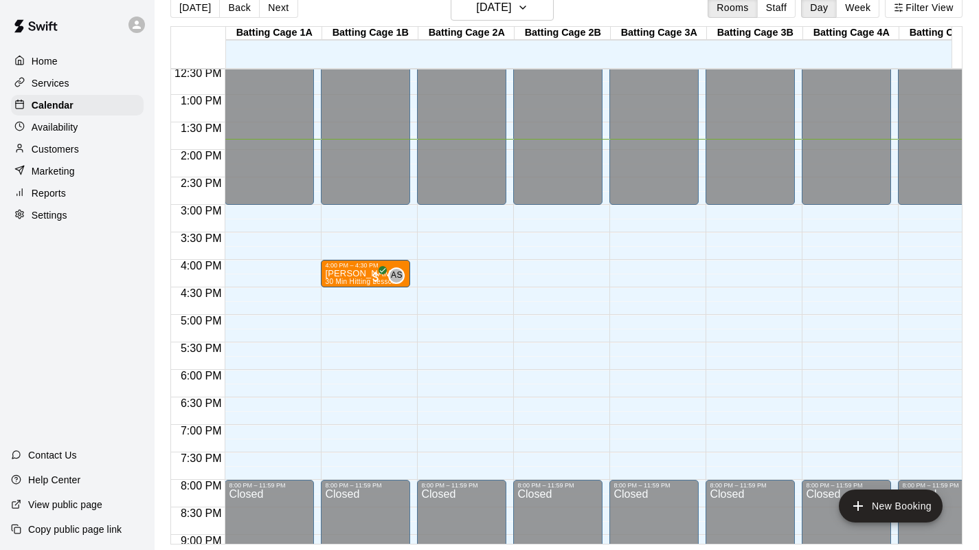
scroll to position [691, 0]
click at [69, 131] on p "Availability" at bounding box center [55, 127] width 47 height 14
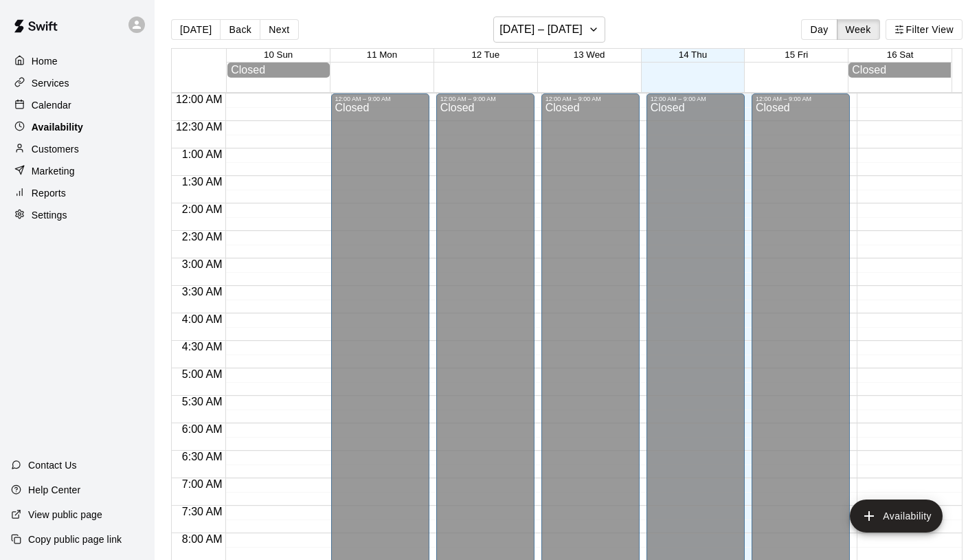
scroll to position [759, 0]
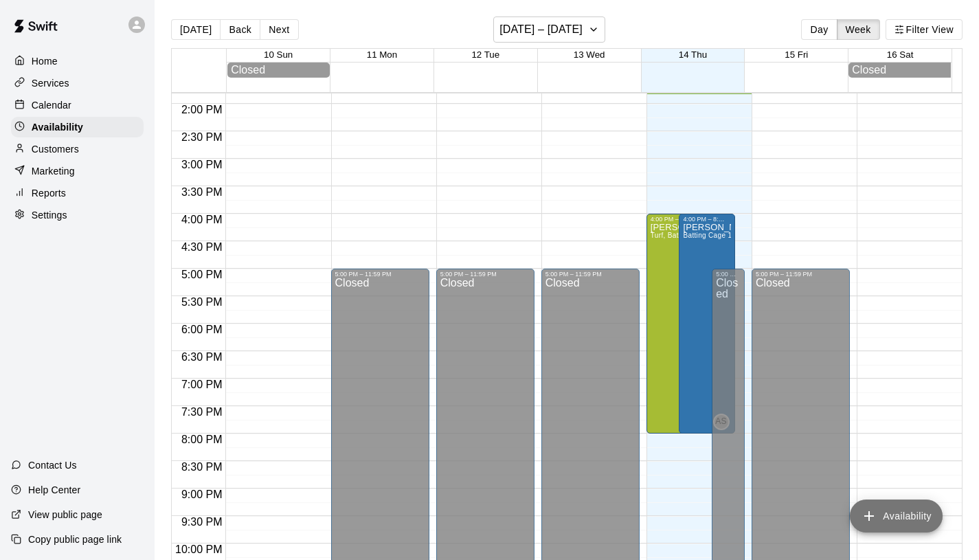
click at [891, 513] on button "Availability" at bounding box center [896, 516] width 93 height 33
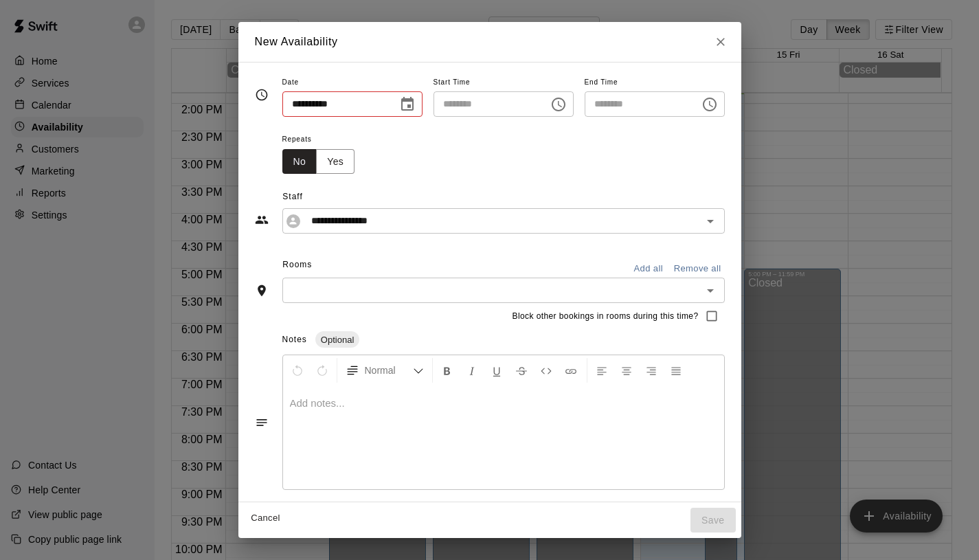
type input "**********"
type input "********"
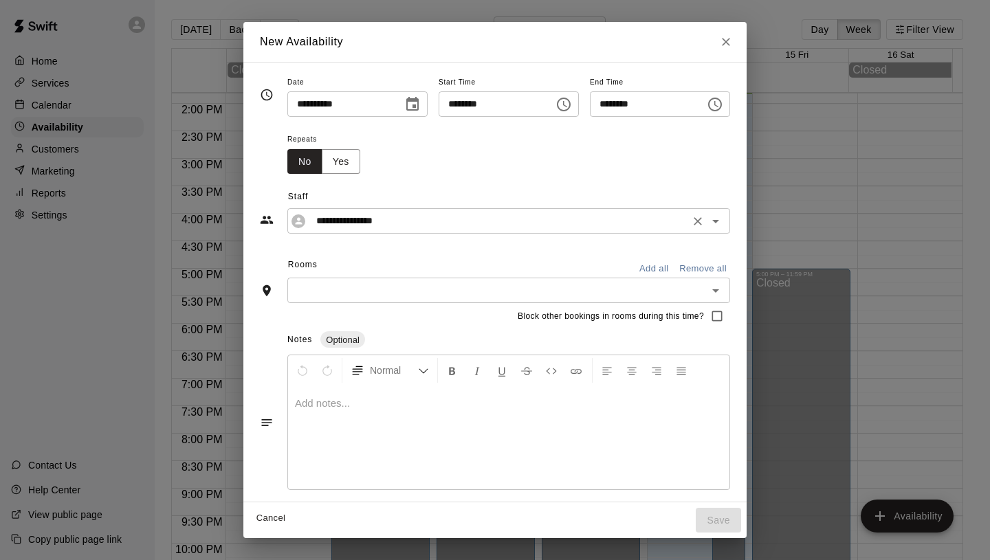
click at [648, 223] on input "**********" at bounding box center [498, 220] width 375 height 17
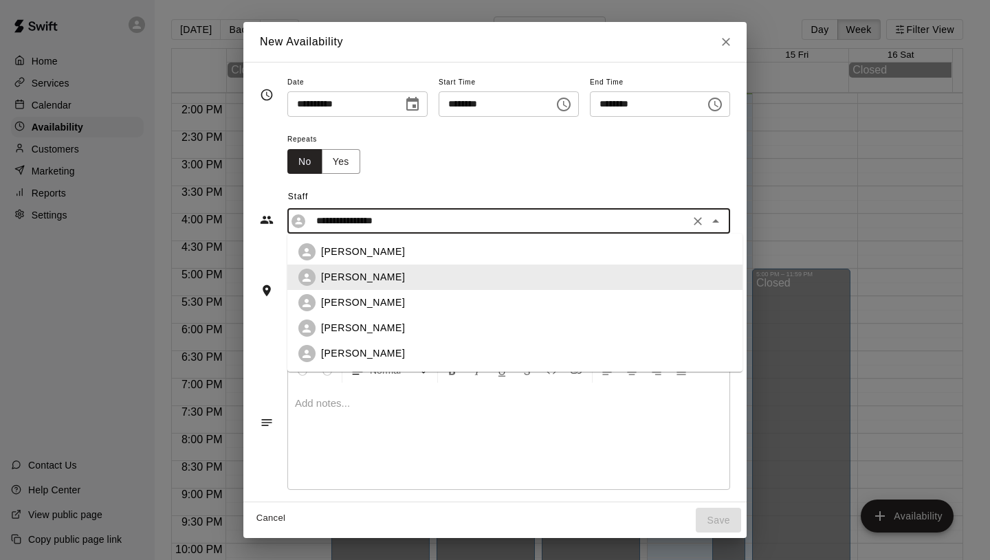
click at [801, 241] on div "**********" at bounding box center [495, 280] width 990 height 560
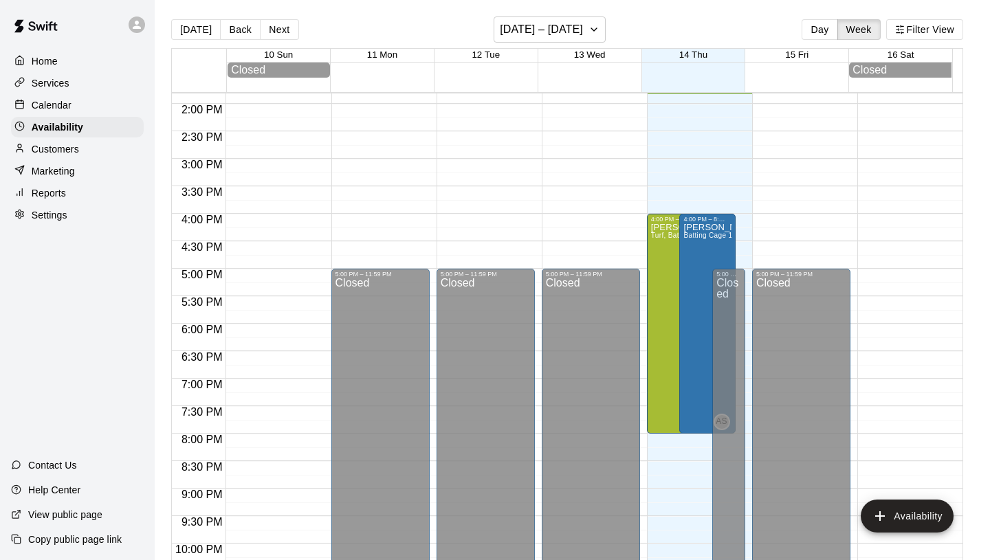
type input "**********"
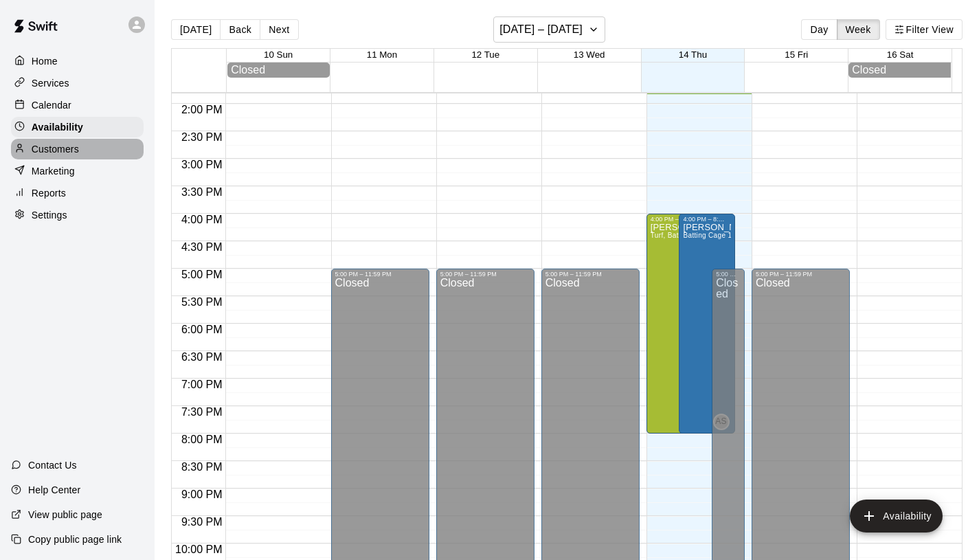
click at [74, 148] on p "Customers" at bounding box center [55, 149] width 47 height 14
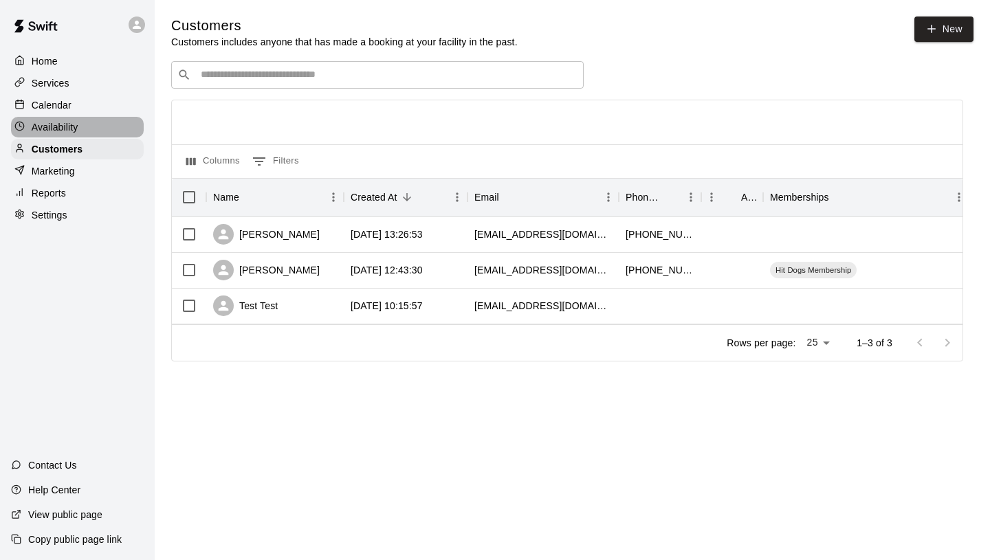
click at [75, 134] on div "Availability" at bounding box center [77, 127] width 133 height 21
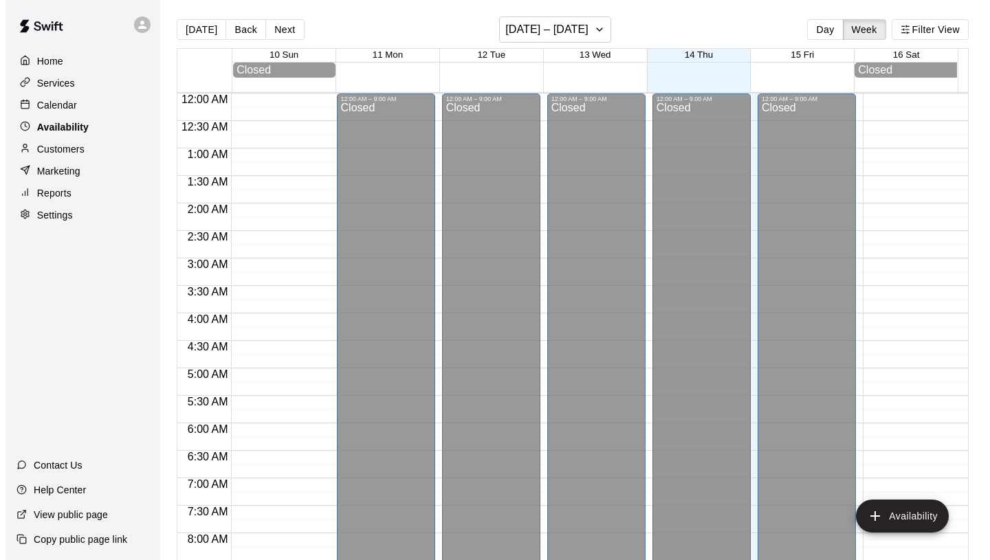
scroll to position [760, 0]
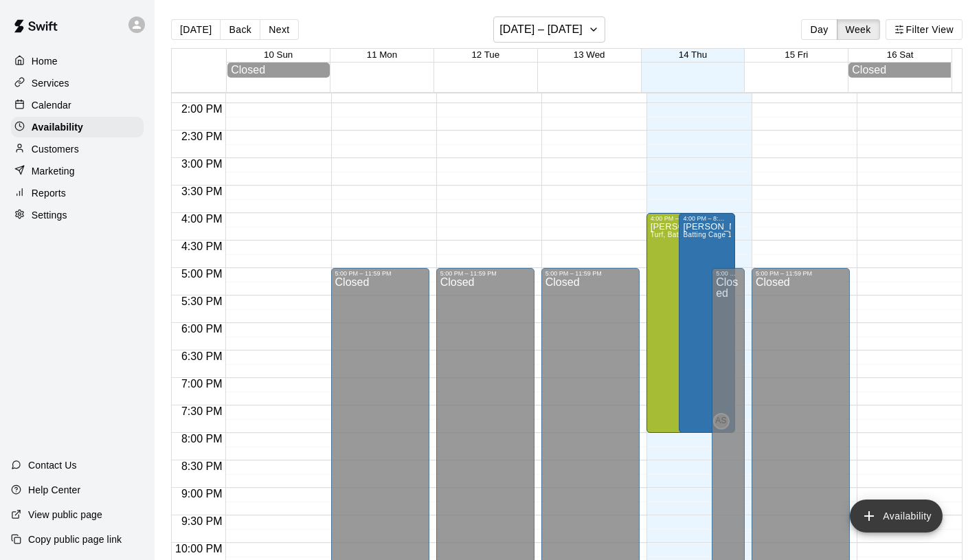
click at [887, 515] on button "Availability" at bounding box center [896, 516] width 93 height 33
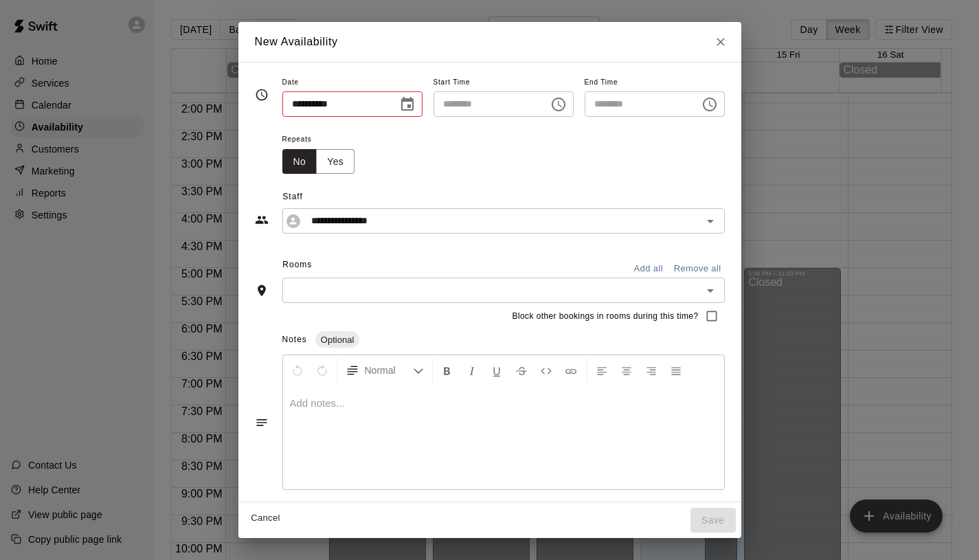
type input "**********"
type input "********"
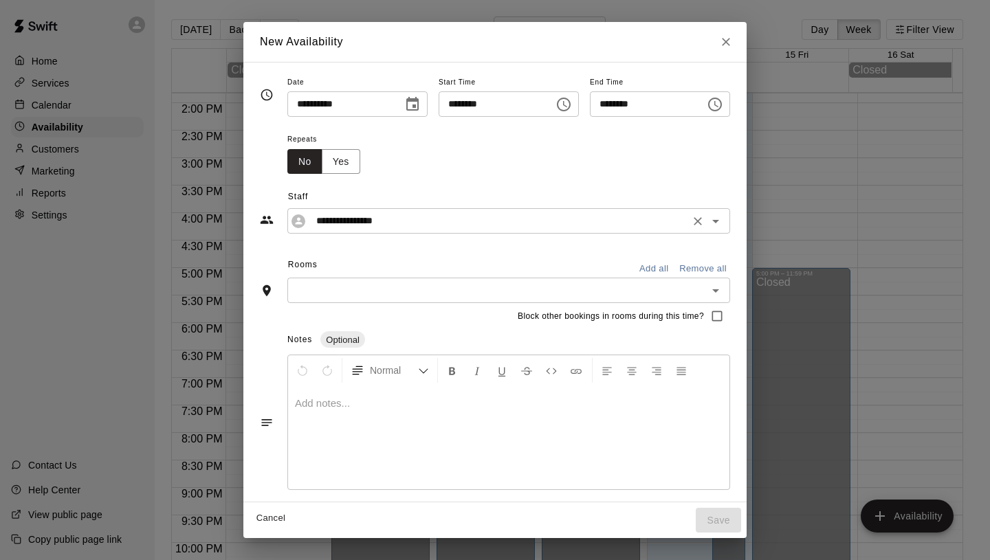
click at [564, 226] on input "**********" at bounding box center [498, 220] width 375 height 17
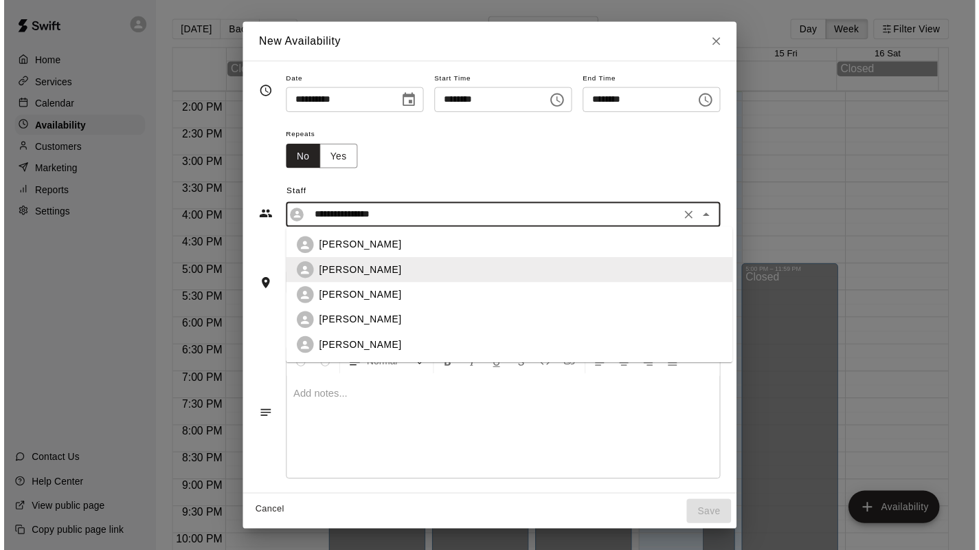
scroll to position [2, 0]
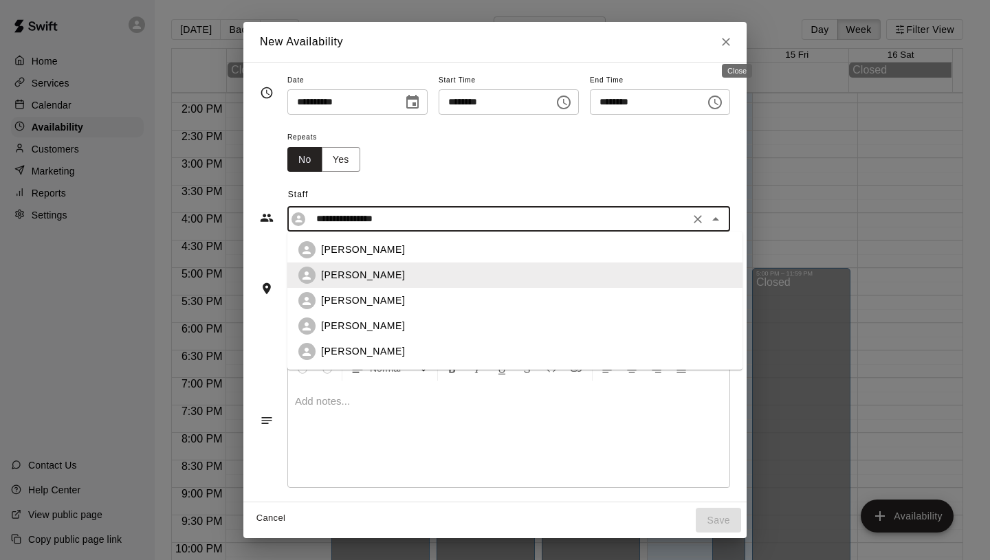
click at [733, 38] on icon "Close" at bounding box center [726, 42] width 14 height 14
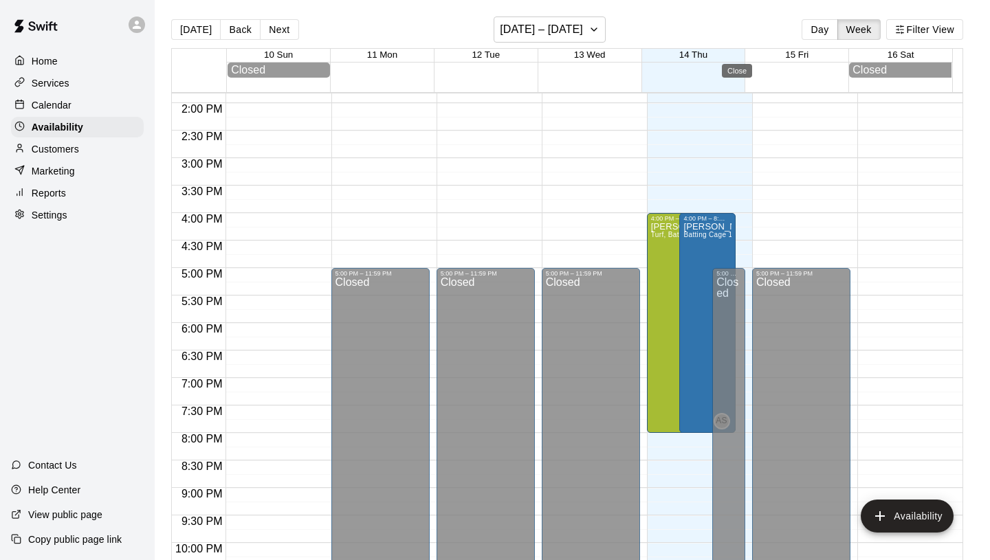
type input "**********"
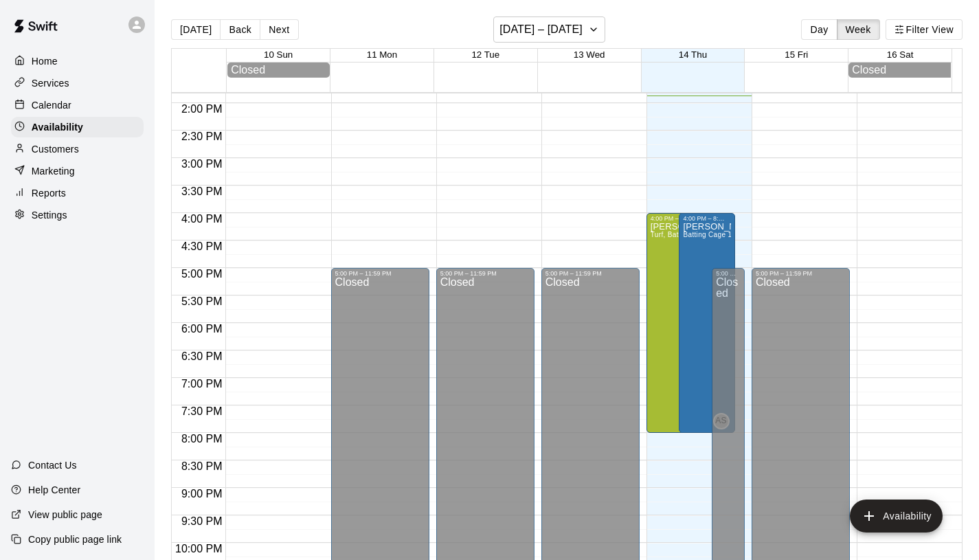
click at [60, 99] on p "Calendar" at bounding box center [52, 105] width 40 height 14
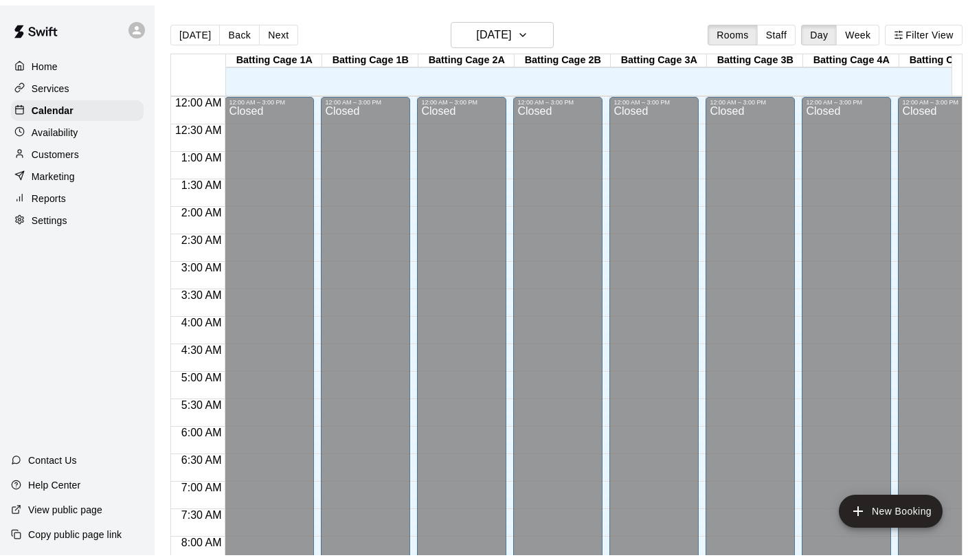
scroll to position [764, 0]
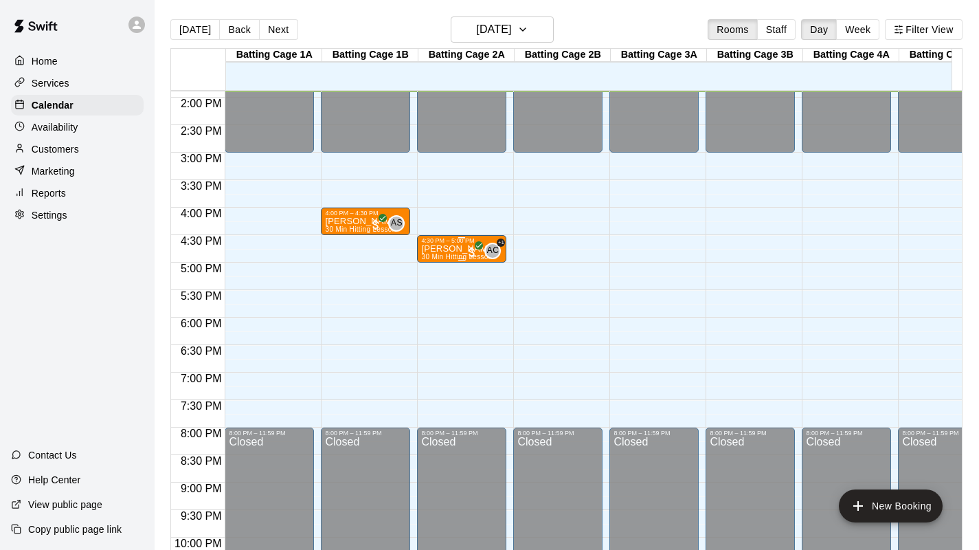
click at [465, 253] on span "30 Min Hitting Lesson" at bounding box center [456, 257] width 71 height 8
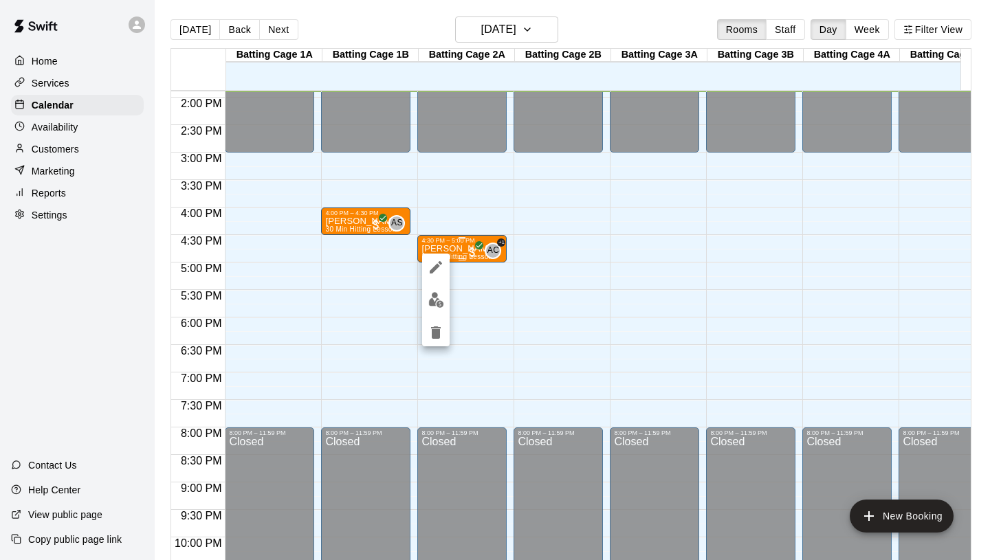
click at [465, 253] on div at bounding box center [495, 280] width 990 height 560
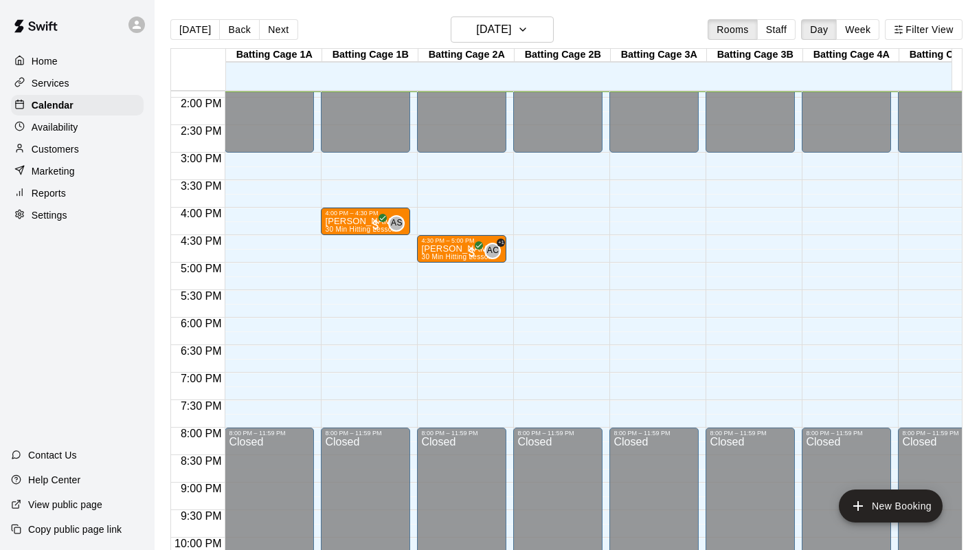
click at [443, 249] on p "Ashley K" at bounding box center [458, 249] width 75 height 0
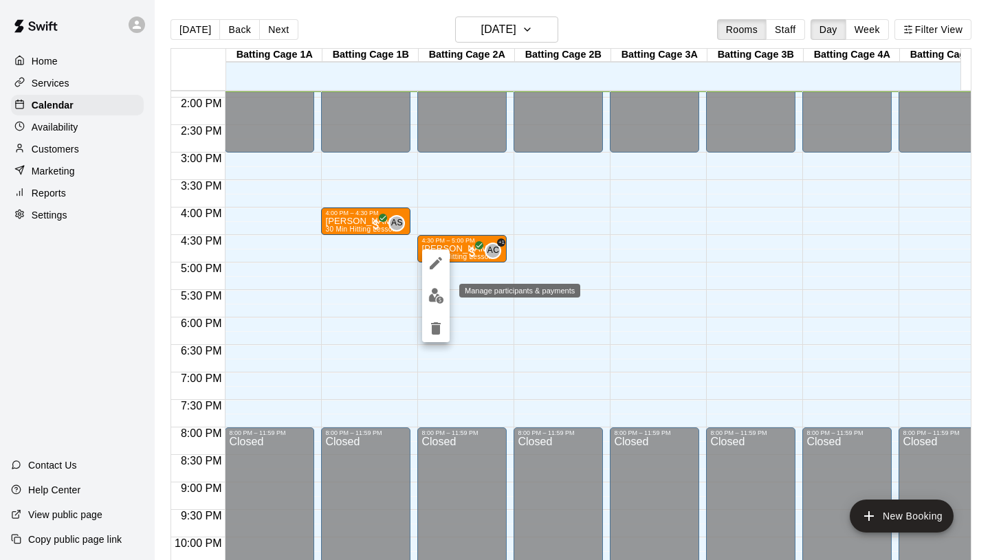
click at [433, 297] on img "edit" at bounding box center [436, 296] width 16 height 16
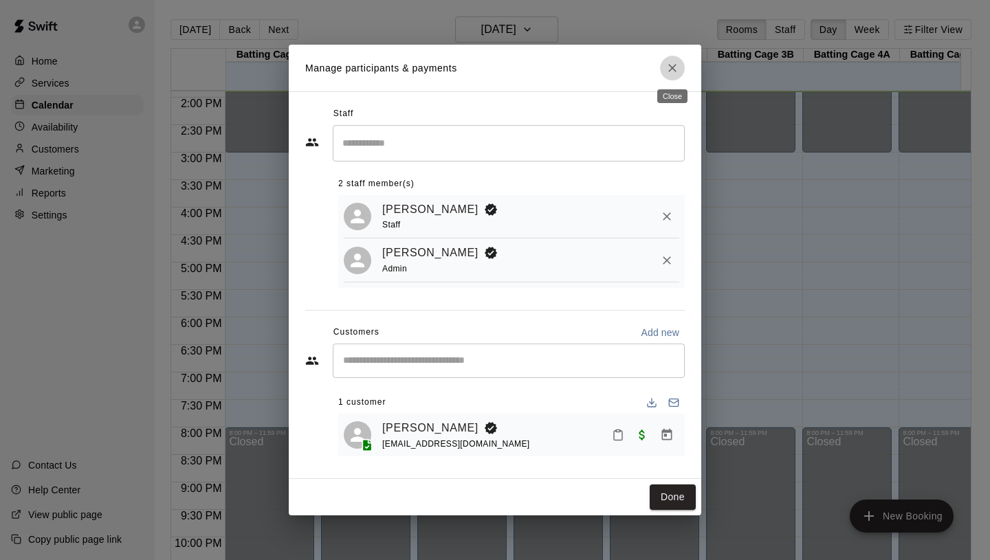
click at [666, 67] on icon "Close" at bounding box center [672, 68] width 14 height 14
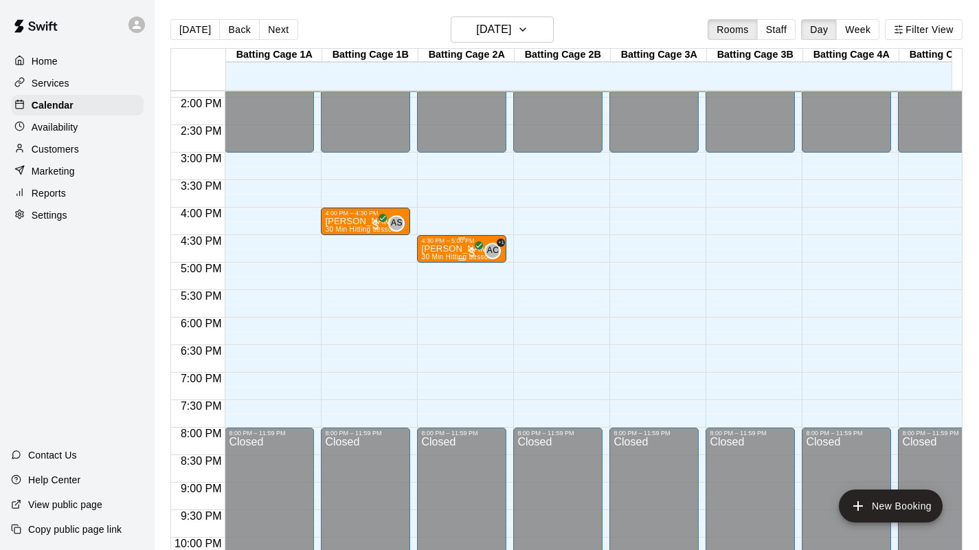
click at [456, 249] on p "Ashley K" at bounding box center [458, 249] width 75 height 0
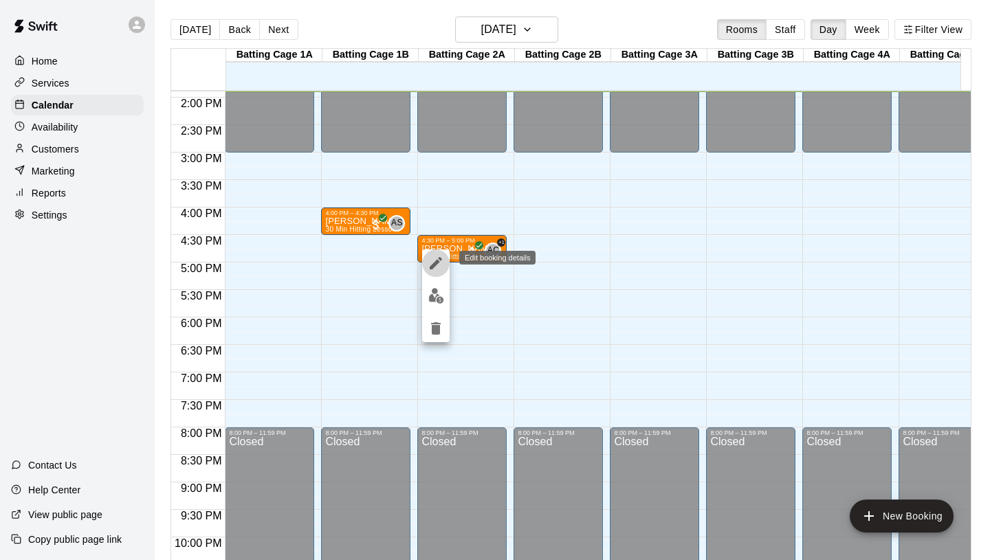
click at [438, 262] on icon "edit" at bounding box center [436, 263] width 12 height 12
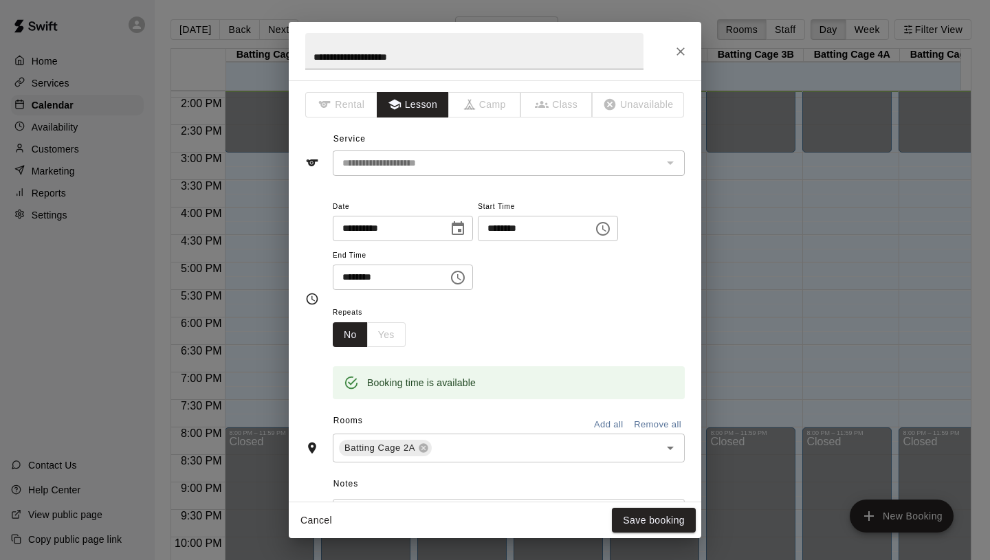
click at [395, 331] on div "No Yes" at bounding box center [369, 334] width 73 height 25
click at [680, 52] on icon "Close" at bounding box center [680, 51] width 8 height 8
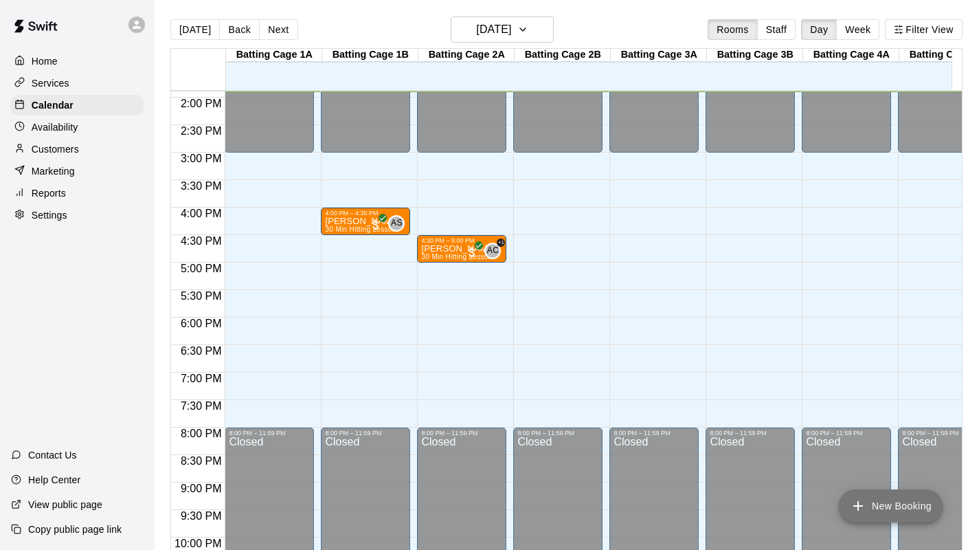
click at [883, 508] on button "New Booking" at bounding box center [891, 505] width 104 height 33
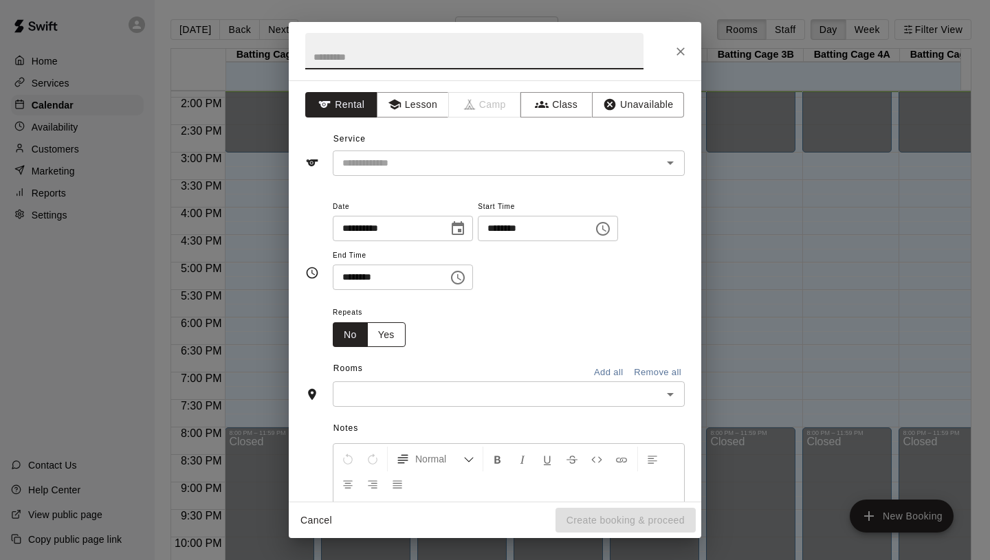
click at [397, 335] on button "Yes" at bounding box center [386, 334] width 38 height 25
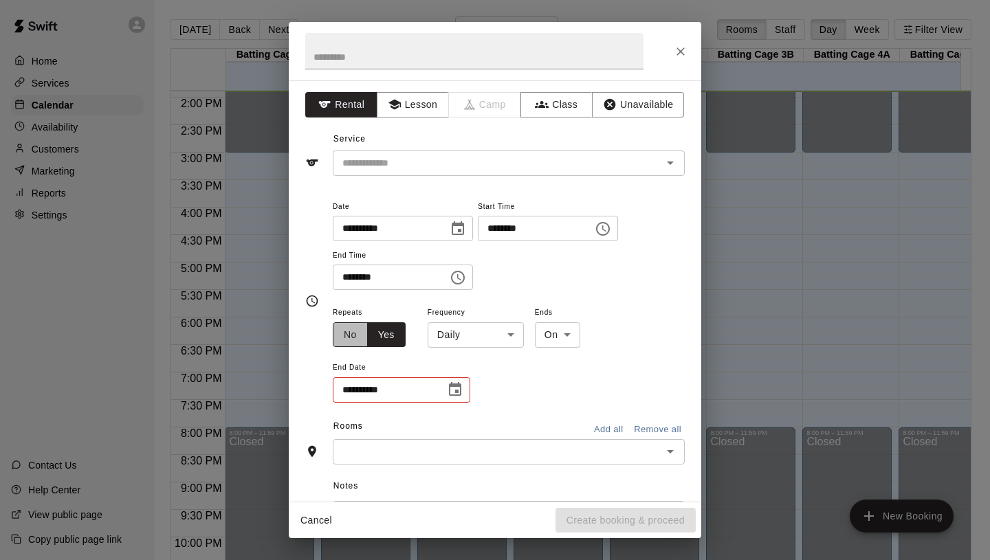
click at [342, 341] on button "No" at bounding box center [350, 334] width 35 height 25
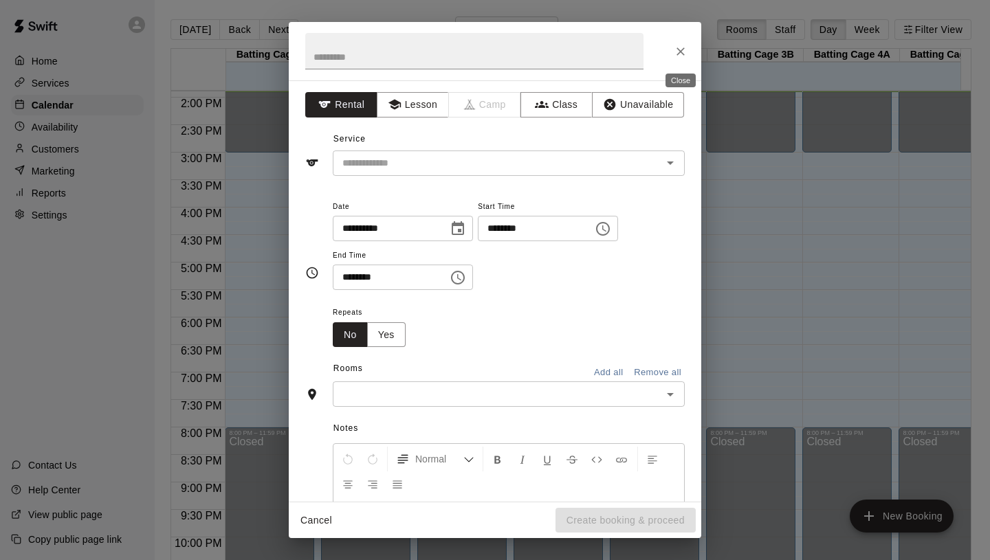
click at [679, 55] on icon "Close" at bounding box center [681, 52] width 14 height 14
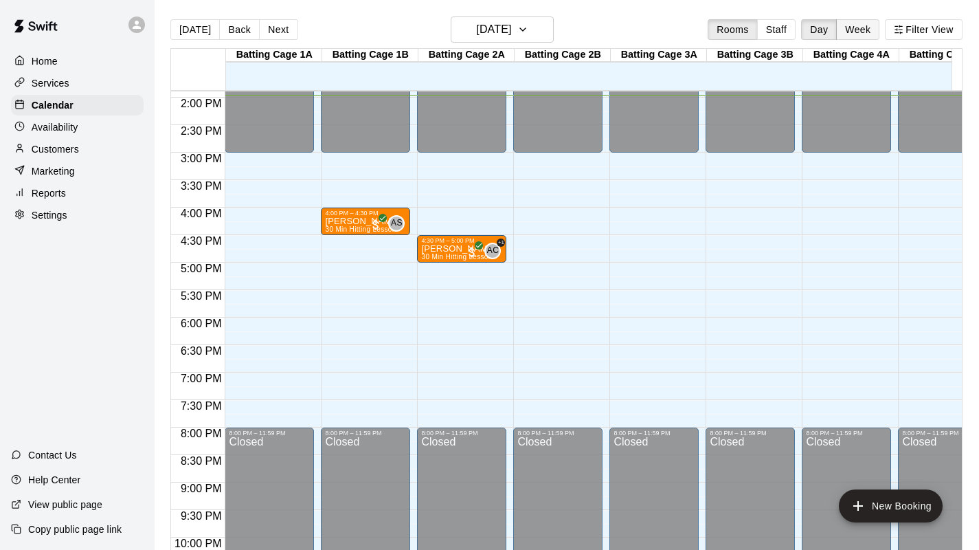
click at [869, 32] on button "Week" at bounding box center [857, 29] width 43 height 21
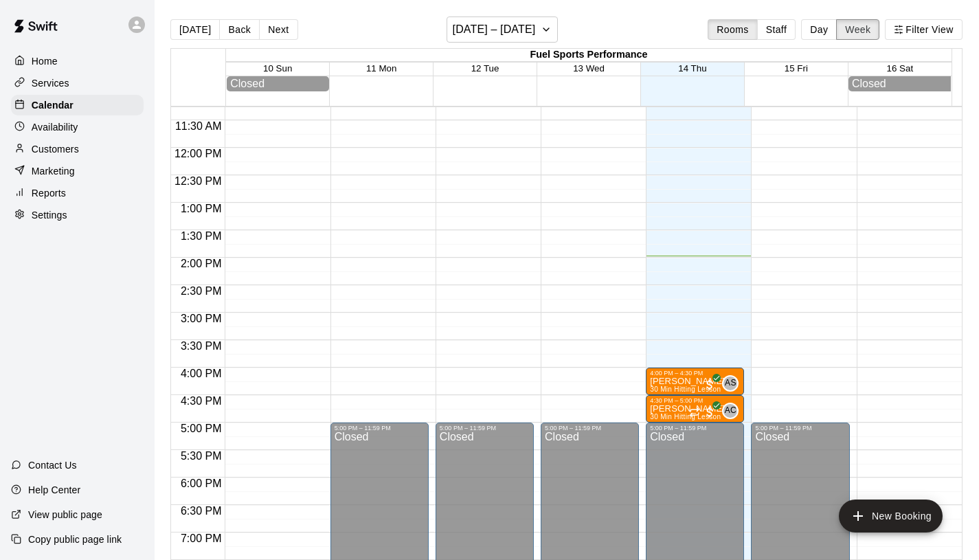
scroll to position [618, 0]
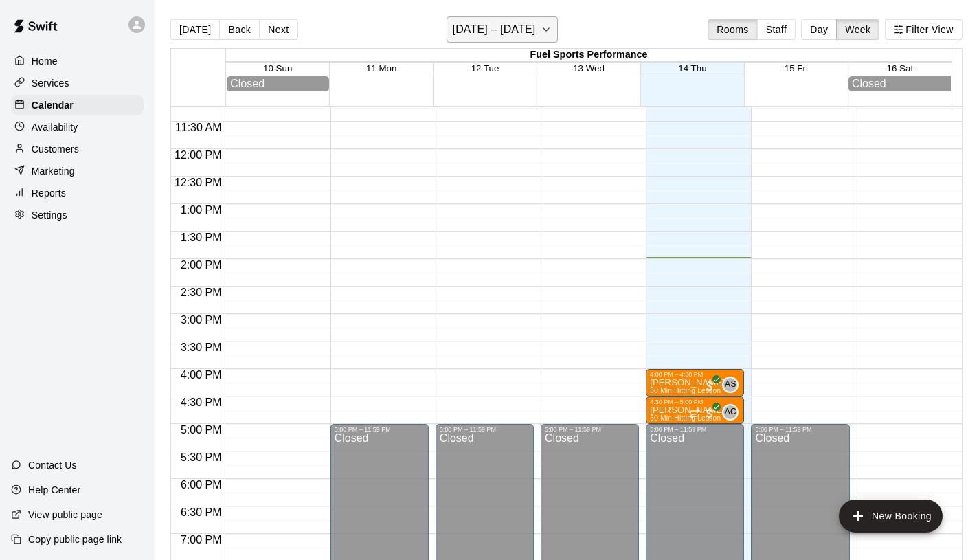
click at [544, 27] on icon "button" at bounding box center [546, 29] width 11 height 16
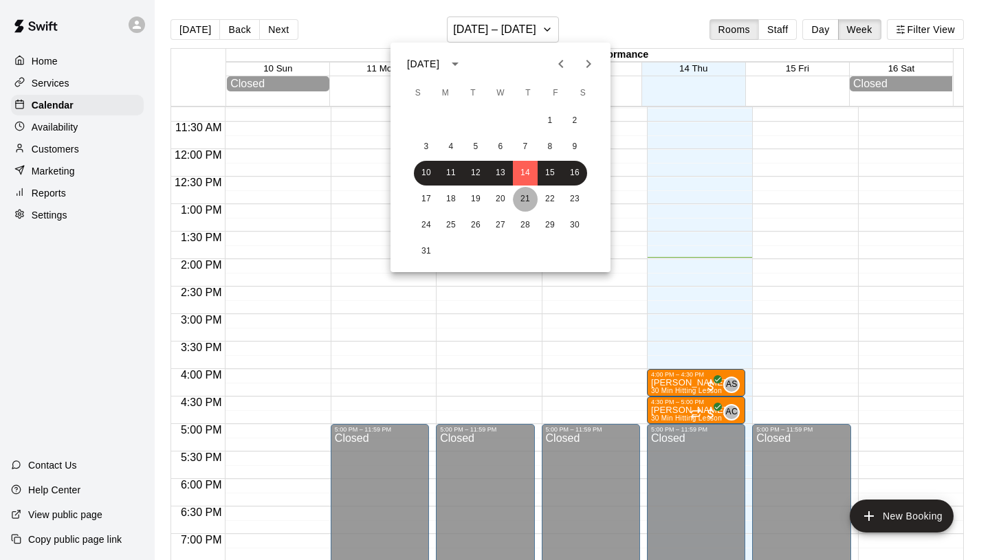
click at [524, 198] on button "21" at bounding box center [525, 199] width 25 height 25
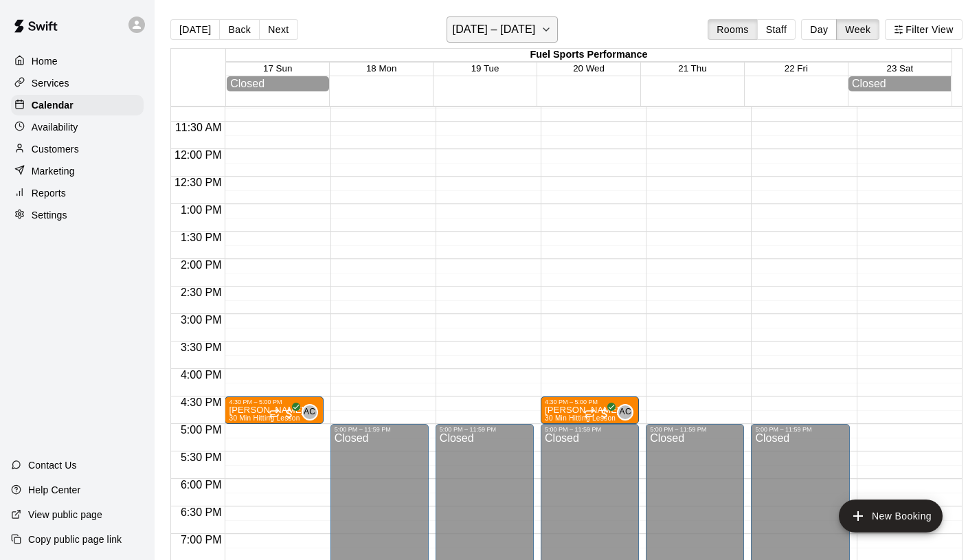
click at [541, 24] on icon "button" at bounding box center [546, 29] width 11 height 16
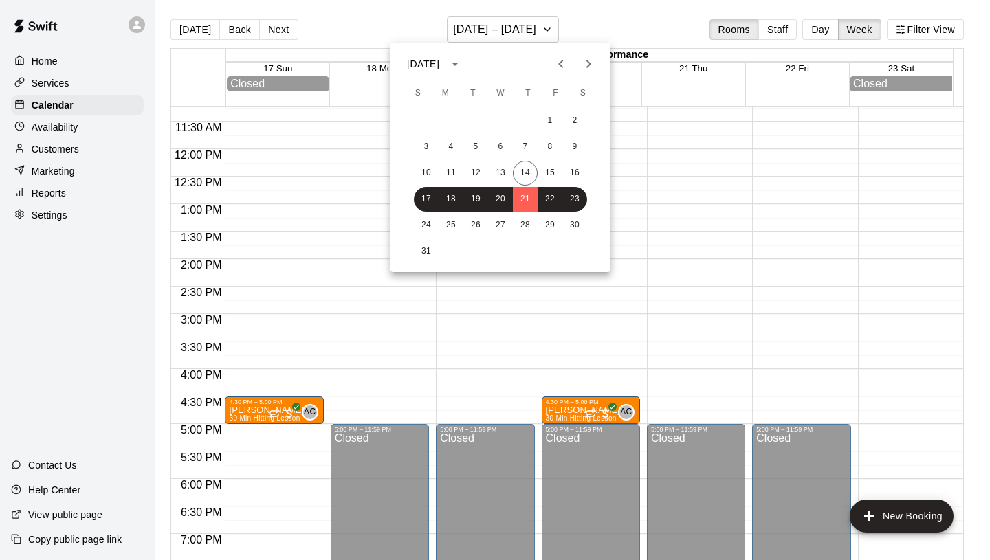
click at [709, 196] on div at bounding box center [495, 280] width 990 height 560
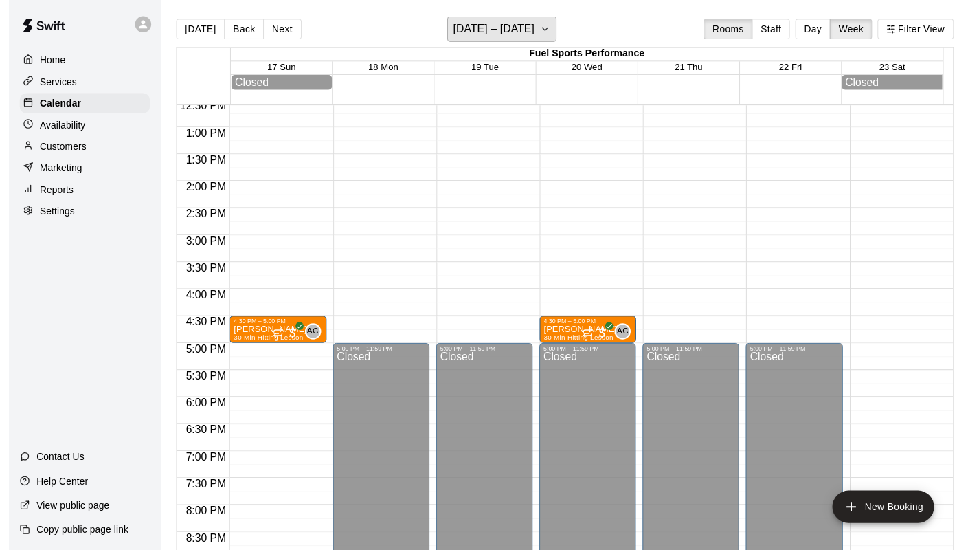
scroll to position [693, 0]
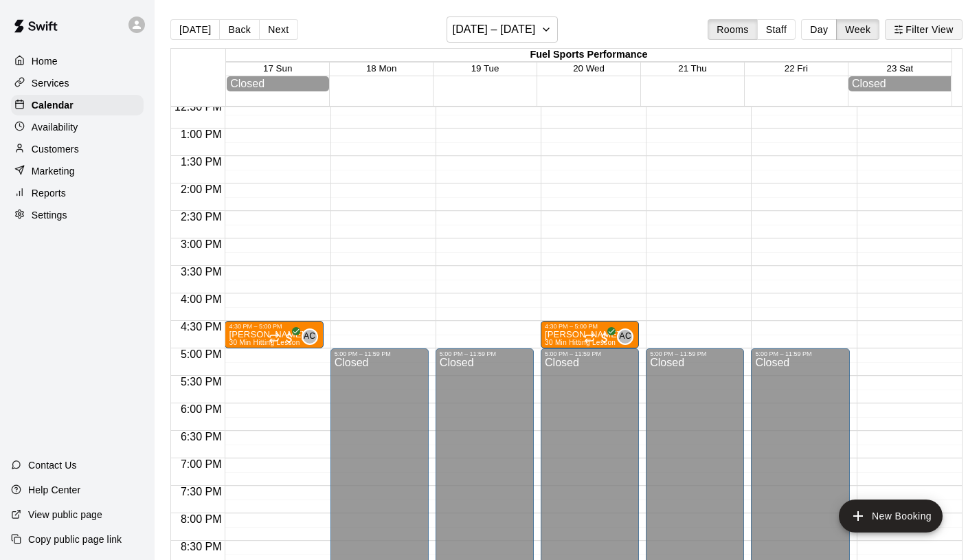
click at [929, 27] on button "Filter View" at bounding box center [923, 29] width 77 height 21
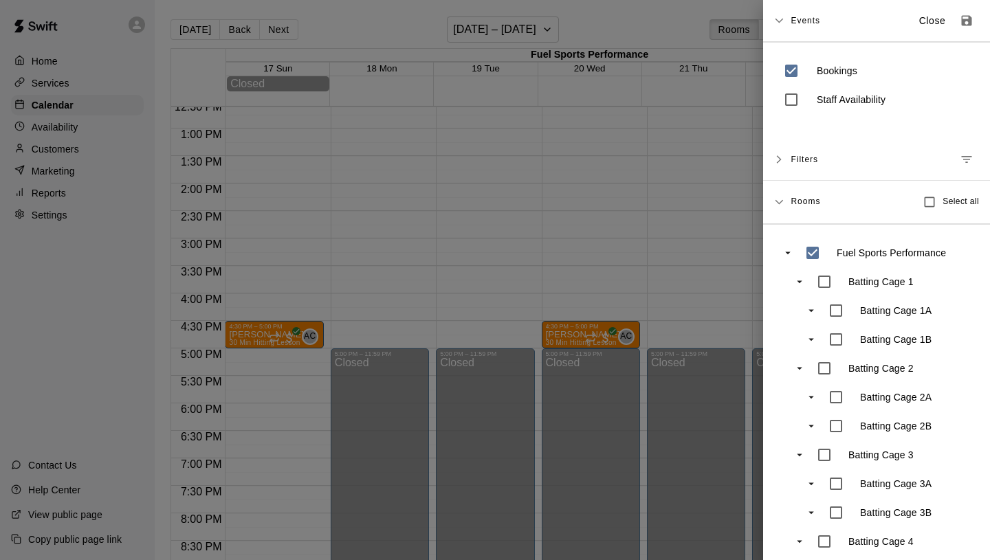
click at [613, 177] on div at bounding box center [495, 280] width 990 height 560
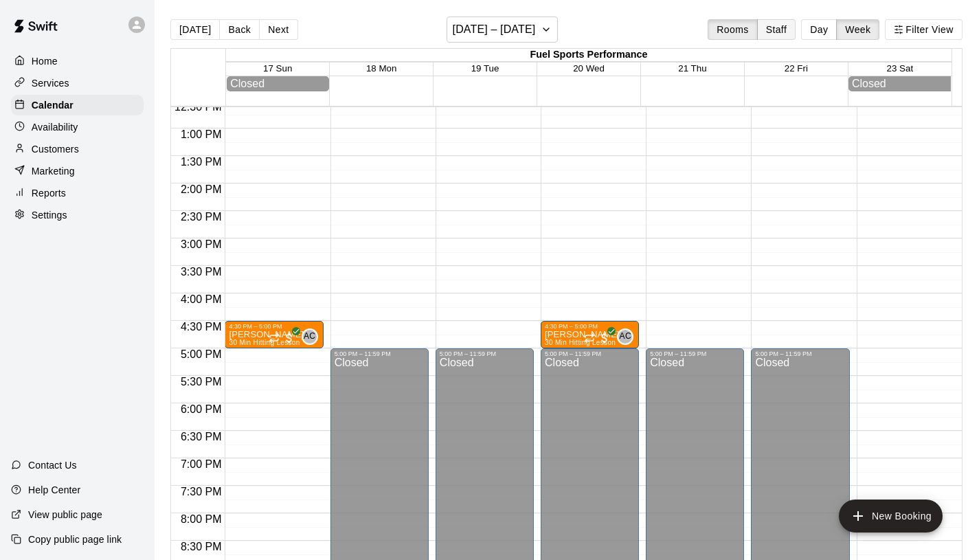
click at [790, 33] on button "Staff" at bounding box center [776, 29] width 39 height 21
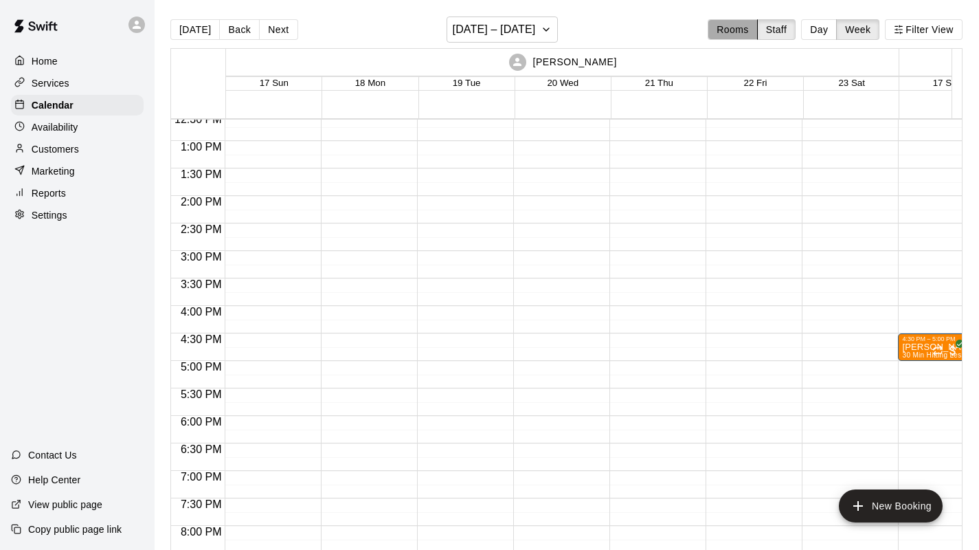
click at [736, 34] on button "Rooms" at bounding box center [732, 29] width 49 height 21
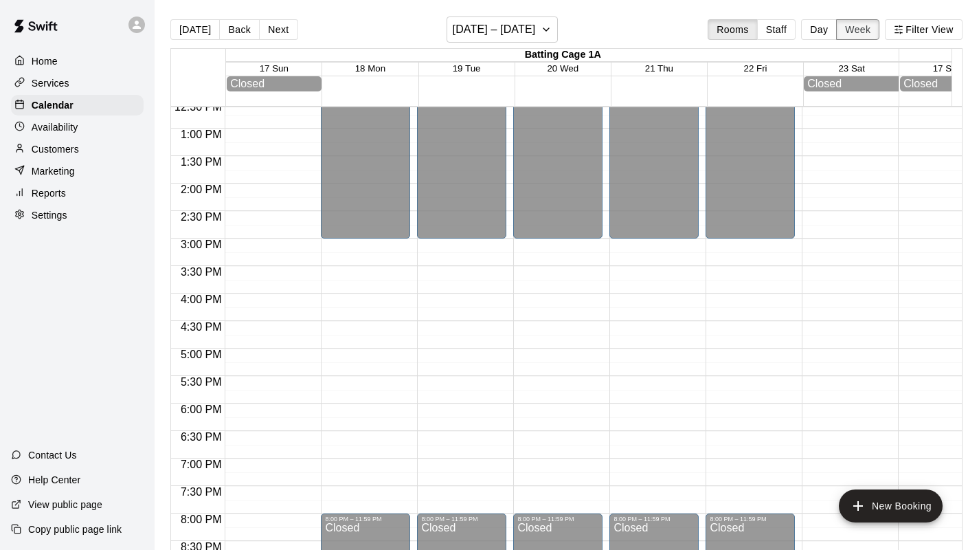
click at [878, 33] on button "Week" at bounding box center [857, 29] width 43 height 21
click at [544, 32] on icon "button" at bounding box center [546, 29] width 11 height 16
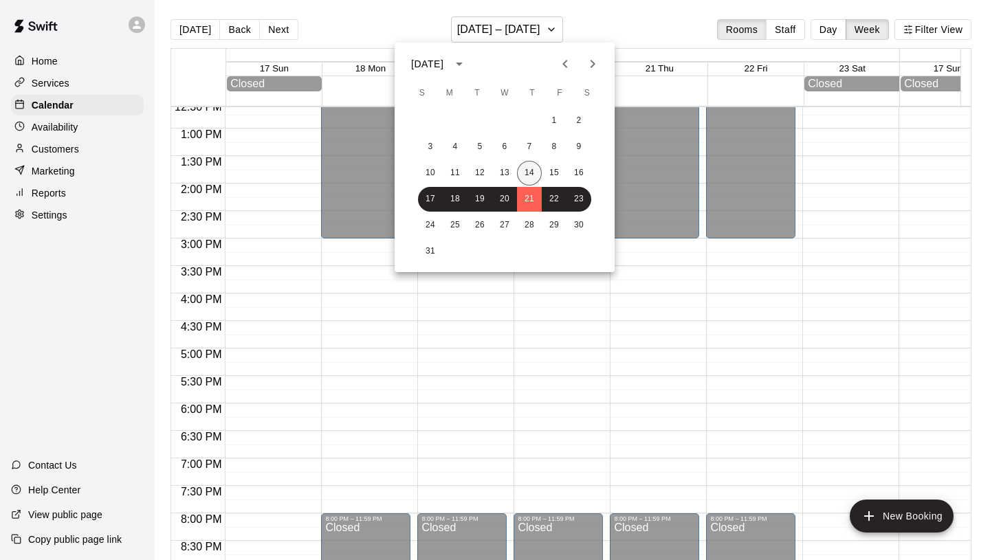
click at [534, 170] on button "14" at bounding box center [529, 173] width 25 height 25
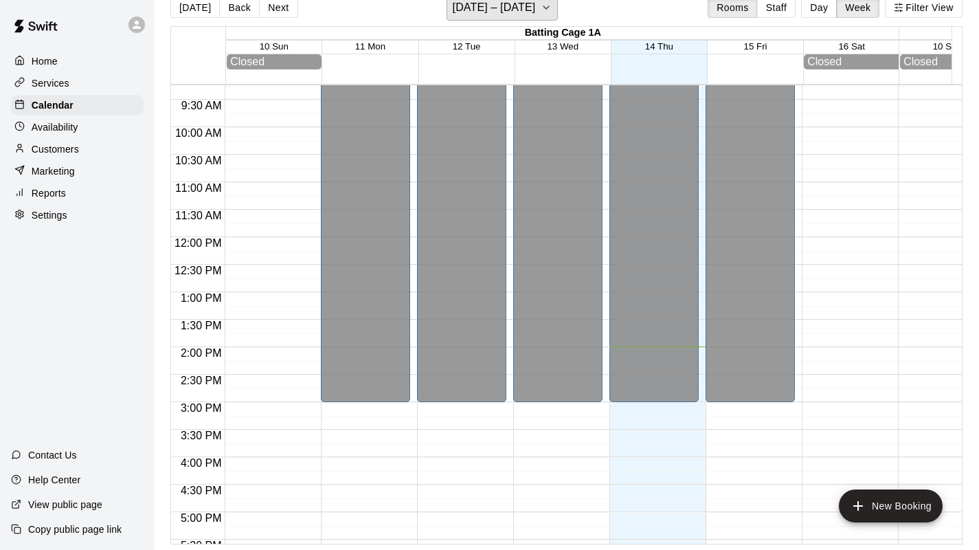
scroll to position [0, 0]
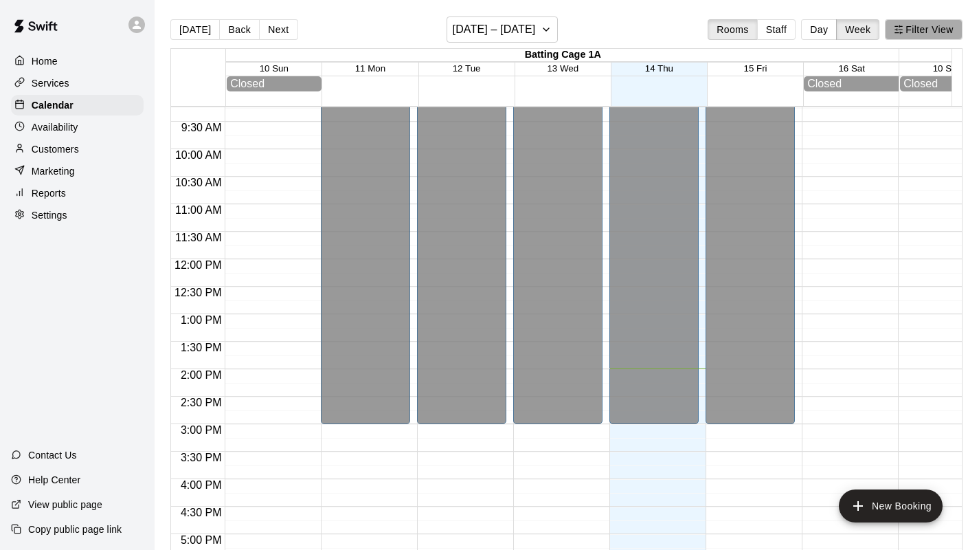
click at [940, 33] on button "Filter View" at bounding box center [923, 29] width 77 height 21
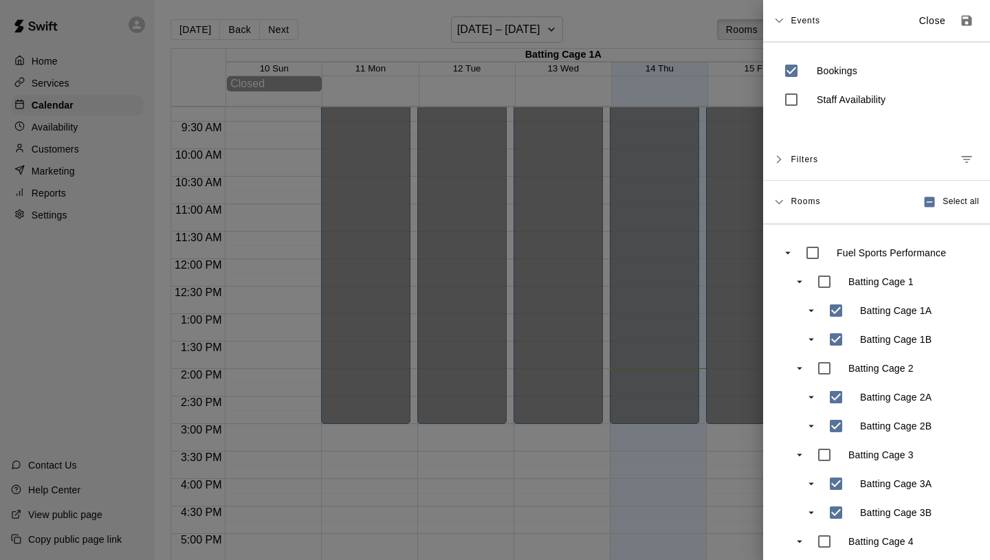
click at [940, 33] on div "Events Close" at bounding box center [876, 21] width 227 height 42
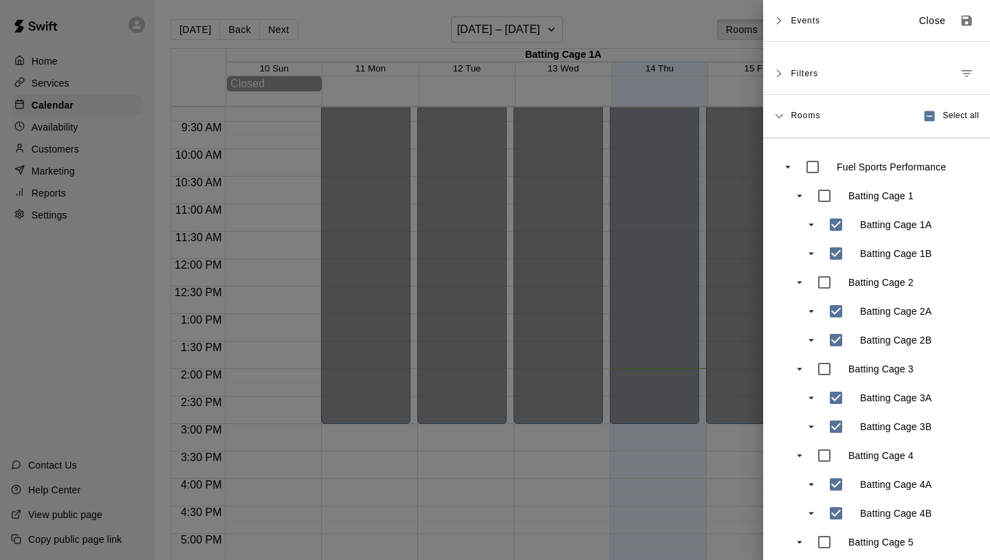
click at [863, 34] on div "Events Close" at bounding box center [876, 21] width 227 height 42
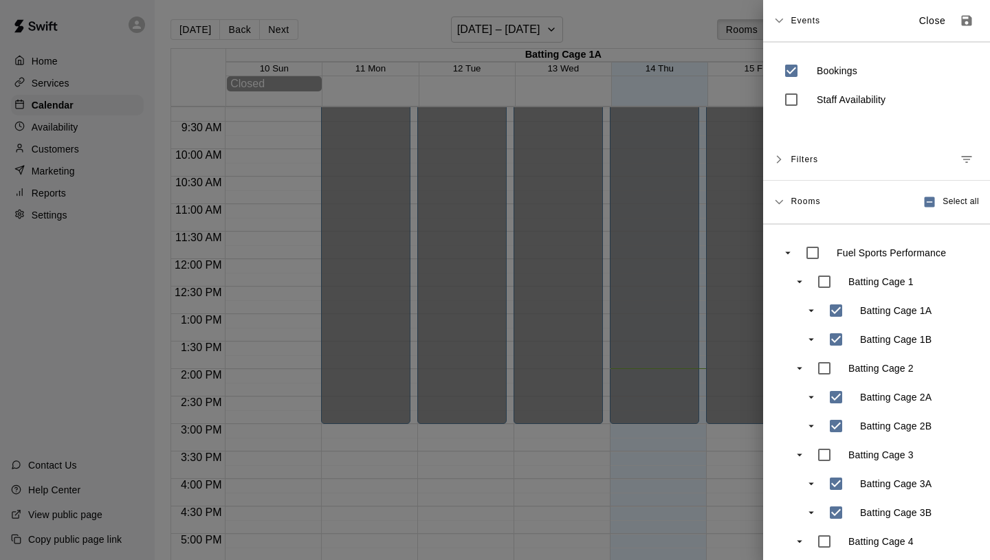
click at [788, 157] on div "Filters" at bounding box center [876, 160] width 227 height 42
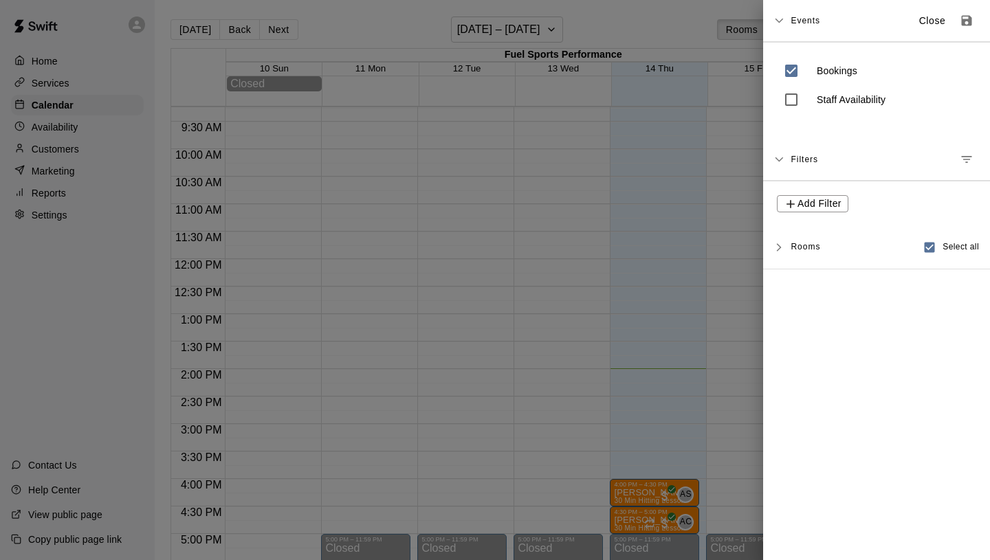
click at [579, 227] on div at bounding box center [495, 280] width 990 height 560
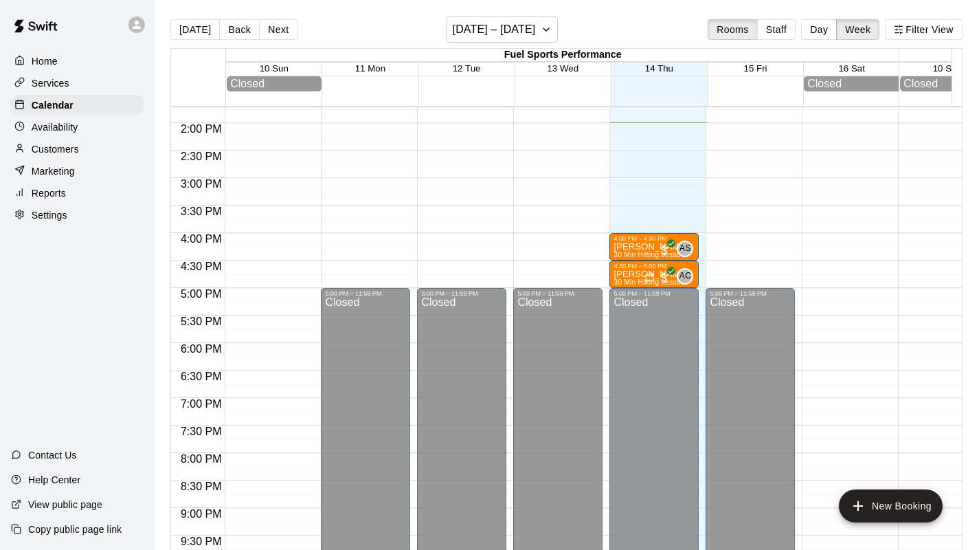
scroll to position [758, 0]
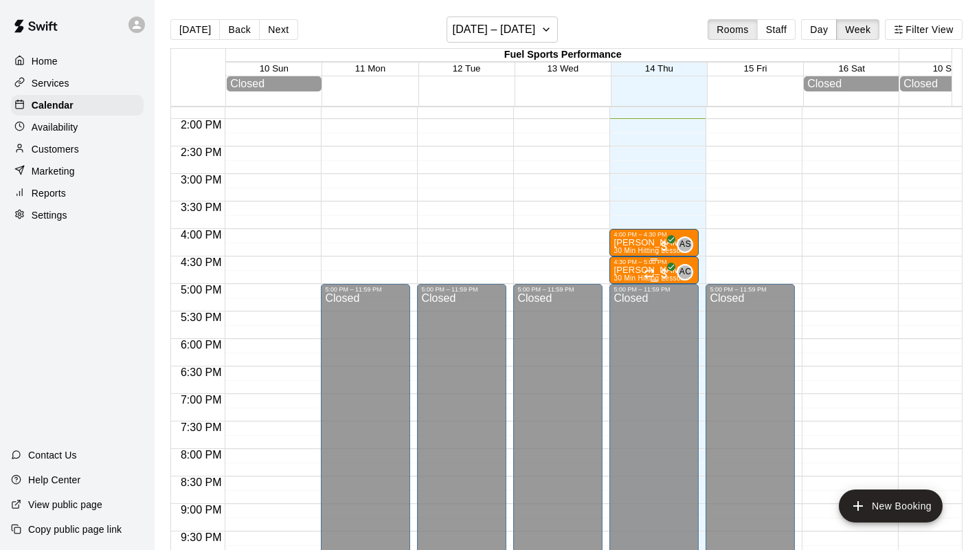
click at [634, 273] on div "Ashley K 30 Min Hitting Lesson" at bounding box center [651, 540] width 75 height 550
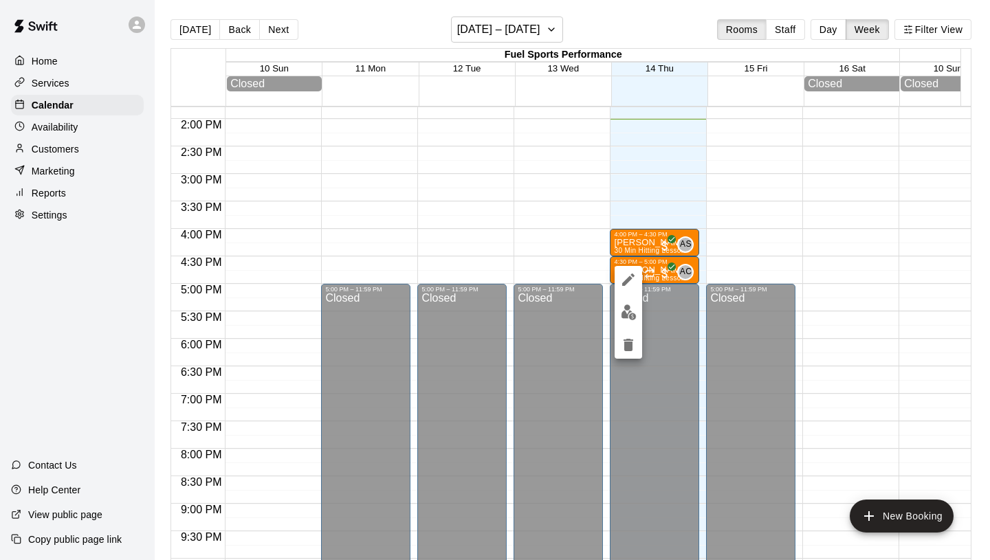
click at [820, 326] on div at bounding box center [495, 280] width 990 height 560
click at [847, 157] on div at bounding box center [495, 280] width 990 height 560
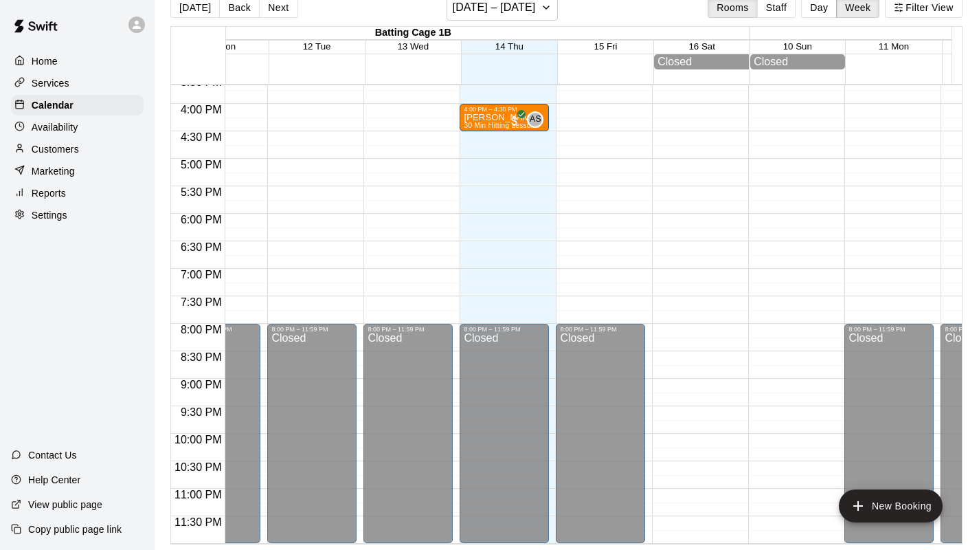
scroll to position [0, 0]
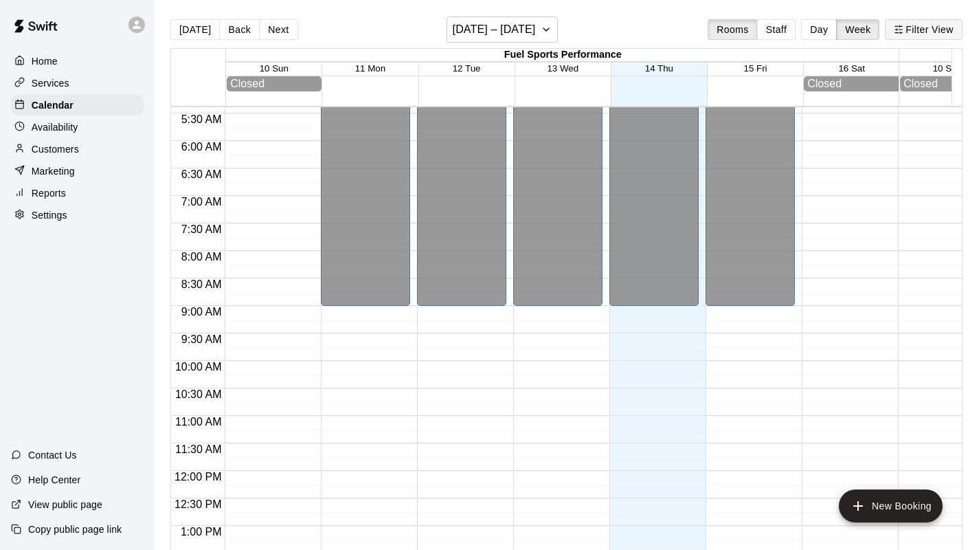
click at [944, 32] on button "Filter View" at bounding box center [923, 29] width 77 height 21
click at [938, 28] on div at bounding box center [489, 275] width 979 height 550
click at [377, 366] on div "12:00 AM – 9:00 AM Closed 5:00 PM – 11:59 PM Closed" at bounding box center [365, 471] width 89 height 1320
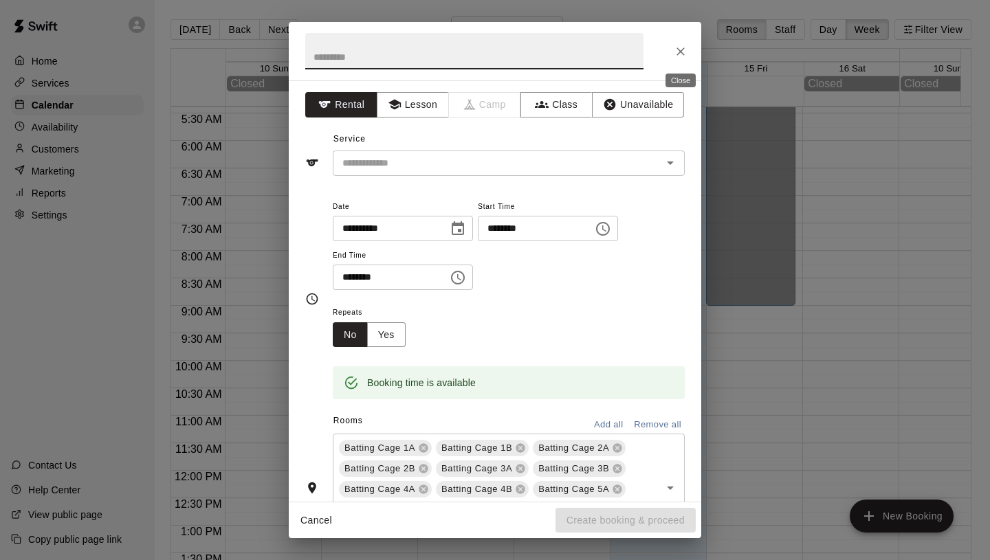
click at [674, 57] on icon "Close" at bounding box center [681, 52] width 14 height 14
click at [680, 49] on icon "Close" at bounding box center [681, 52] width 14 height 14
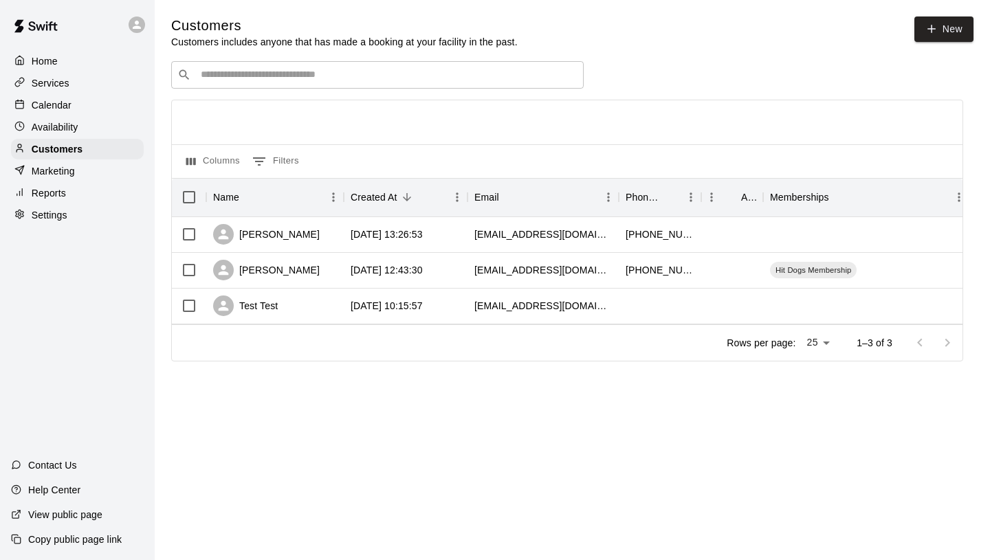
click at [48, 65] on p "Home" at bounding box center [45, 61] width 26 height 14
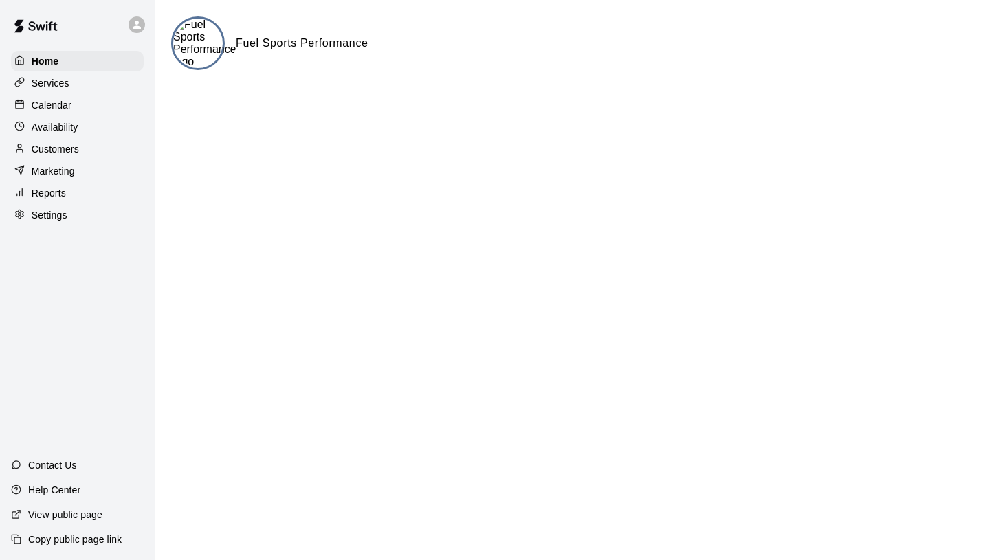
click at [65, 87] on p "Services" at bounding box center [51, 83] width 38 height 14
